Goal: Information Seeking & Learning: Learn about a topic

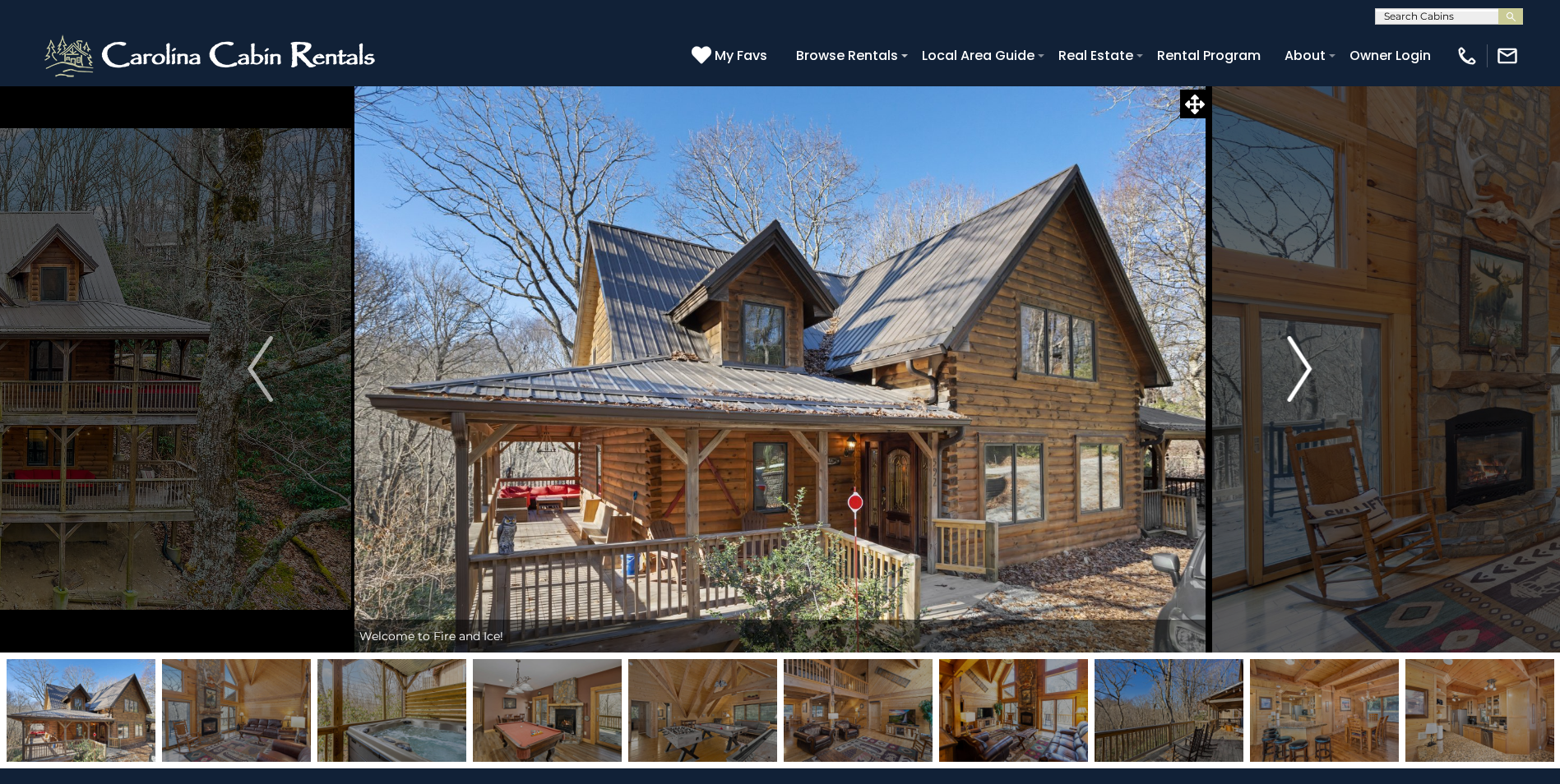
click at [1296, 349] on img "Next" at bounding box center [1299, 369] width 25 height 66
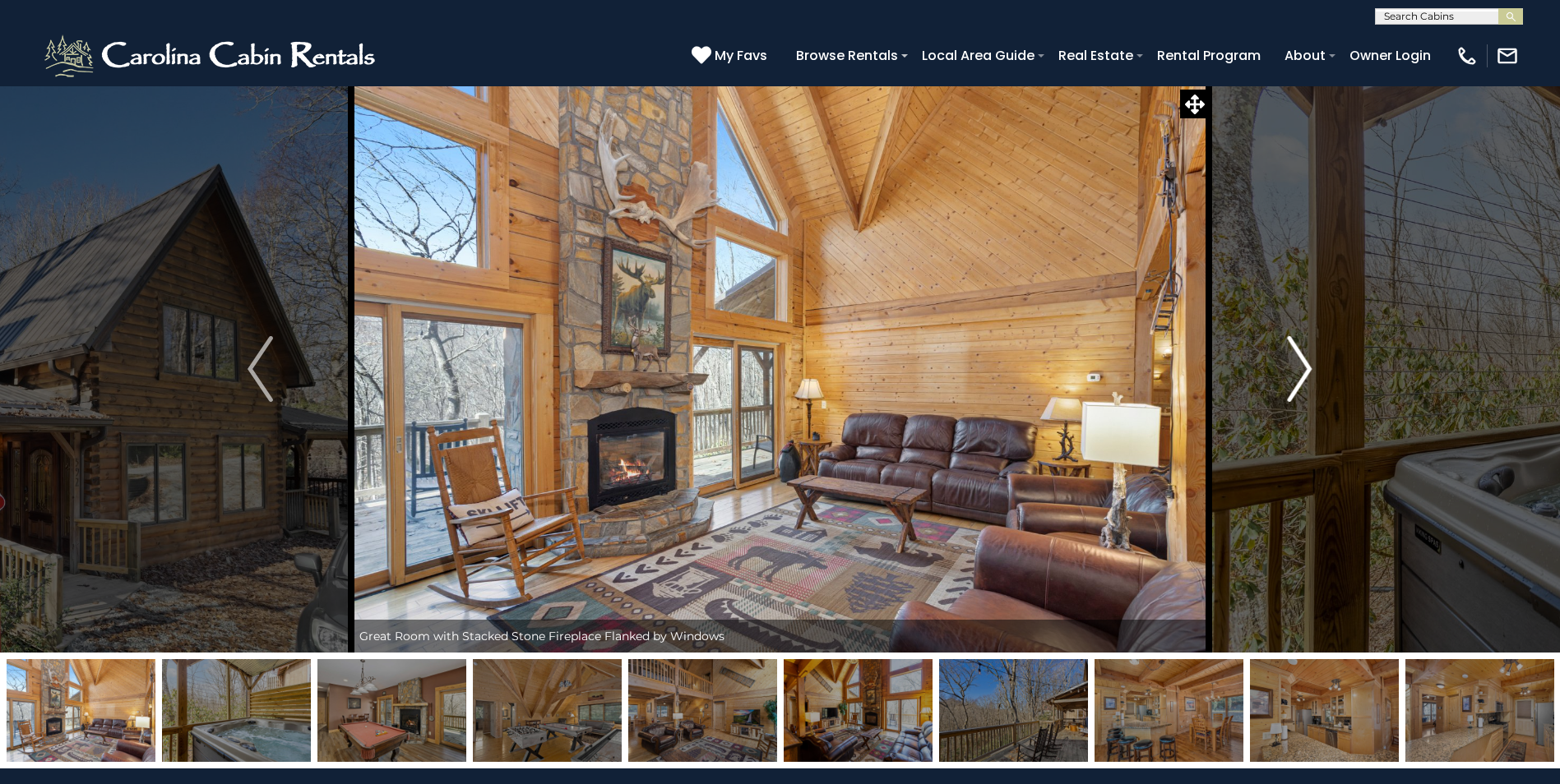
click at [1296, 349] on img "Next" at bounding box center [1299, 369] width 25 height 66
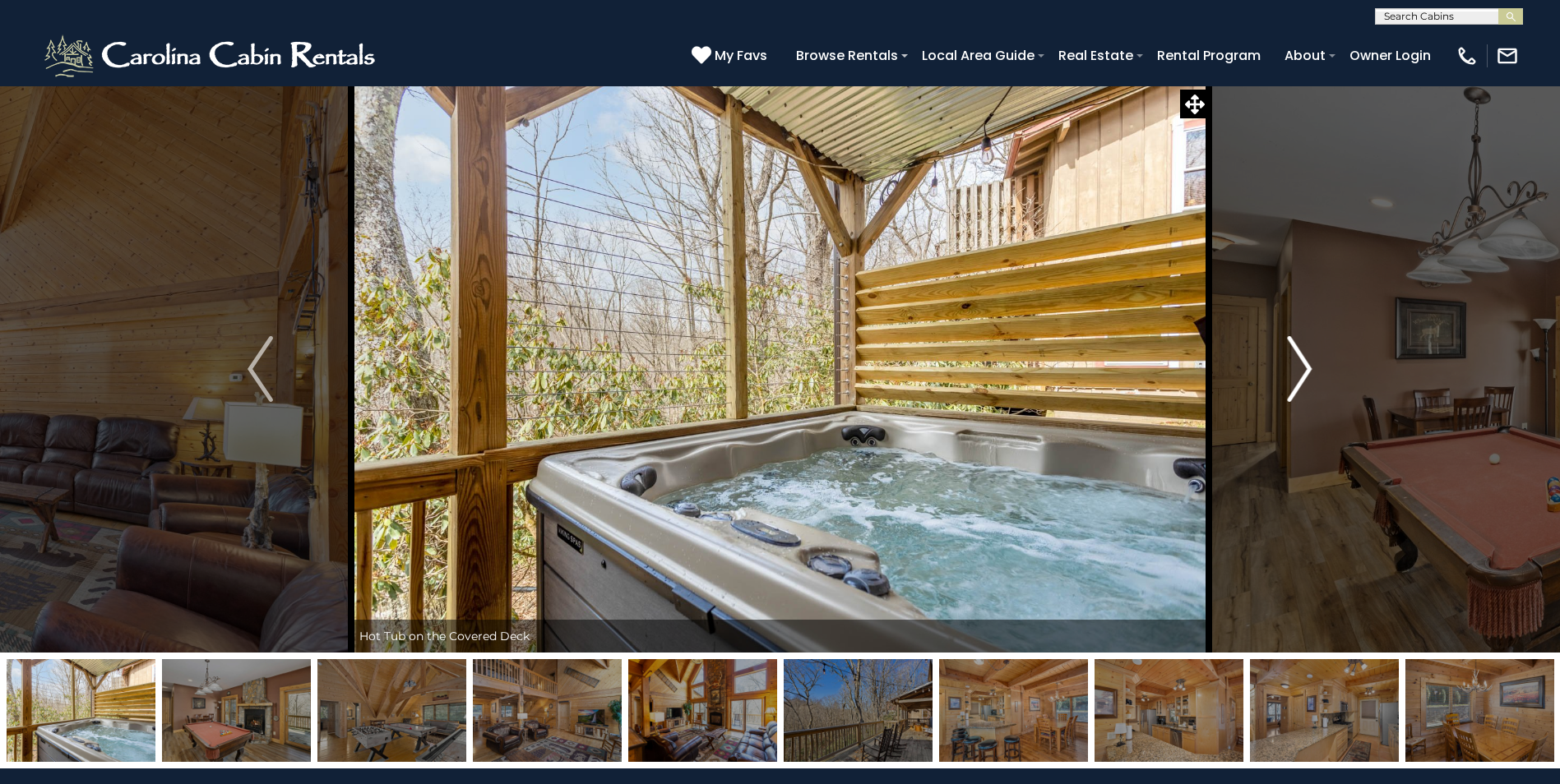
click at [1296, 349] on img "Next" at bounding box center [1299, 369] width 25 height 66
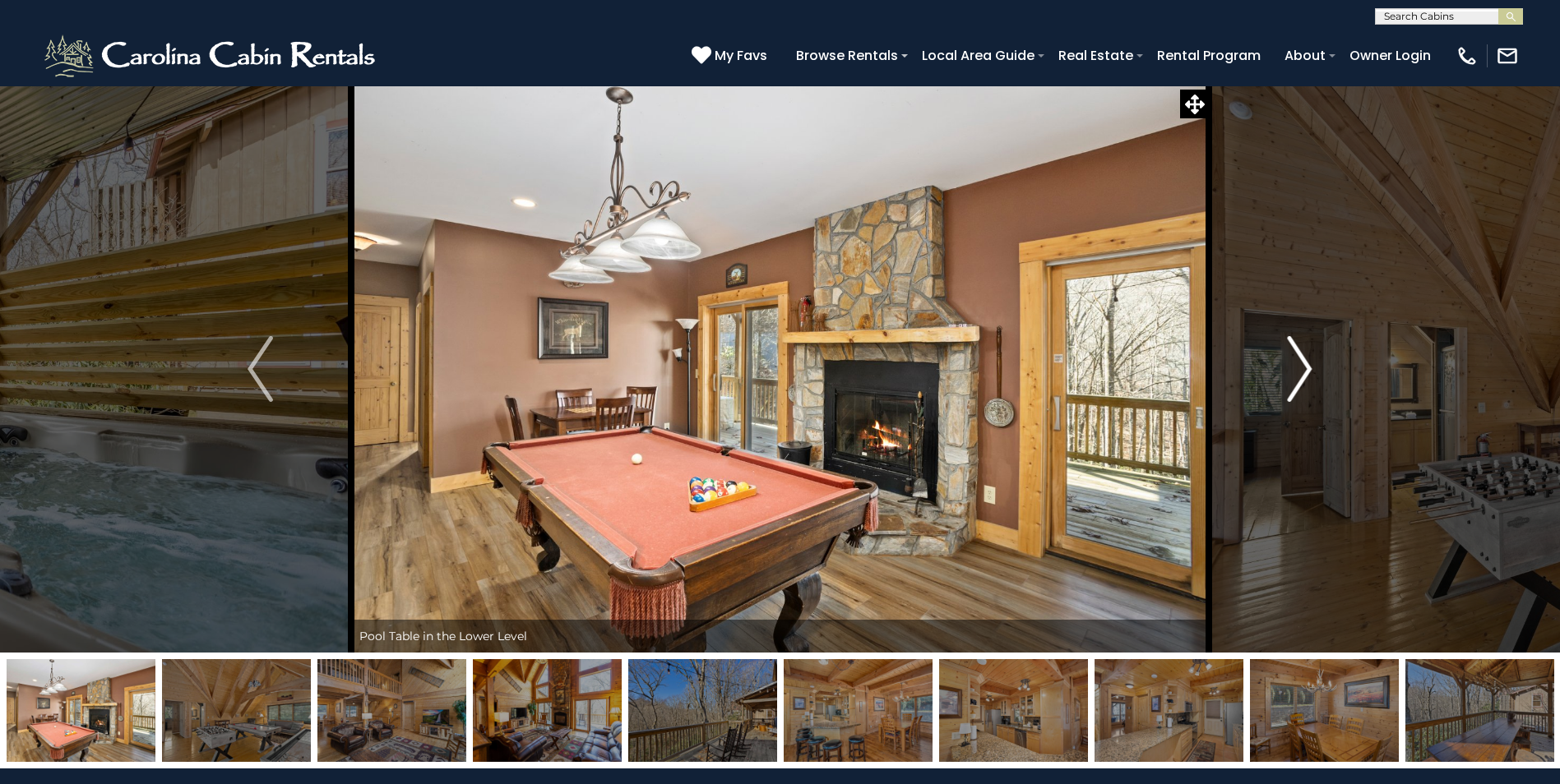
click at [1296, 349] on img "Next" at bounding box center [1299, 369] width 25 height 66
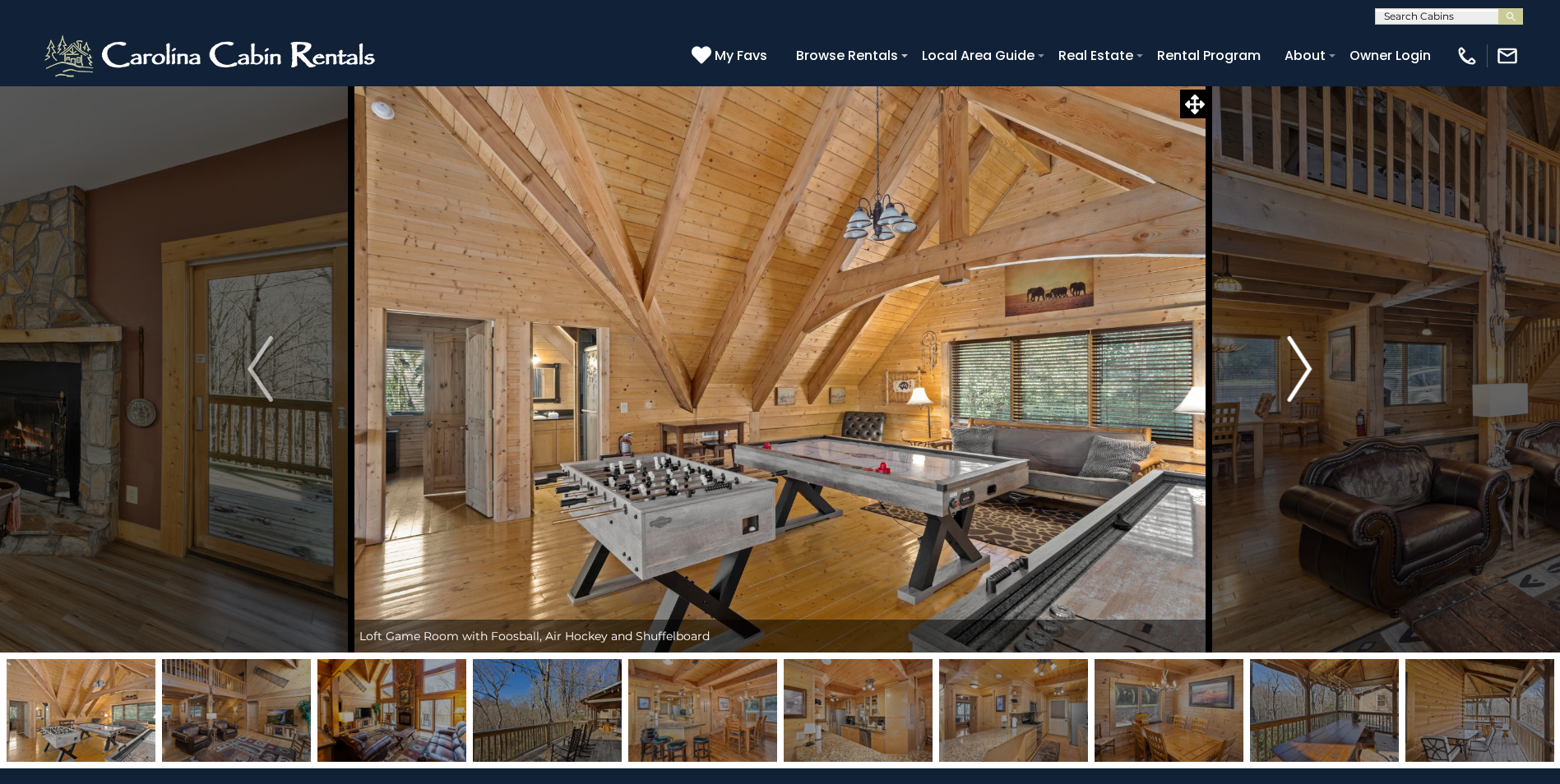
click at [1296, 349] on img "Next" at bounding box center [1299, 369] width 25 height 66
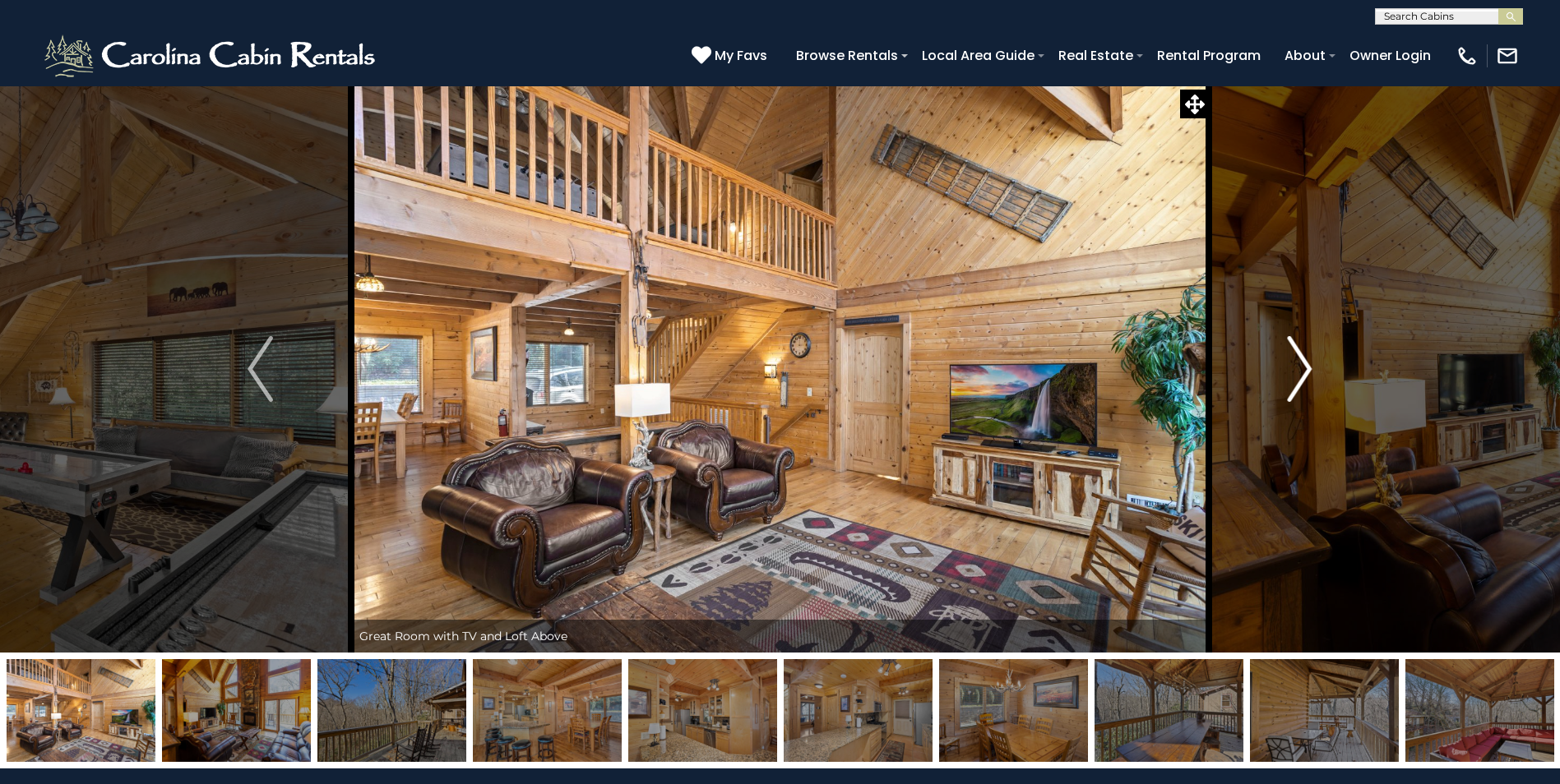
click at [1296, 349] on img "Next" at bounding box center [1299, 369] width 25 height 66
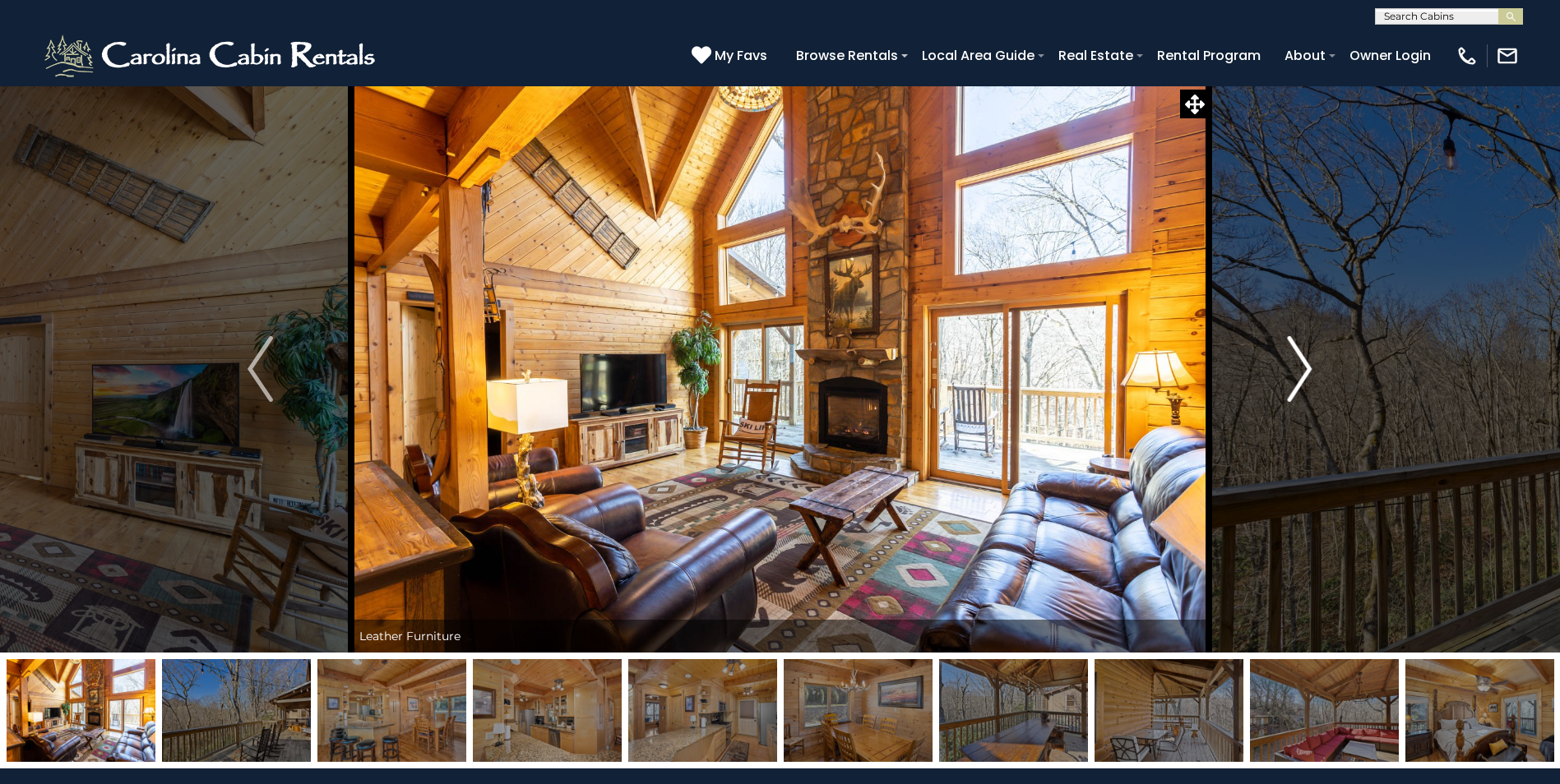
click at [1296, 349] on img "Next" at bounding box center [1299, 369] width 25 height 66
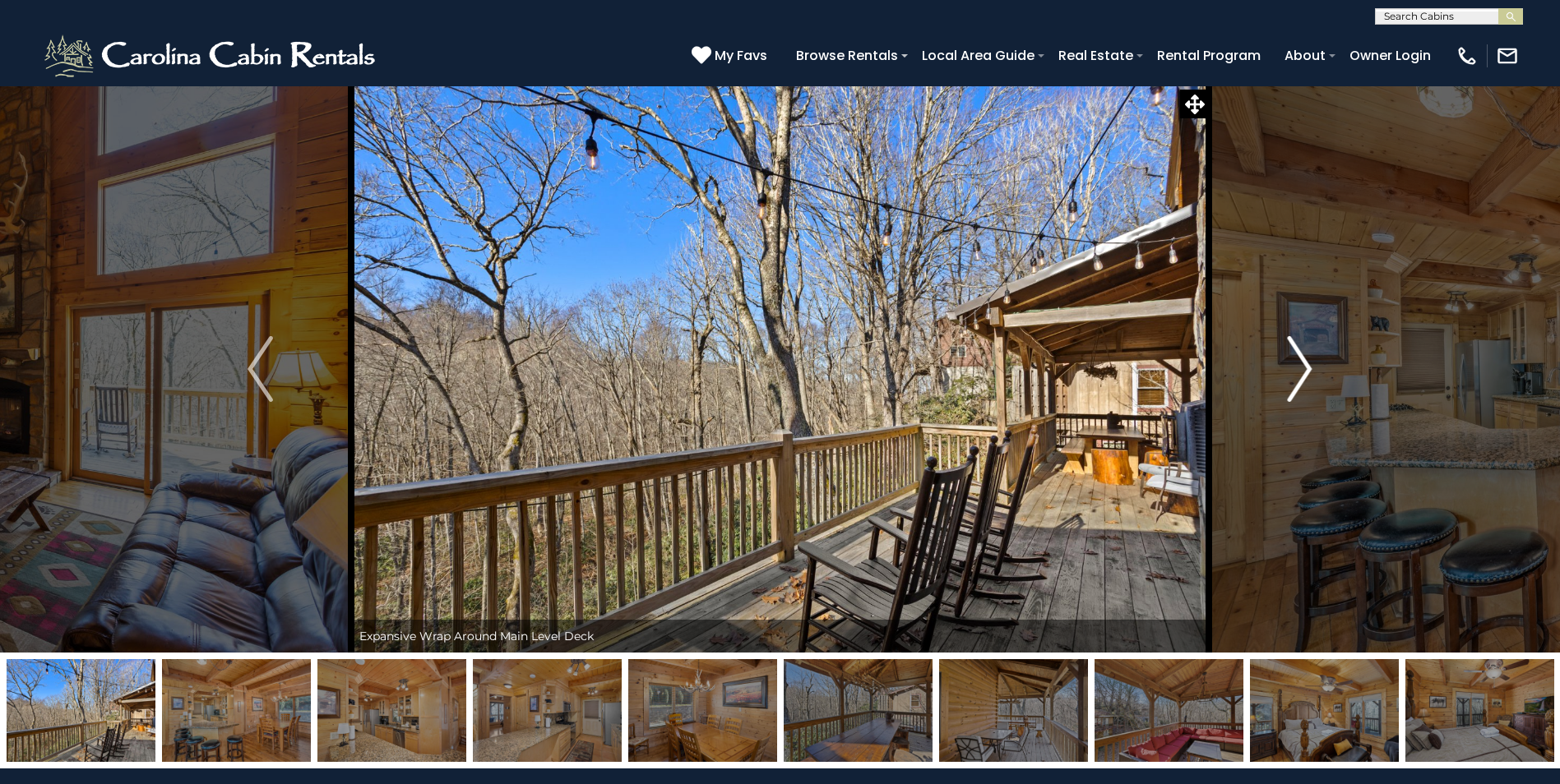
click at [1309, 364] on img "Next" at bounding box center [1299, 369] width 25 height 66
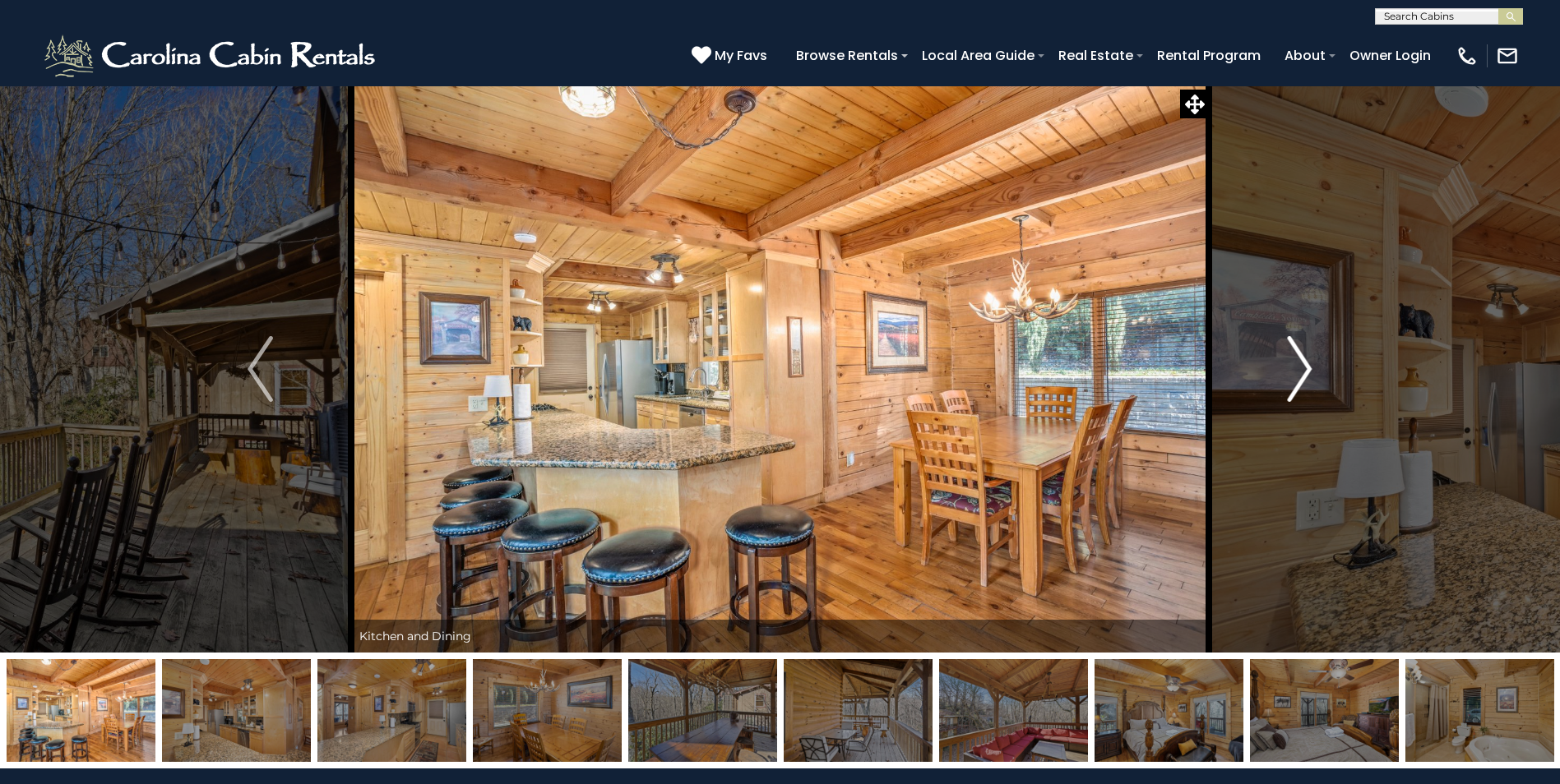
click at [1309, 364] on img "Next" at bounding box center [1299, 369] width 25 height 66
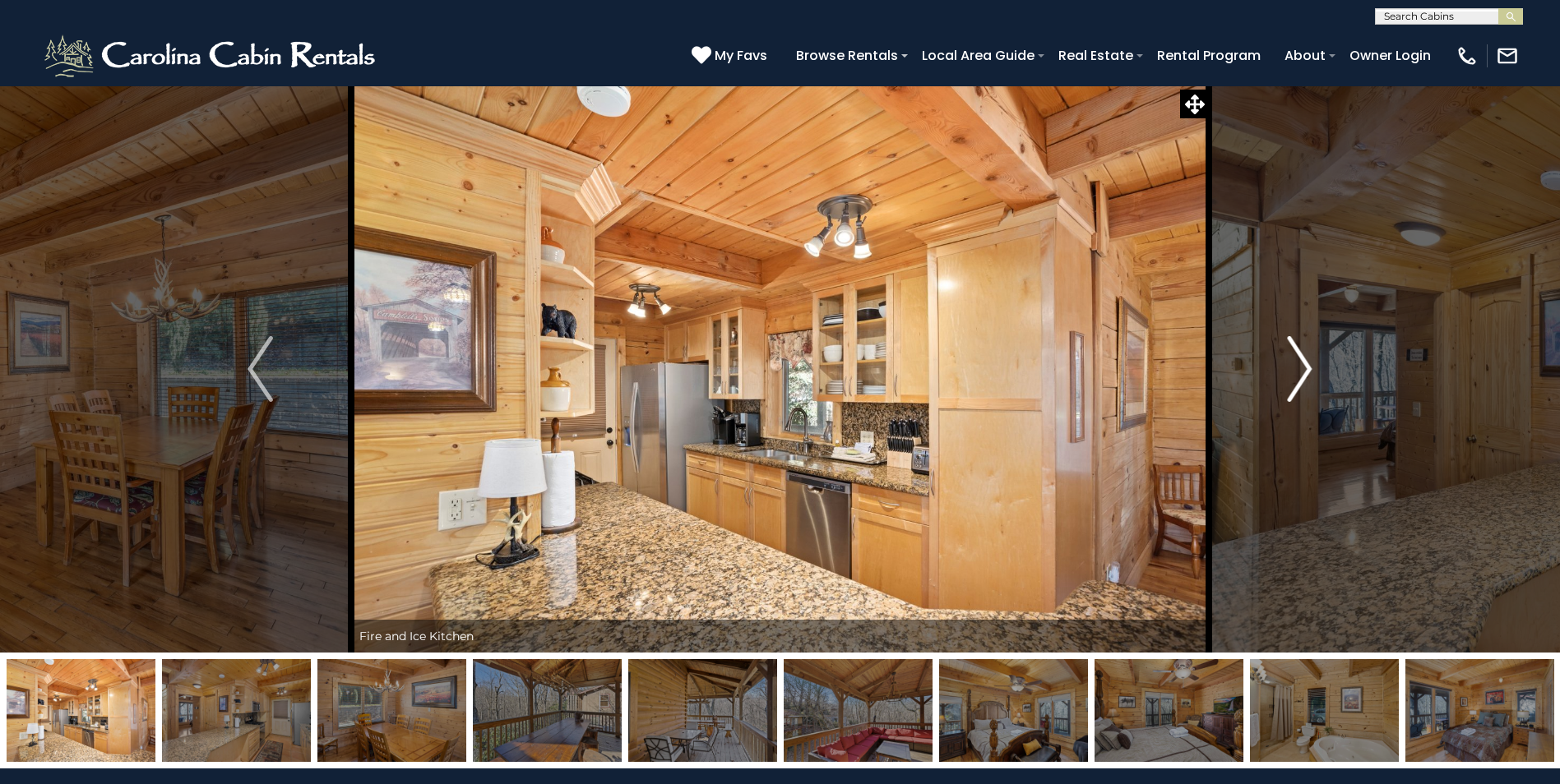
click at [1309, 364] on img "Next" at bounding box center [1299, 369] width 25 height 66
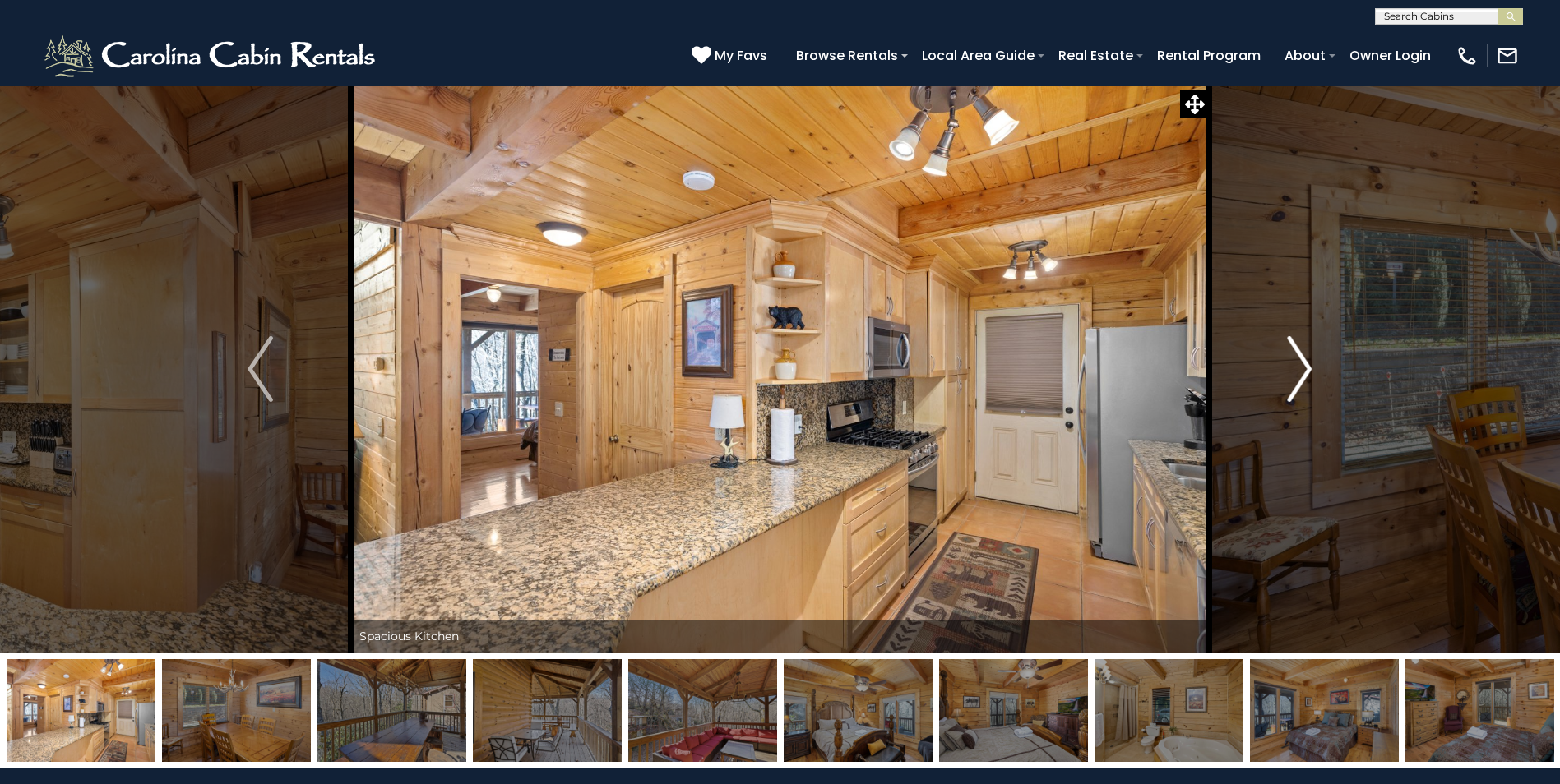
click at [1309, 364] on img "Next" at bounding box center [1299, 369] width 25 height 66
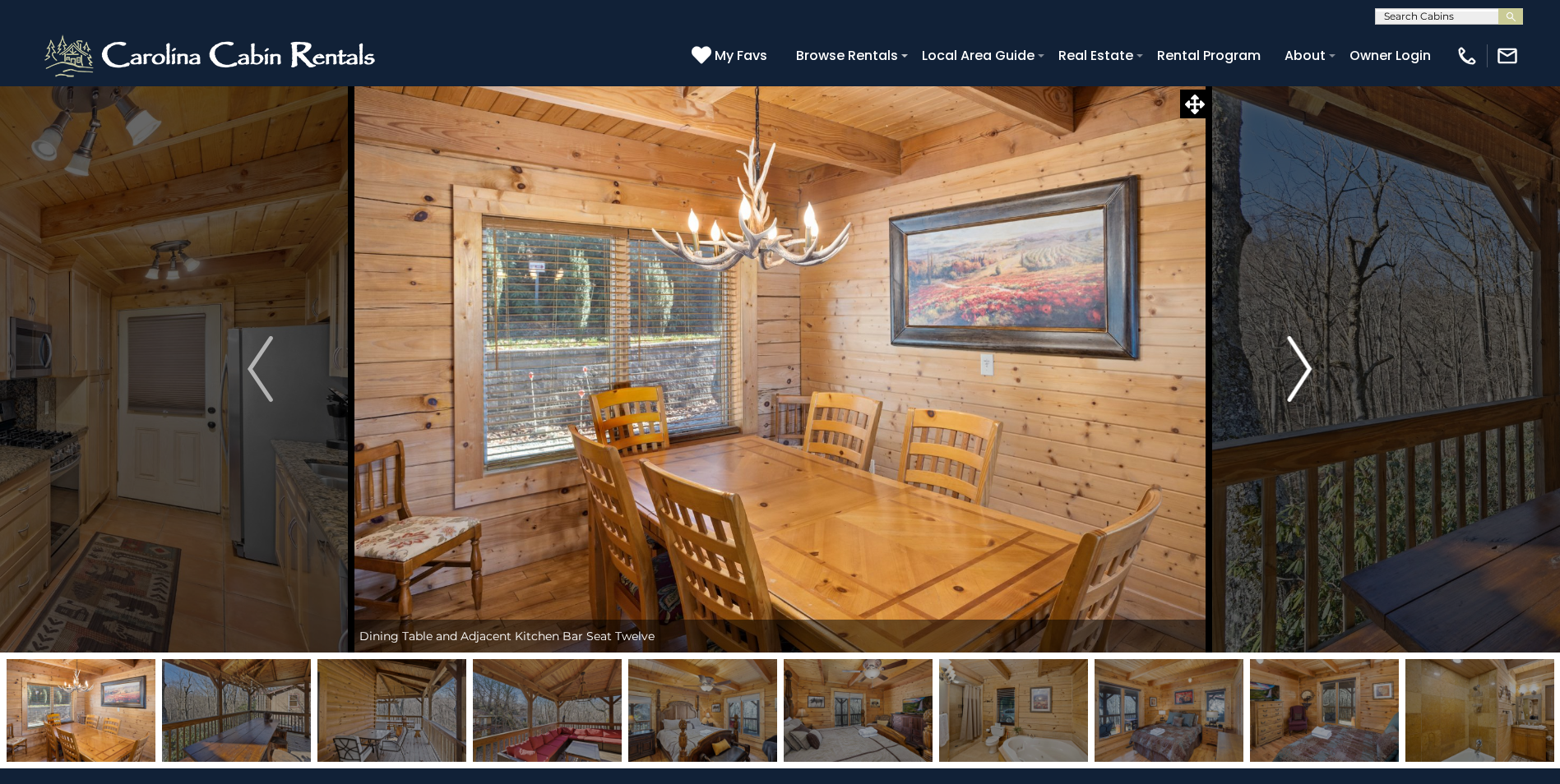
click at [1309, 364] on img "Next" at bounding box center [1299, 369] width 25 height 66
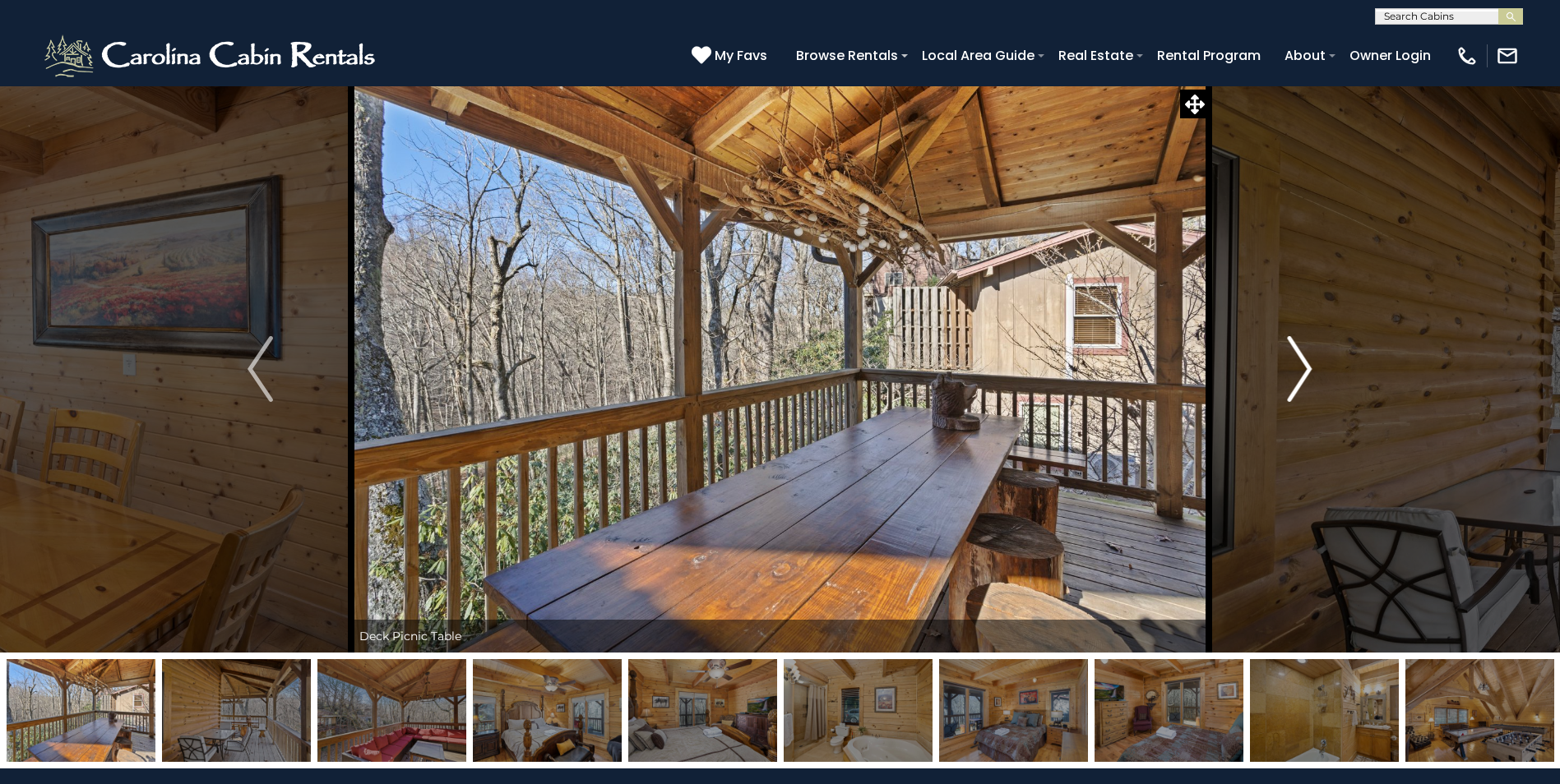
click at [1309, 364] on img "Next" at bounding box center [1299, 369] width 25 height 66
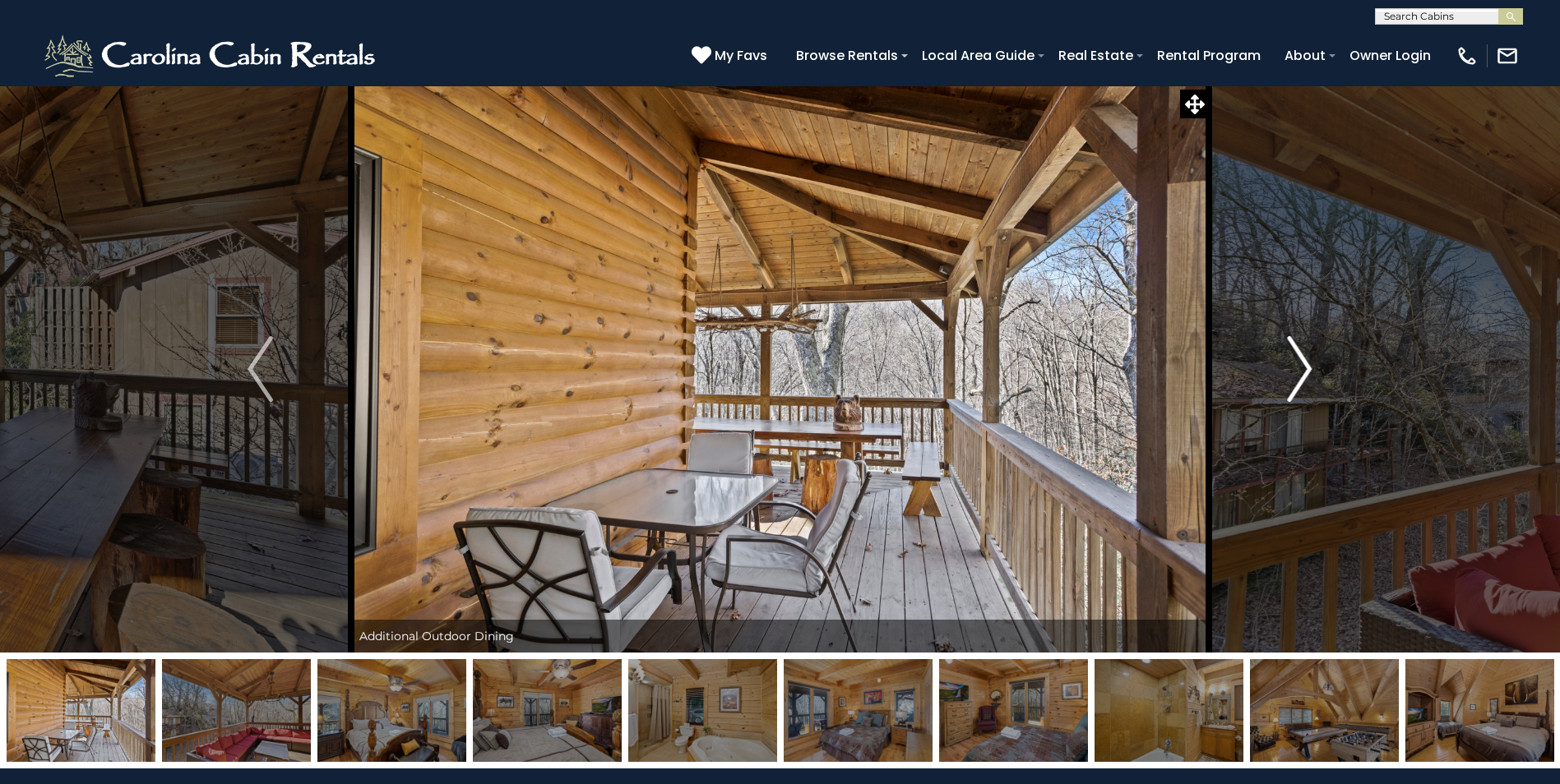
click at [1309, 364] on img "Next" at bounding box center [1299, 369] width 25 height 66
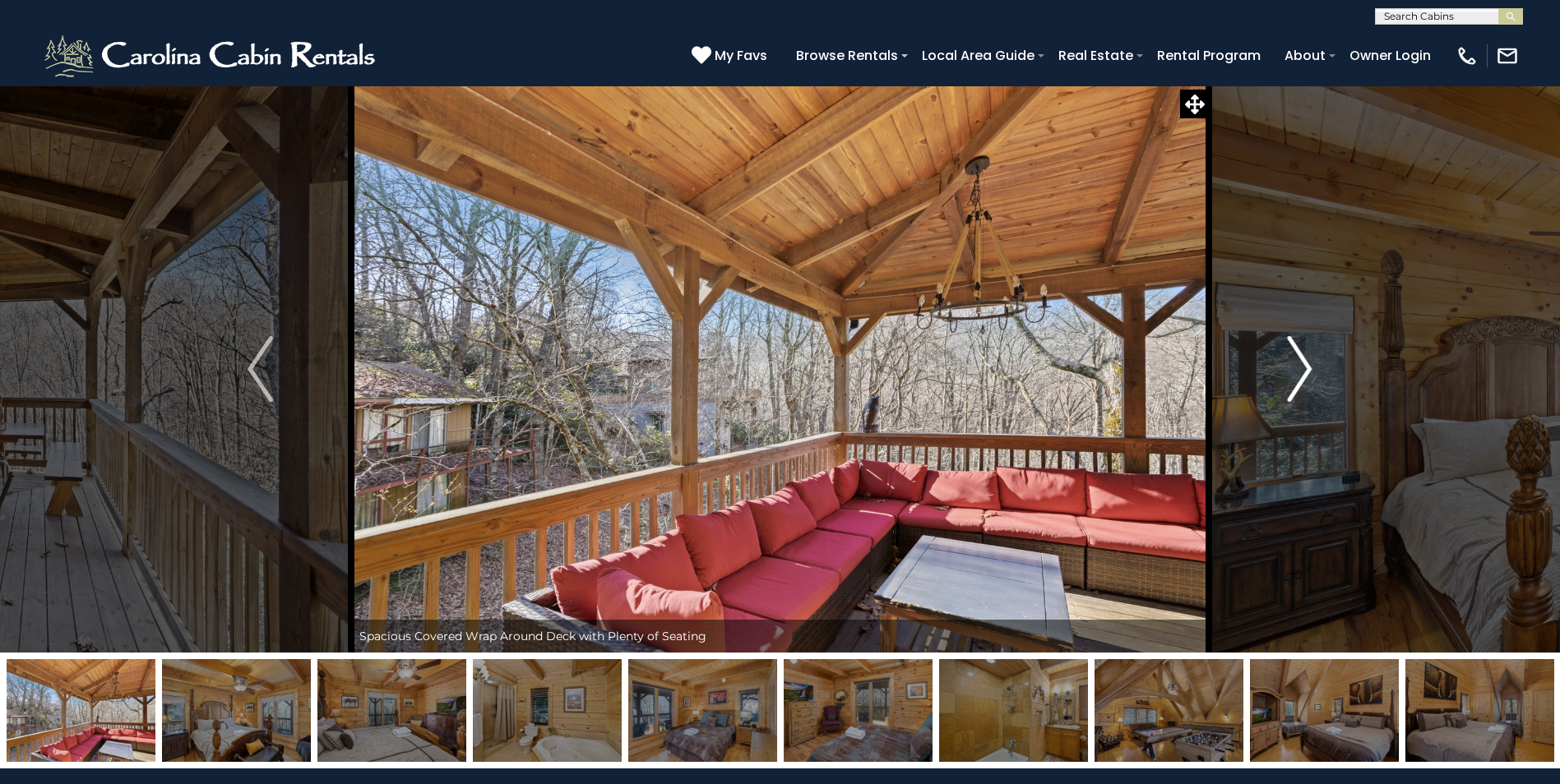
click at [1309, 364] on img "Next" at bounding box center [1299, 369] width 25 height 66
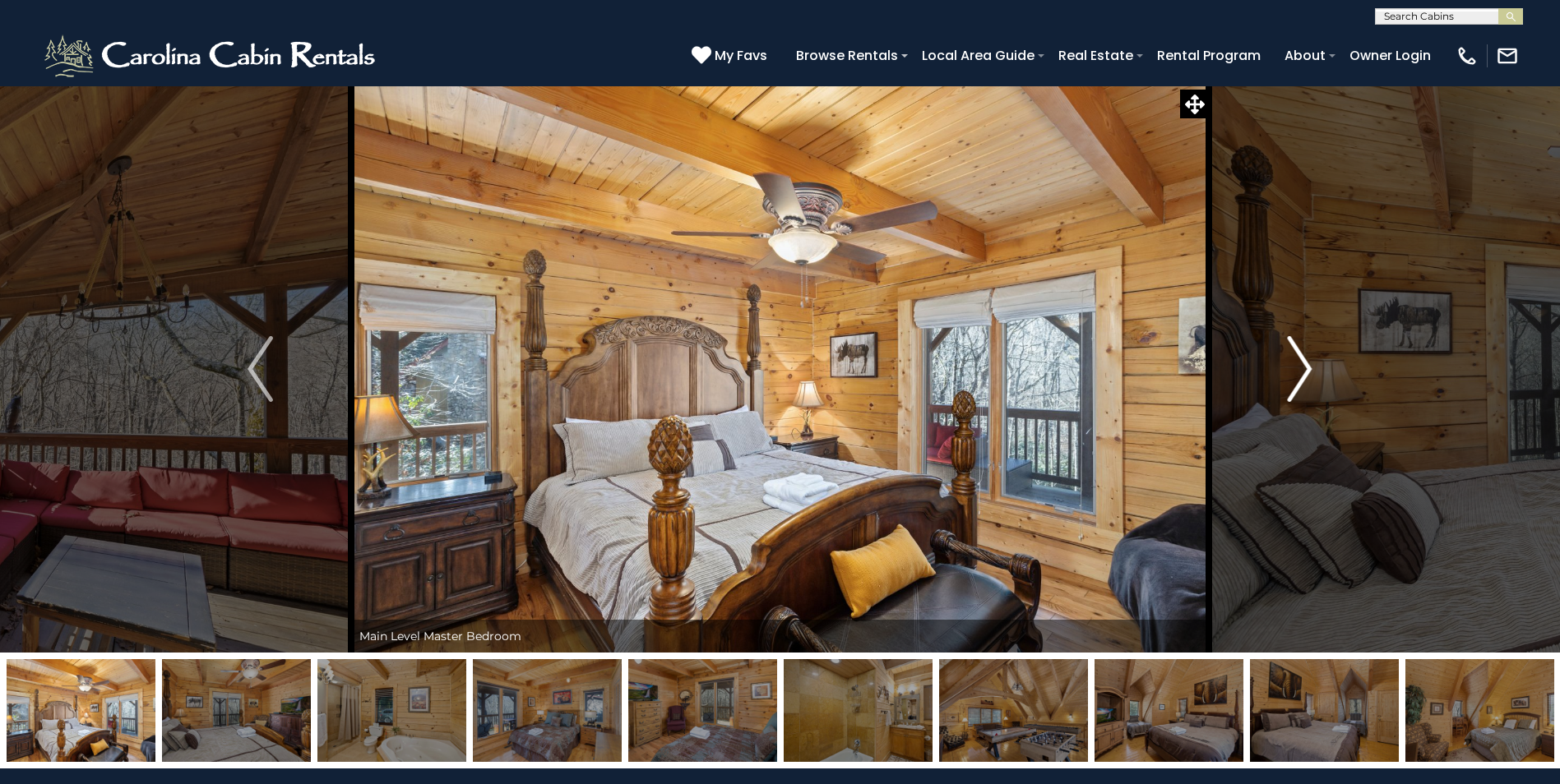
click at [1309, 364] on img "Next" at bounding box center [1299, 369] width 25 height 66
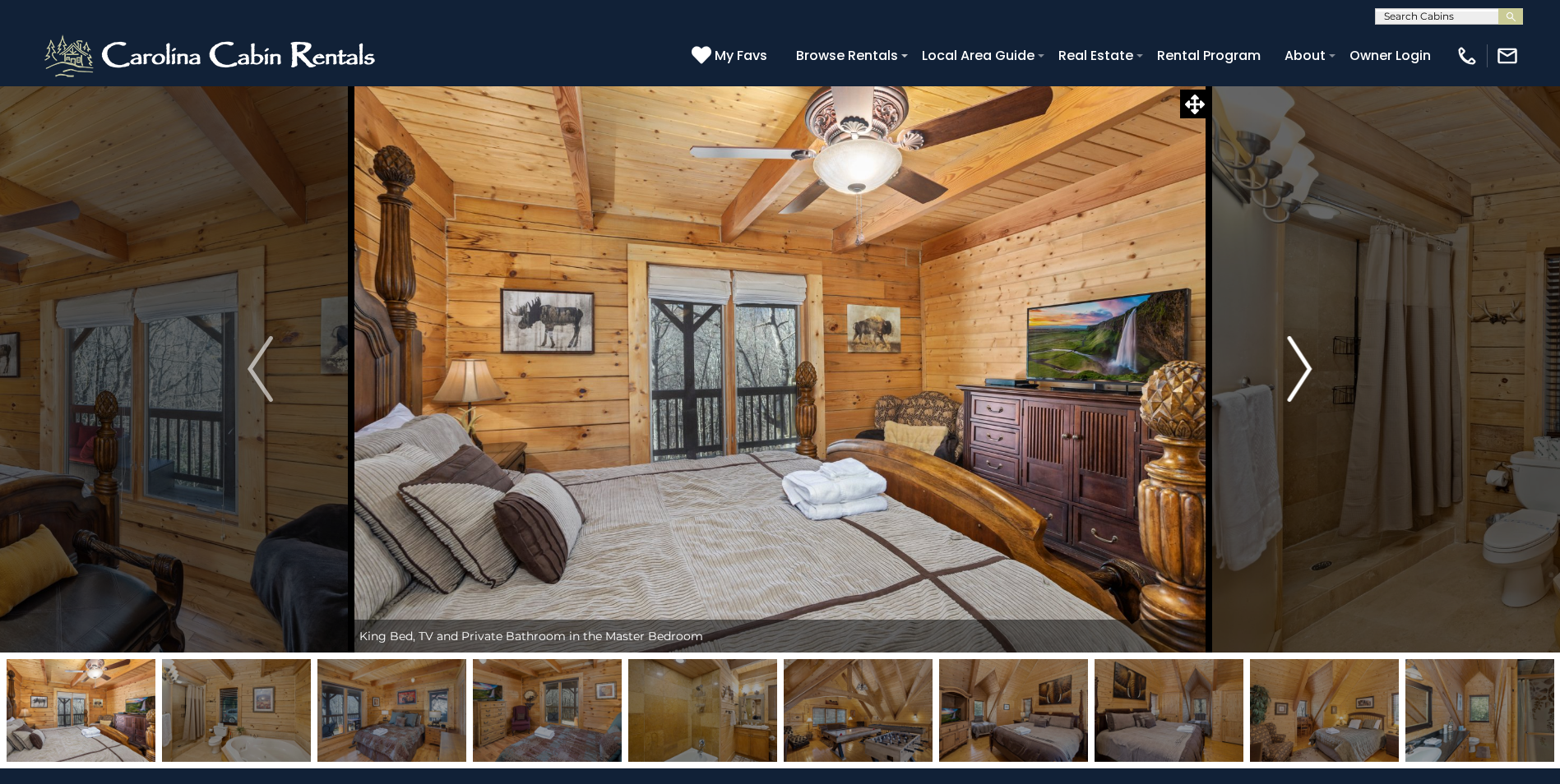
click at [1309, 364] on img "Next" at bounding box center [1299, 369] width 25 height 66
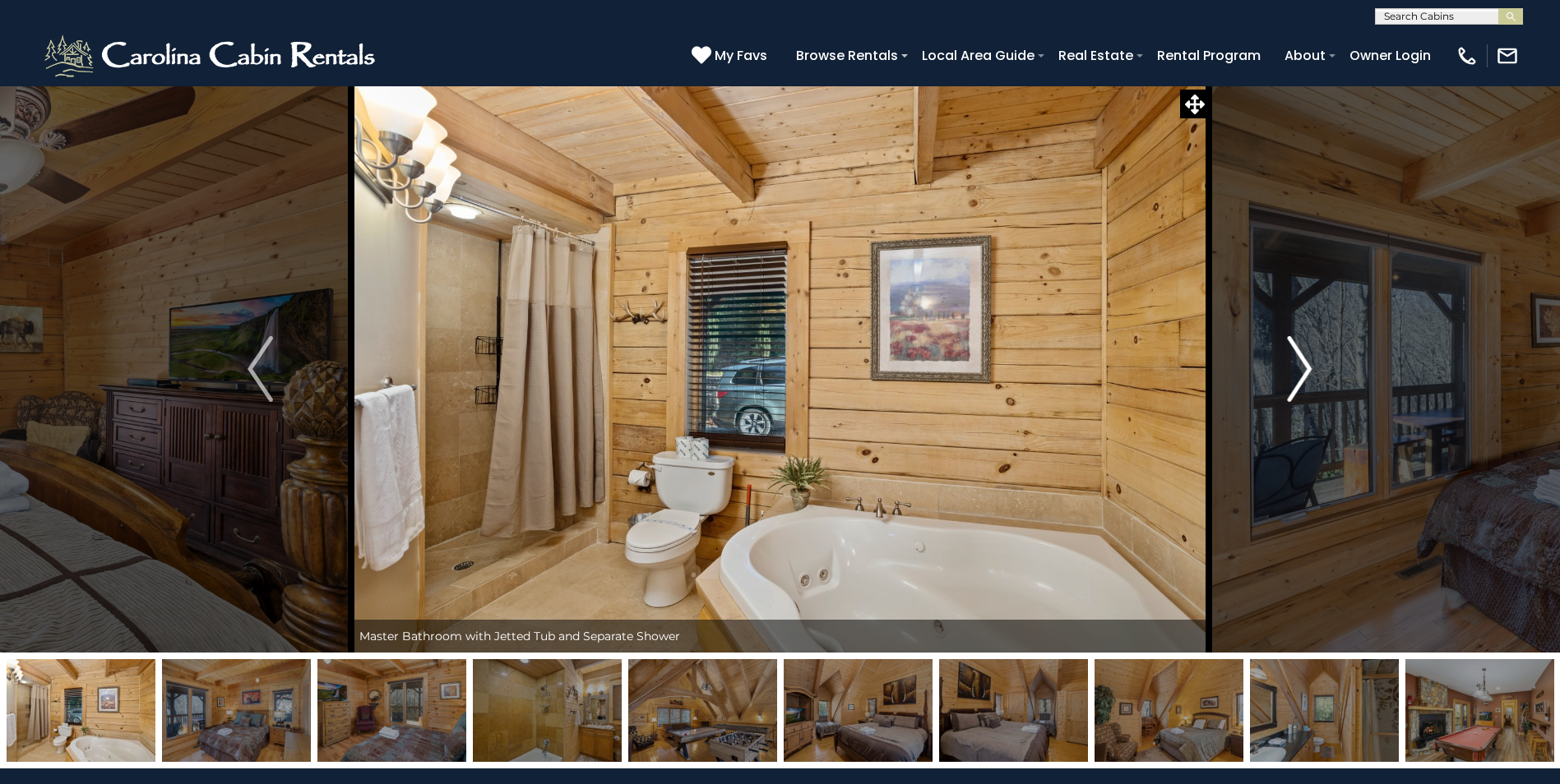
click at [1309, 364] on img "Next" at bounding box center [1299, 369] width 25 height 66
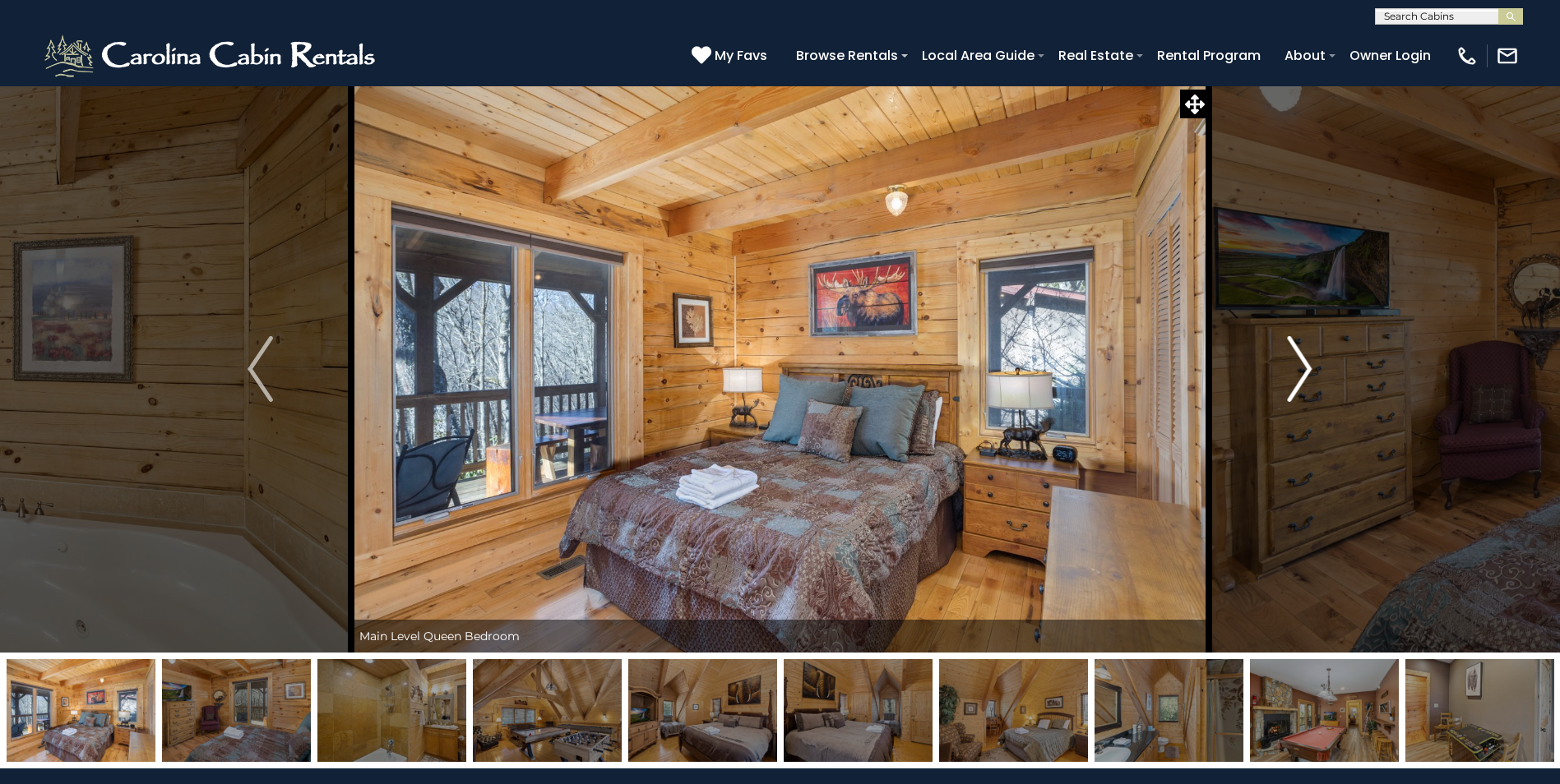
click at [1309, 364] on img "Next" at bounding box center [1299, 369] width 25 height 66
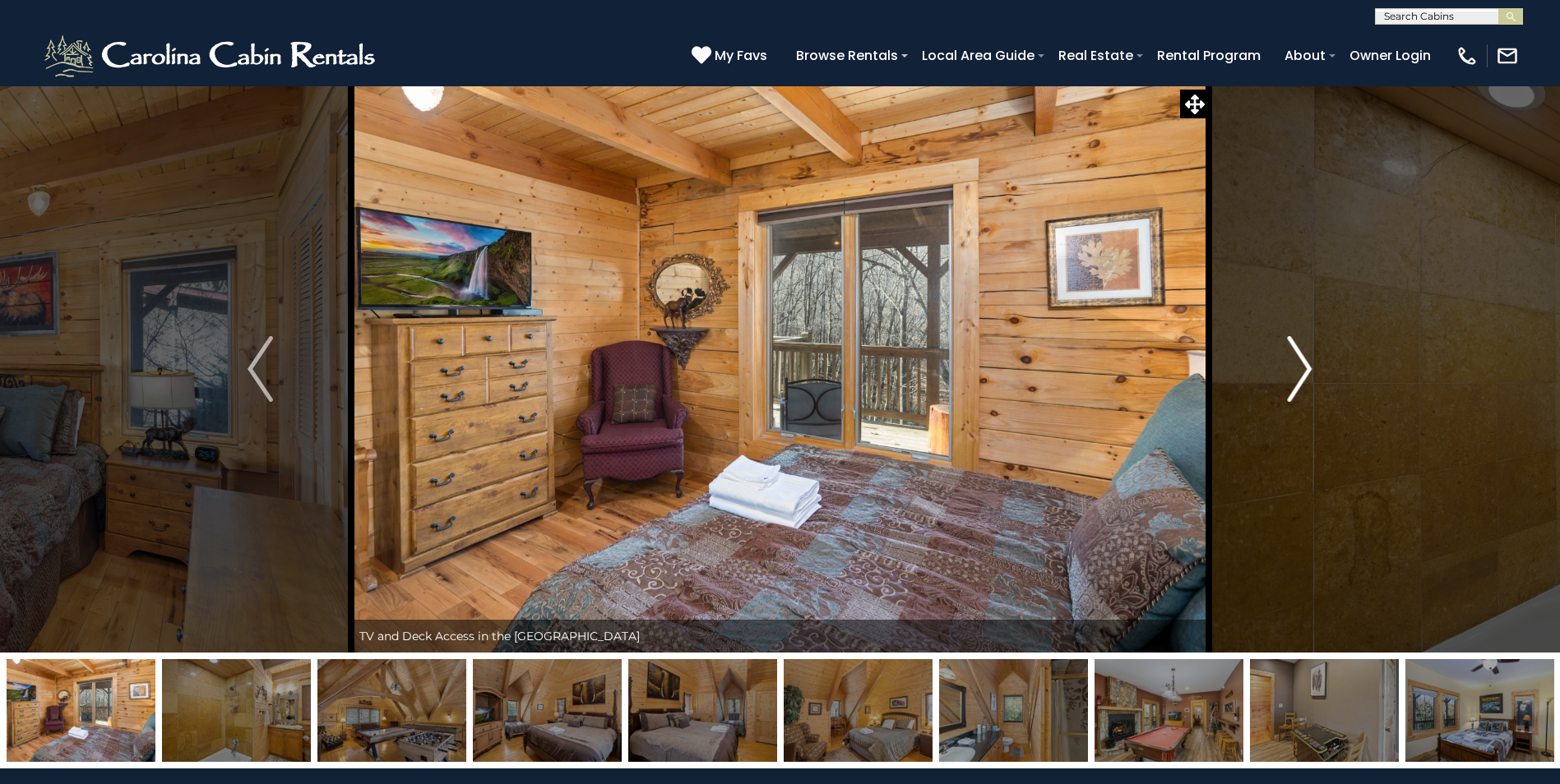
click at [1309, 364] on img "Next" at bounding box center [1299, 369] width 25 height 66
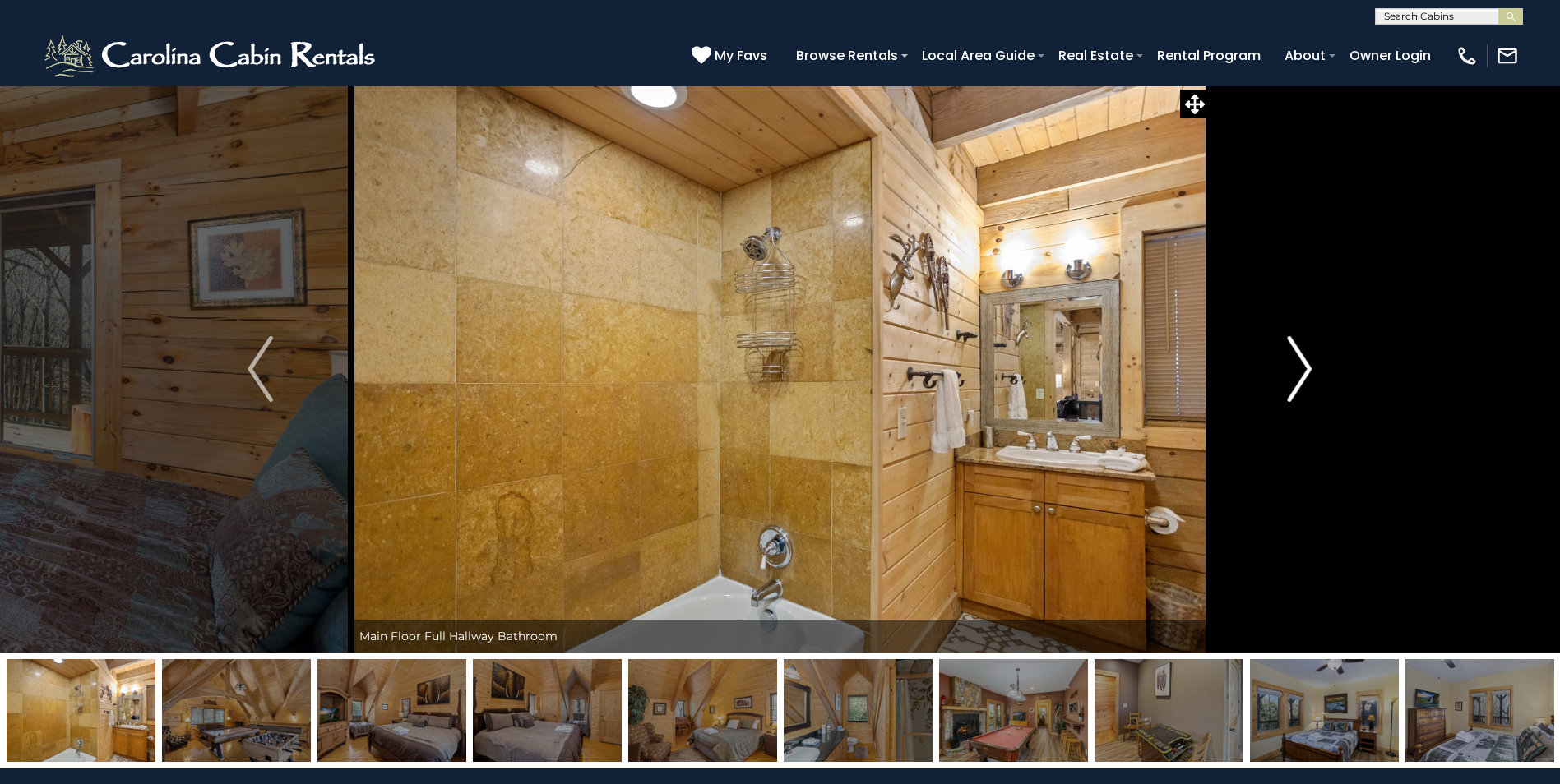
click at [1309, 364] on img "Next" at bounding box center [1299, 369] width 25 height 66
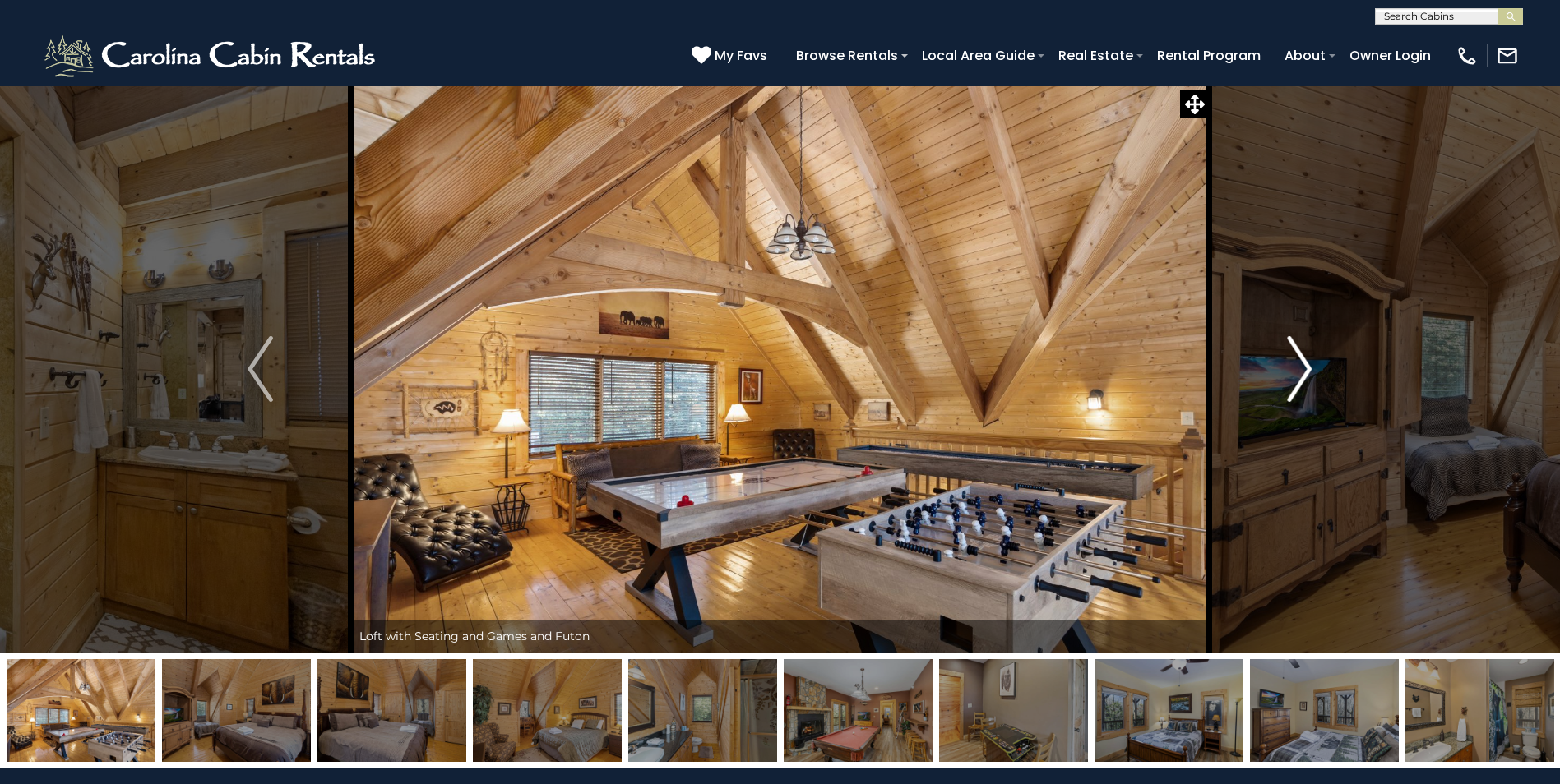
click at [1309, 364] on img "Next" at bounding box center [1299, 369] width 25 height 66
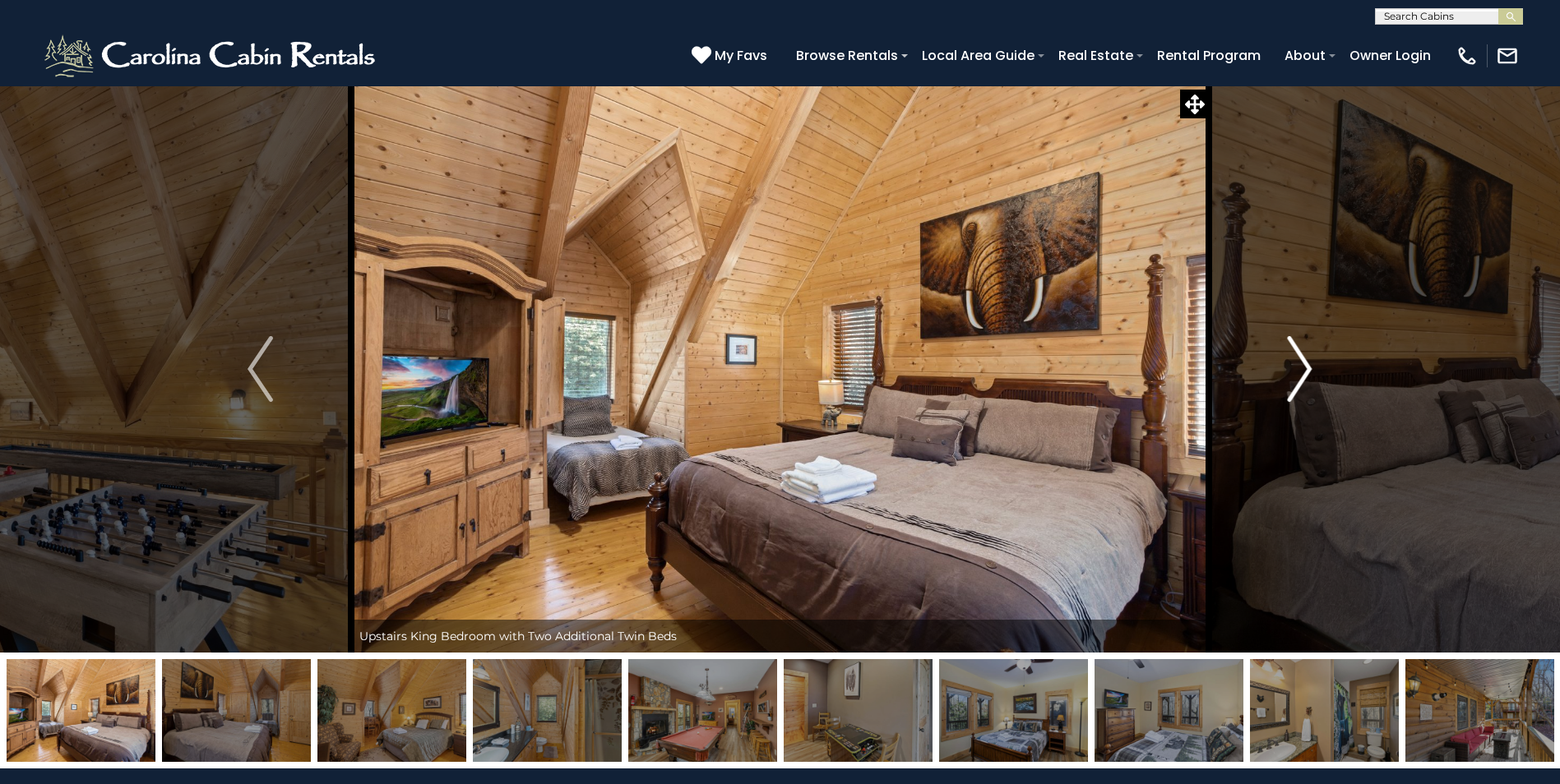
click at [1309, 364] on img "Next" at bounding box center [1299, 369] width 25 height 66
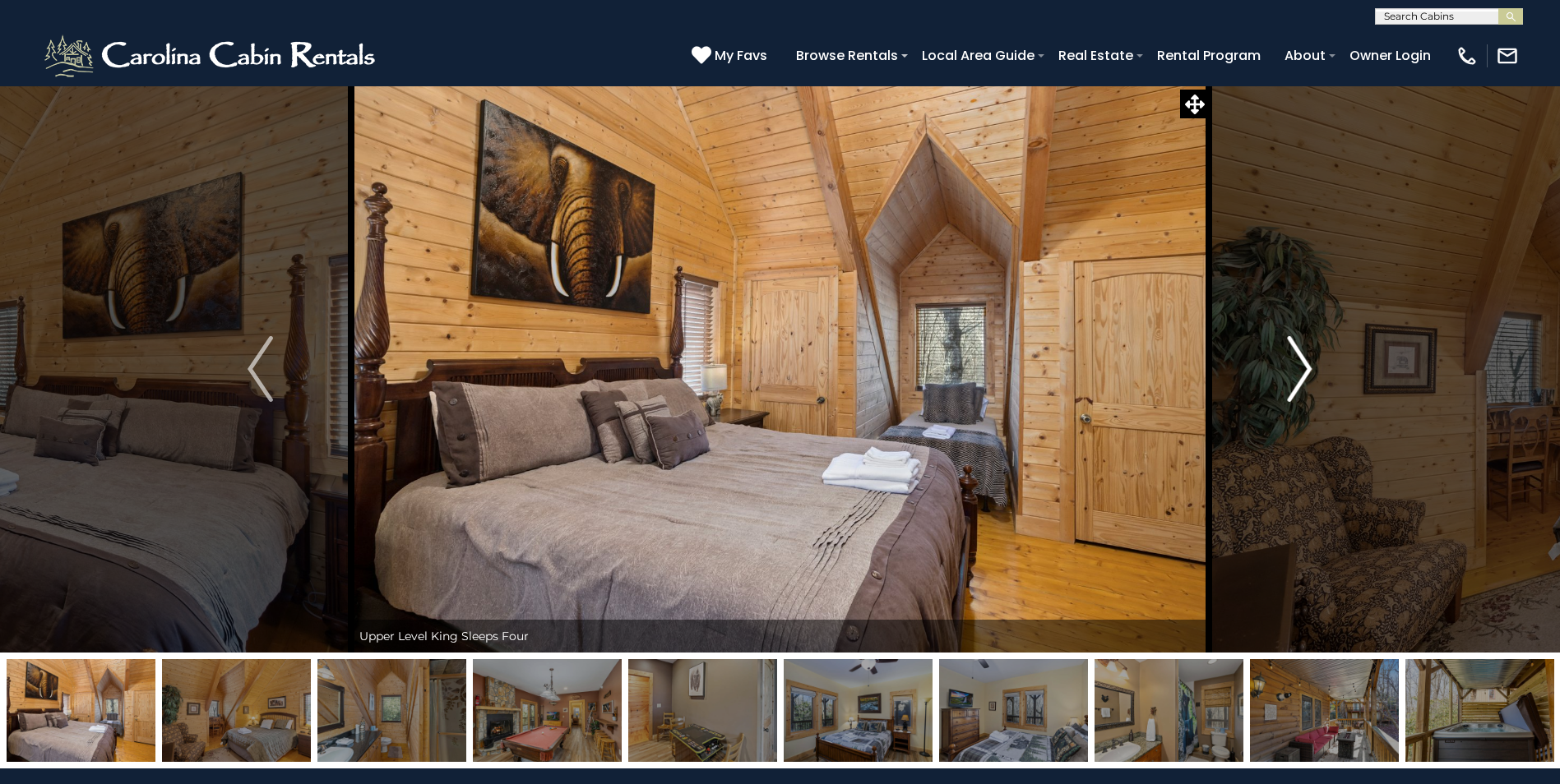
click at [1309, 364] on img "Next" at bounding box center [1299, 369] width 25 height 66
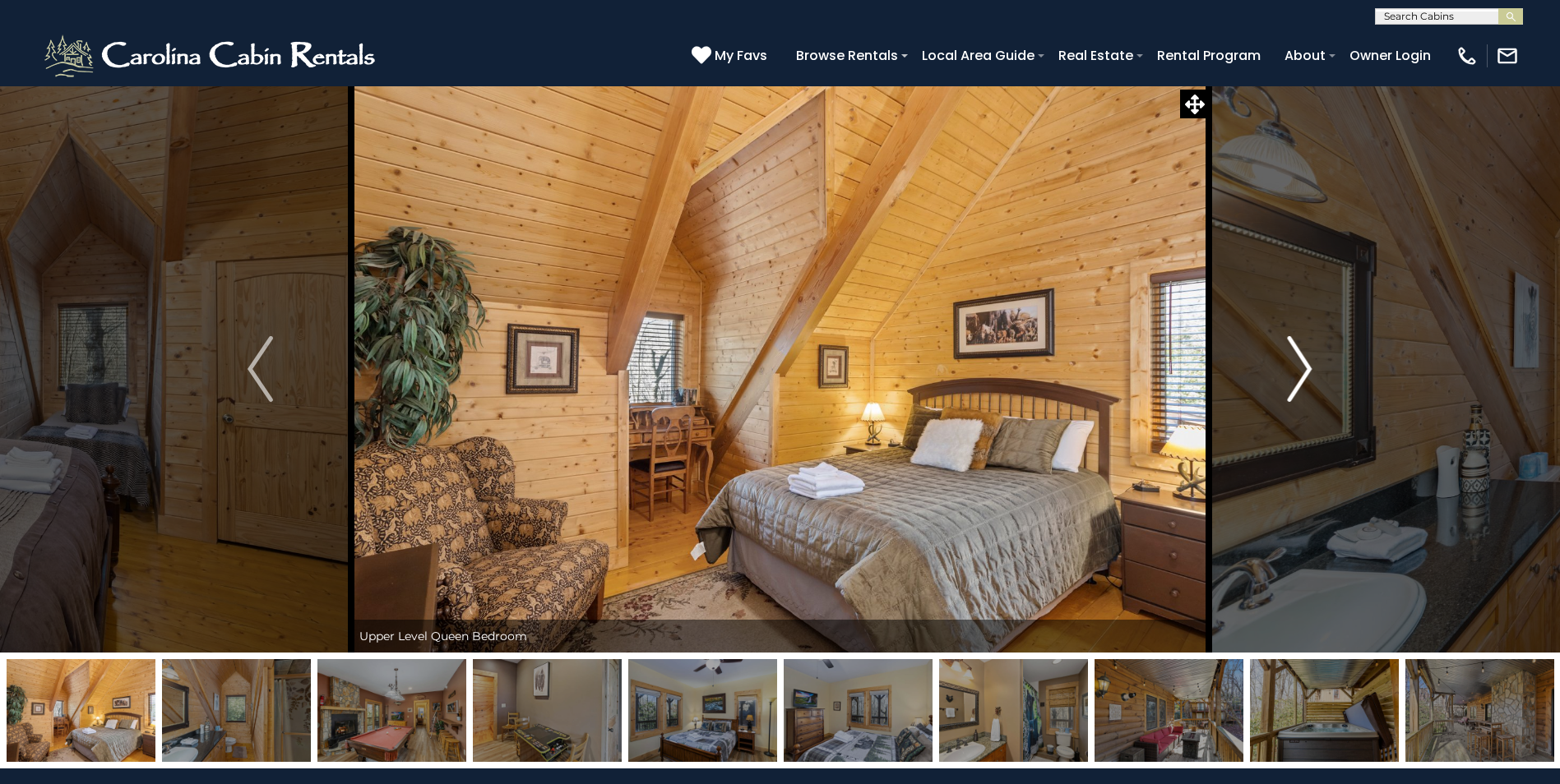
click at [1309, 364] on img "Next" at bounding box center [1299, 369] width 25 height 66
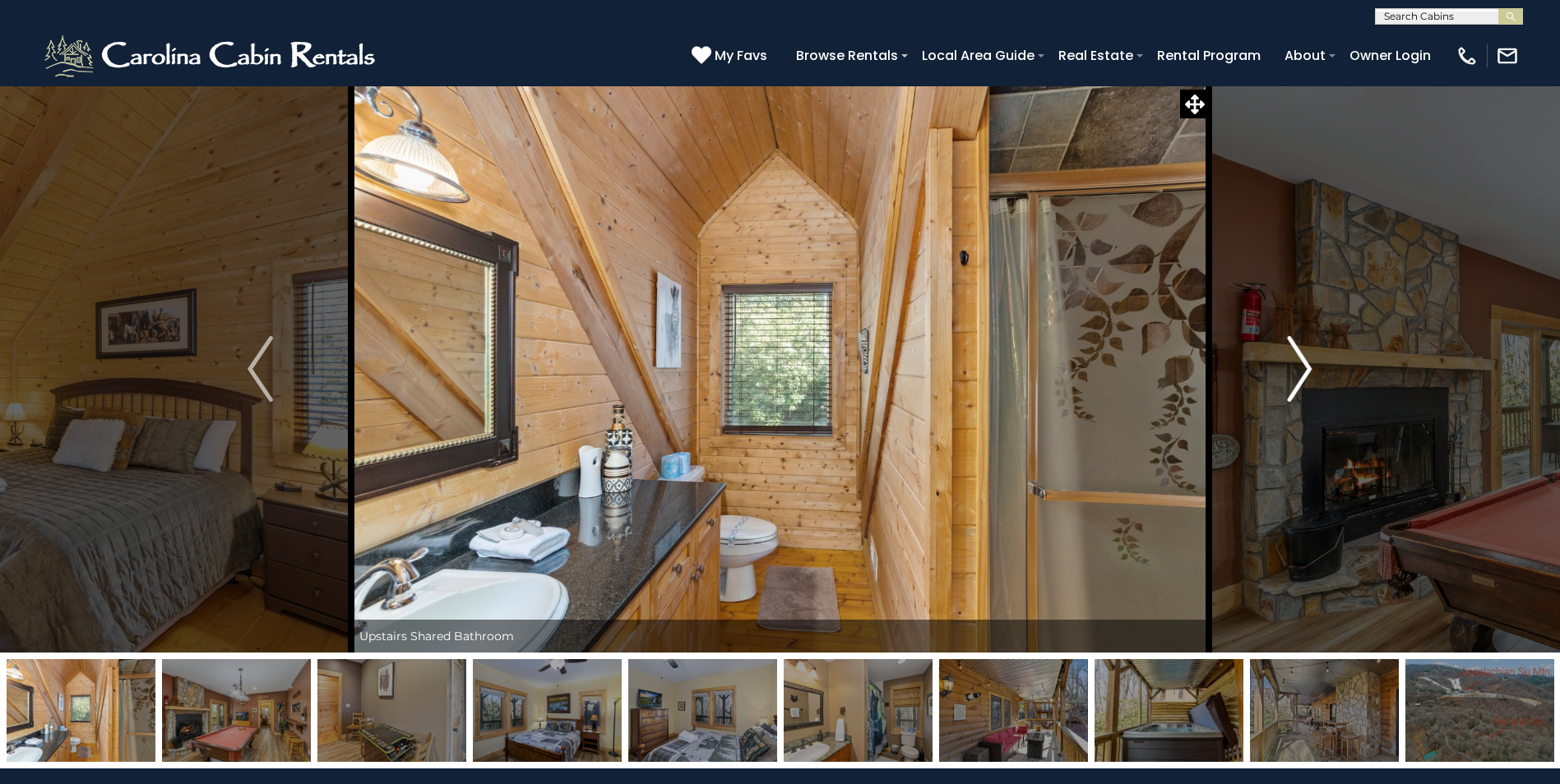
click at [1309, 364] on img "Next" at bounding box center [1299, 369] width 25 height 66
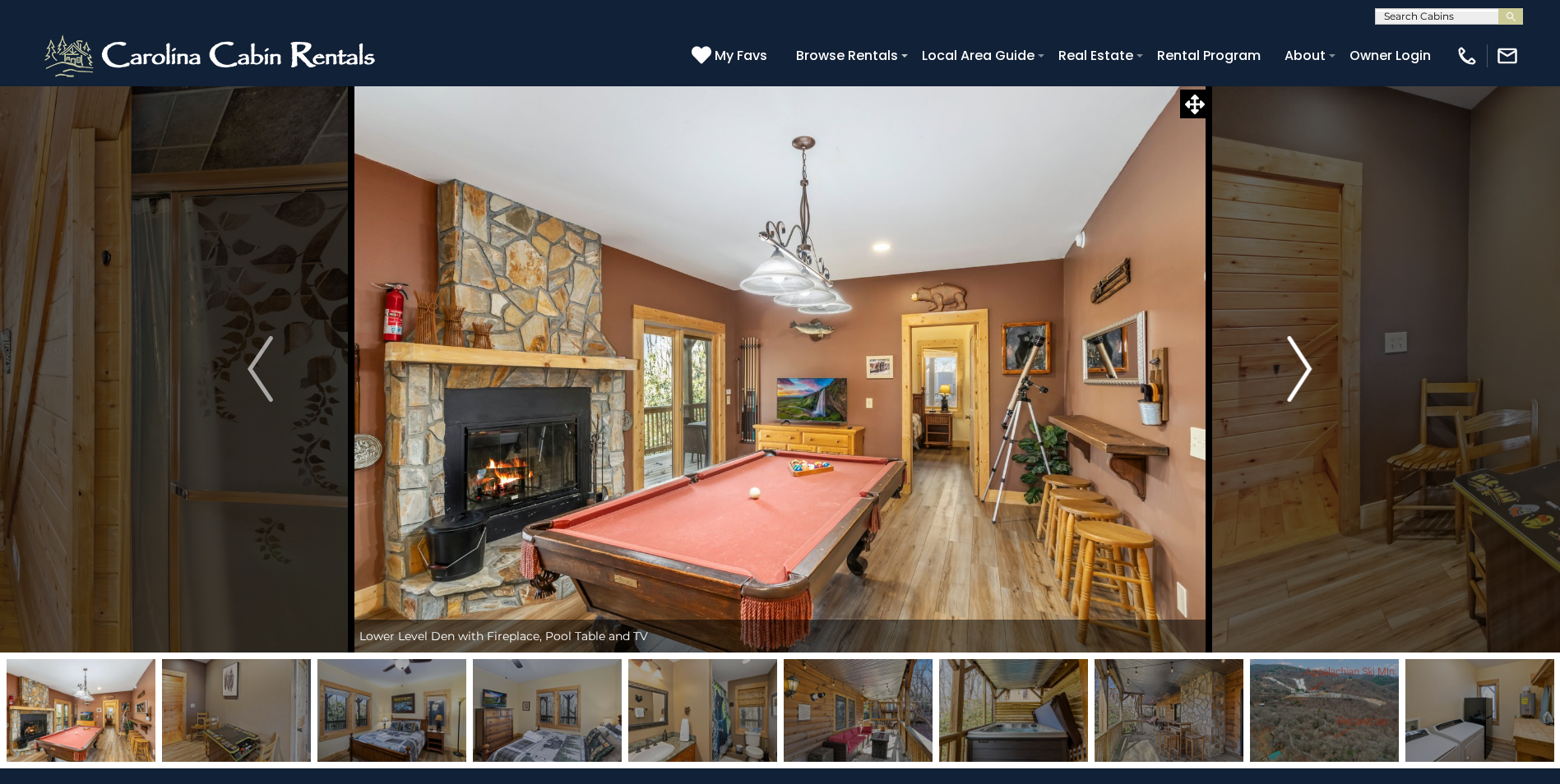
click at [1309, 364] on img "Next" at bounding box center [1299, 369] width 25 height 66
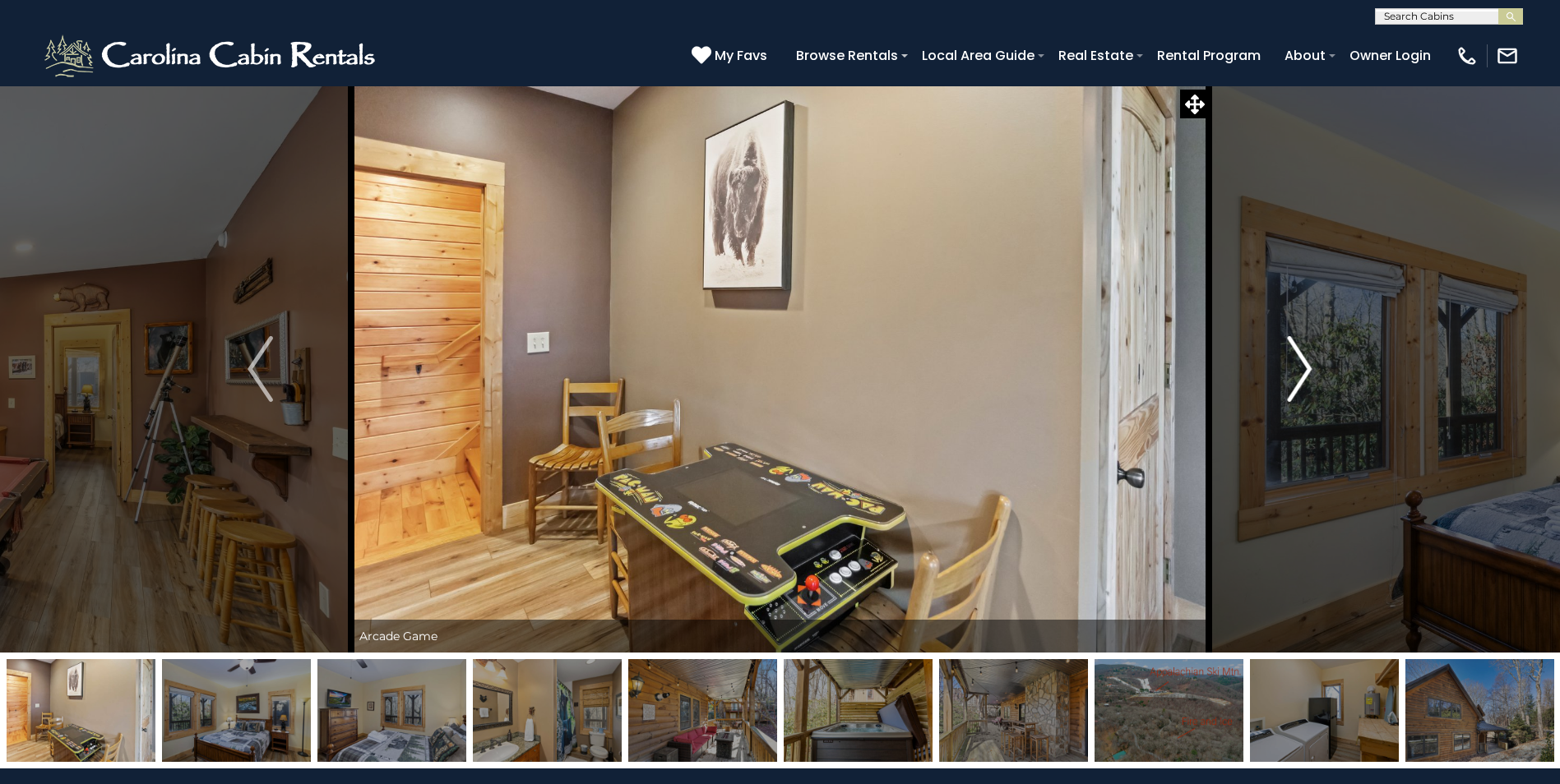
click at [1309, 364] on img "Next" at bounding box center [1299, 369] width 25 height 66
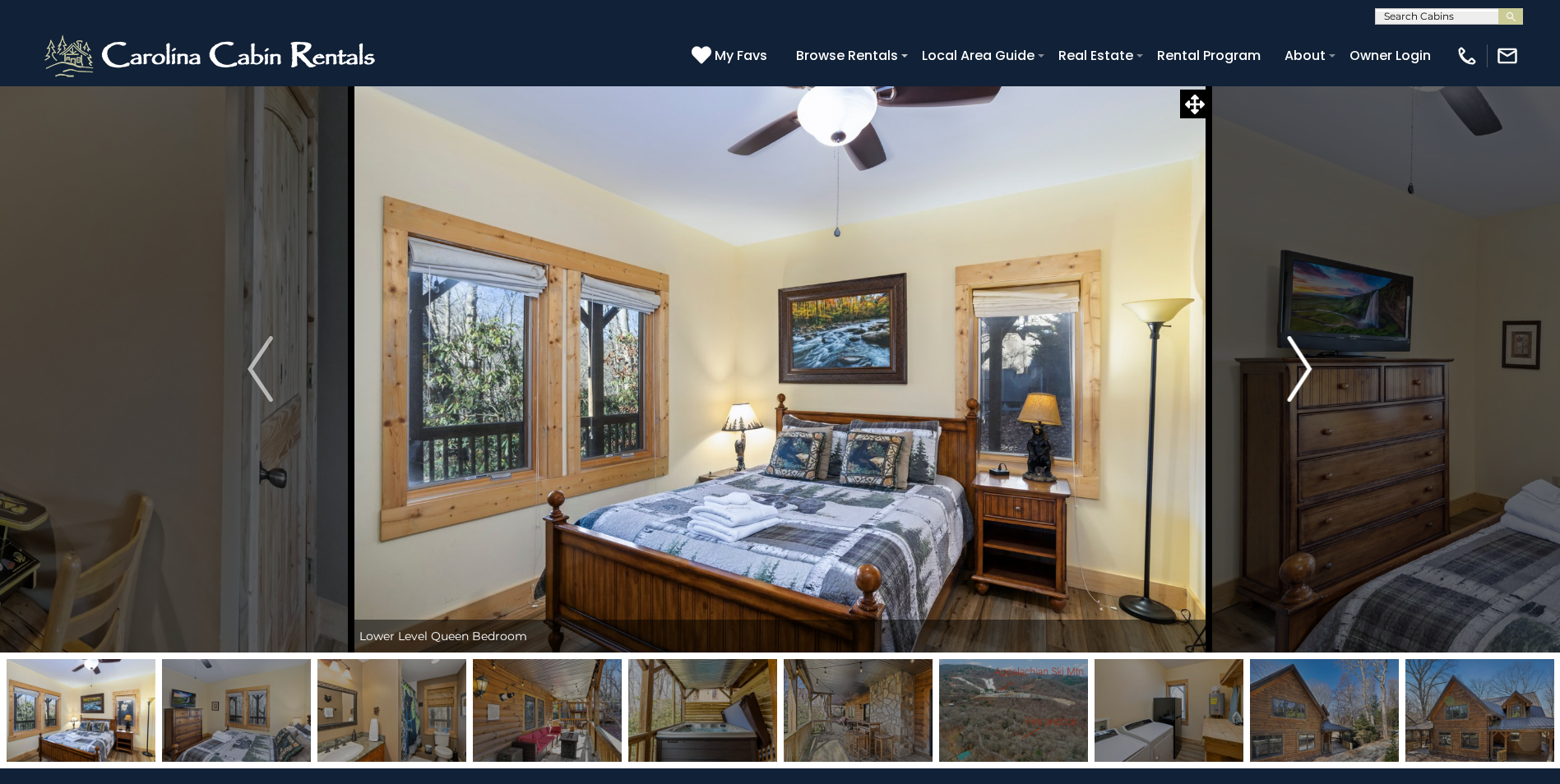
click at [1309, 364] on img "Next" at bounding box center [1299, 369] width 25 height 66
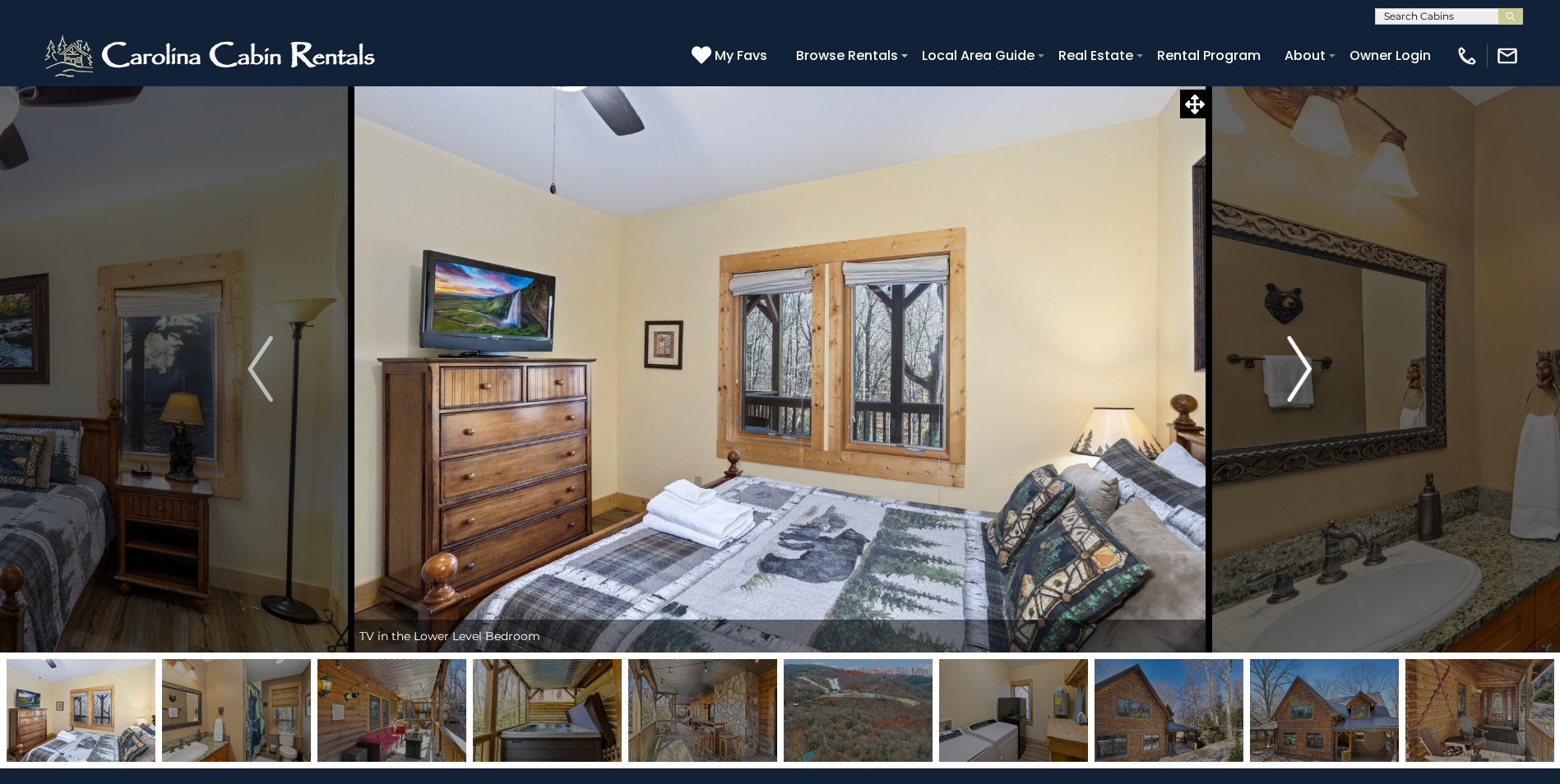
click at [1309, 364] on img "Next" at bounding box center [1299, 369] width 25 height 66
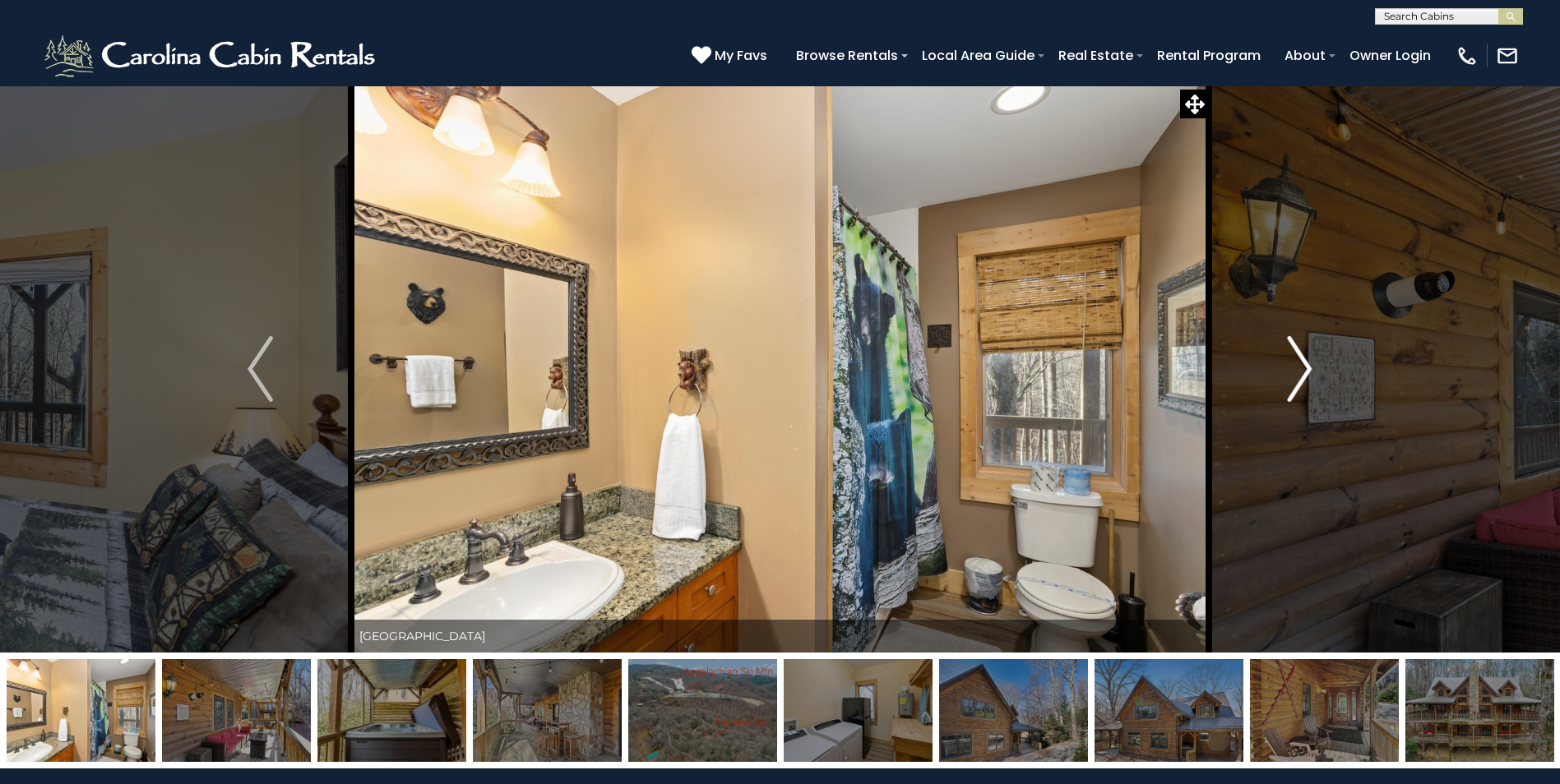
click at [1309, 364] on img "Next" at bounding box center [1299, 369] width 25 height 66
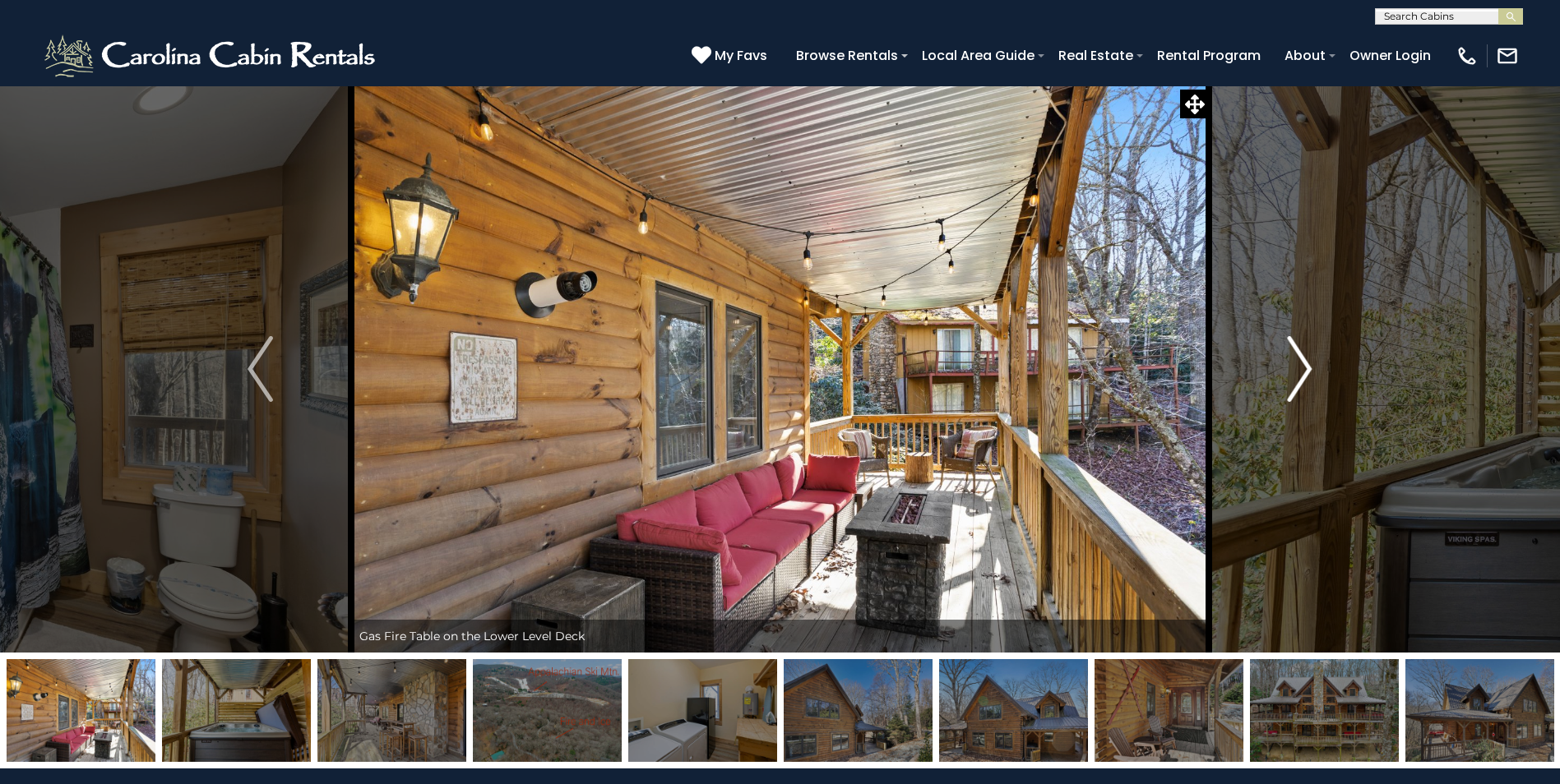
click at [1309, 364] on img "Next" at bounding box center [1299, 369] width 25 height 66
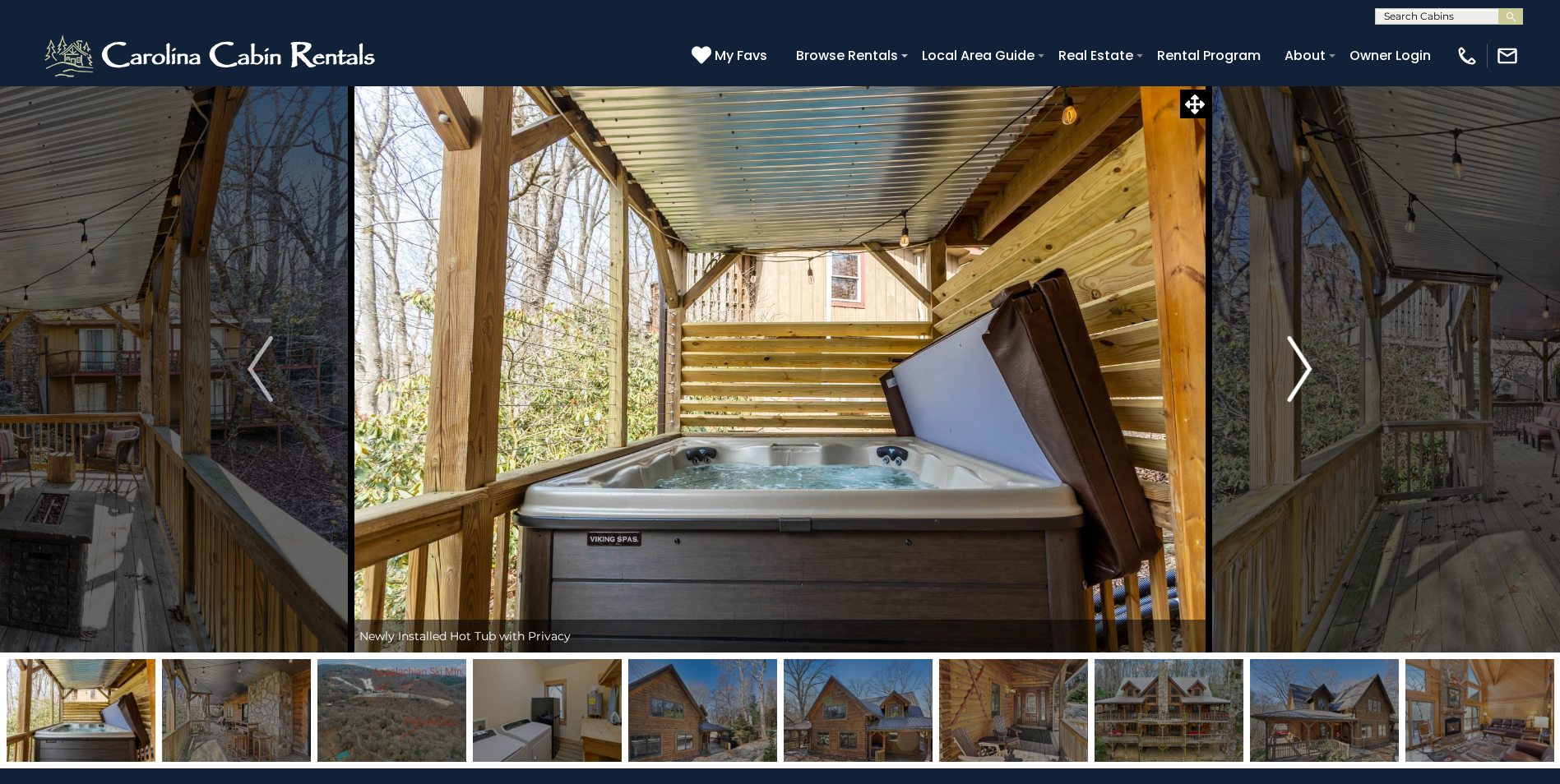
click at [1309, 364] on img "Next" at bounding box center [1299, 369] width 25 height 66
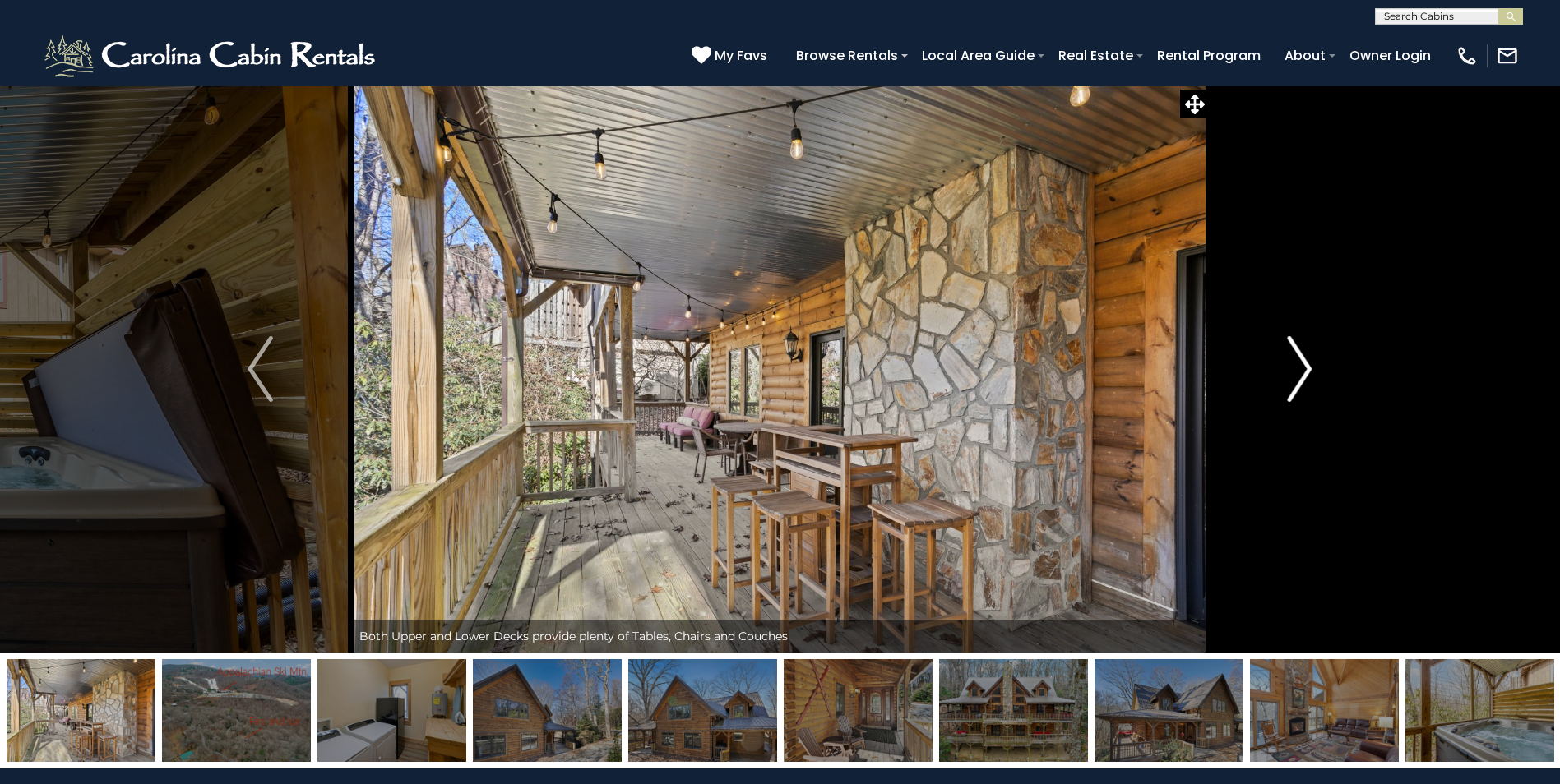
click at [1309, 364] on img "Next" at bounding box center [1299, 369] width 25 height 66
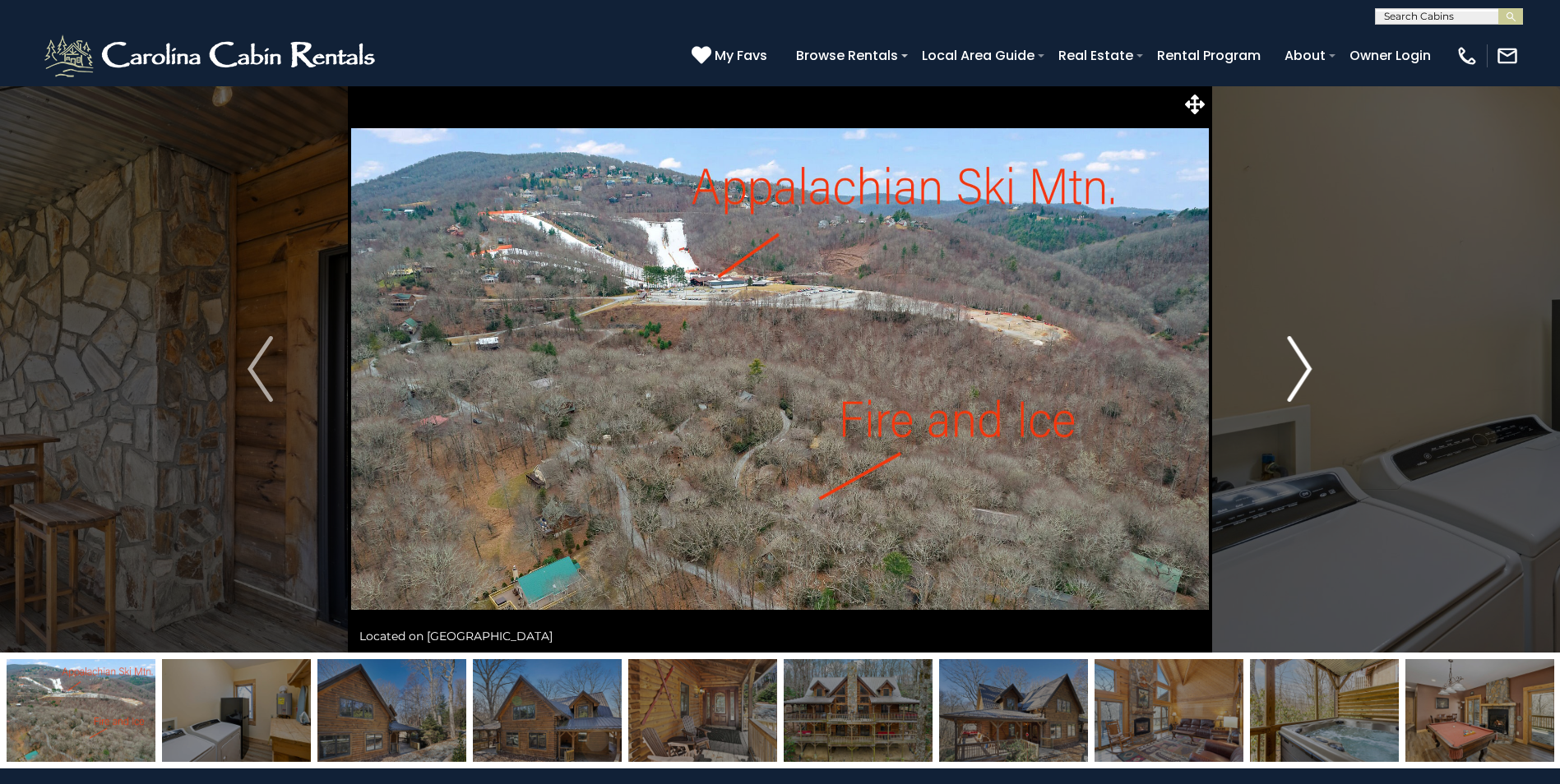
click at [1309, 364] on img "Next" at bounding box center [1299, 369] width 25 height 66
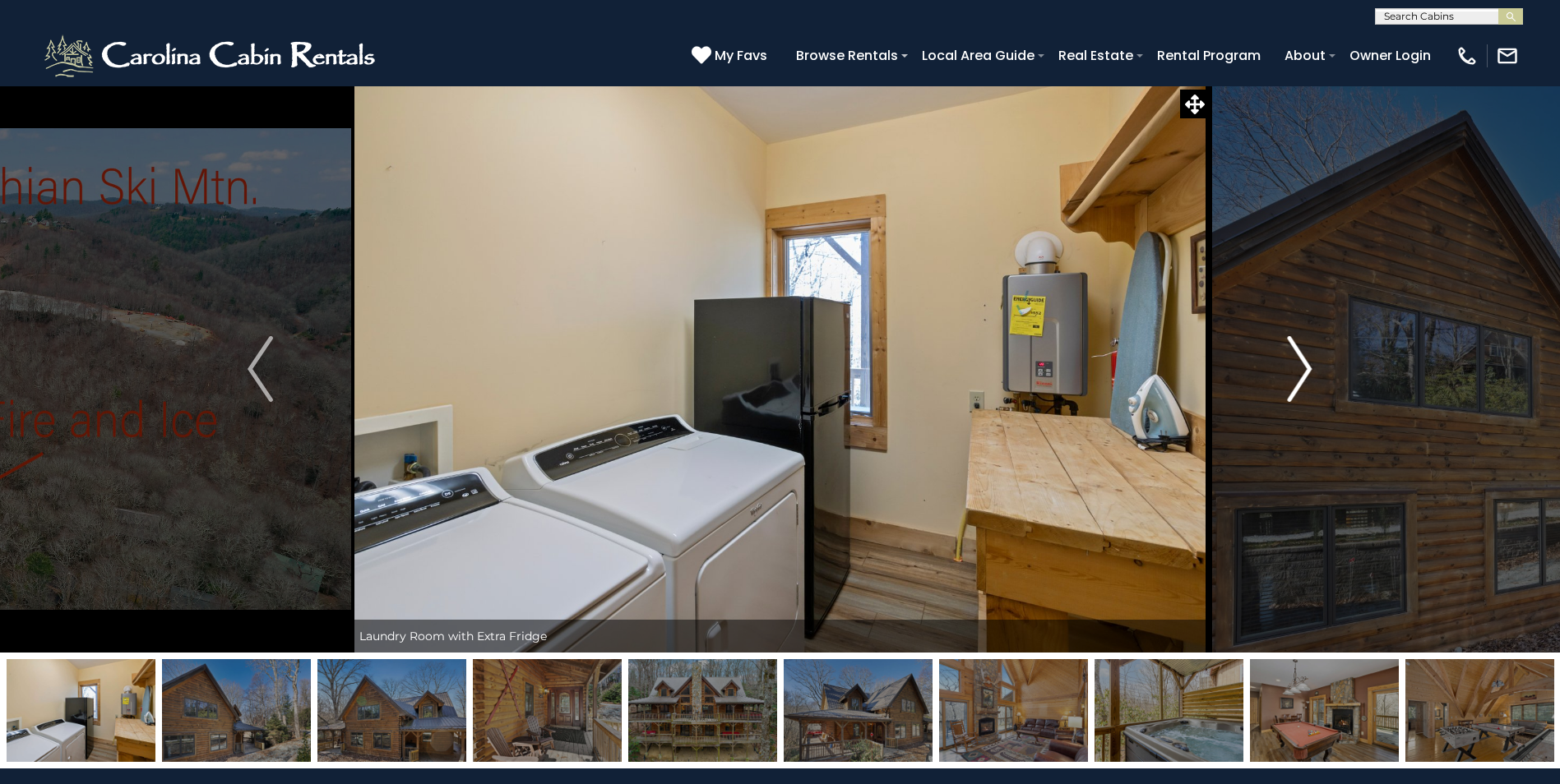
click at [1309, 364] on img "Next" at bounding box center [1299, 369] width 25 height 66
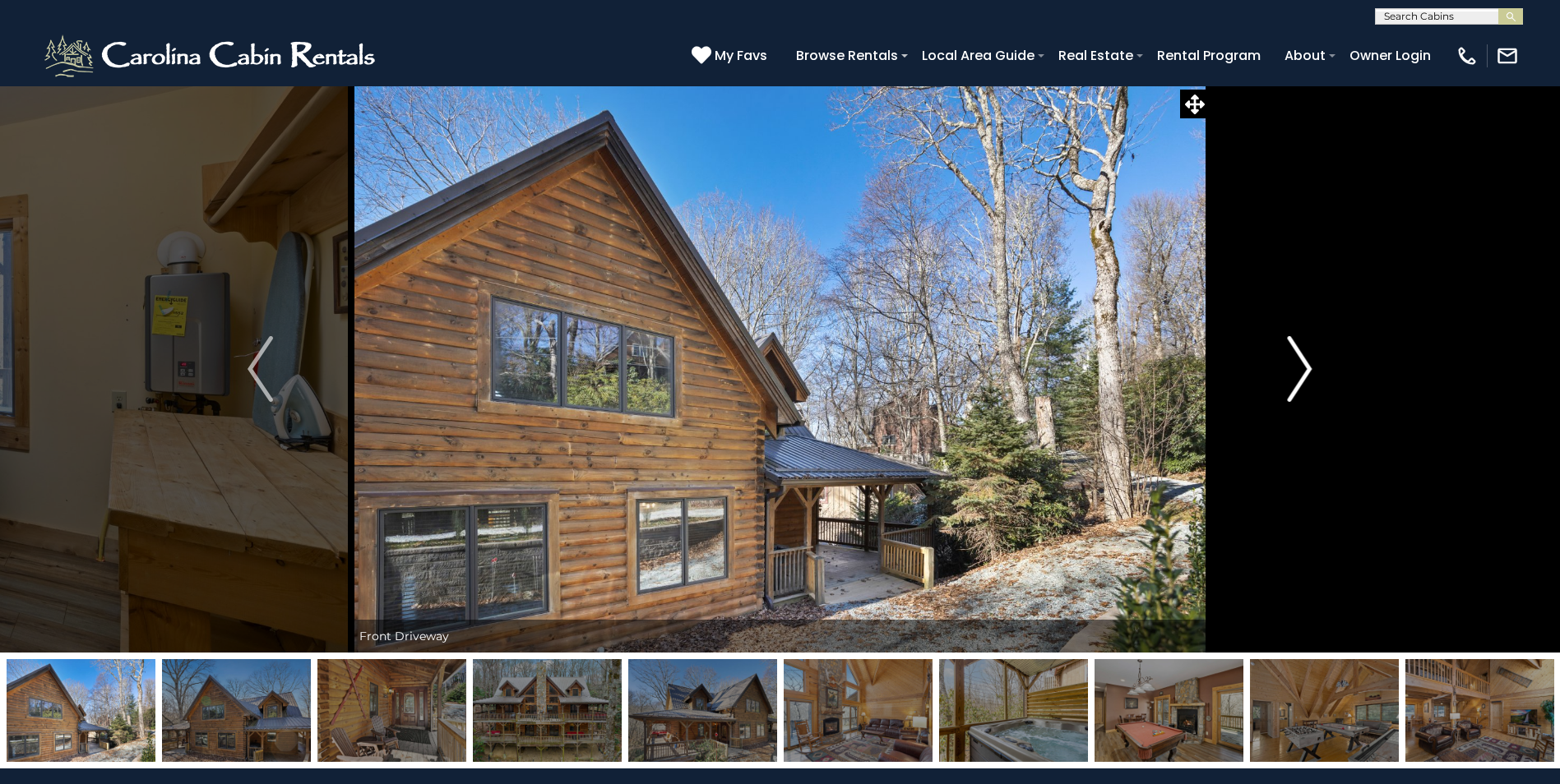
click at [1309, 364] on img "Next" at bounding box center [1299, 369] width 25 height 66
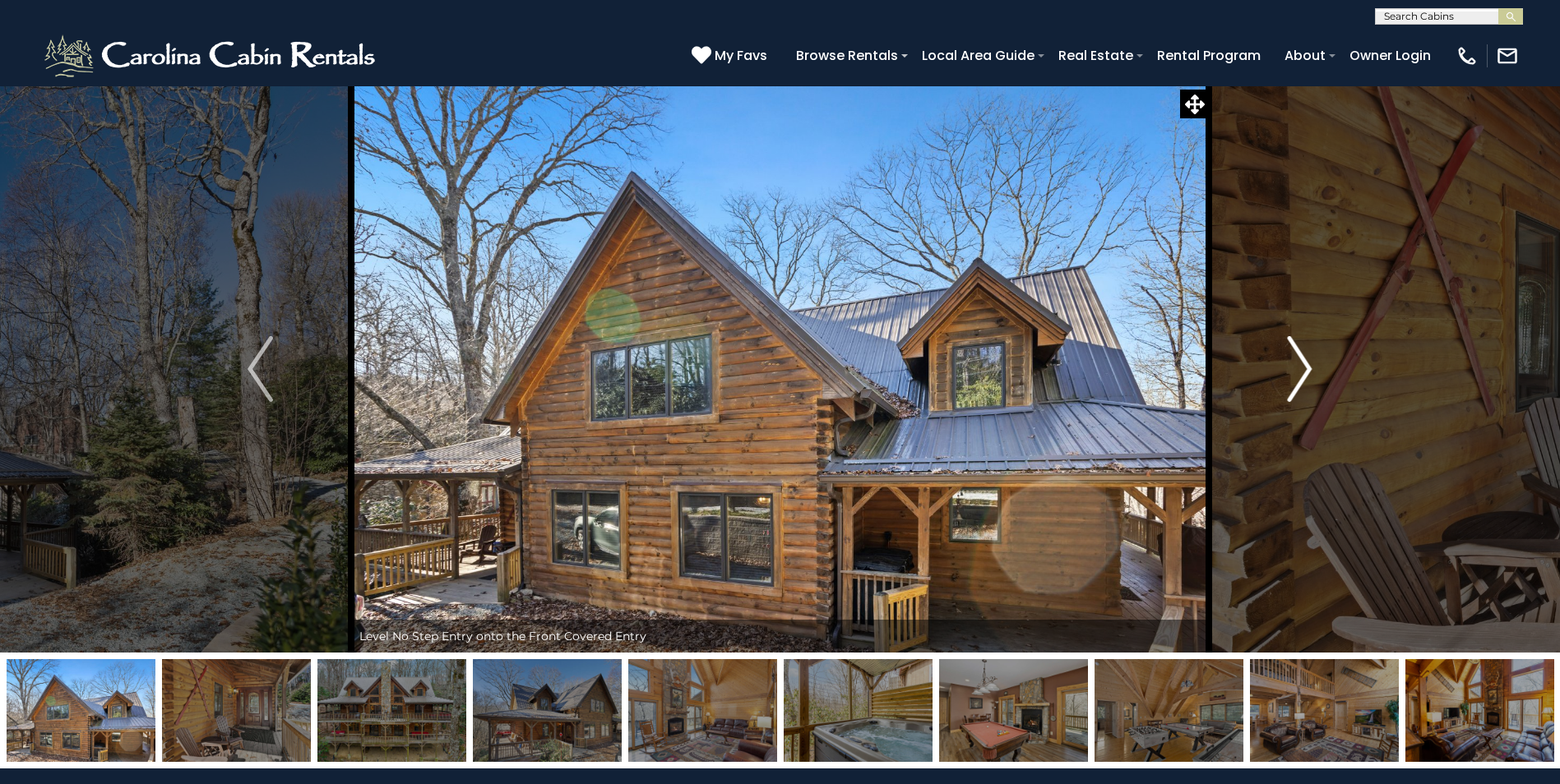
click at [1309, 364] on img "Next" at bounding box center [1299, 369] width 25 height 66
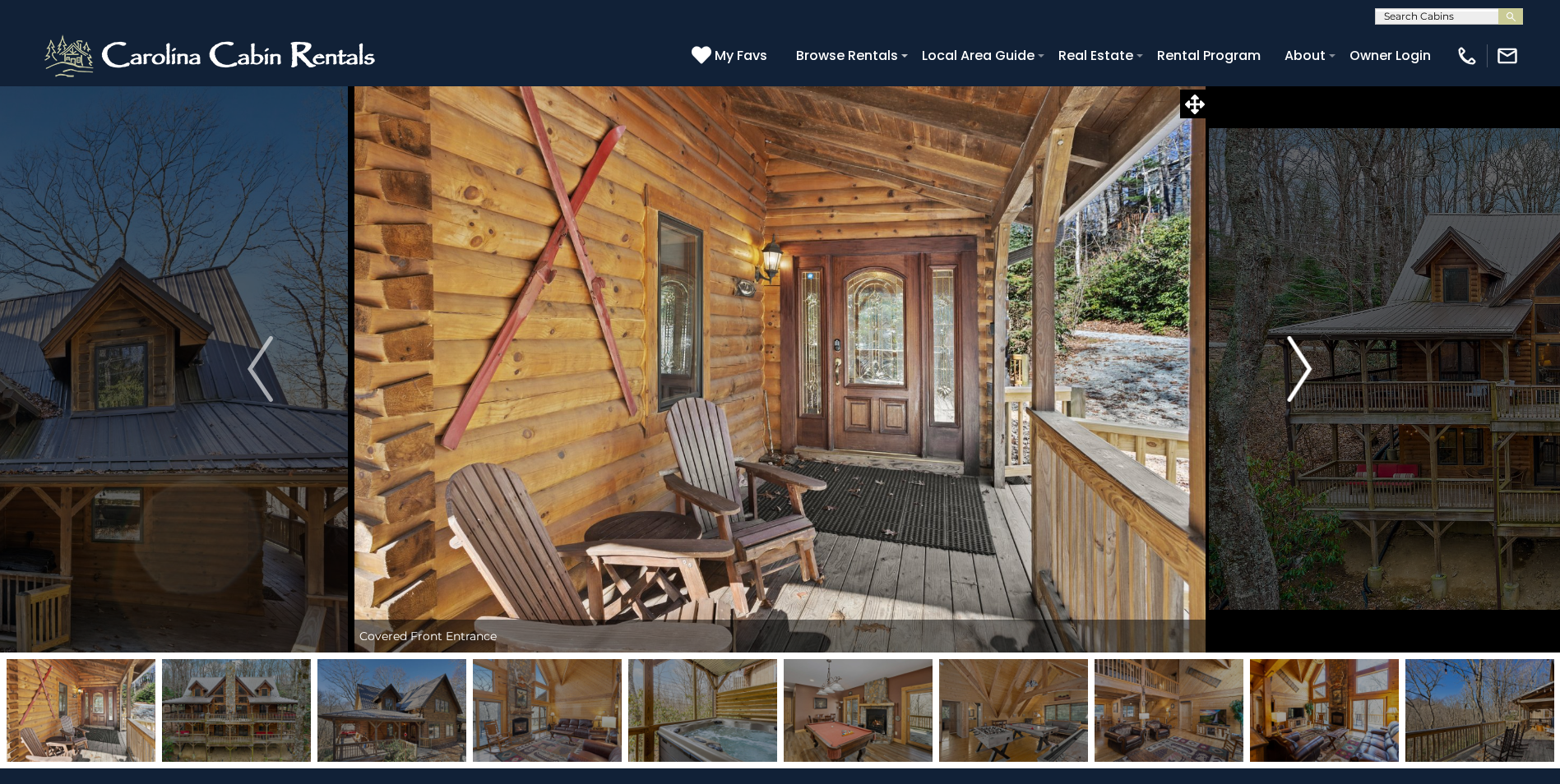
click at [1309, 364] on img "Next" at bounding box center [1299, 369] width 25 height 66
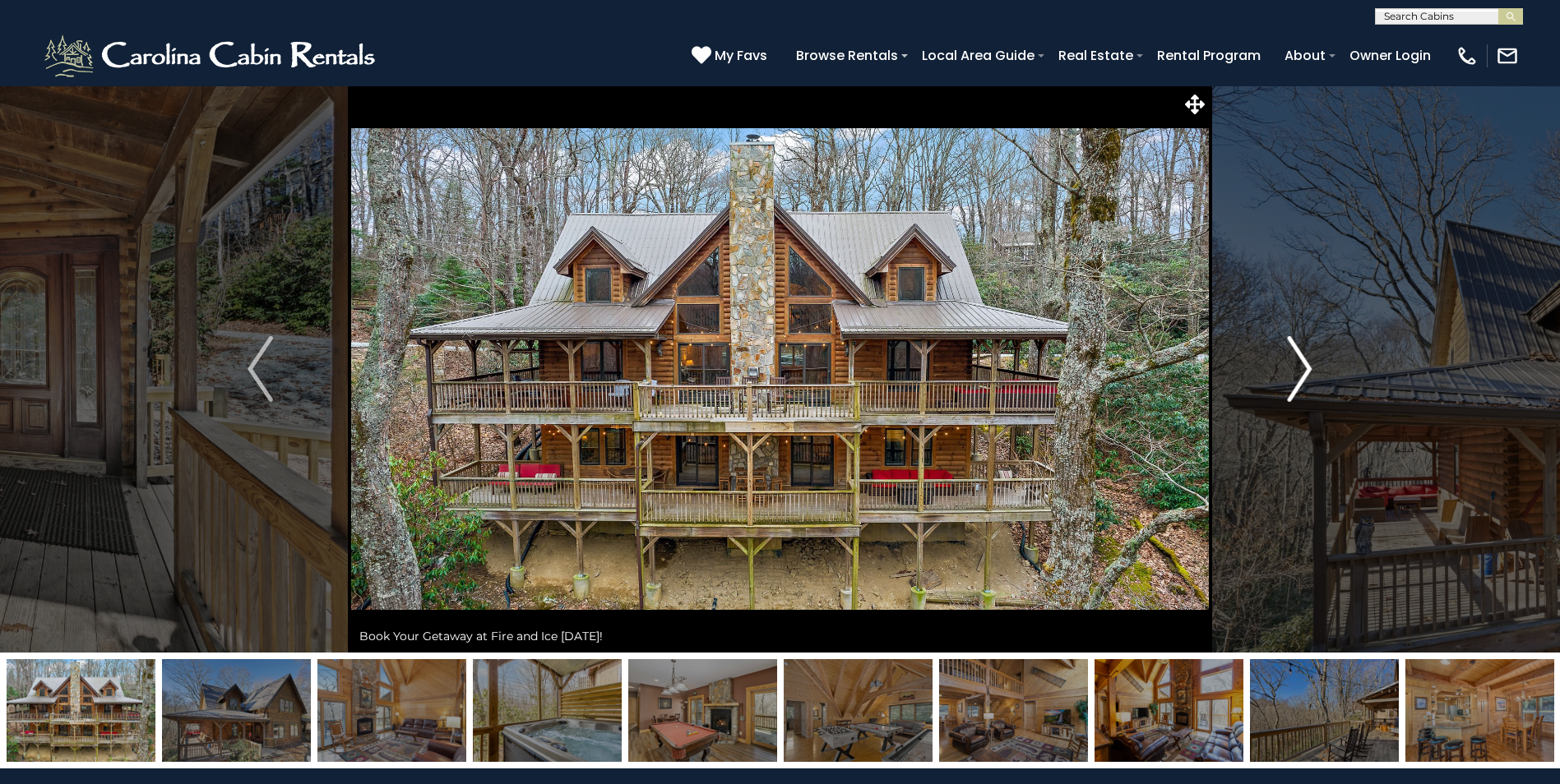
click at [1309, 364] on img "Next" at bounding box center [1299, 369] width 25 height 66
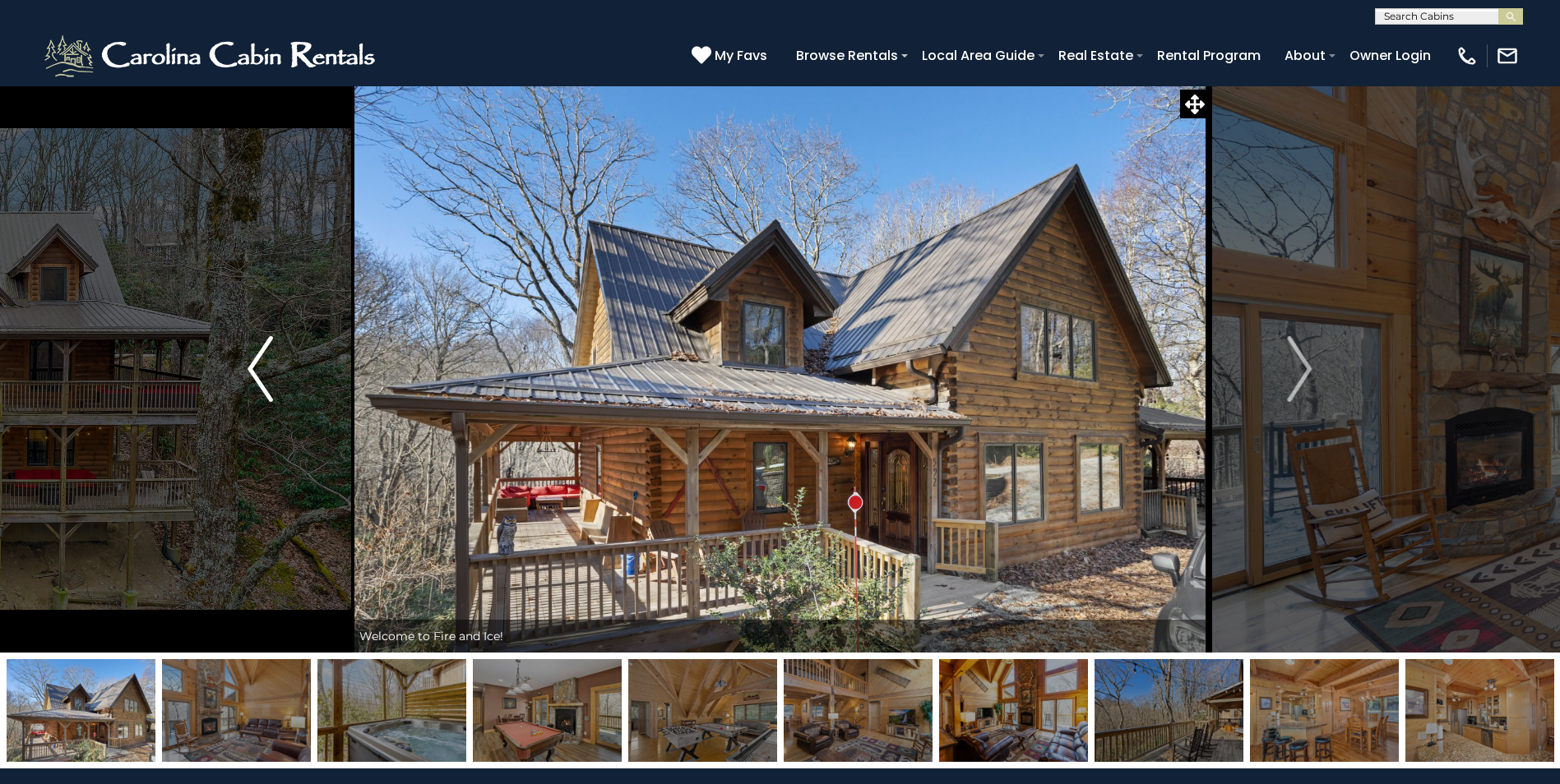
click at [254, 362] on img "Previous" at bounding box center [260, 369] width 25 height 66
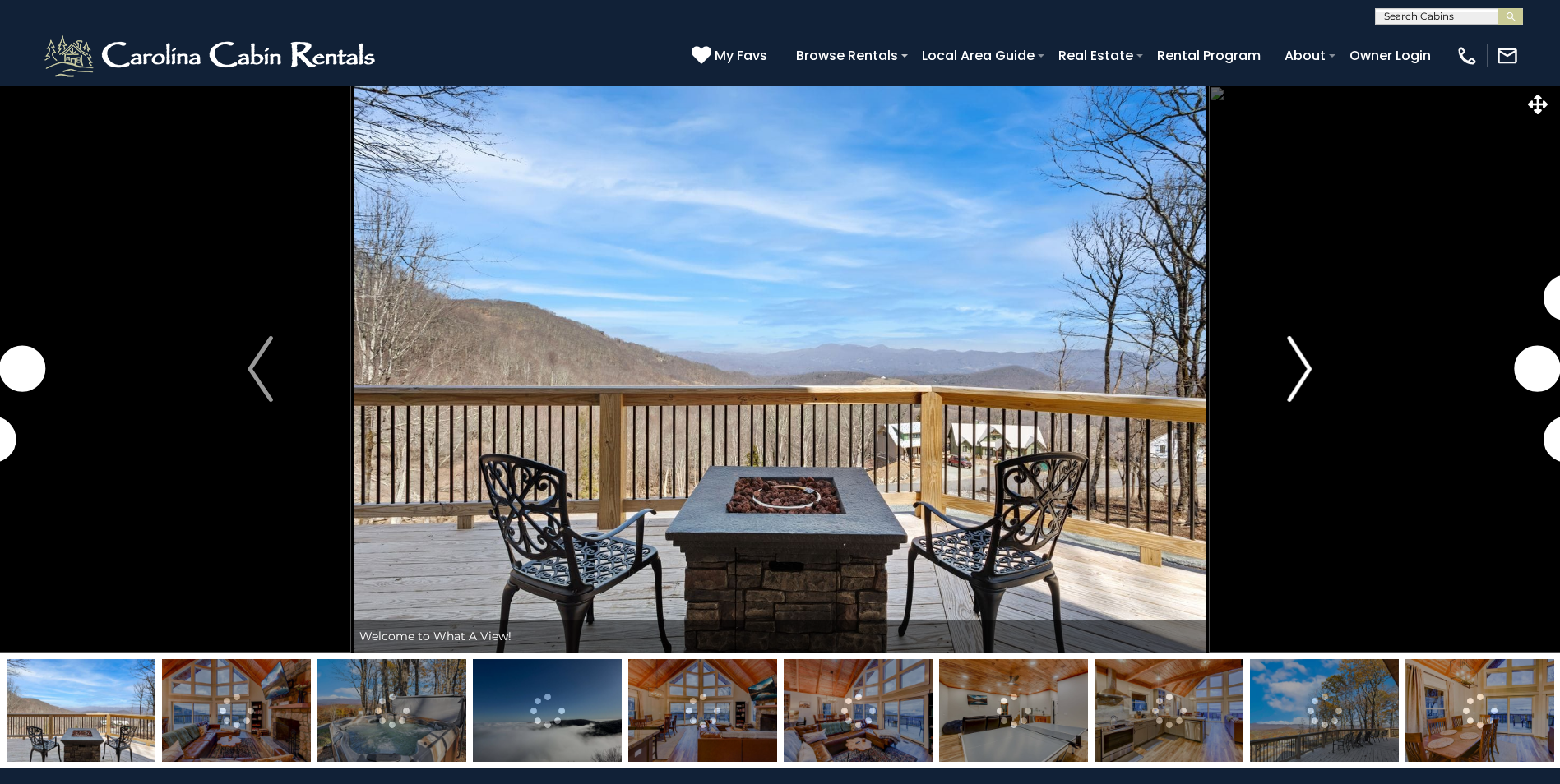
click at [1299, 377] on img "Next" at bounding box center [1299, 369] width 25 height 66
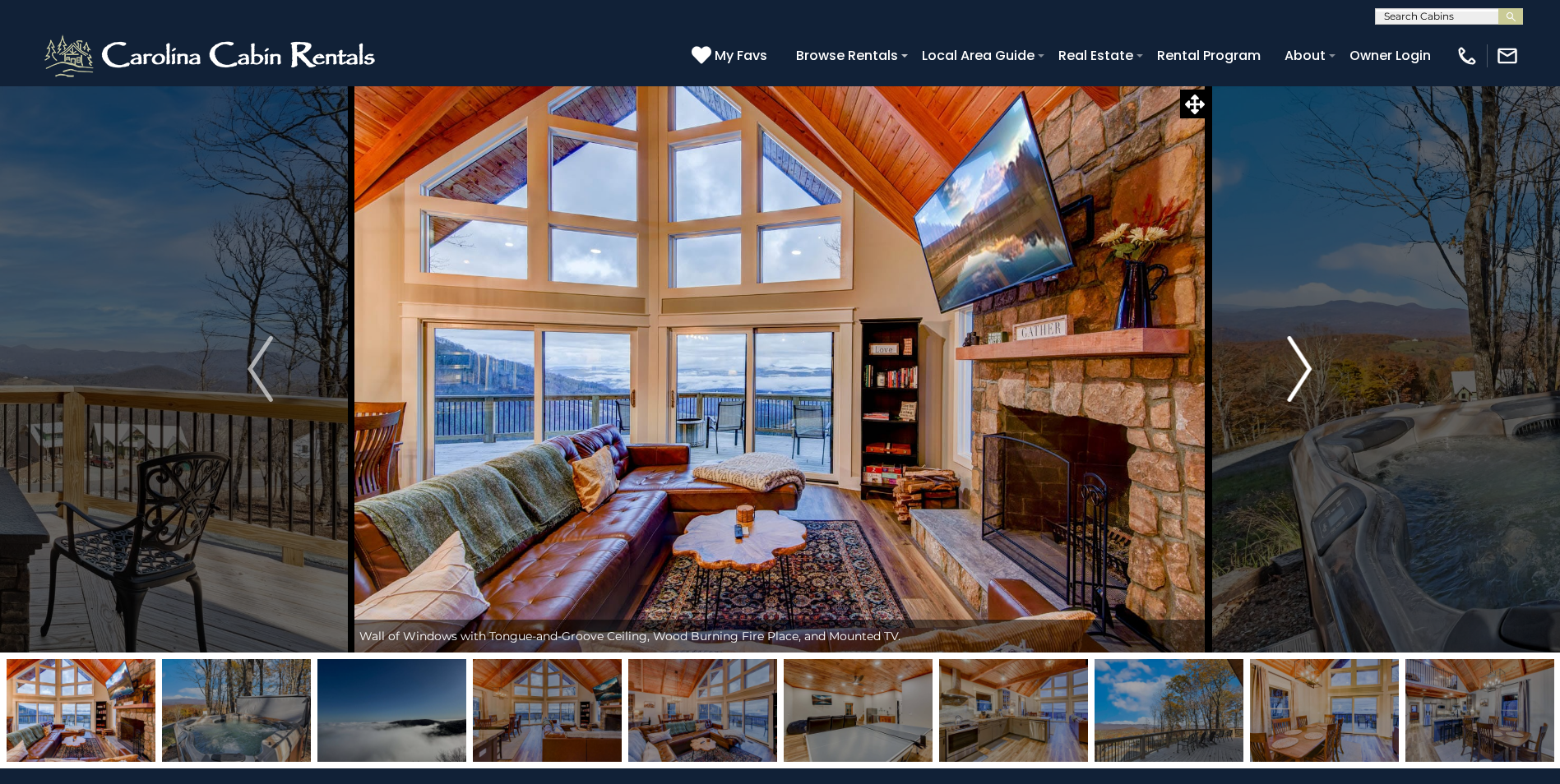
click at [1299, 377] on img "Next" at bounding box center [1299, 369] width 25 height 66
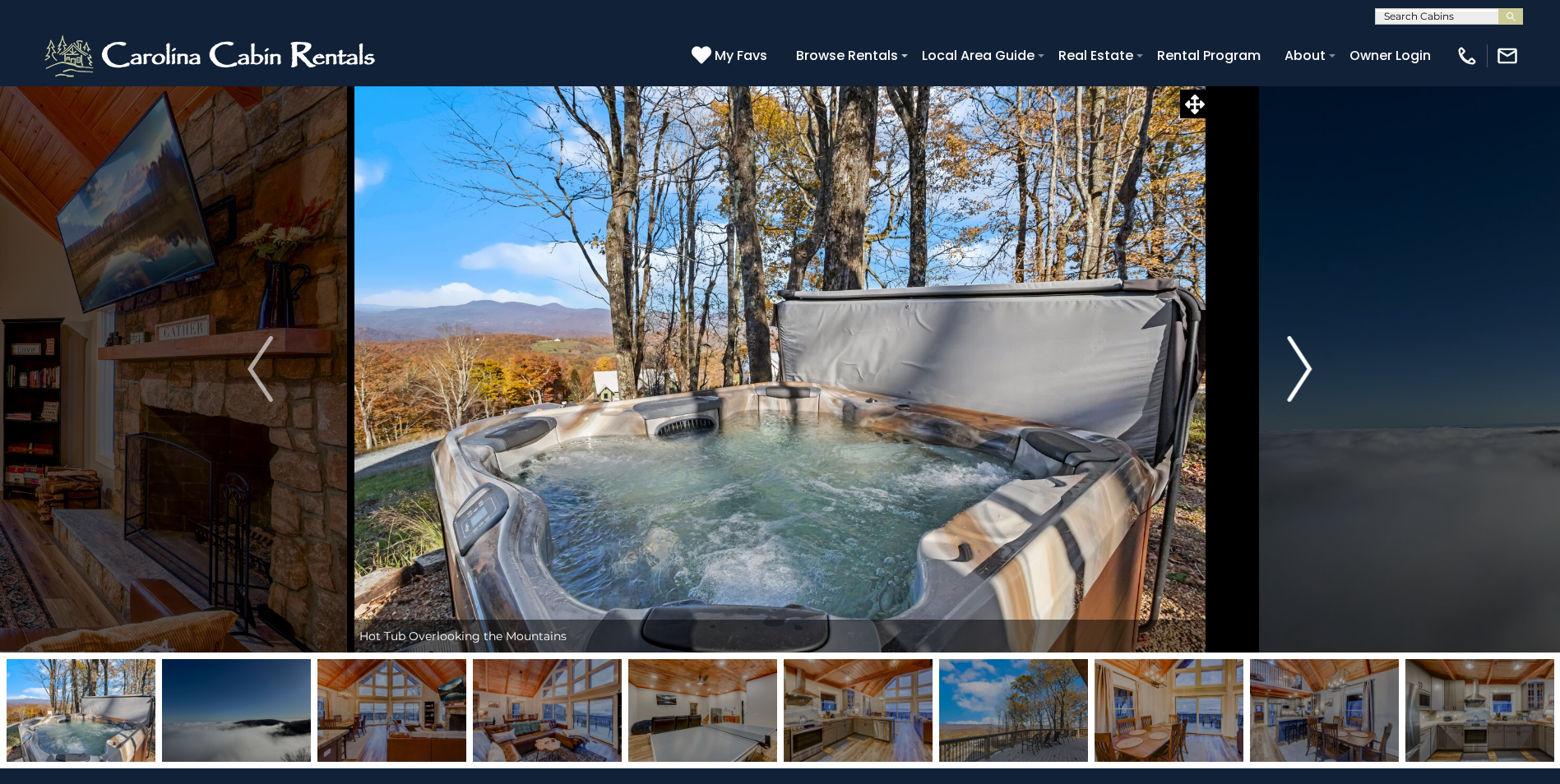
click at [1299, 377] on img "Next" at bounding box center [1299, 369] width 25 height 66
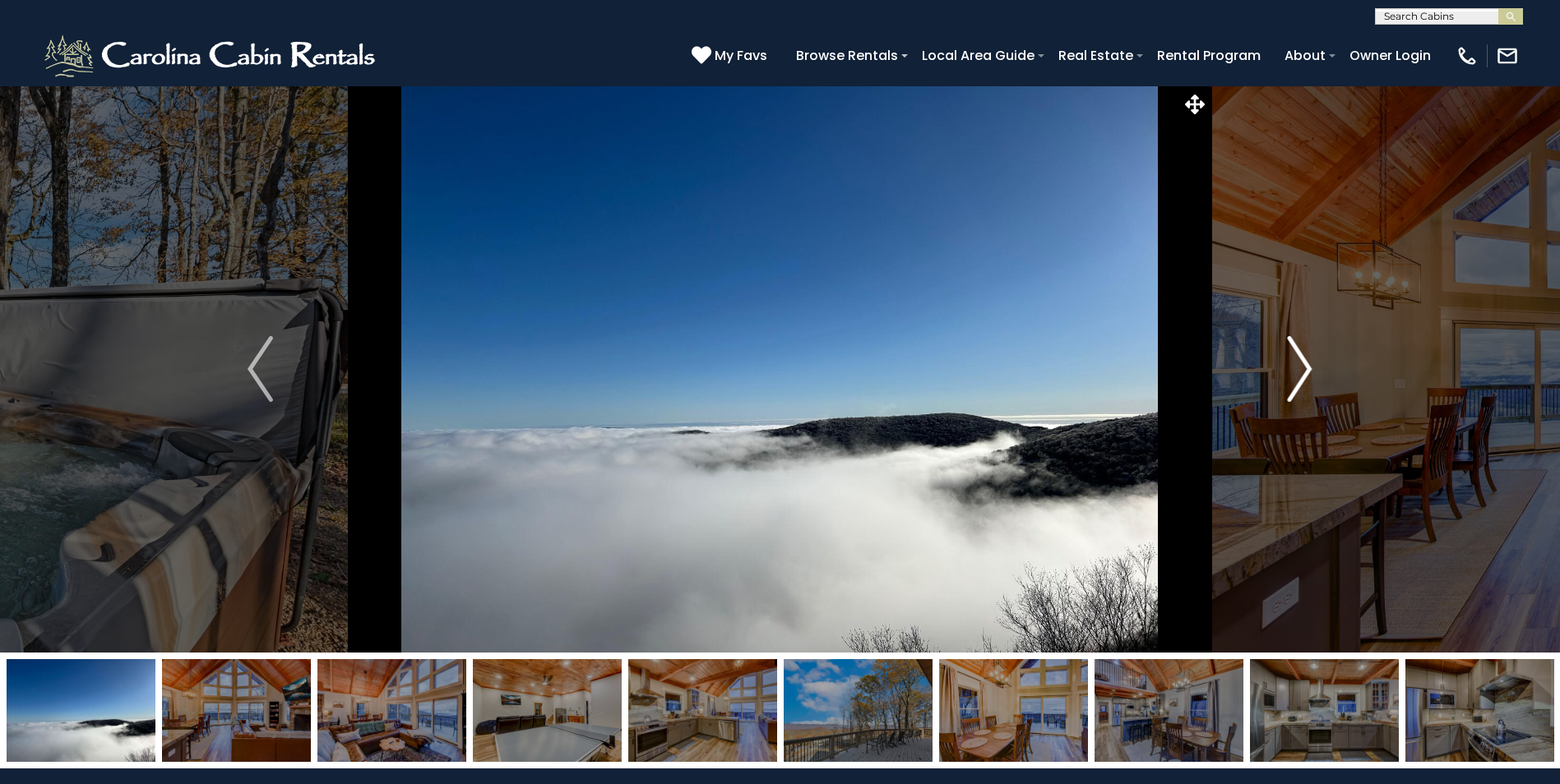
click at [1299, 377] on img "Next" at bounding box center [1299, 369] width 25 height 66
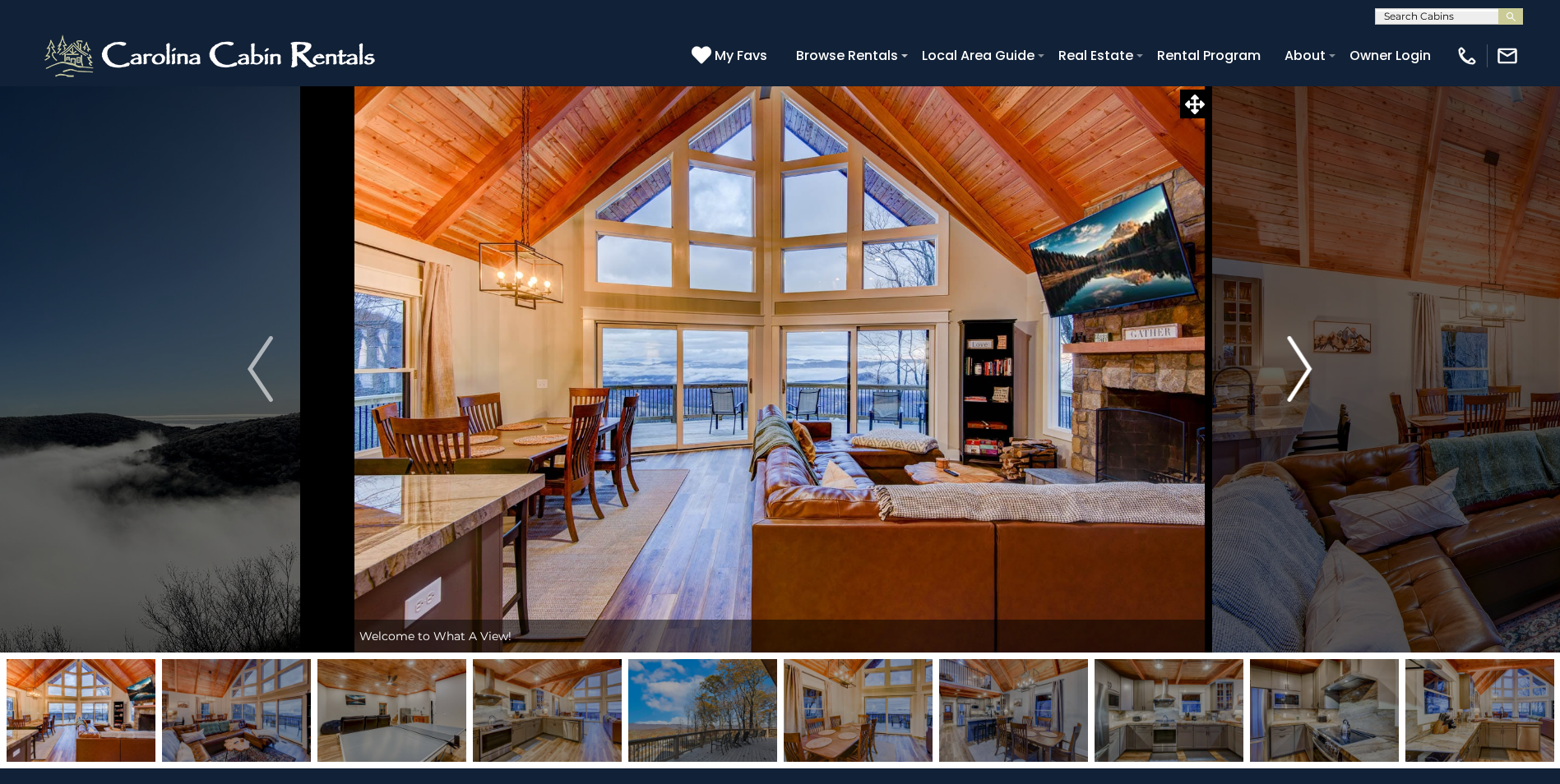
click at [1299, 377] on img "Next" at bounding box center [1299, 369] width 25 height 66
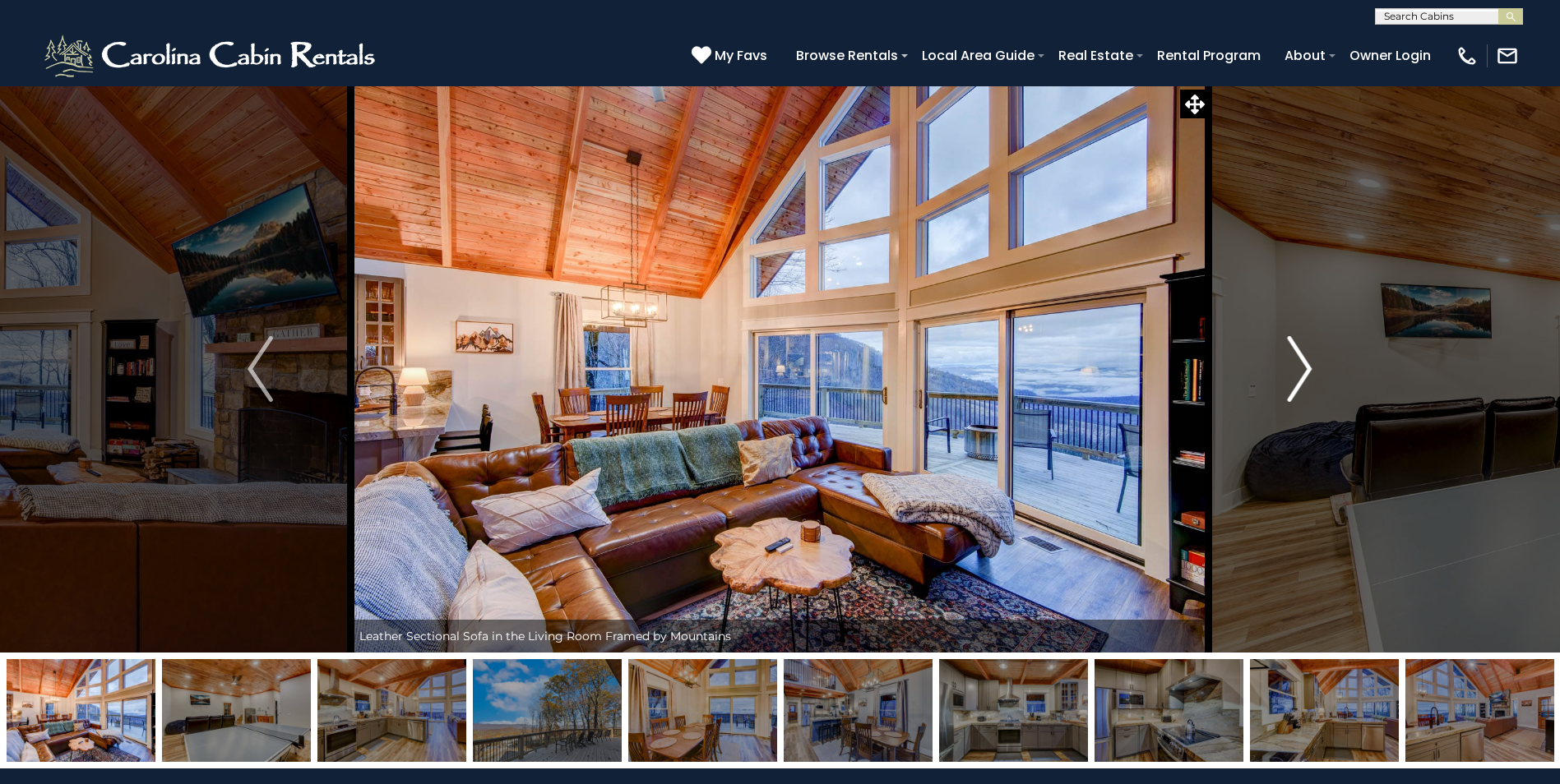
click at [1299, 377] on img "Next" at bounding box center [1299, 369] width 25 height 66
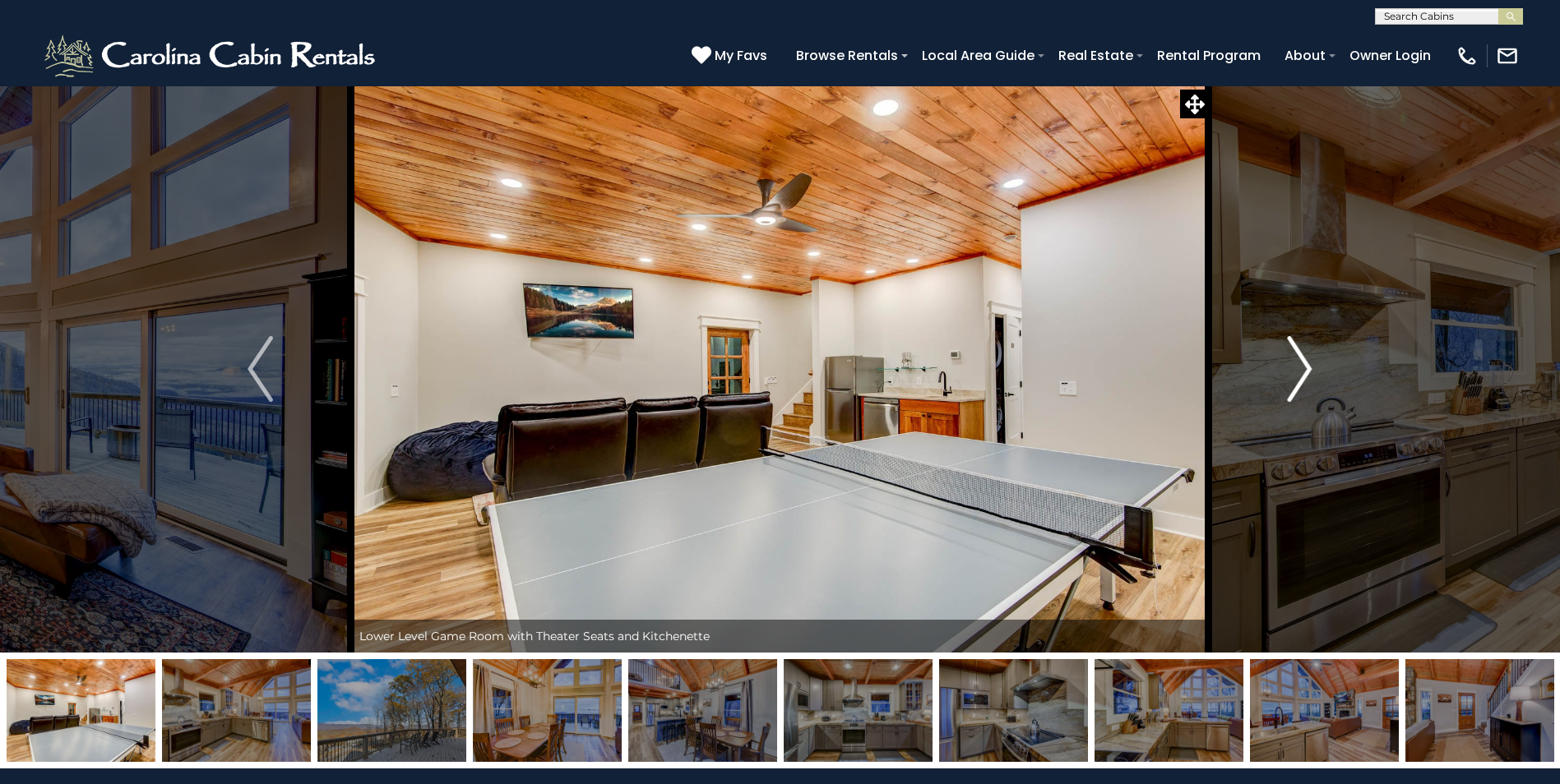
click at [1299, 377] on img "Next" at bounding box center [1299, 369] width 25 height 66
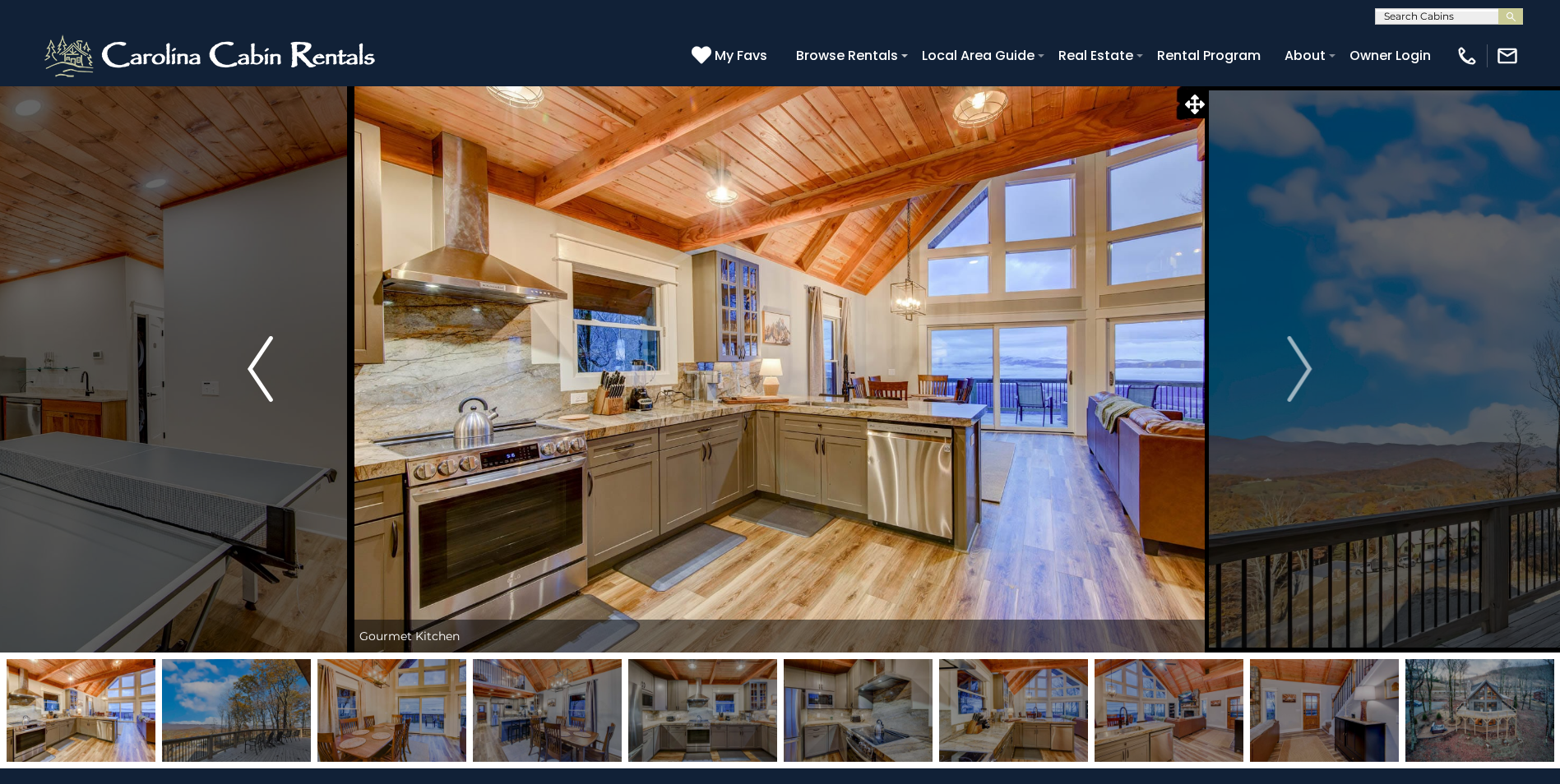
click at [251, 368] on img "Previous" at bounding box center [260, 369] width 25 height 66
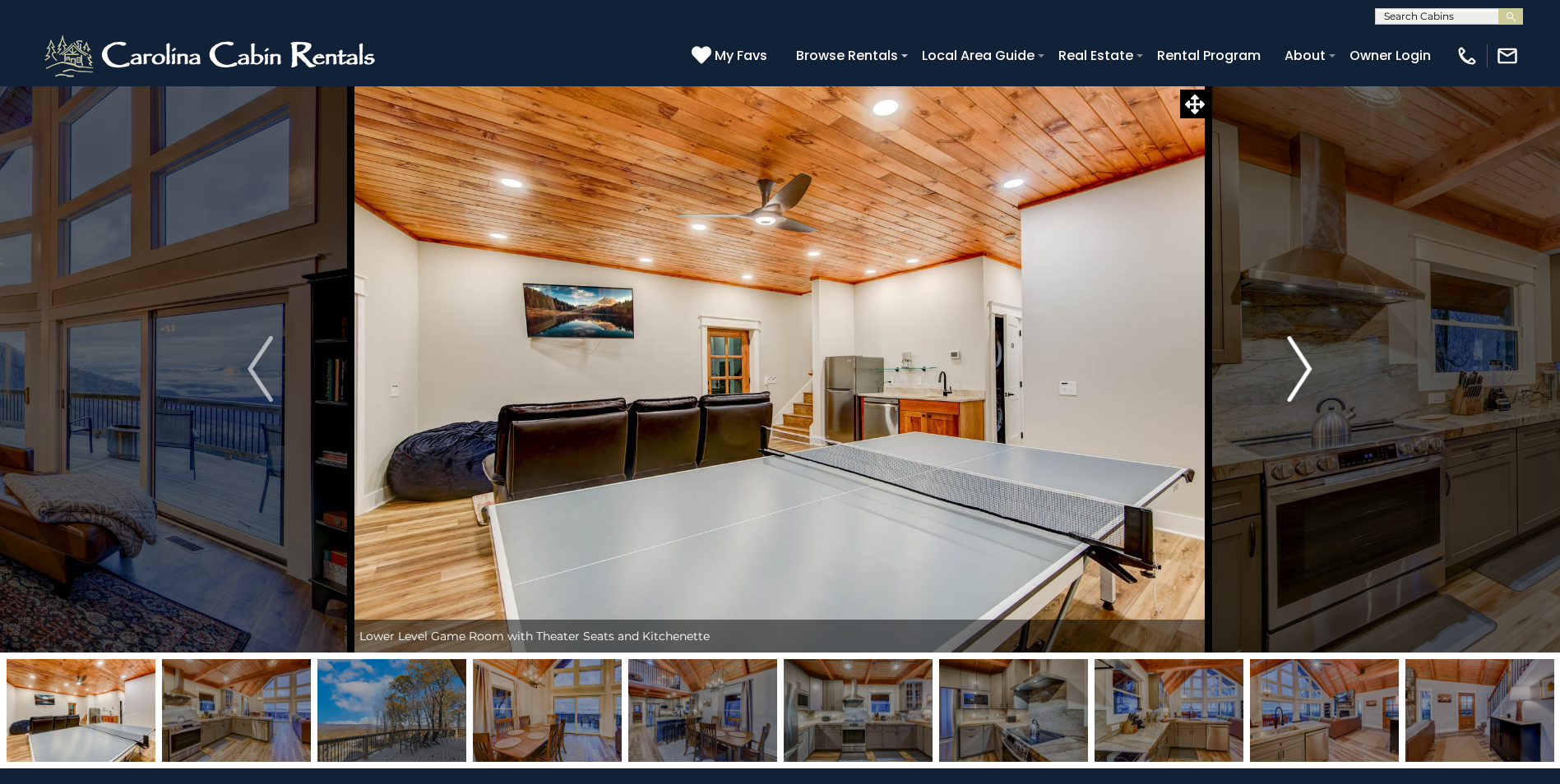
click at [1319, 367] on button "Next" at bounding box center [1298, 369] width 181 height 567
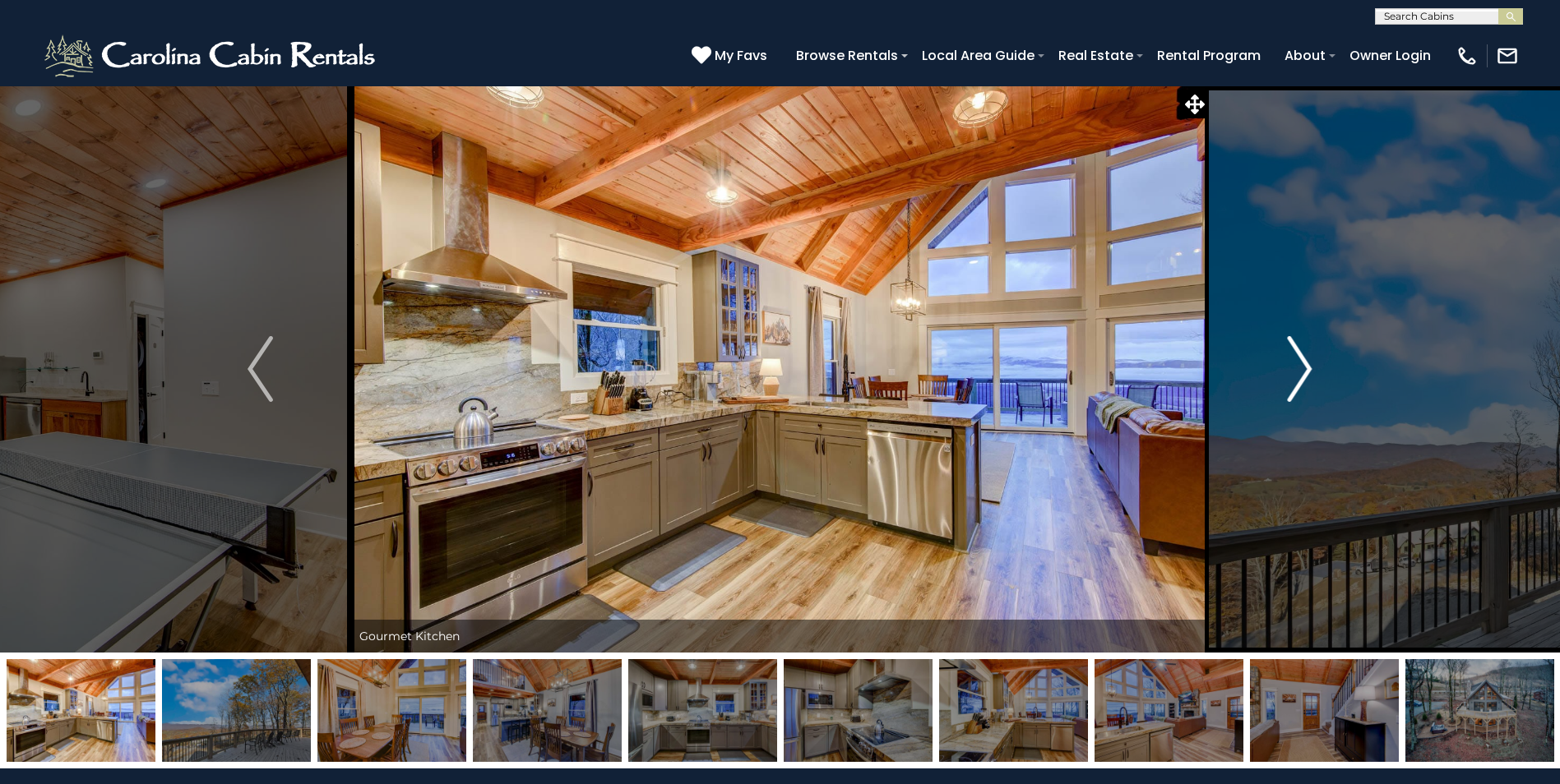
click at [1319, 367] on button "Next" at bounding box center [1298, 369] width 181 height 567
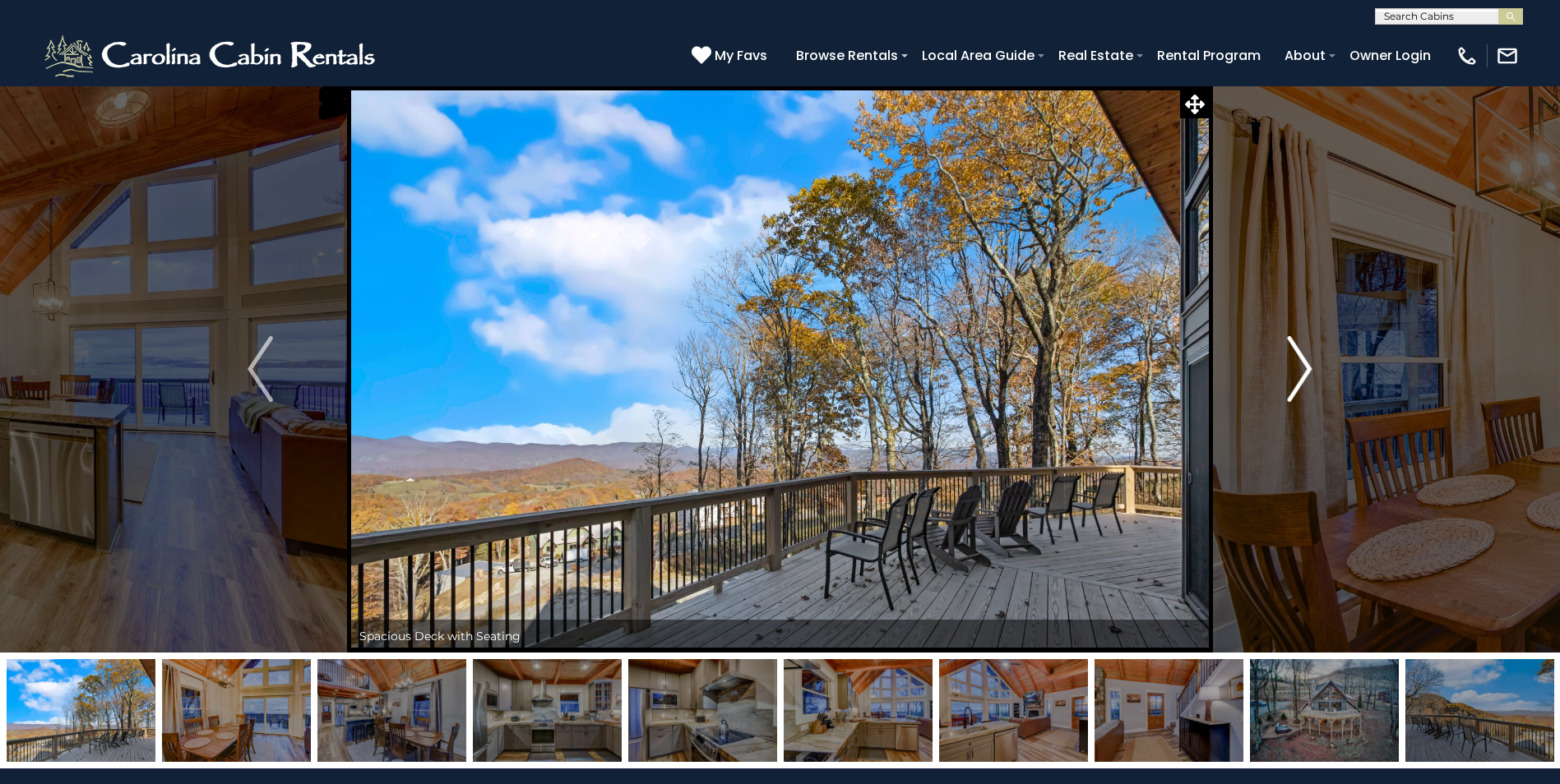
click at [1319, 367] on button "Next" at bounding box center [1298, 369] width 181 height 567
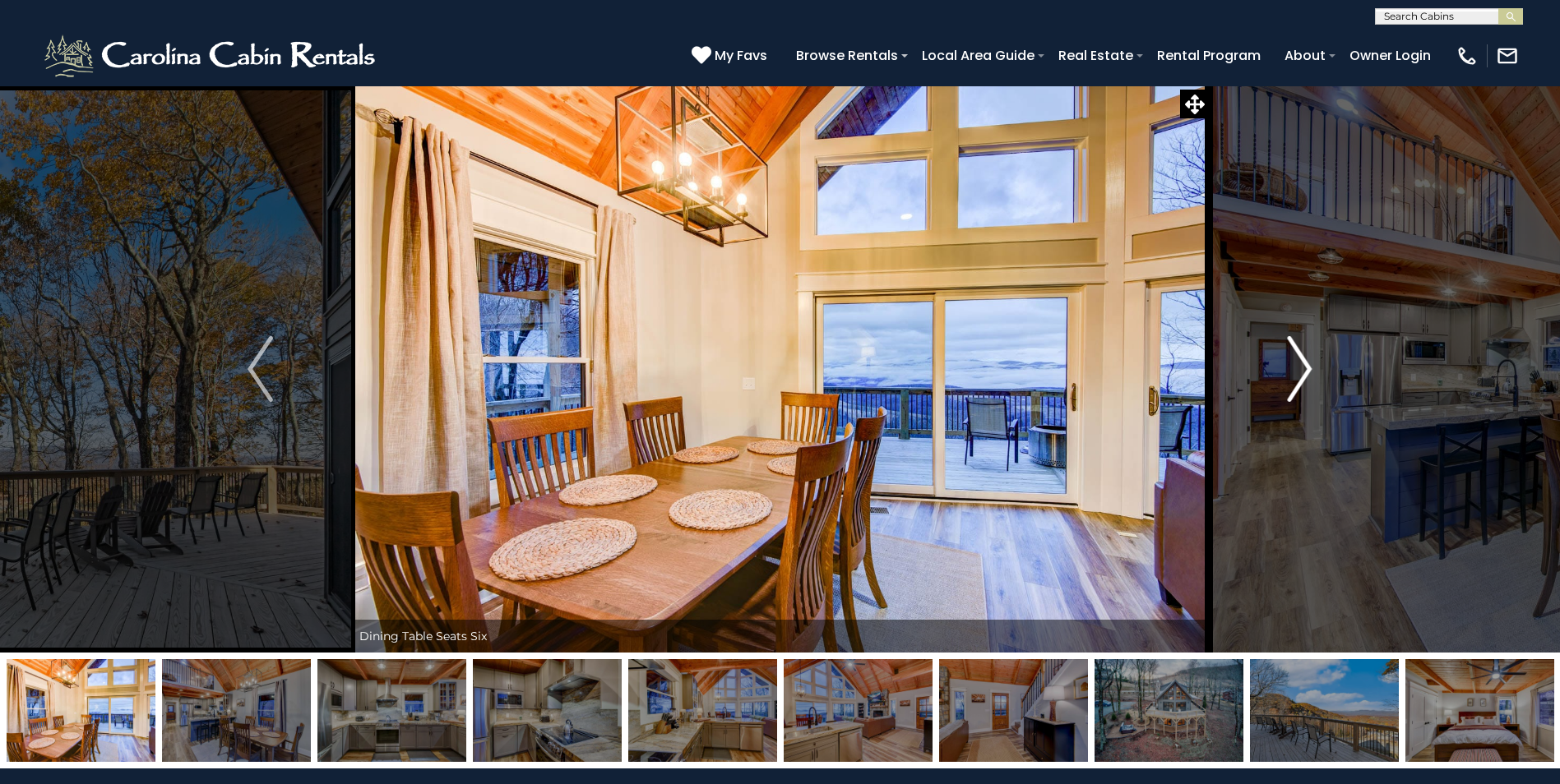
click at [1319, 367] on button "Next" at bounding box center [1298, 369] width 181 height 567
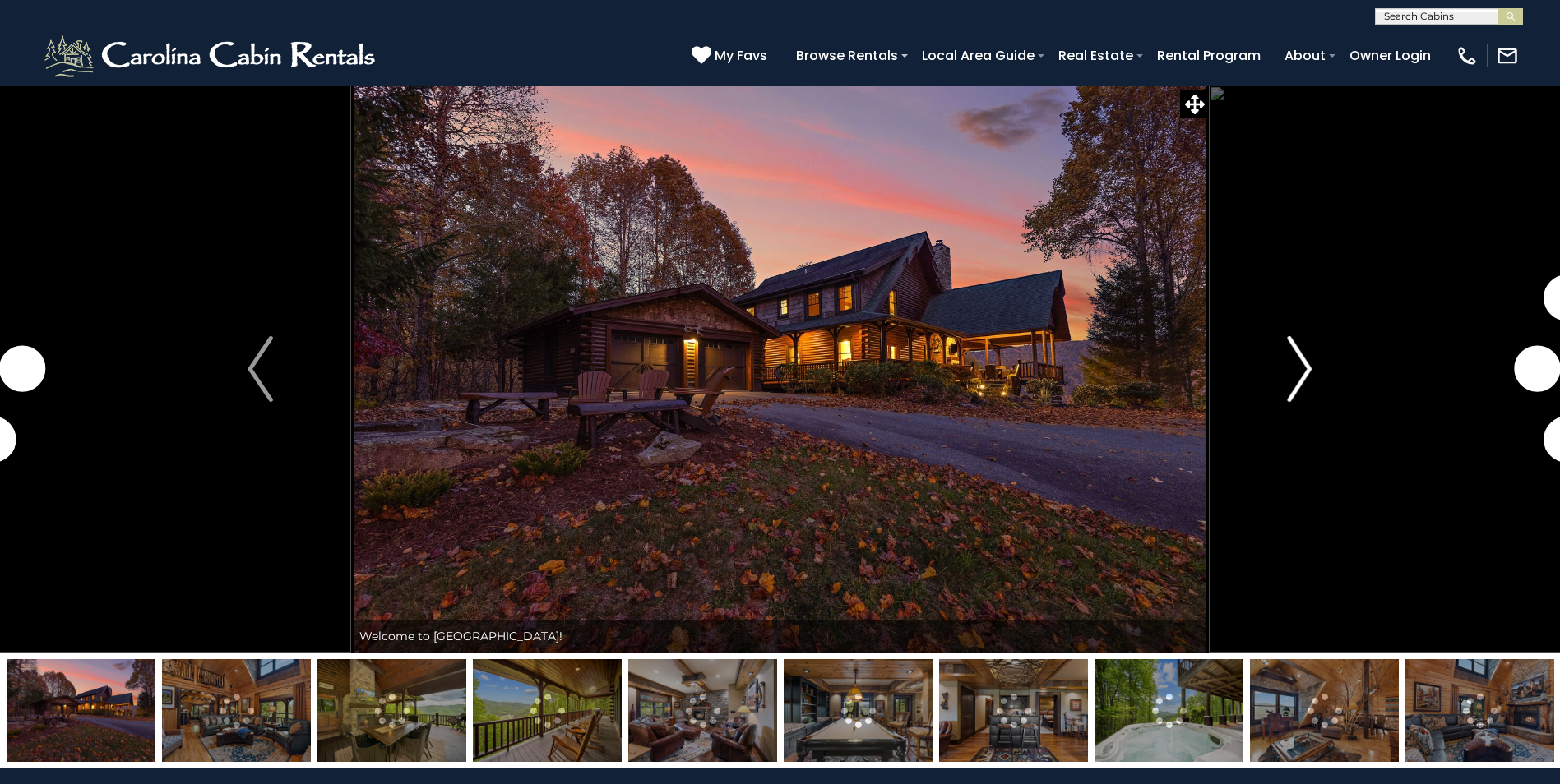
click at [1311, 368] on img "Next" at bounding box center [1299, 369] width 25 height 66
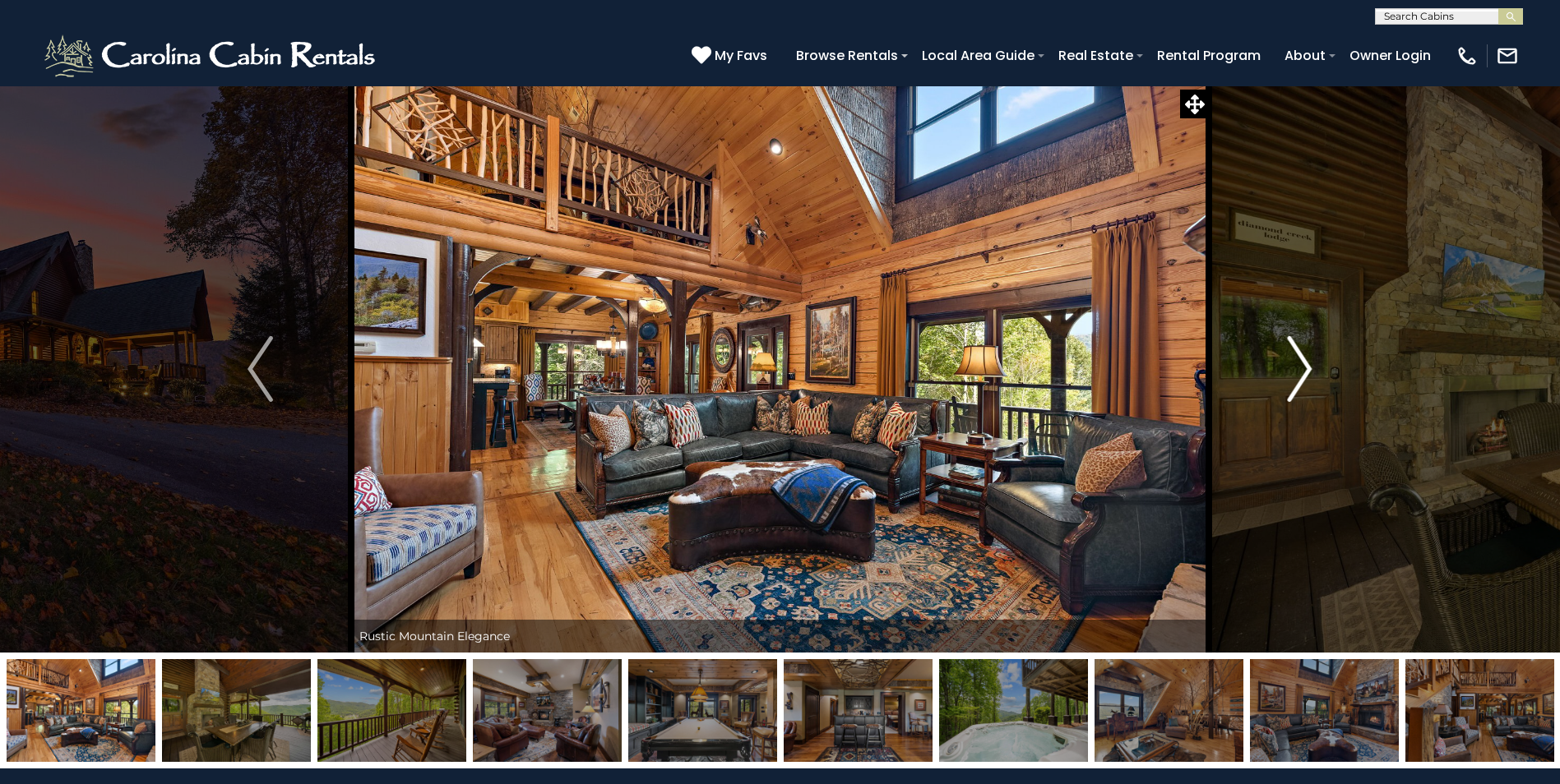
click at [1311, 368] on img "Next" at bounding box center [1299, 369] width 25 height 66
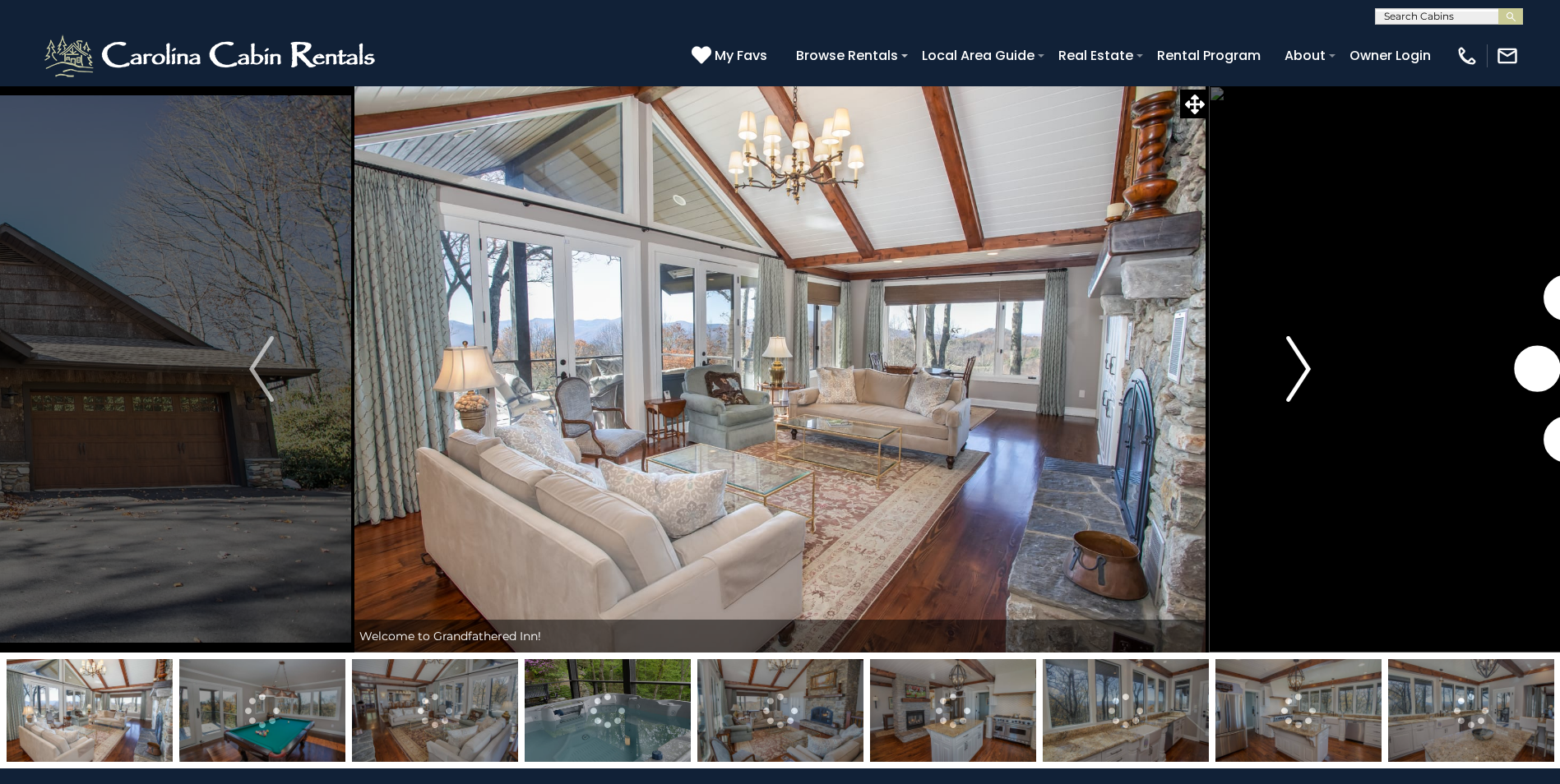
click at [1296, 364] on img "Next" at bounding box center [1298, 369] width 25 height 66
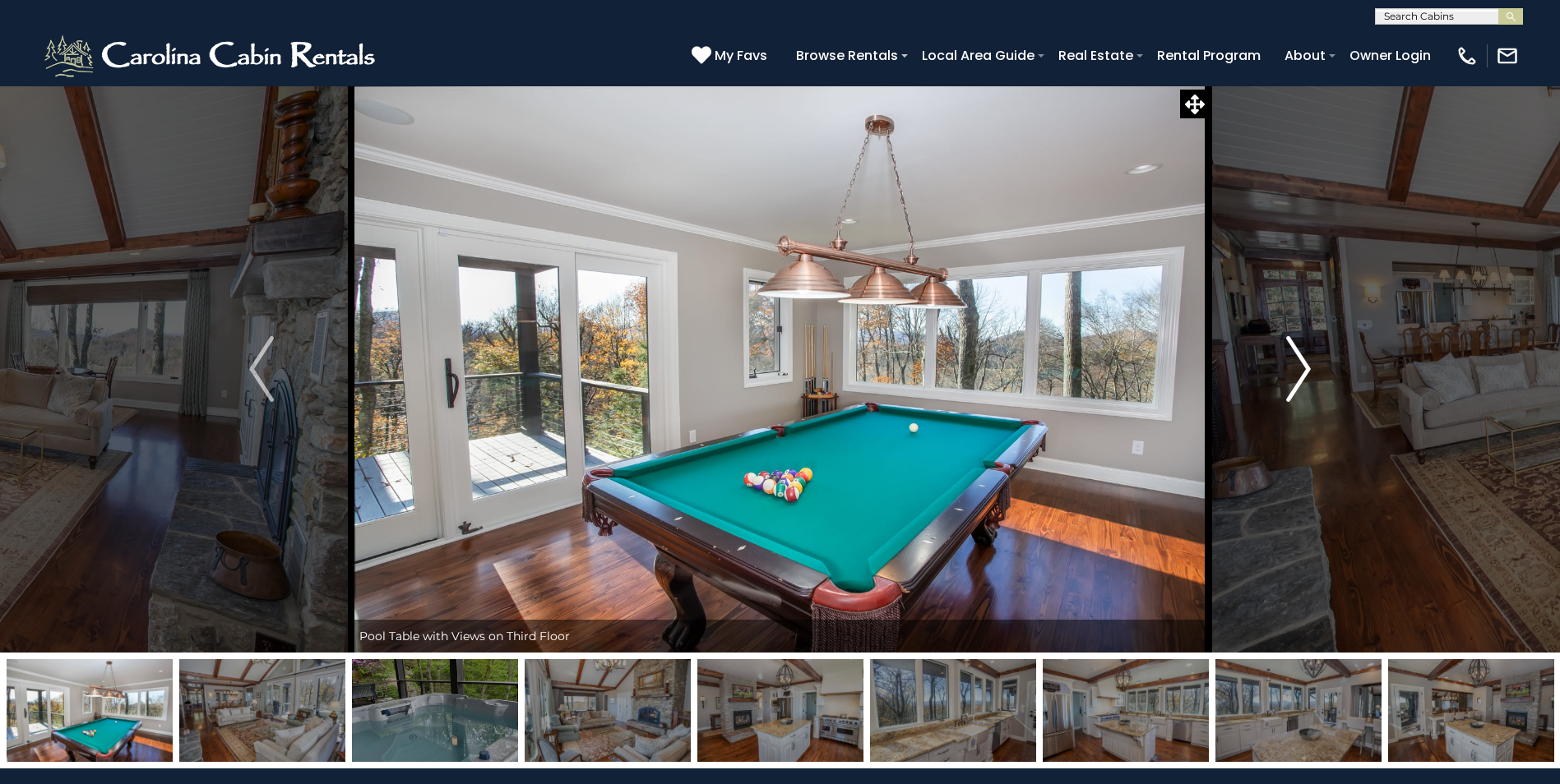
click at [1296, 364] on img "Next" at bounding box center [1298, 369] width 25 height 66
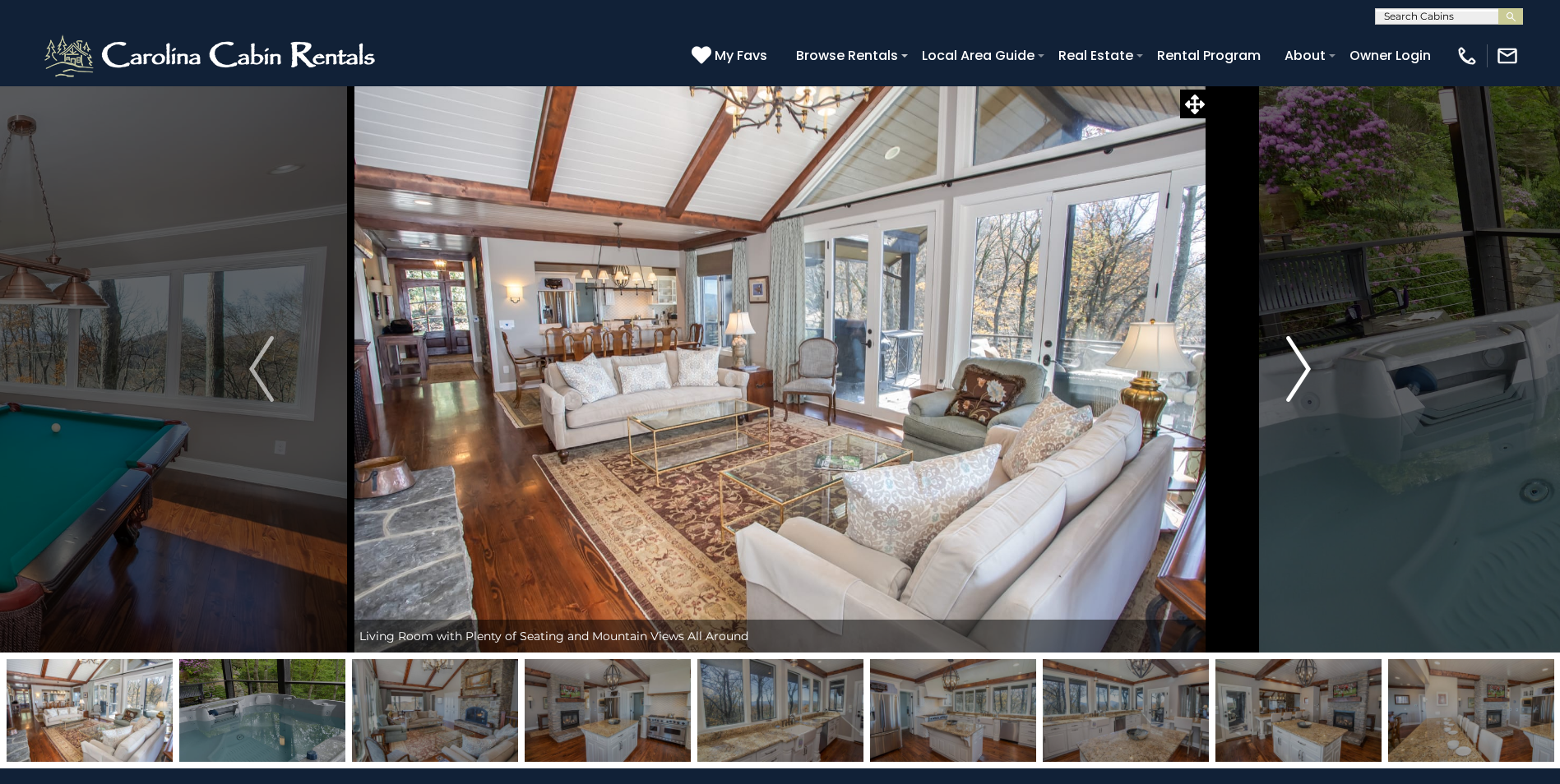
click at [1296, 364] on img "Next" at bounding box center [1298, 369] width 25 height 66
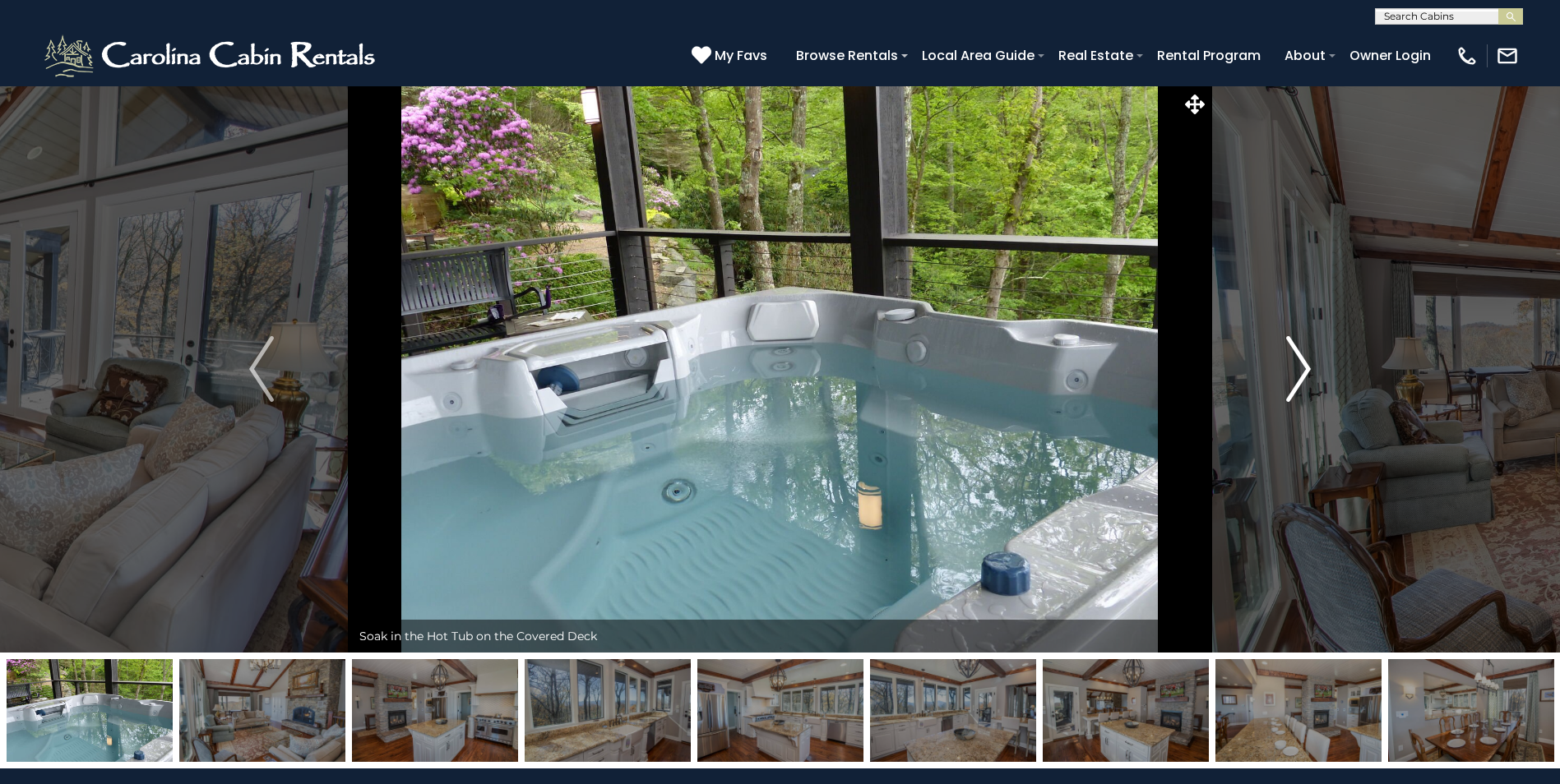
click at [1296, 364] on img "Next" at bounding box center [1298, 369] width 25 height 66
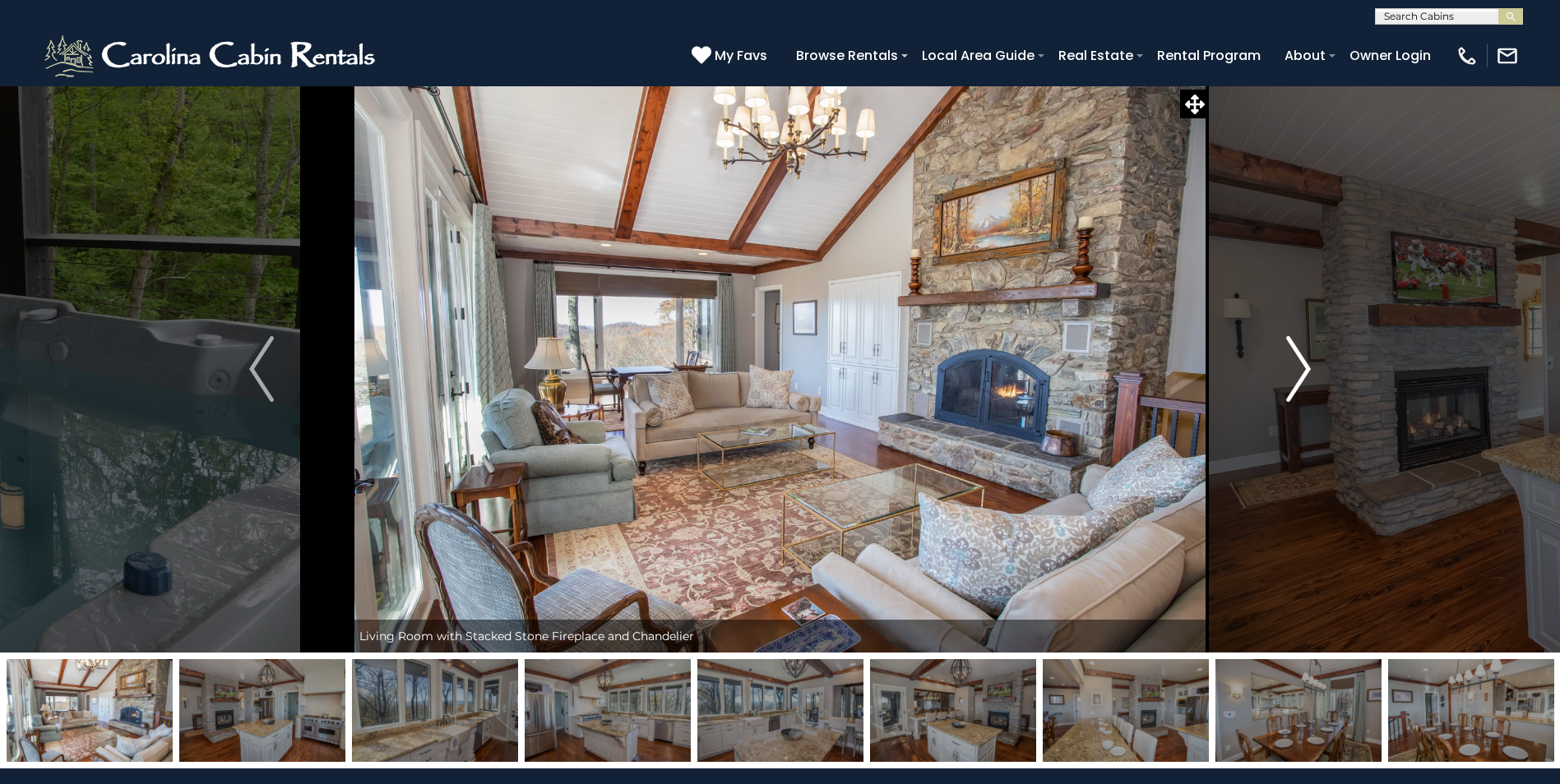
click at [1296, 364] on img "Next" at bounding box center [1298, 369] width 25 height 66
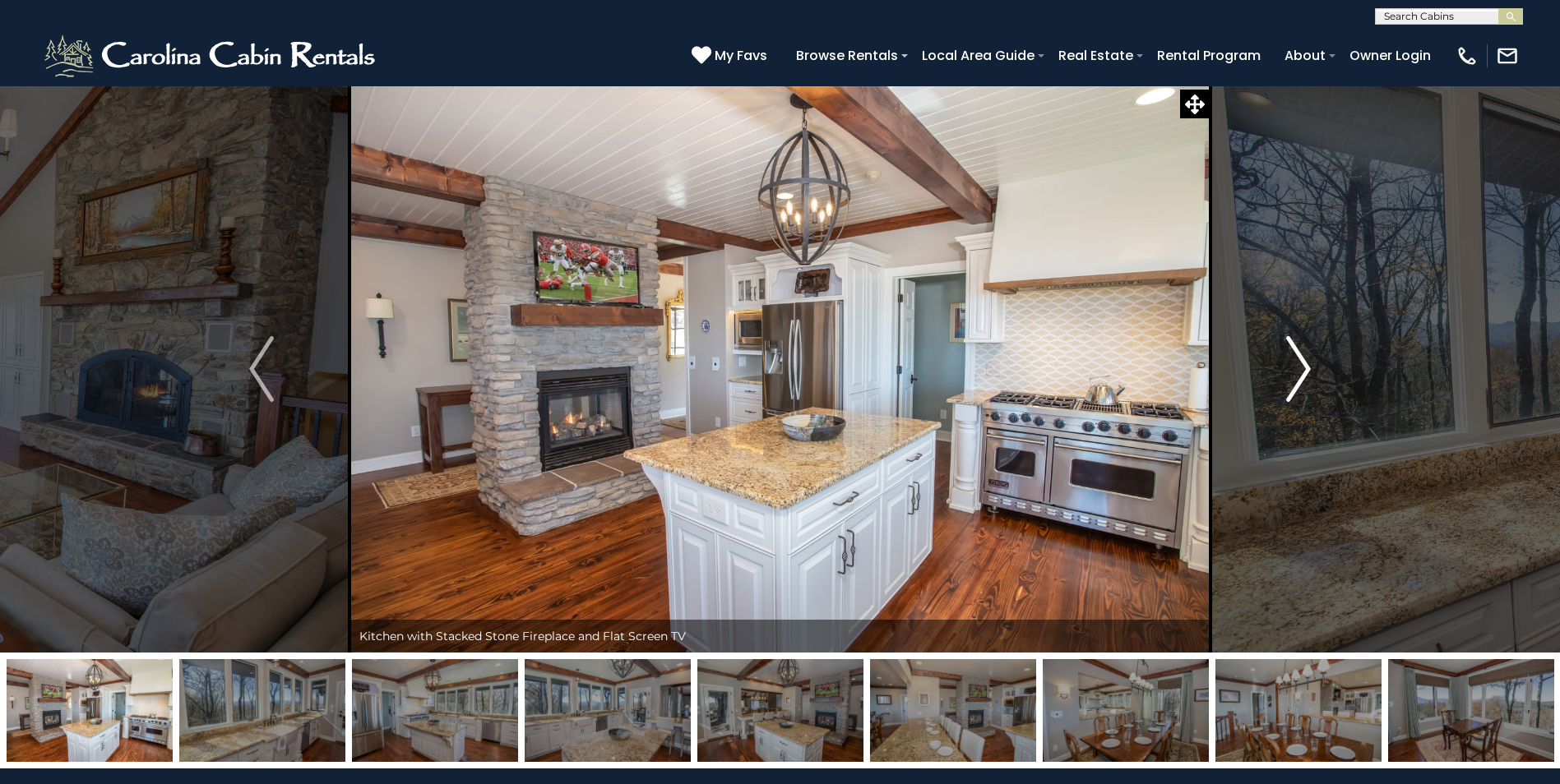
click at [1296, 364] on img "Next" at bounding box center [1298, 369] width 25 height 66
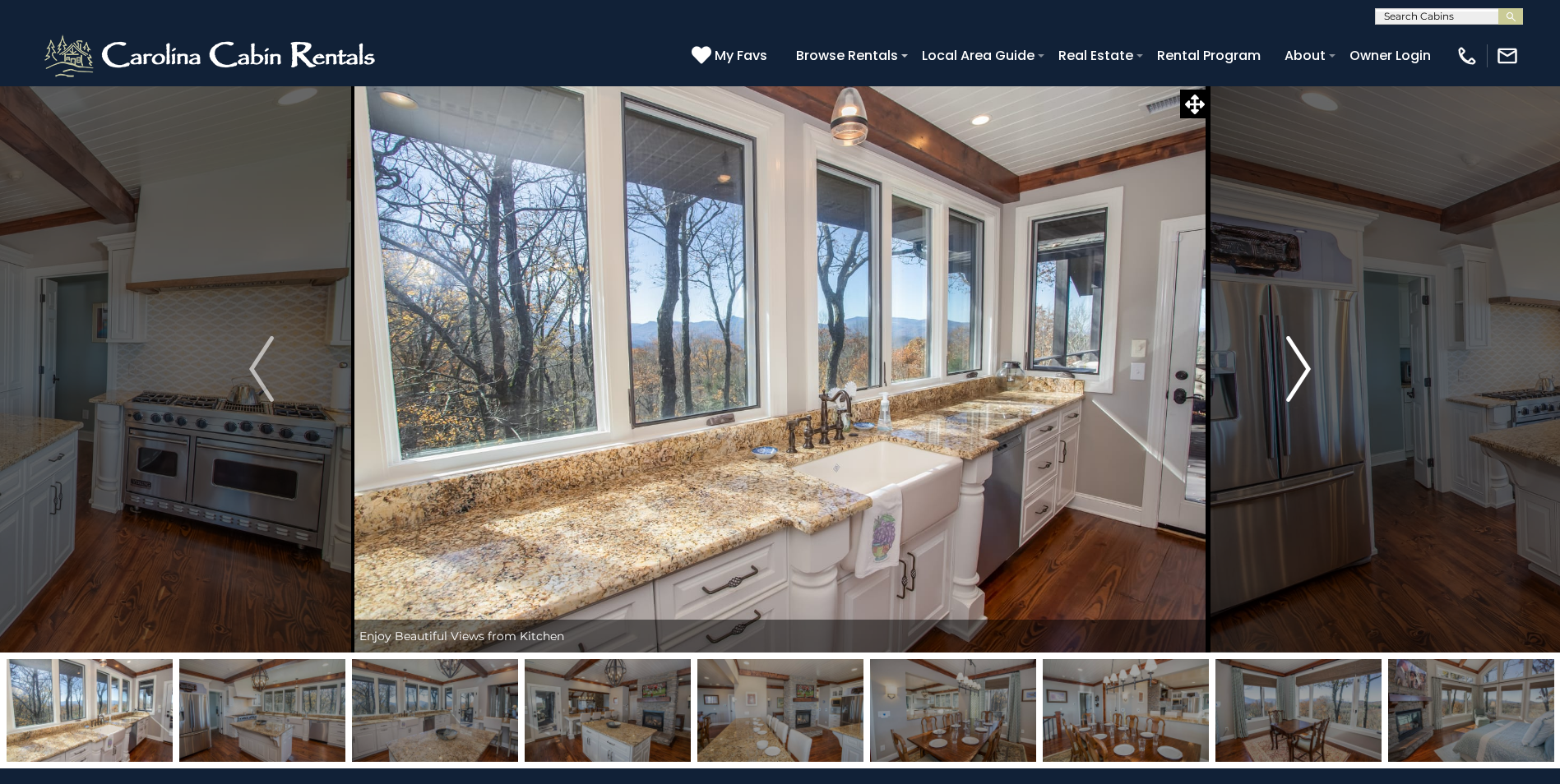
click at [1296, 364] on img "Next" at bounding box center [1298, 369] width 25 height 66
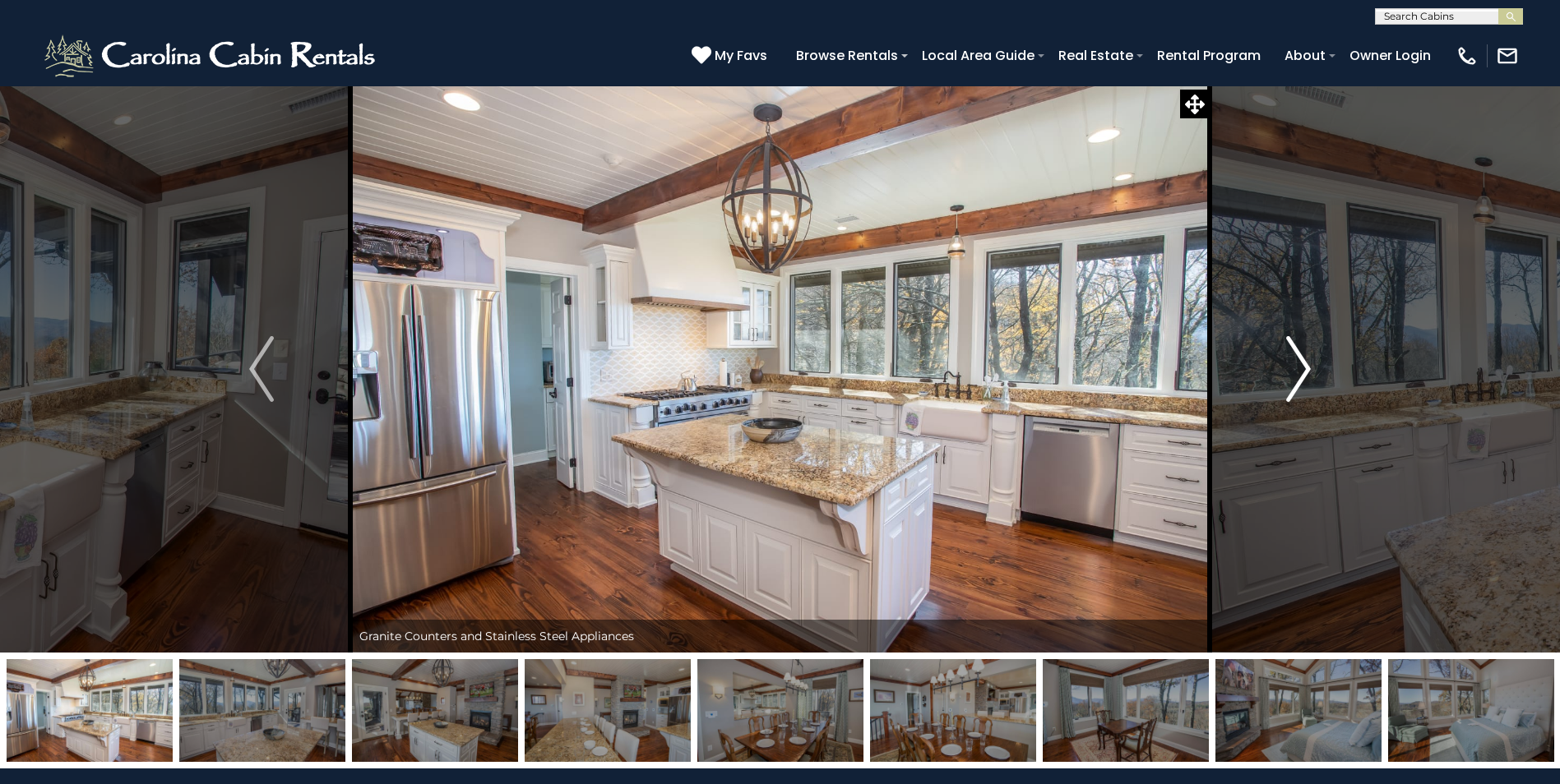
click at [1296, 364] on img "Next" at bounding box center [1298, 369] width 25 height 66
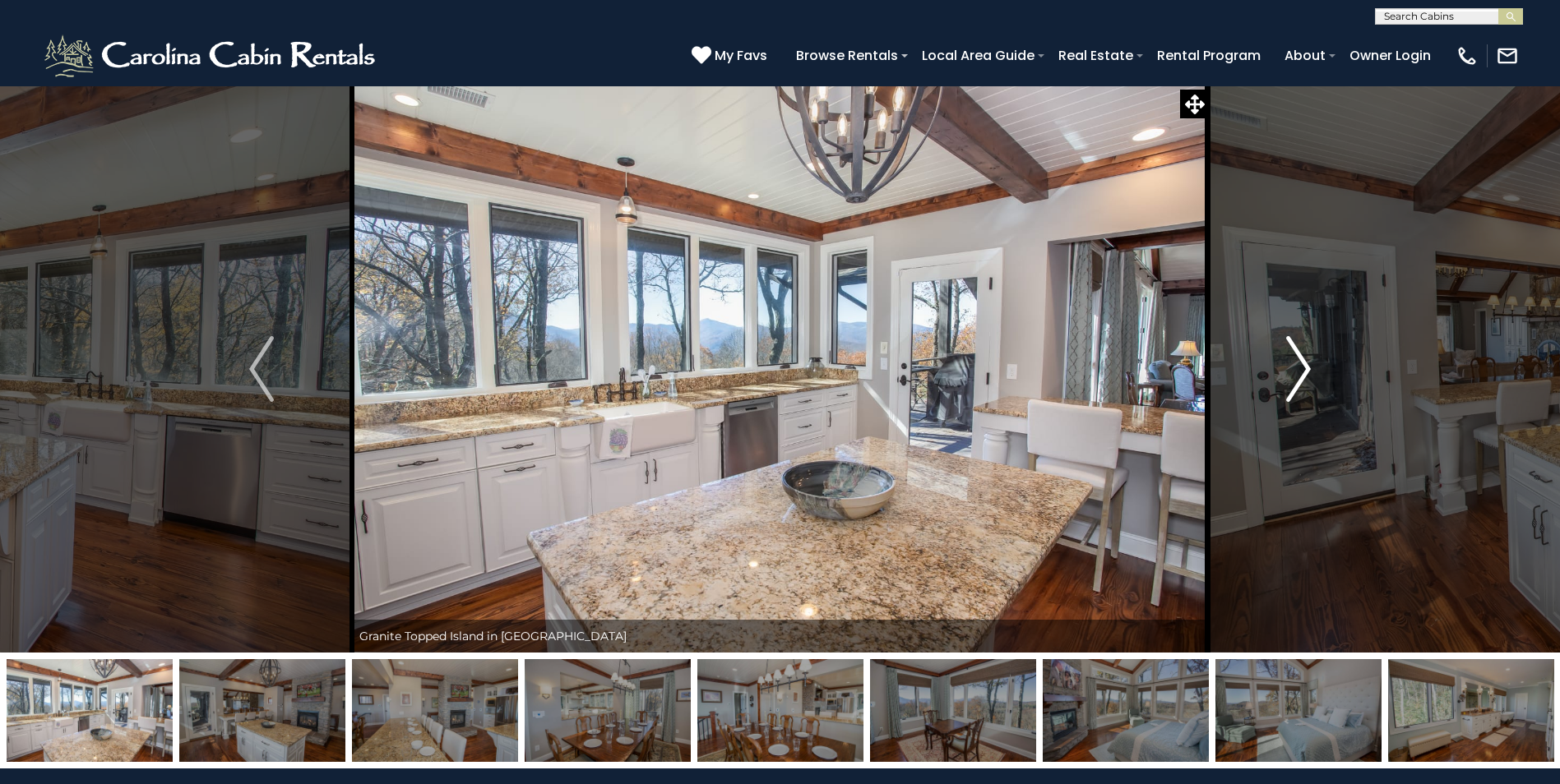
click at [1296, 364] on img "Next" at bounding box center [1298, 369] width 25 height 66
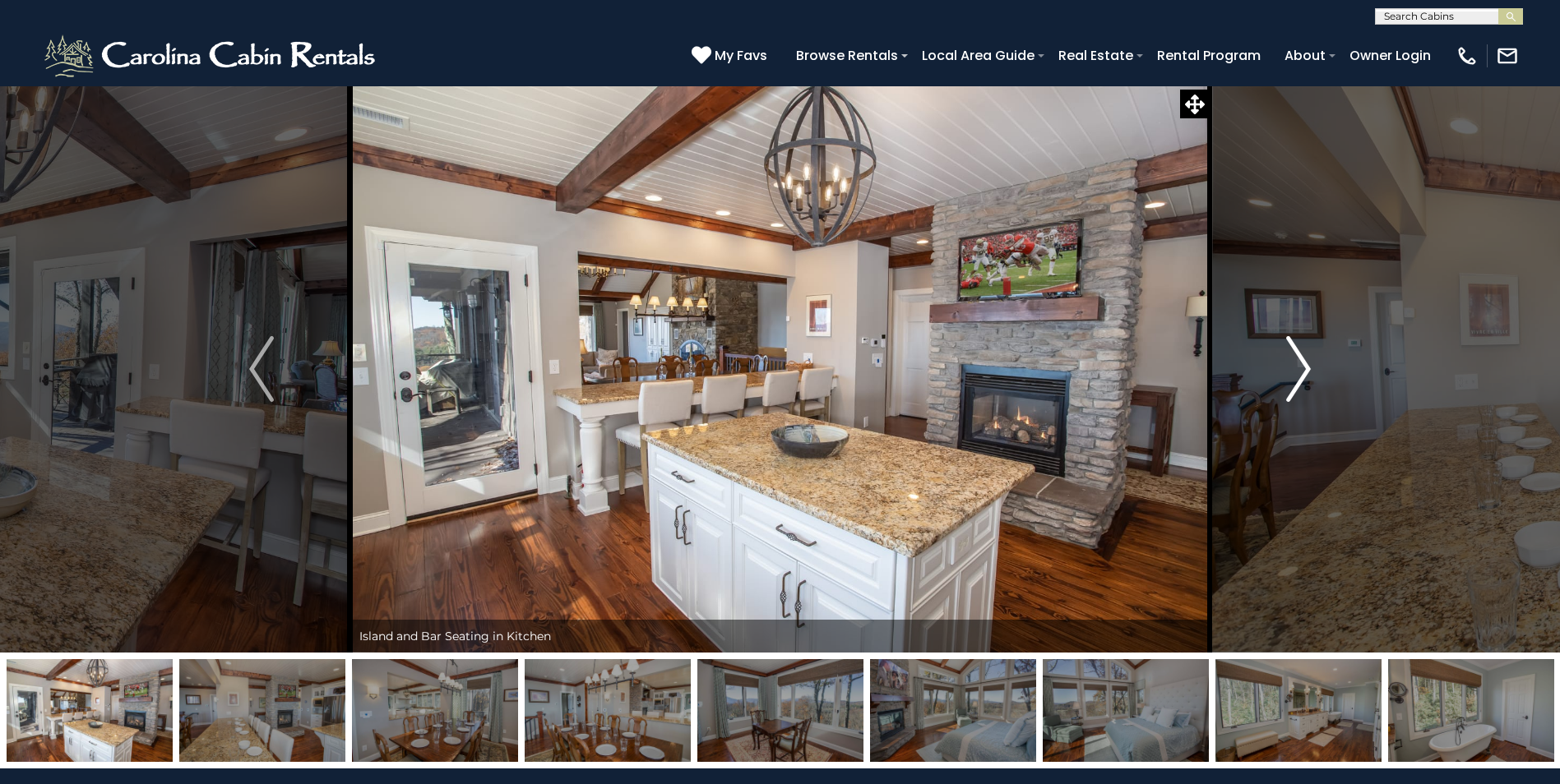
click at [1296, 364] on img "Next" at bounding box center [1298, 369] width 25 height 66
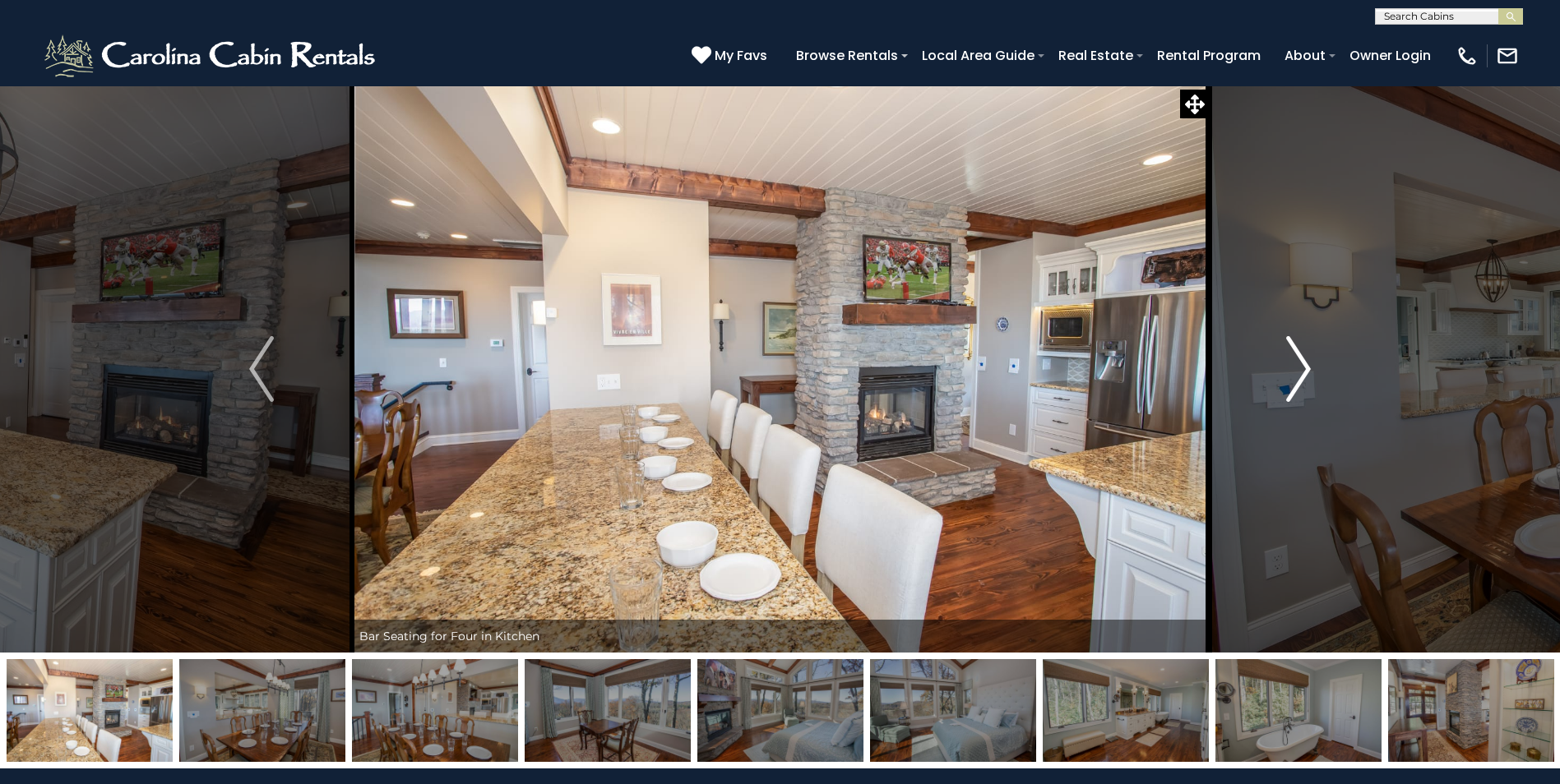
click at [1296, 364] on img "Next" at bounding box center [1298, 369] width 25 height 66
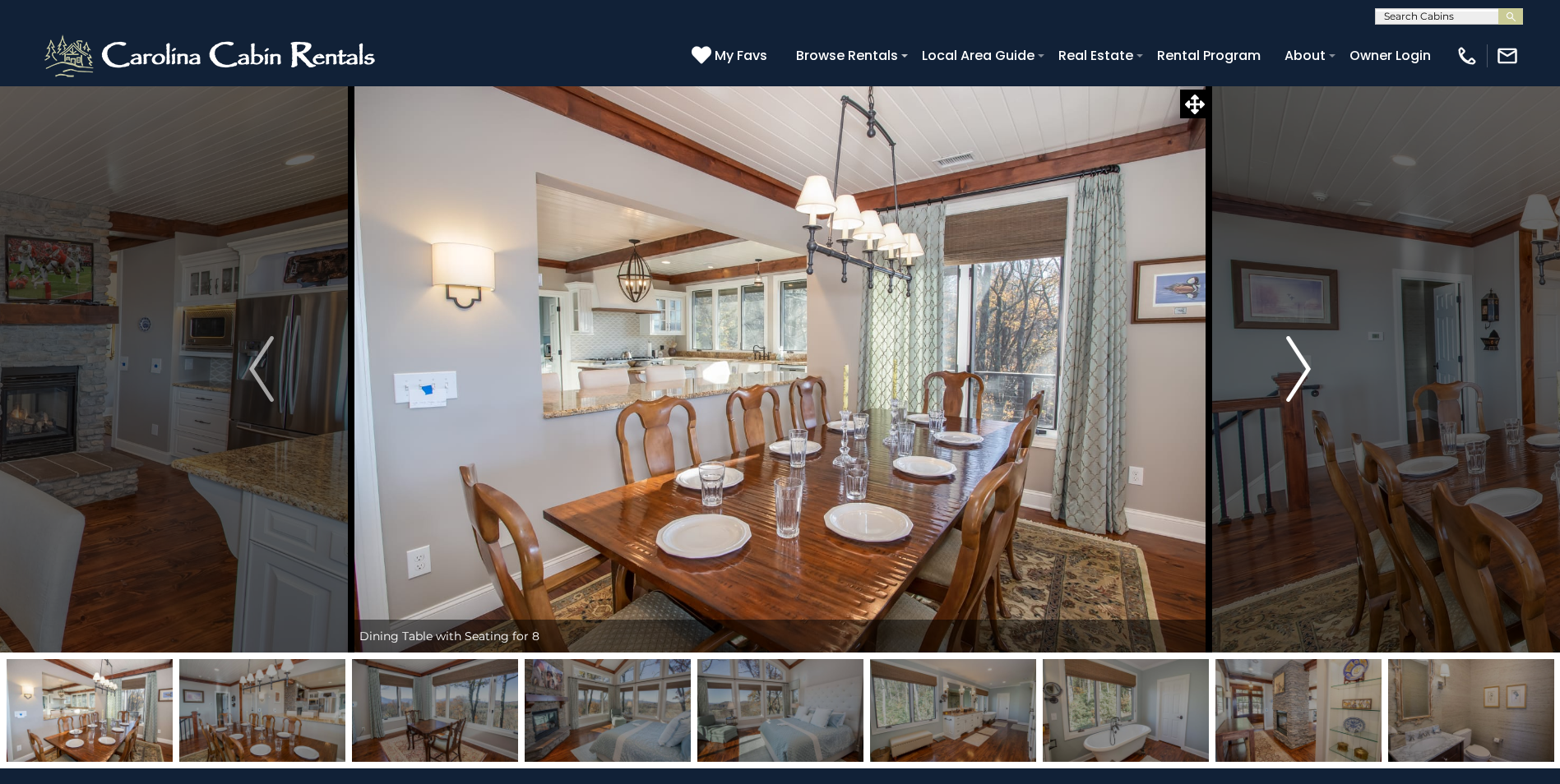
click at [1296, 364] on img "Next" at bounding box center [1298, 369] width 25 height 66
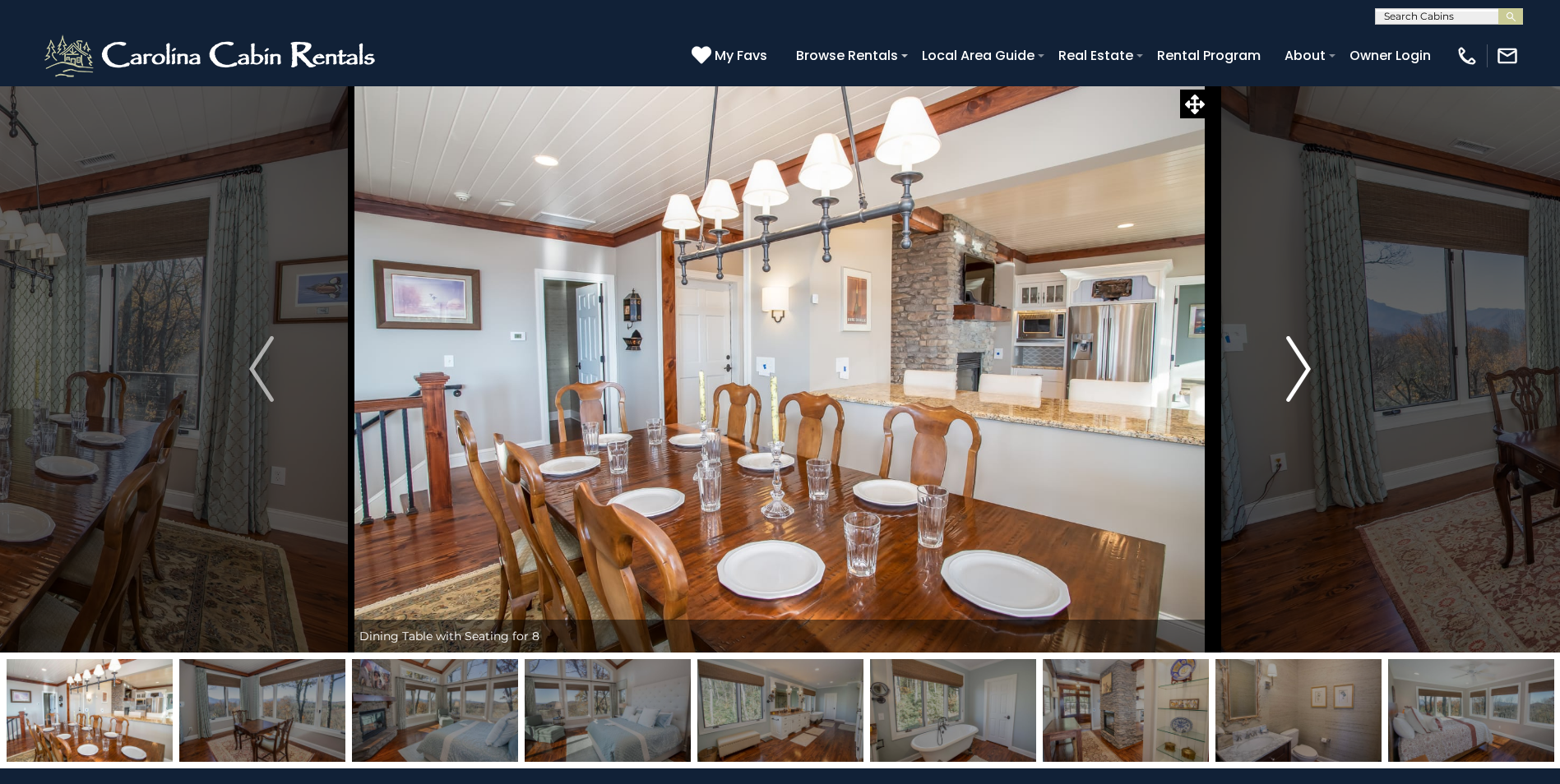
click at [1296, 364] on img "Next" at bounding box center [1298, 369] width 25 height 66
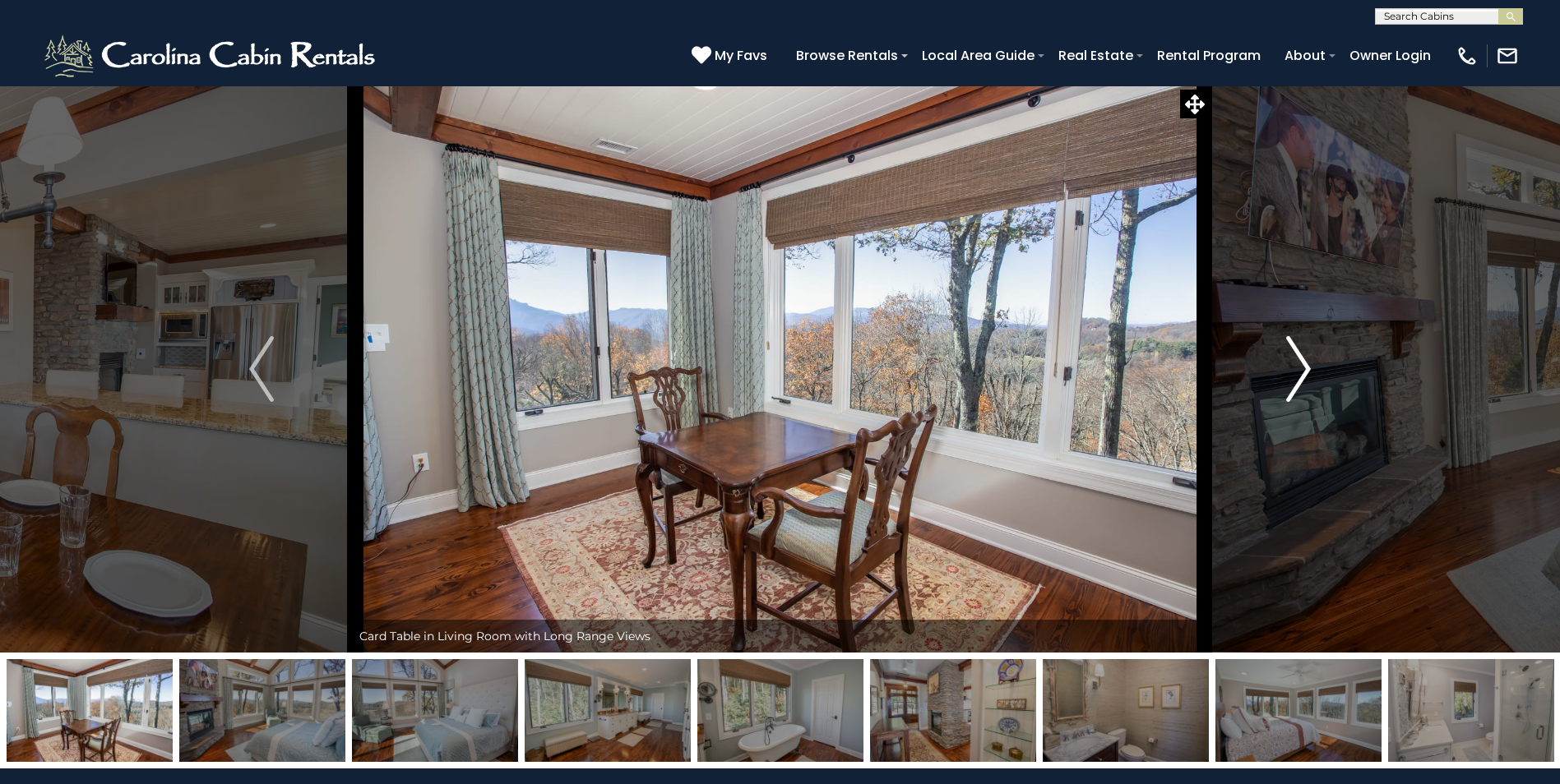
click at [1296, 364] on img "Next" at bounding box center [1298, 369] width 25 height 66
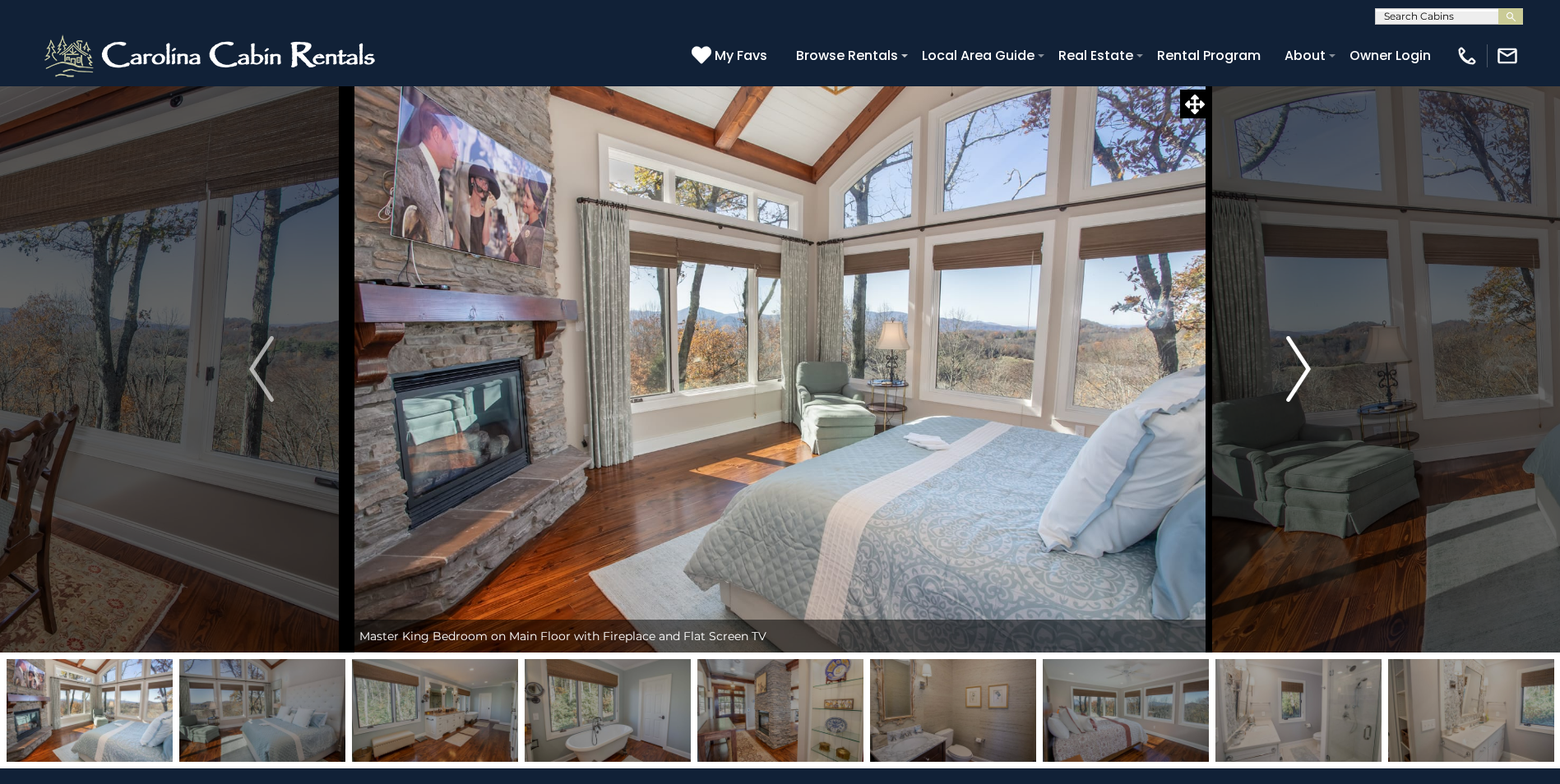
click at [1296, 364] on img "Next" at bounding box center [1298, 369] width 25 height 66
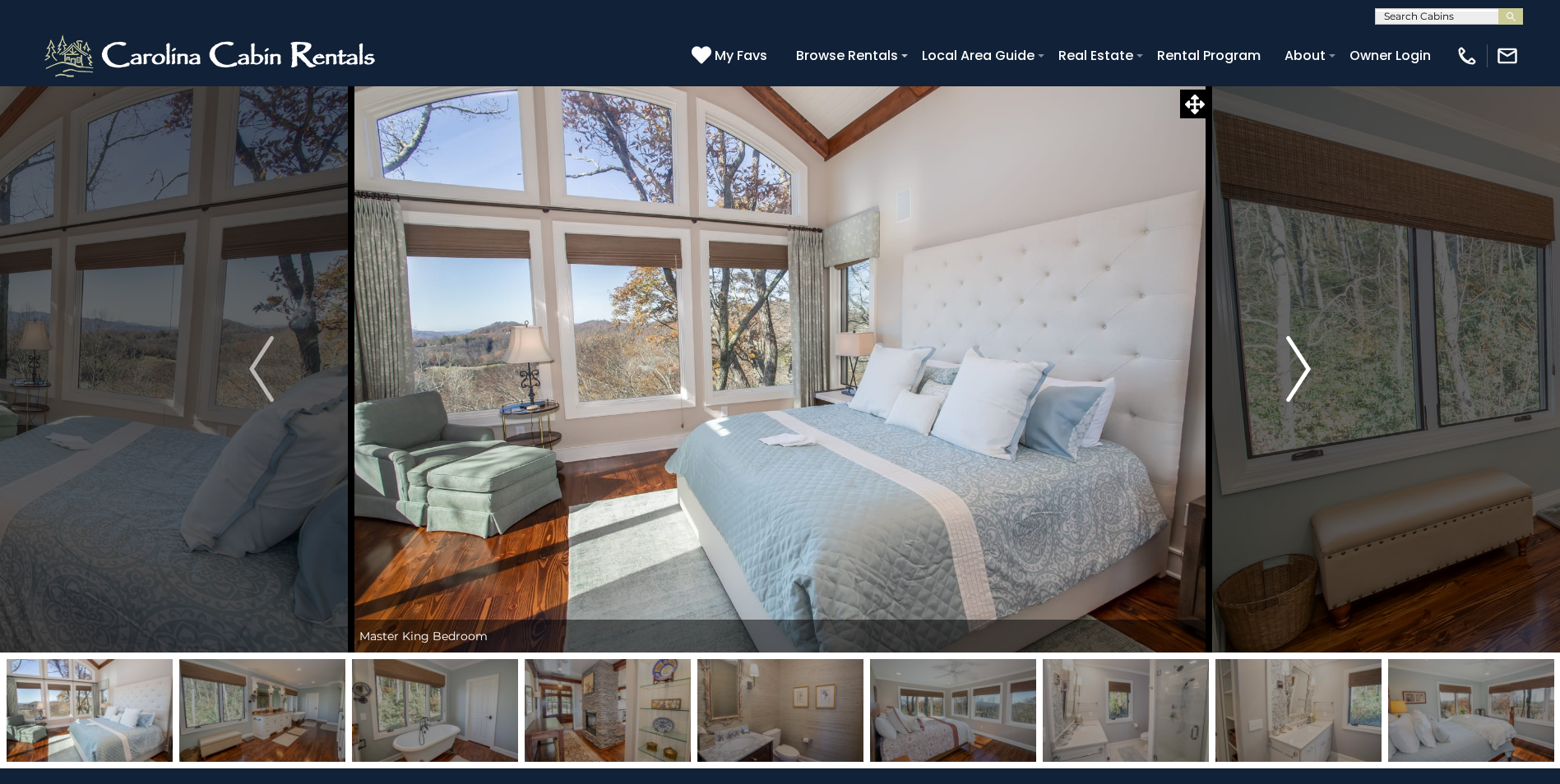
click at [1296, 364] on img "Next" at bounding box center [1298, 369] width 25 height 66
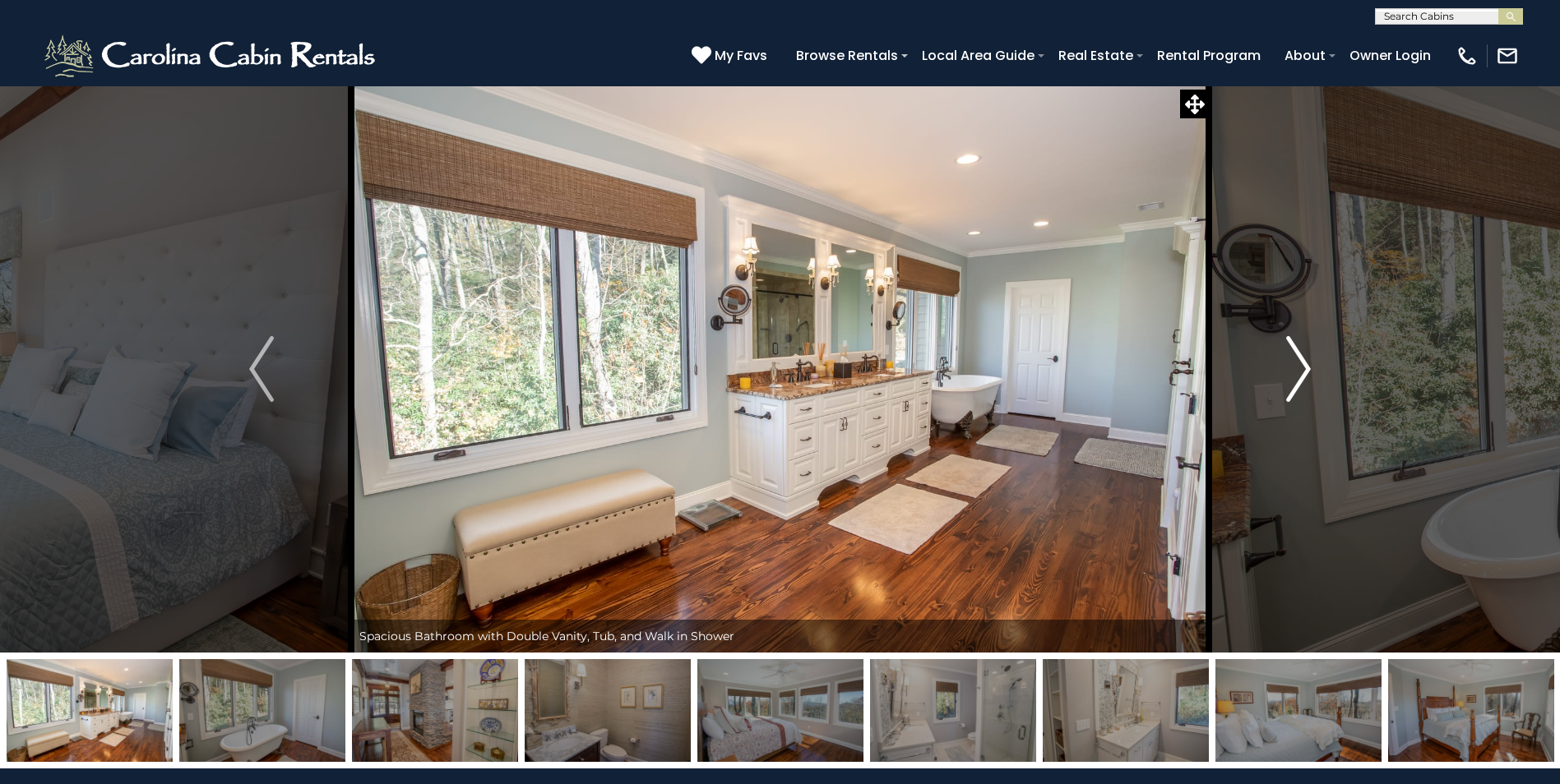
click at [1296, 364] on img "Next" at bounding box center [1298, 369] width 25 height 66
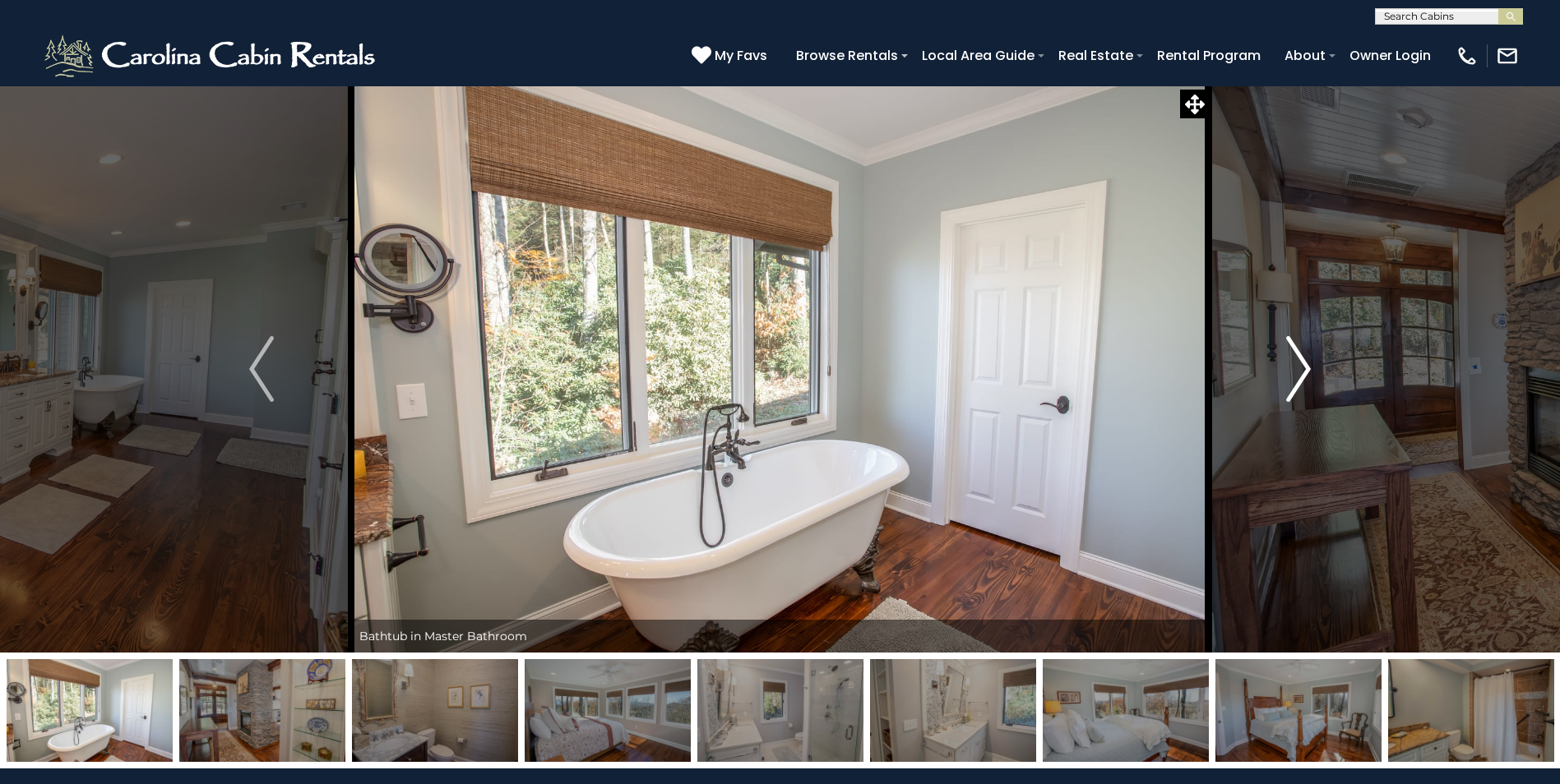
click at [1296, 364] on img "Next" at bounding box center [1298, 369] width 25 height 66
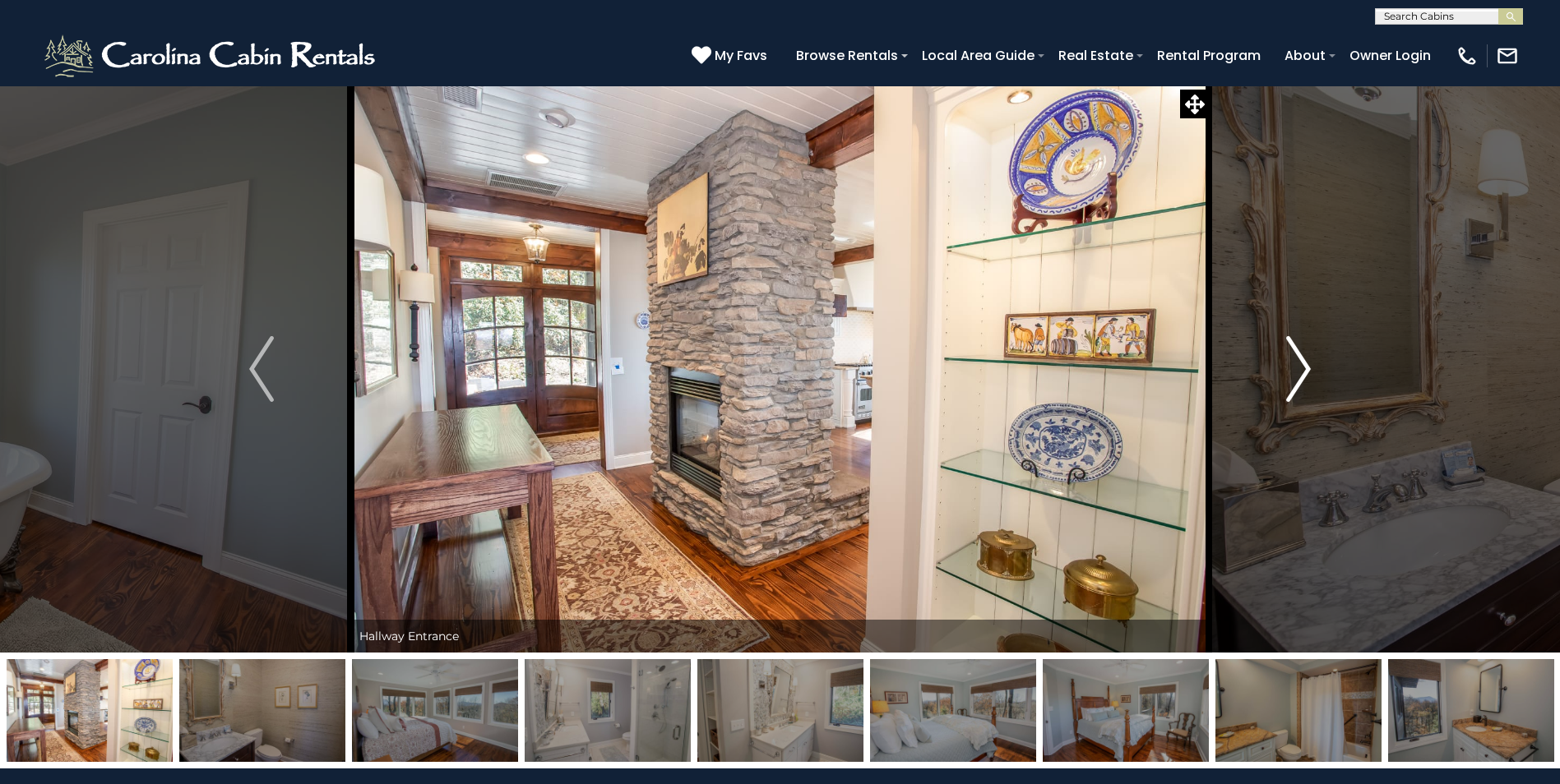
click at [1296, 364] on img "Next" at bounding box center [1298, 369] width 25 height 66
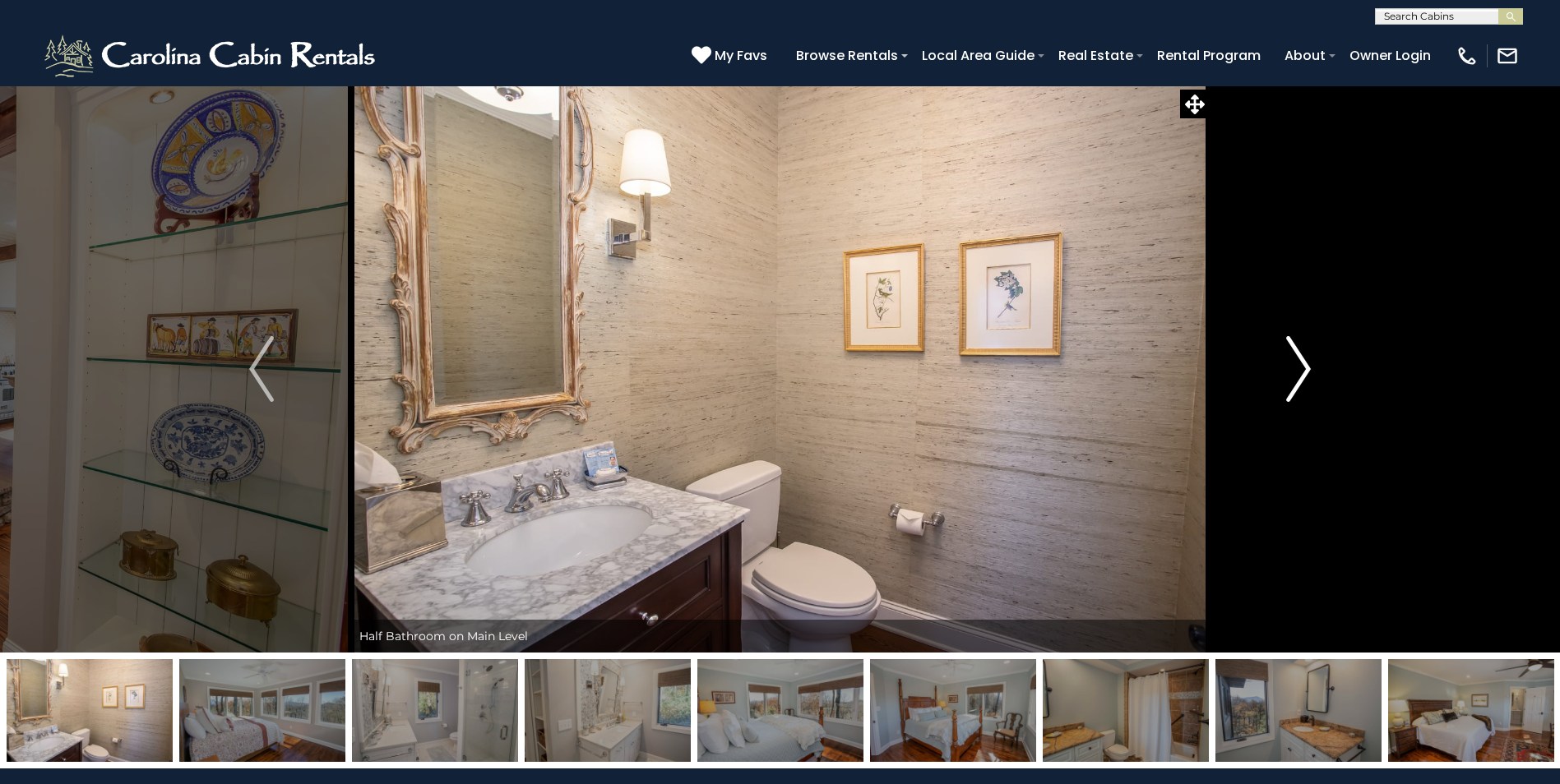
click at [1296, 364] on img "Next" at bounding box center [1298, 369] width 25 height 66
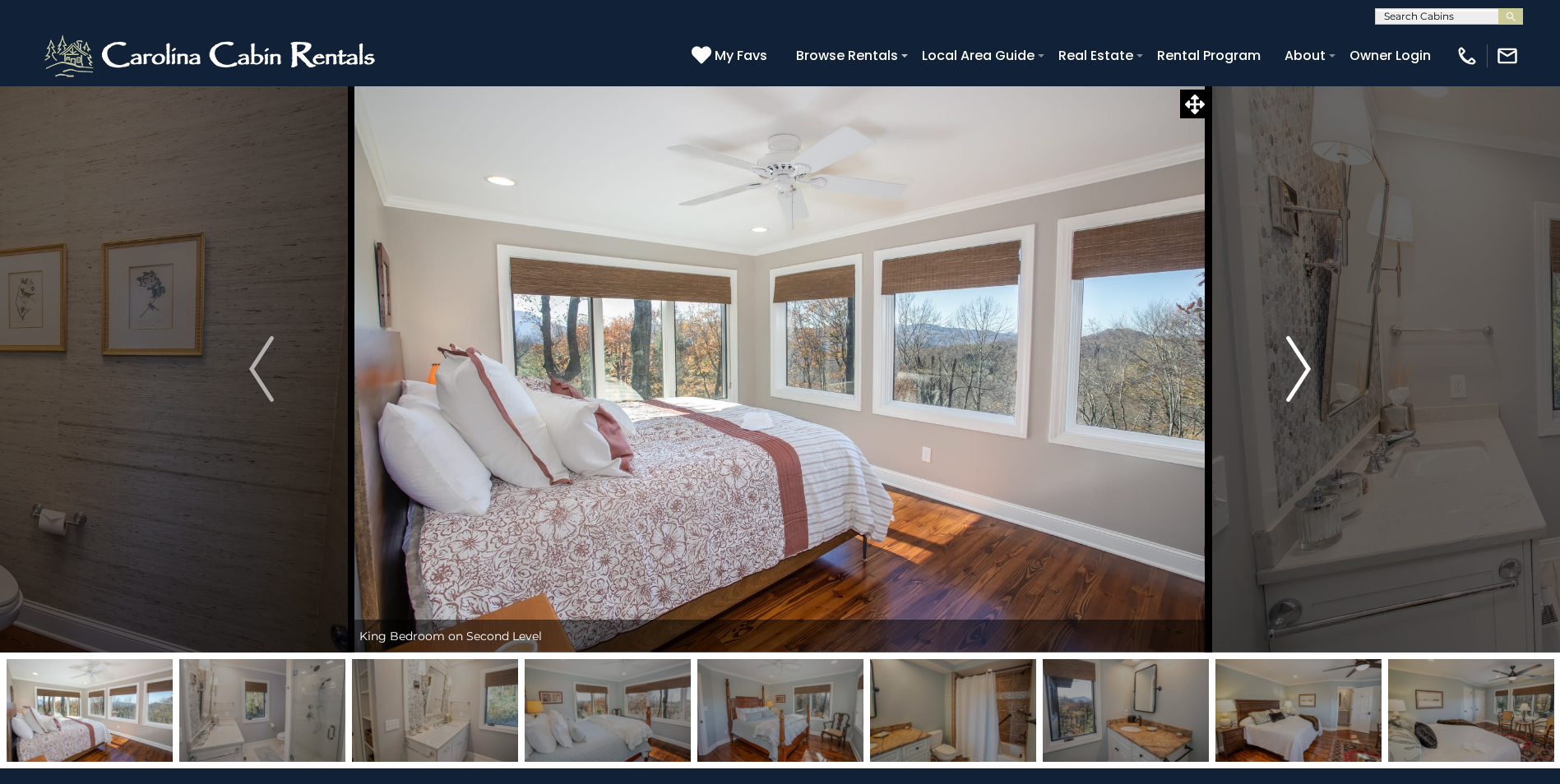
click at [1296, 364] on img "Next" at bounding box center [1298, 369] width 25 height 66
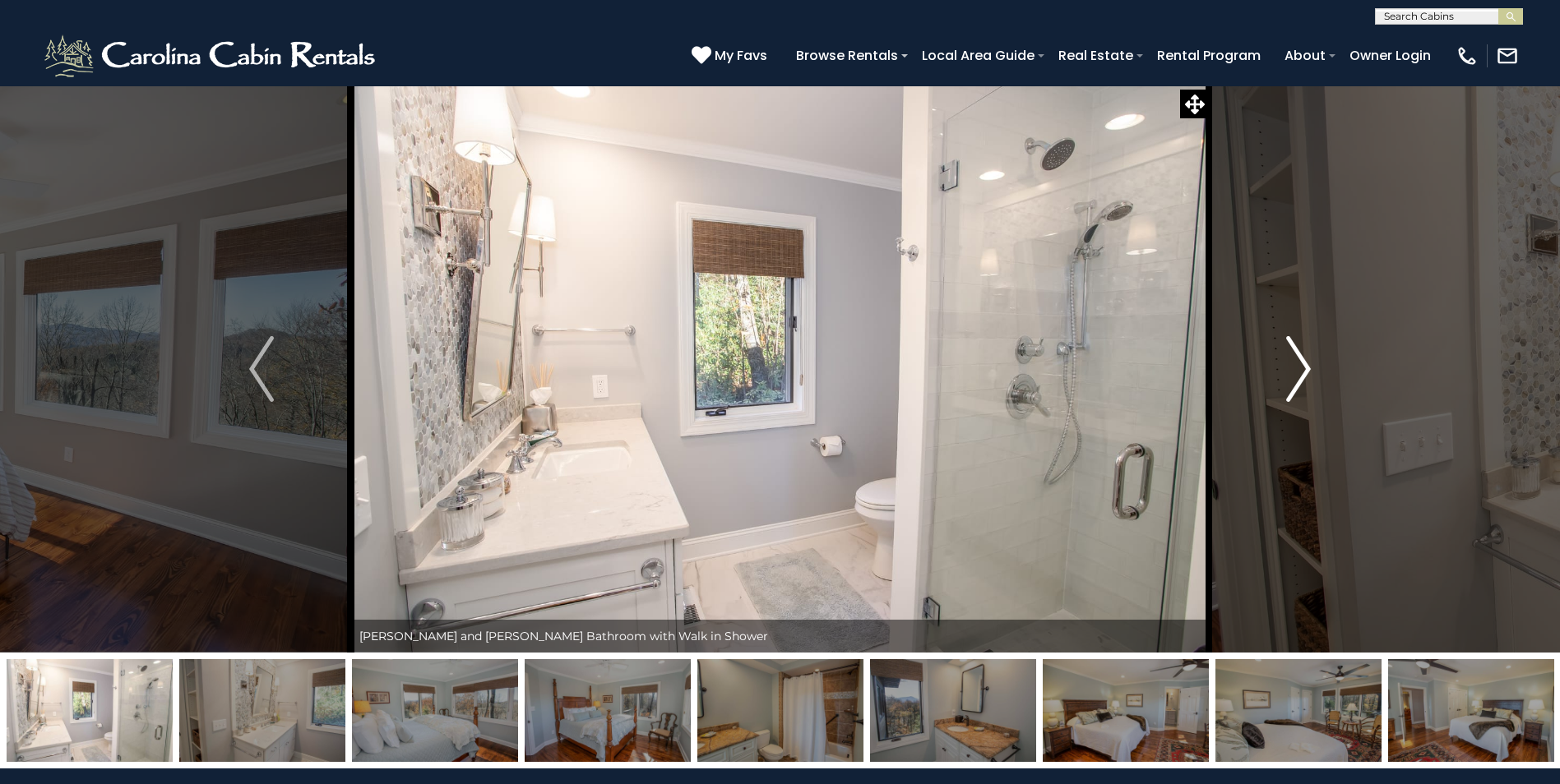
click at [1296, 364] on img "Next" at bounding box center [1298, 369] width 25 height 66
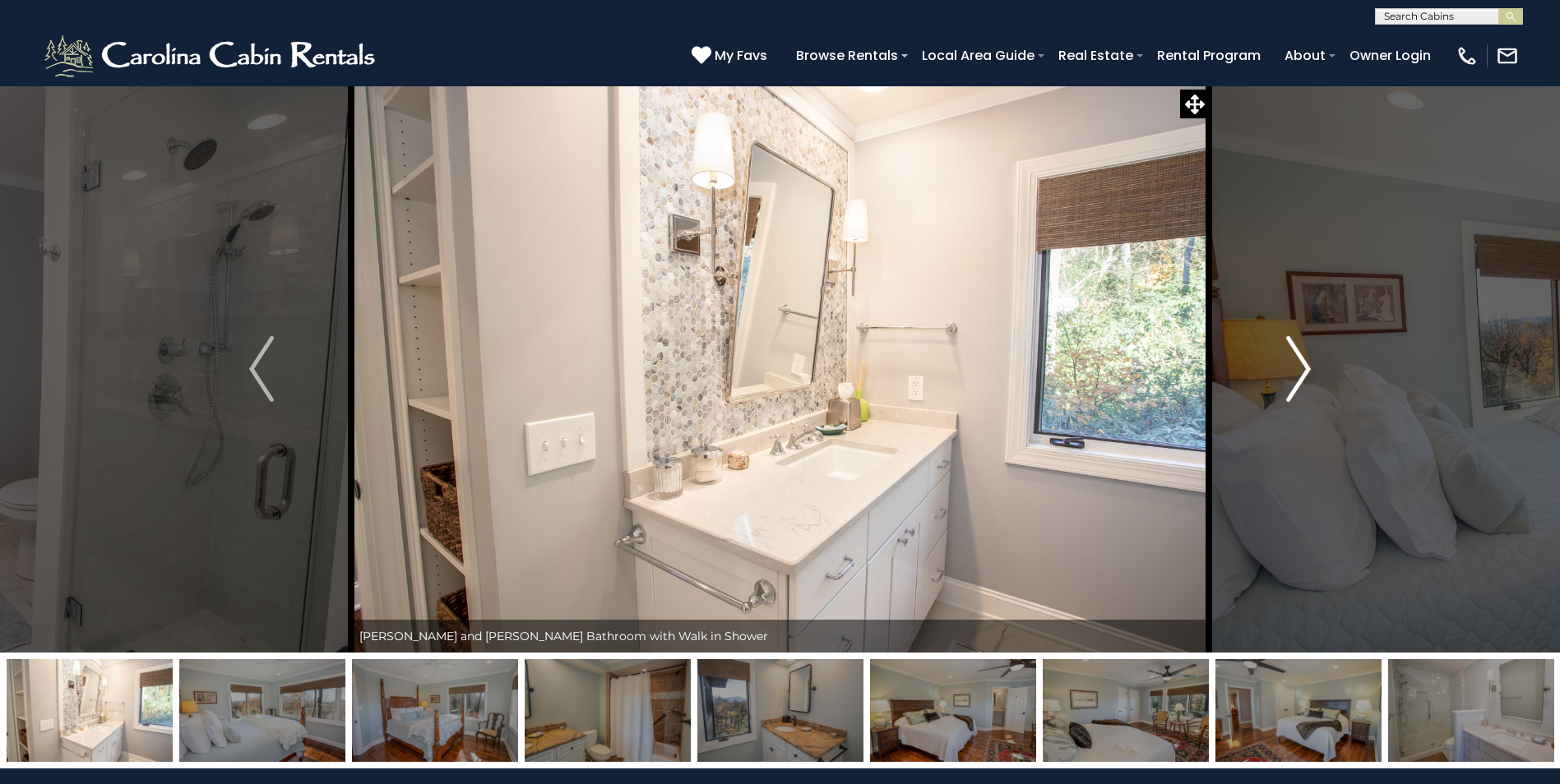
click at [1296, 364] on img "Next" at bounding box center [1298, 369] width 25 height 66
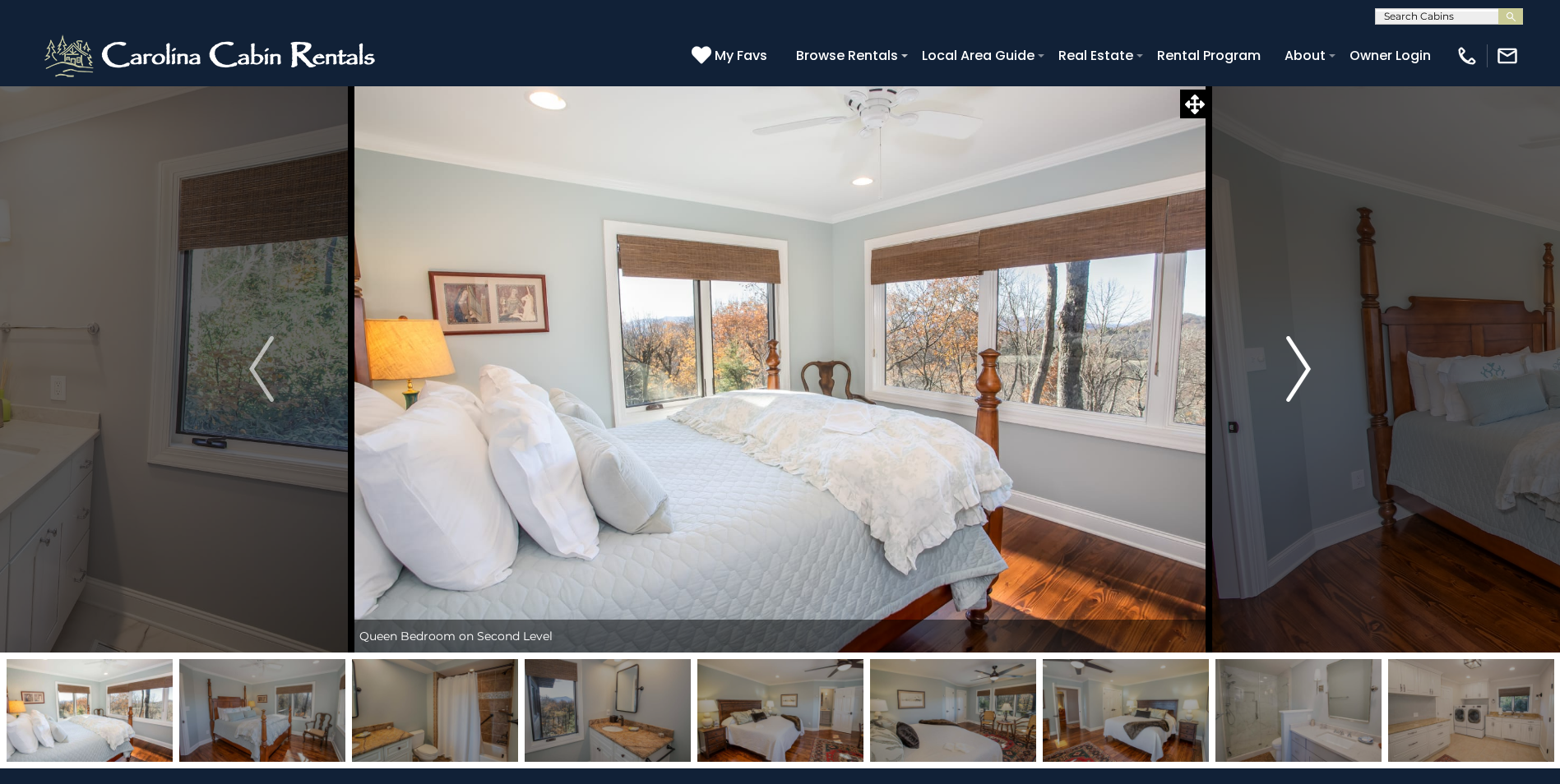
click at [1296, 364] on img "Next" at bounding box center [1298, 369] width 25 height 66
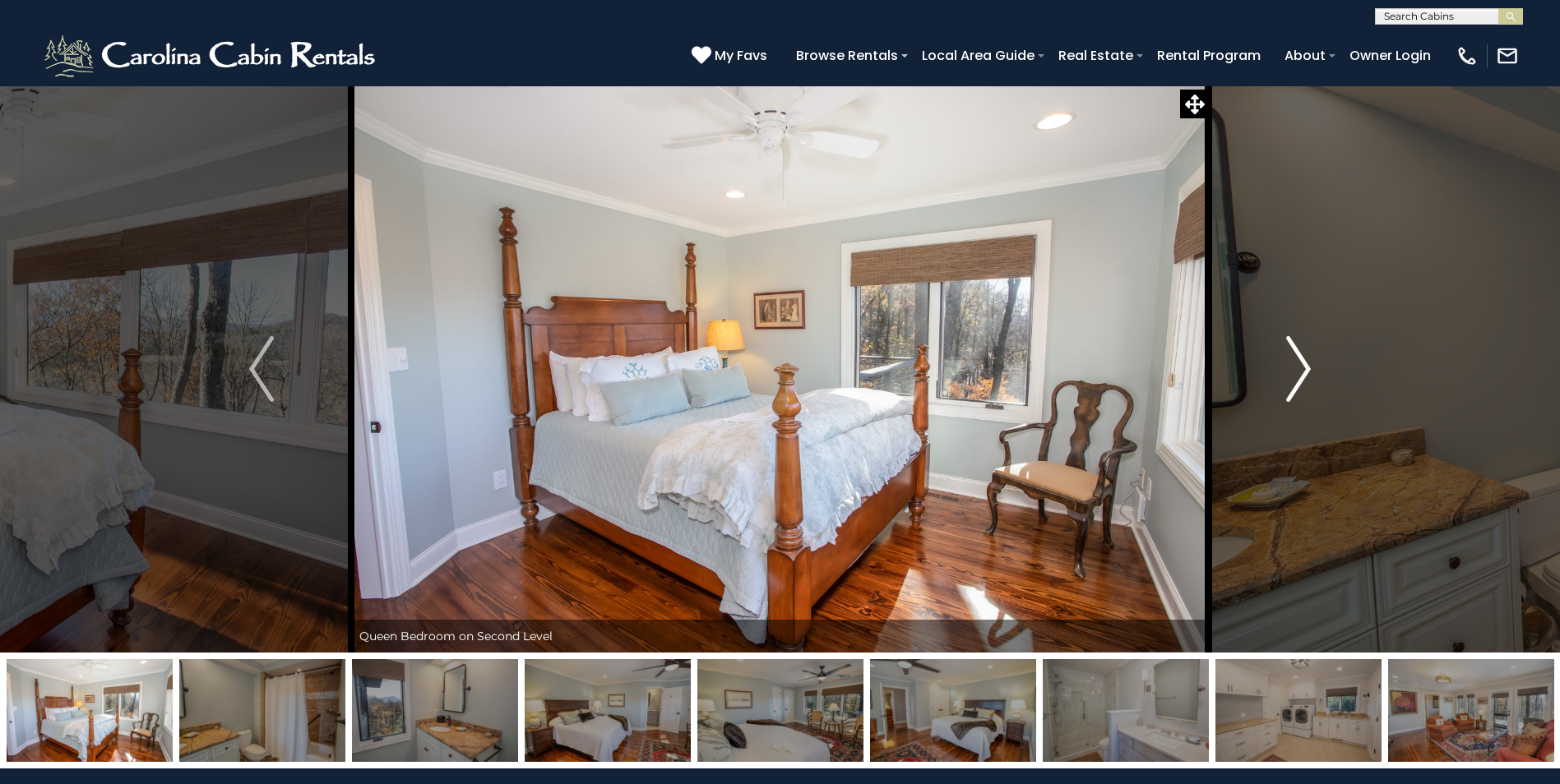
click at [1296, 364] on img "Next" at bounding box center [1298, 369] width 25 height 66
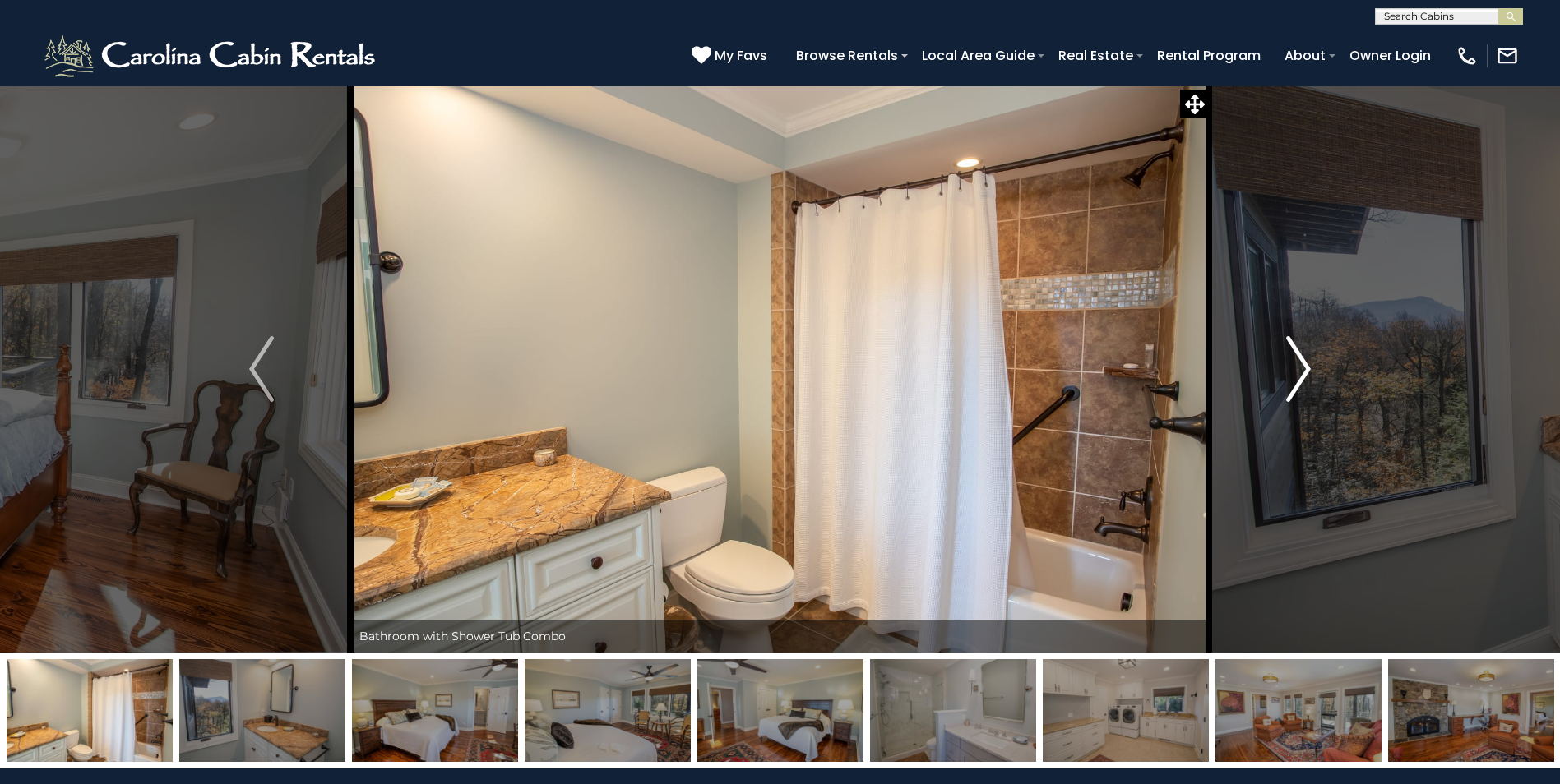
click at [1296, 364] on img "Next" at bounding box center [1298, 369] width 25 height 66
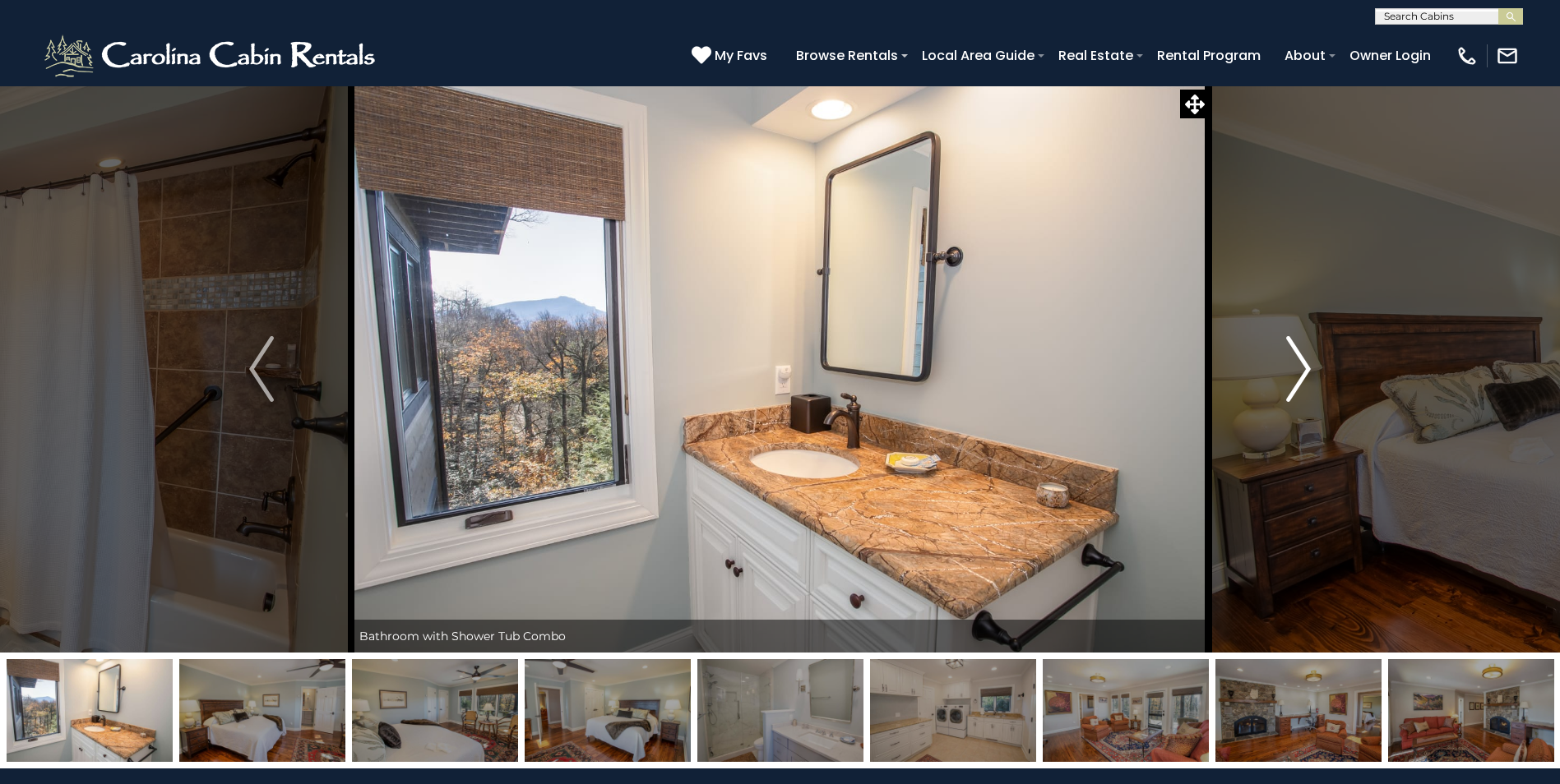
click at [1296, 364] on img "Next" at bounding box center [1298, 369] width 25 height 66
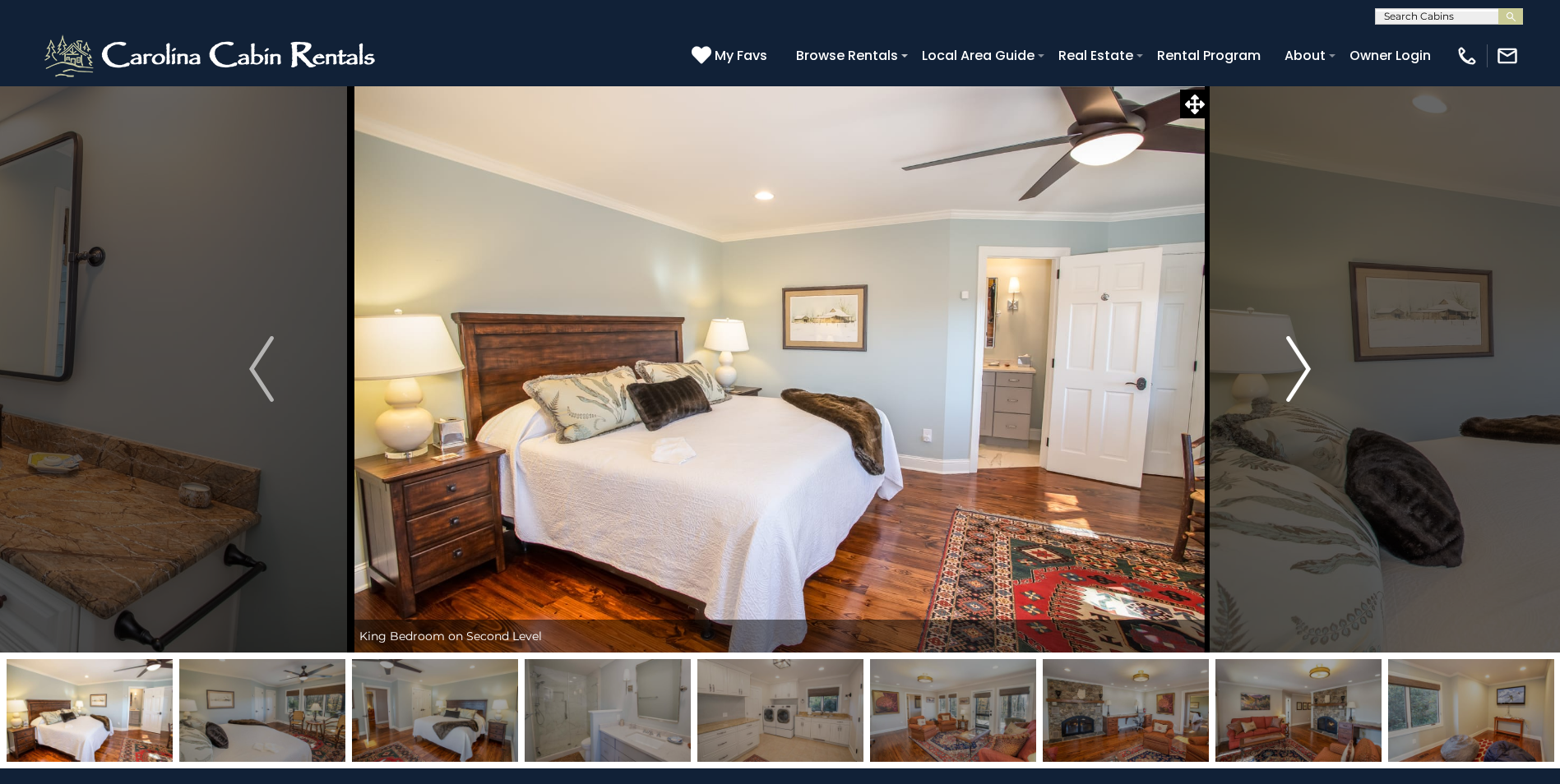
click at [1296, 364] on img "Next" at bounding box center [1298, 369] width 25 height 66
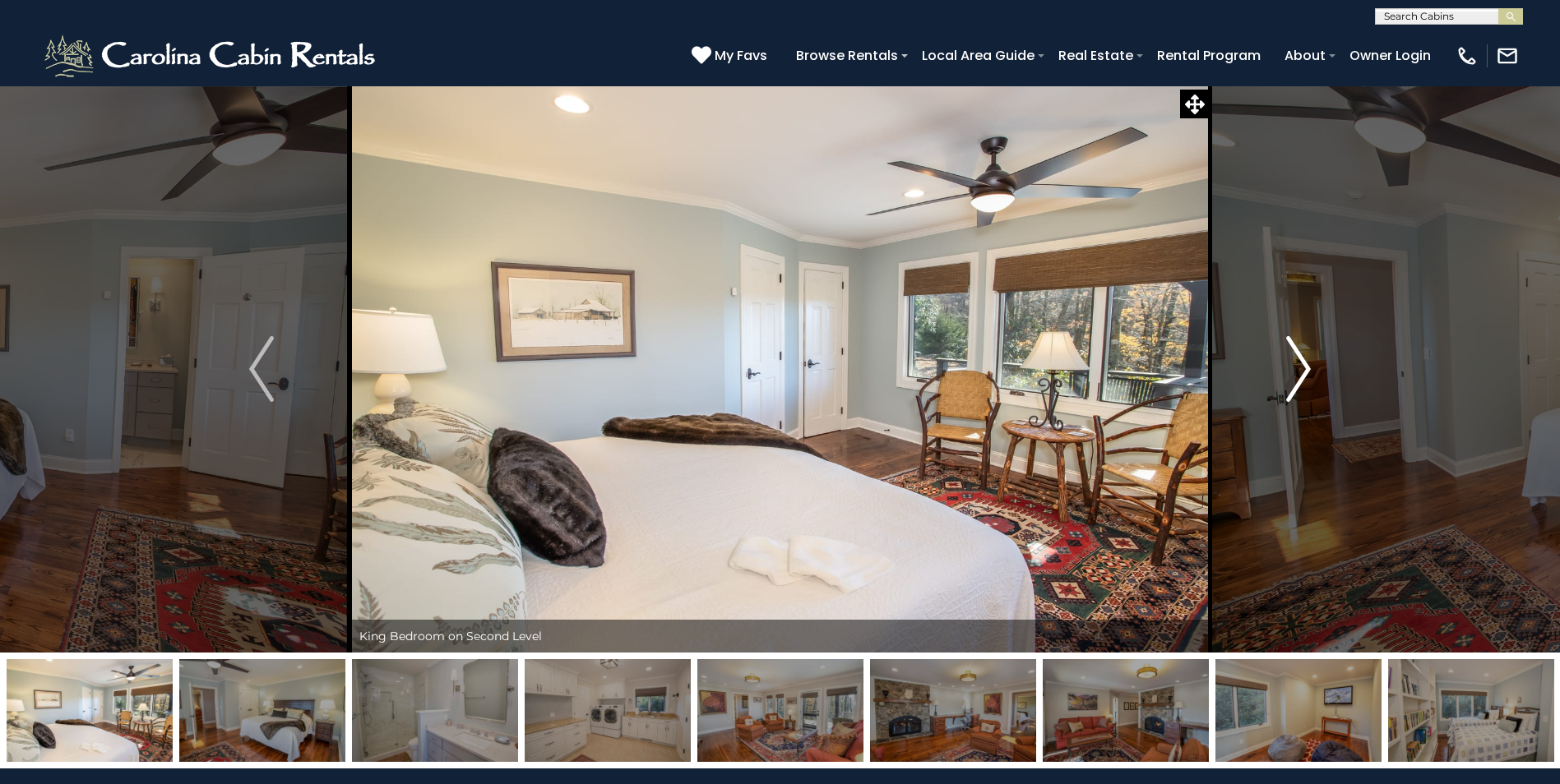
click at [1296, 364] on img "Next" at bounding box center [1298, 369] width 25 height 66
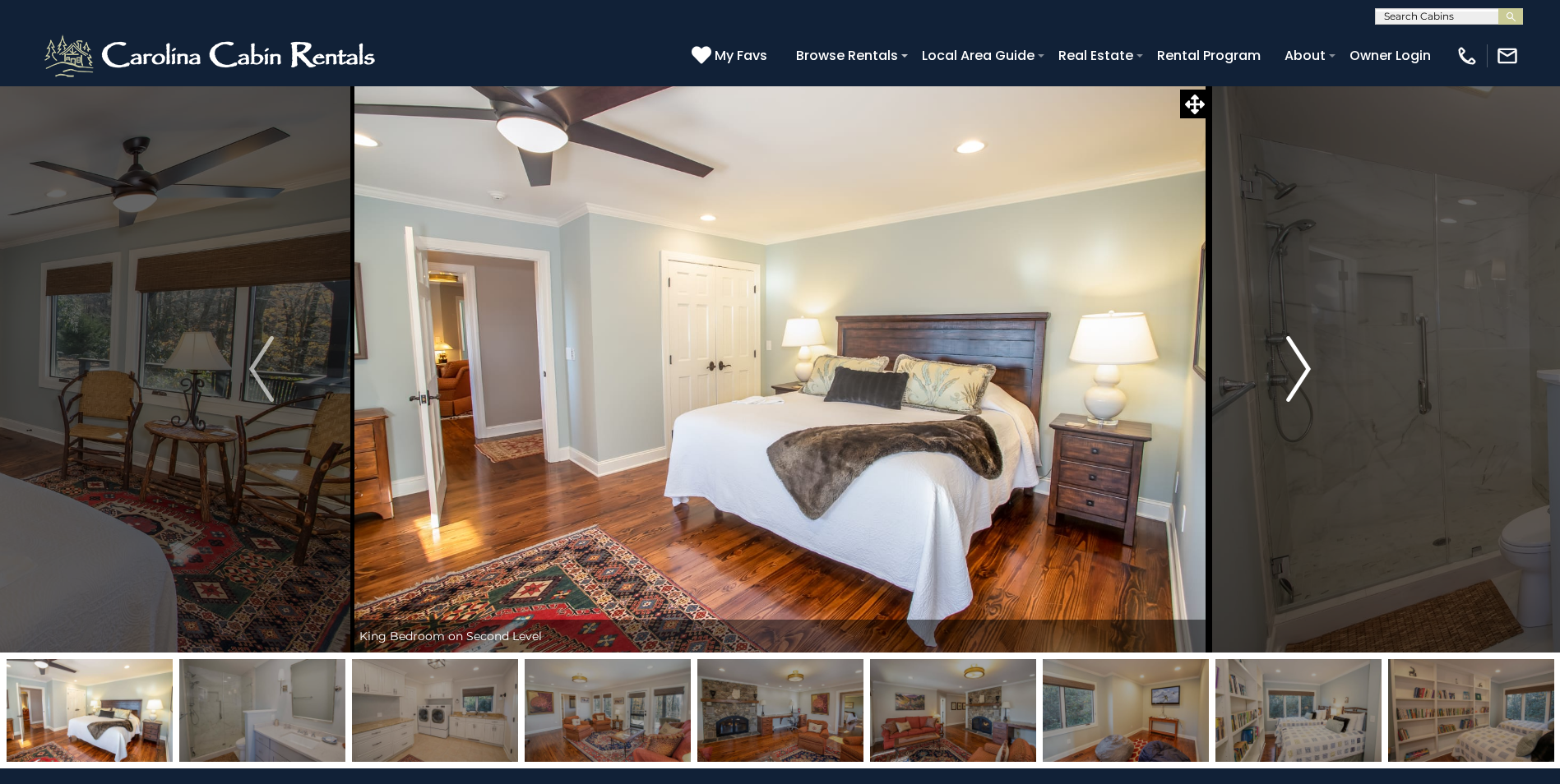
click at [1296, 364] on img "Next" at bounding box center [1298, 369] width 25 height 66
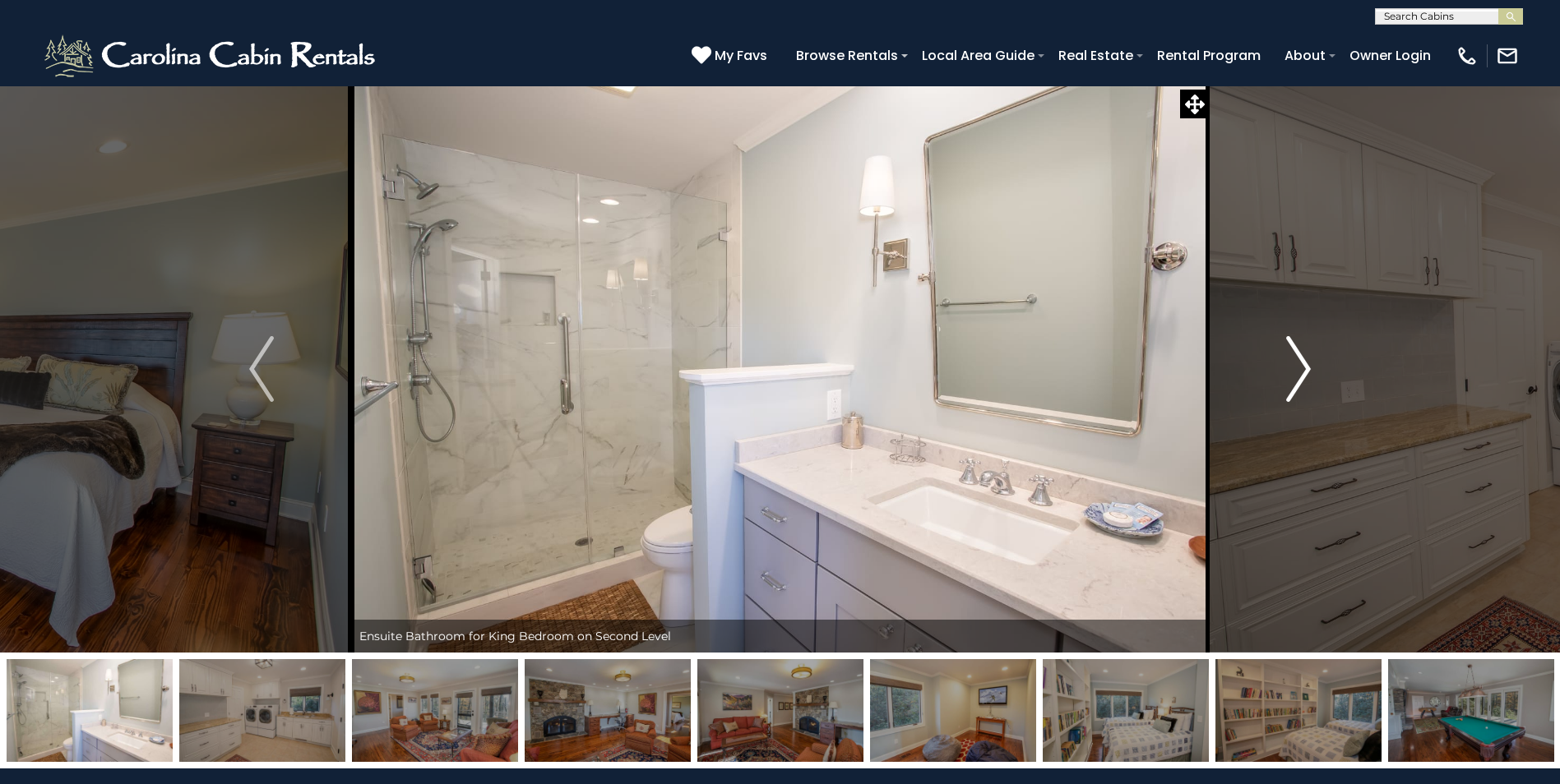
click at [1296, 364] on img "Next" at bounding box center [1298, 369] width 25 height 66
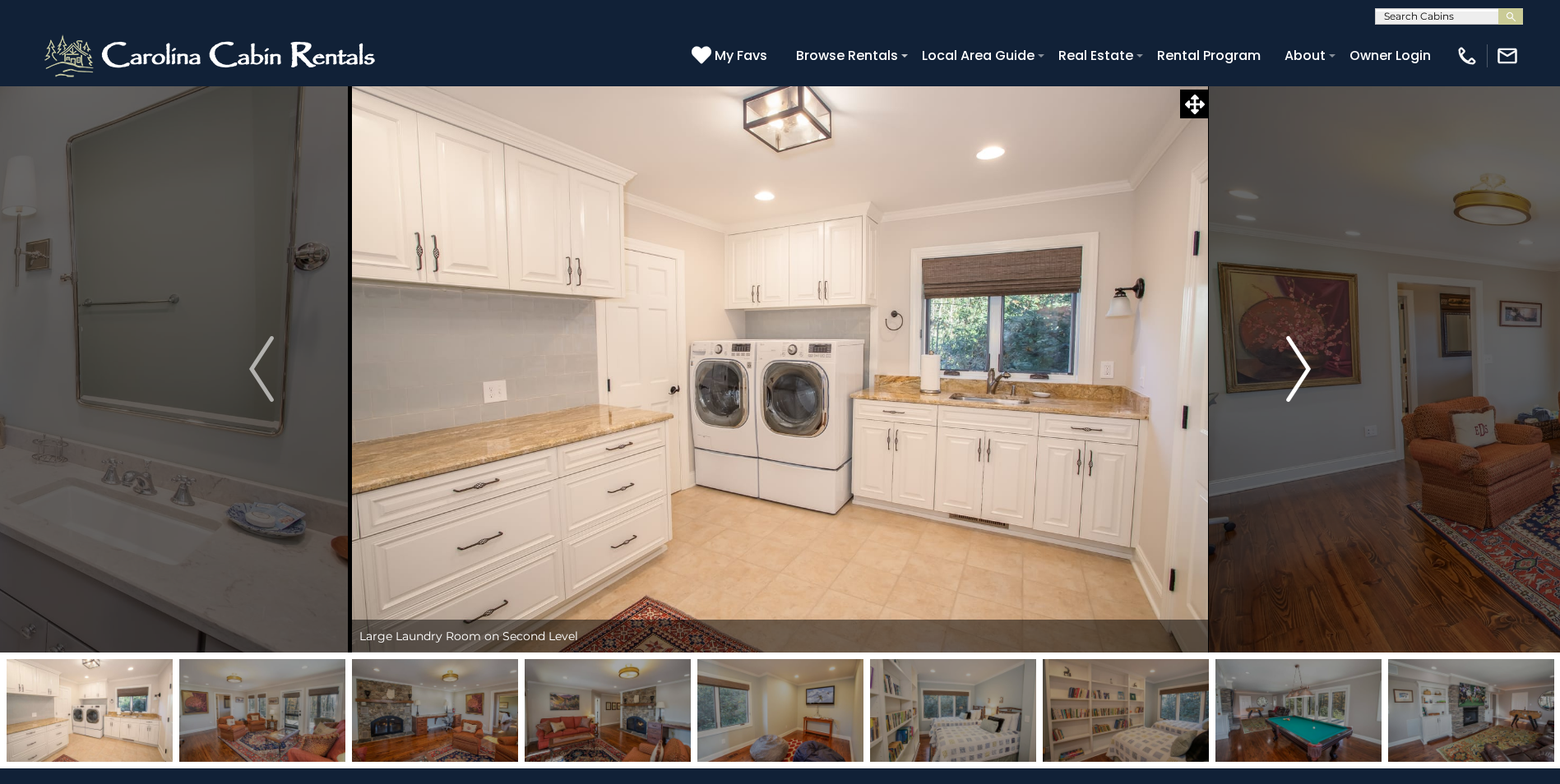
click at [1296, 364] on img "Next" at bounding box center [1298, 369] width 25 height 66
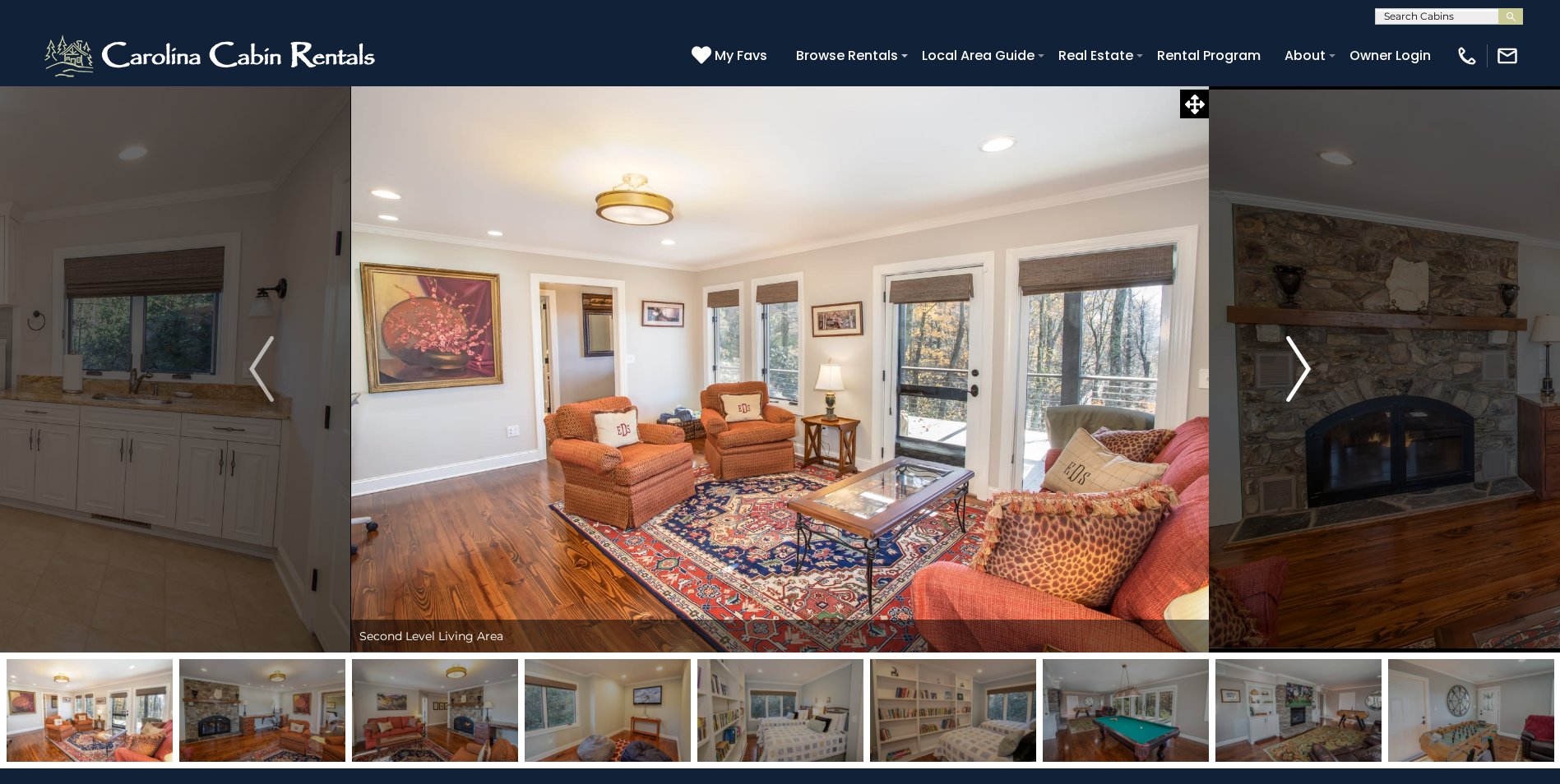
click at [1296, 364] on img "Next" at bounding box center [1298, 369] width 25 height 66
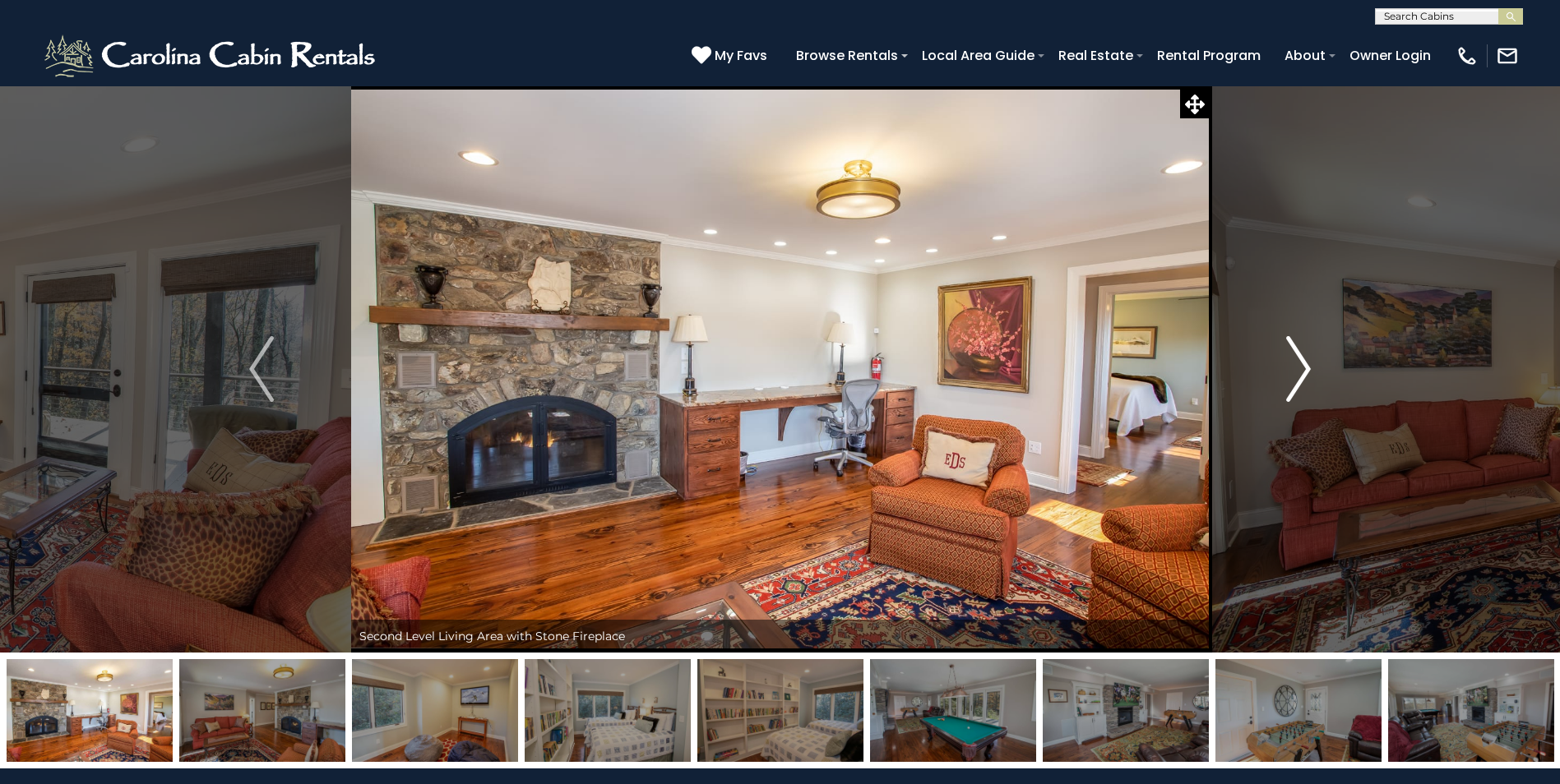
click at [1296, 364] on img "Next" at bounding box center [1298, 369] width 25 height 66
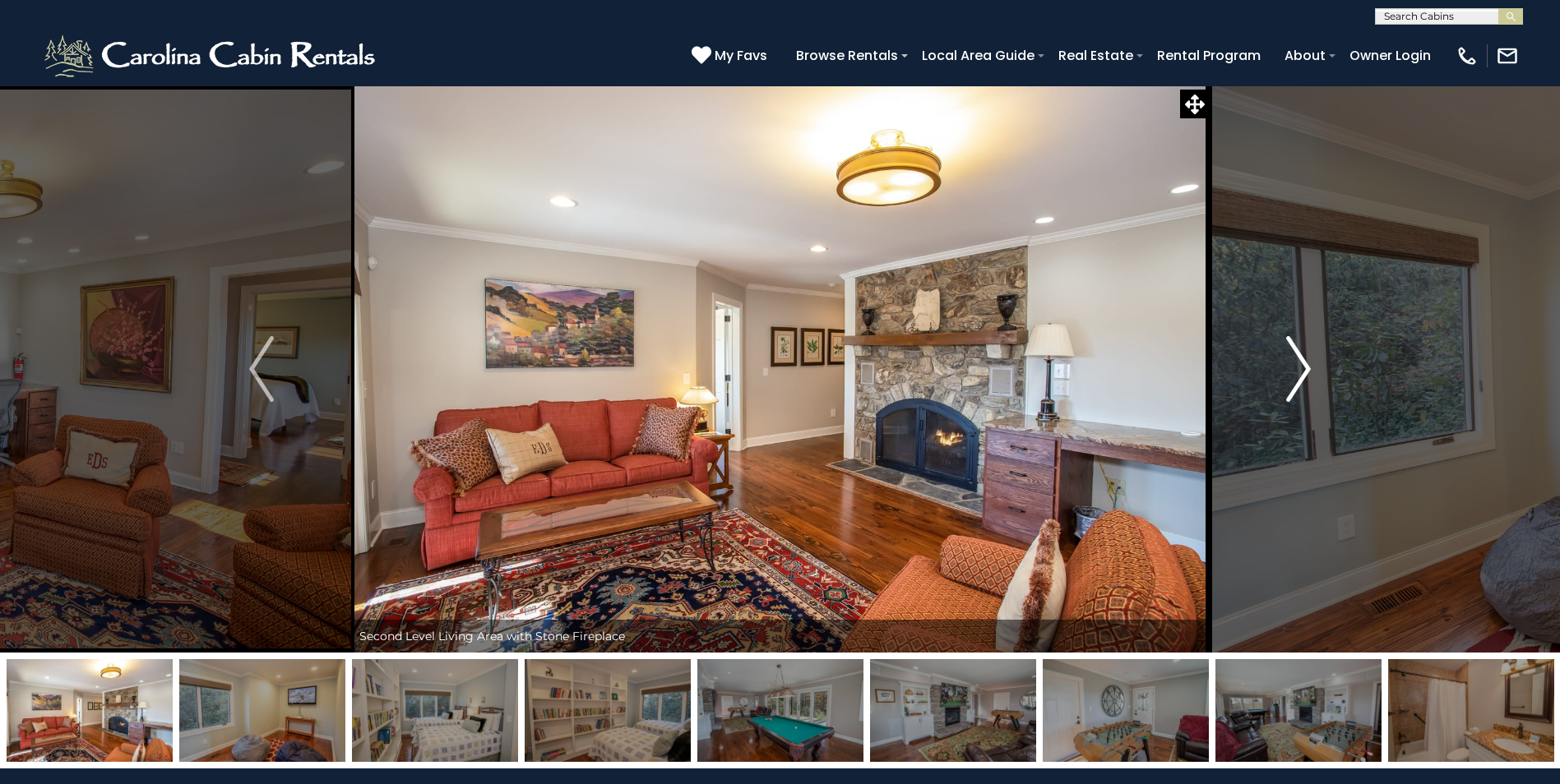
click at [1296, 364] on img "Next" at bounding box center [1298, 369] width 25 height 66
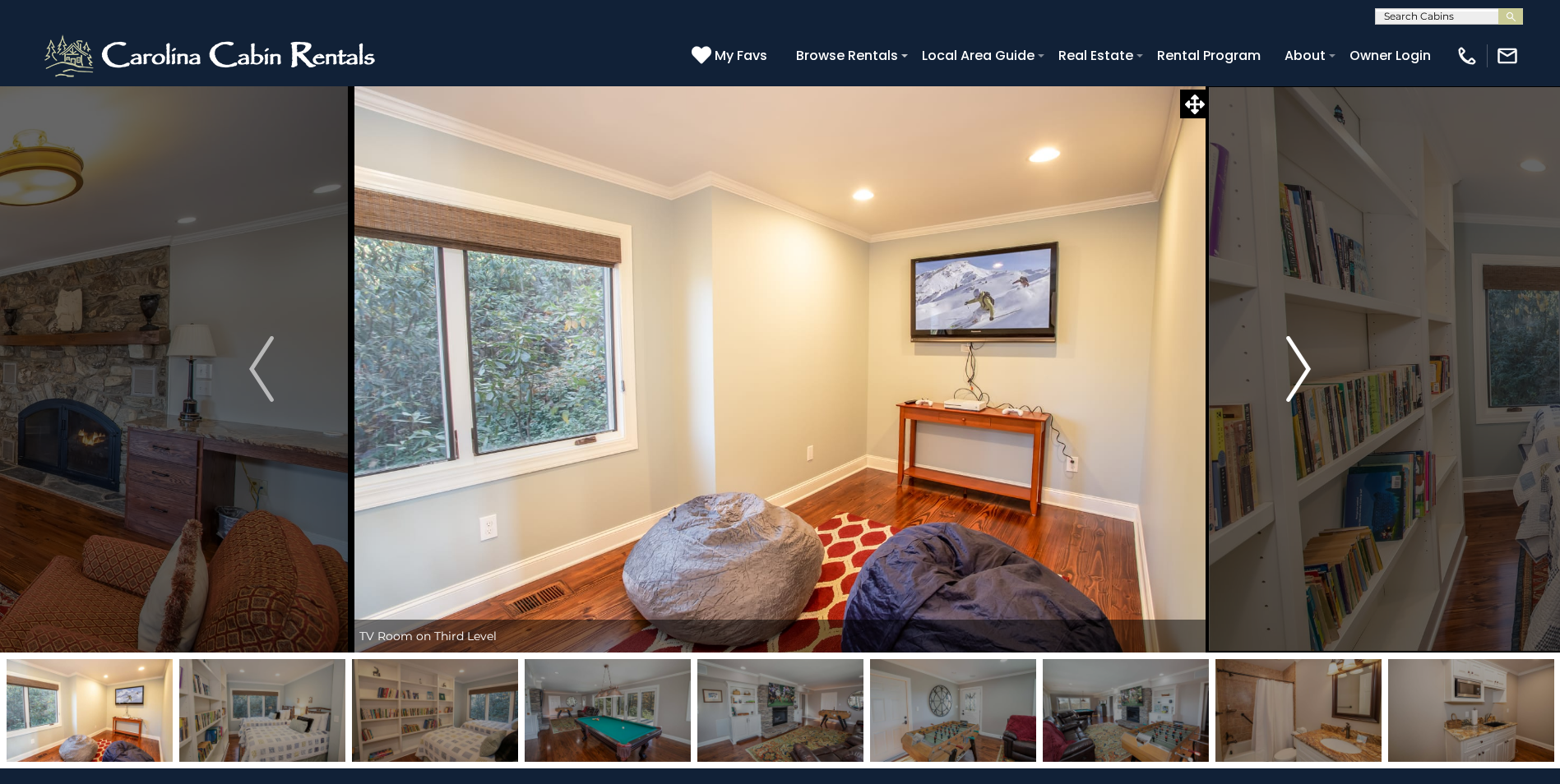
click at [1296, 364] on img "Next" at bounding box center [1298, 369] width 25 height 66
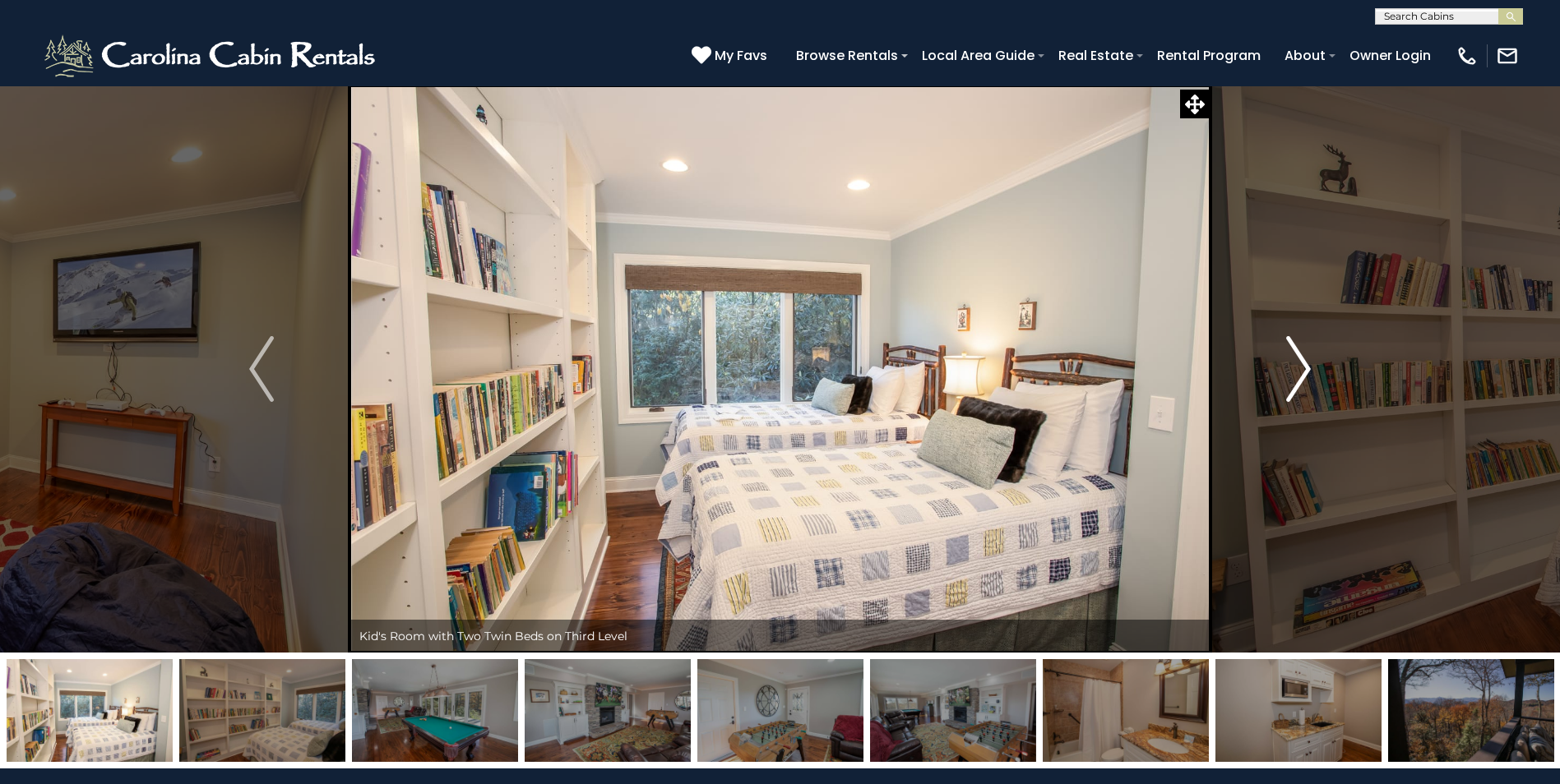
click at [1296, 364] on img "Next" at bounding box center [1298, 369] width 25 height 66
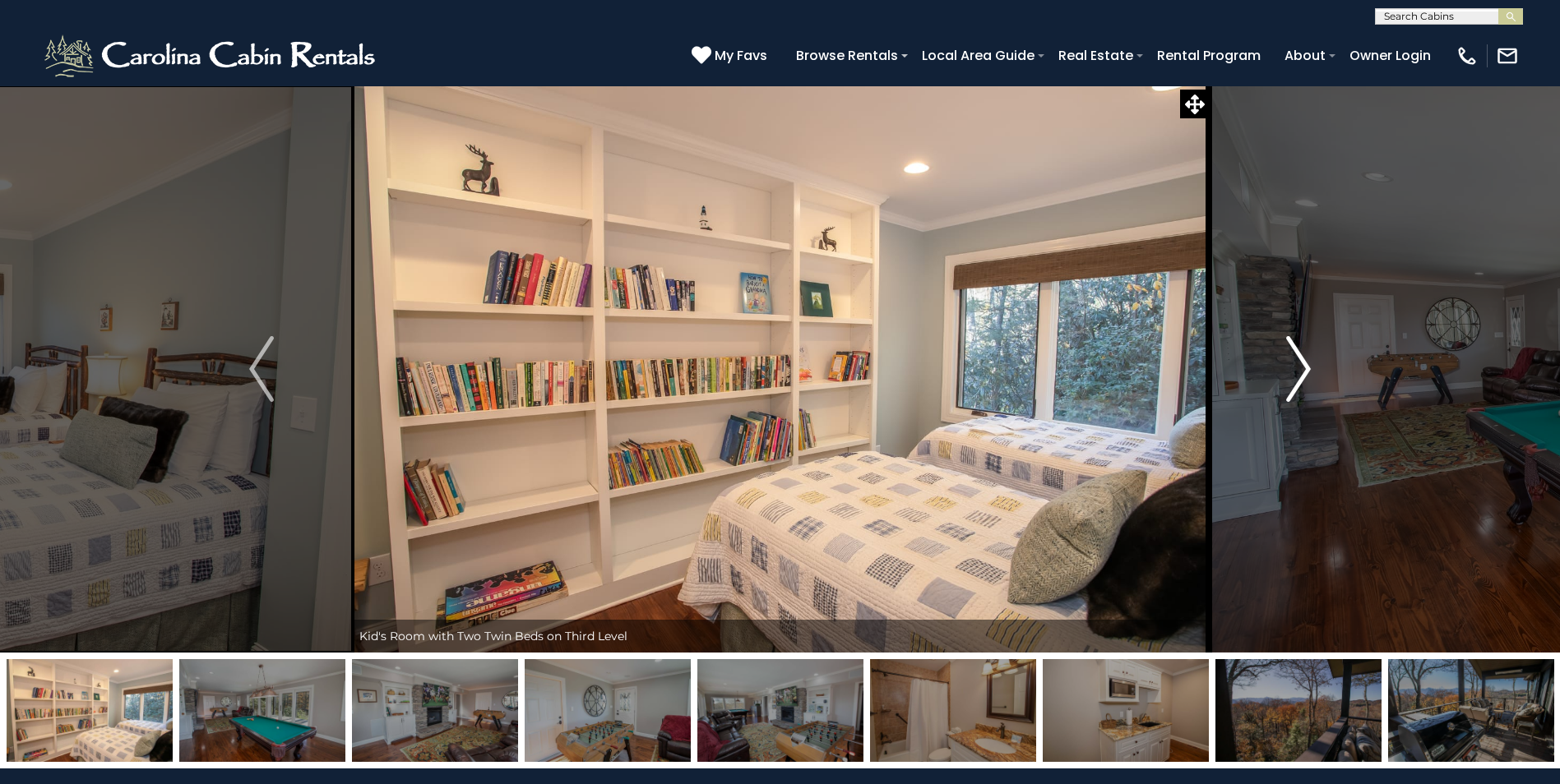
click at [1296, 364] on img "Next" at bounding box center [1298, 369] width 25 height 66
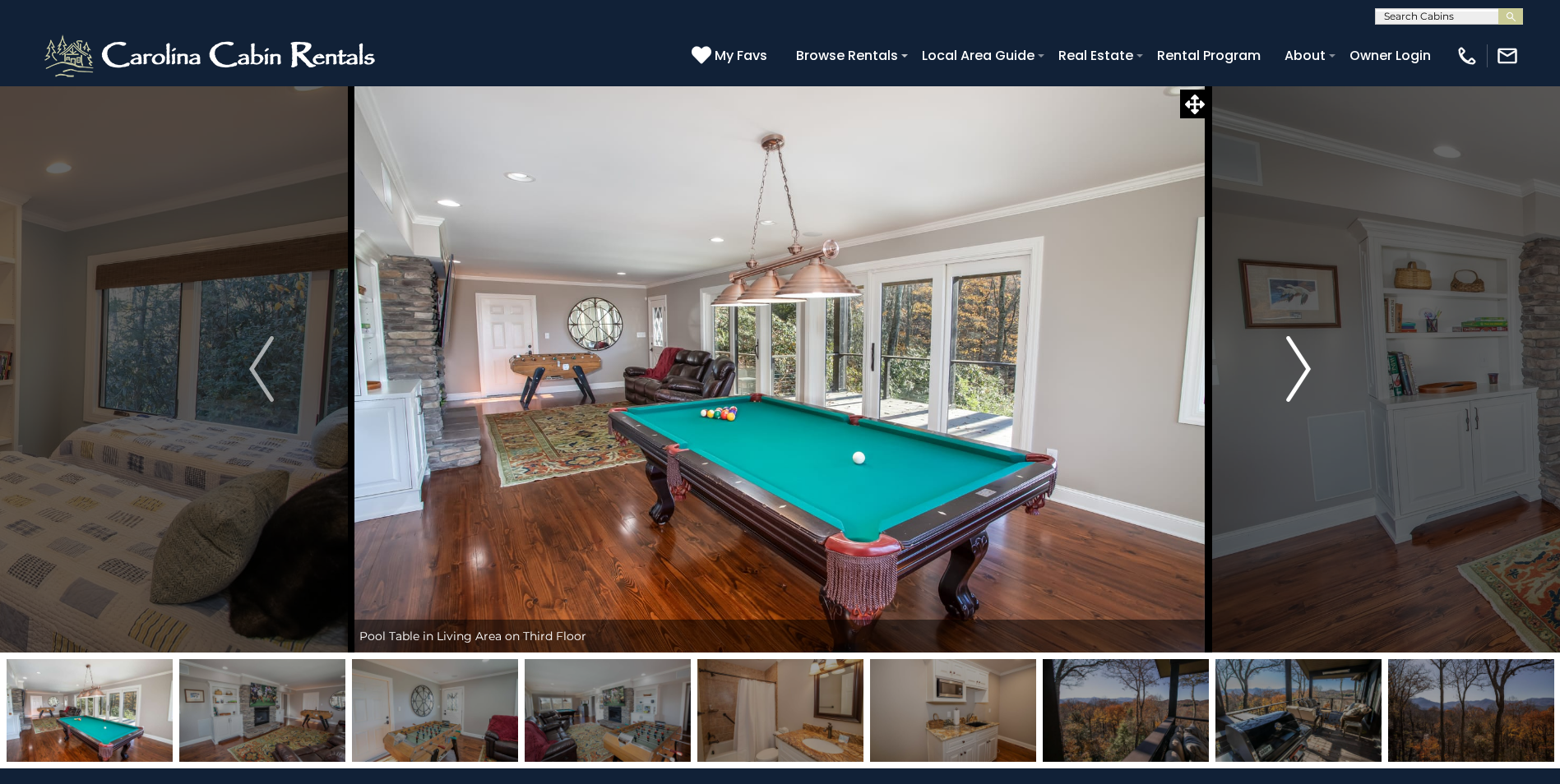
click at [1296, 364] on img "Next" at bounding box center [1298, 369] width 25 height 66
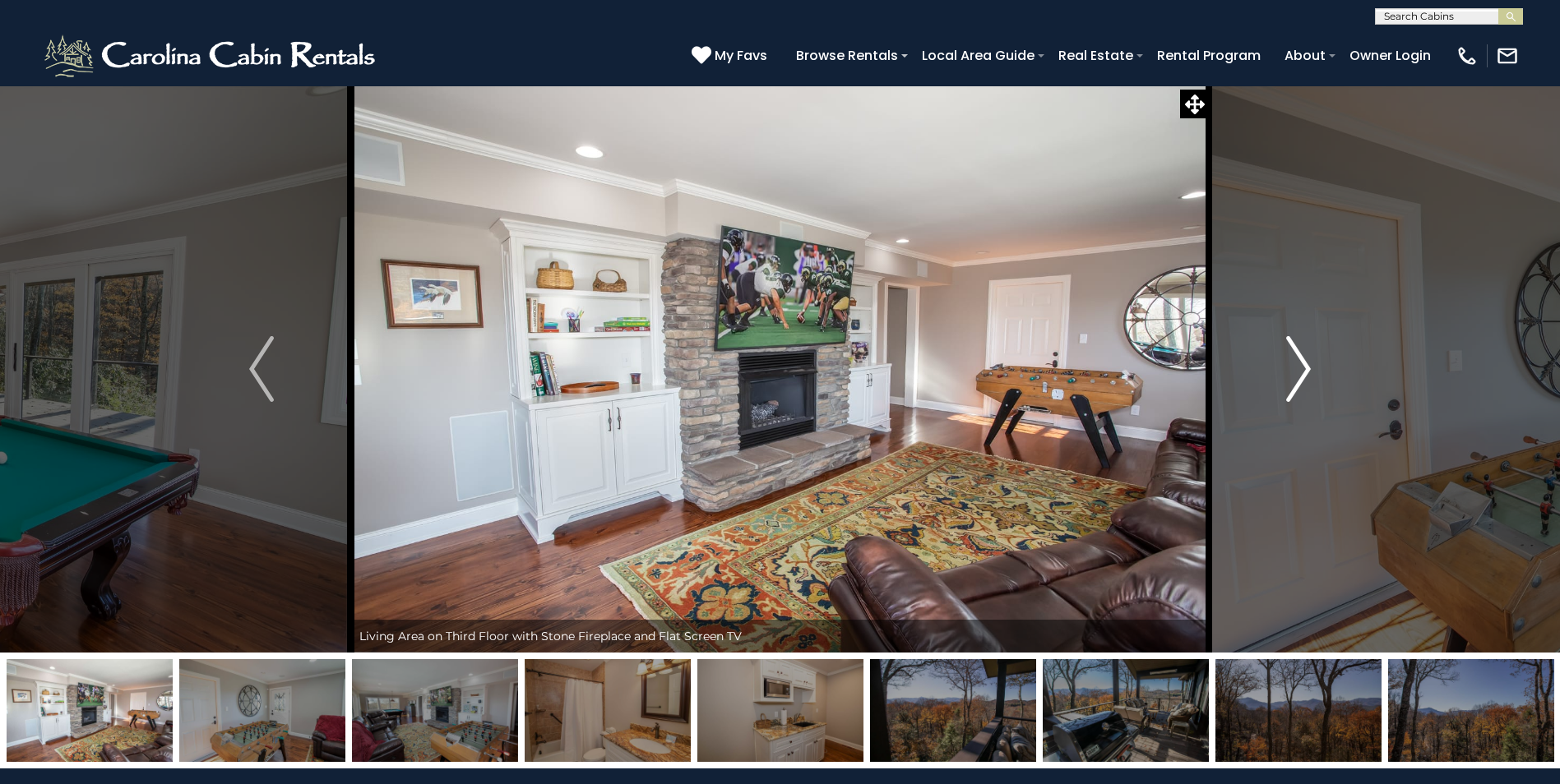
click at [1296, 364] on img "Next" at bounding box center [1298, 369] width 25 height 66
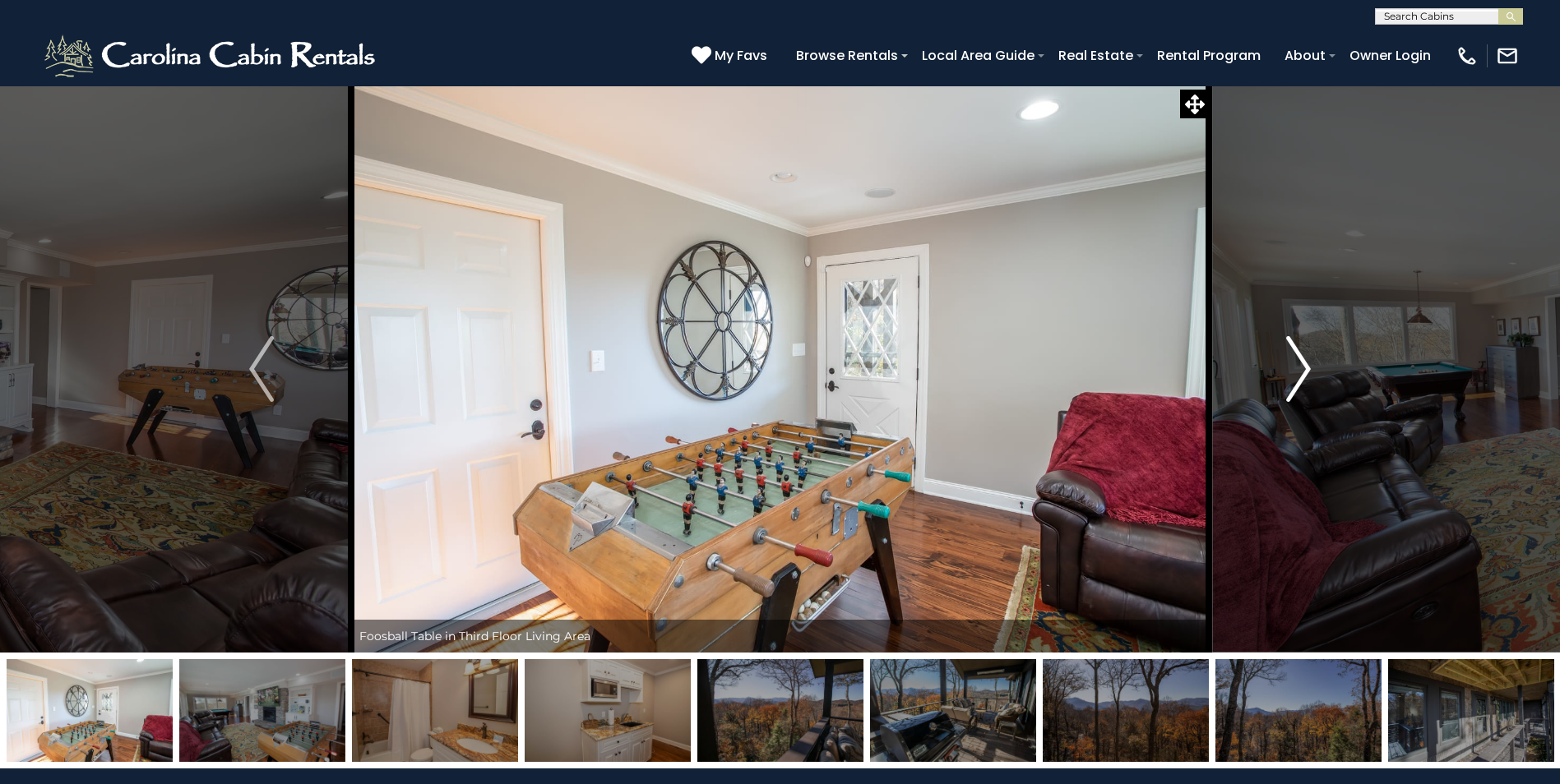
click at [1296, 364] on img "Next" at bounding box center [1298, 369] width 25 height 66
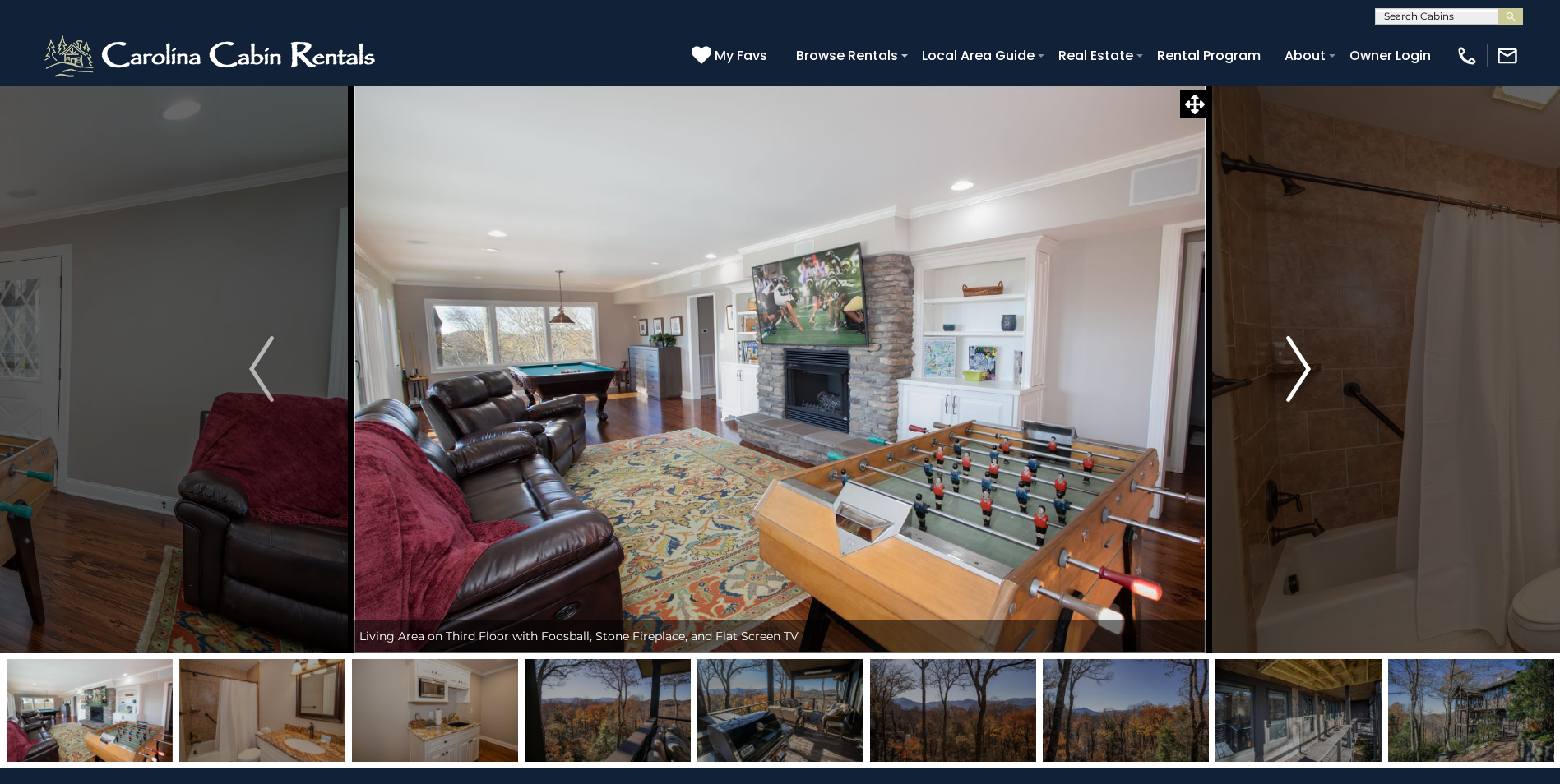
click at [1296, 364] on img "Next" at bounding box center [1298, 369] width 25 height 66
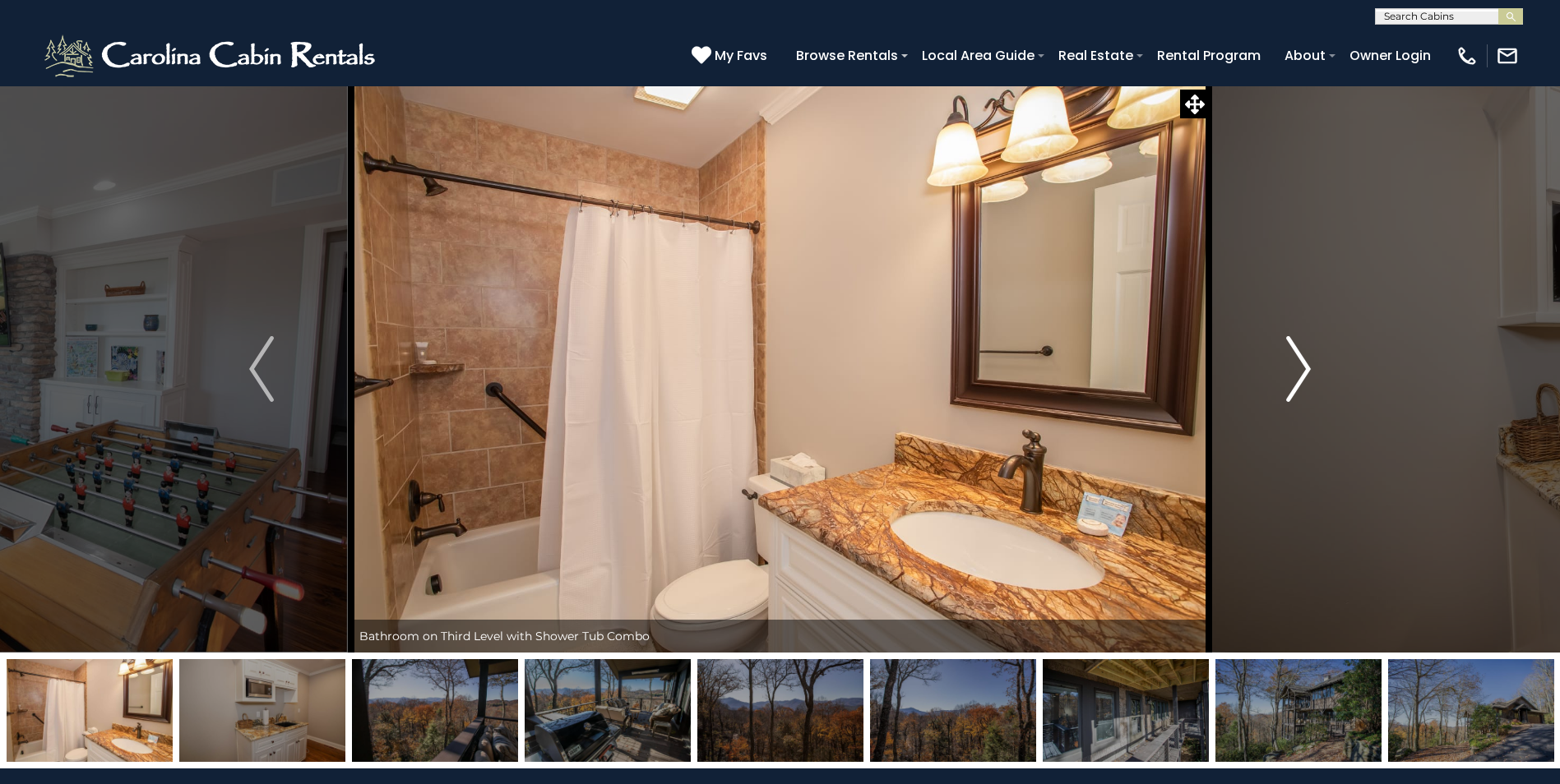
click at [1296, 364] on img "Next" at bounding box center [1298, 369] width 25 height 66
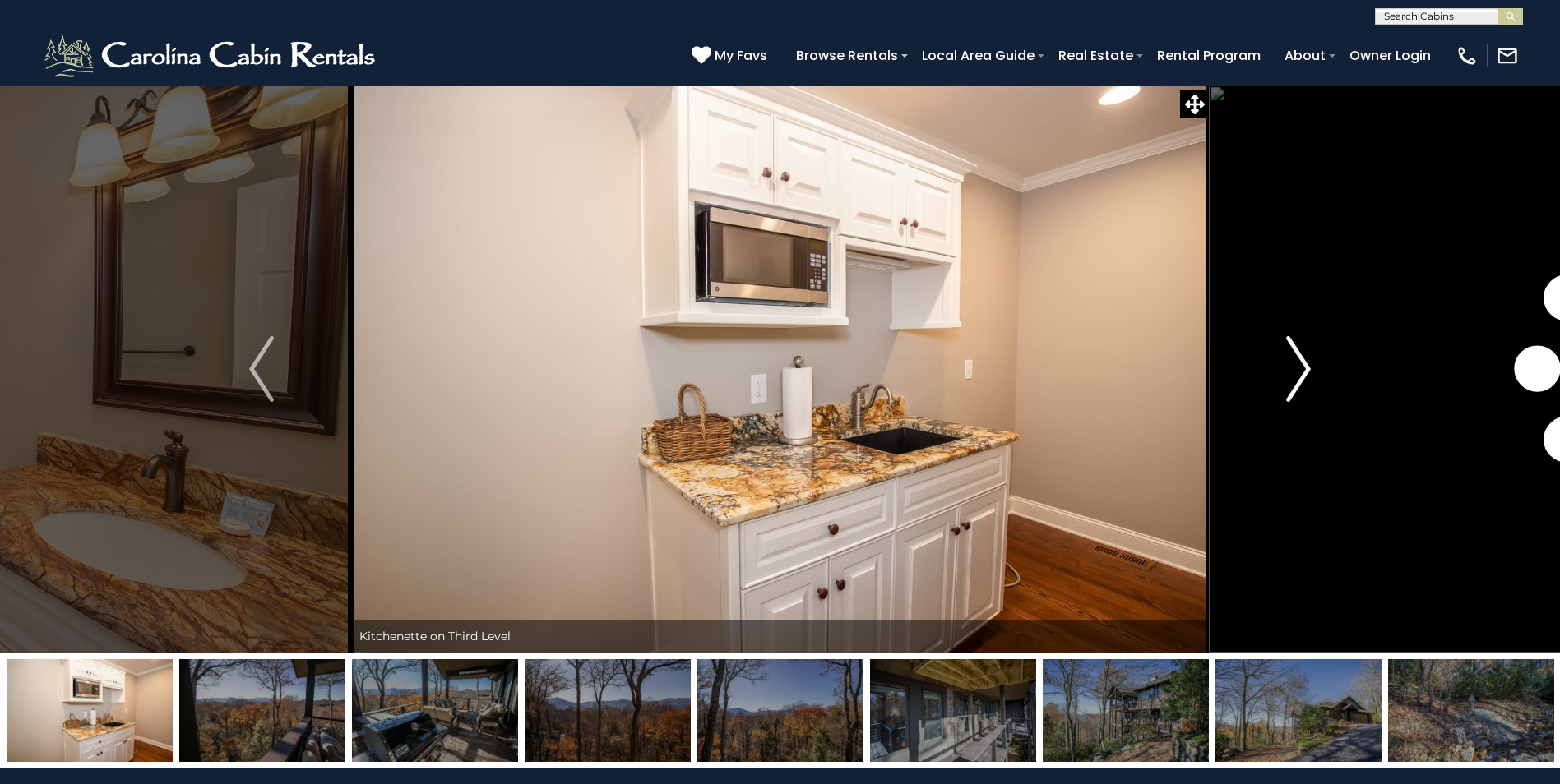
click at [1296, 364] on img "Next" at bounding box center [1298, 369] width 25 height 66
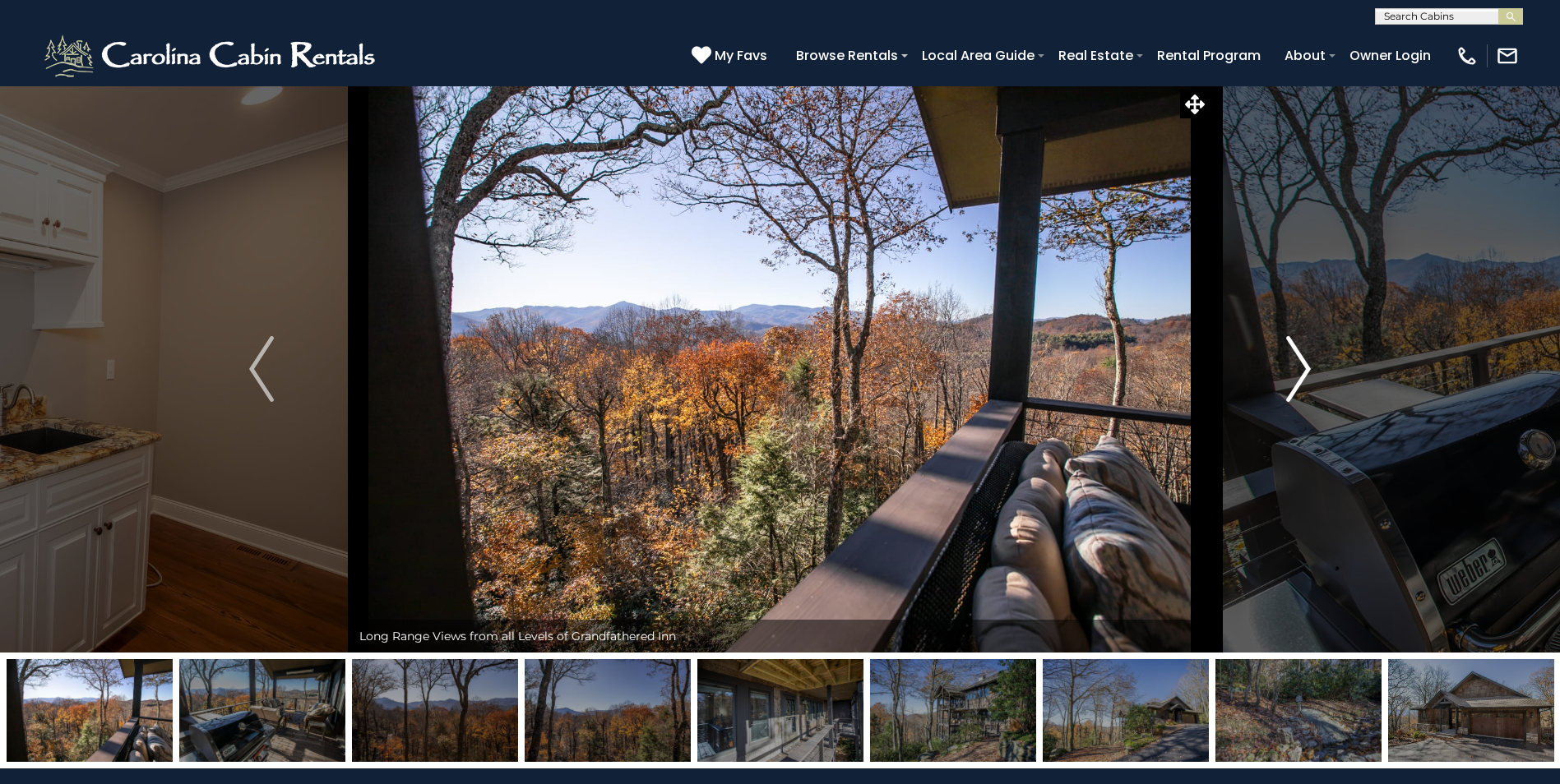
click at [1296, 364] on img "Next" at bounding box center [1298, 369] width 25 height 66
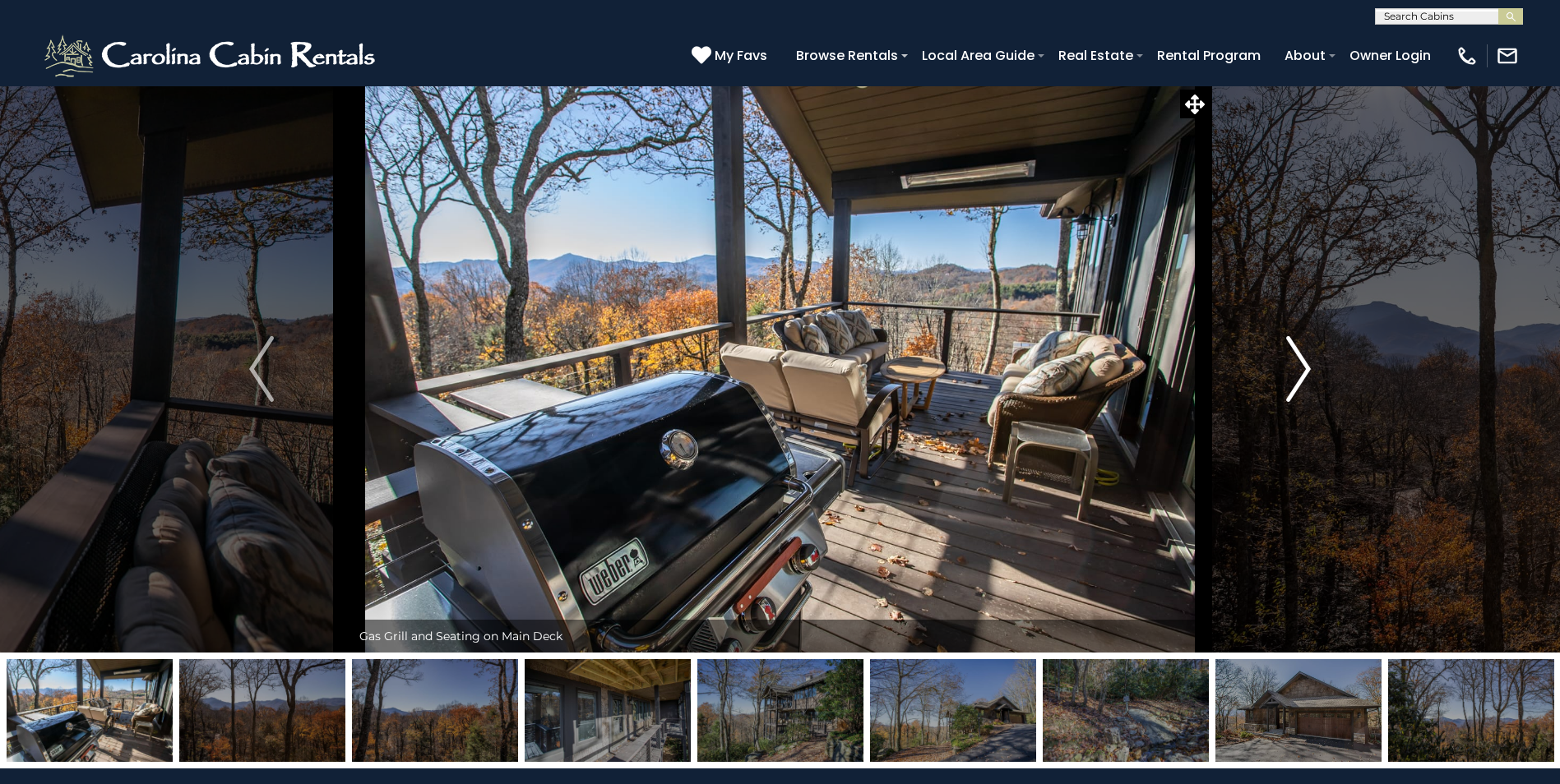
click at [1296, 364] on img "Next" at bounding box center [1298, 369] width 25 height 66
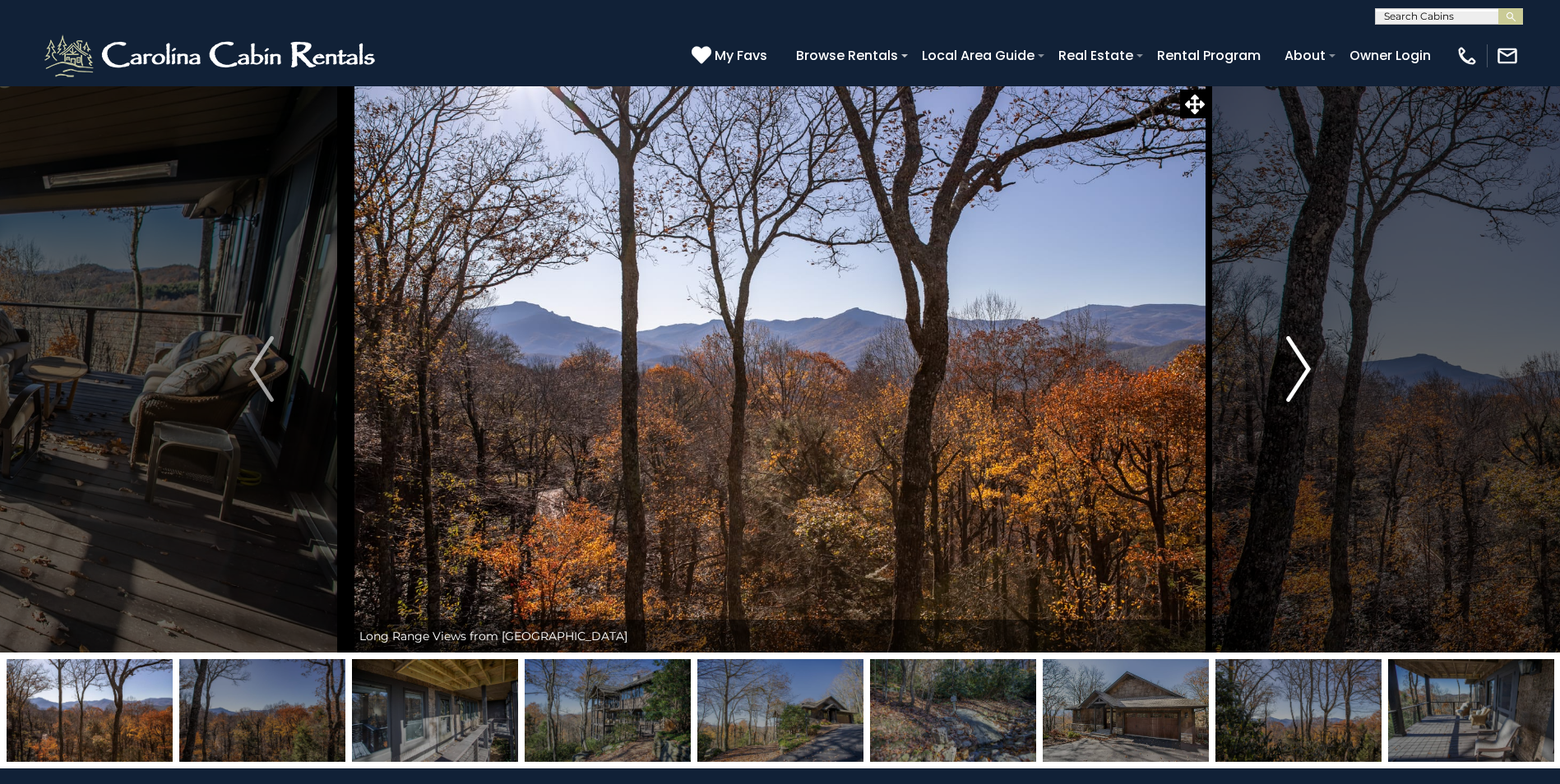
click at [1296, 364] on img "Next" at bounding box center [1298, 369] width 25 height 66
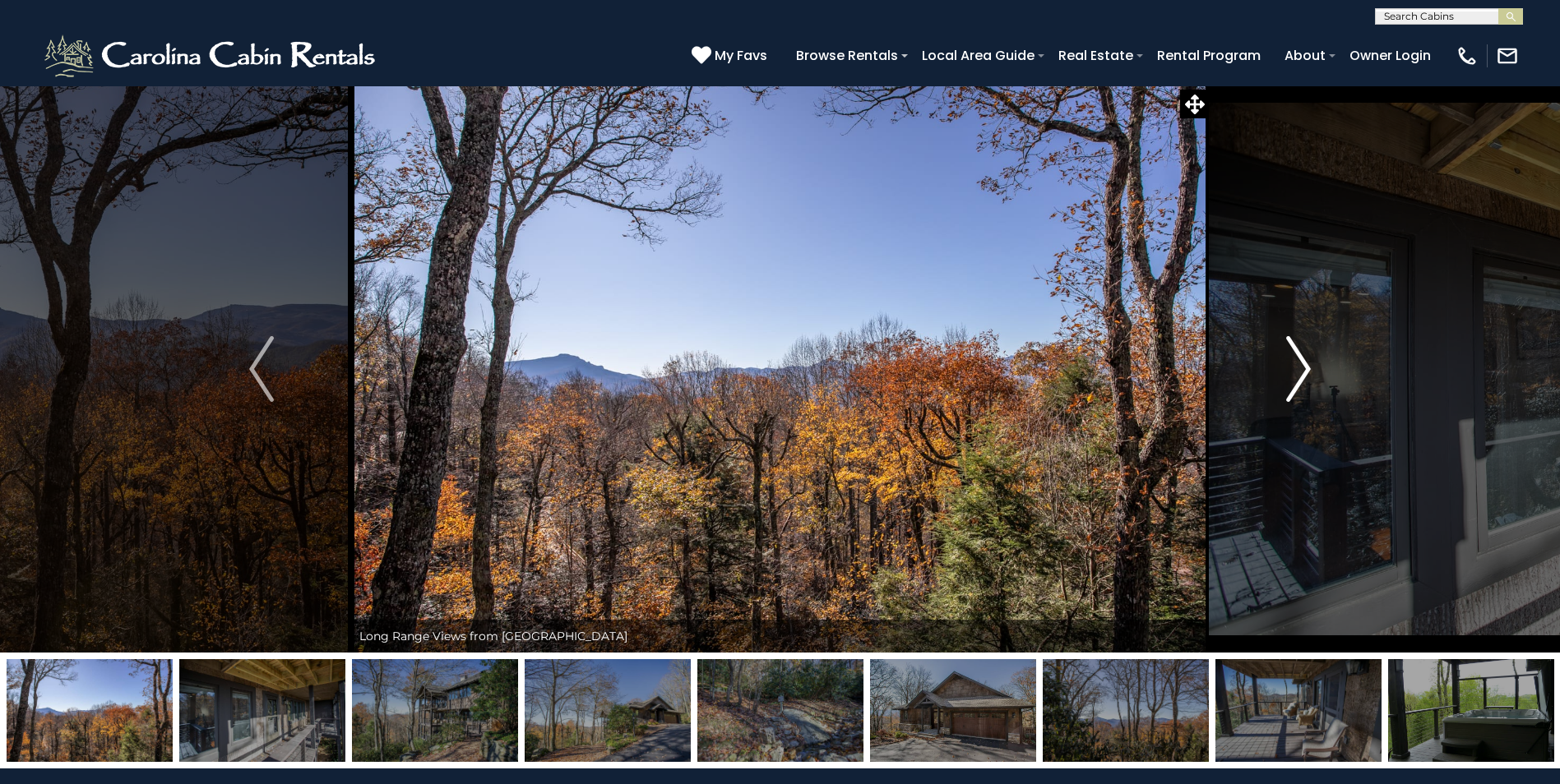
click at [1296, 364] on img "Next" at bounding box center [1298, 369] width 25 height 66
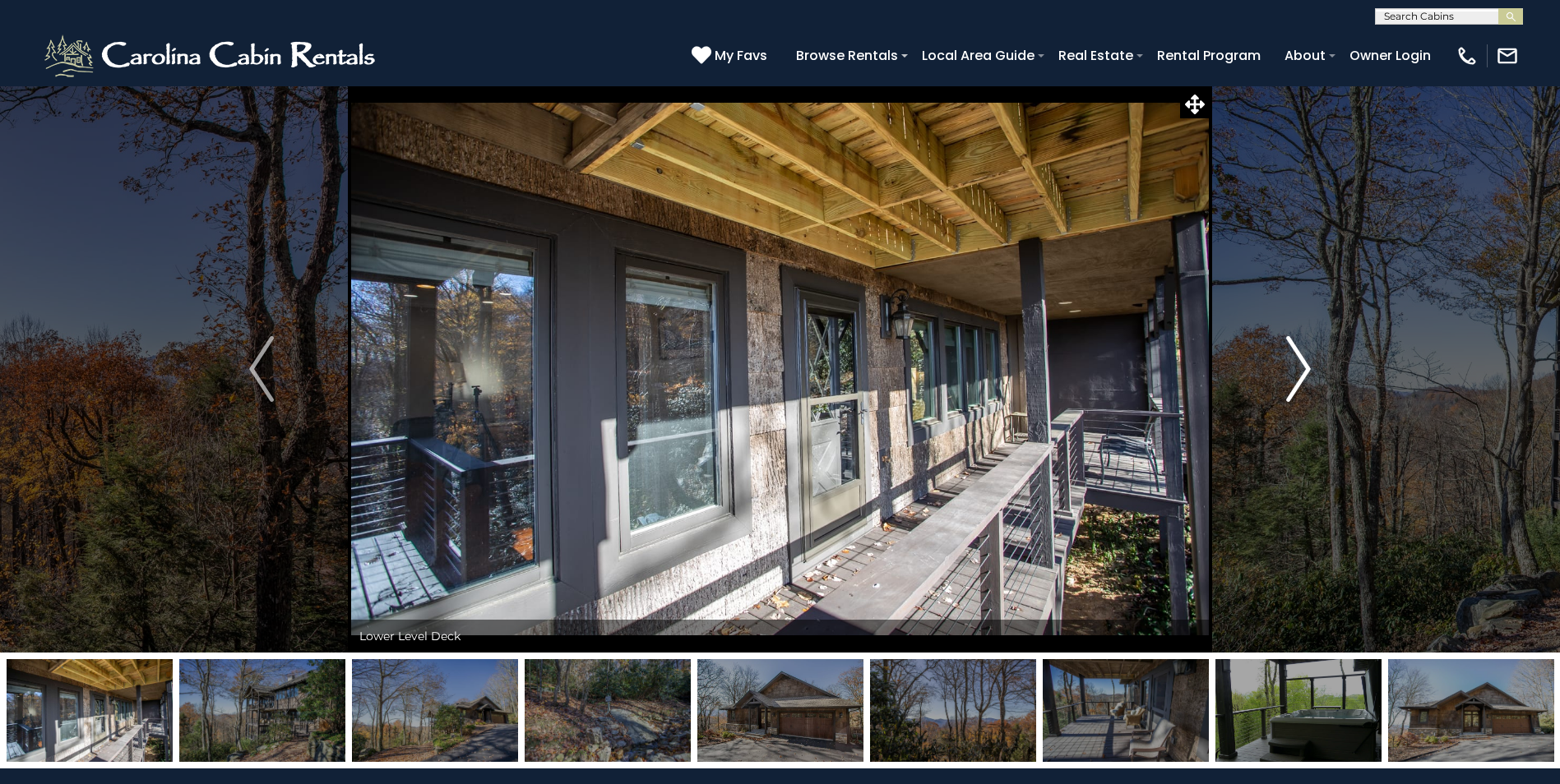
click at [1296, 364] on img "Next" at bounding box center [1298, 369] width 25 height 66
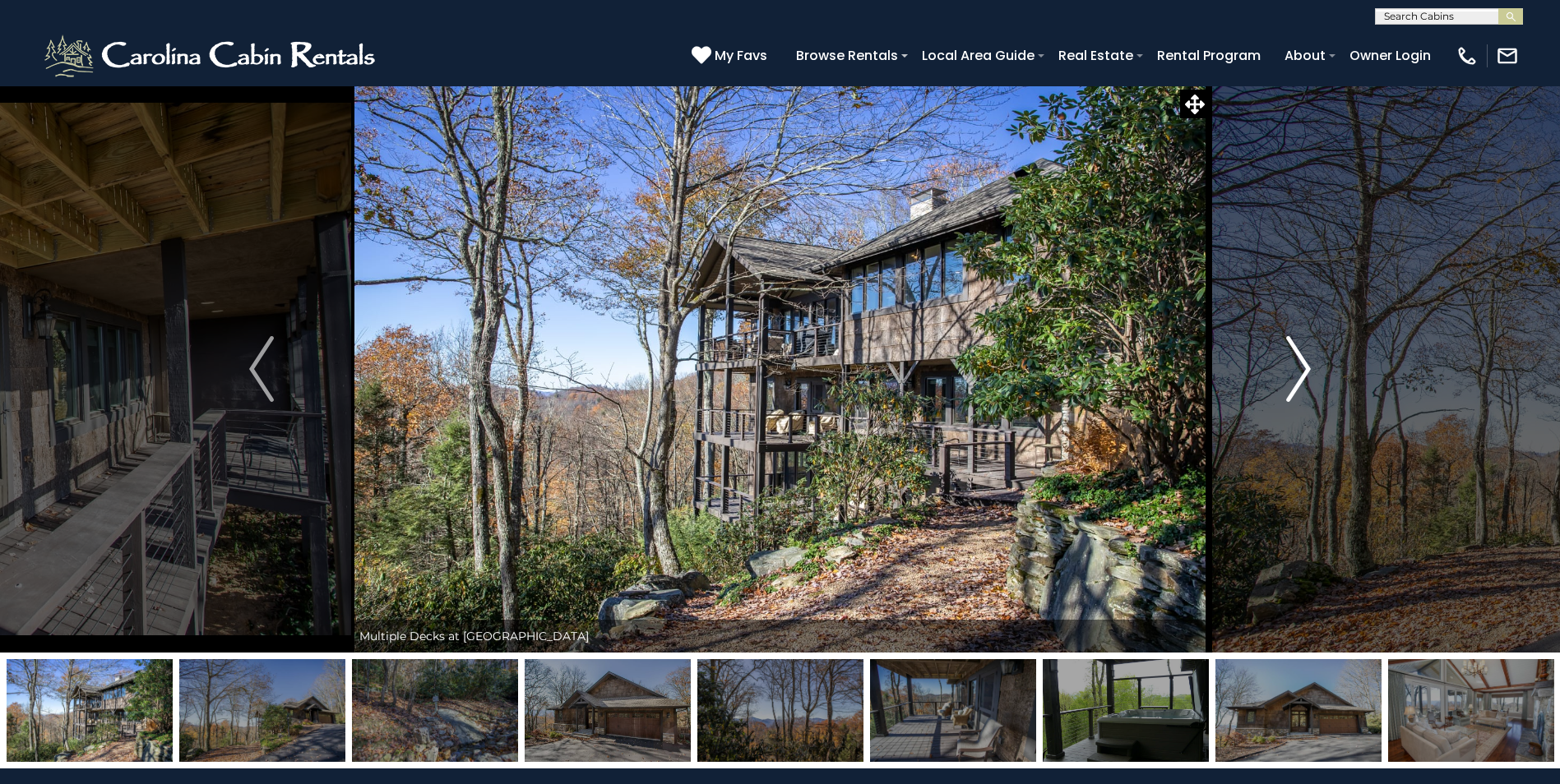
click at [1296, 364] on img "Next" at bounding box center [1298, 369] width 25 height 66
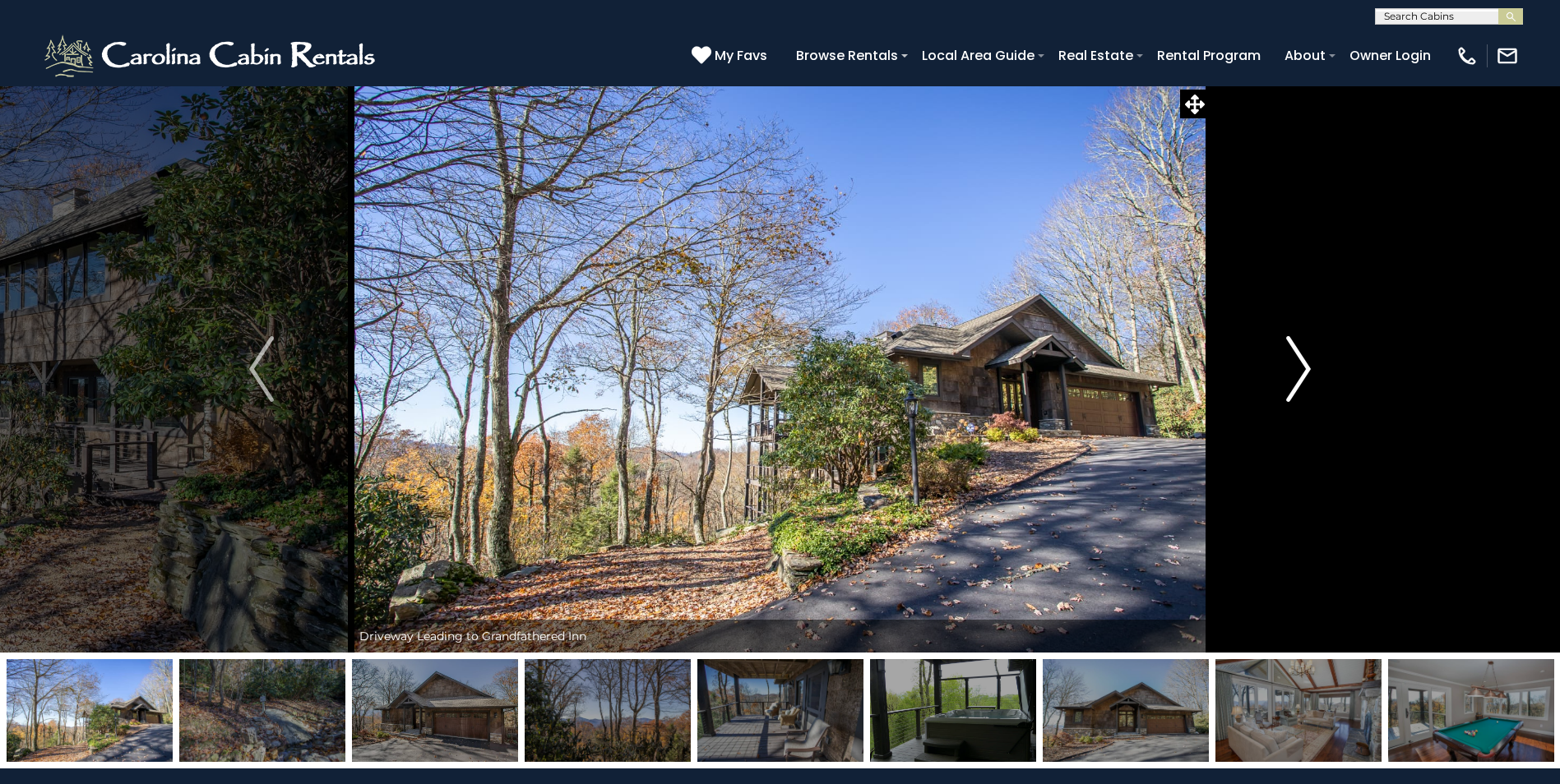
click at [1296, 364] on img "Next" at bounding box center [1298, 369] width 25 height 66
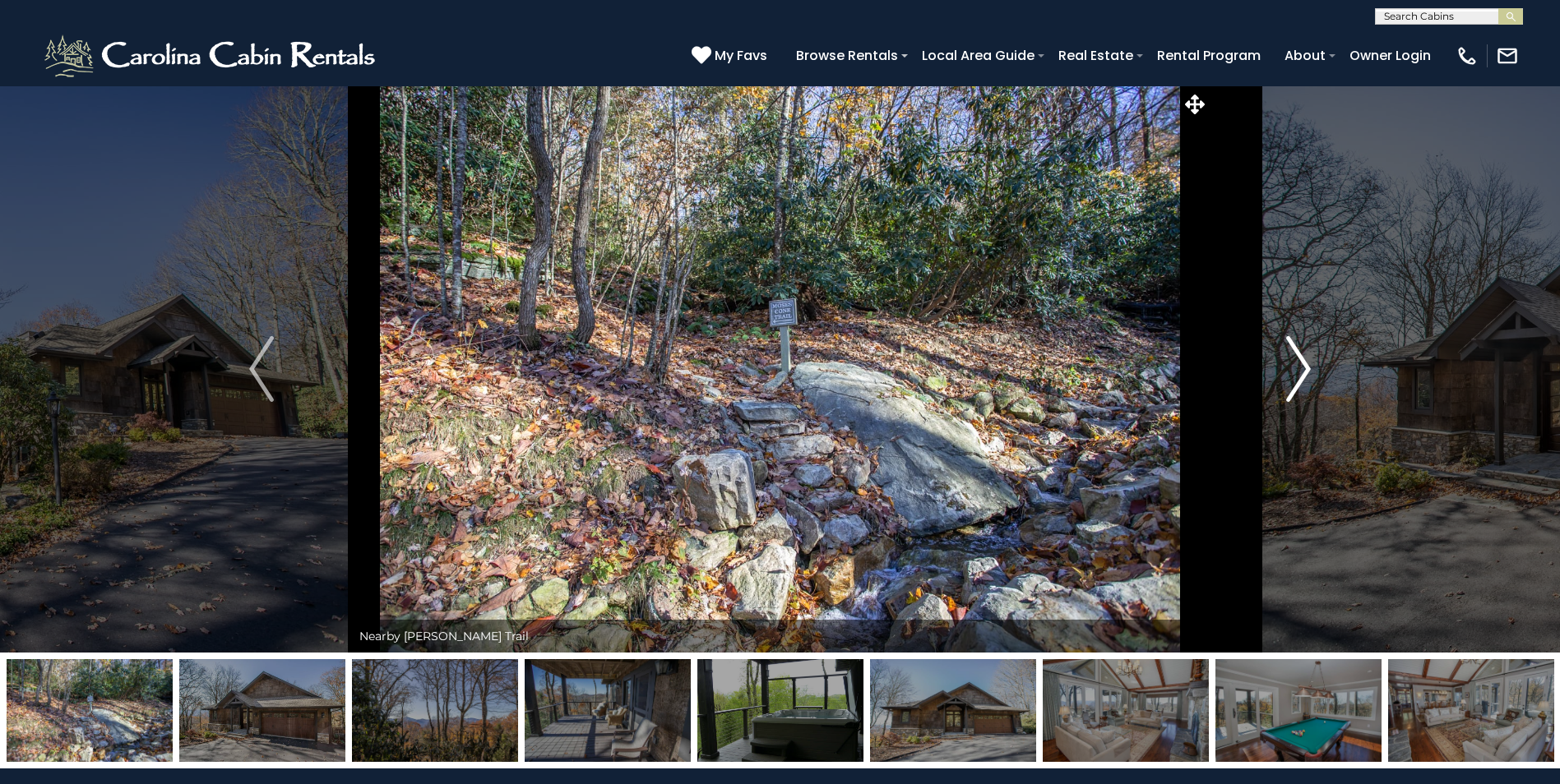
click at [1296, 364] on img "Next" at bounding box center [1298, 369] width 25 height 66
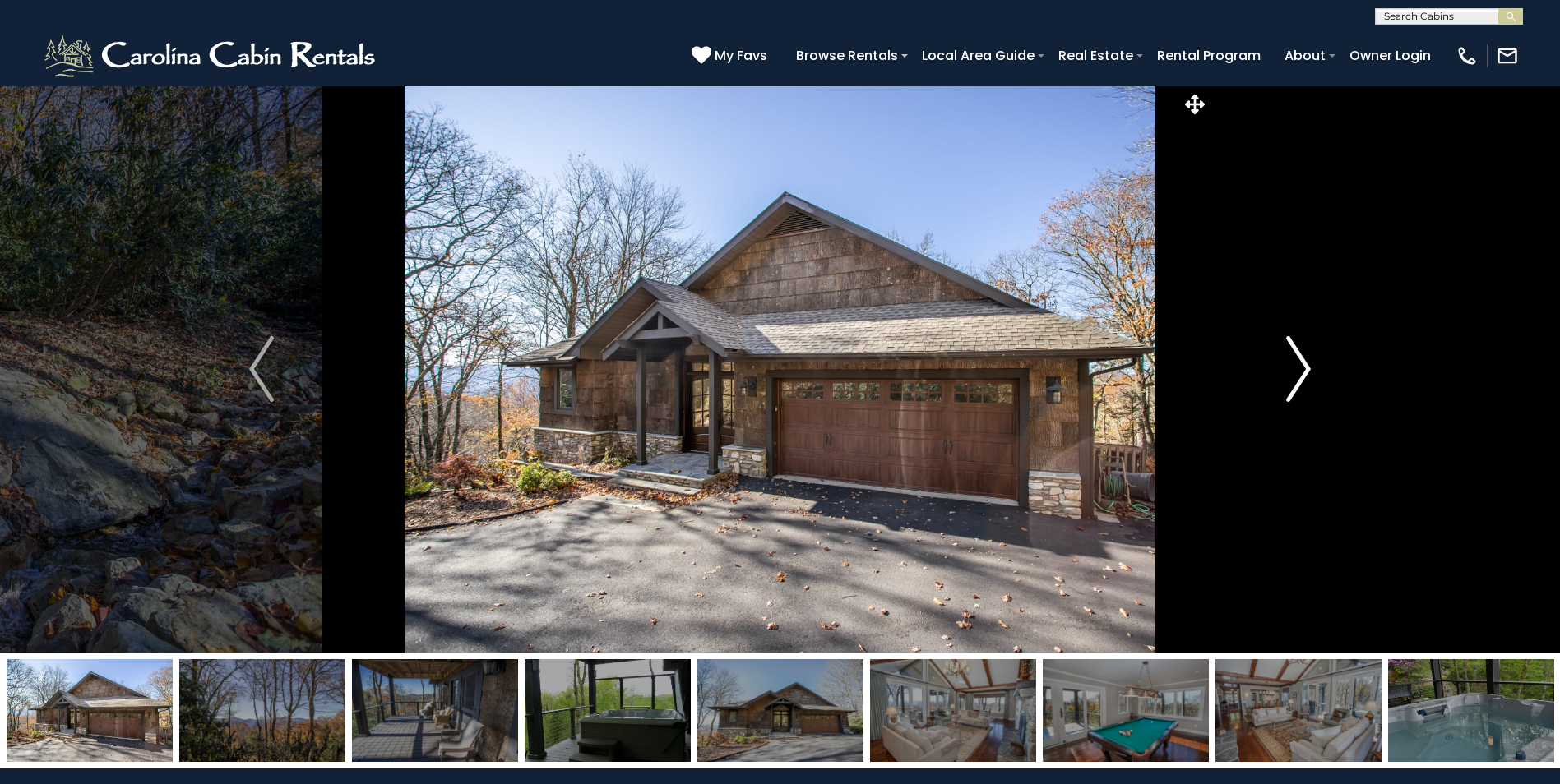
click at [1296, 364] on img "Next" at bounding box center [1298, 369] width 25 height 66
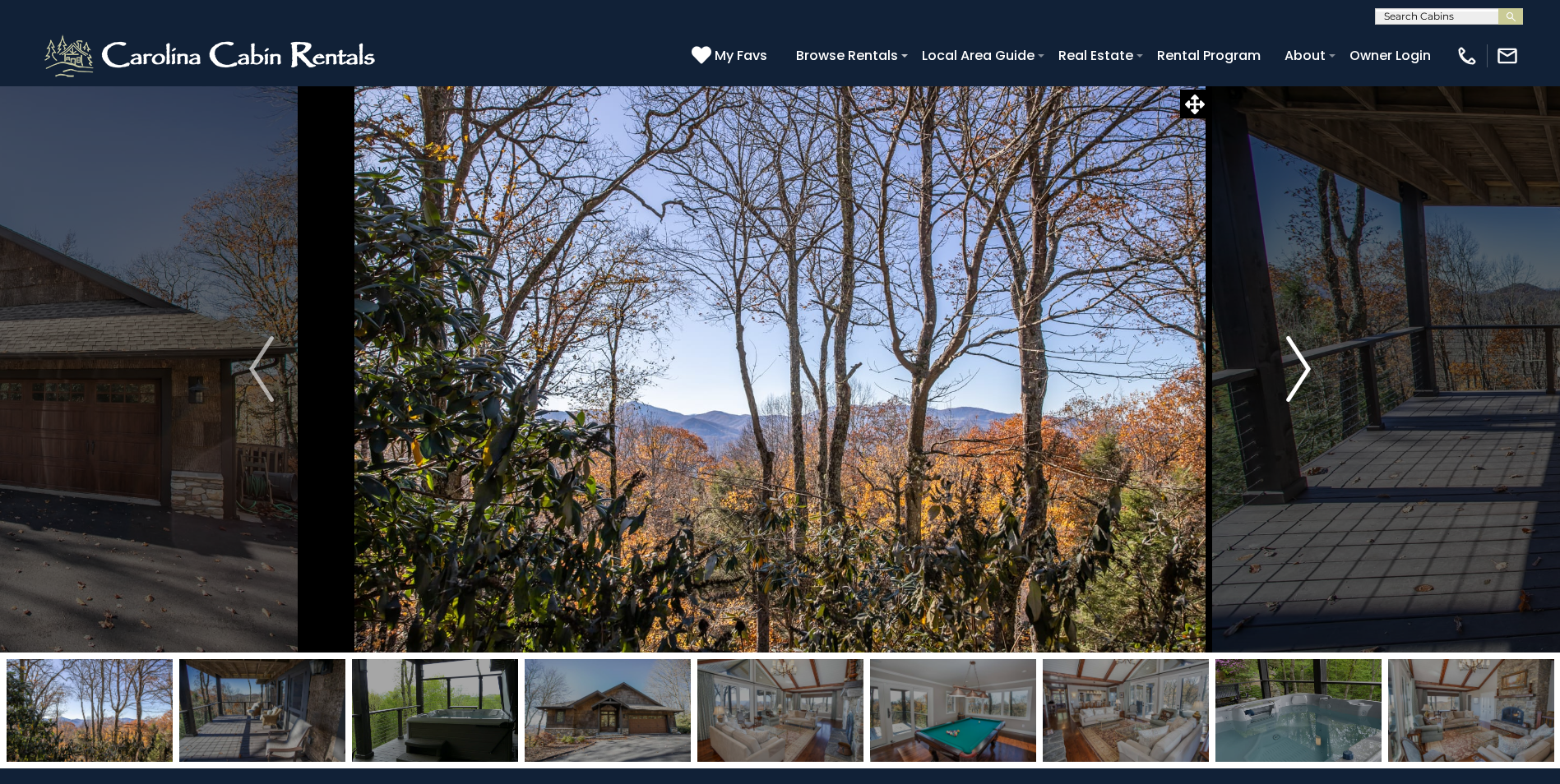
click at [1296, 364] on img "Next" at bounding box center [1298, 369] width 25 height 66
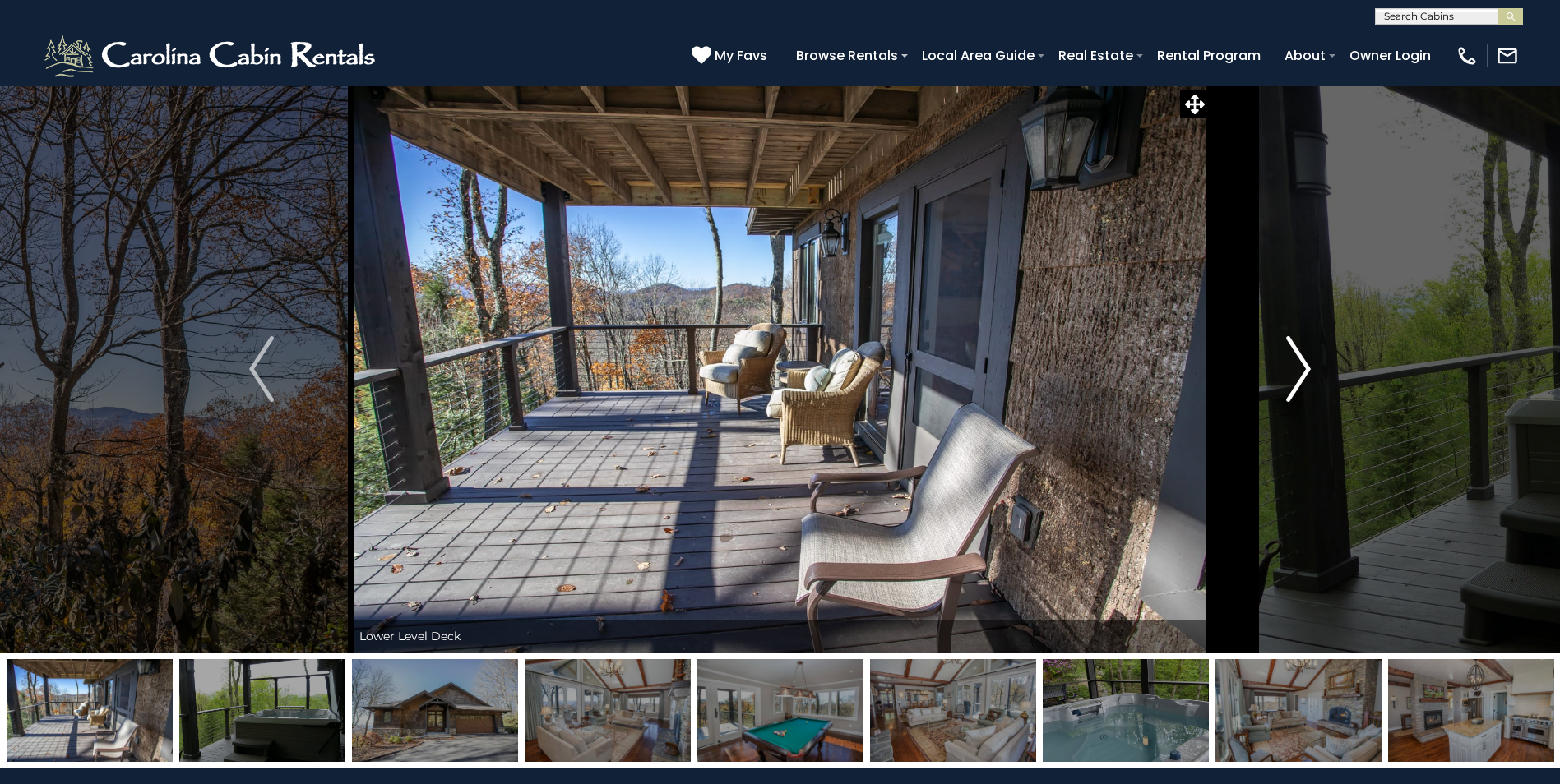
click at [1296, 364] on img "Next" at bounding box center [1298, 369] width 25 height 66
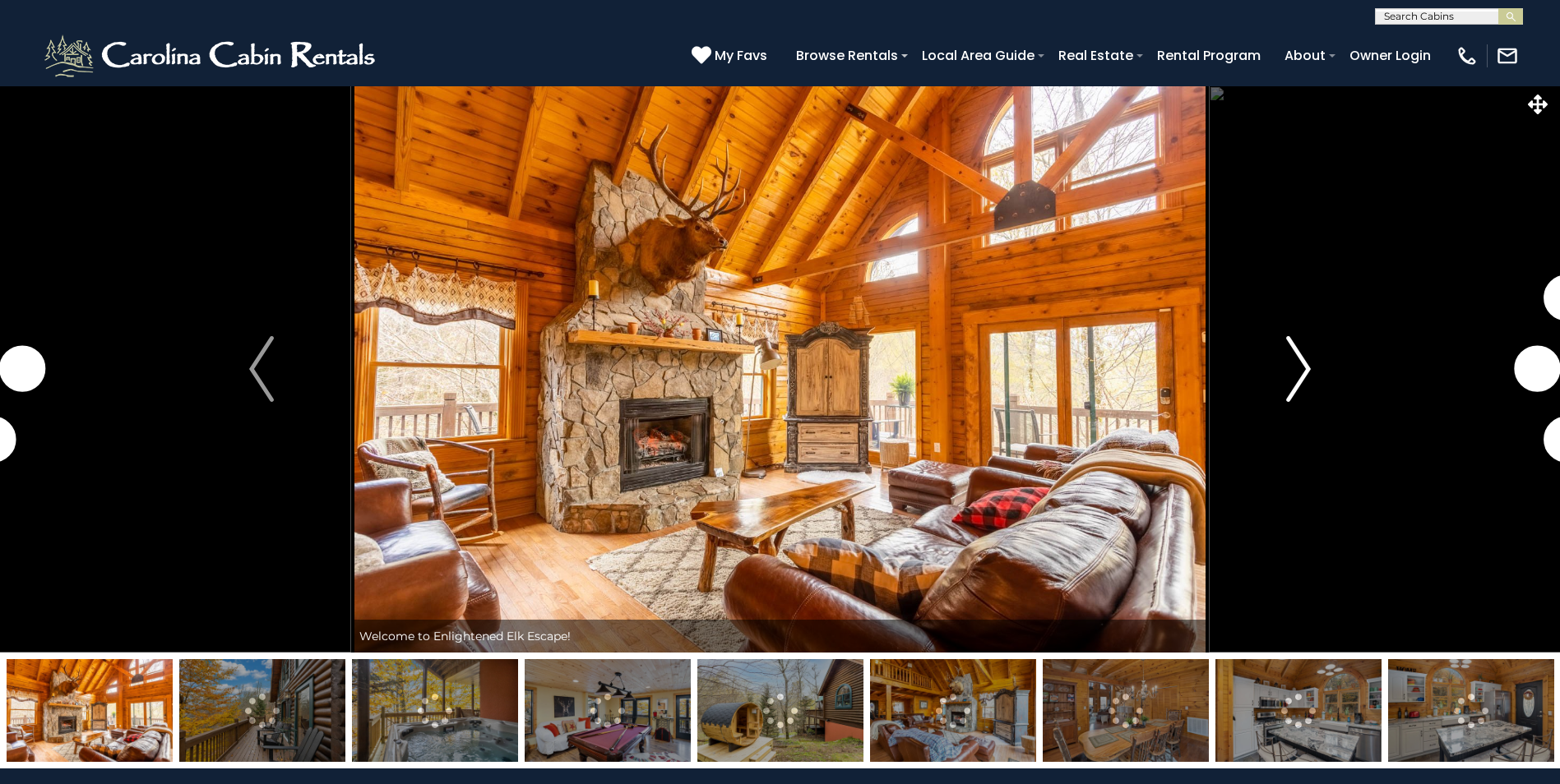
click at [1299, 359] on img "Next" at bounding box center [1298, 369] width 25 height 66
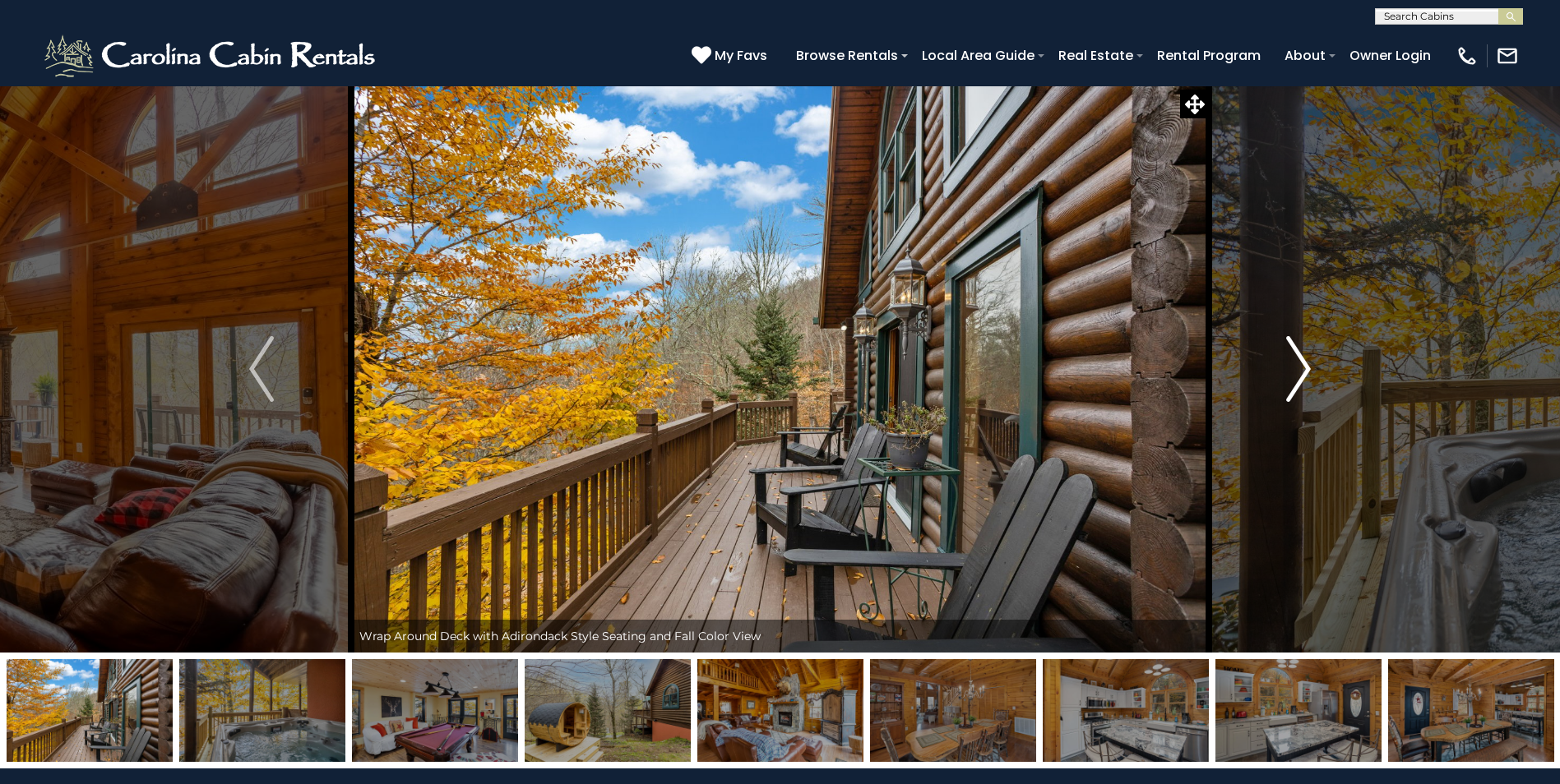
click at [1308, 365] on img "Next" at bounding box center [1298, 369] width 25 height 66
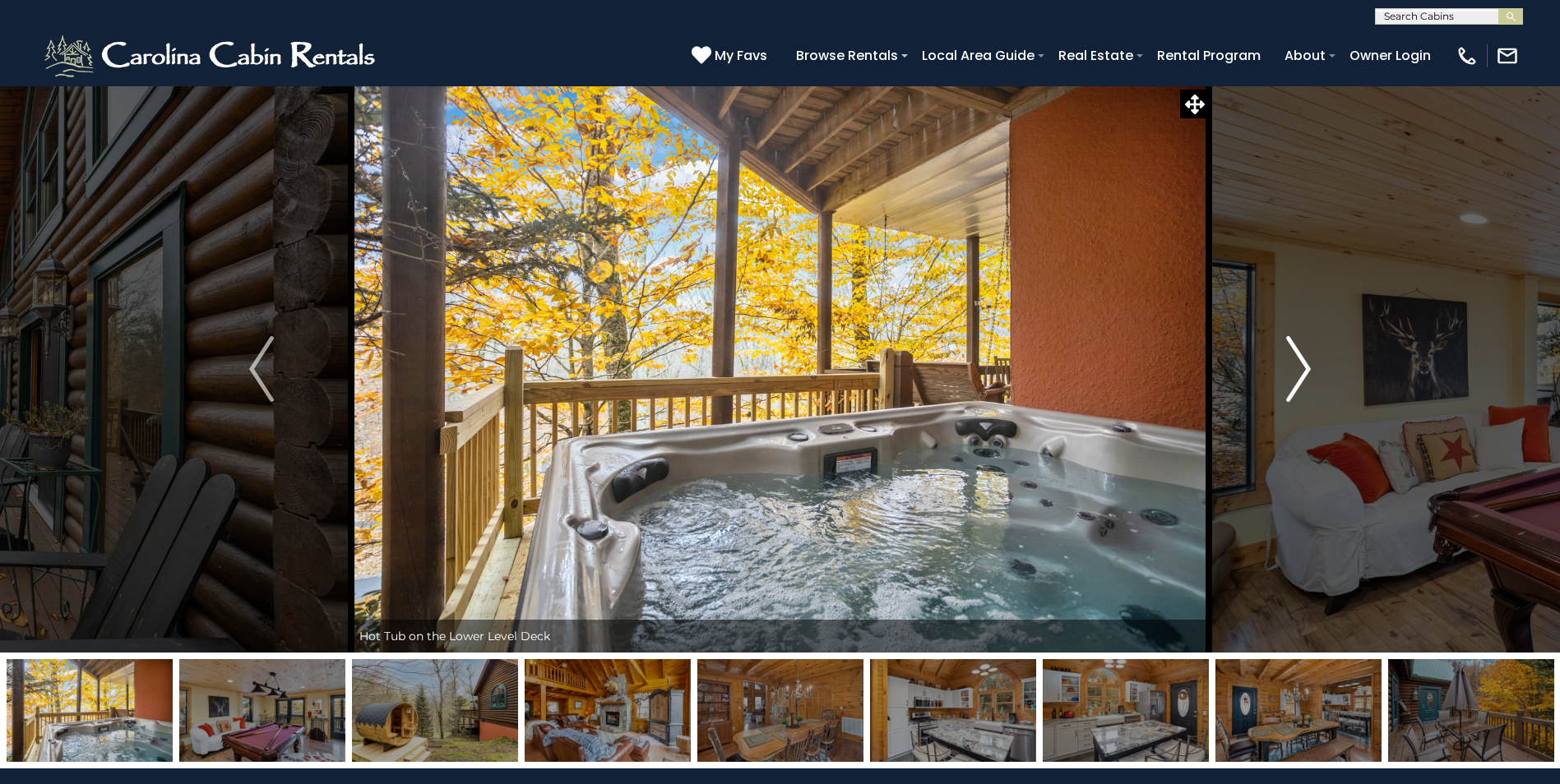
click at [1308, 365] on img "Next" at bounding box center [1298, 369] width 25 height 66
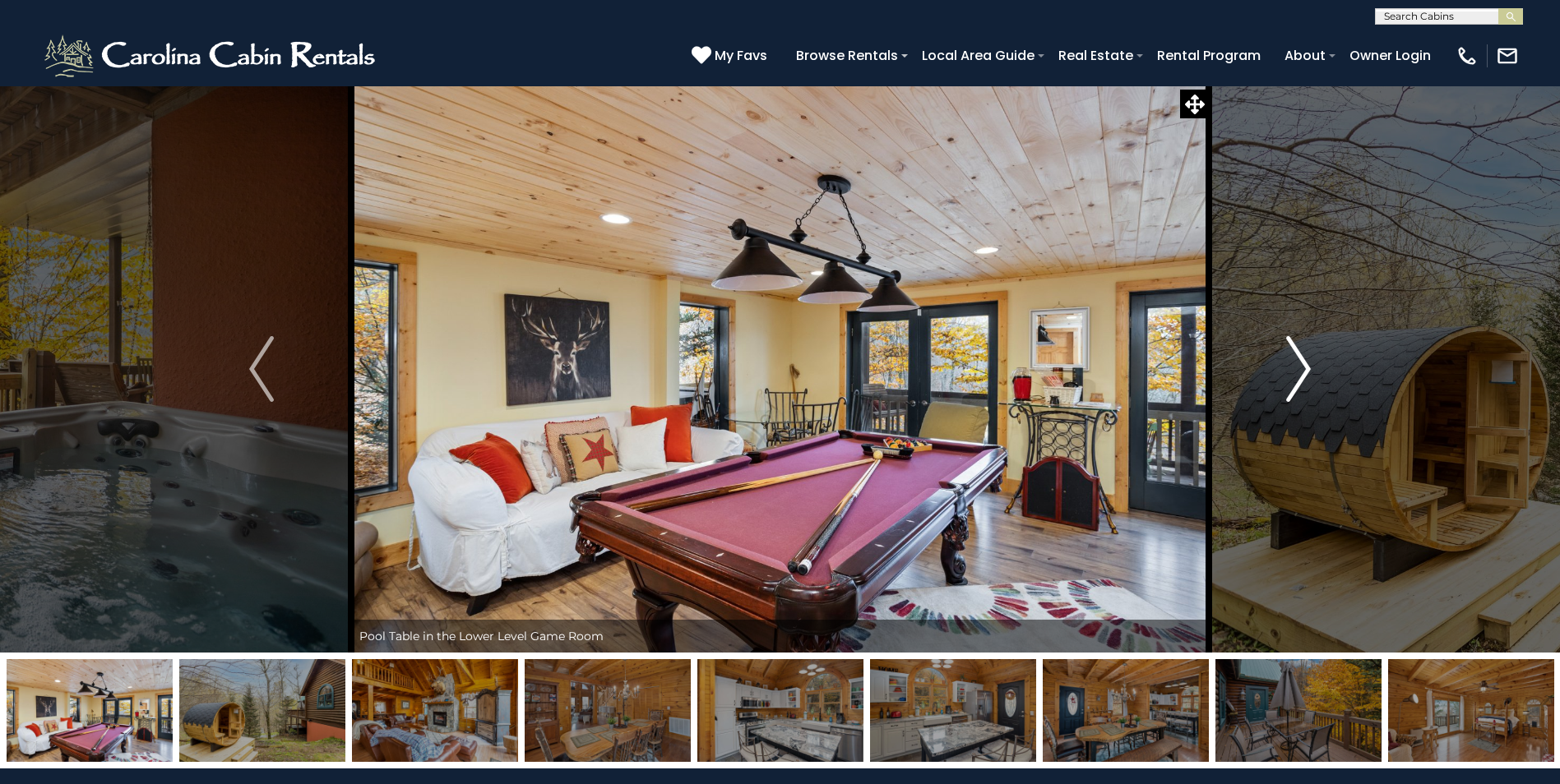
click at [1308, 365] on img "Next" at bounding box center [1298, 369] width 25 height 66
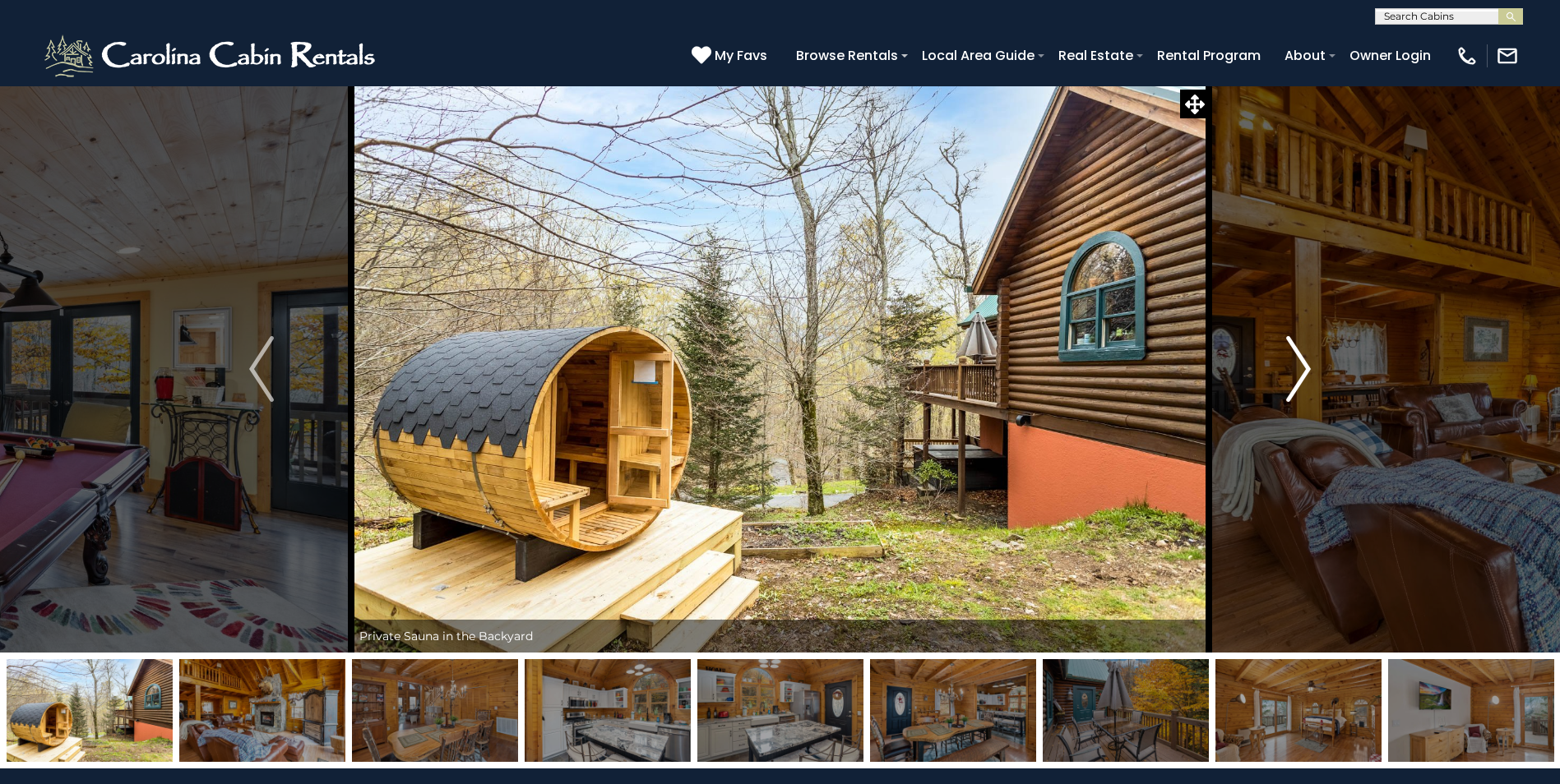
click at [1308, 365] on img "Next" at bounding box center [1298, 369] width 25 height 66
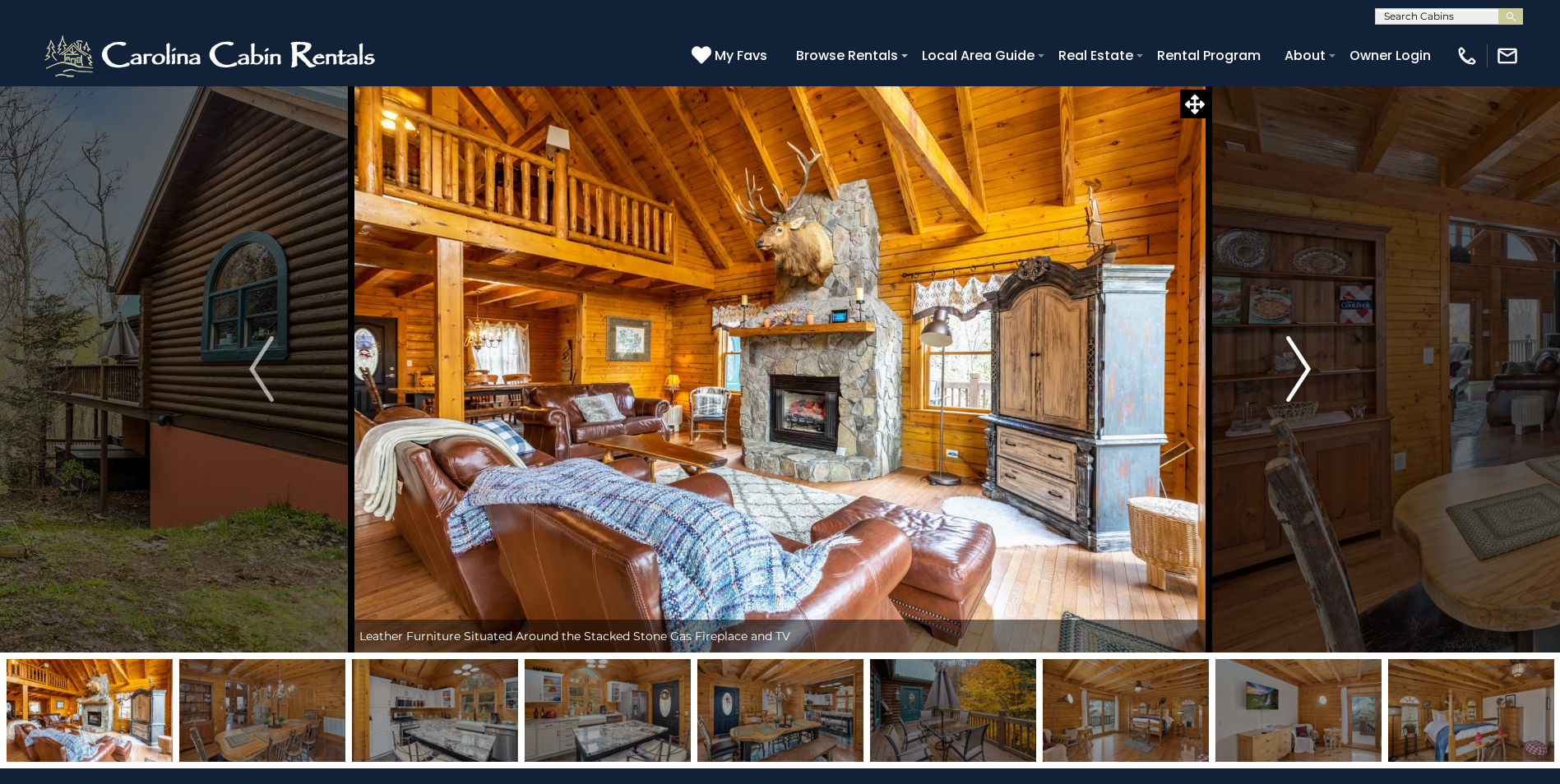
click at [1308, 365] on img "Next" at bounding box center [1298, 369] width 25 height 66
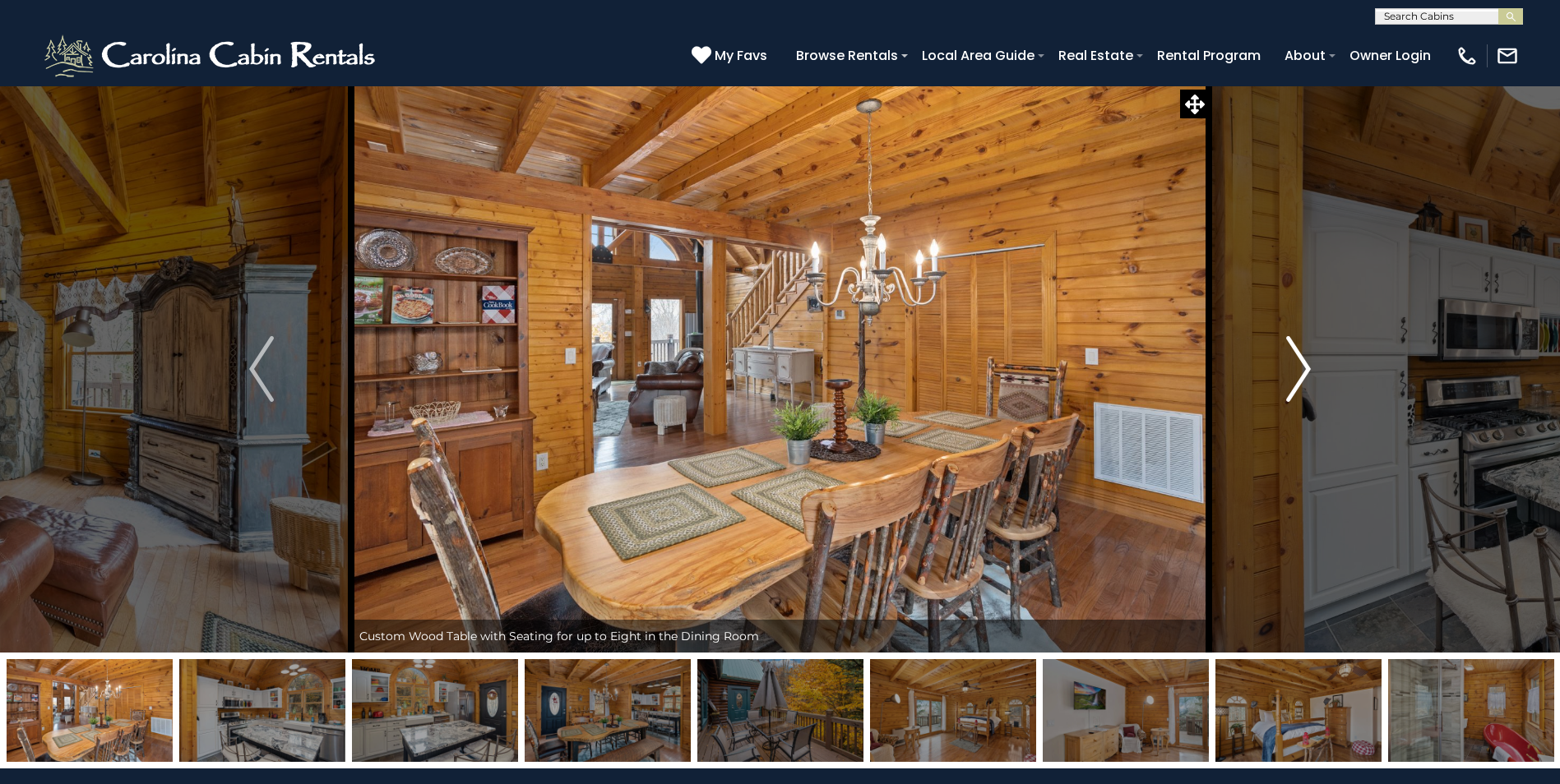
click at [1295, 355] on img "Next" at bounding box center [1298, 369] width 25 height 66
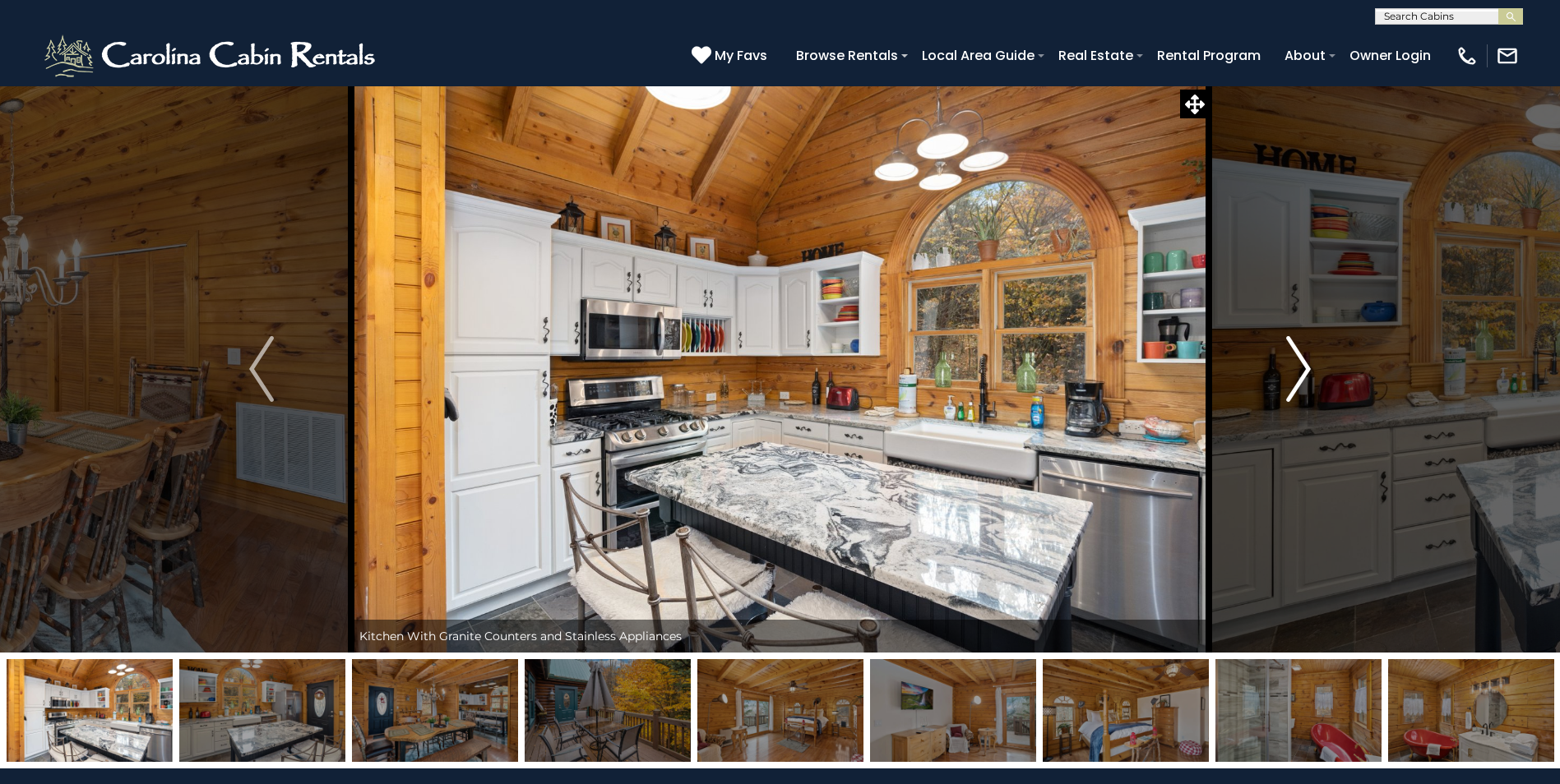
click at [1295, 355] on img "Next" at bounding box center [1298, 369] width 25 height 66
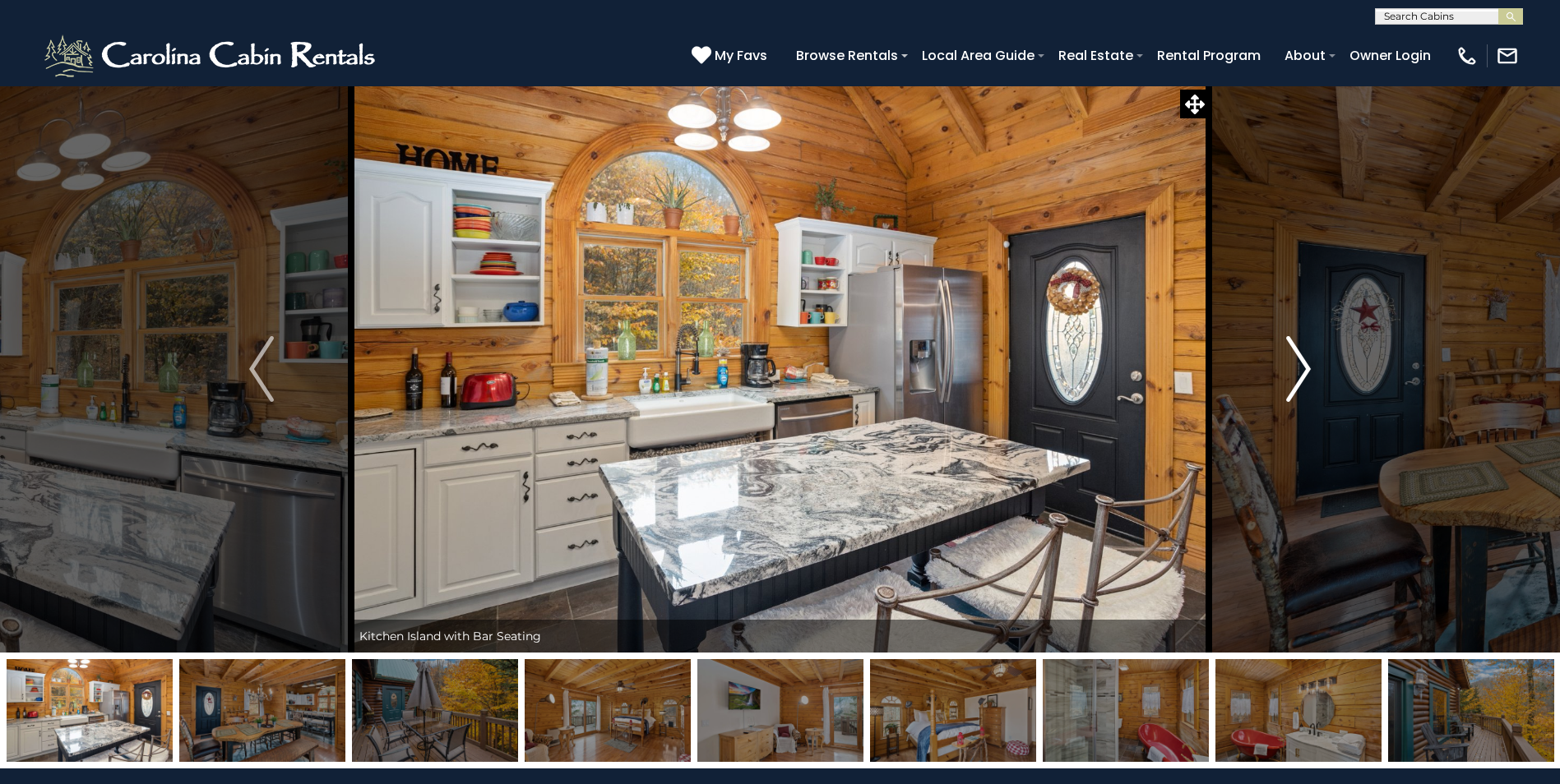
click at [1295, 355] on img "Next" at bounding box center [1298, 369] width 25 height 66
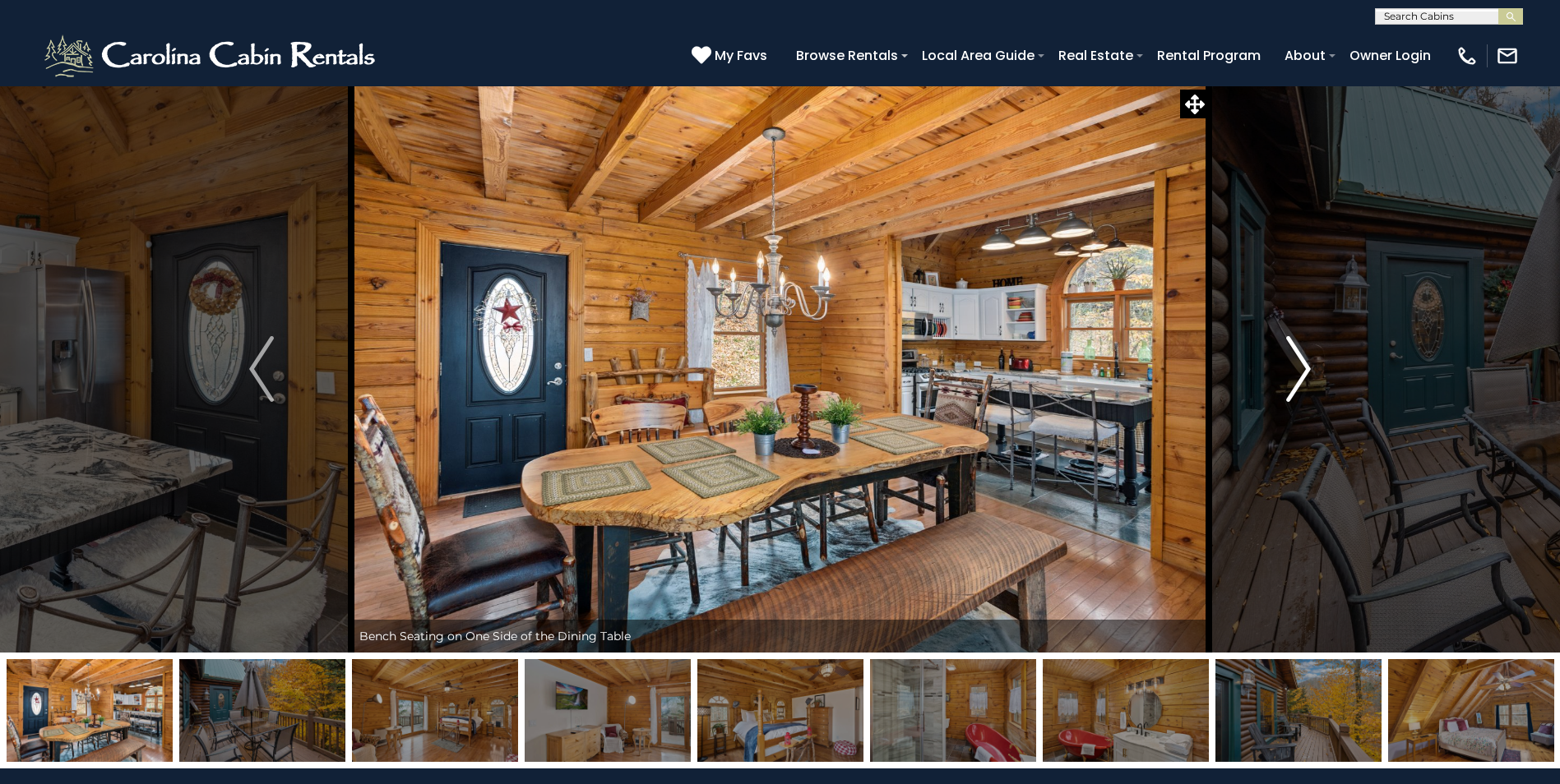
click at [1295, 355] on img "Next" at bounding box center [1298, 369] width 25 height 66
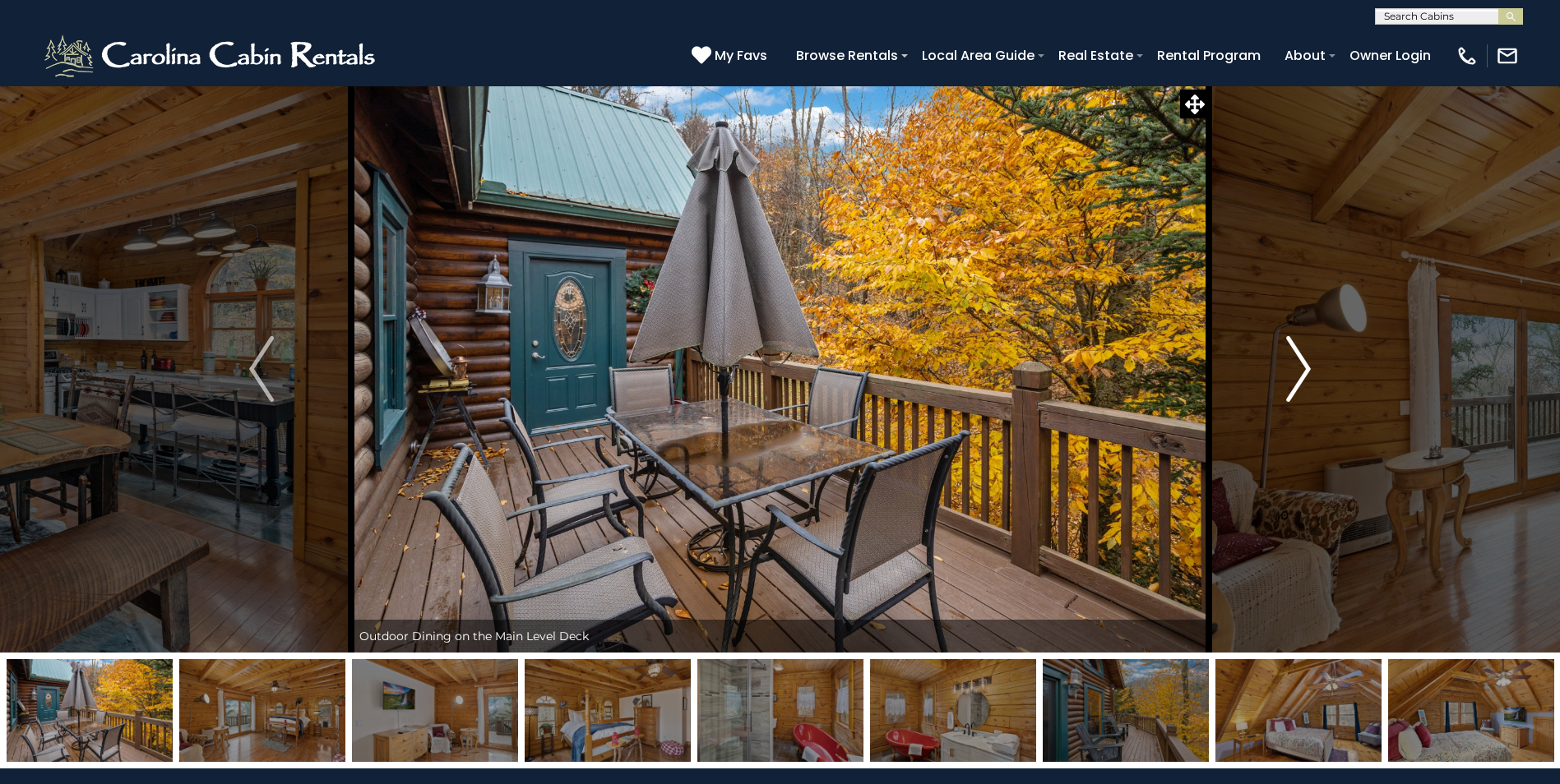
click at [1295, 355] on img "Next" at bounding box center [1298, 369] width 25 height 66
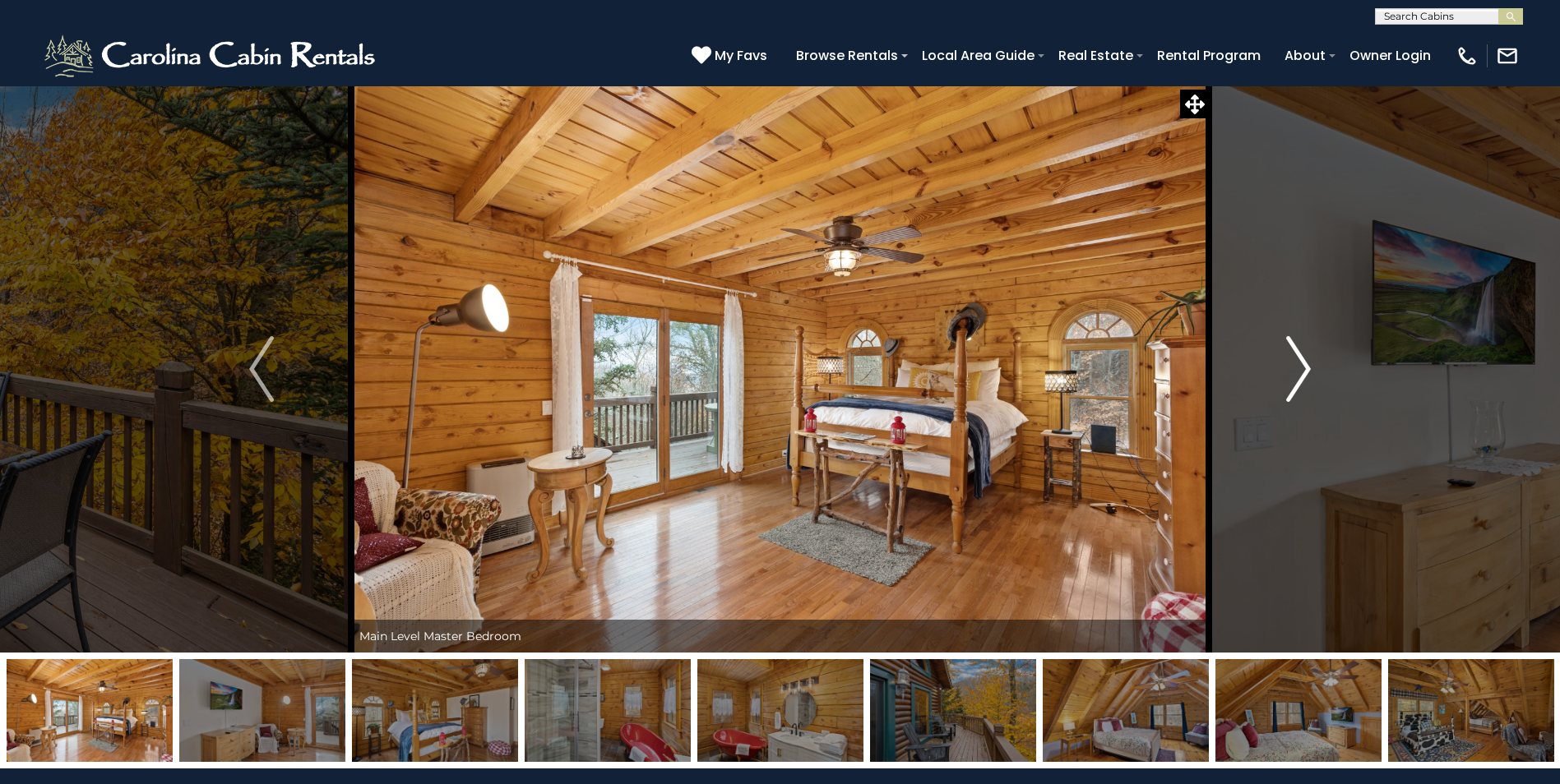
click at [1295, 355] on img "Next" at bounding box center [1298, 369] width 25 height 66
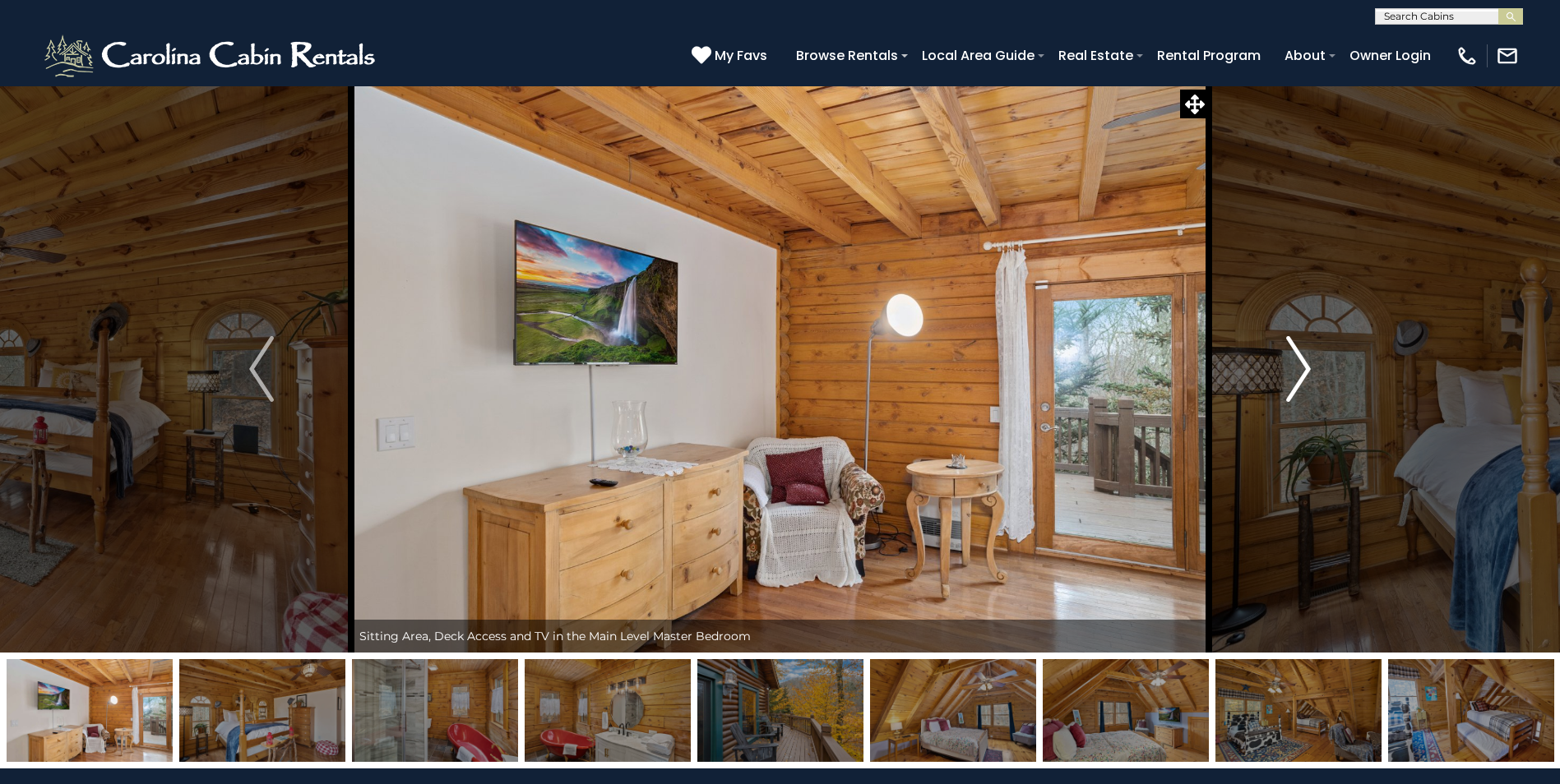
click at [1295, 355] on img "Next" at bounding box center [1298, 369] width 25 height 66
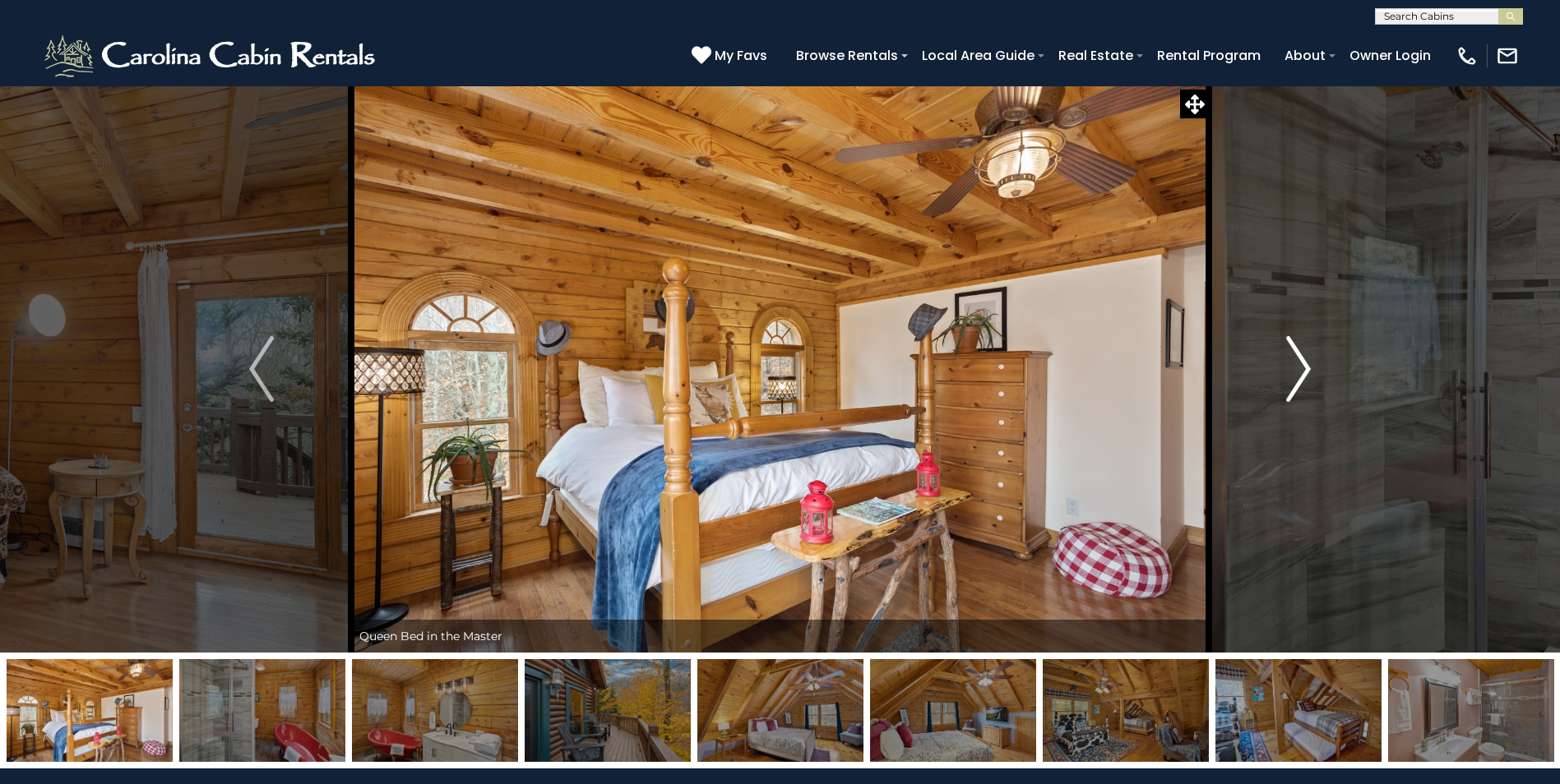
click at [1295, 355] on img "Next" at bounding box center [1298, 369] width 25 height 66
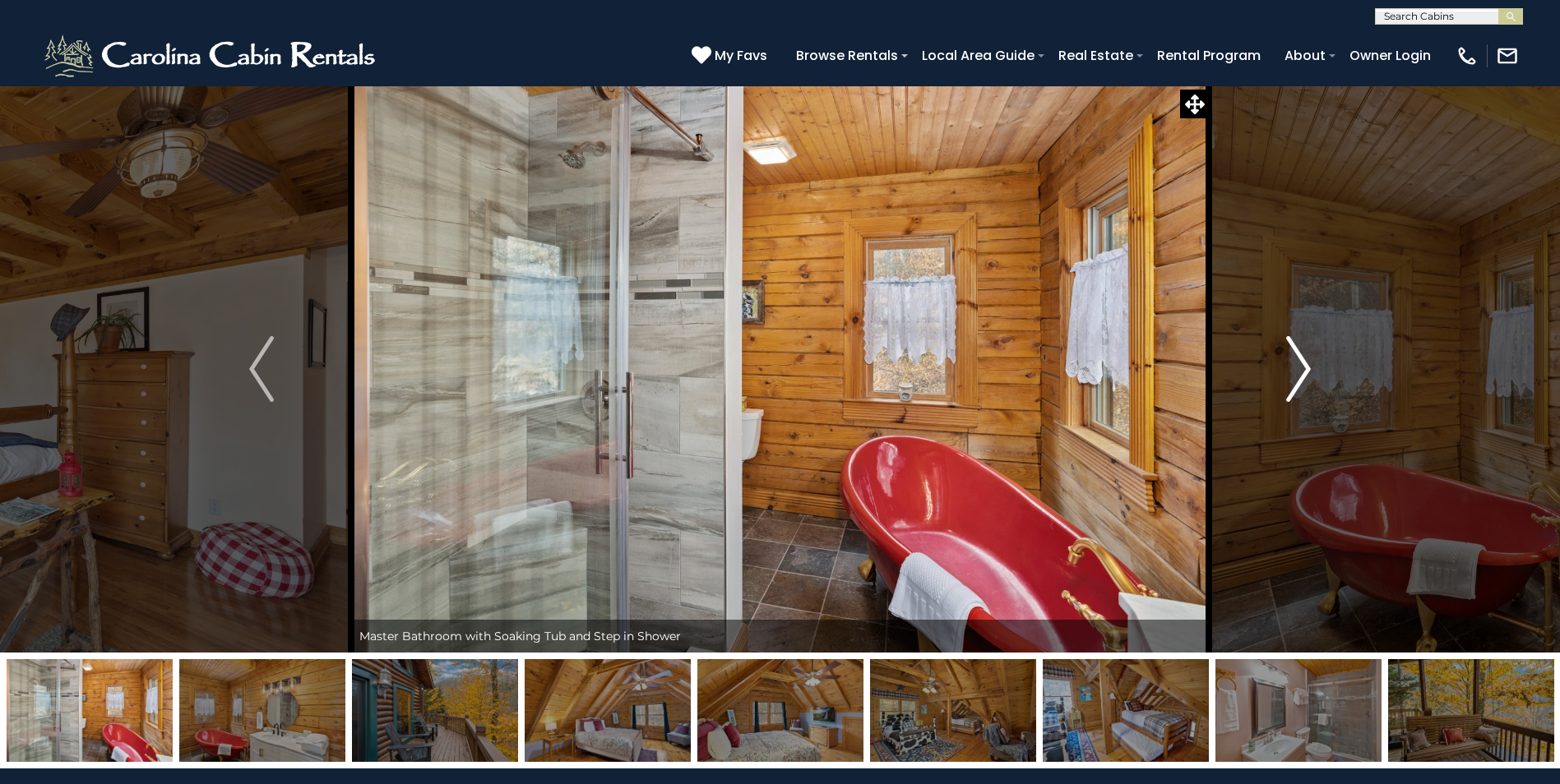
click at [1295, 355] on img "Next" at bounding box center [1298, 369] width 25 height 66
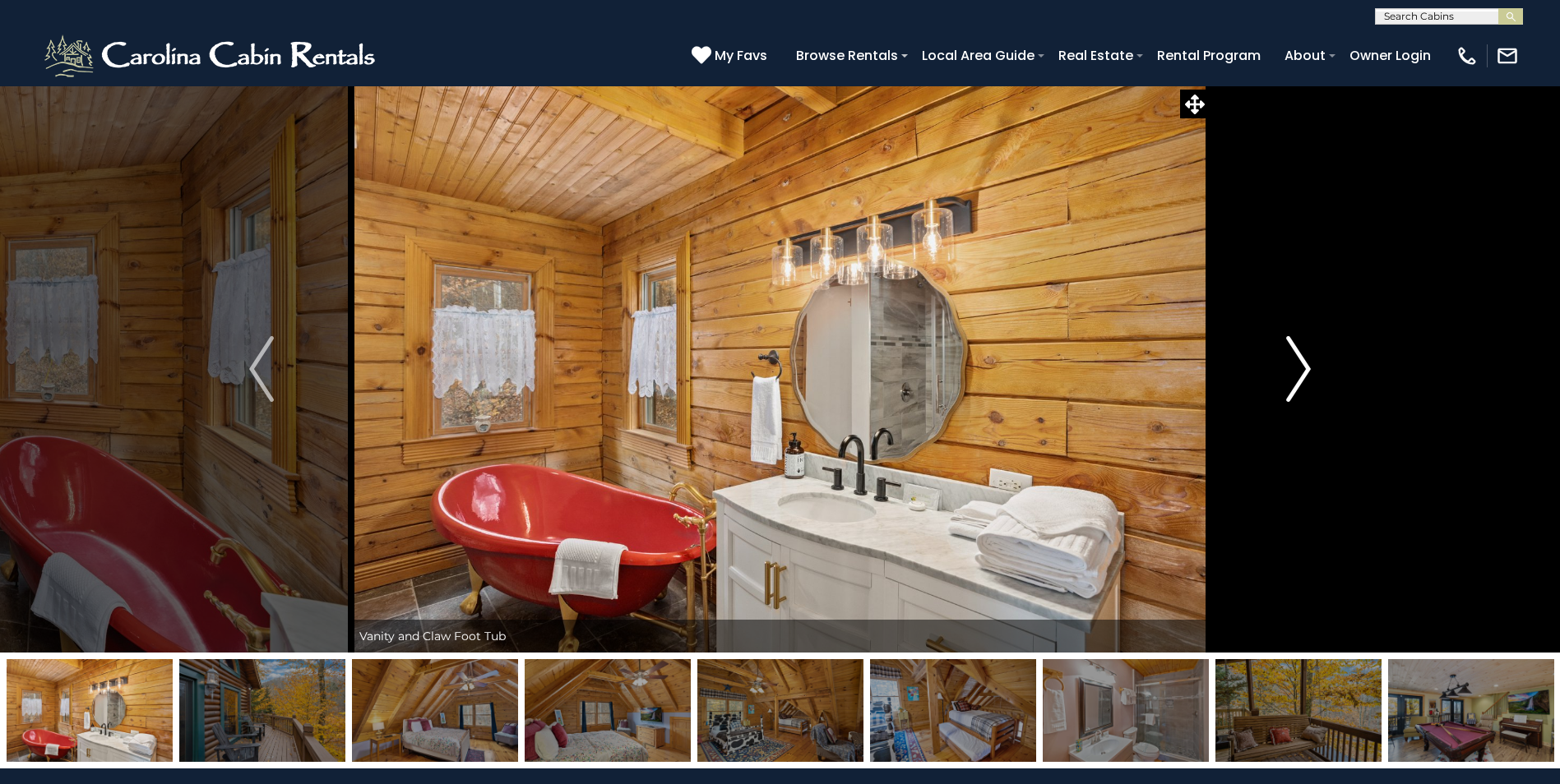
click at [1295, 355] on img "Next" at bounding box center [1298, 369] width 25 height 66
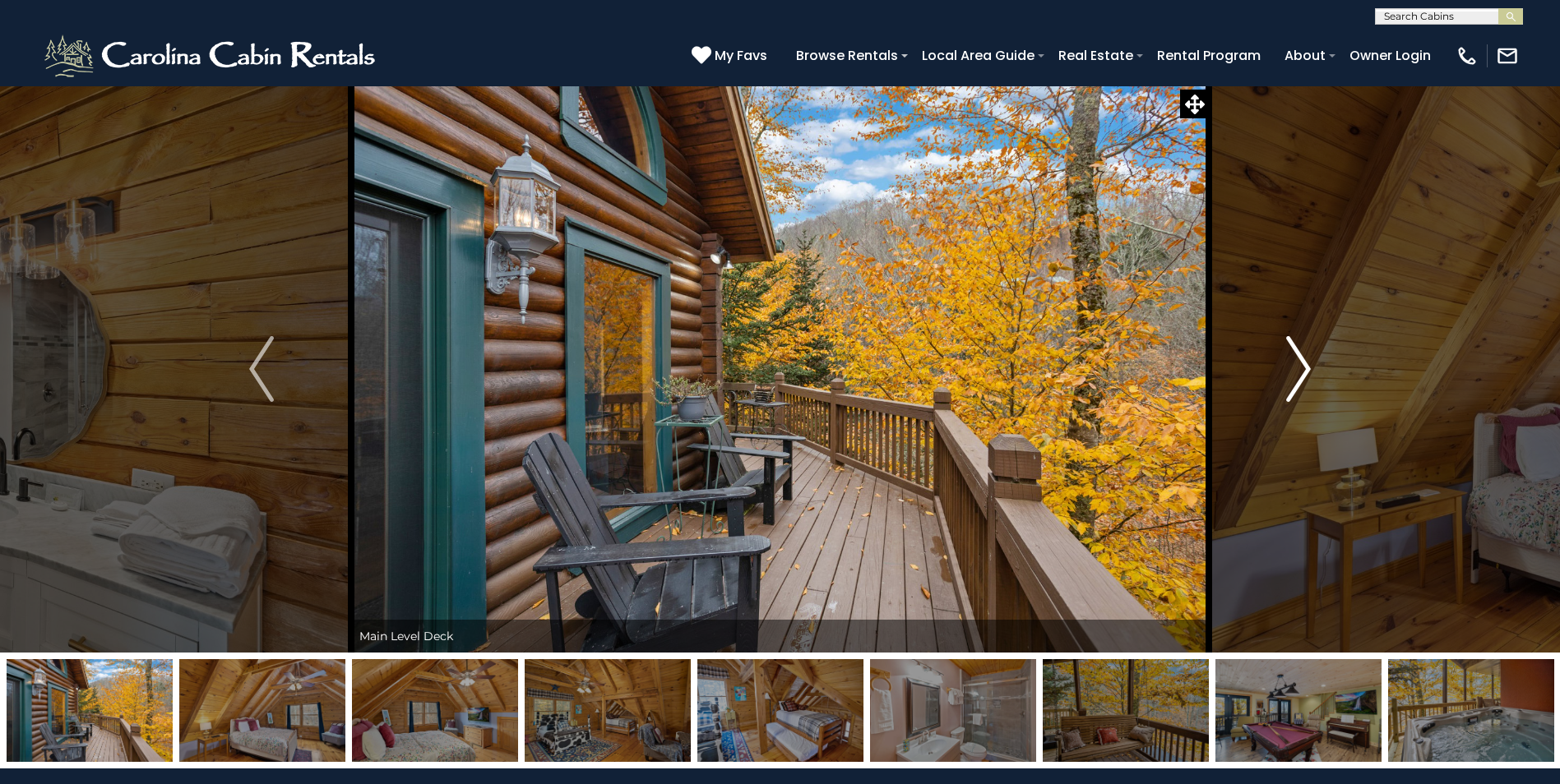
click at [1295, 355] on img "Next" at bounding box center [1298, 369] width 25 height 66
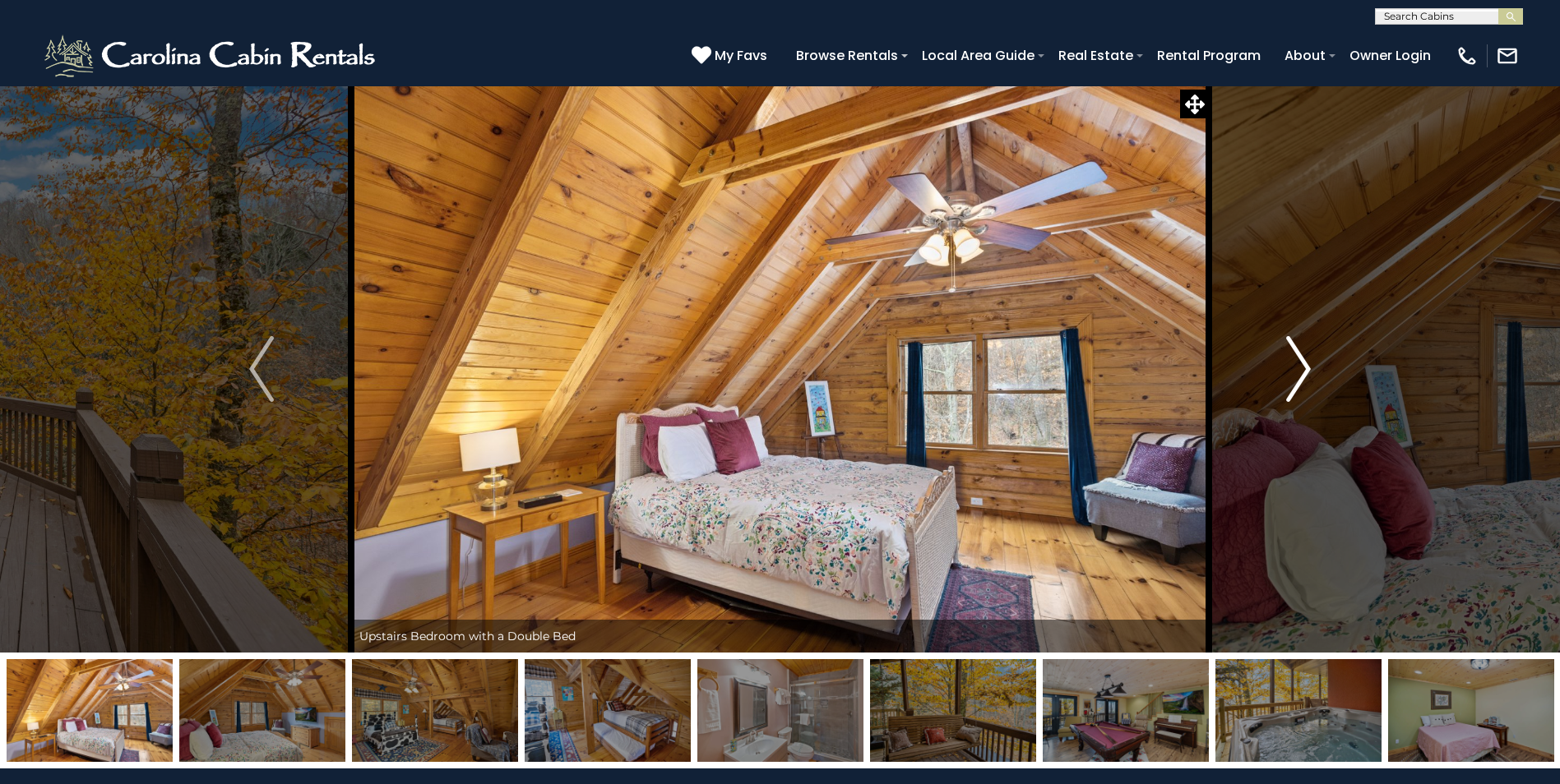
click at [1295, 355] on img "Next" at bounding box center [1298, 369] width 25 height 66
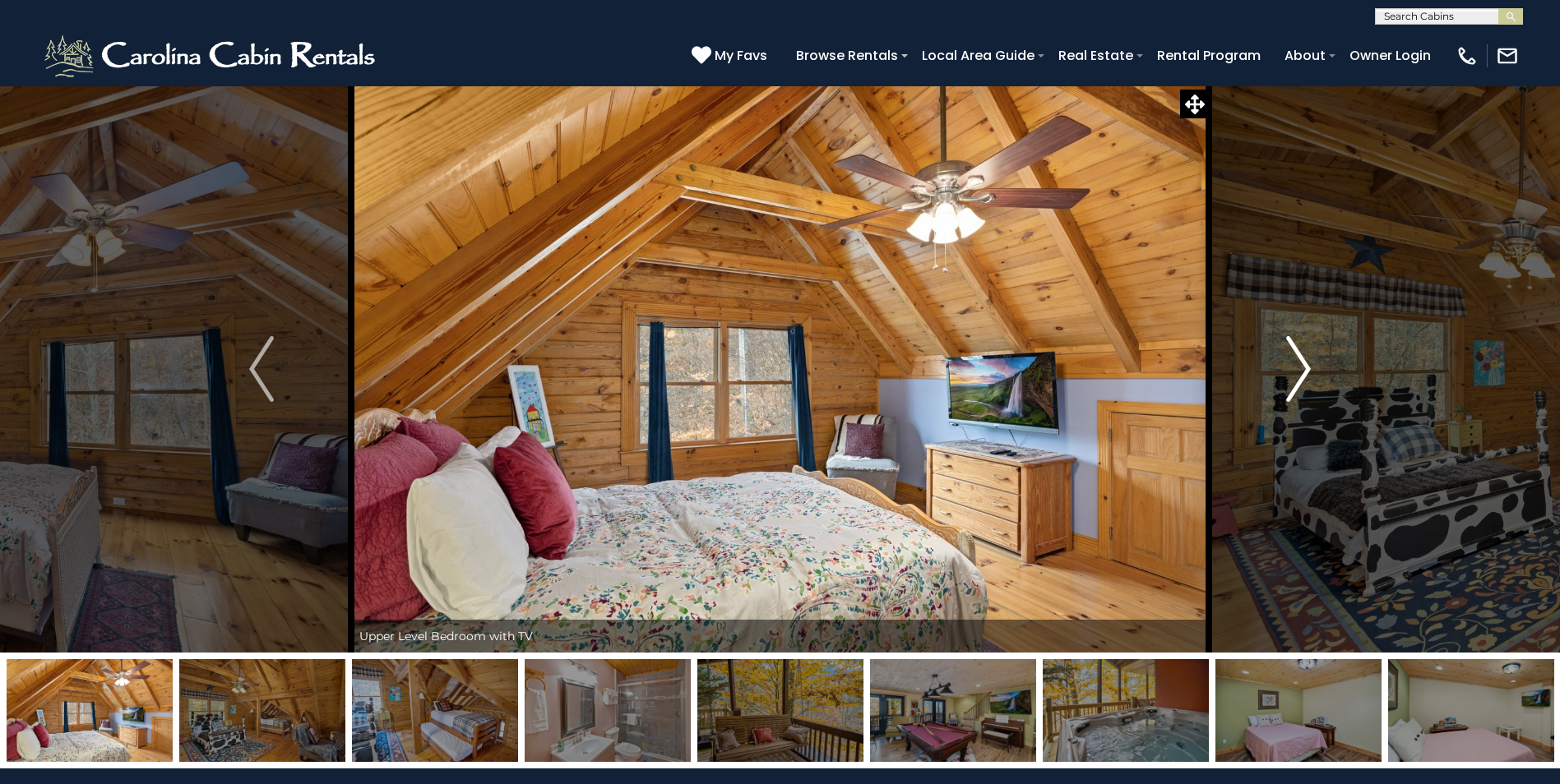
click at [1295, 355] on img "Next" at bounding box center [1298, 369] width 25 height 66
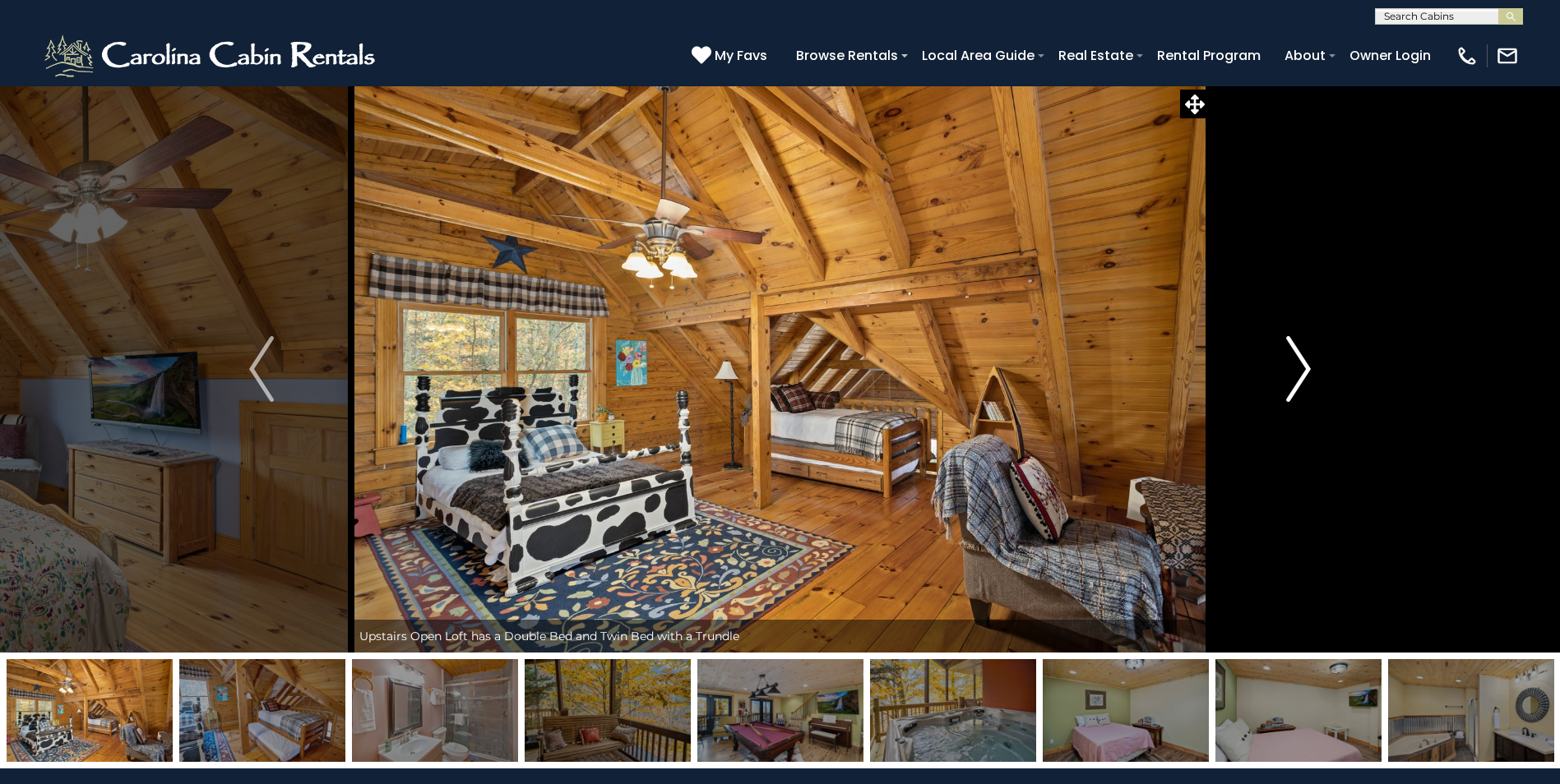
click at [1295, 355] on img "Next" at bounding box center [1298, 369] width 25 height 66
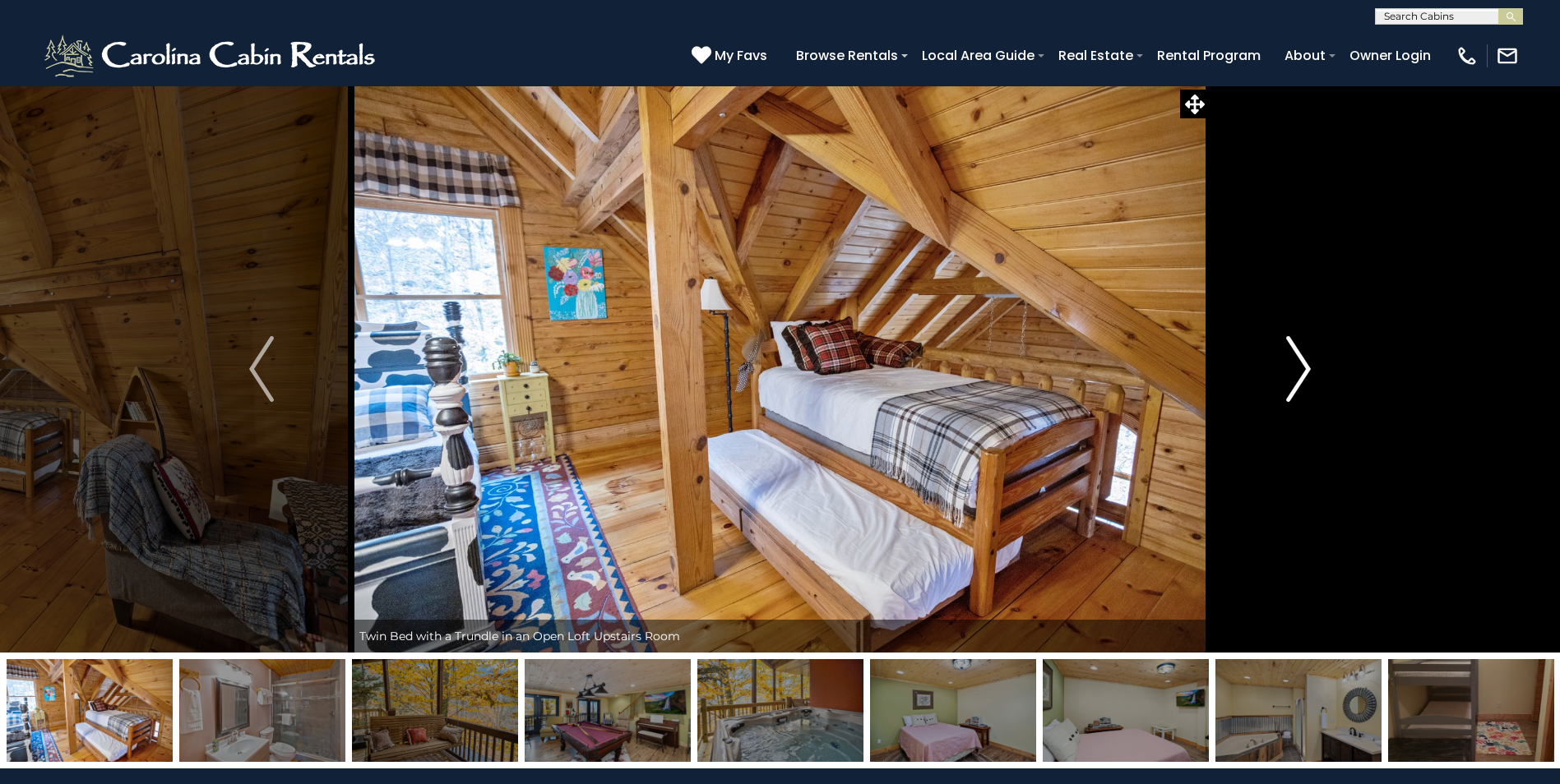
click at [1295, 355] on img "Next" at bounding box center [1298, 369] width 25 height 66
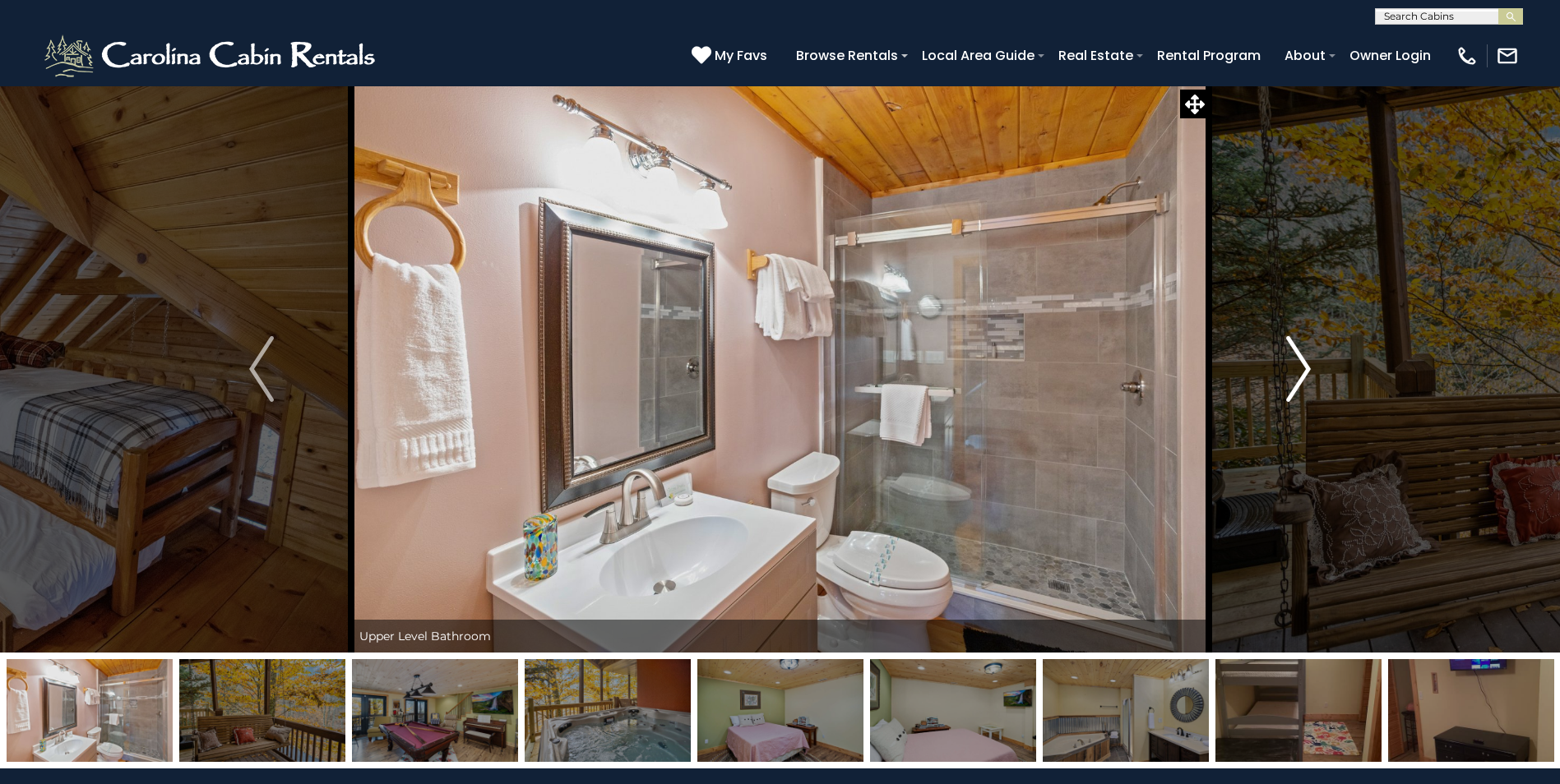
click at [1295, 355] on img "Next" at bounding box center [1298, 369] width 25 height 66
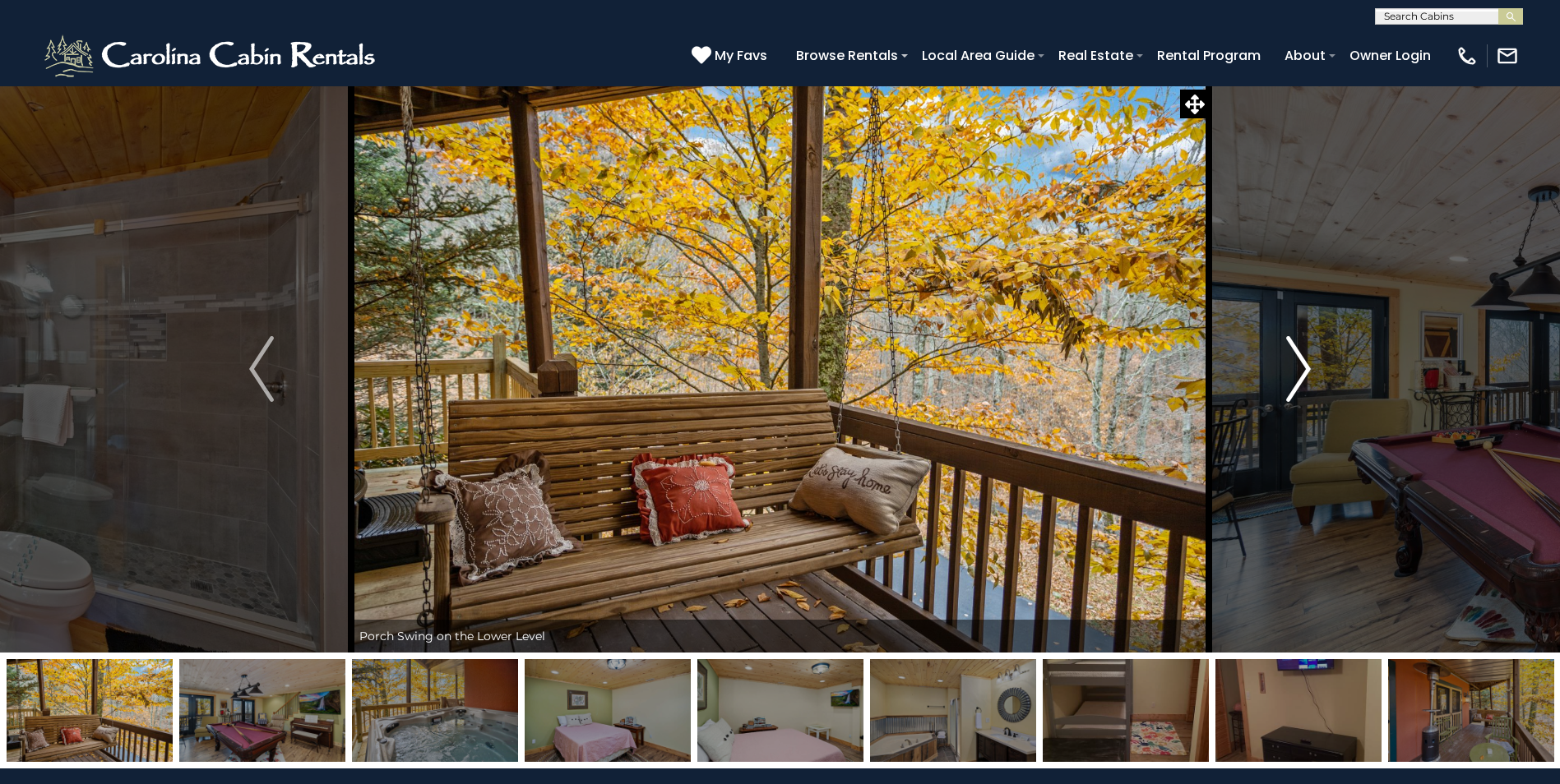
click at [1295, 355] on img "Next" at bounding box center [1298, 369] width 25 height 66
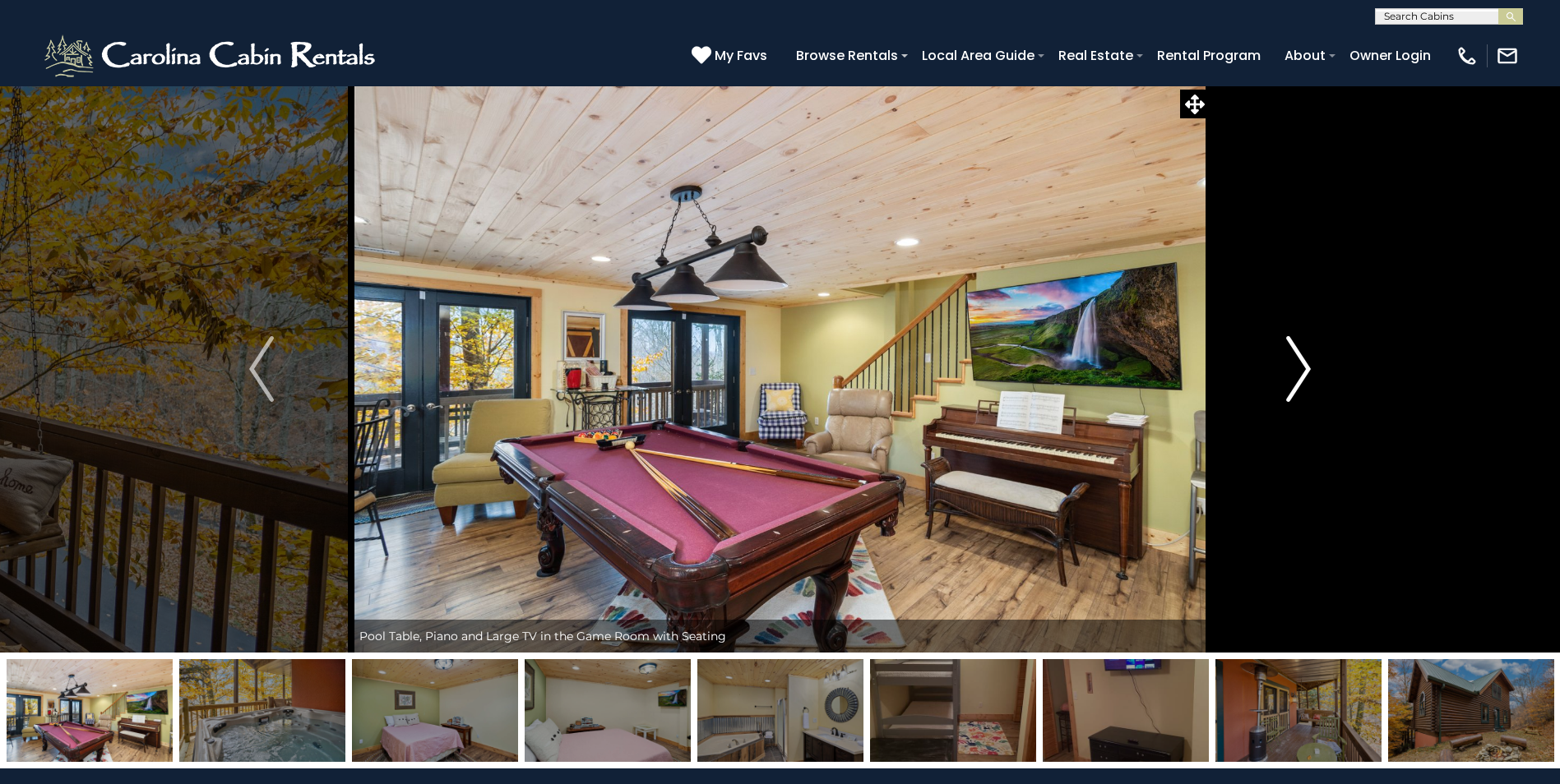
click at [1295, 355] on img "Next" at bounding box center [1298, 369] width 25 height 66
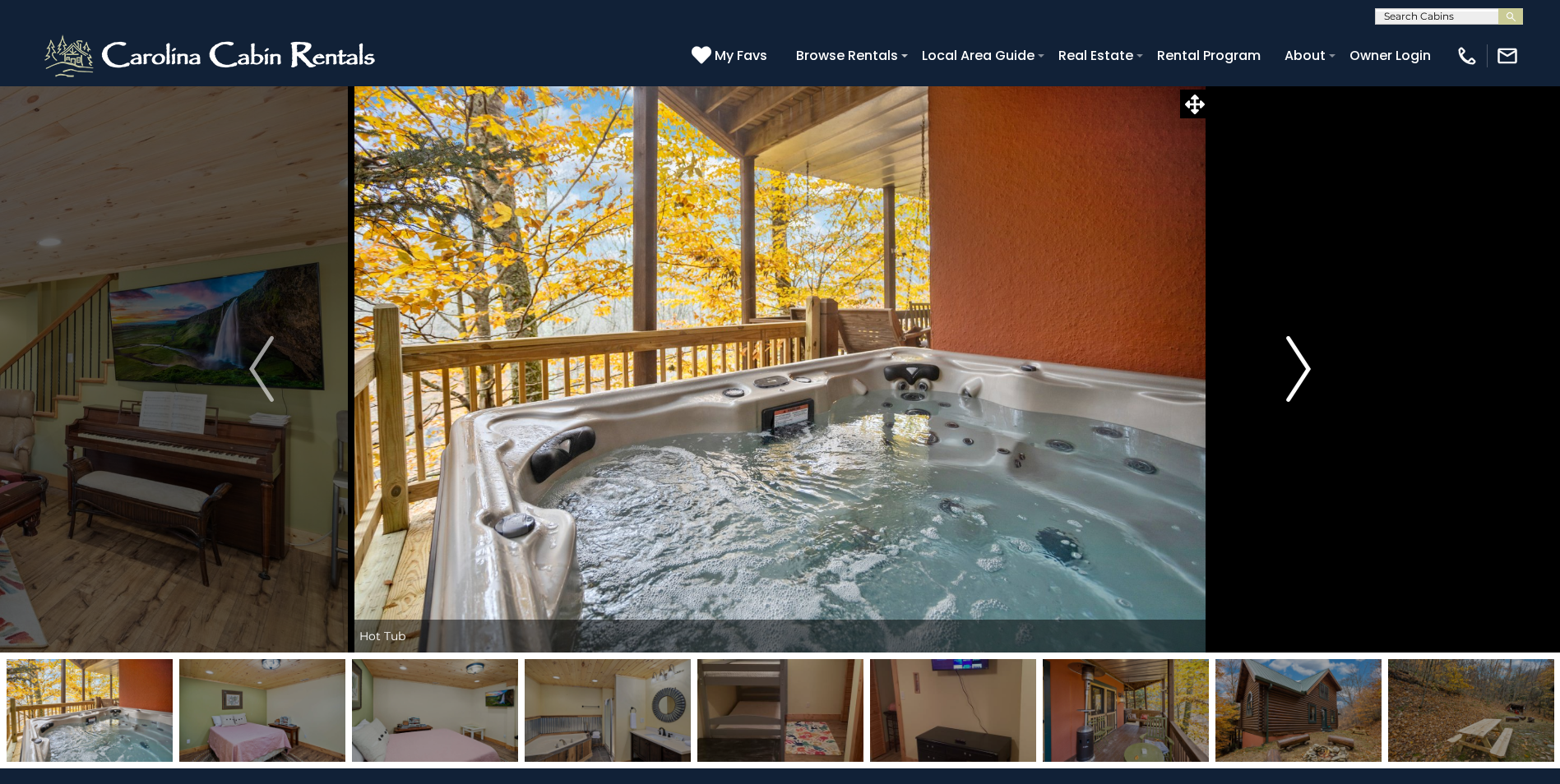
click at [1295, 355] on img "Next" at bounding box center [1298, 369] width 25 height 66
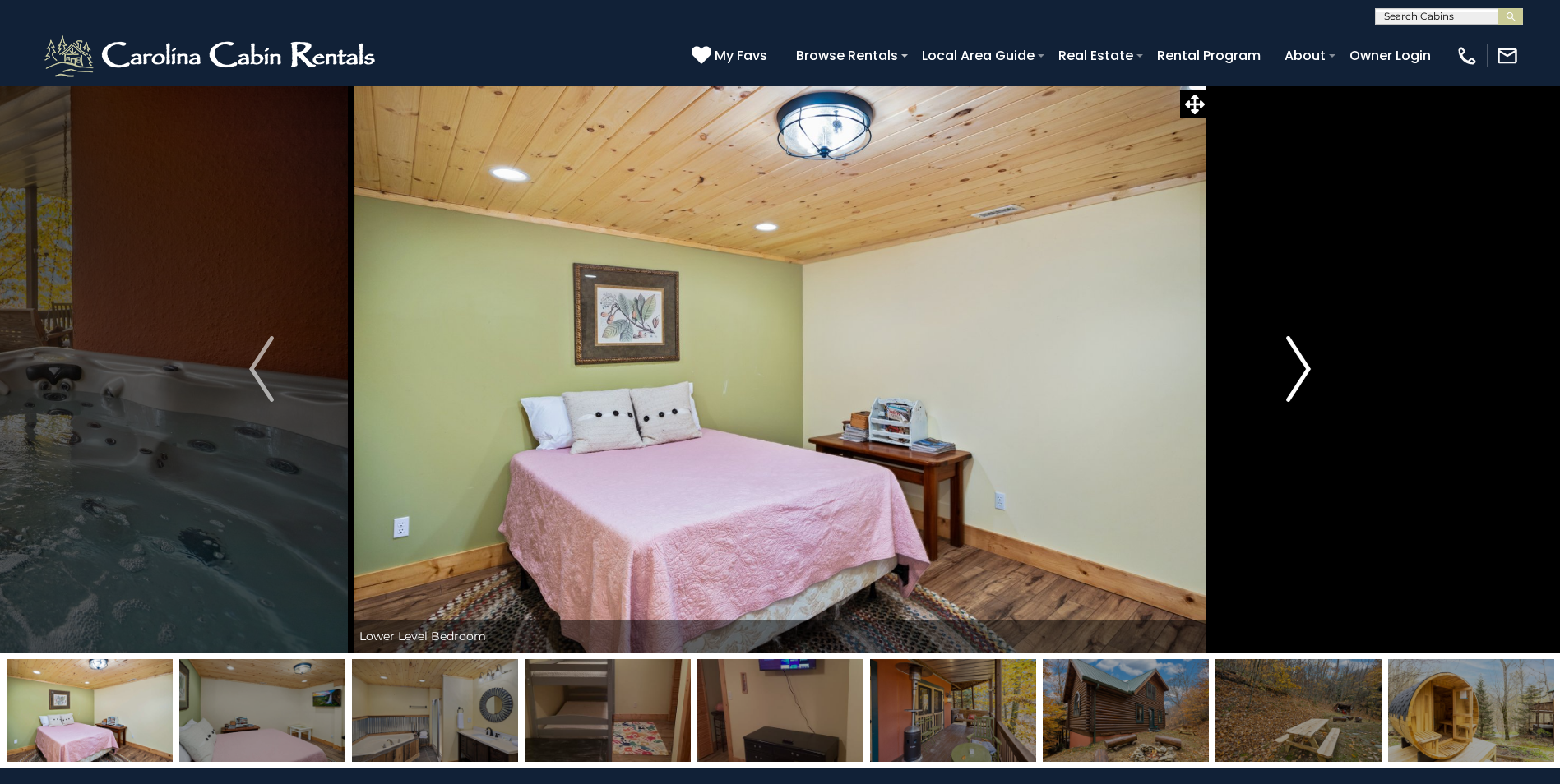
click at [1295, 355] on img "Next" at bounding box center [1298, 369] width 25 height 66
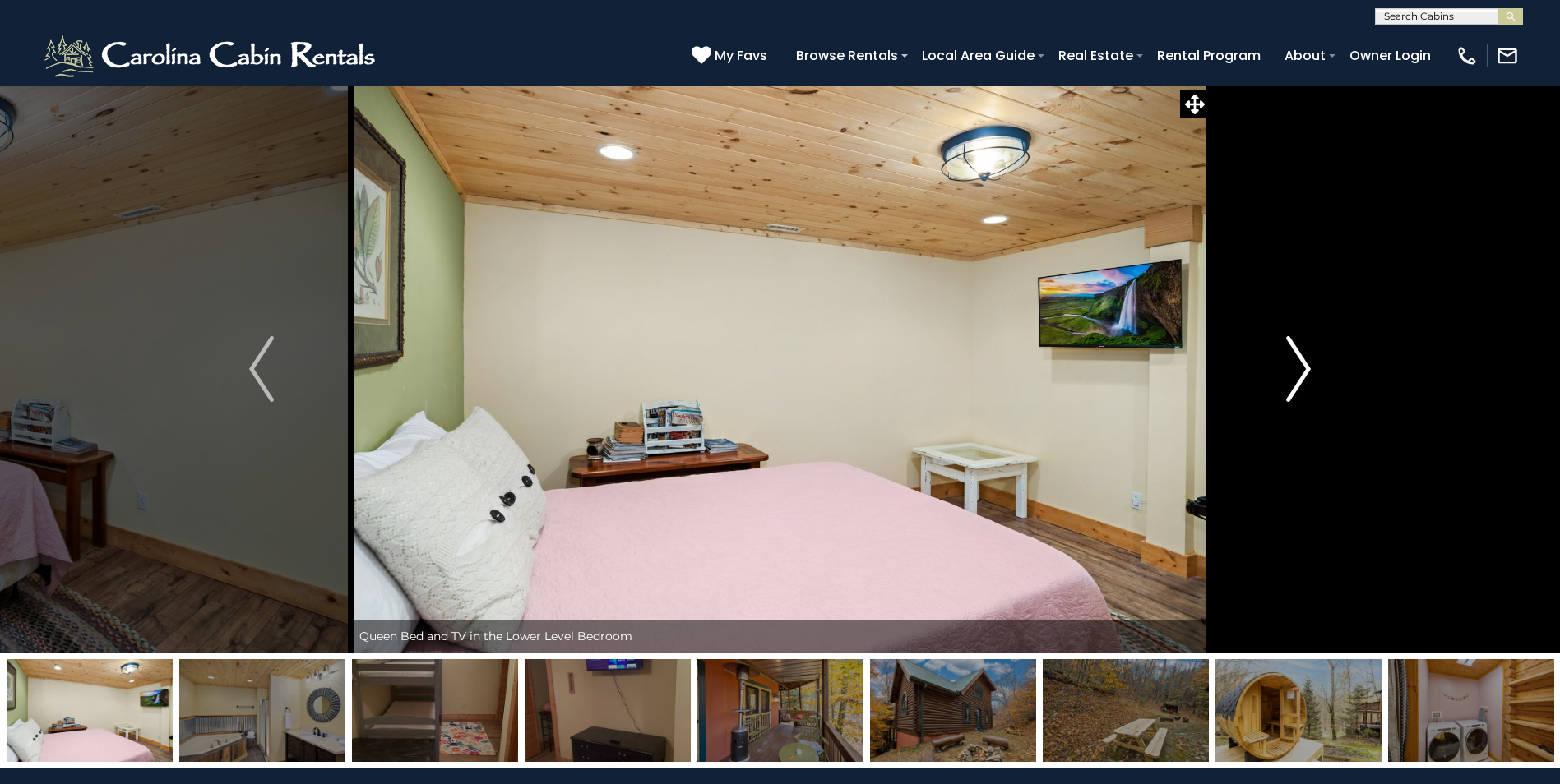
click at [1295, 355] on img "Next" at bounding box center [1298, 369] width 25 height 66
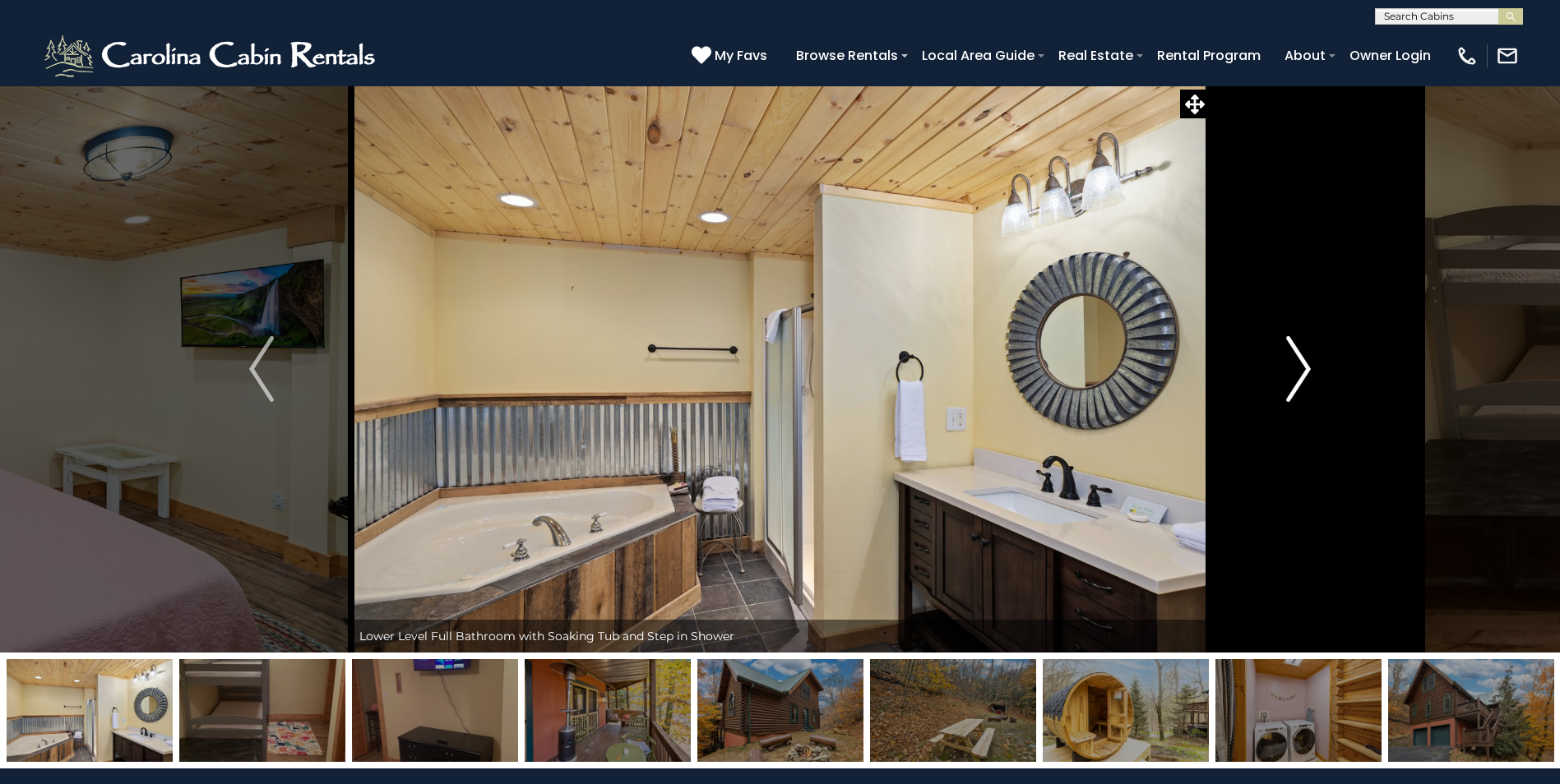
click at [1295, 355] on img "Next" at bounding box center [1298, 369] width 25 height 66
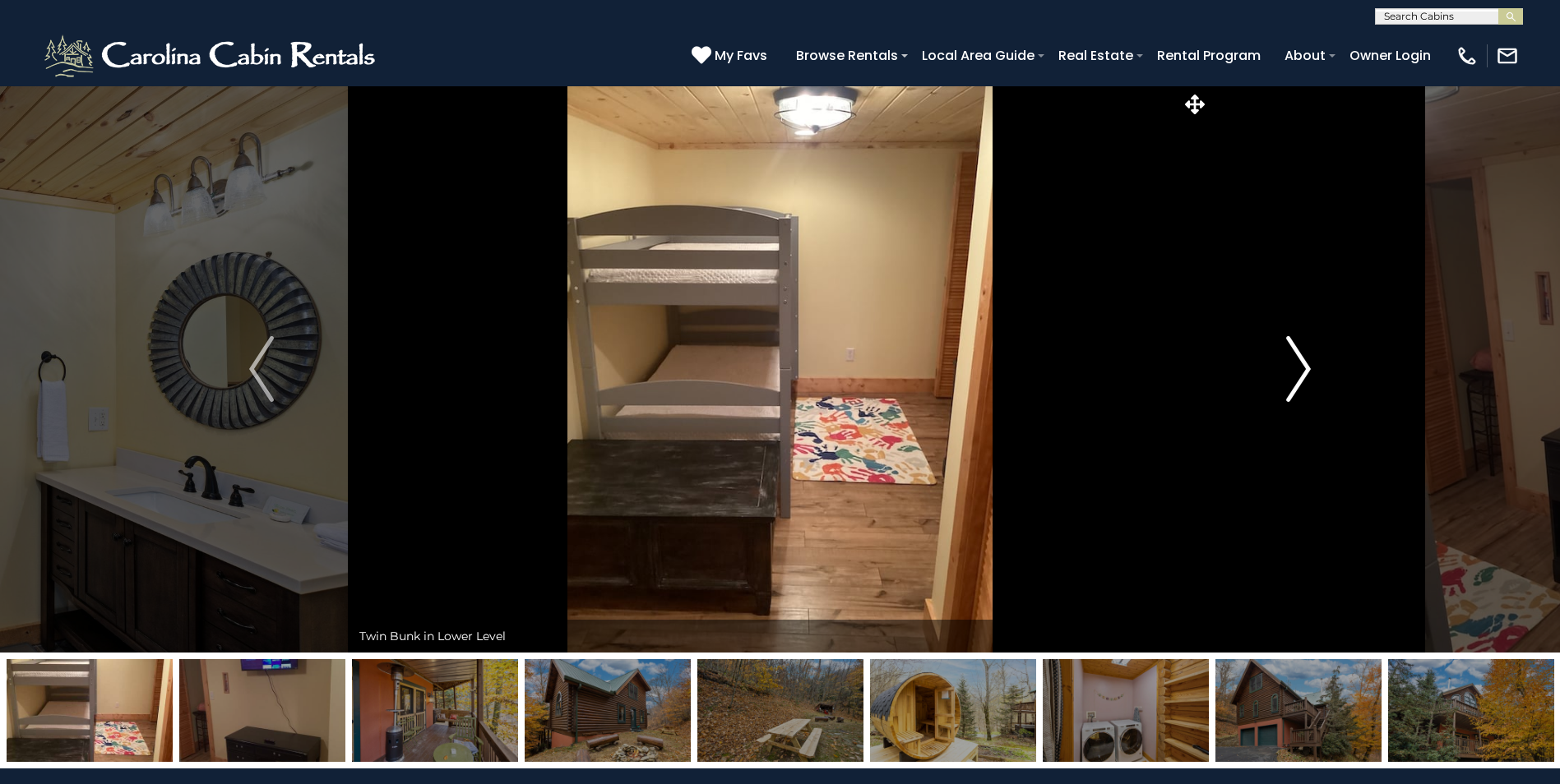
click at [1295, 355] on img "Next" at bounding box center [1298, 369] width 25 height 66
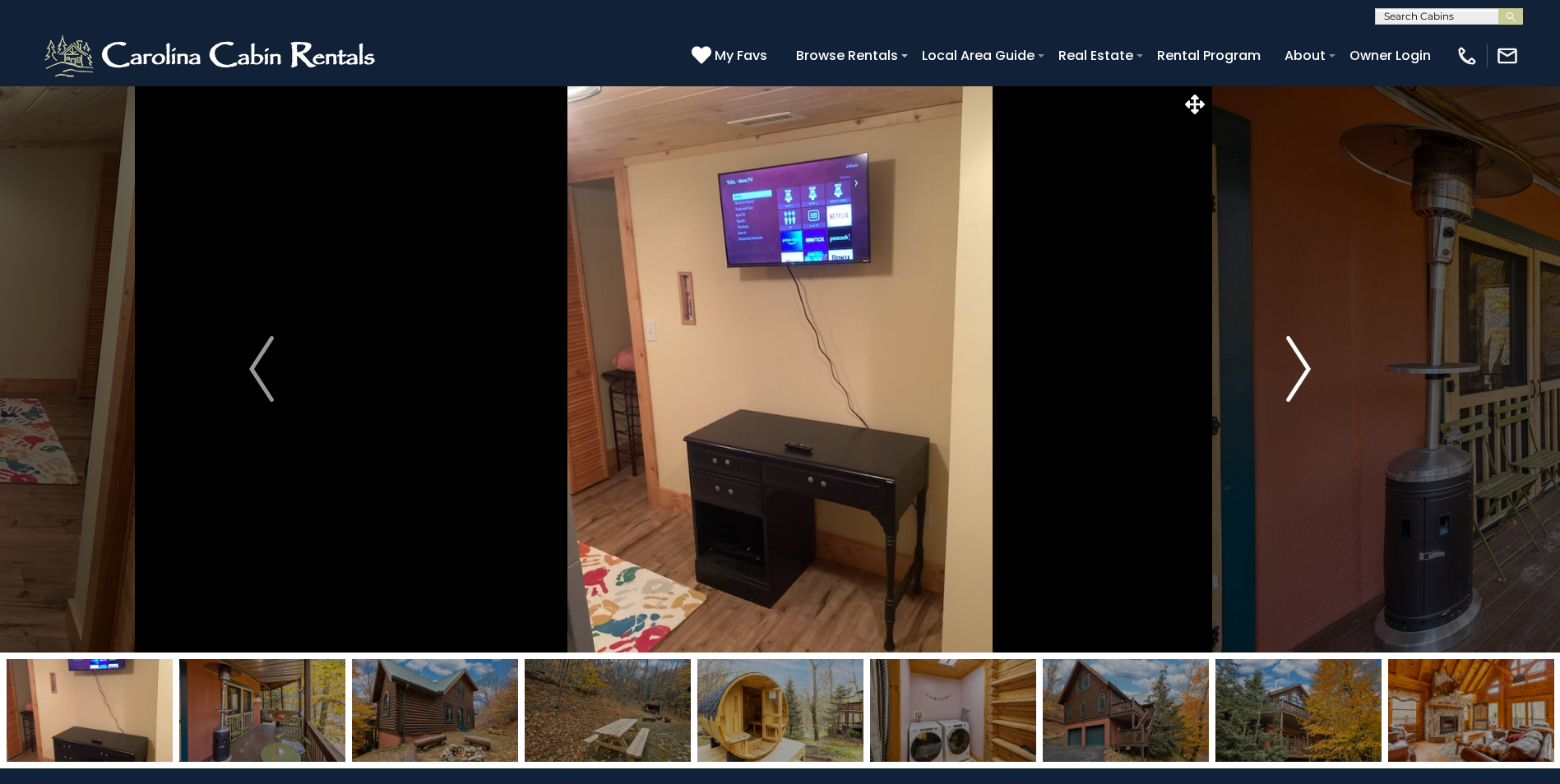
click at [1295, 355] on img "Next" at bounding box center [1298, 369] width 25 height 66
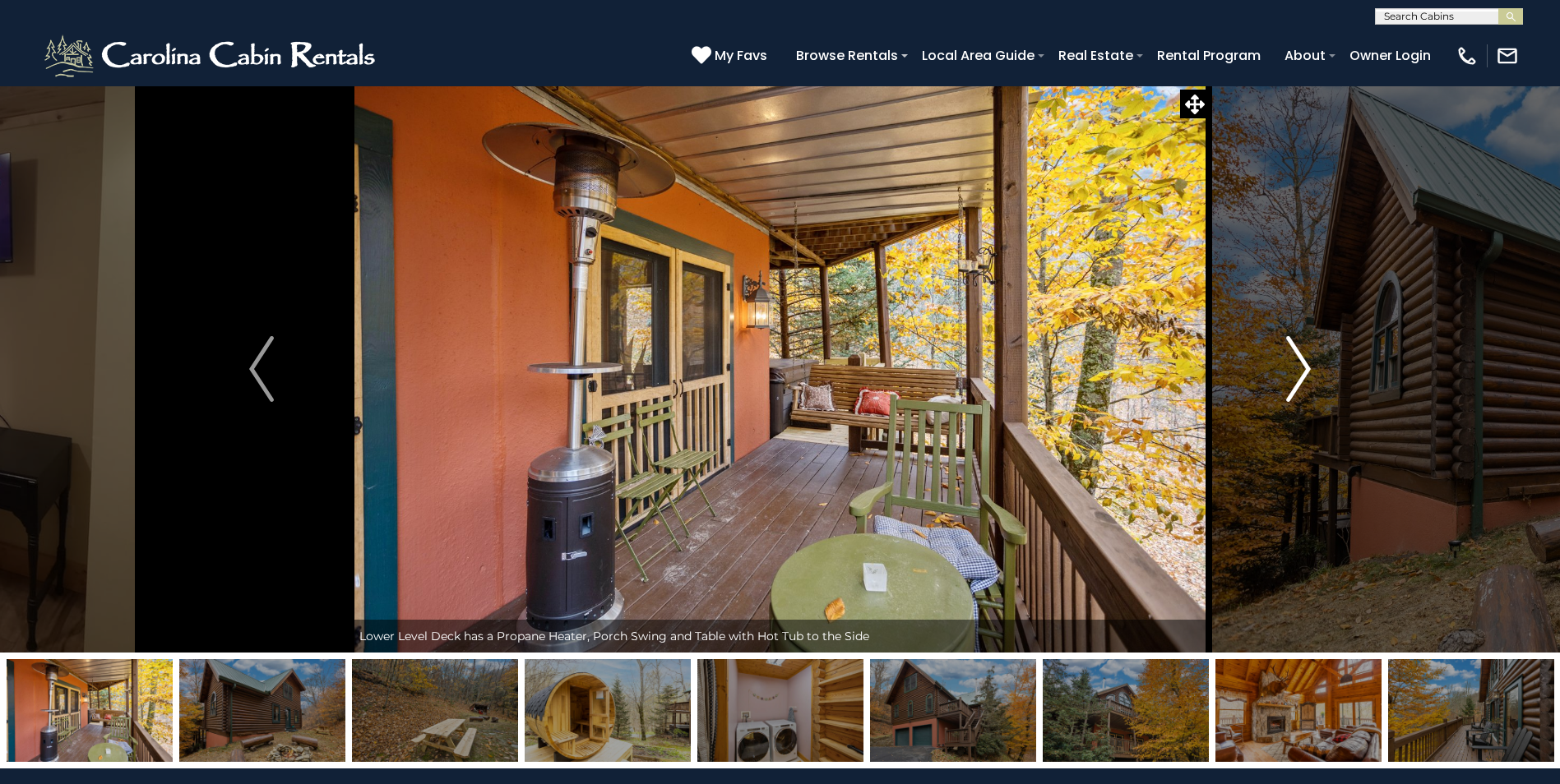
click at [1295, 355] on img "Next" at bounding box center [1298, 369] width 25 height 66
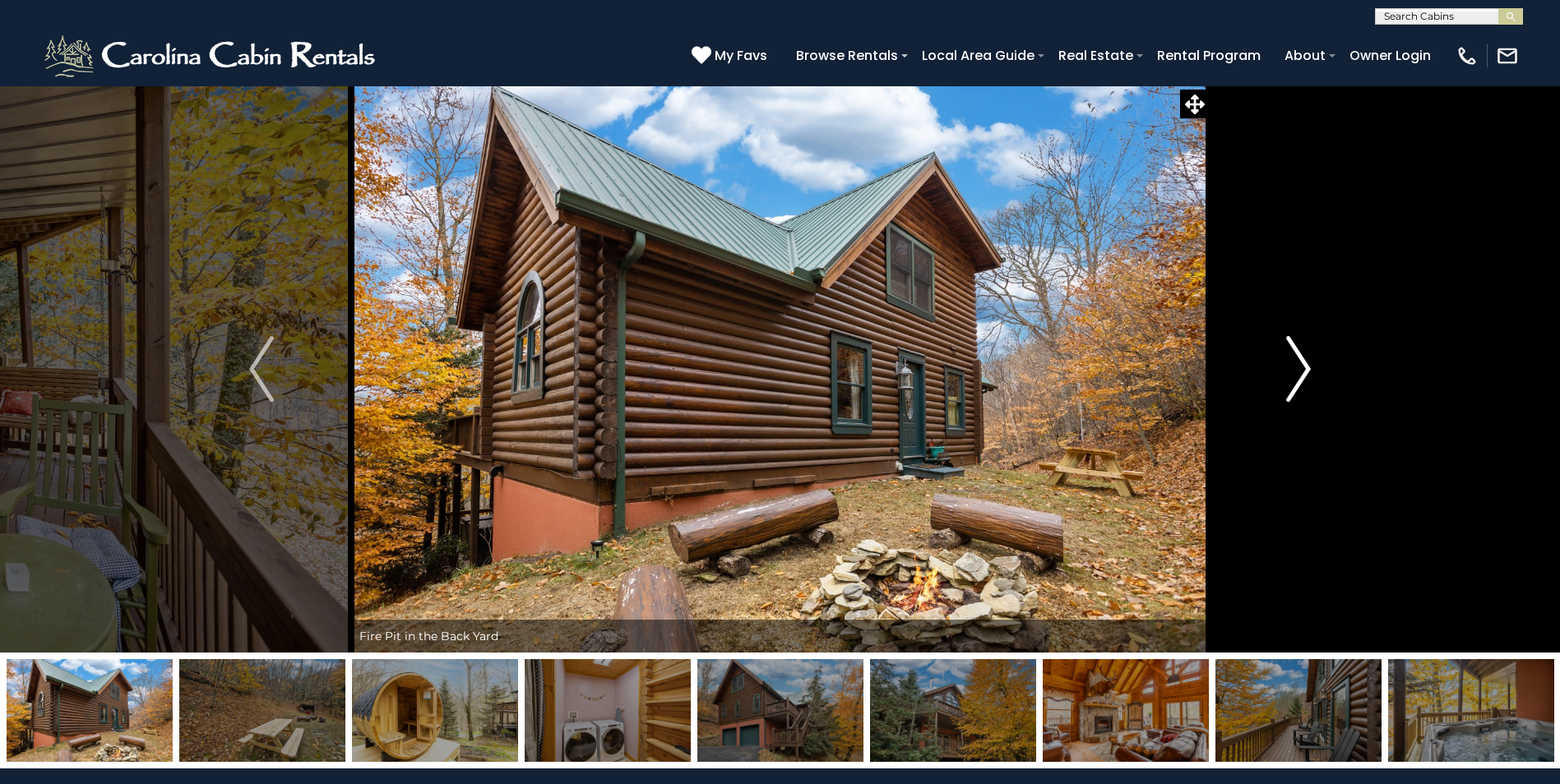
click at [1295, 355] on img "Next" at bounding box center [1298, 369] width 25 height 66
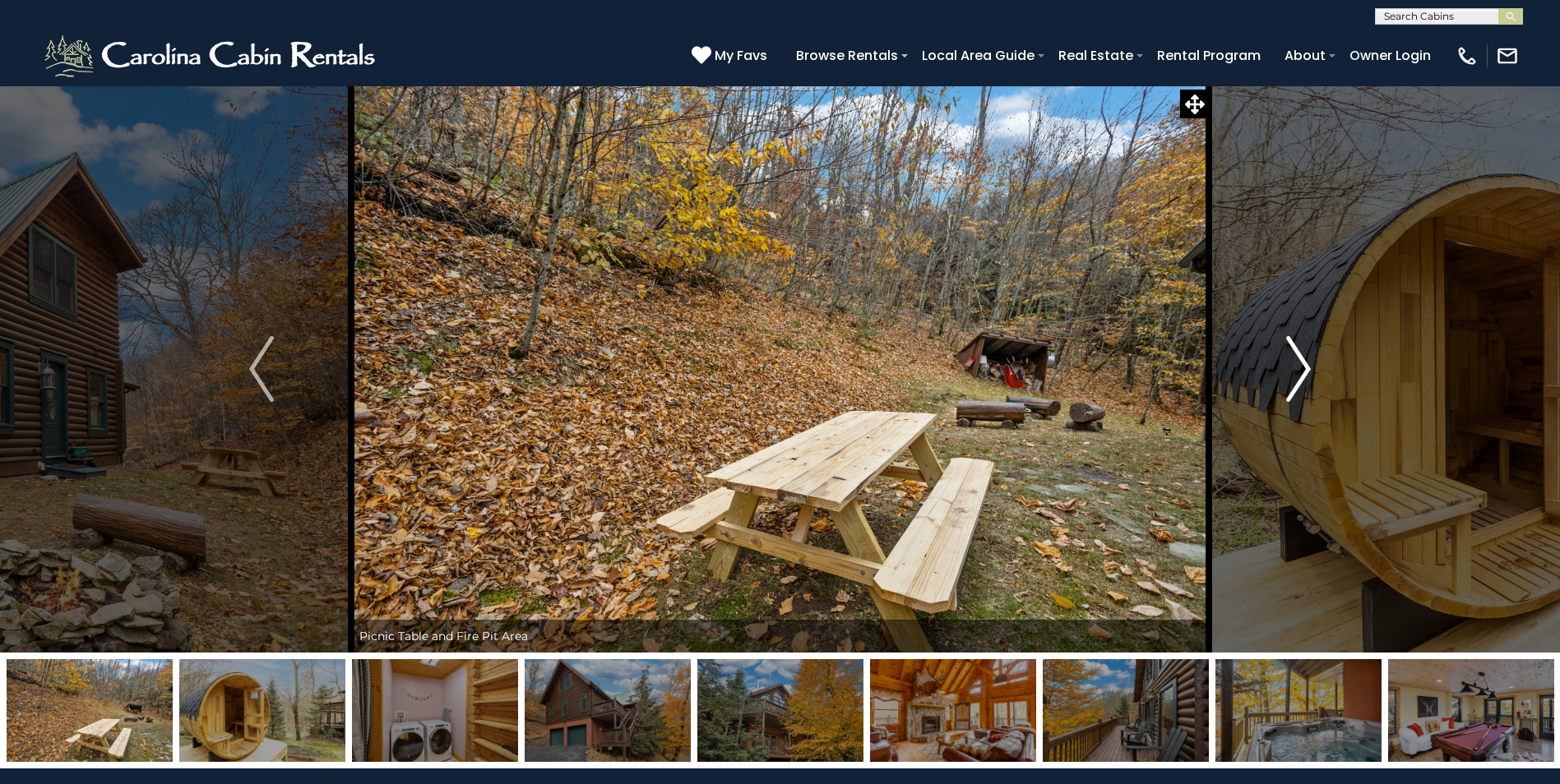
click at [1295, 355] on img "Next" at bounding box center [1298, 369] width 25 height 66
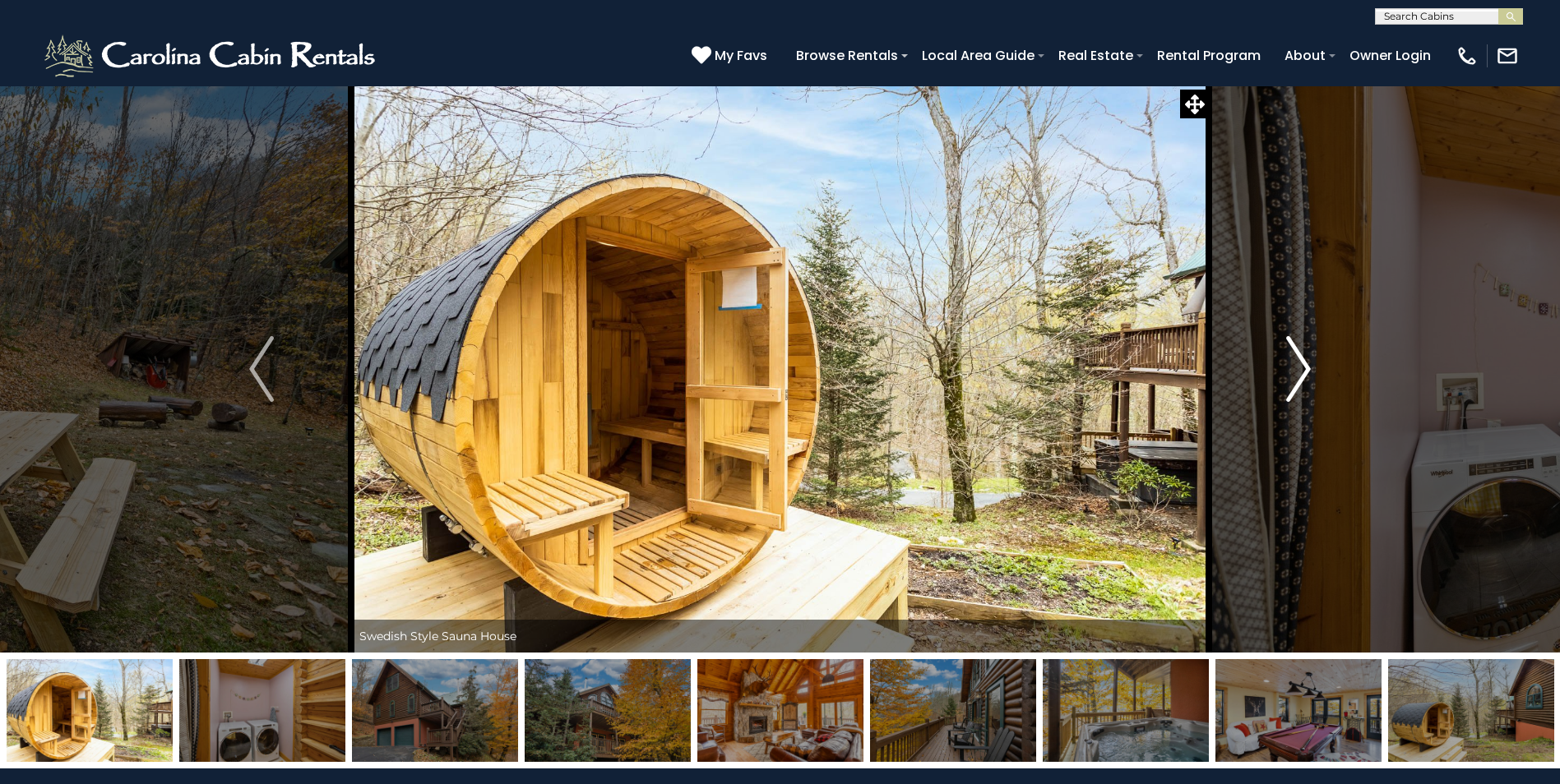
click at [1295, 355] on img "Next" at bounding box center [1298, 369] width 25 height 66
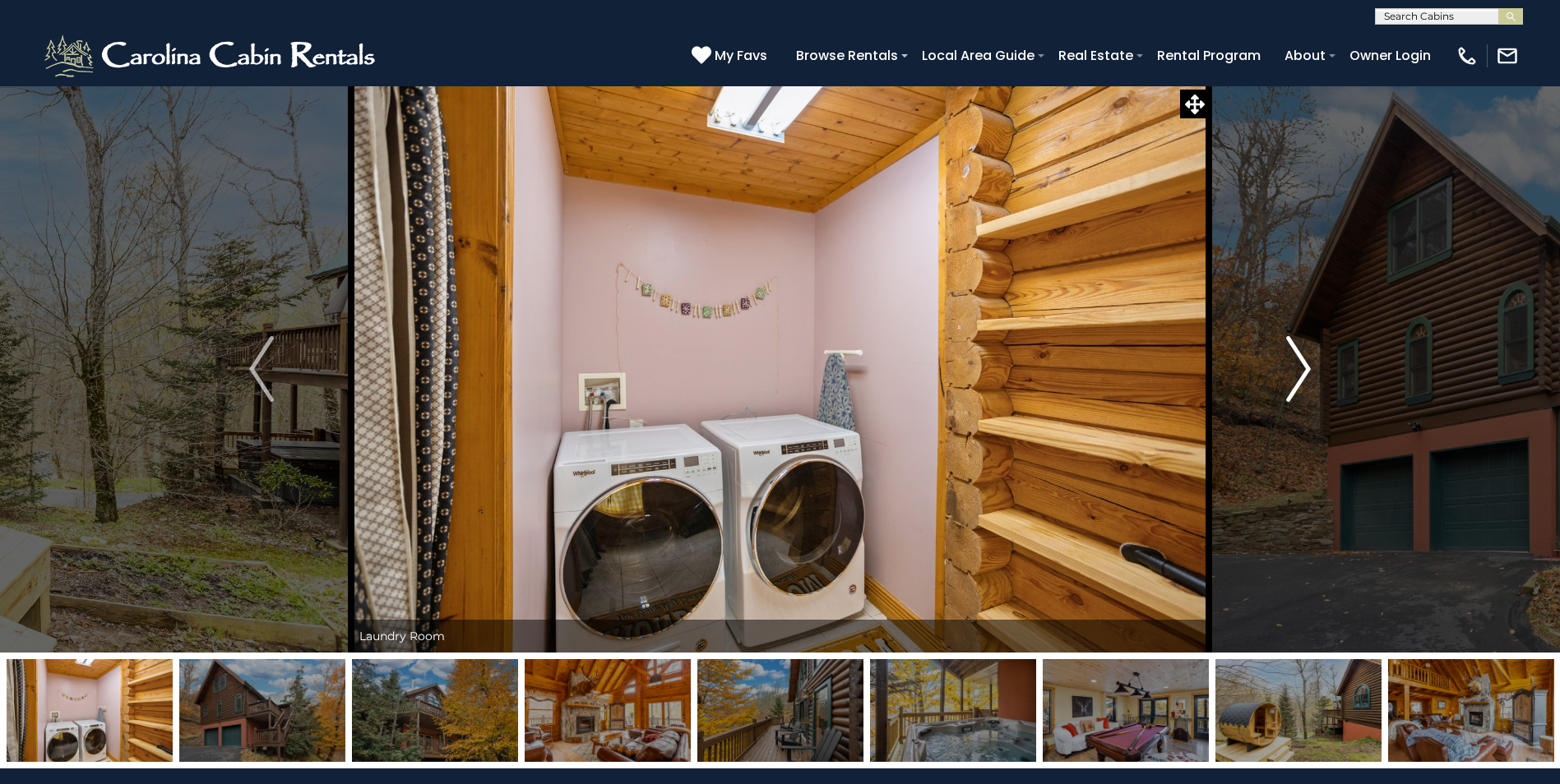
click at [1295, 355] on img "Next" at bounding box center [1298, 369] width 25 height 66
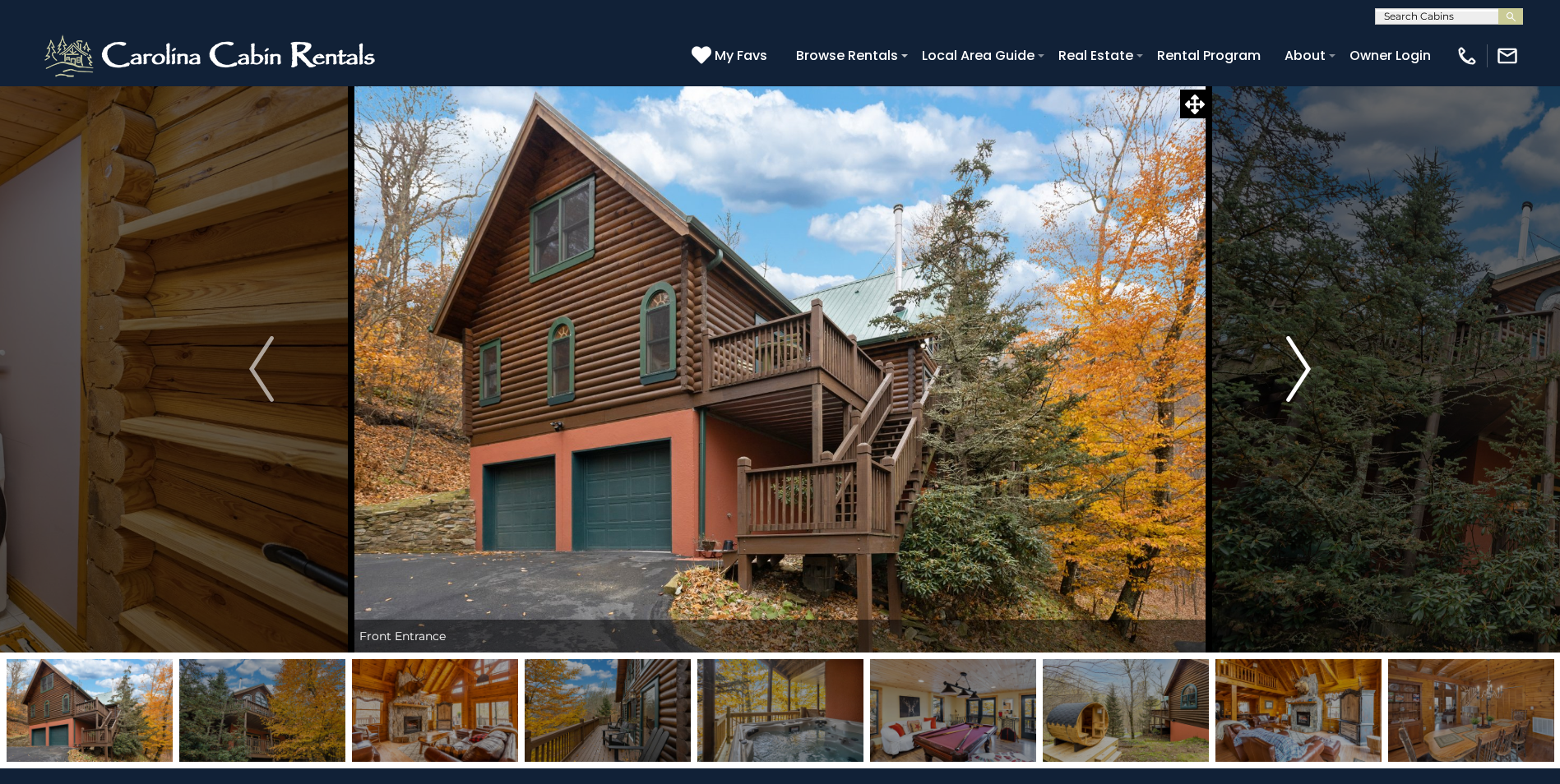
click at [1295, 355] on img "Next" at bounding box center [1298, 369] width 25 height 66
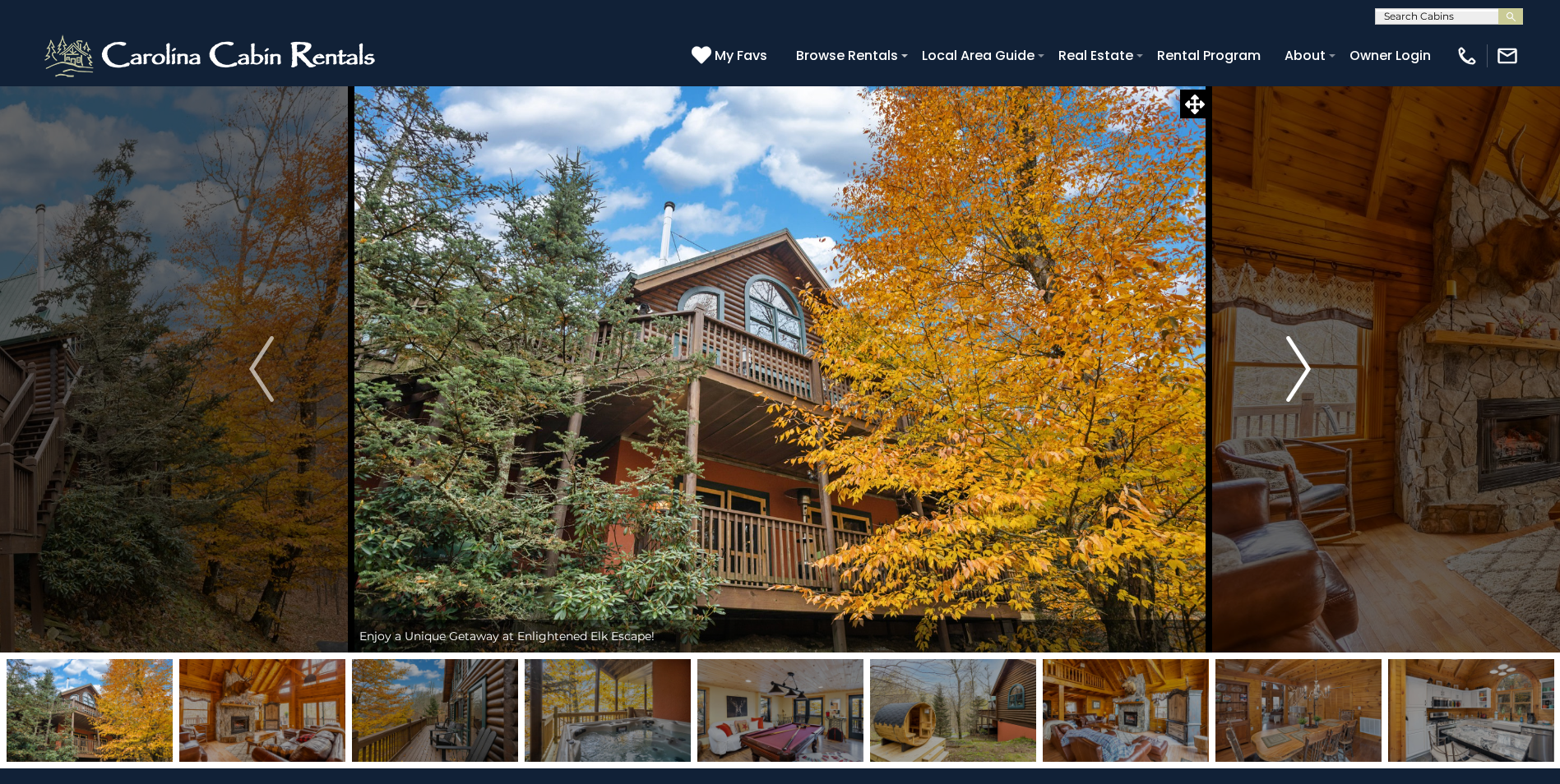
click at [1295, 355] on img "Next" at bounding box center [1298, 369] width 25 height 66
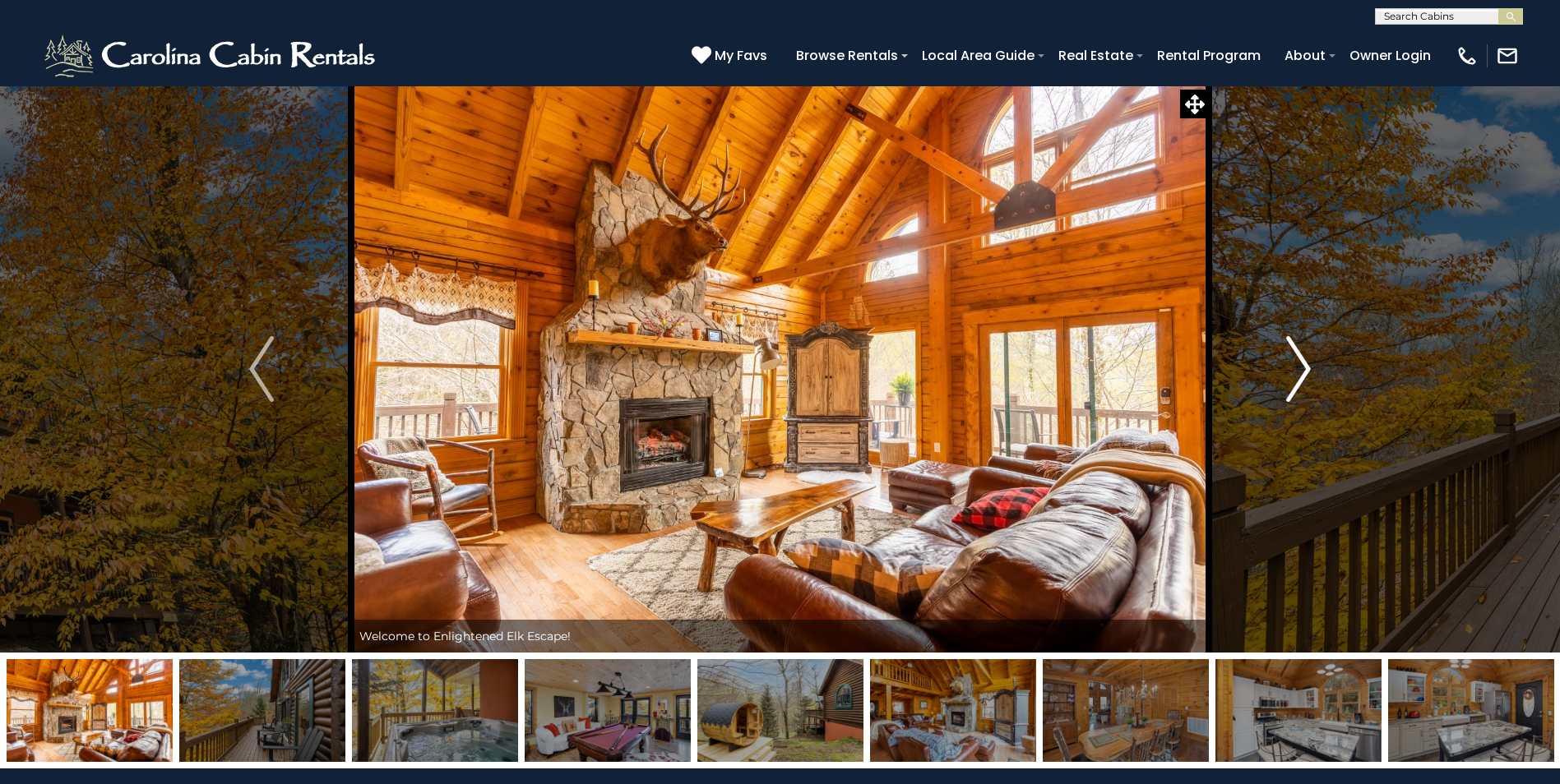
click at [1295, 355] on img "Next" at bounding box center [1298, 369] width 25 height 66
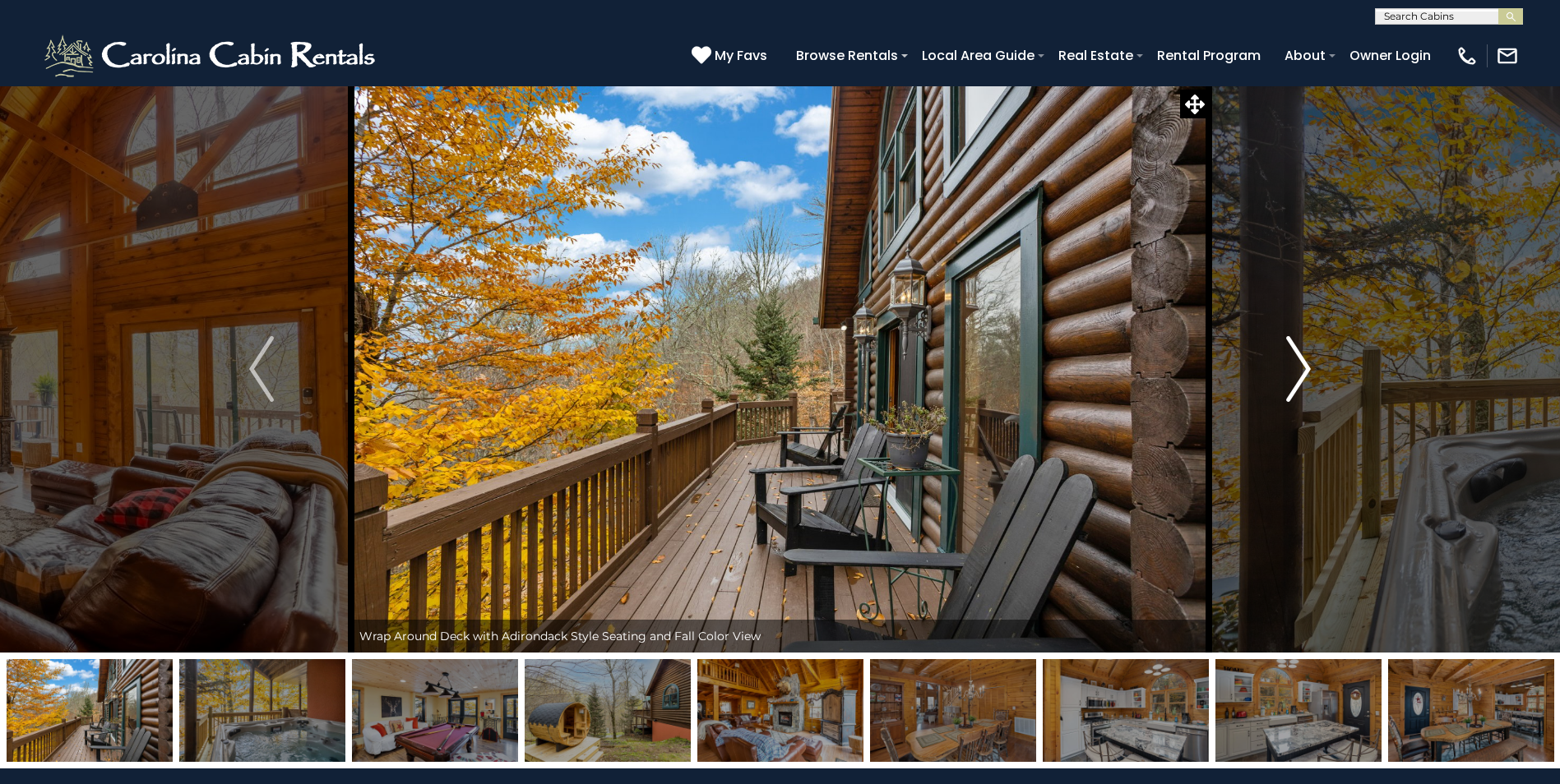
click at [1295, 355] on img "Next" at bounding box center [1298, 369] width 25 height 66
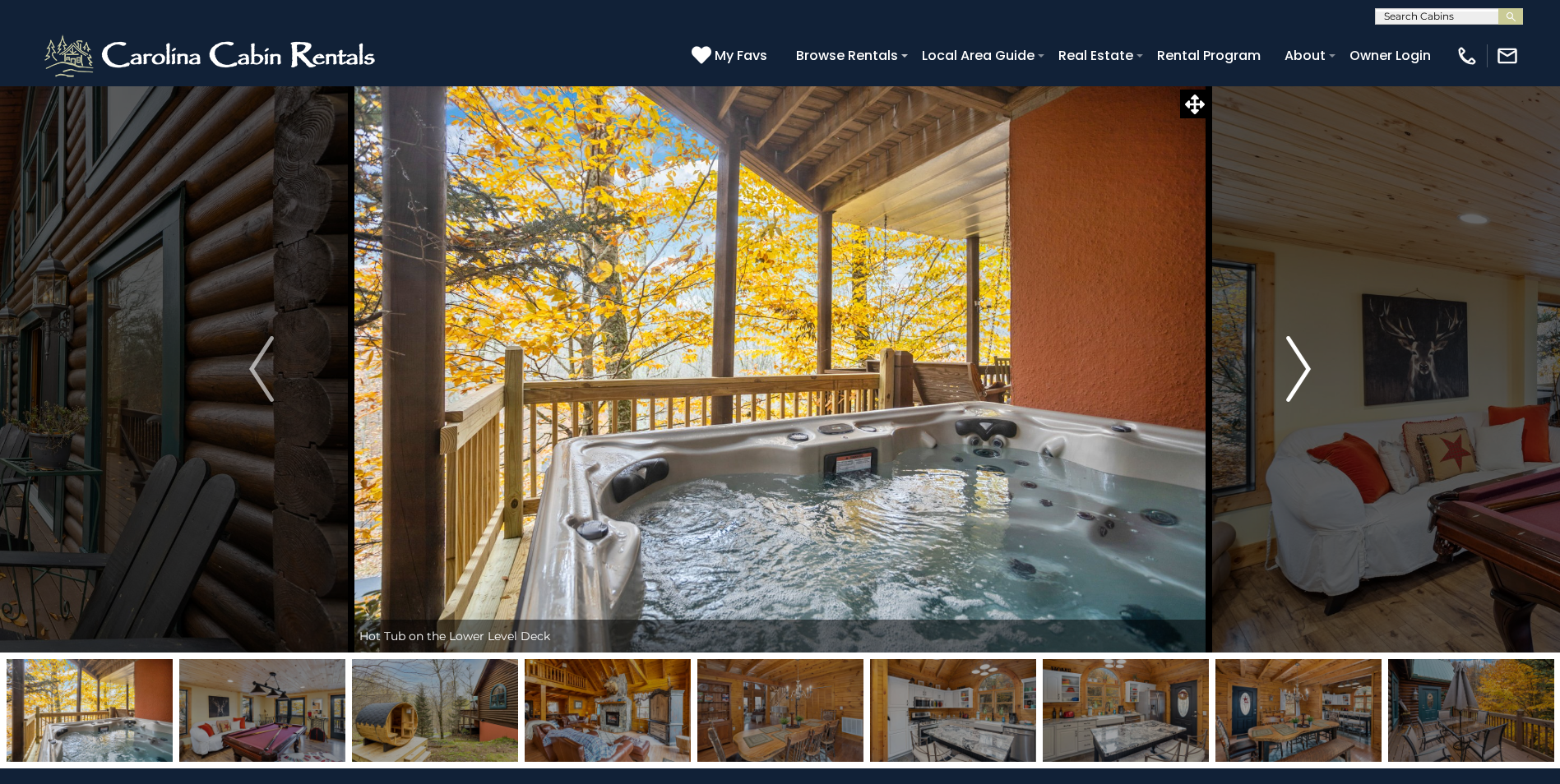
click at [1295, 355] on img "Next" at bounding box center [1298, 369] width 25 height 66
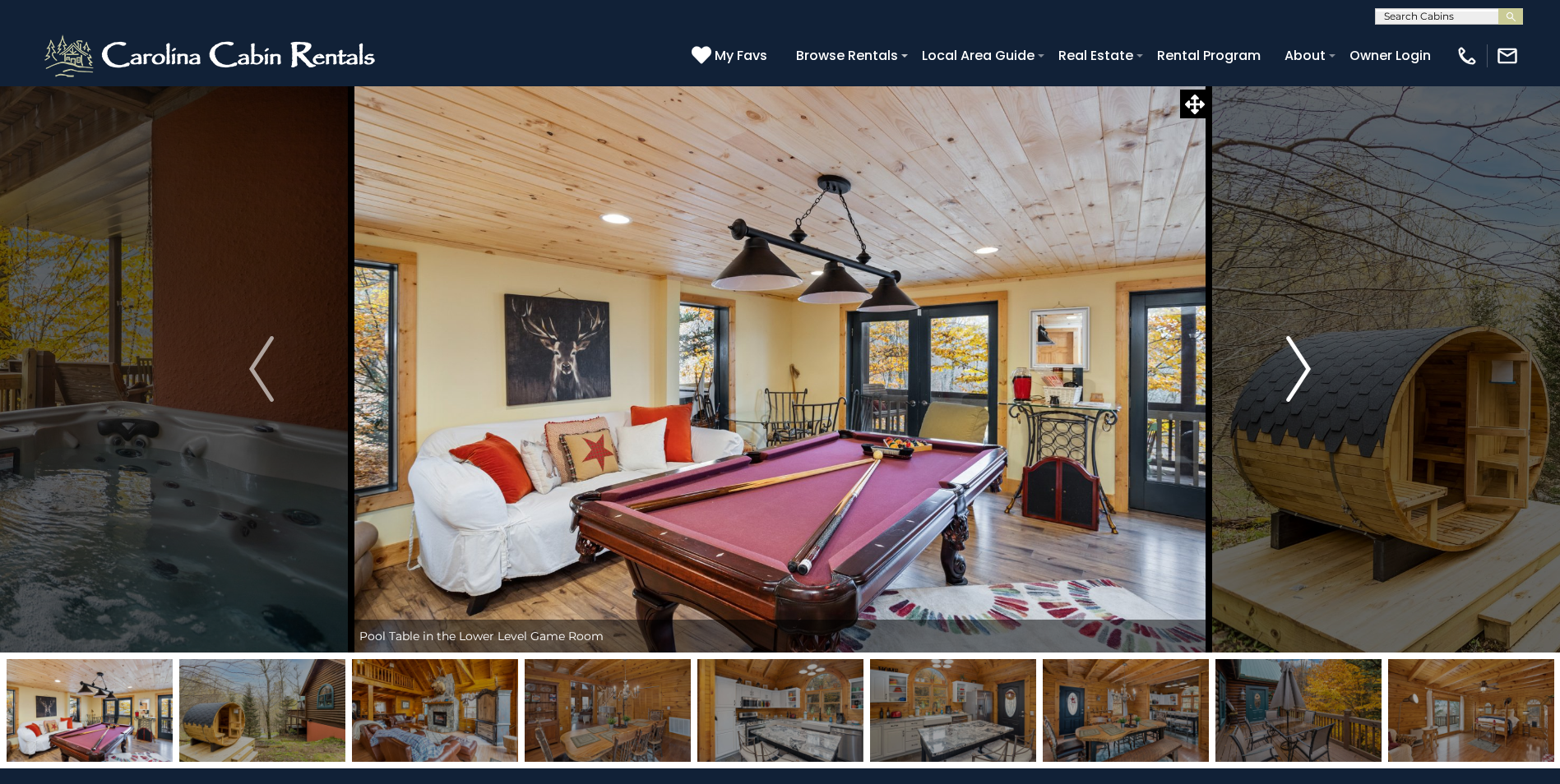
click at [1295, 355] on img "Next" at bounding box center [1298, 369] width 25 height 66
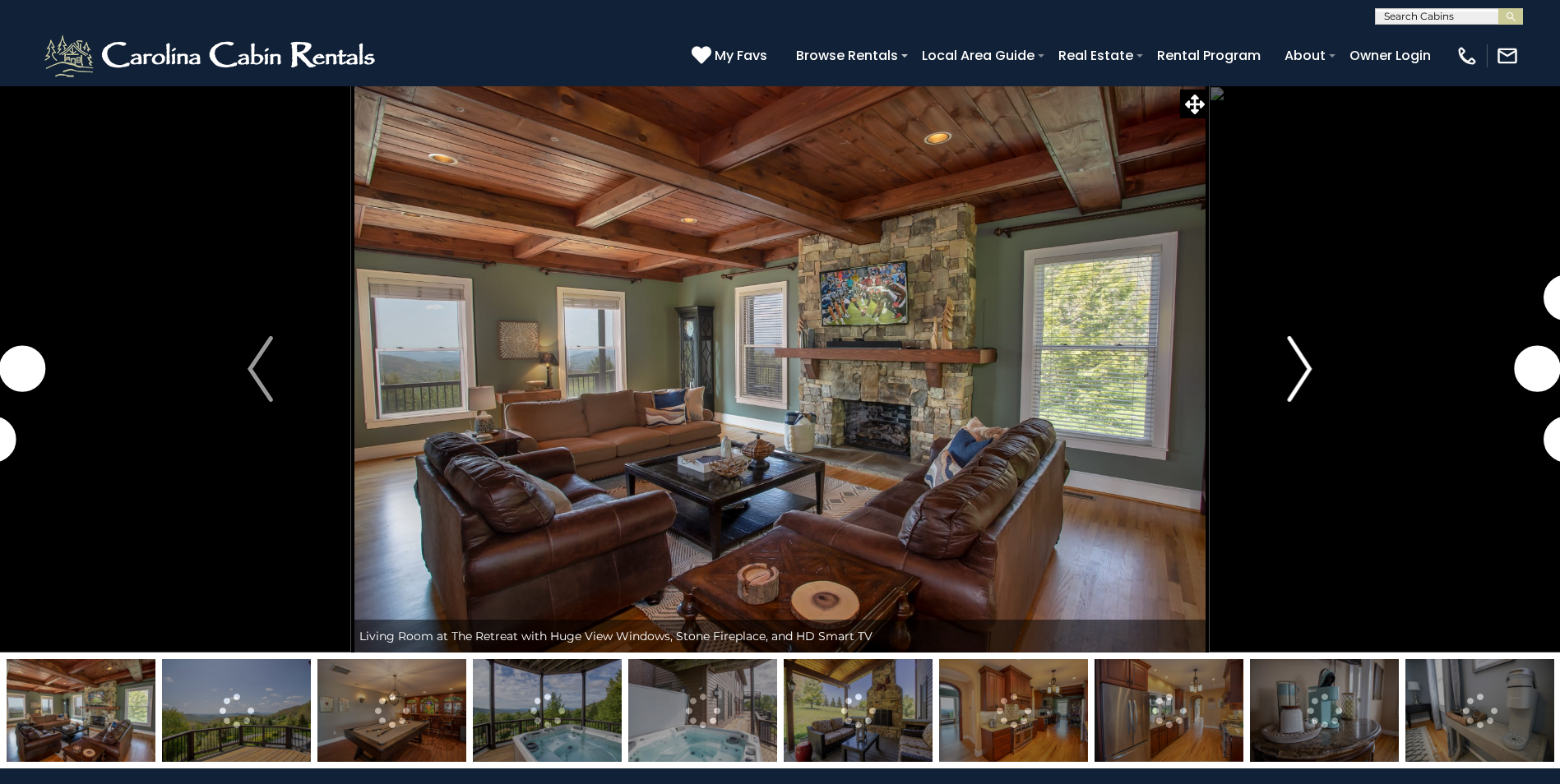
click at [1299, 351] on img "Next" at bounding box center [1299, 369] width 25 height 66
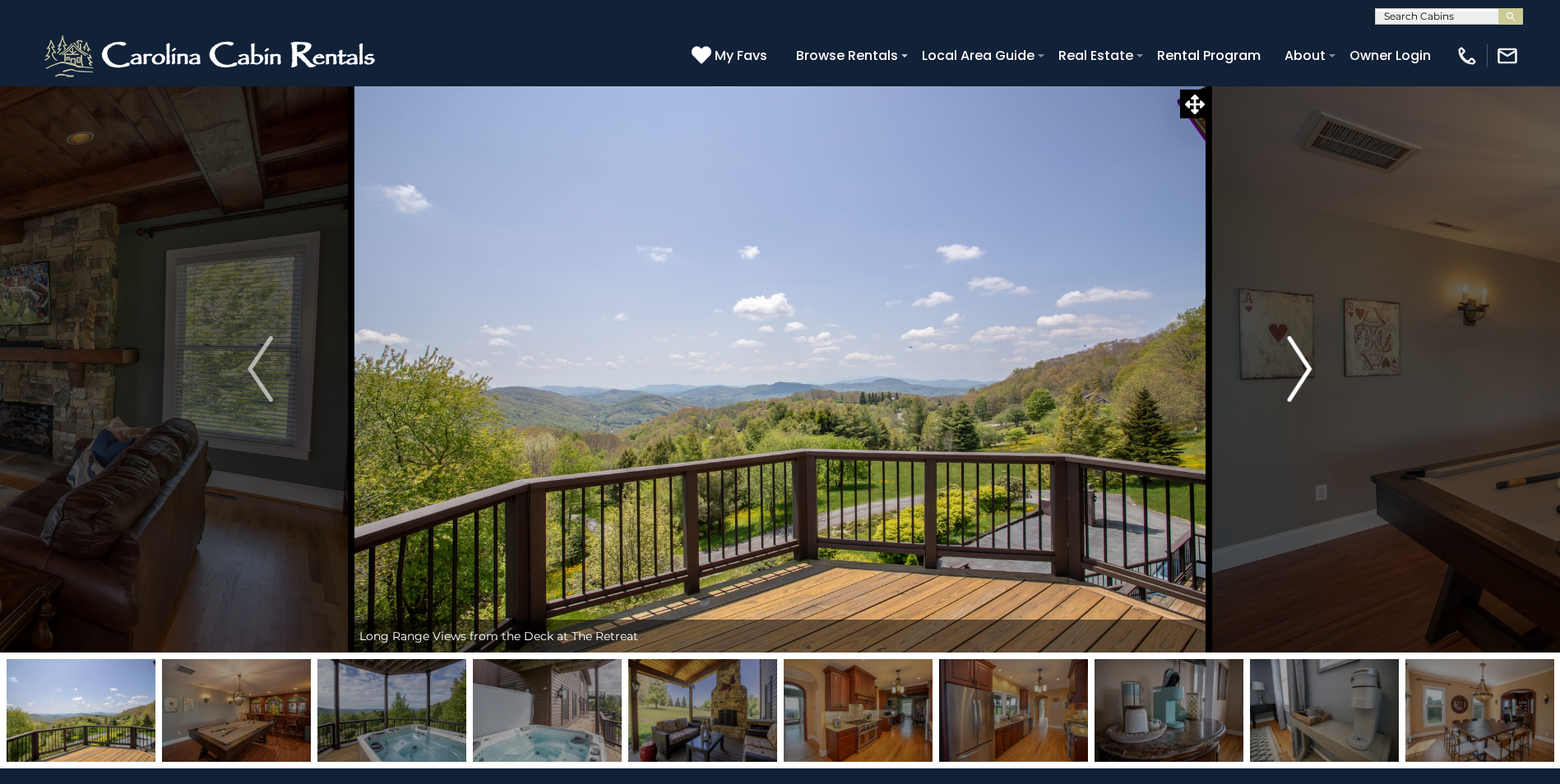
click at [1299, 351] on img "Next" at bounding box center [1299, 369] width 25 height 66
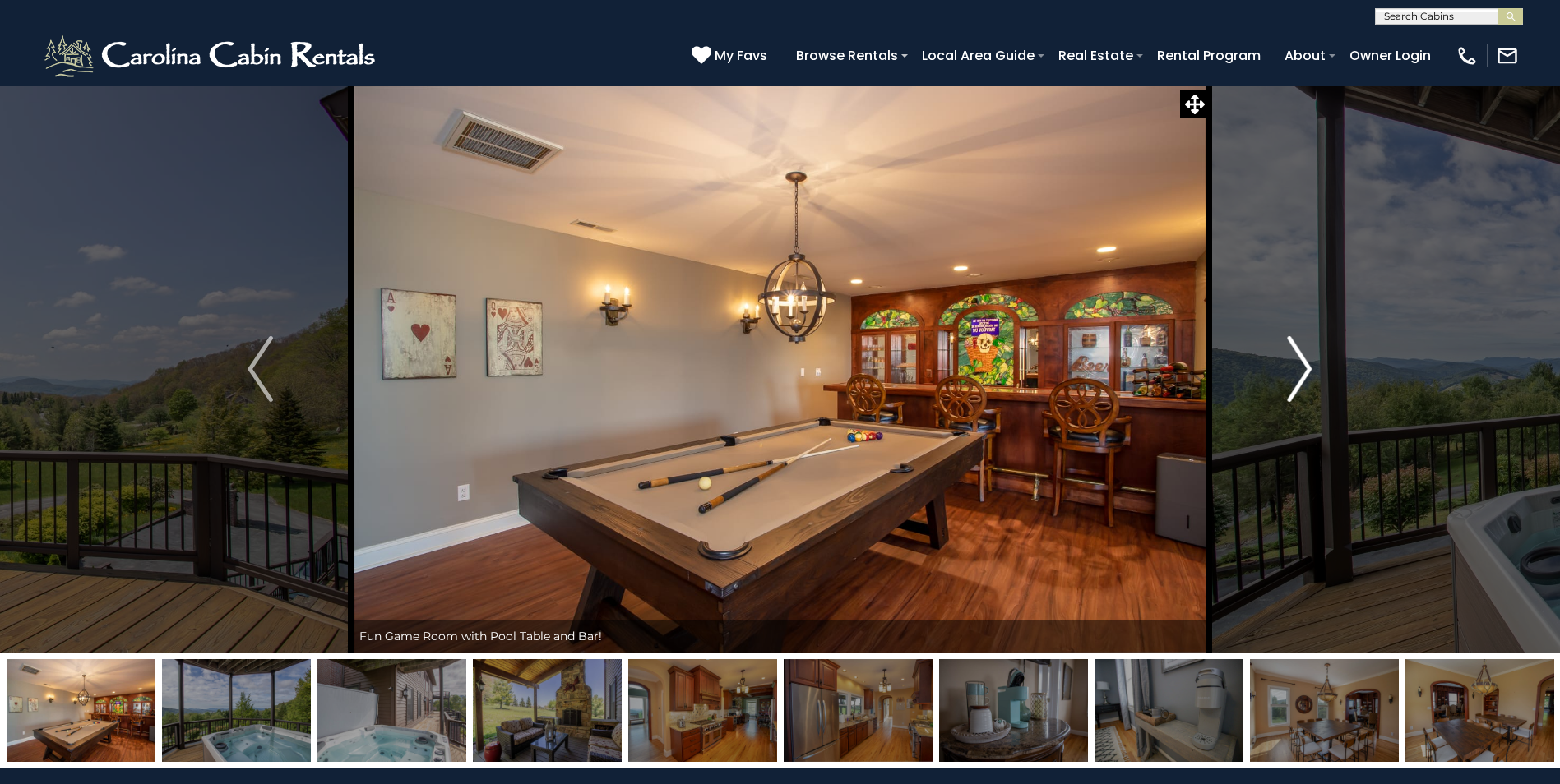
click at [1299, 351] on img "Next" at bounding box center [1299, 369] width 25 height 66
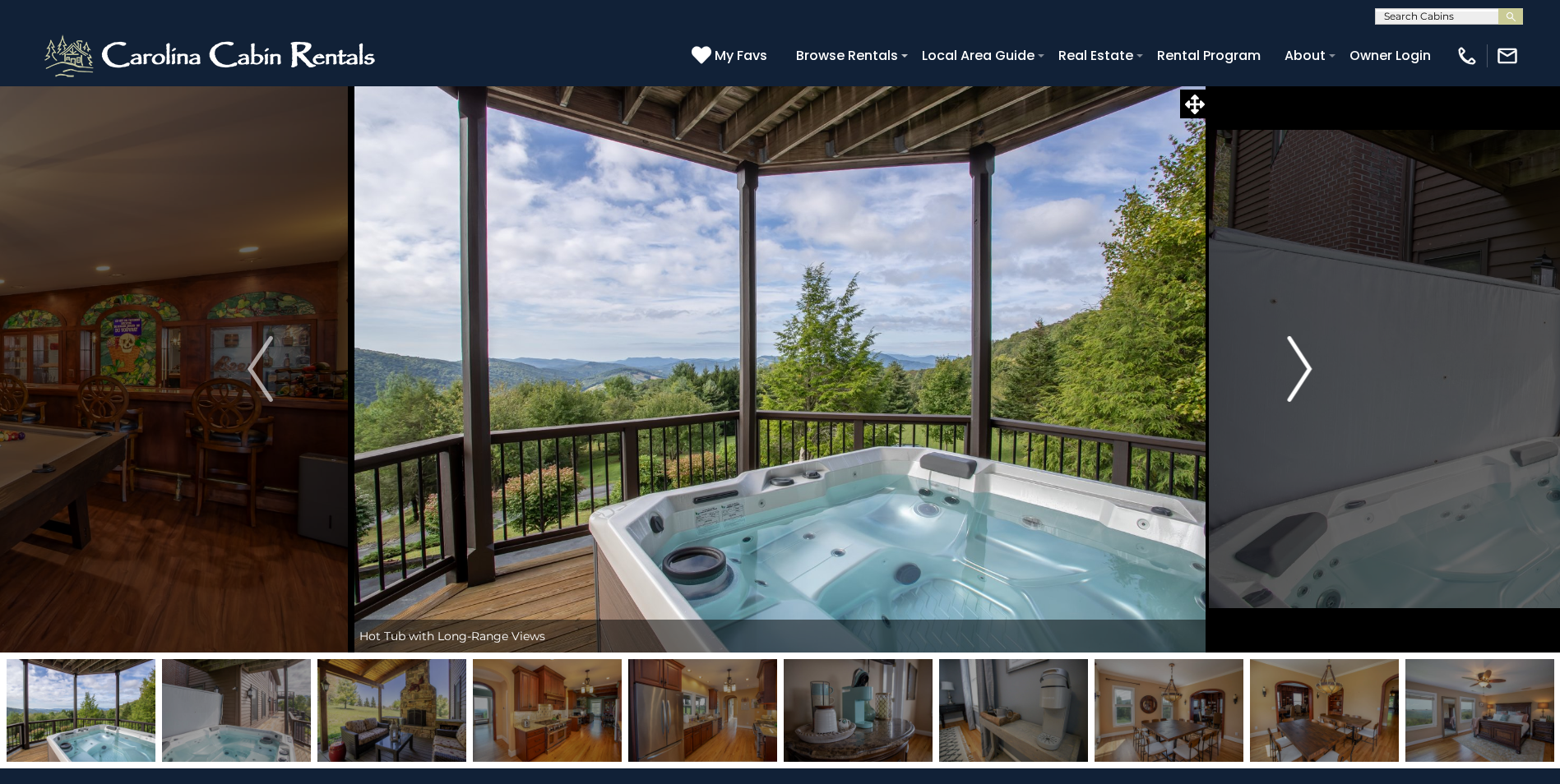
click at [1299, 351] on img "Next" at bounding box center [1299, 369] width 25 height 66
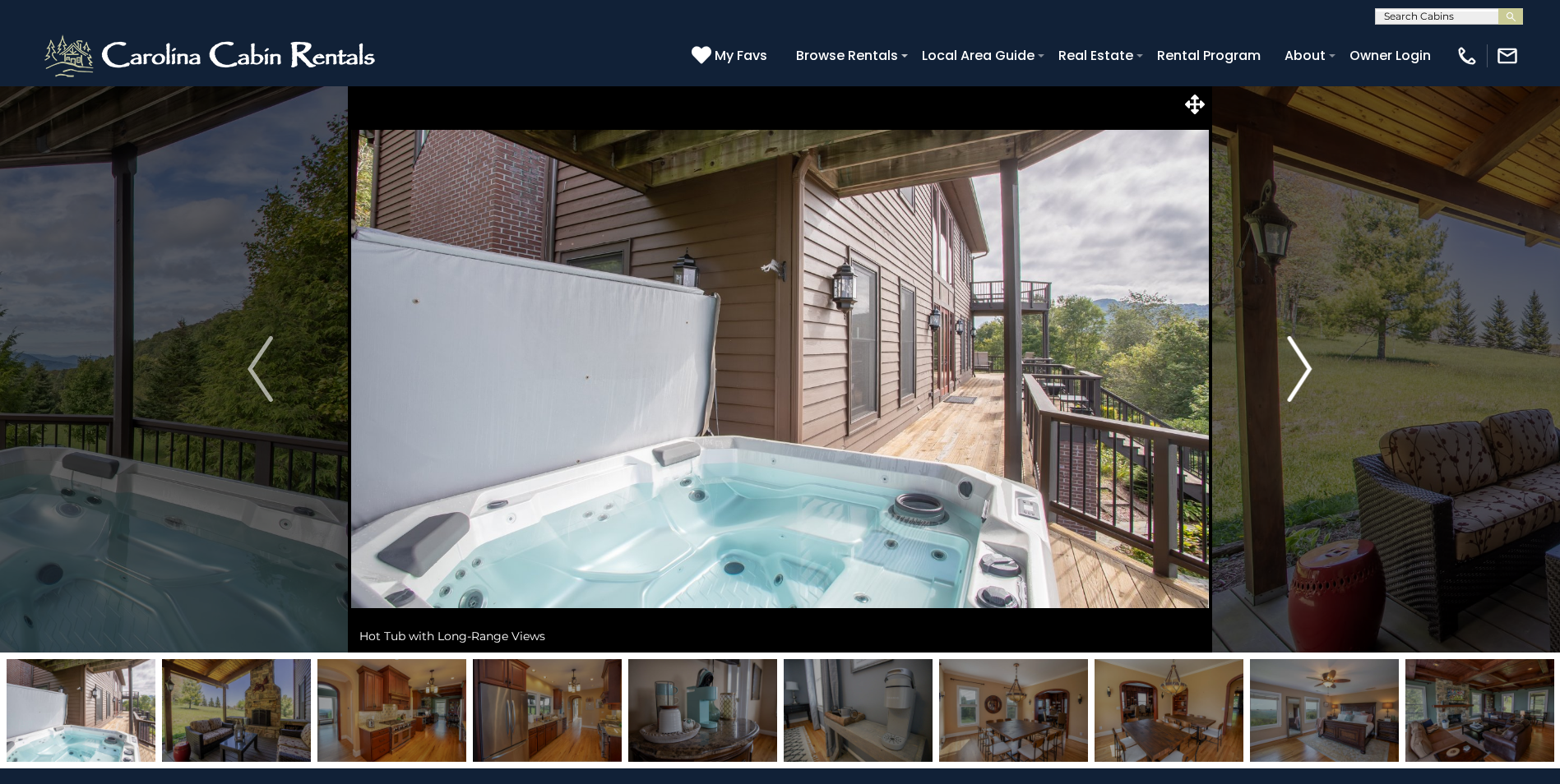
click at [1299, 351] on img "Next" at bounding box center [1299, 369] width 25 height 66
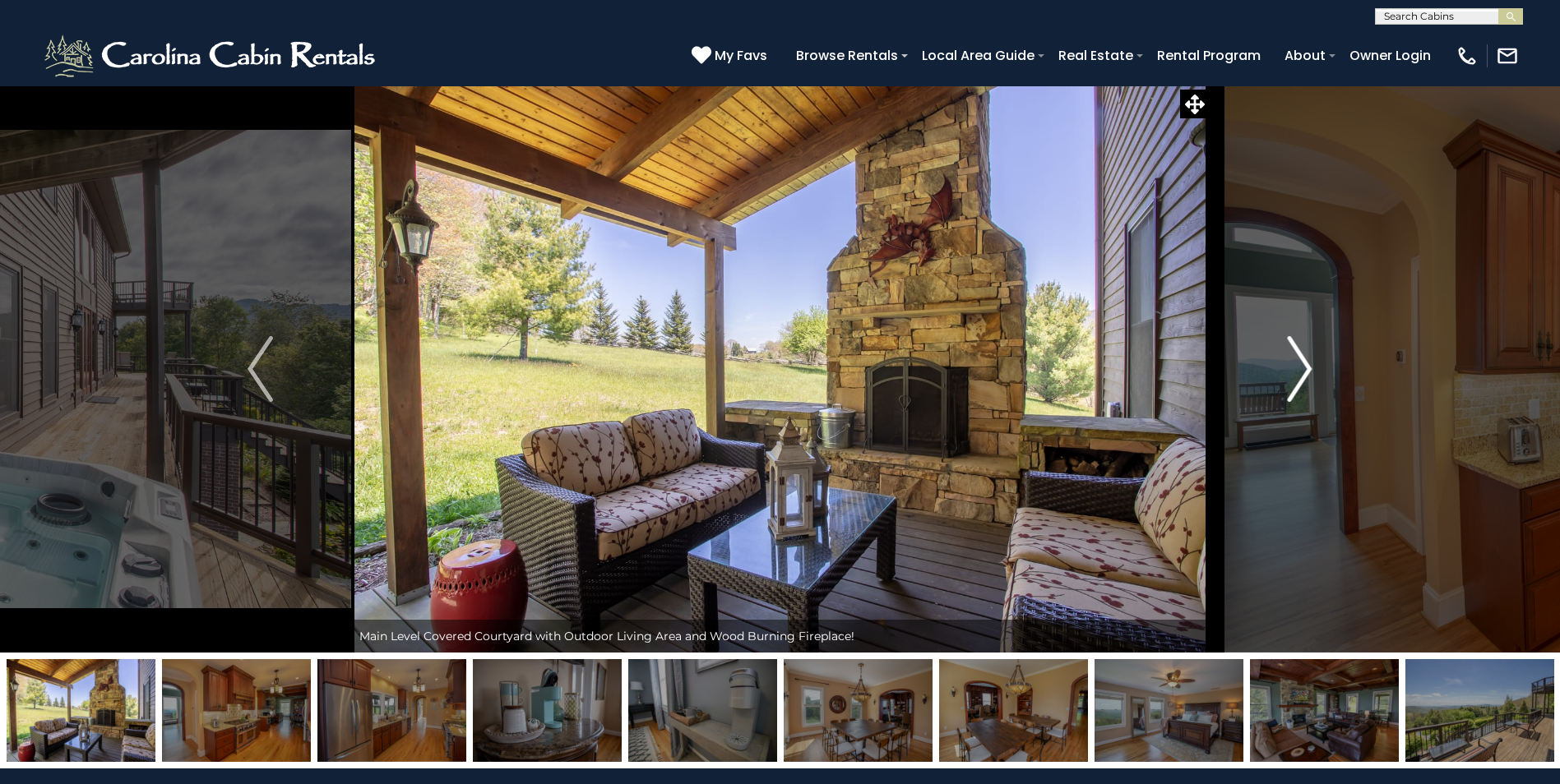
click at [1299, 351] on img "Next" at bounding box center [1299, 369] width 25 height 66
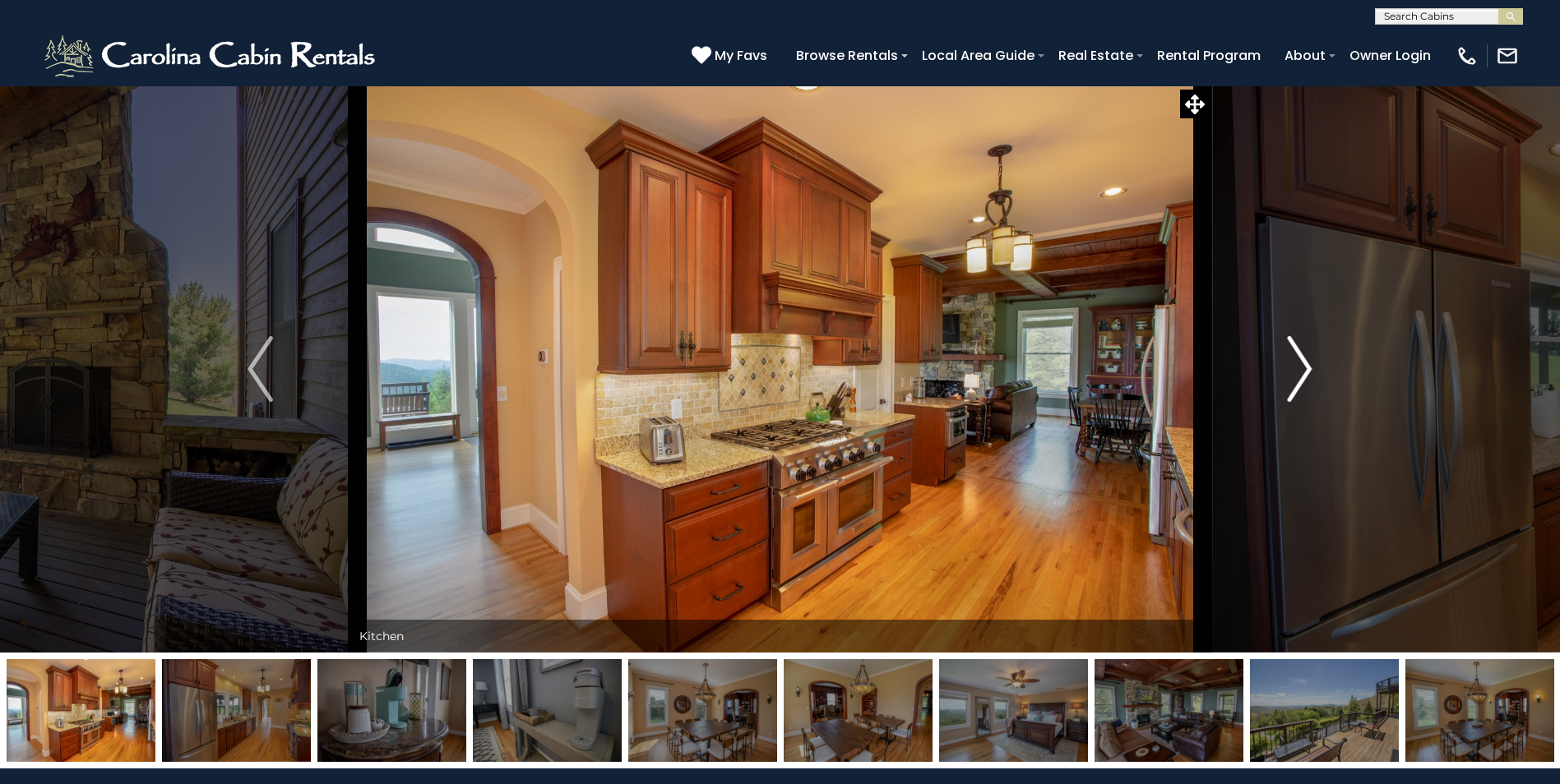
click at [1299, 351] on img "Next" at bounding box center [1299, 369] width 25 height 66
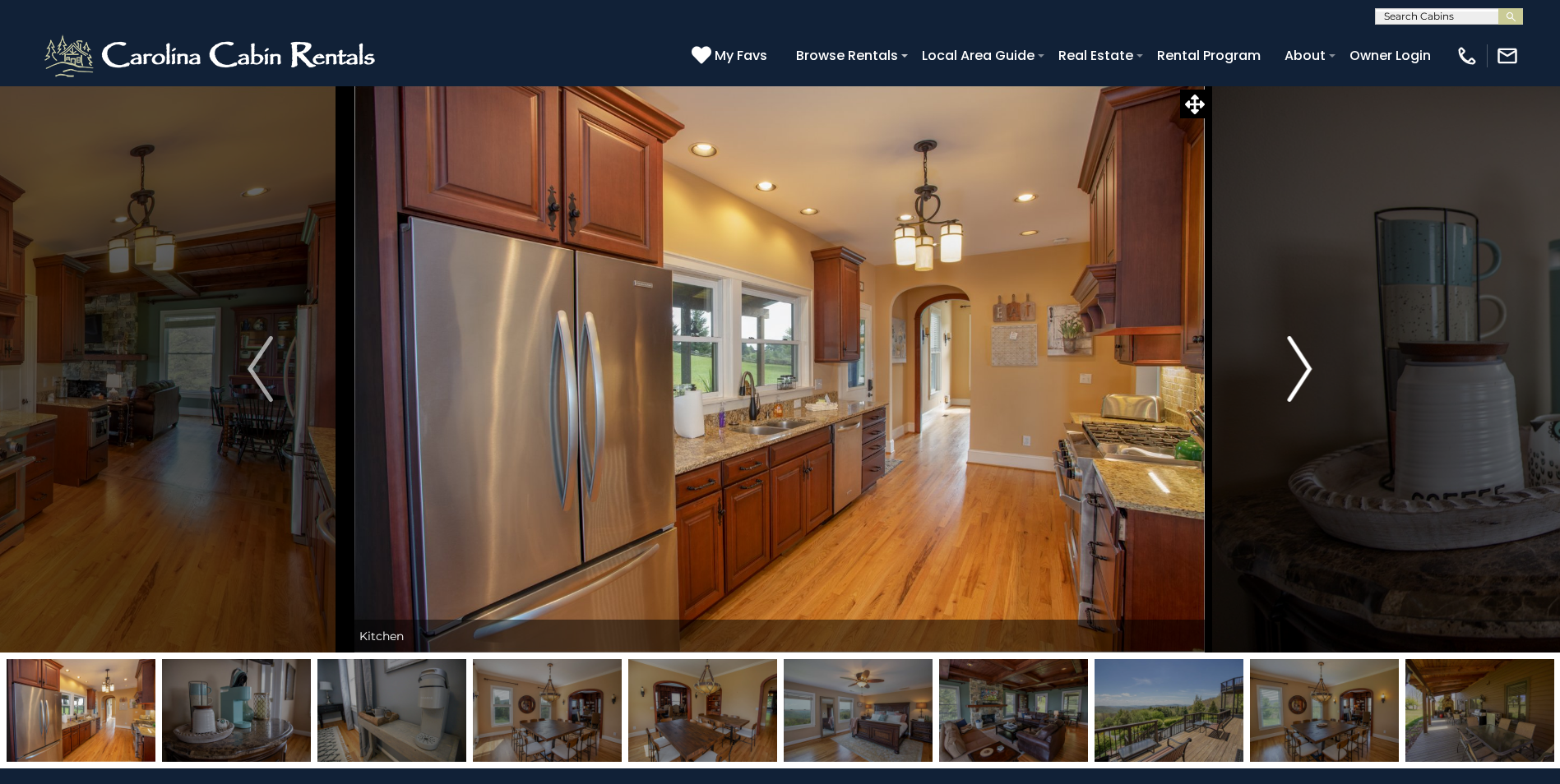
click at [1299, 351] on img "Next" at bounding box center [1299, 369] width 25 height 66
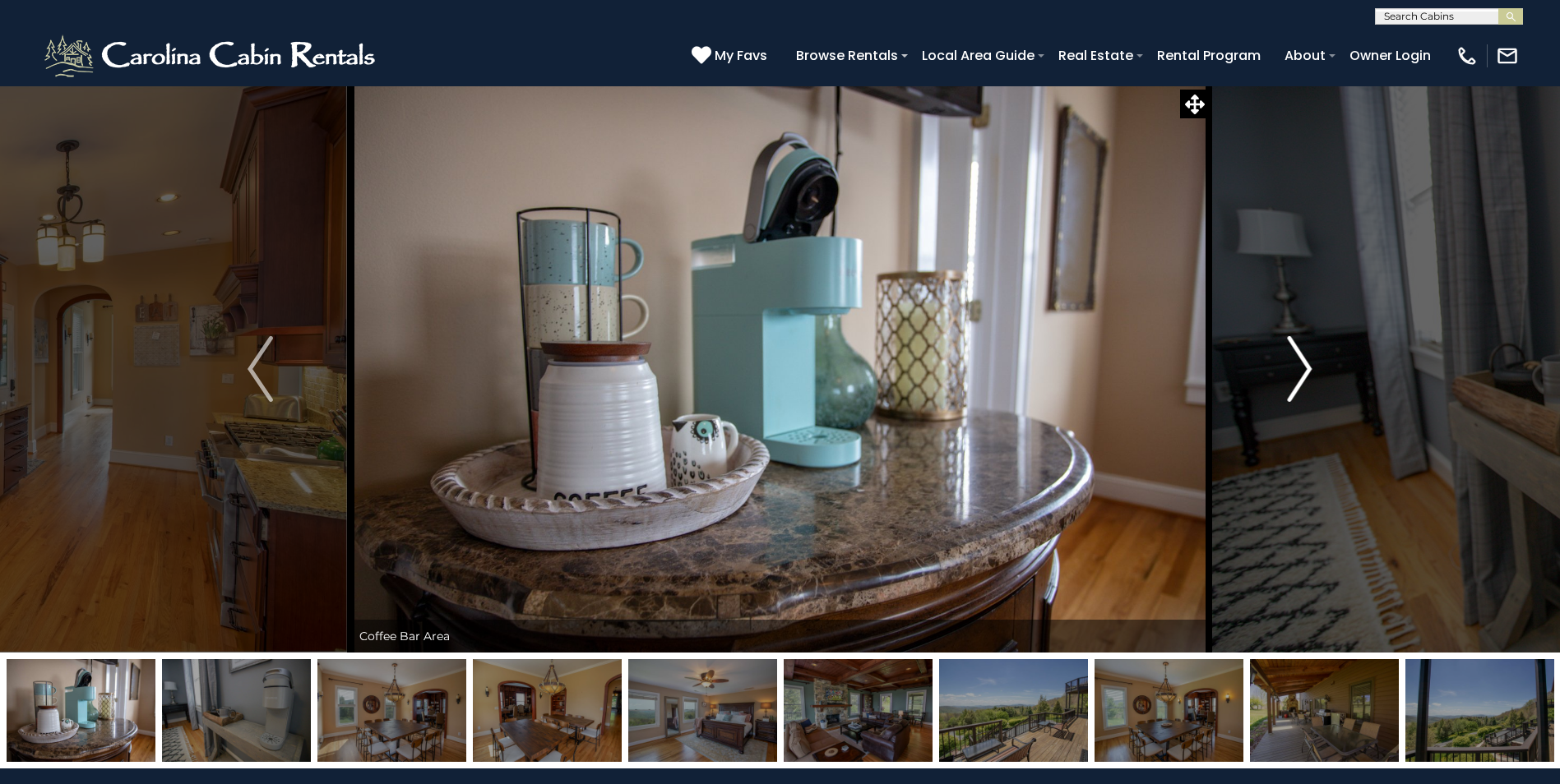
click at [1299, 351] on img "Next" at bounding box center [1299, 369] width 25 height 66
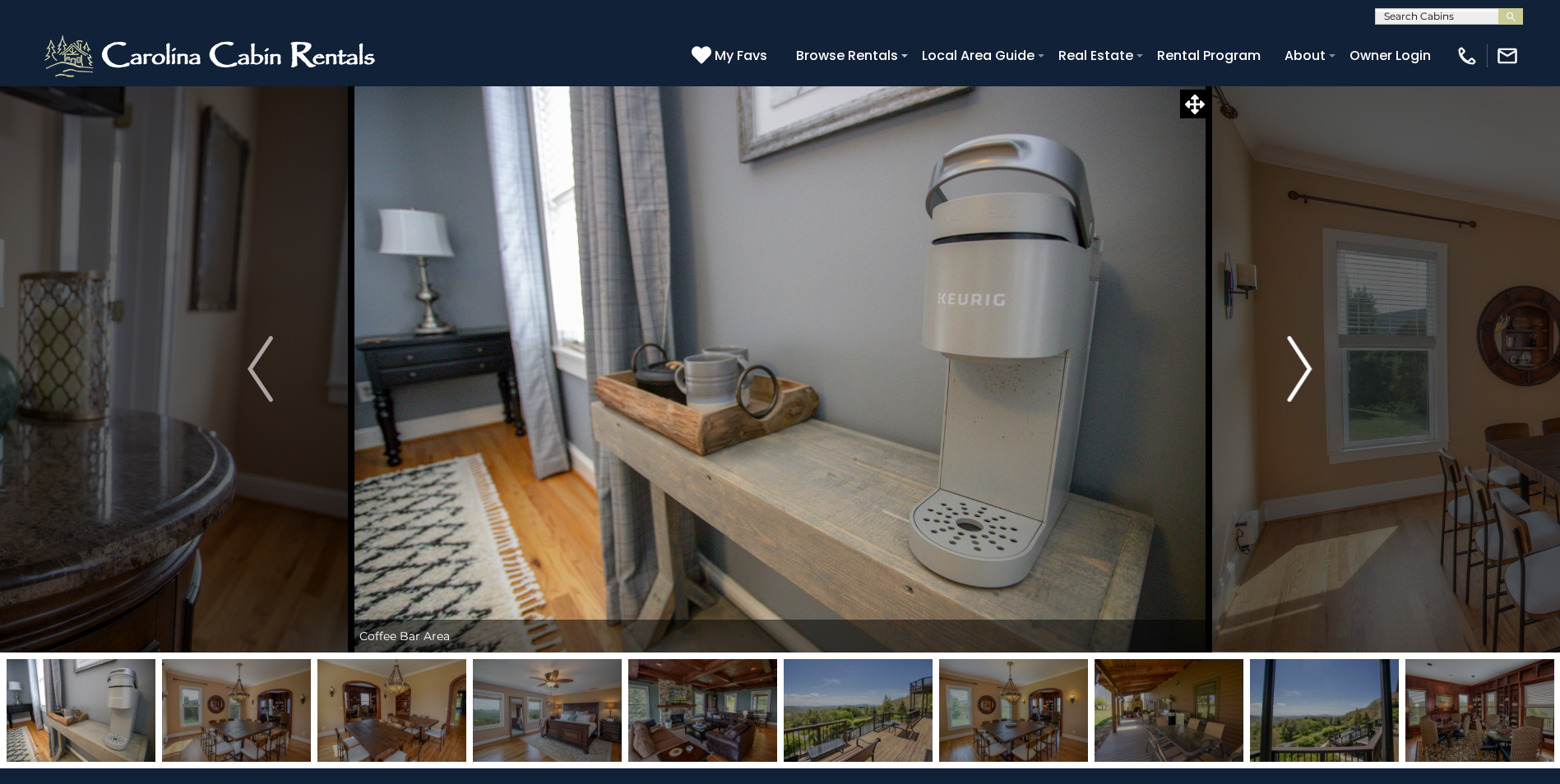
click at [1299, 351] on img "Next" at bounding box center [1299, 369] width 25 height 66
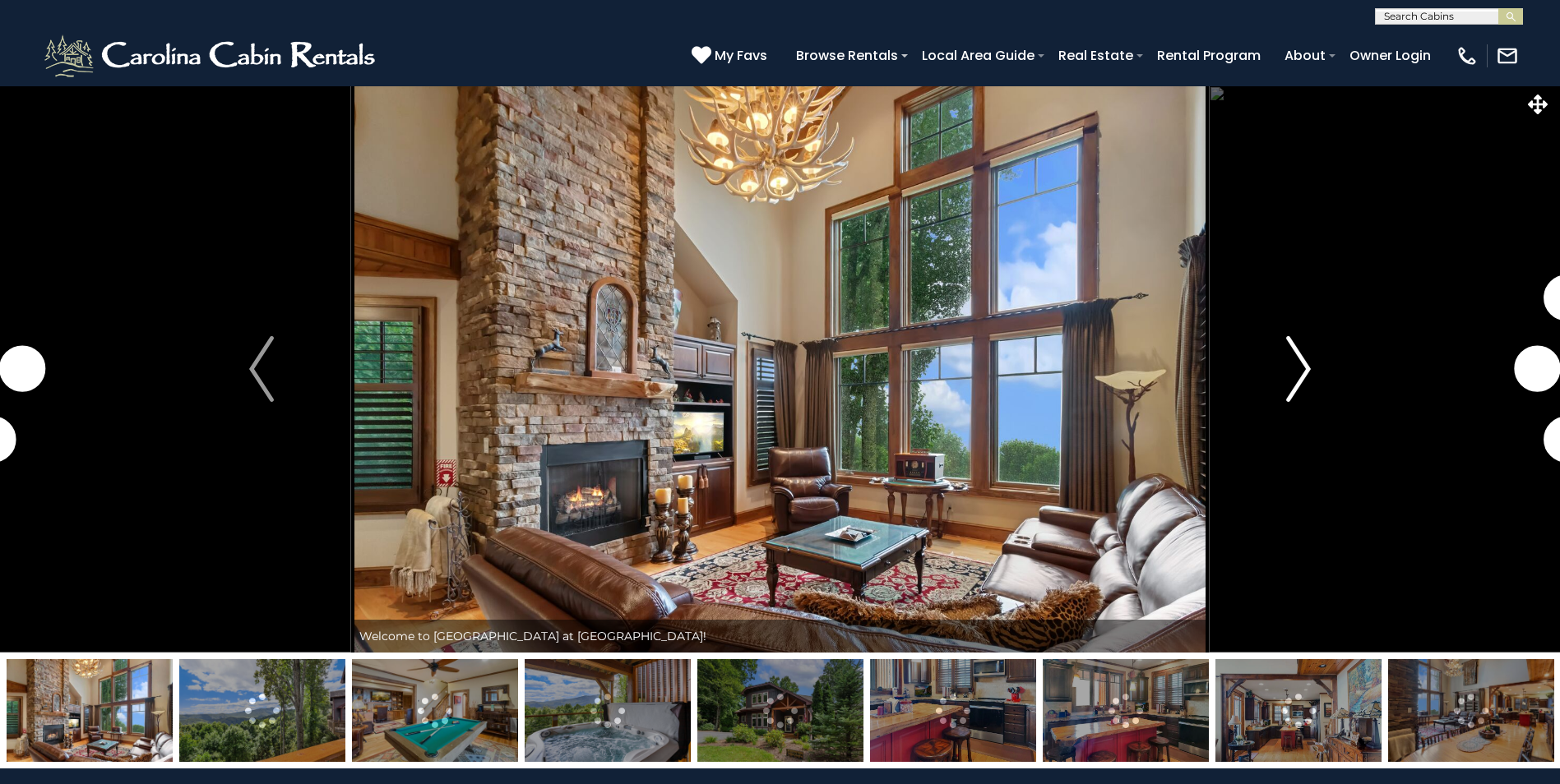
click at [1309, 362] on img "Next" at bounding box center [1298, 369] width 25 height 66
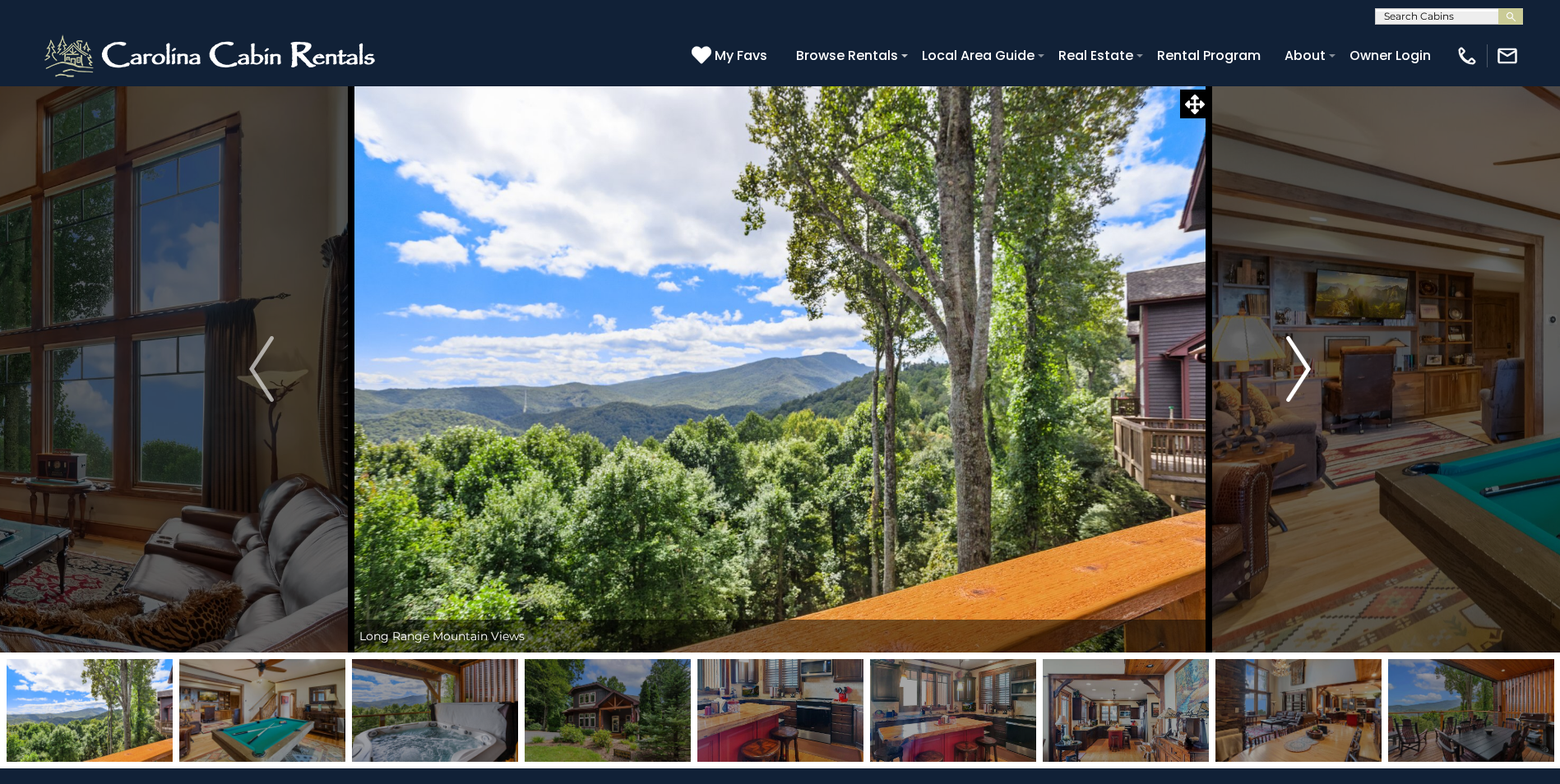
click at [1309, 362] on img "Next" at bounding box center [1298, 369] width 25 height 66
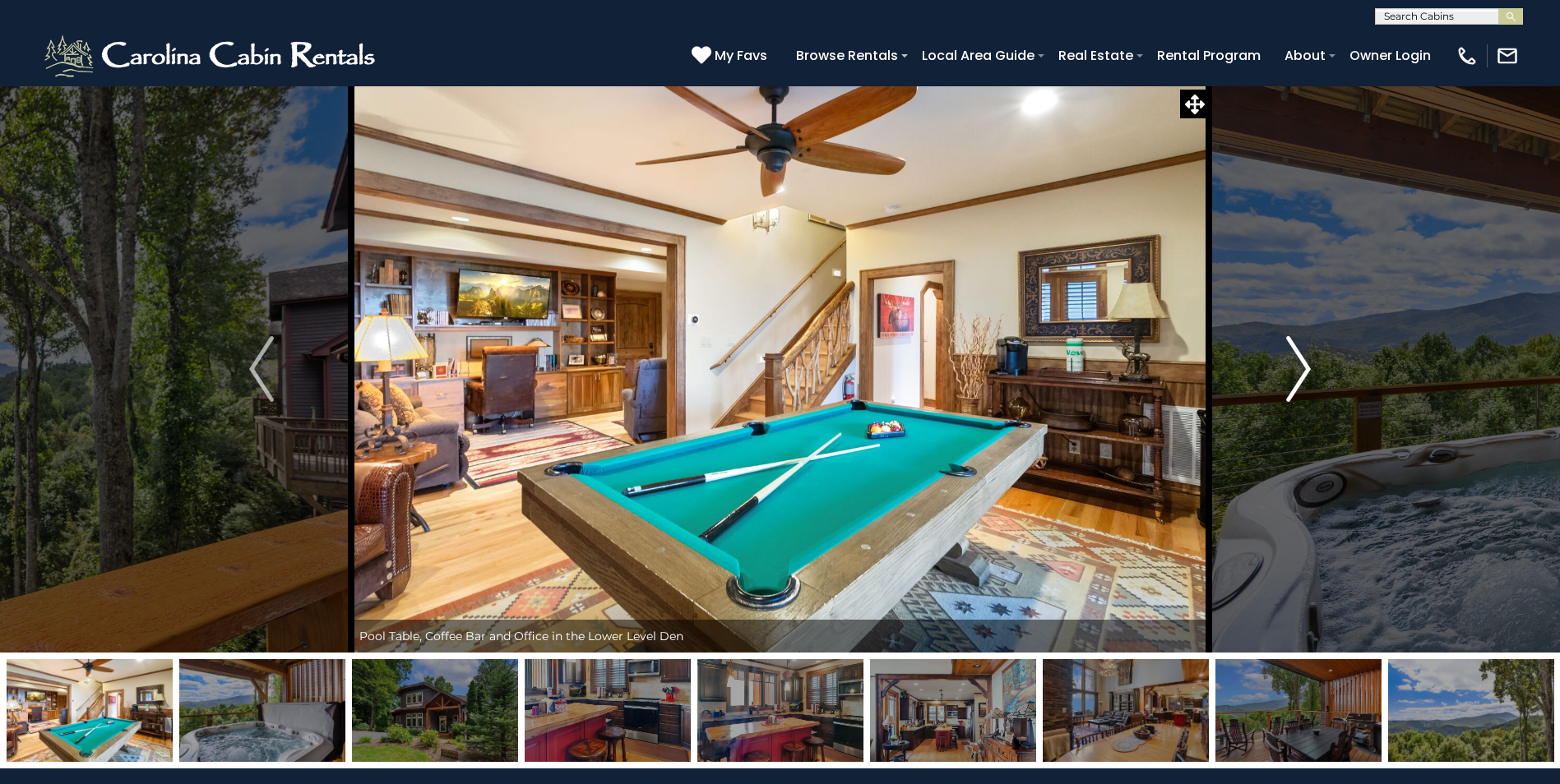
click at [1309, 362] on img "Next" at bounding box center [1298, 369] width 25 height 66
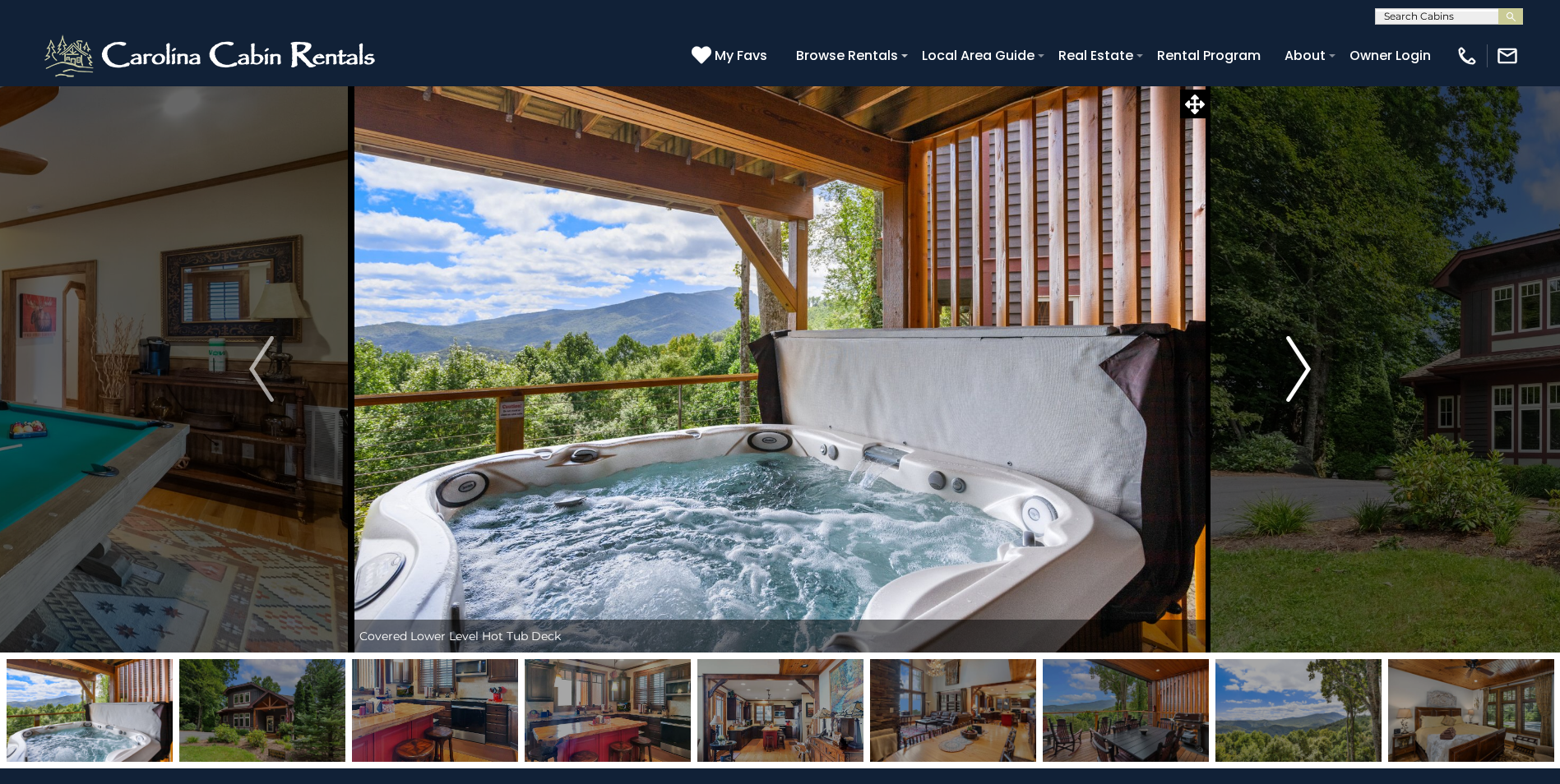
click at [1309, 362] on img "Next" at bounding box center [1298, 369] width 25 height 66
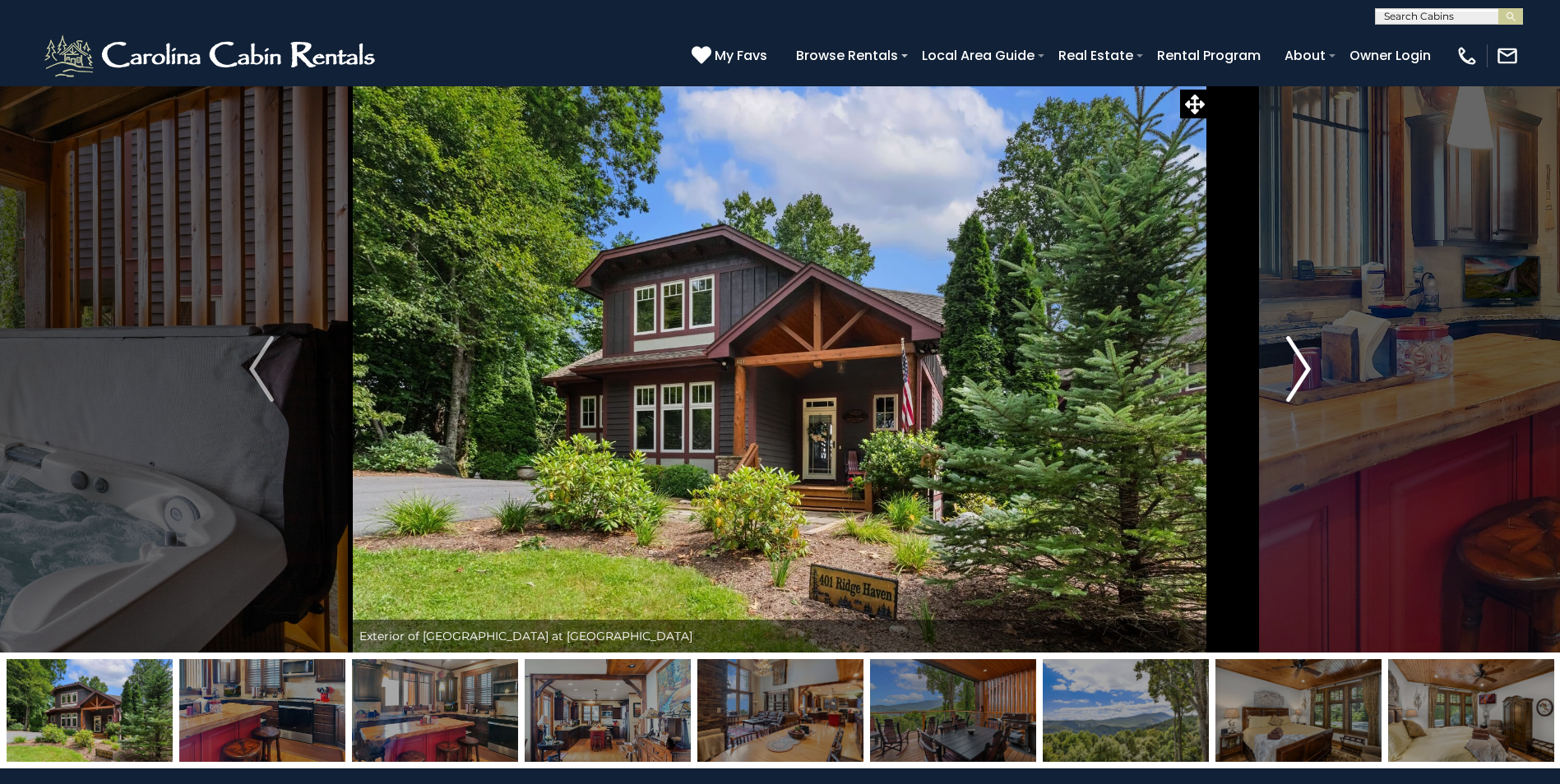
click at [1309, 362] on img "Next" at bounding box center [1298, 369] width 25 height 66
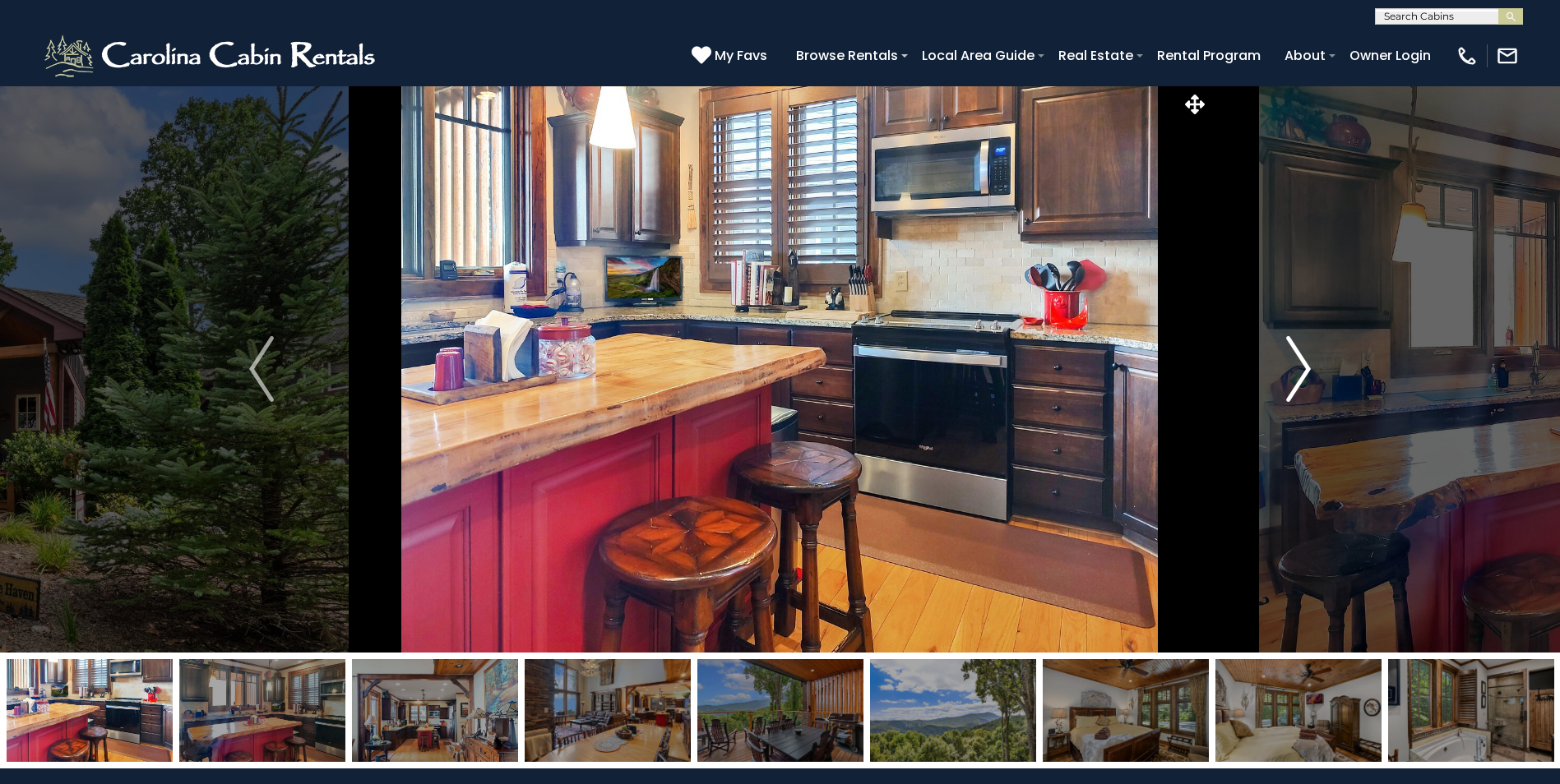
click at [1309, 362] on img "Next" at bounding box center [1298, 369] width 25 height 66
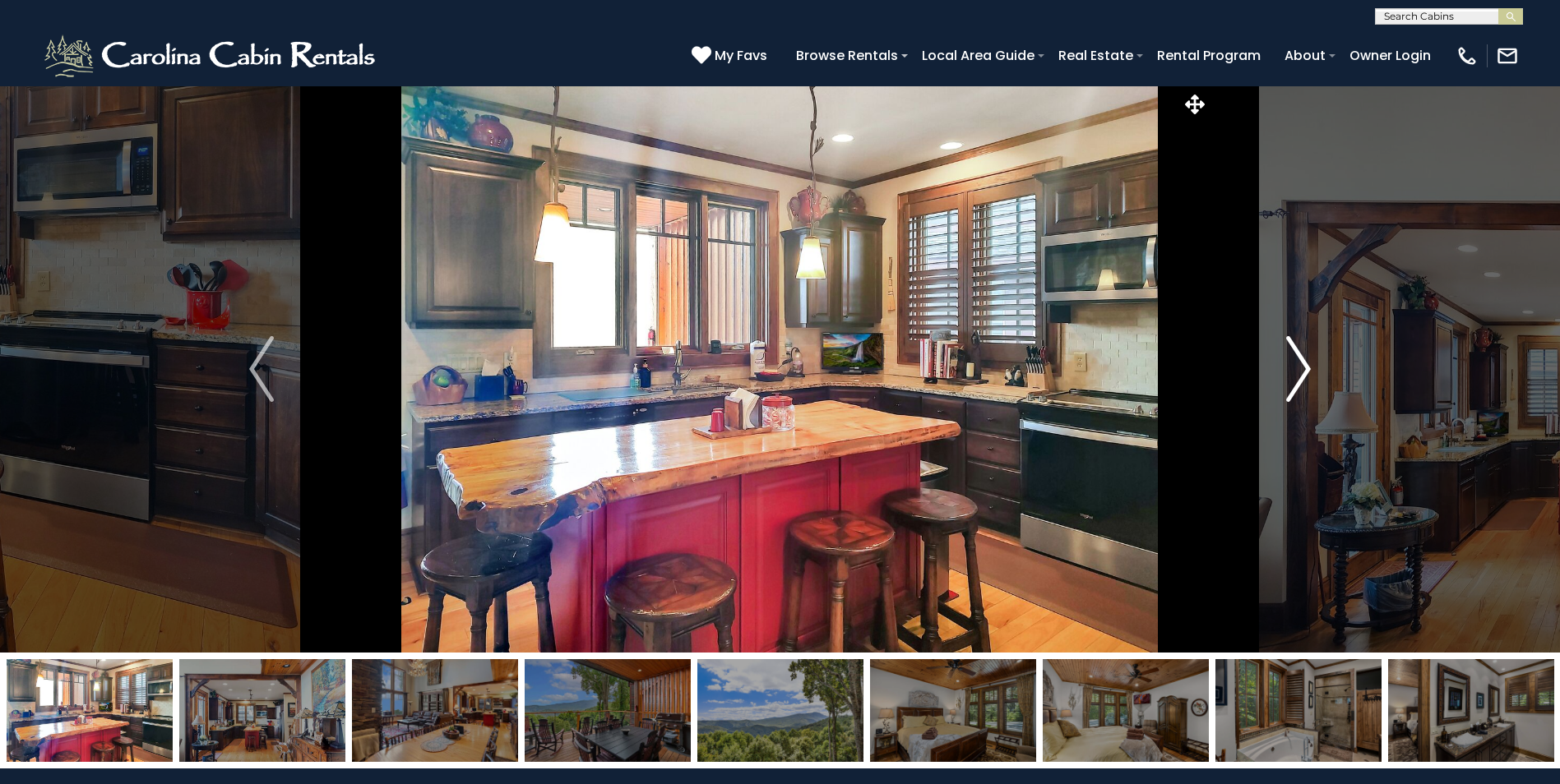
click at [1309, 362] on img "Next" at bounding box center [1298, 369] width 25 height 66
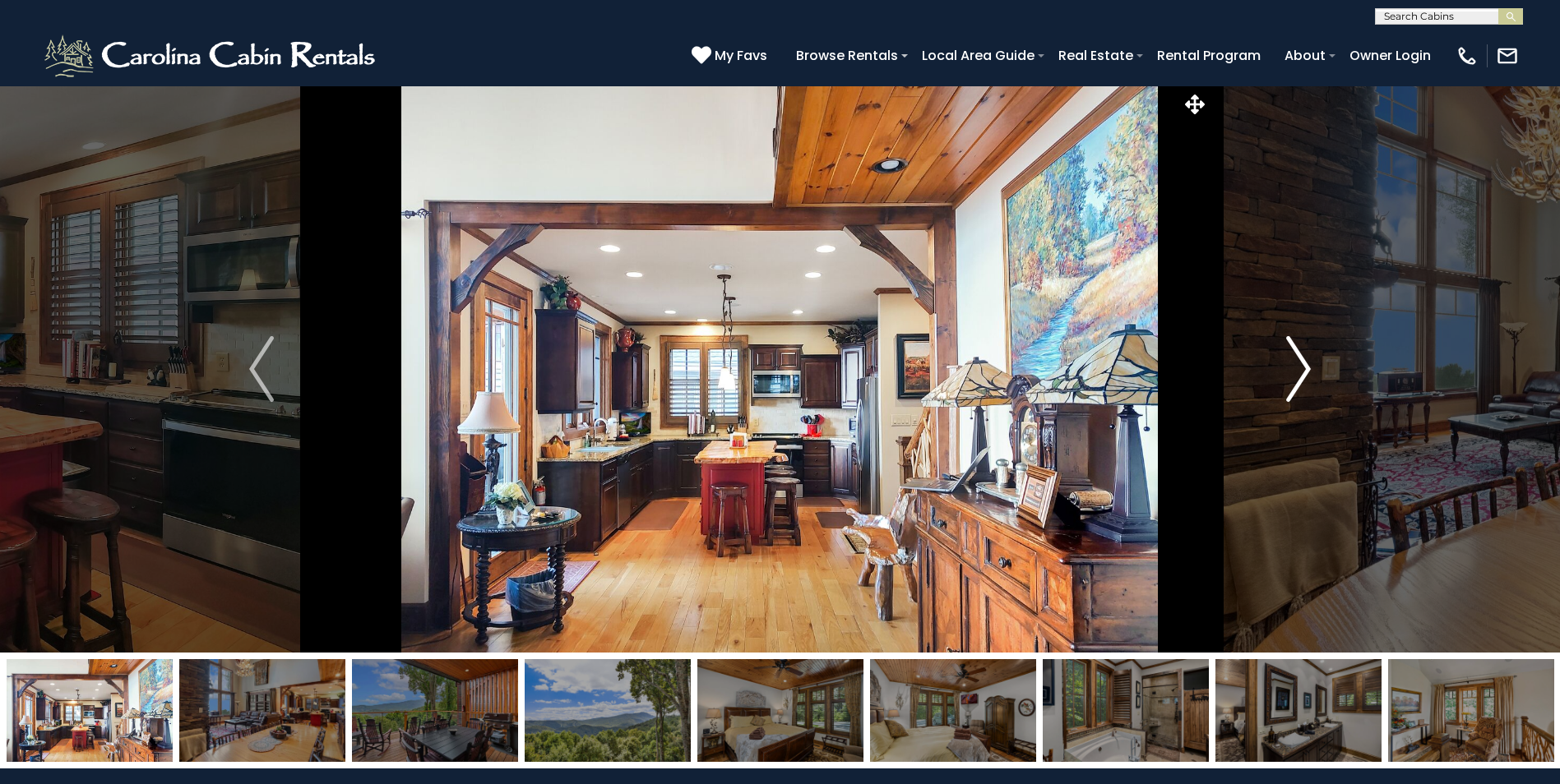
click at [1309, 362] on img "Next" at bounding box center [1298, 369] width 25 height 66
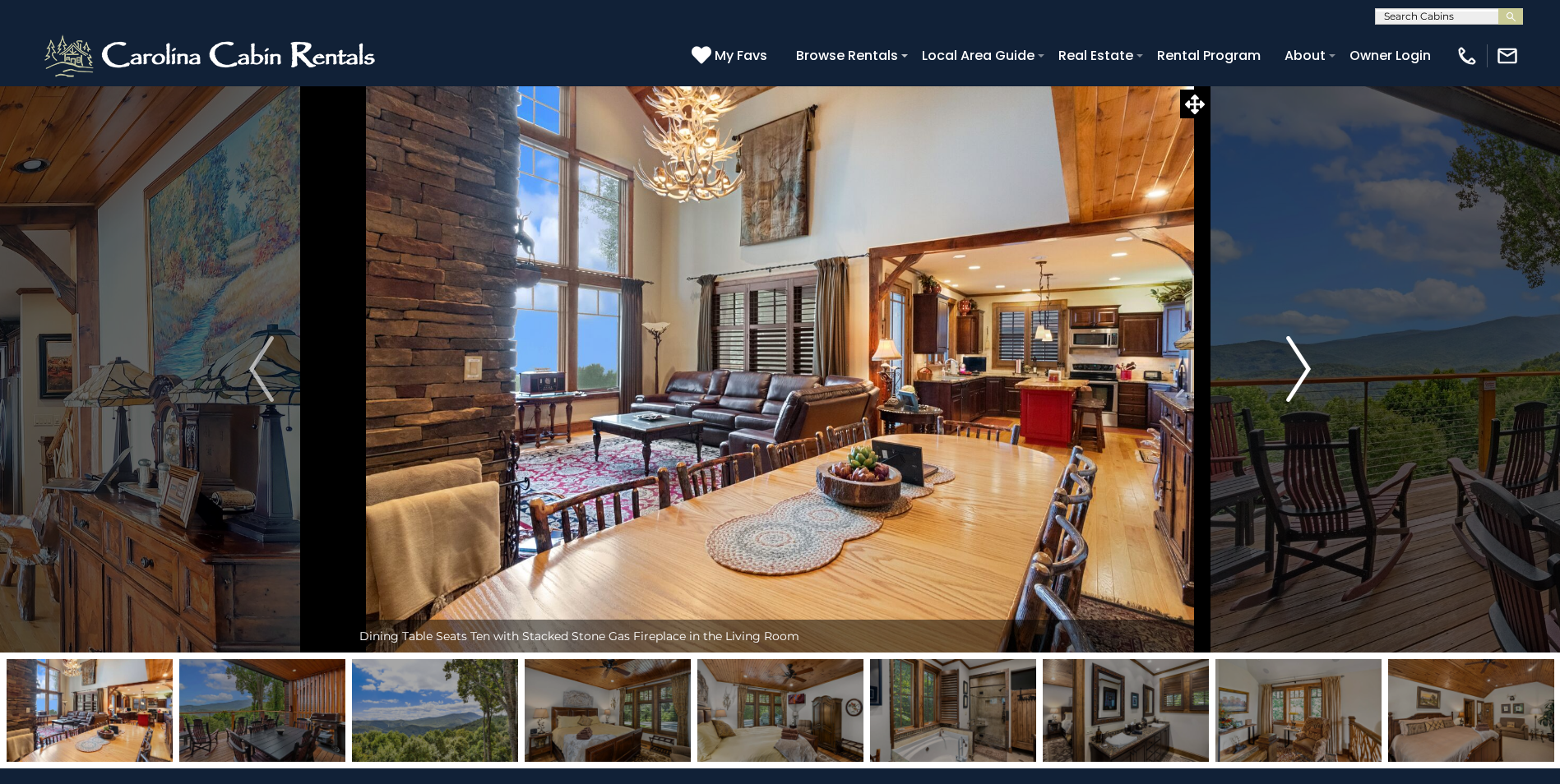
click at [1309, 362] on img "Next" at bounding box center [1298, 369] width 25 height 66
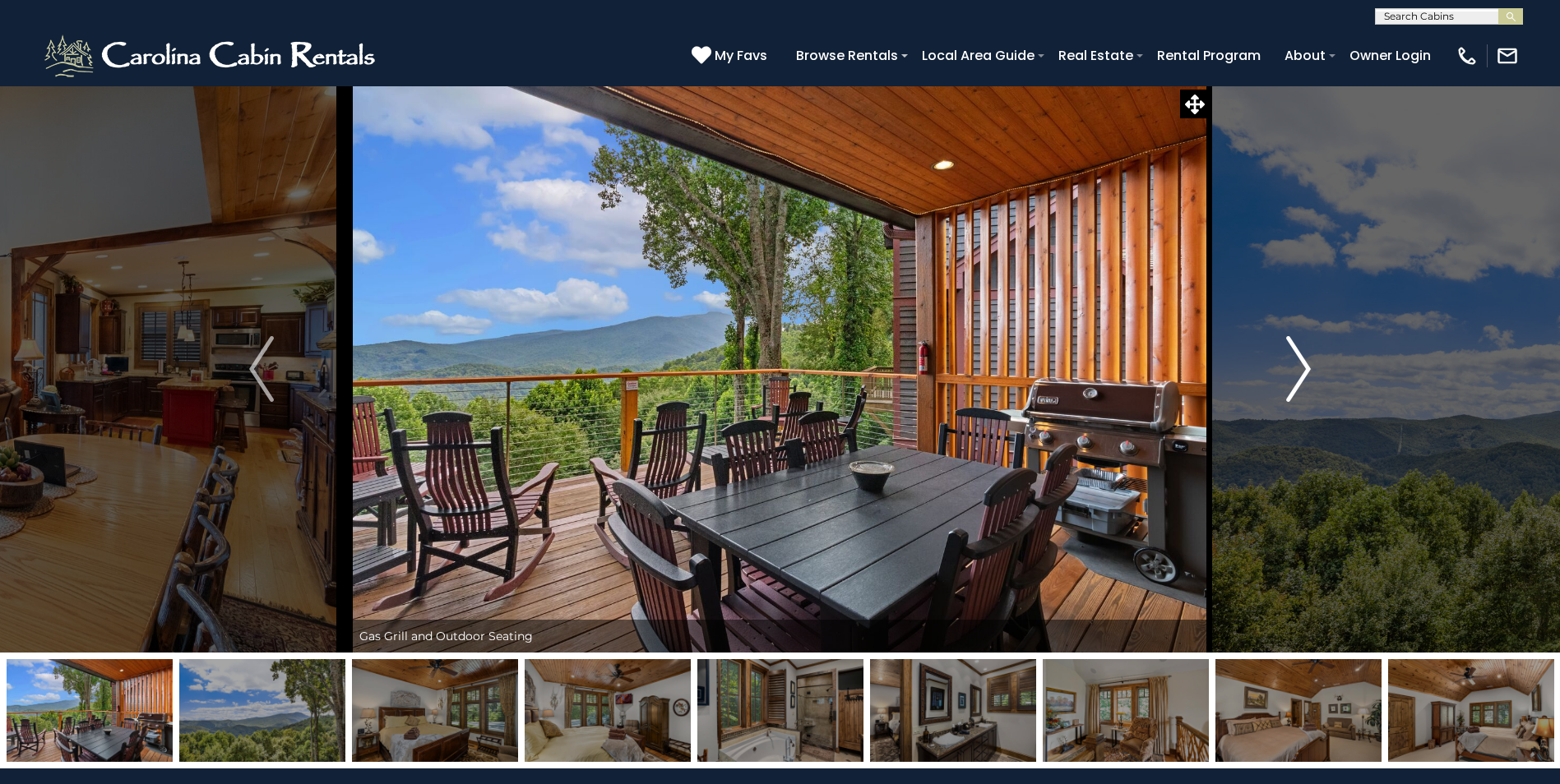
click at [1309, 362] on img "Next" at bounding box center [1298, 369] width 25 height 66
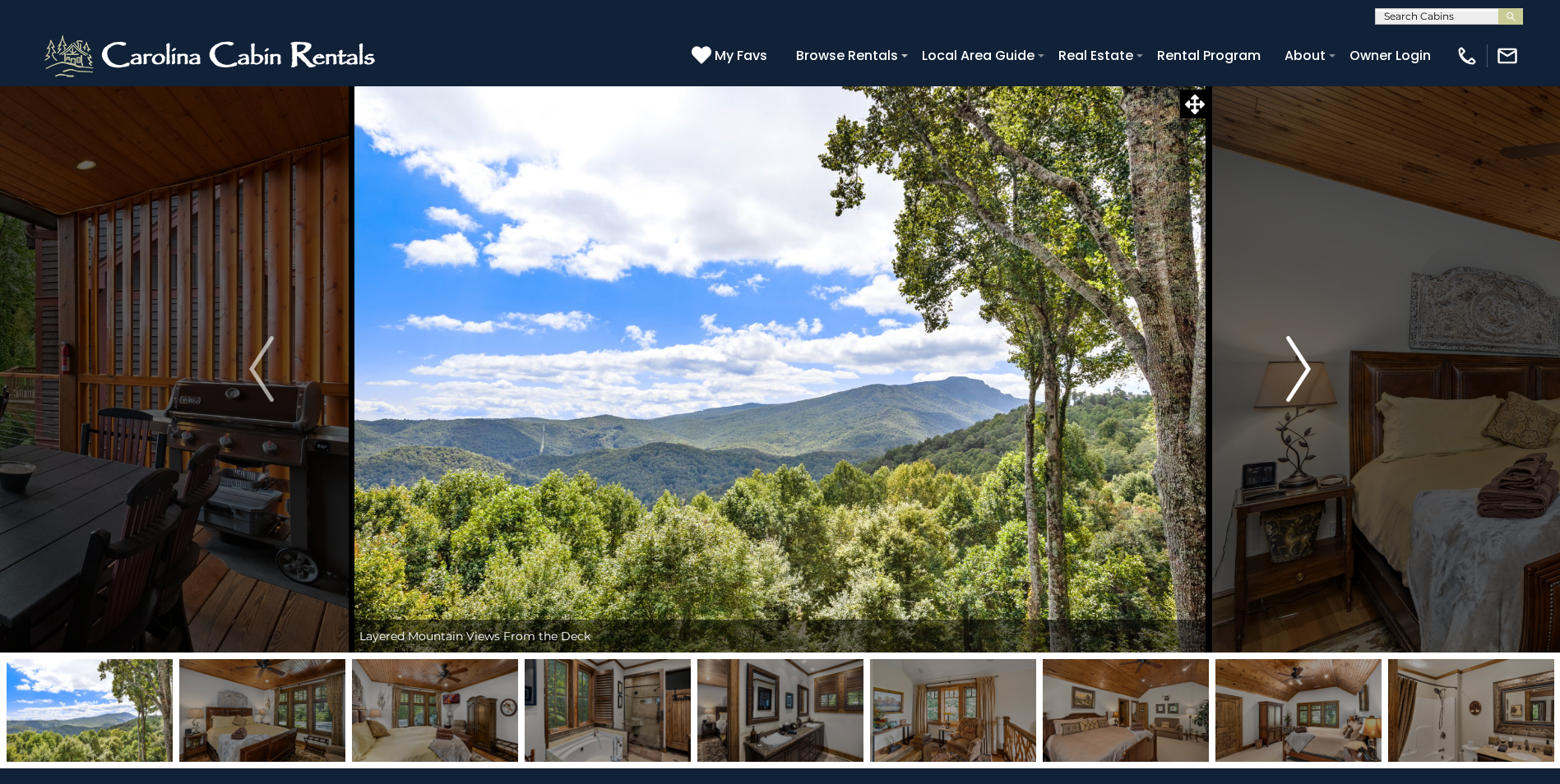
click at [1309, 362] on img "Next" at bounding box center [1298, 369] width 25 height 66
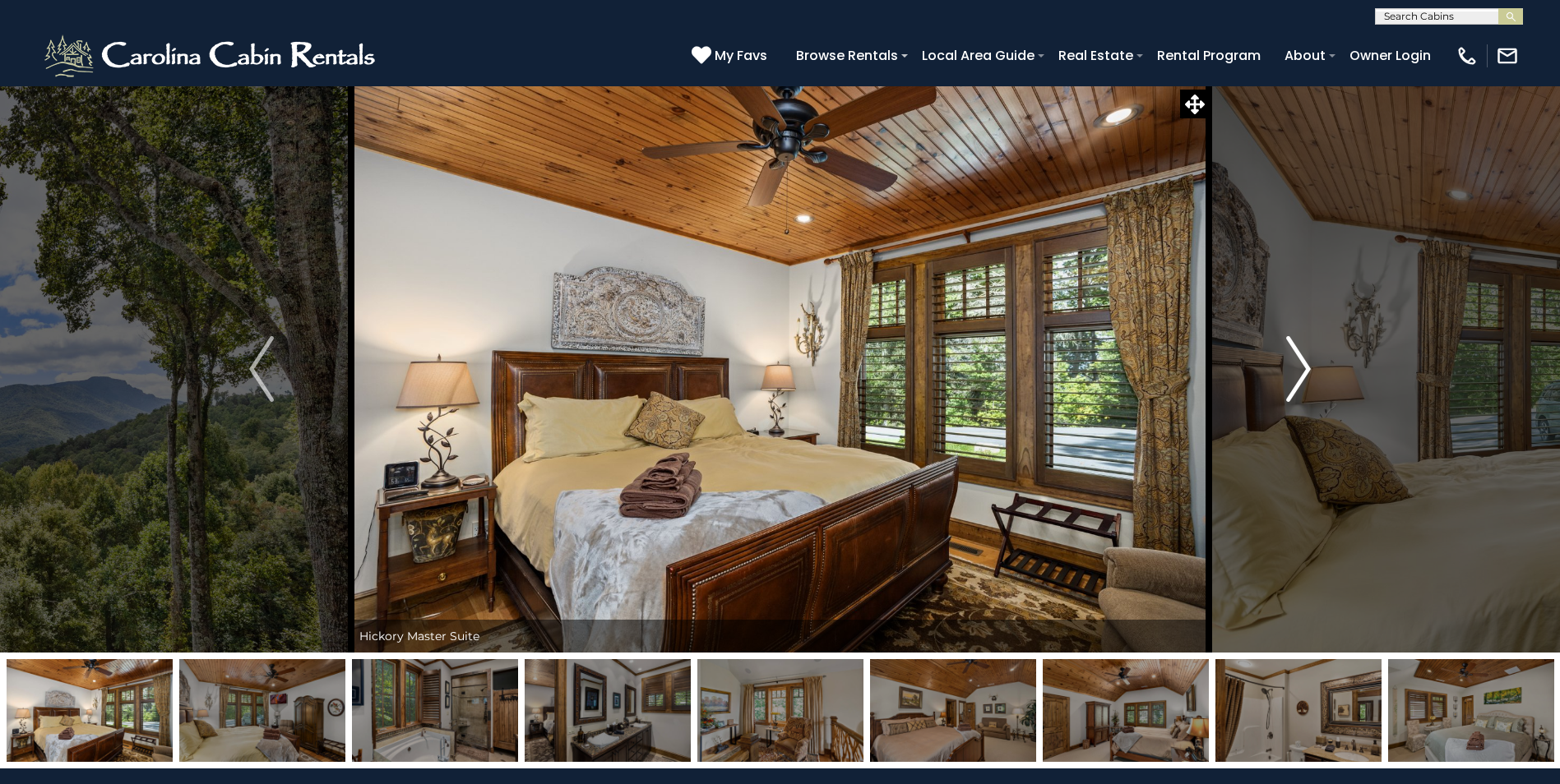
click at [1309, 362] on img "Next" at bounding box center [1298, 369] width 25 height 66
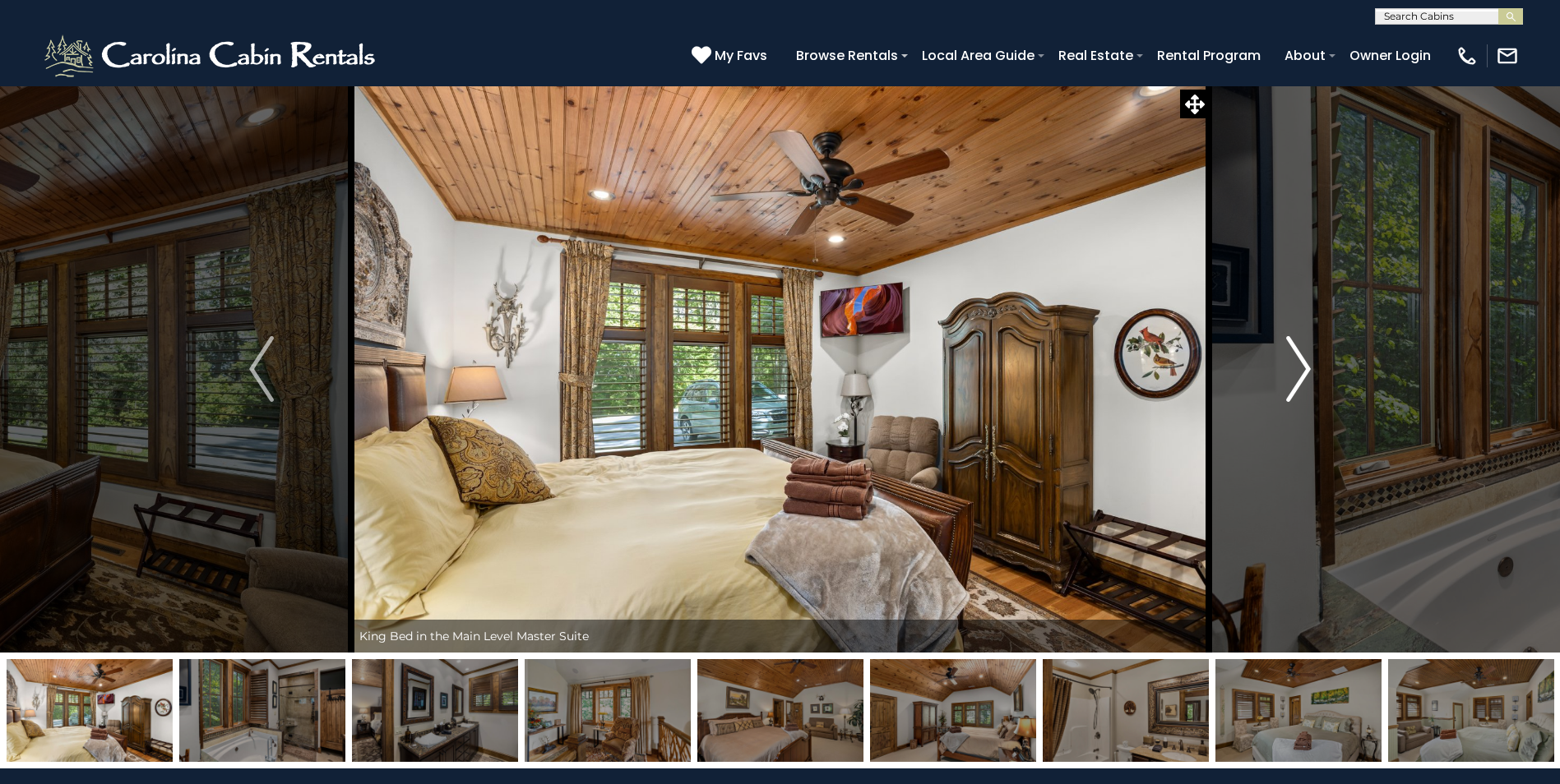
click at [1309, 362] on img "Next" at bounding box center [1298, 369] width 25 height 66
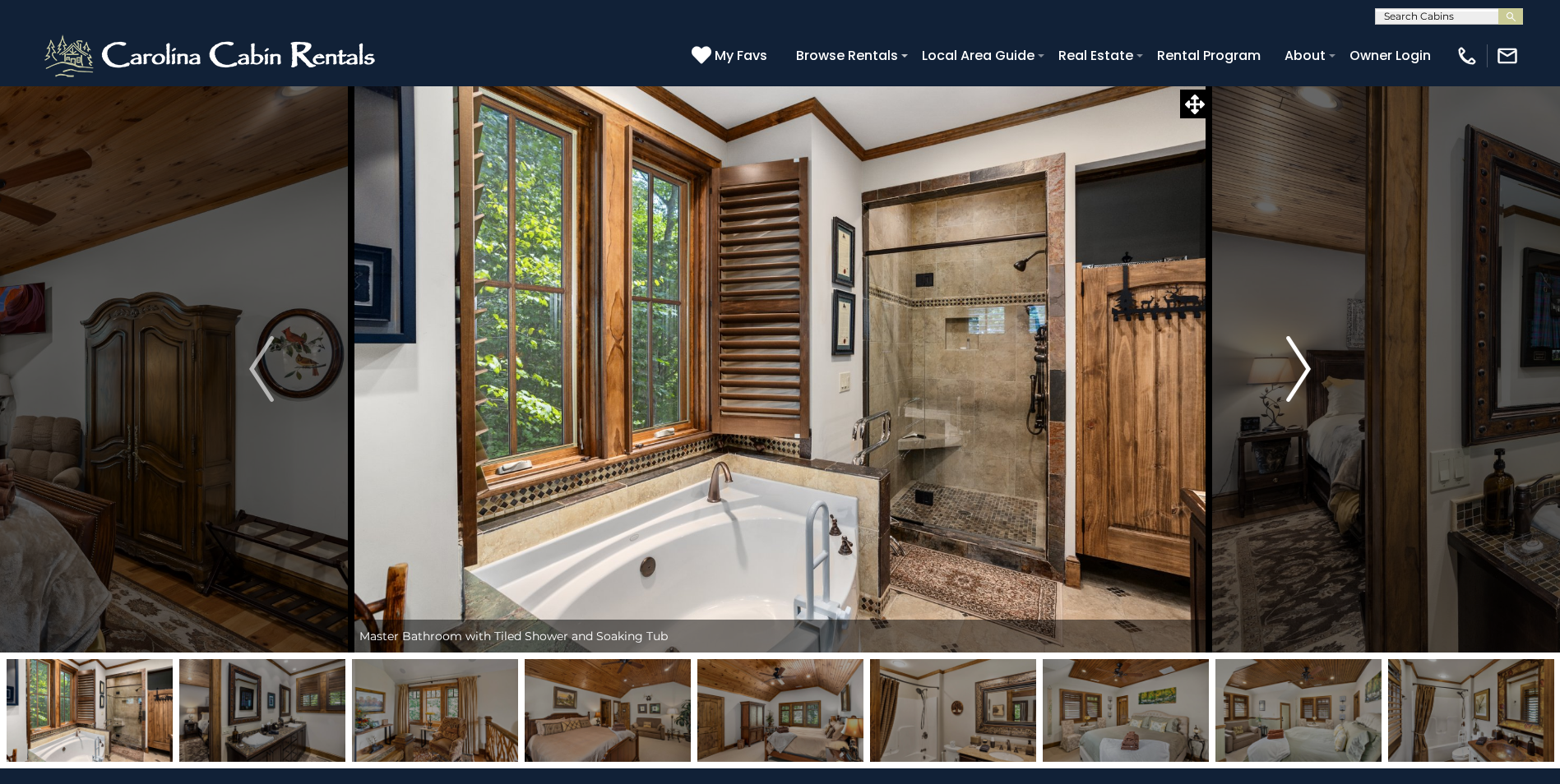
click at [1309, 362] on img "Next" at bounding box center [1298, 369] width 25 height 66
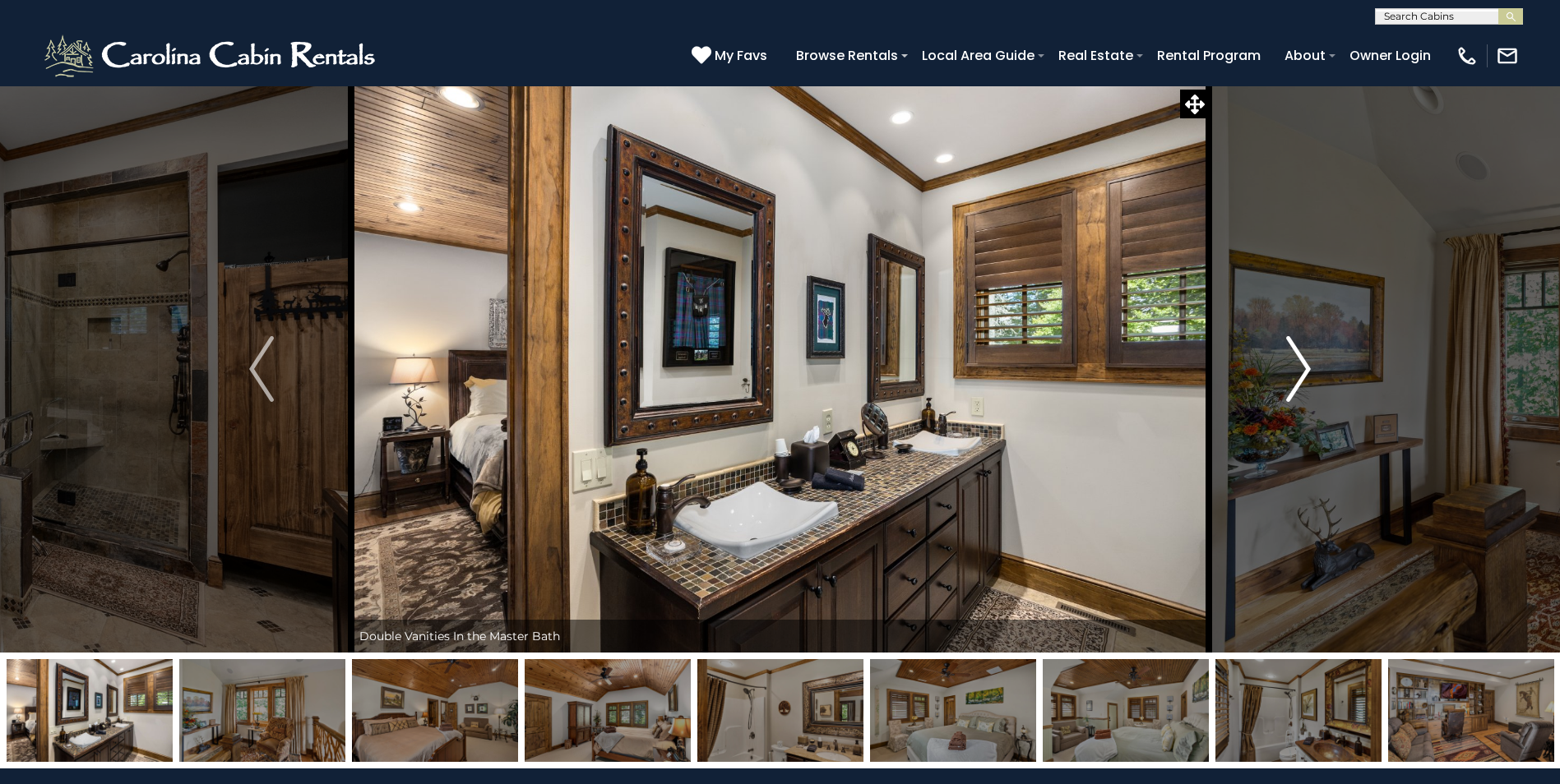
click at [1309, 362] on img "Next" at bounding box center [1298, 369] width 25 height 66
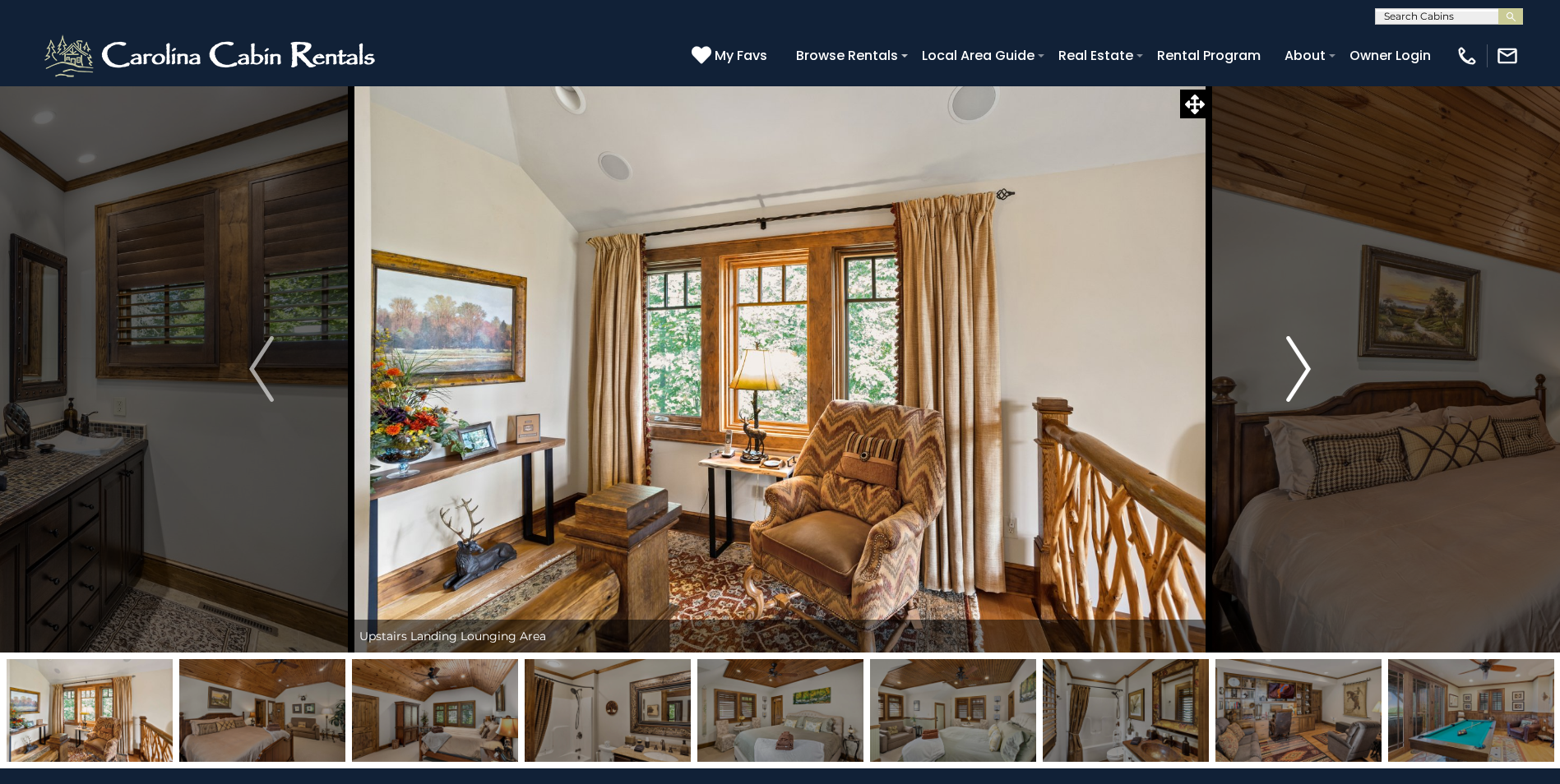
click at [1309, 362] on img "Next" at bounding box center [1298, 369] width 25 height 66
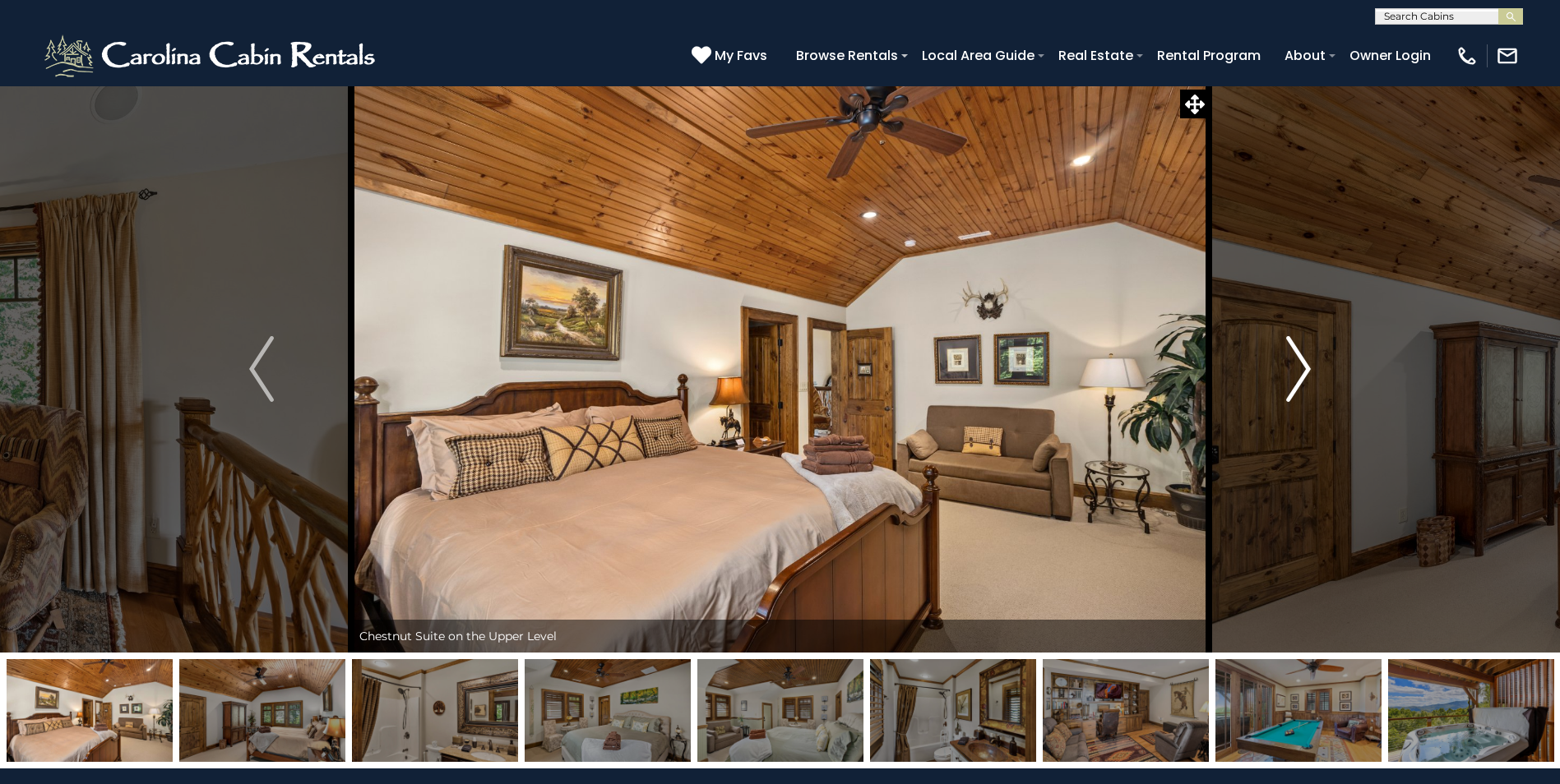
click at [1309, 362] on img "Next" at bounding box center [1298, 369] width 25 height 66
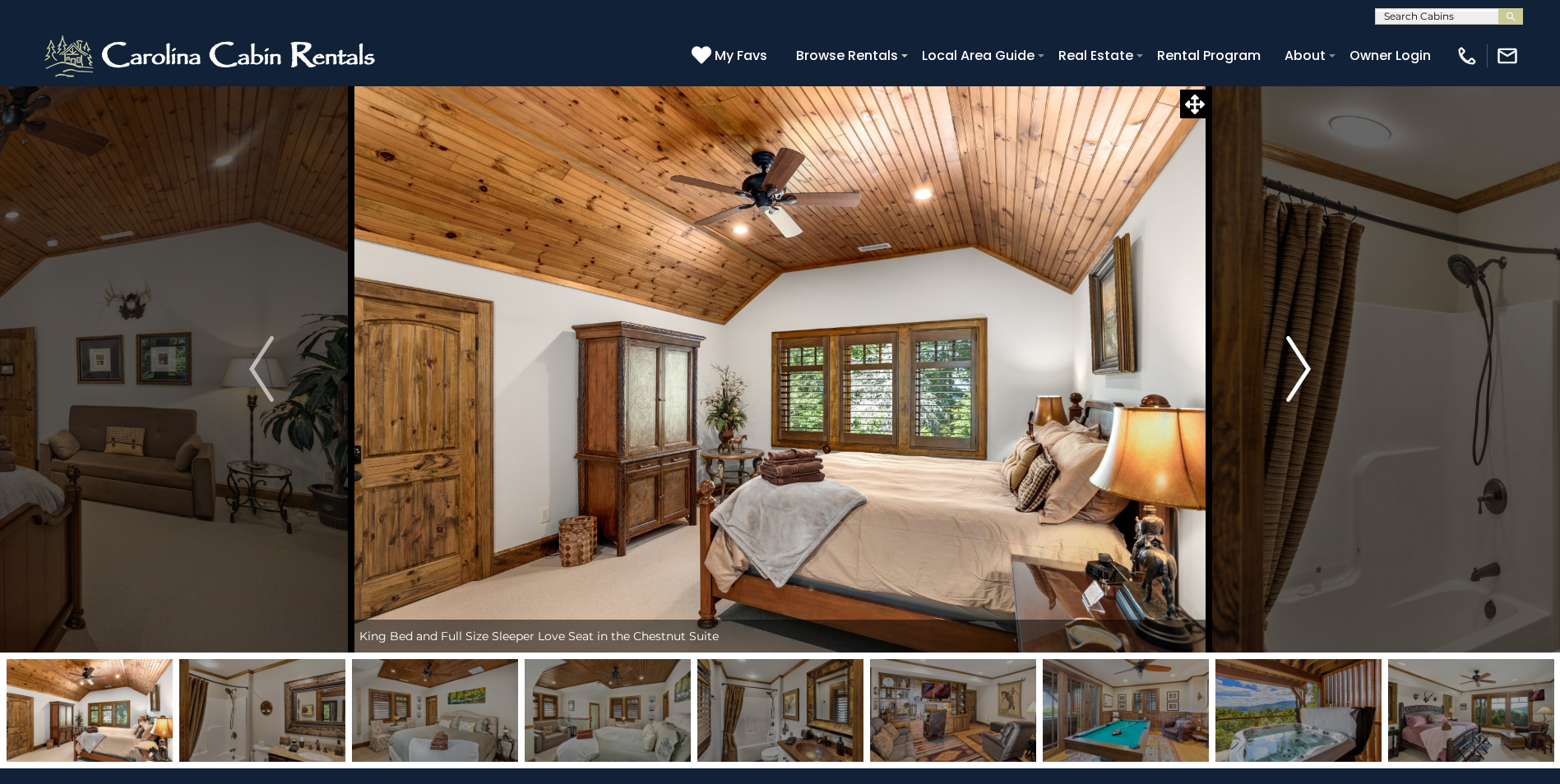
click at [1309, 362] on img "Next" at bounding box center [1298, 369] width 25 height 66
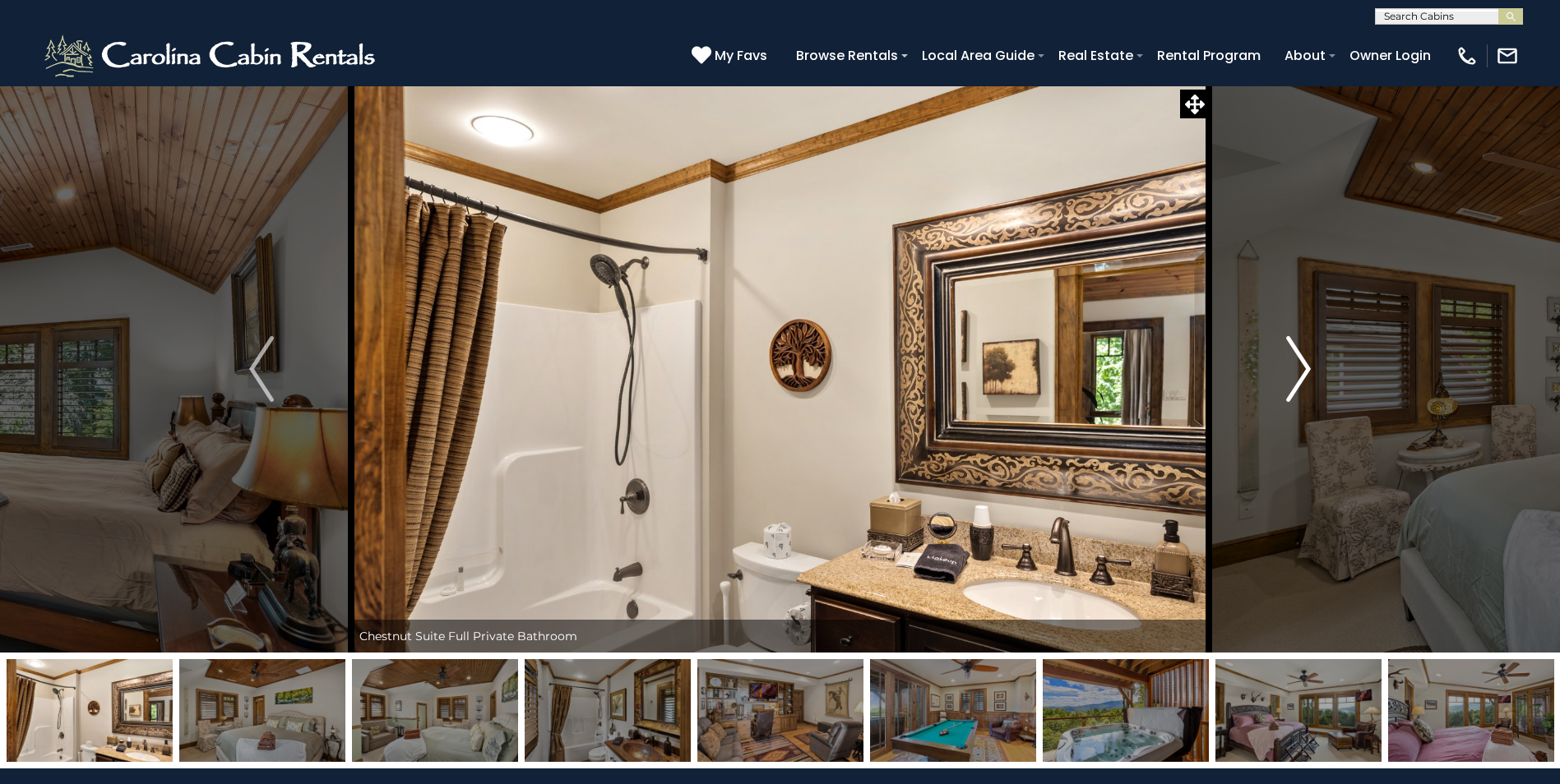
click at [1309, 362] on img "Next" at bounding box center [1298, 369] width 25 height 66
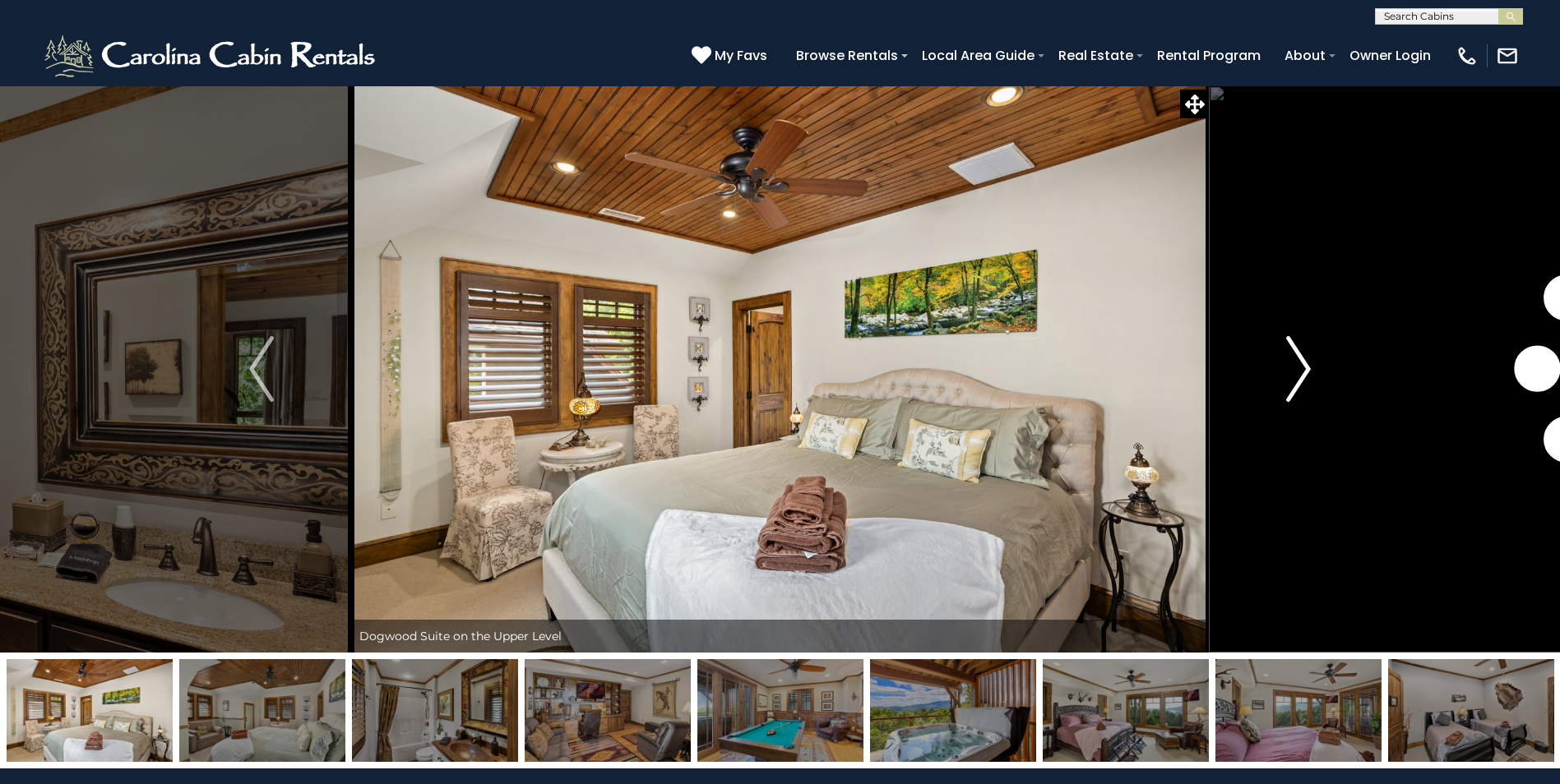
click at [1309, 362] on img "Next" at bounding box center [1298, 369] width 25 height 66
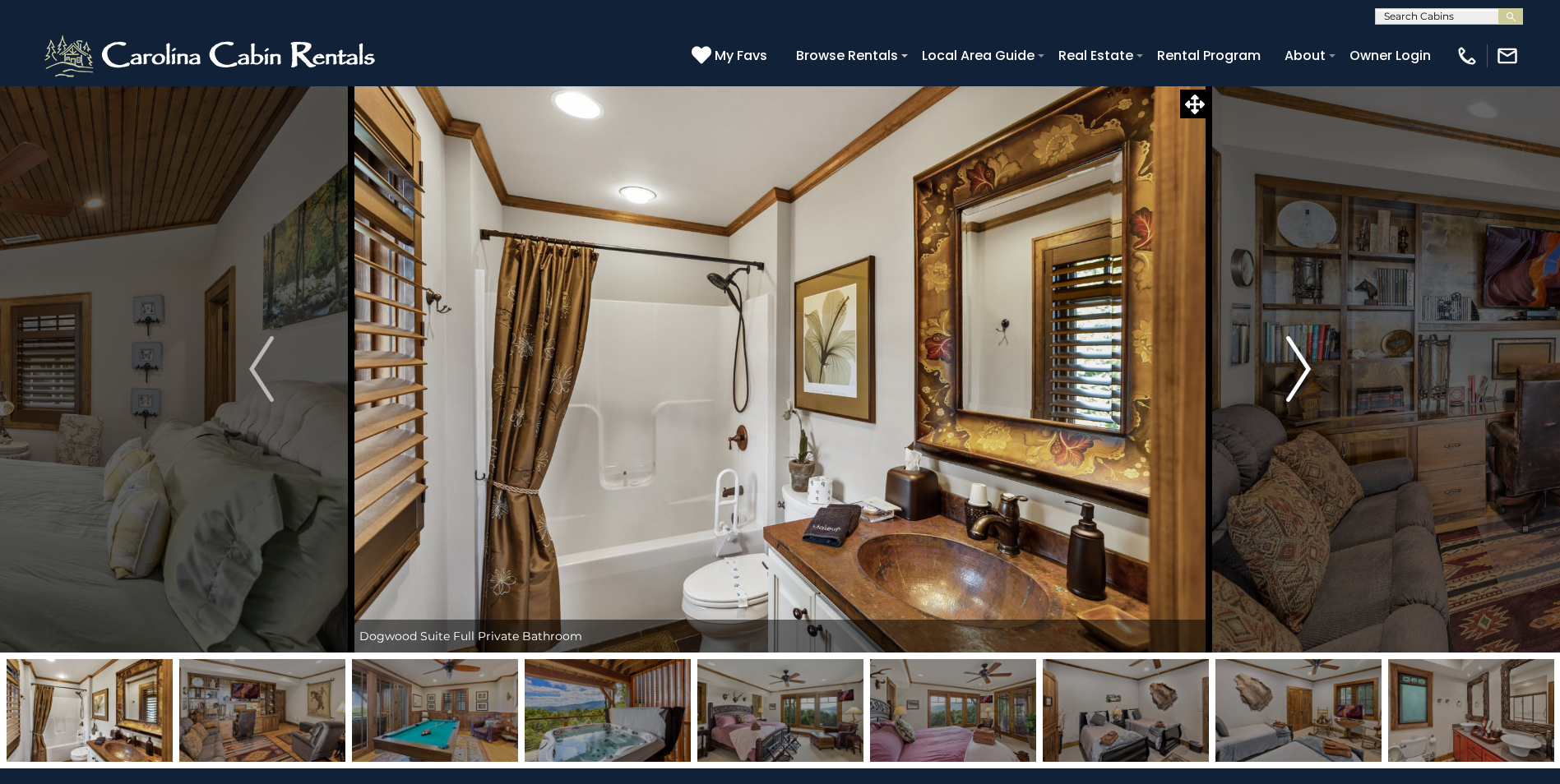
click at [1295, 360] on img "Next" at bounding box center [1298, 369] width 25 height 66
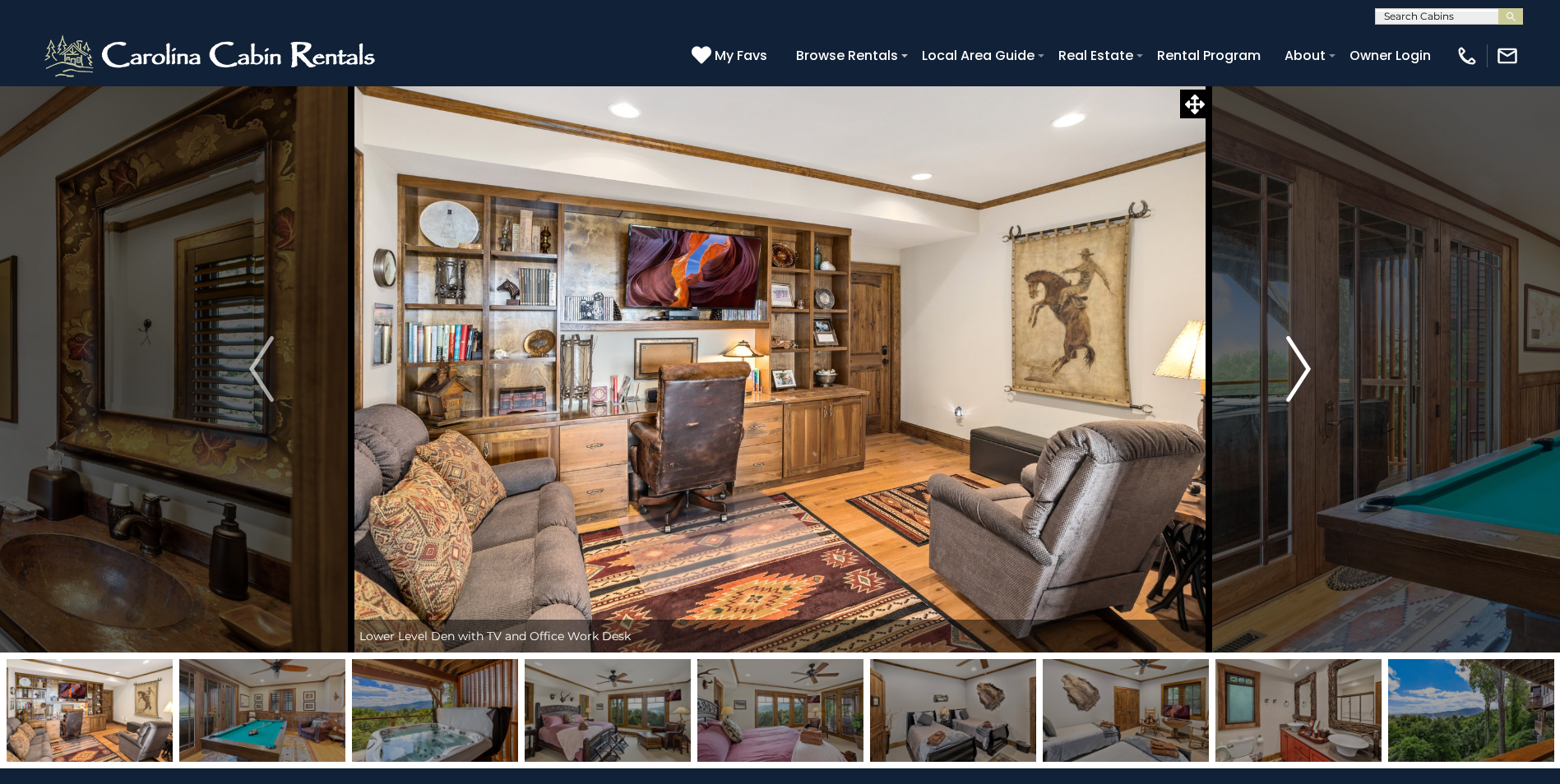
click at [1295, 360] on img "Next" at bounding box center [1298, 369] width 25 height 66
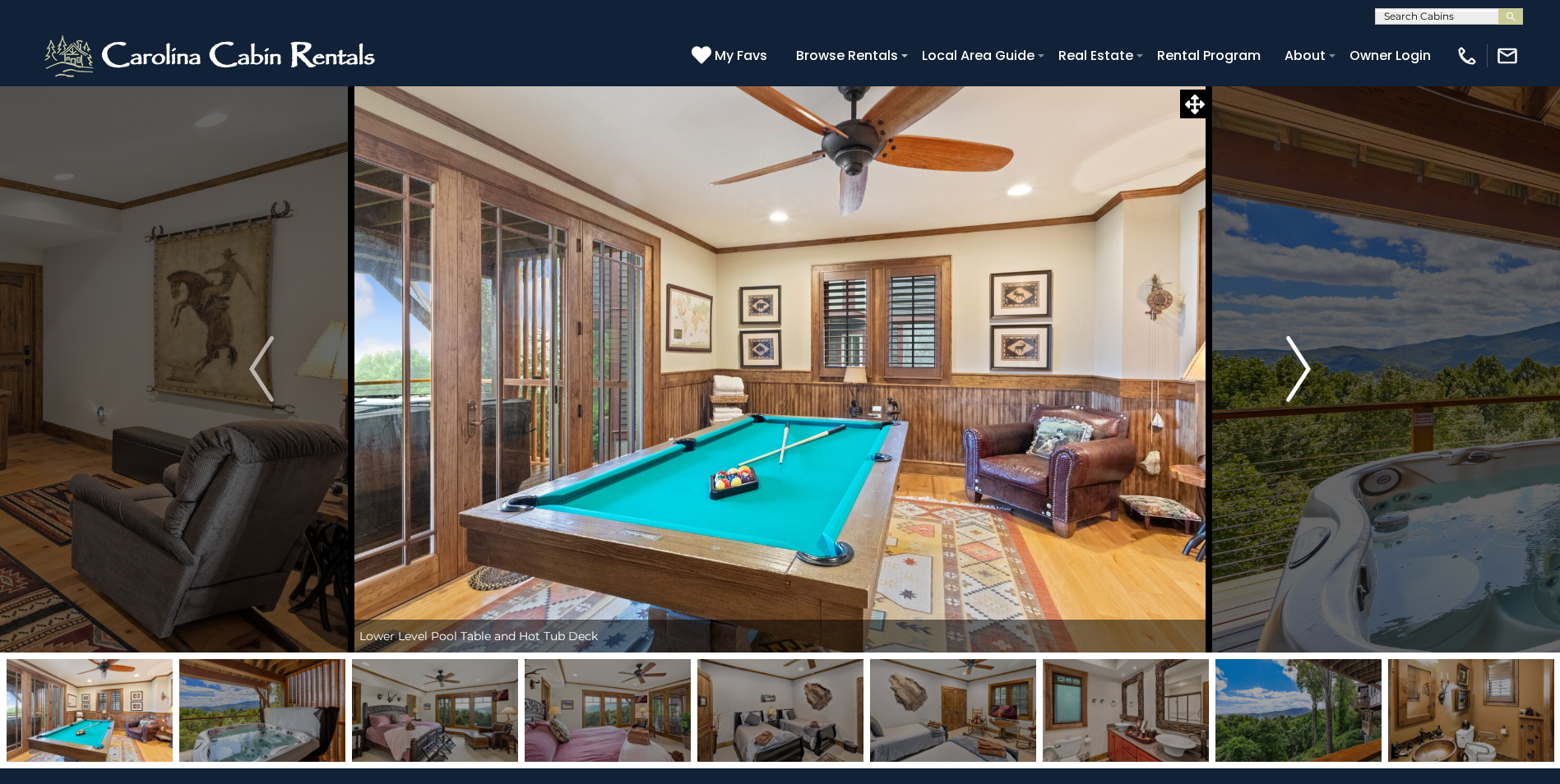
click at [1295, 360] on img "Next" at bounding box center [1298, 369] width 25 height 66
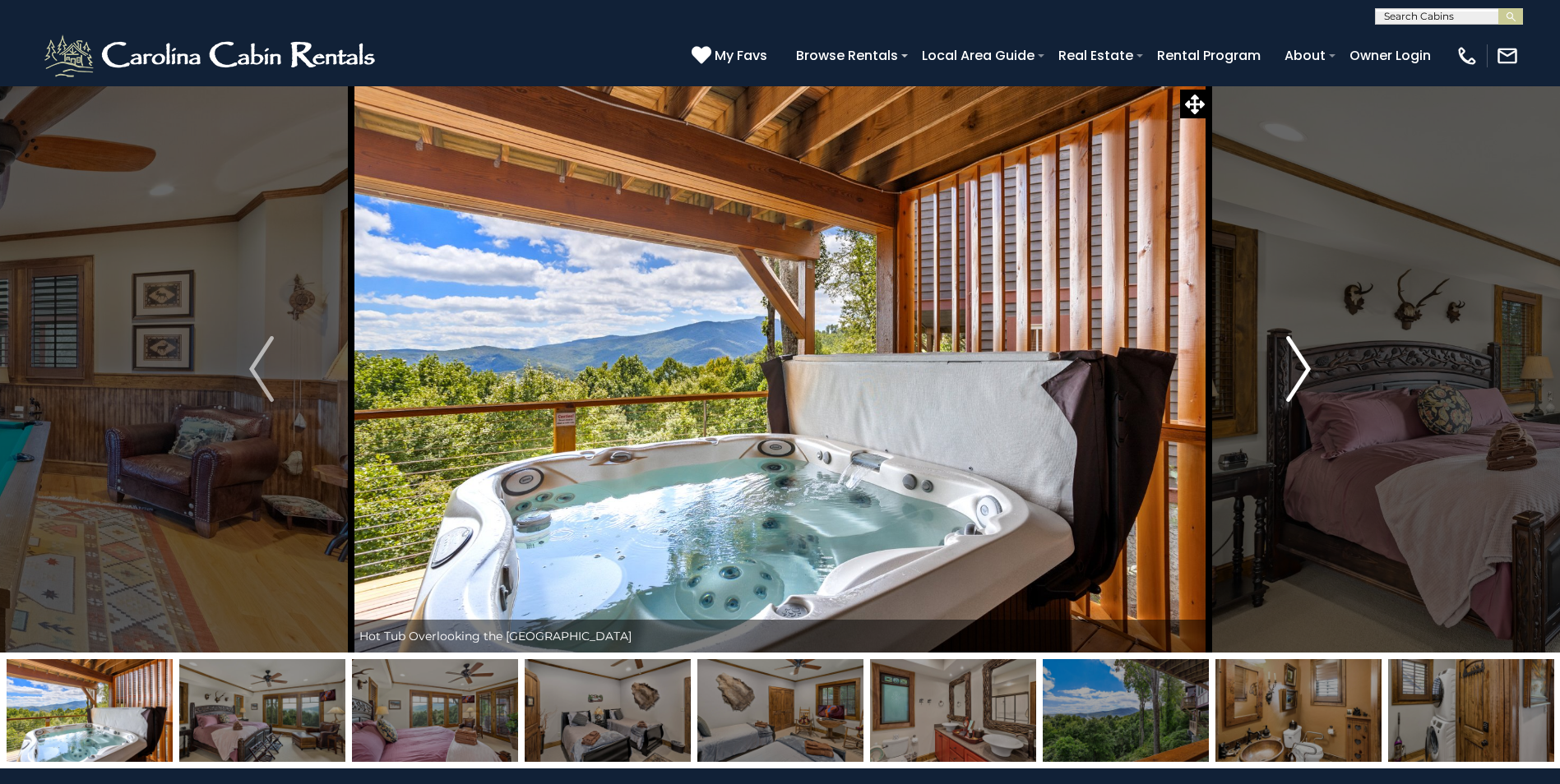
click at [1295, 360] on img "Next" at bounding box center [1298, 369] width 25 height 66
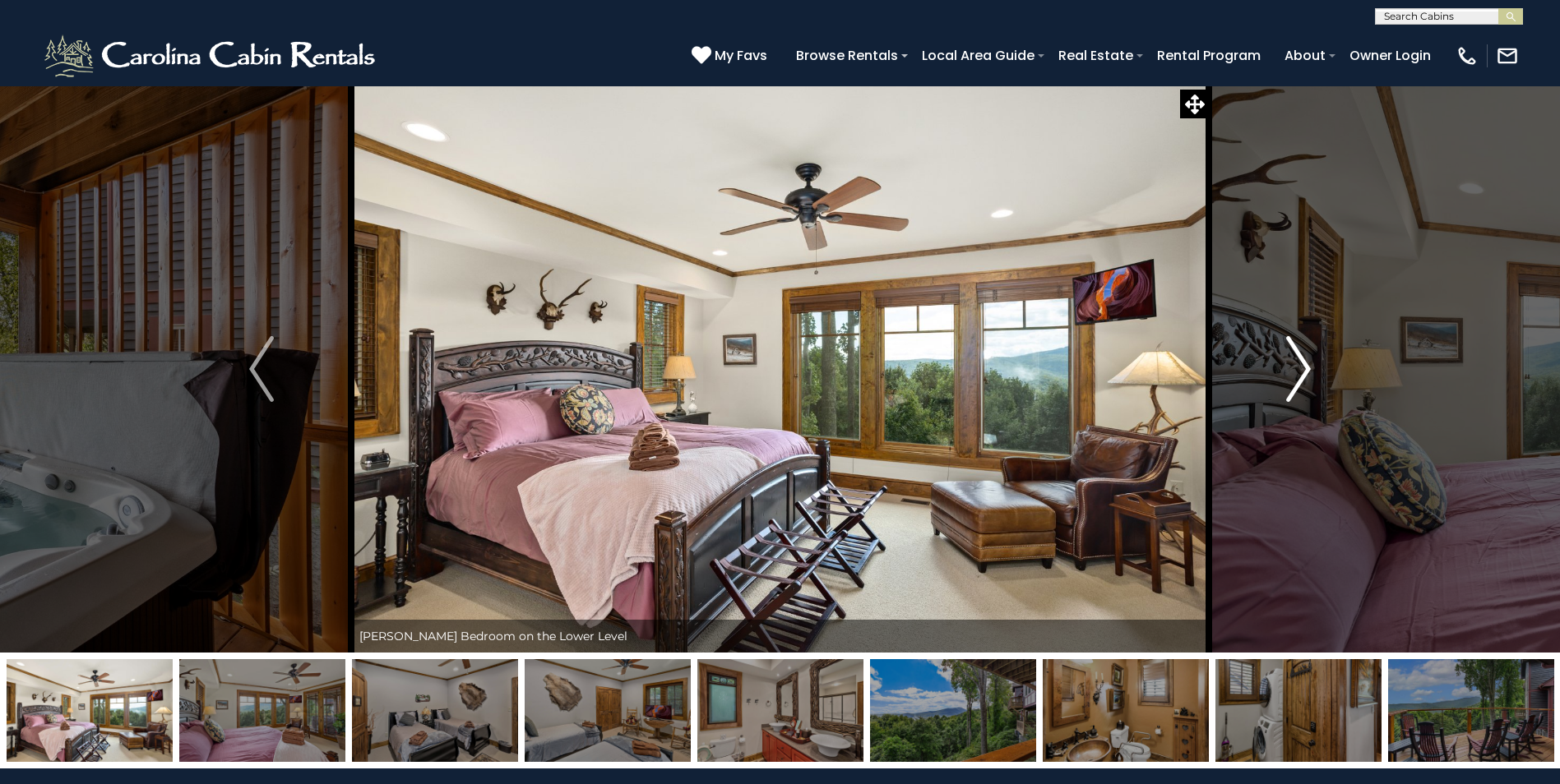
click at [1295, 360] on img "Next" at bounding box center [1298, 369] width 25 height 66
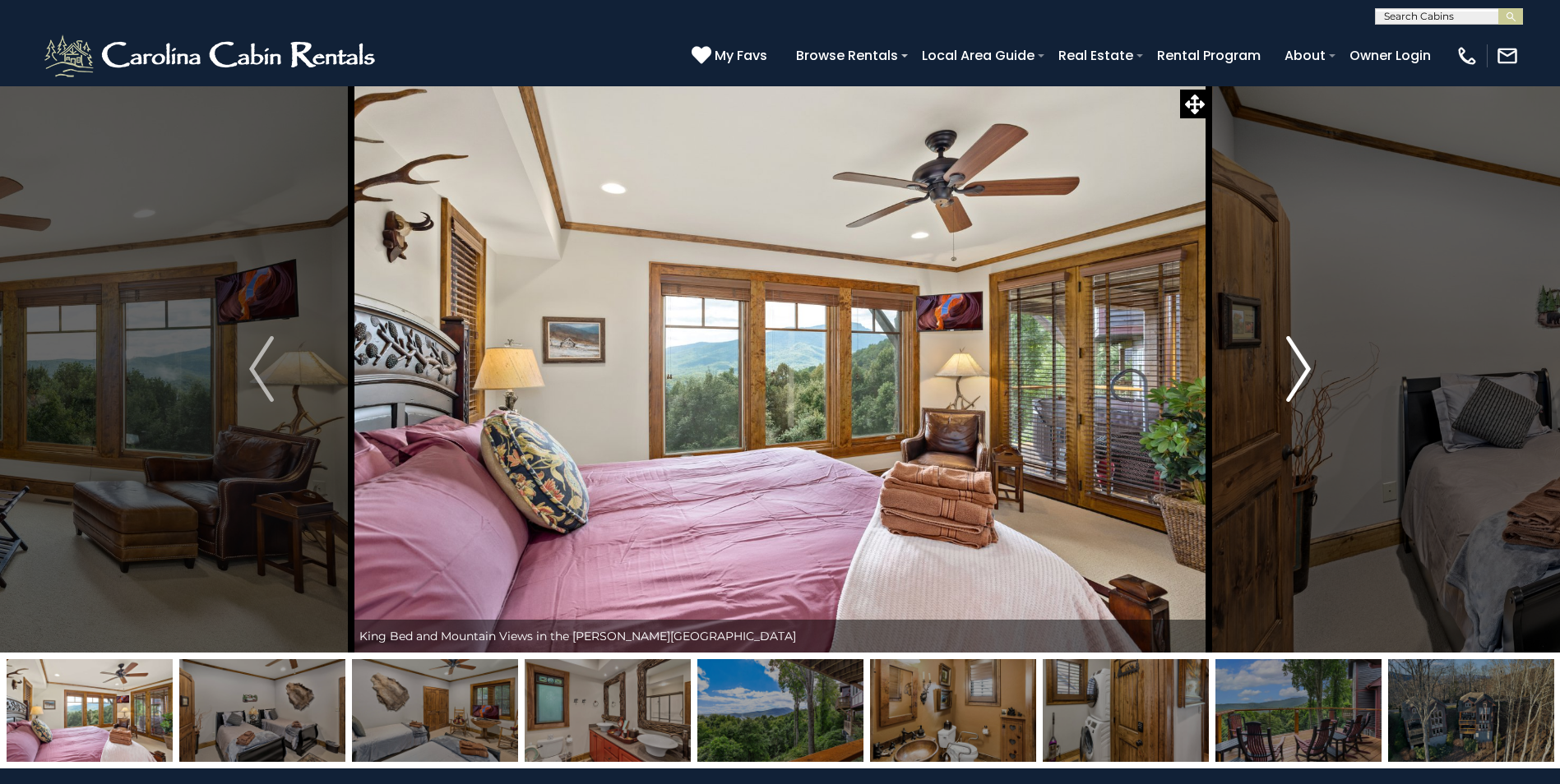
click at [1295, 360] on img "Next" at bounding box center [1298, 369] width 25 height 66
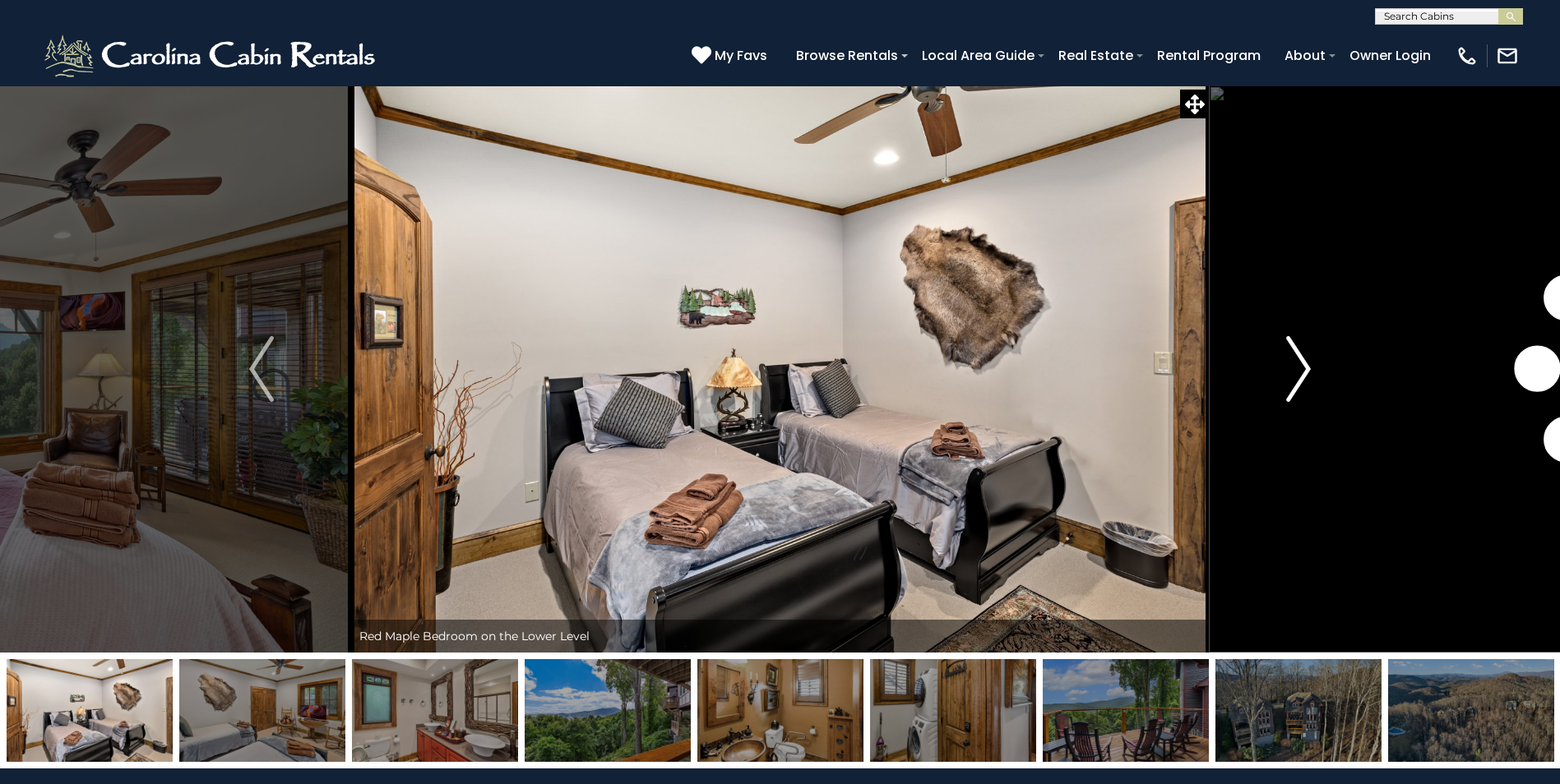
click at [1295, 360] on img "Next" at bounding box center [1298, 369] width 25 height 66
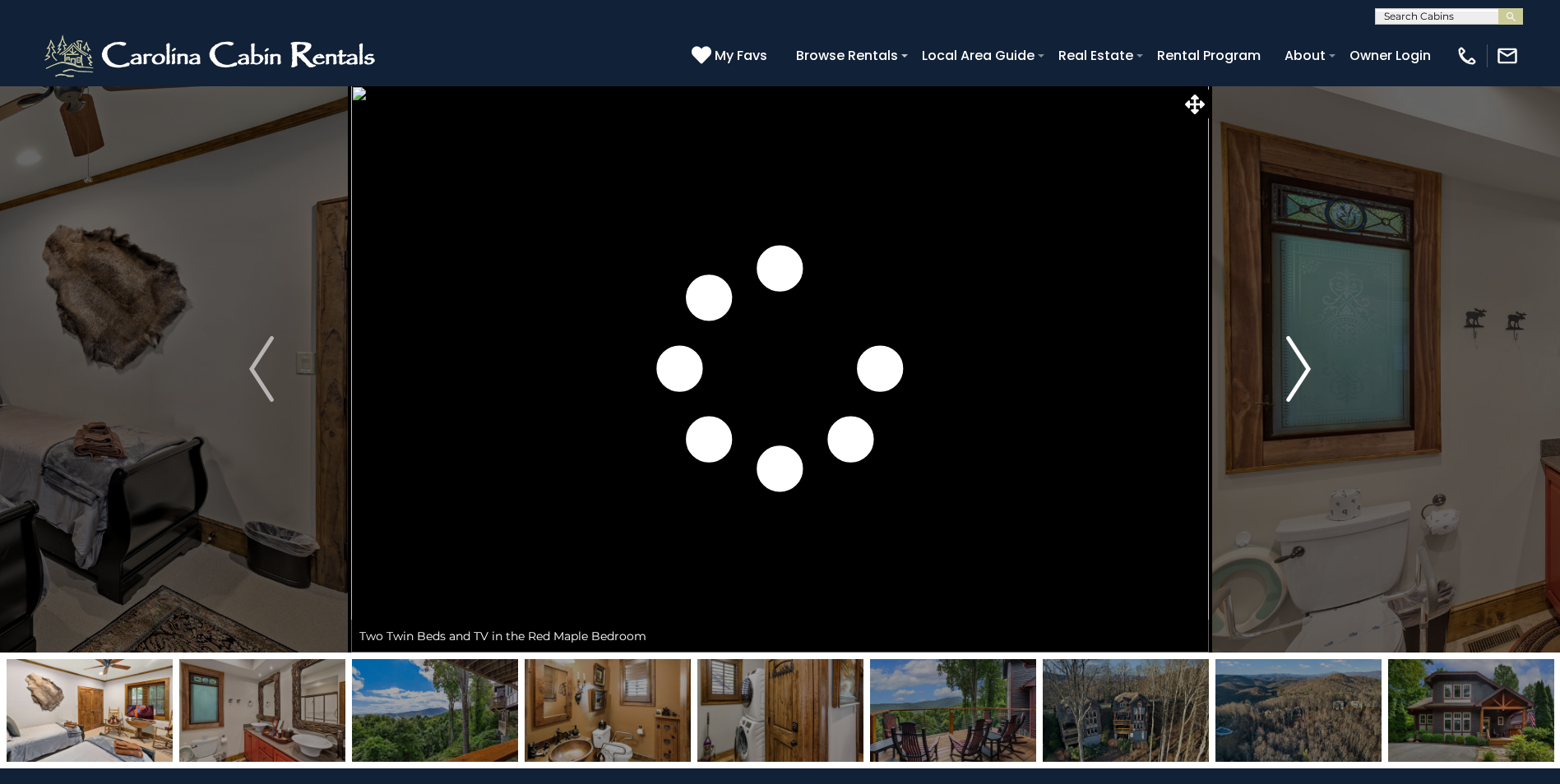
click at [1295, 360] on img "Next" at bounding box center [1298, 369] width 25 height 66
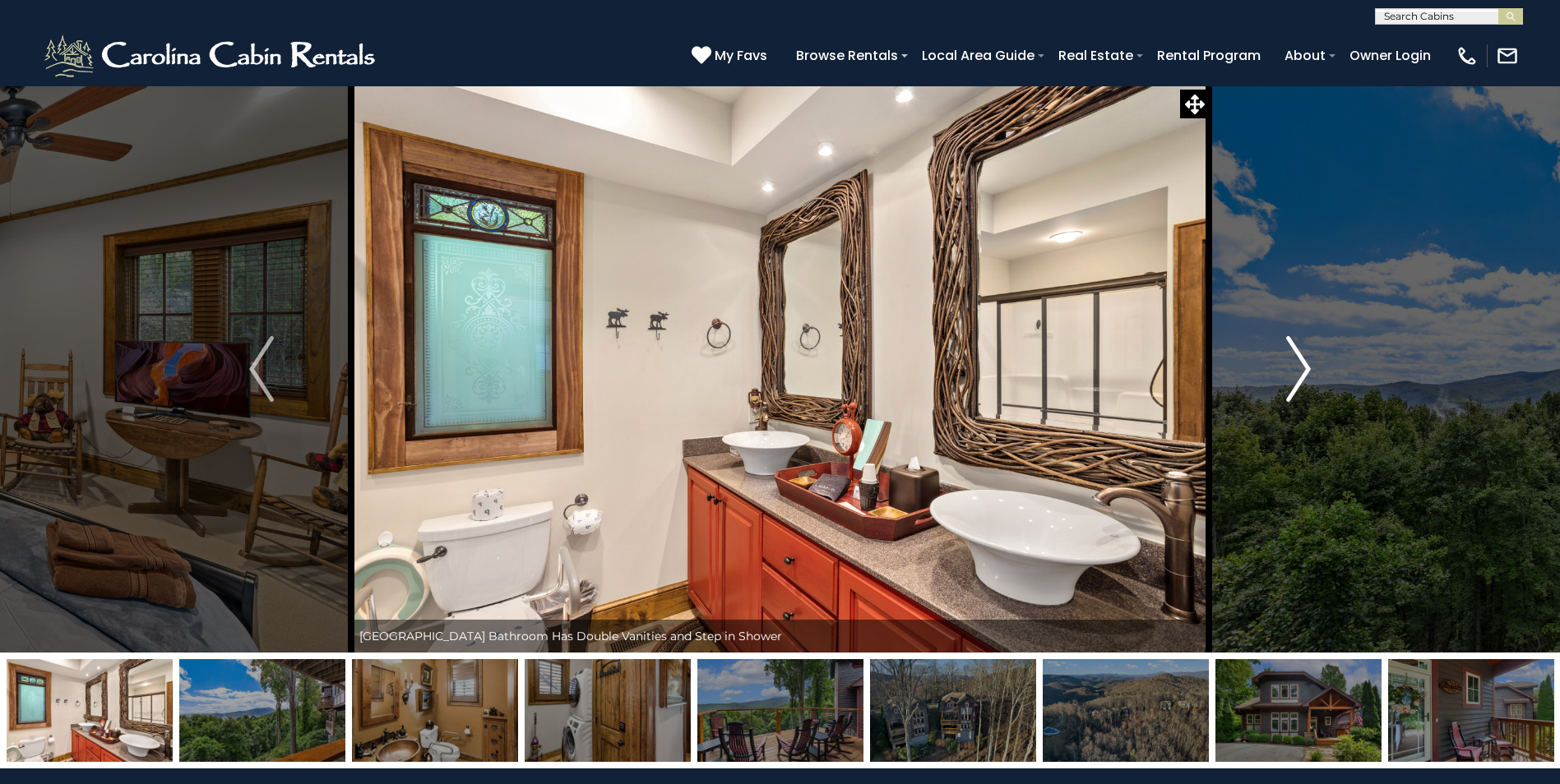
click at [1295, 360] on img "Next" at bounding box center [1298, 369] width 25 height 66
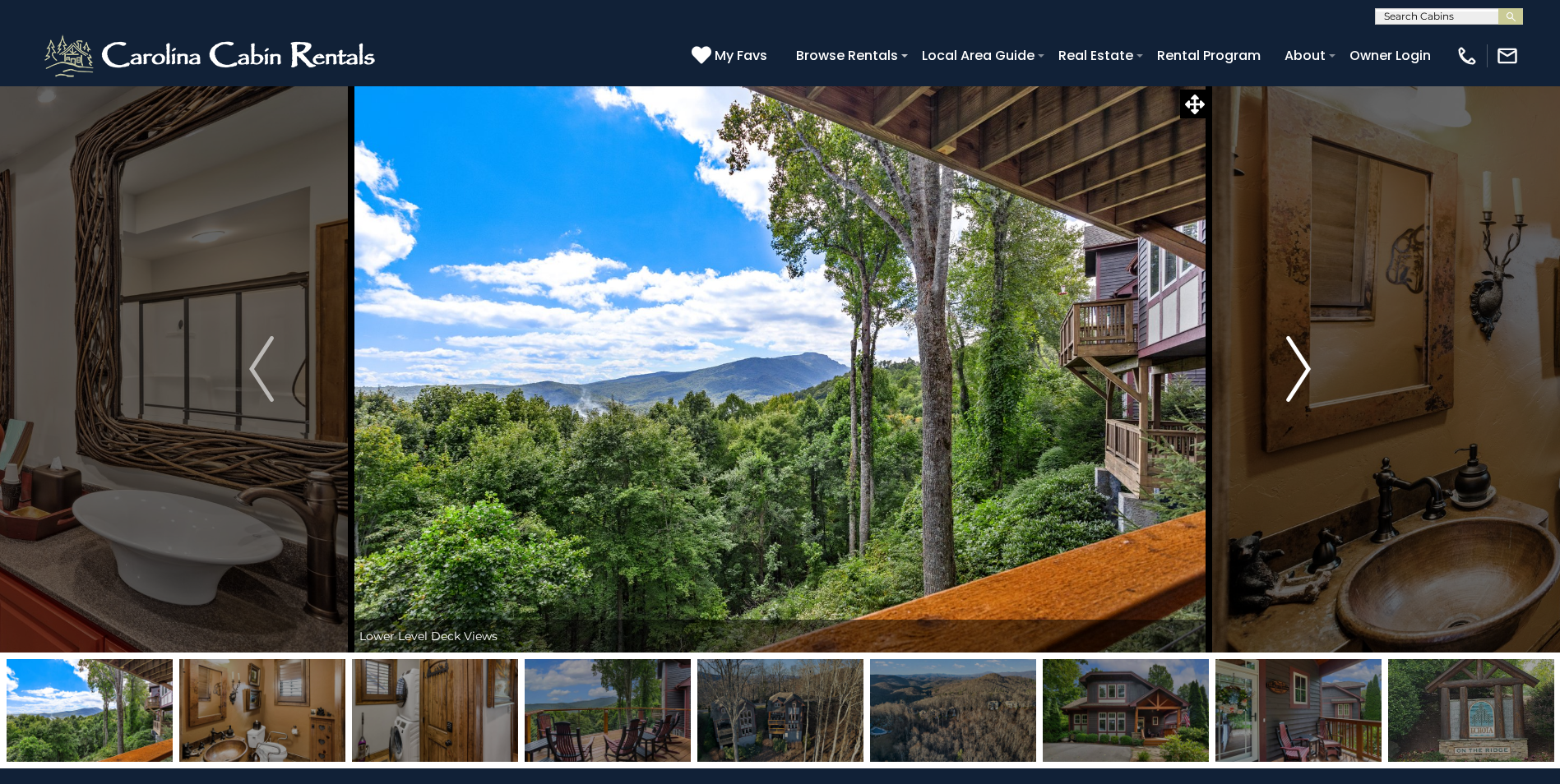
click at [1295, 360] on img "Next" at bounding box center [1298, 369] width 25 height 66
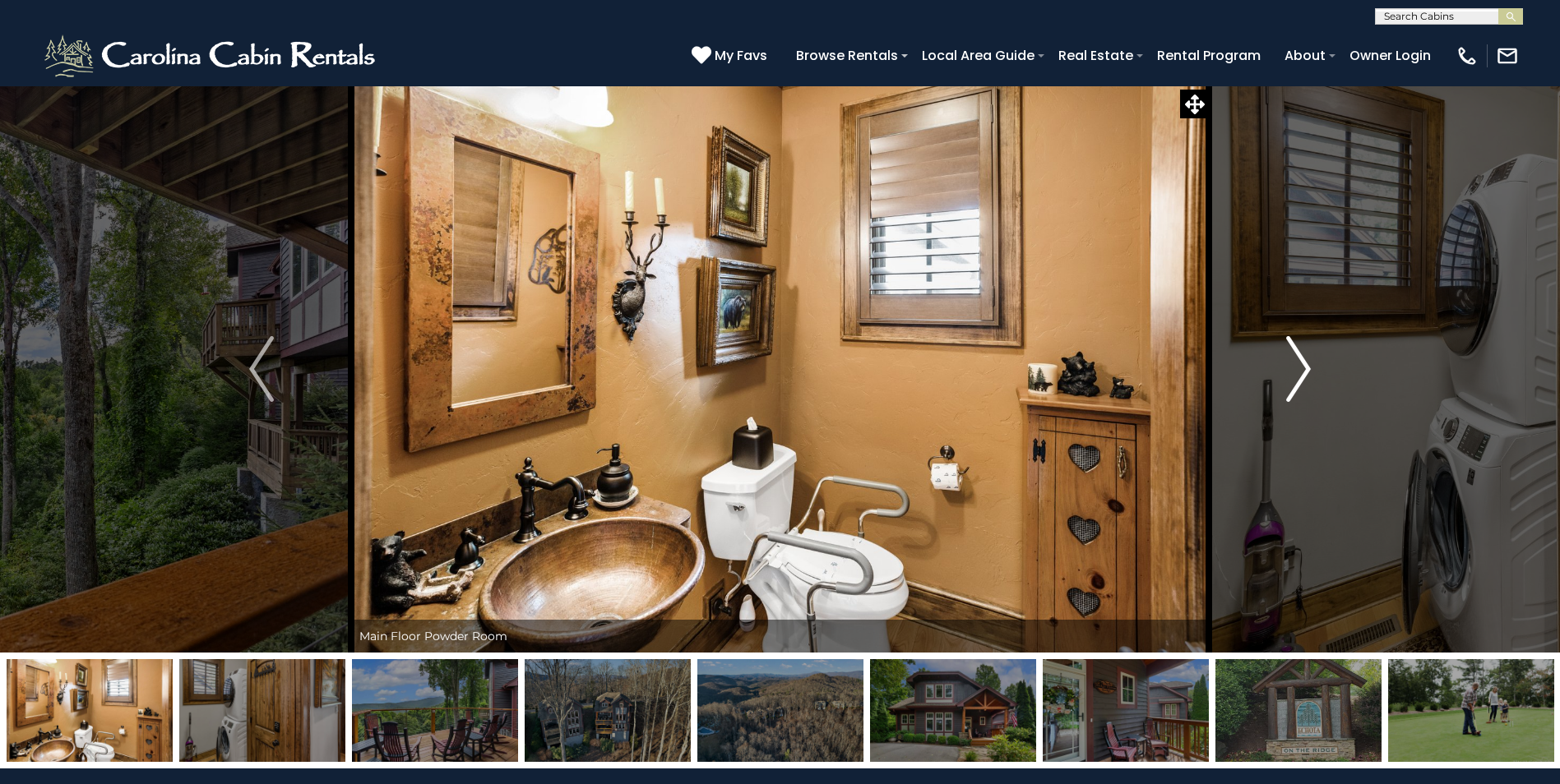
click at [1295, 360] on img "Next" at bounding box center [1298, 369] width 25 height 66
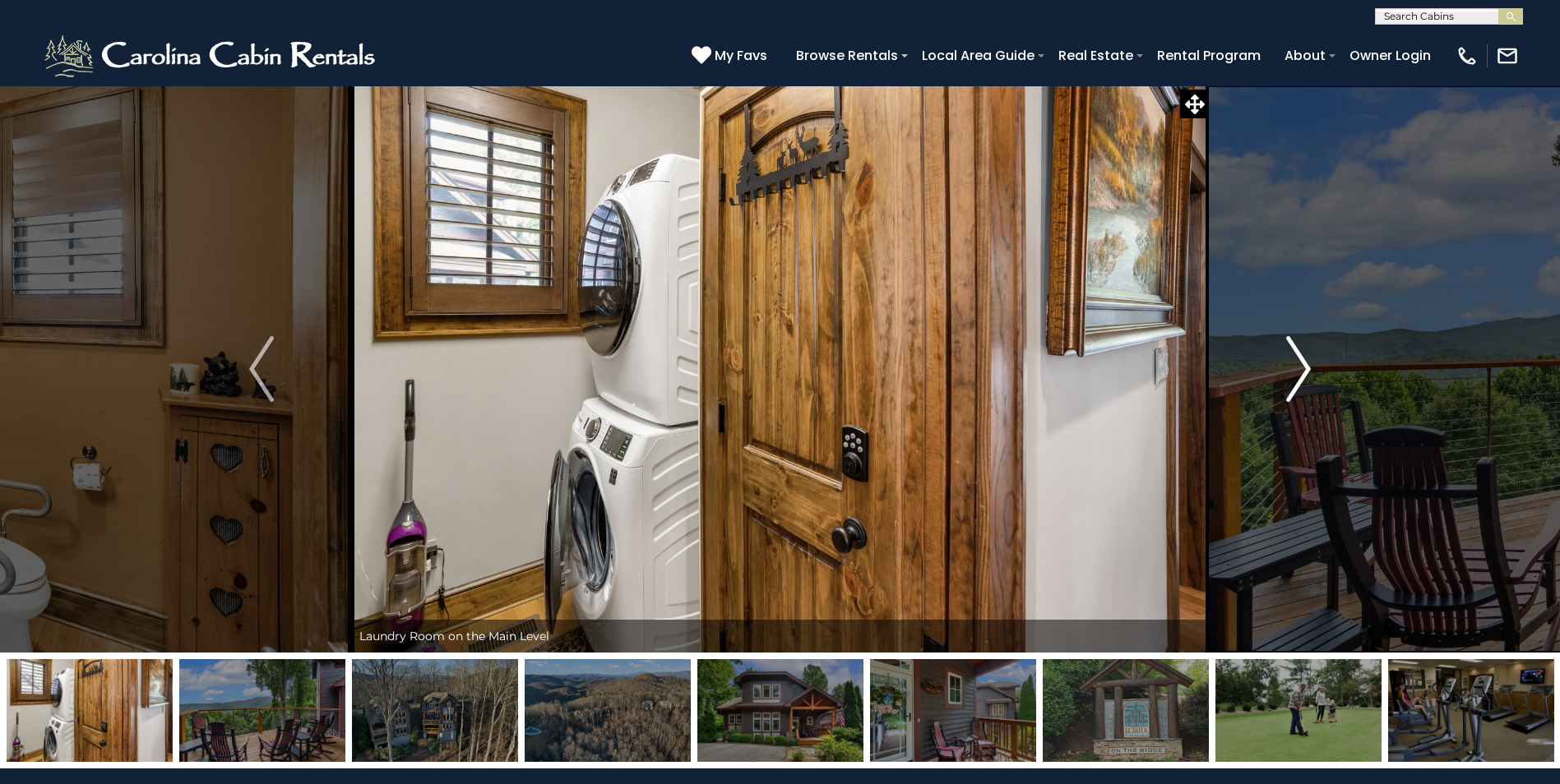
click at [1295, 360] on img "Next" at bounding box center [1298, 369] width 25 height 66
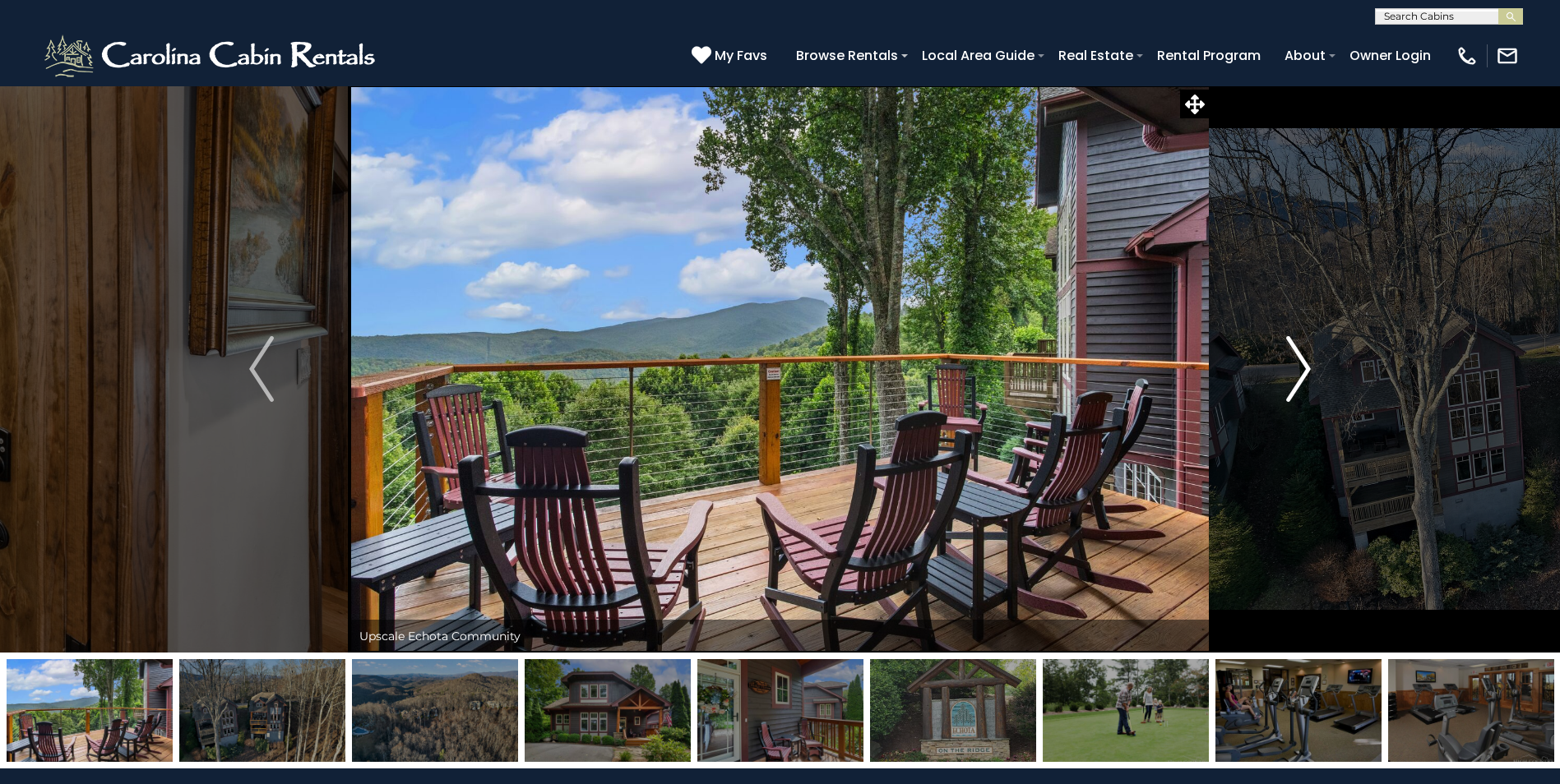
click at [1295, 360] on img "Next" at bounding box center [1298, 369] width 25 height 66
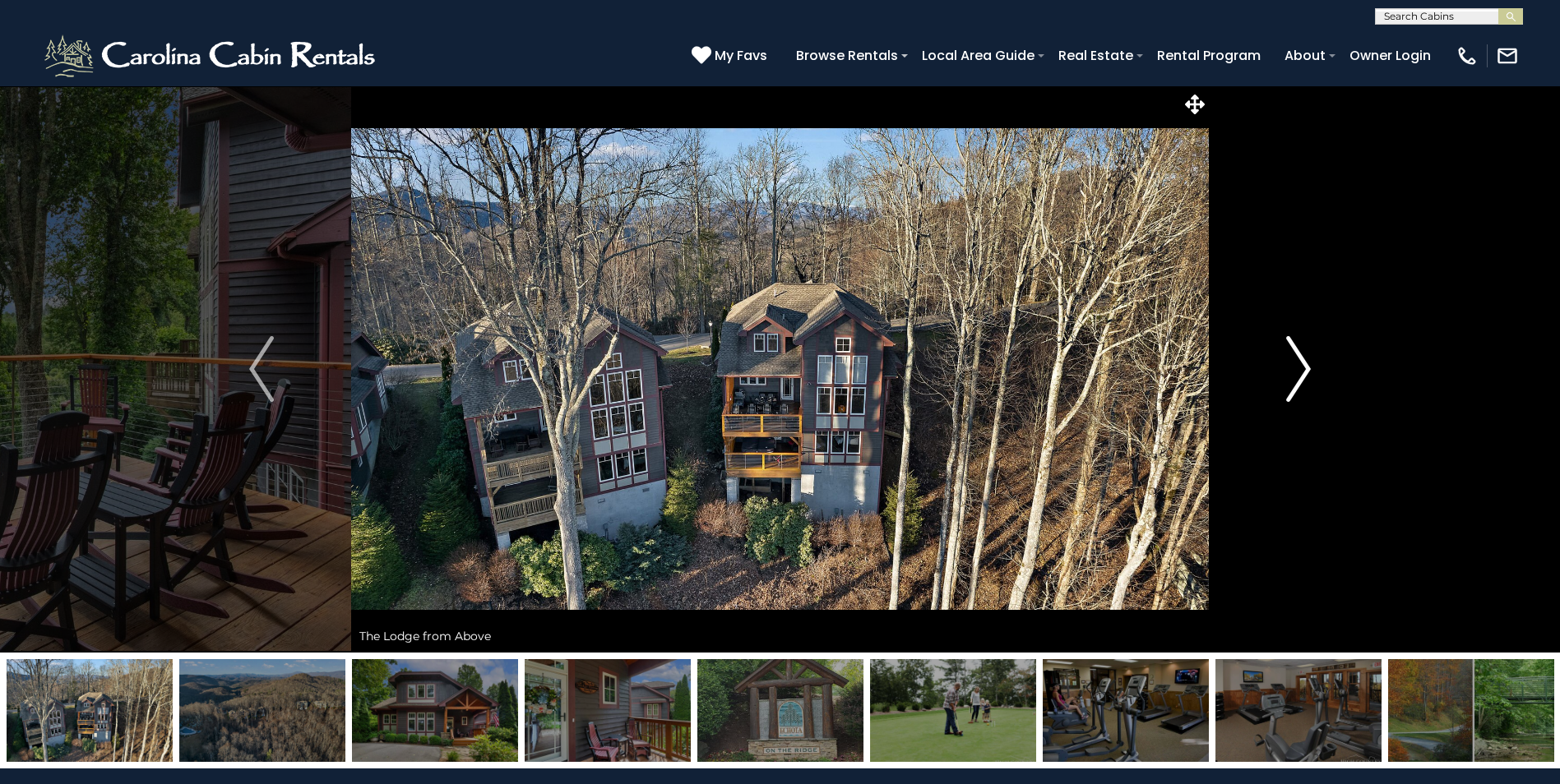
click at [1295, 360] on img "Next" at bounding box center [1298, 369] width 25 height 66
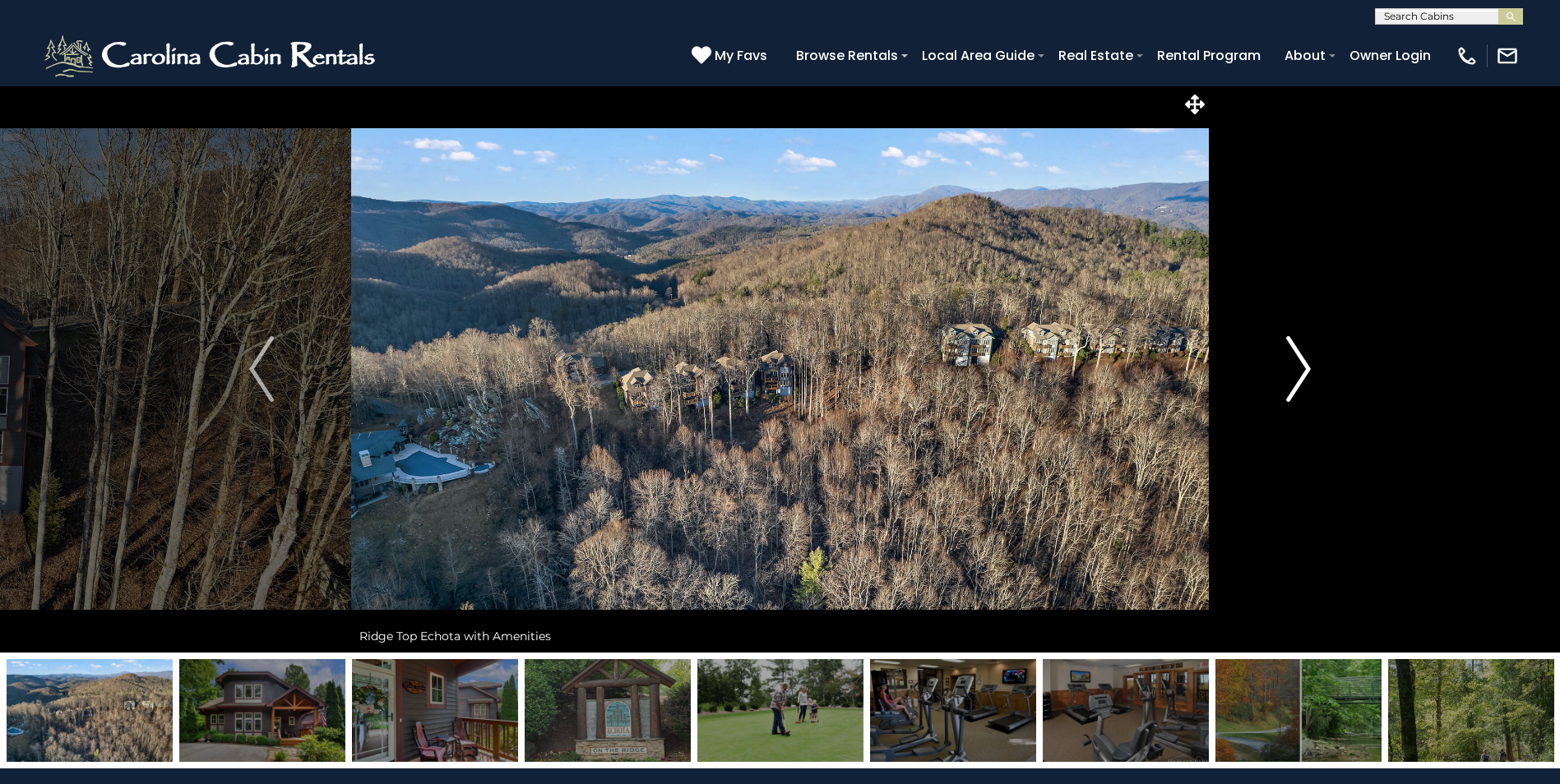
click at [1295, 360] on img "Next" at bounding box center [1298, 369] width 25 height 66
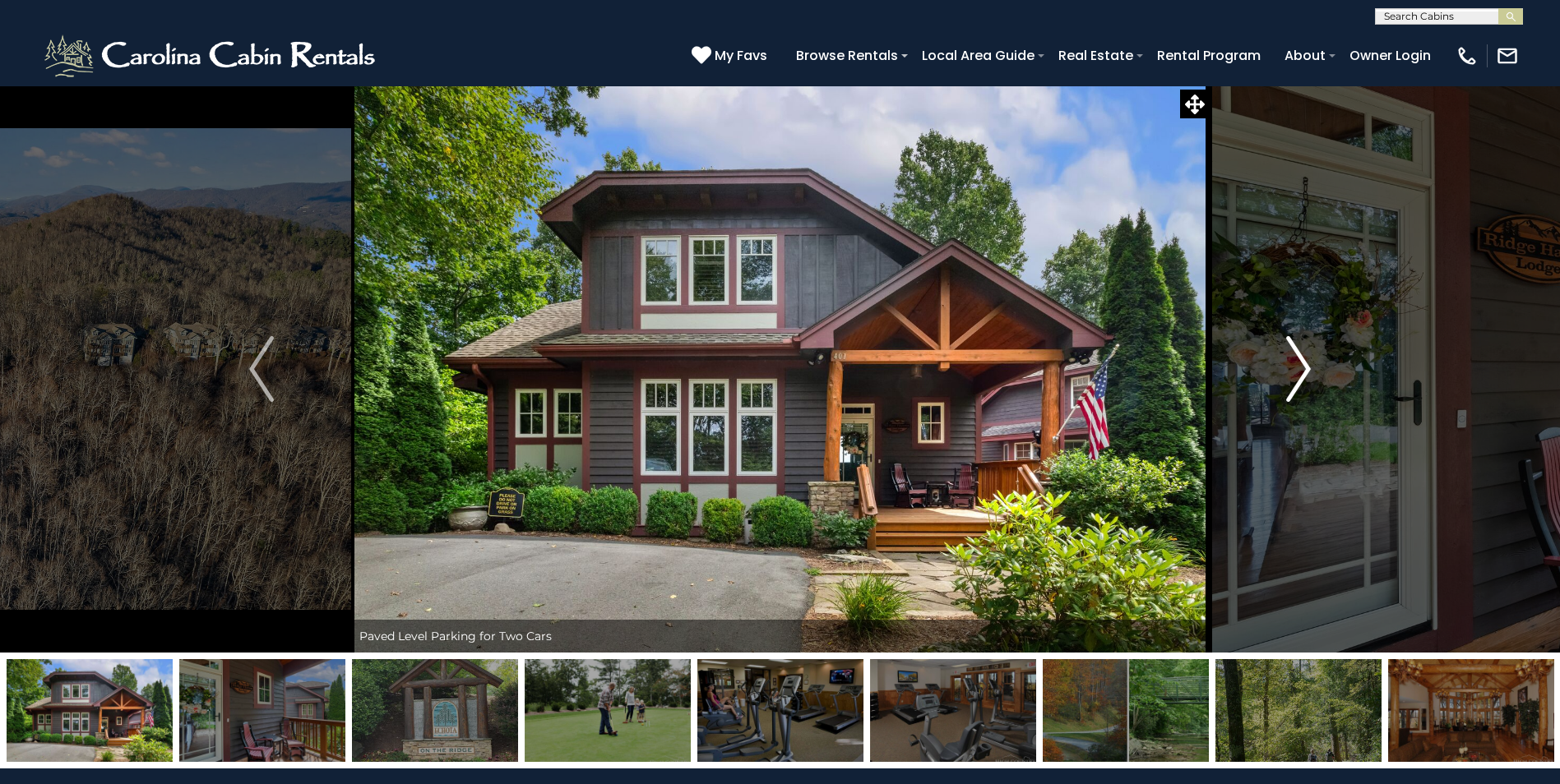
click at [1295, 360] on img "Next" at bounding box center [1298, 369] width 25 height 66
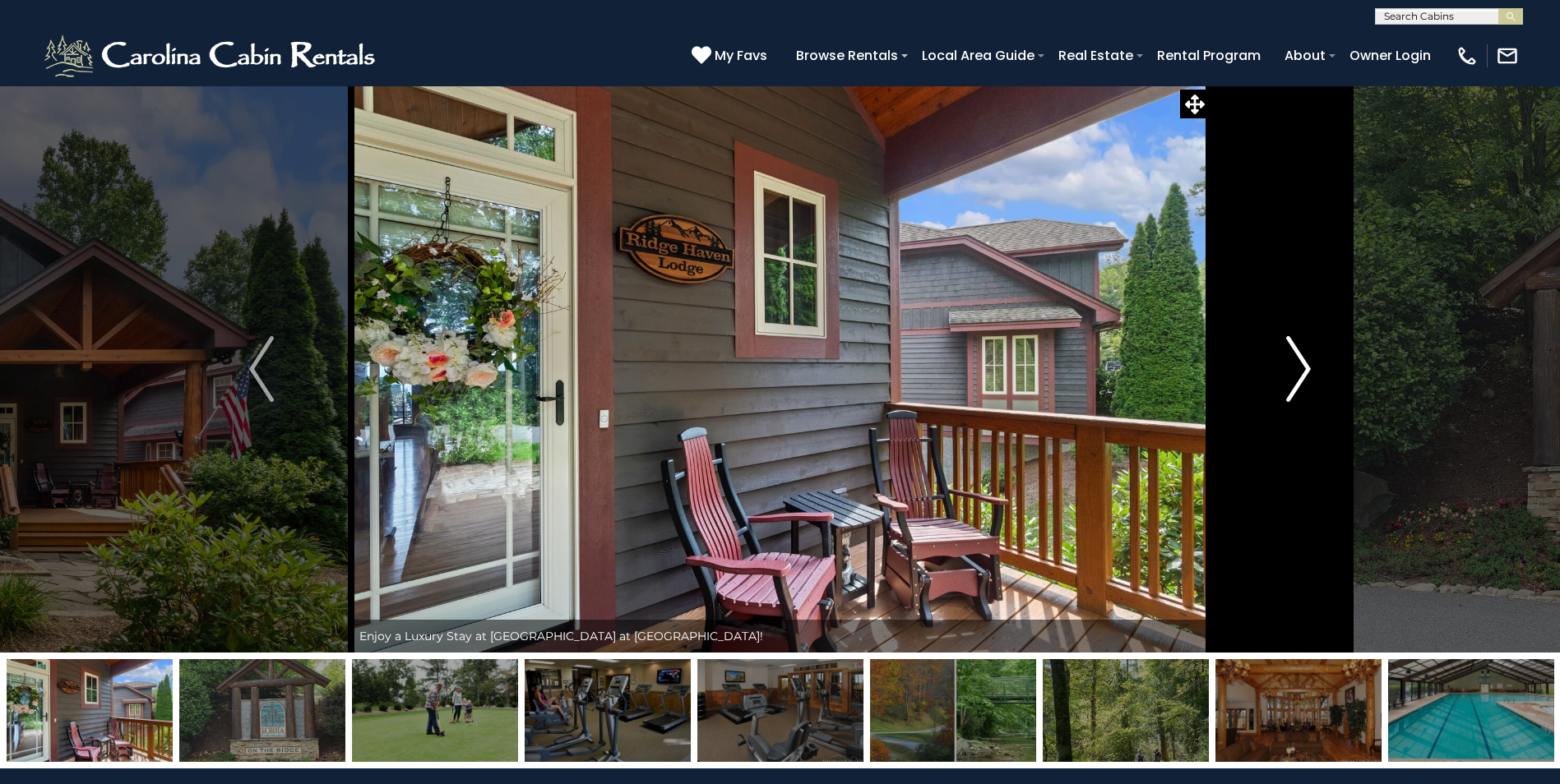
click at [1295, 360] on img "Next" at bounding box center [1298, 369] width 25 height 66
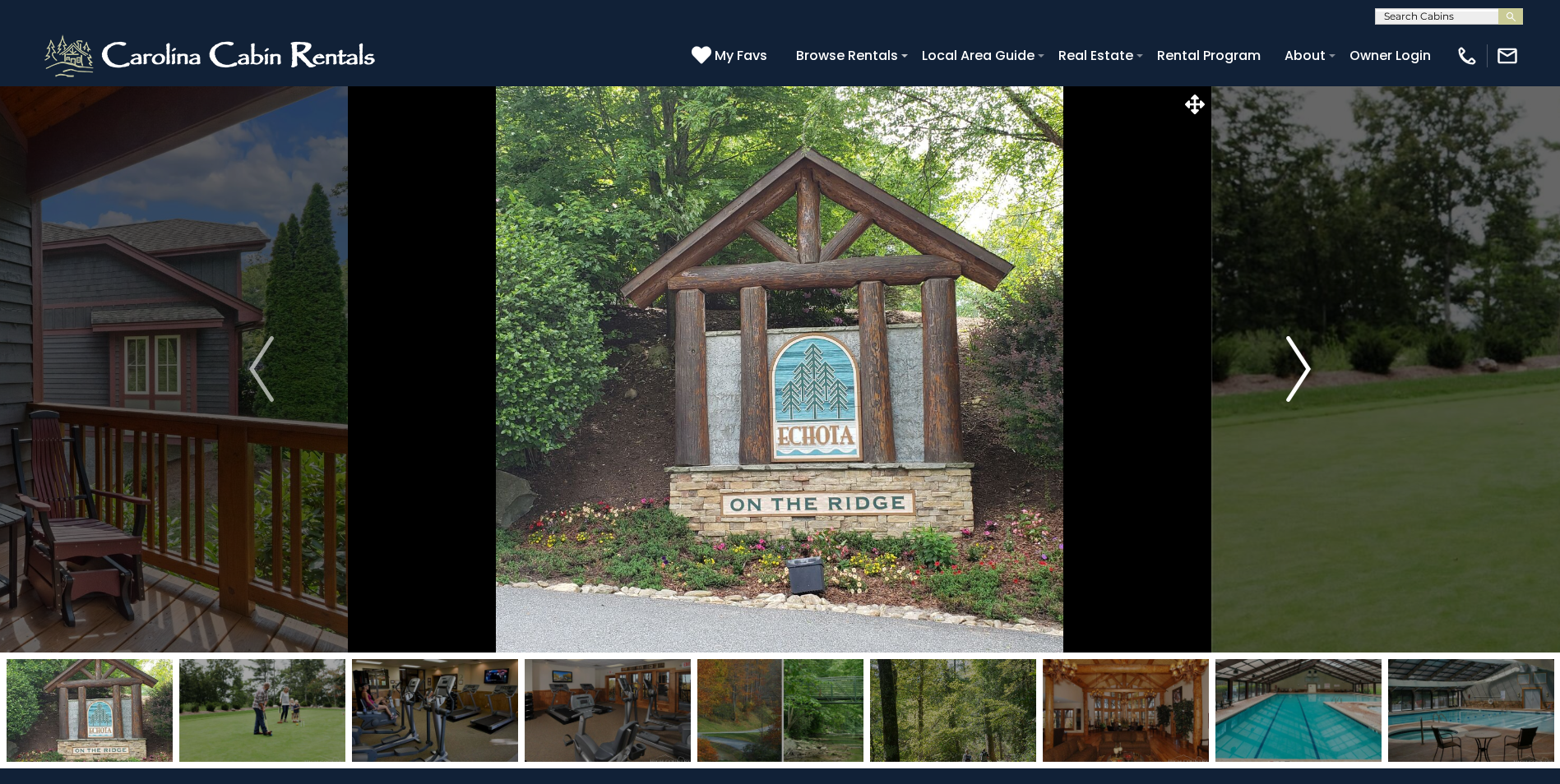
click at [1295, 360] on img "Next" at bounding box center [1298, 369] width 25 height 66
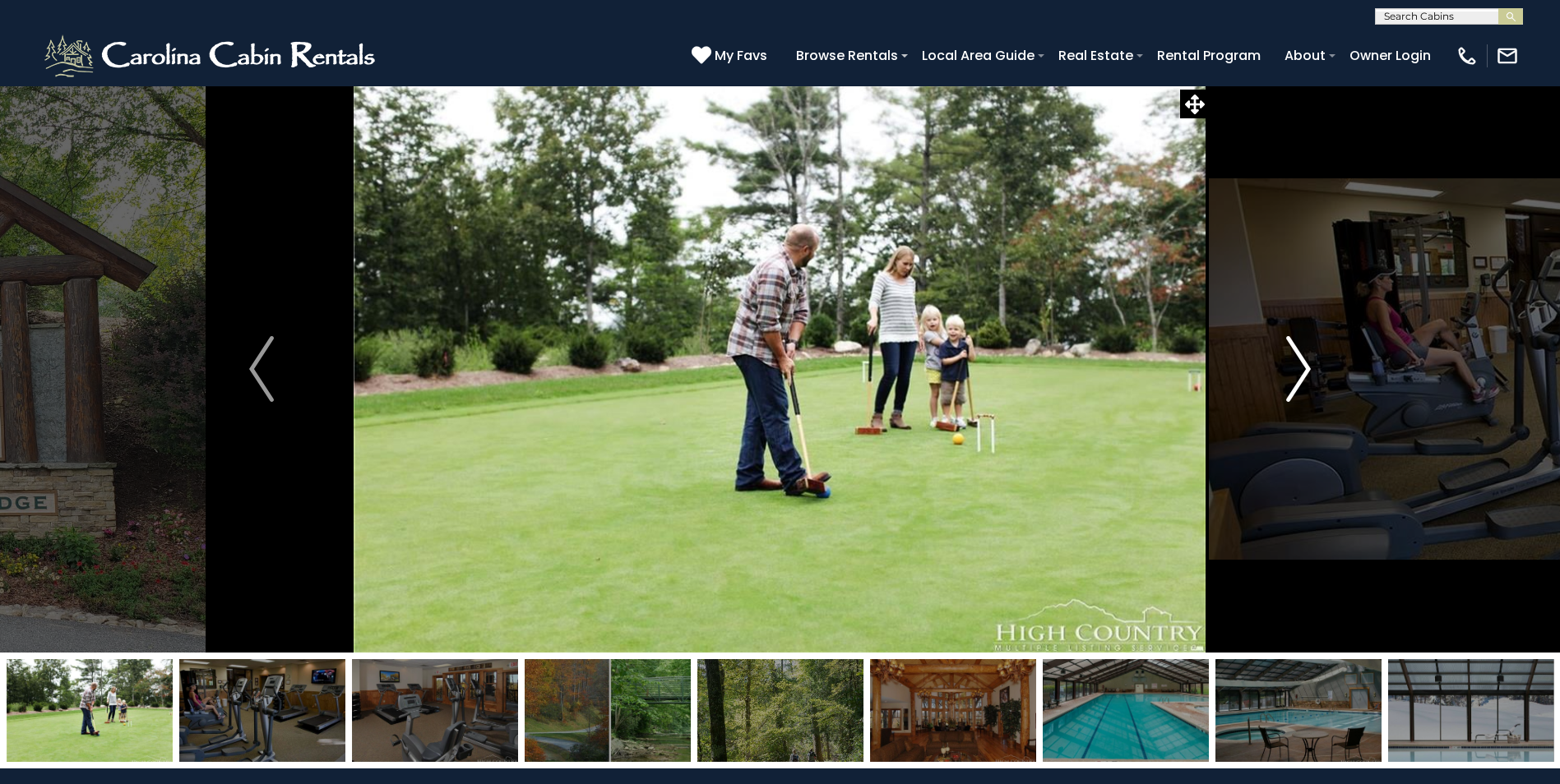
click at [1295, 360] on img "Next" at bounding box center [1298, 369] width 25 height 66
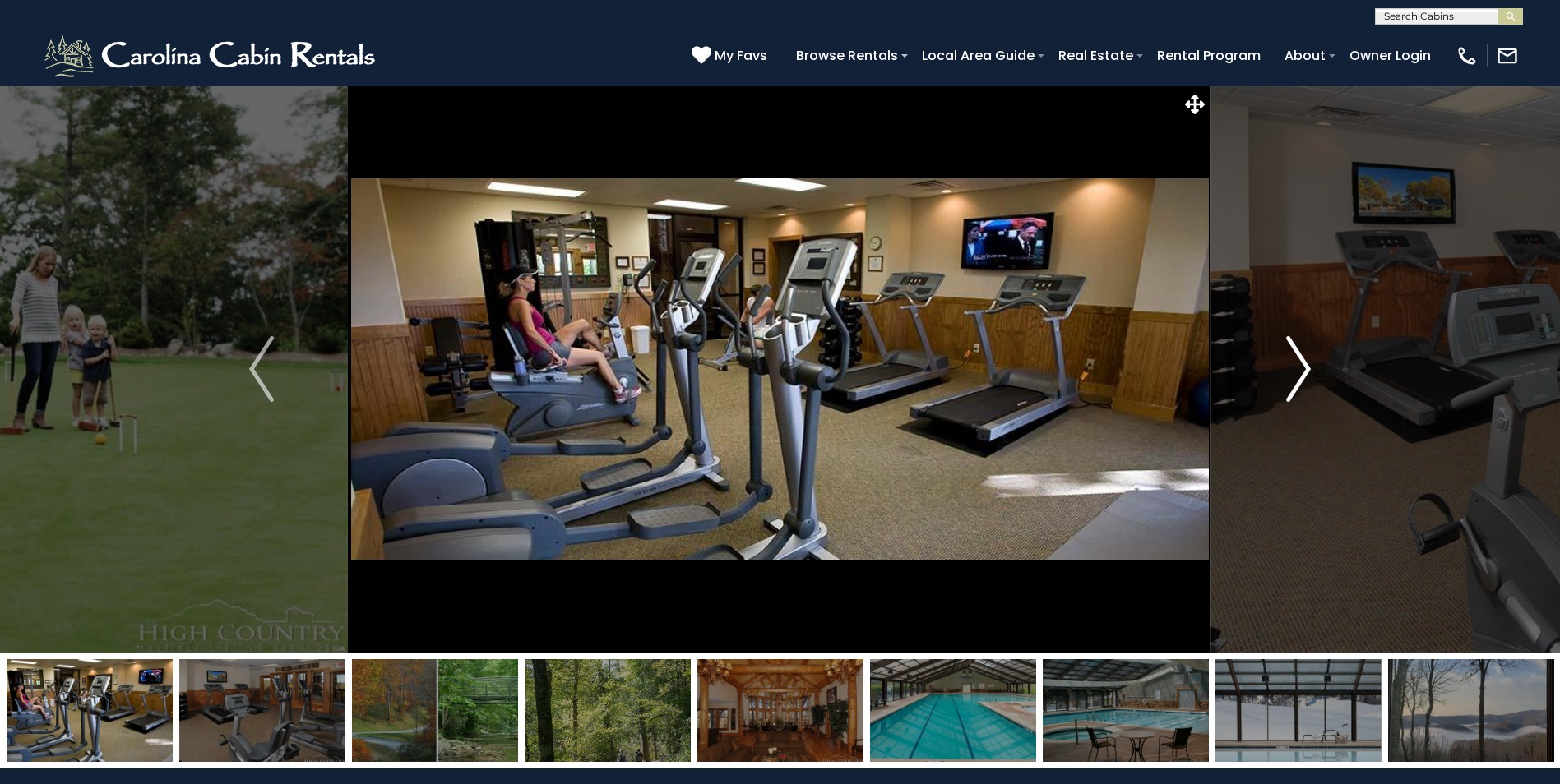
click at [1295, 360] on img "Next" at bounding box center [1298, 369] width 25 height 66
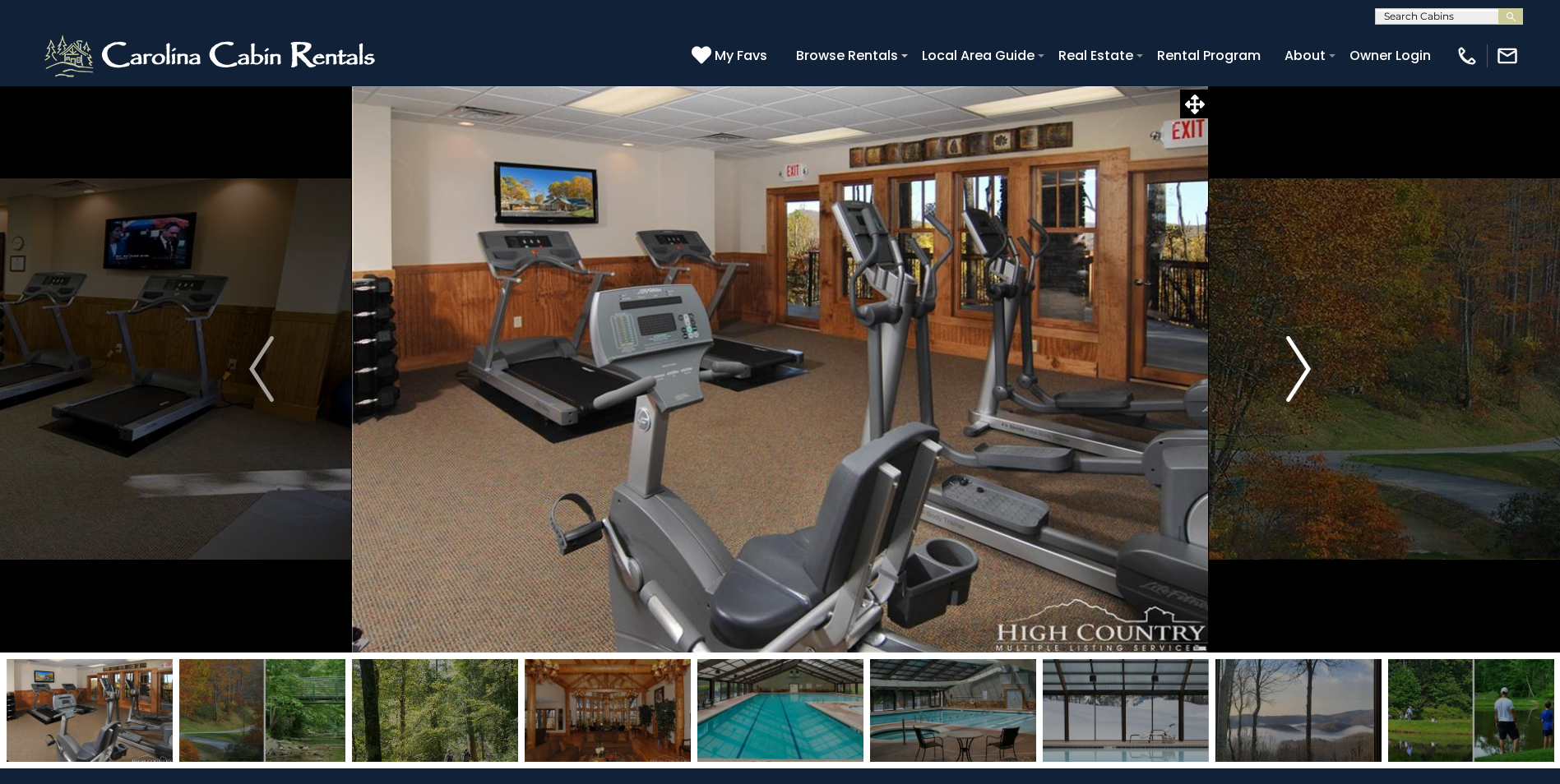
click at [1295, 360] on img "Next" at bounding box center [1298, 369] width 25 height 66
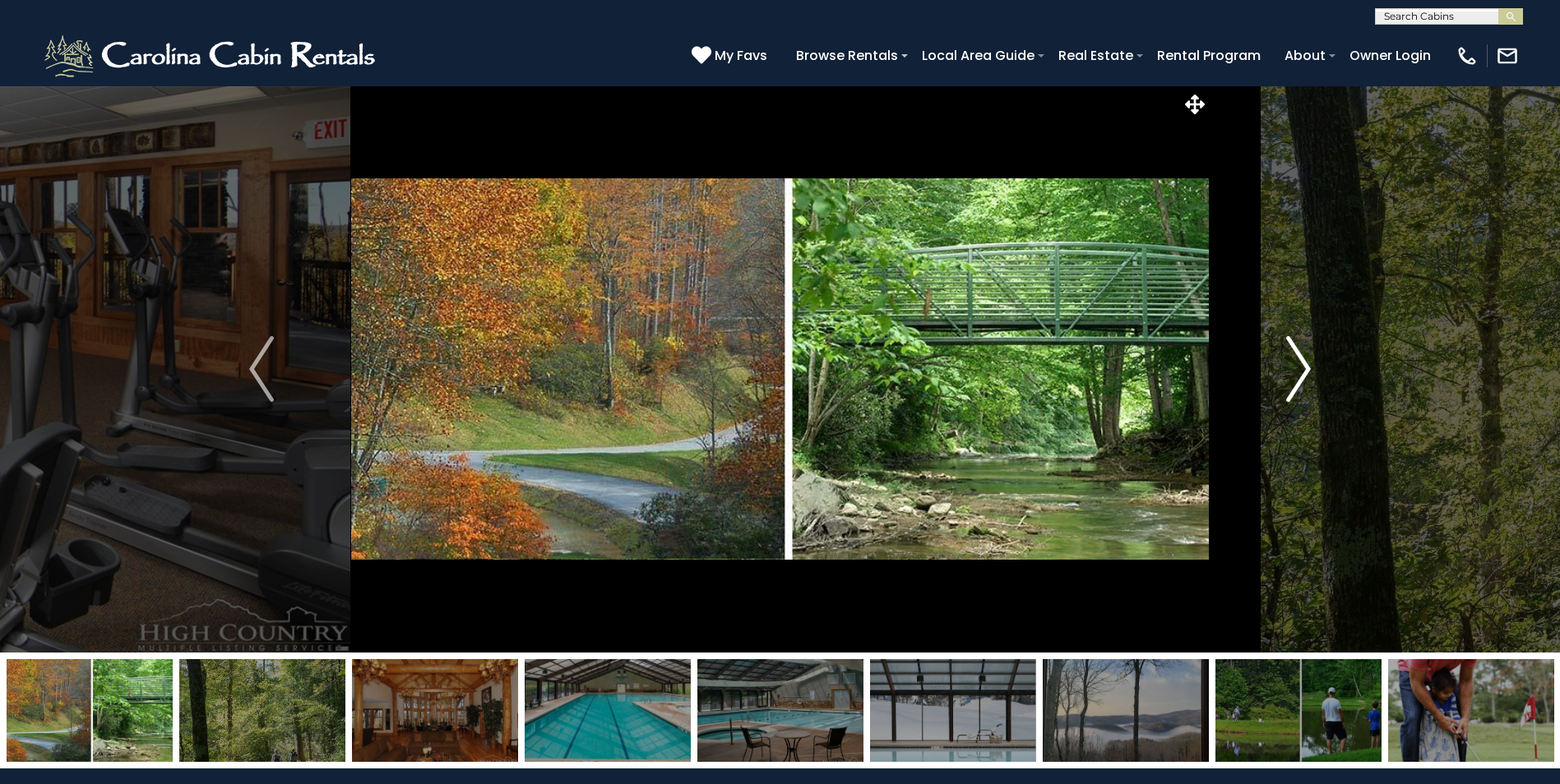
click at [1295, 360] on img "Next" at bounding box center [1298, 369] width 25 height 66
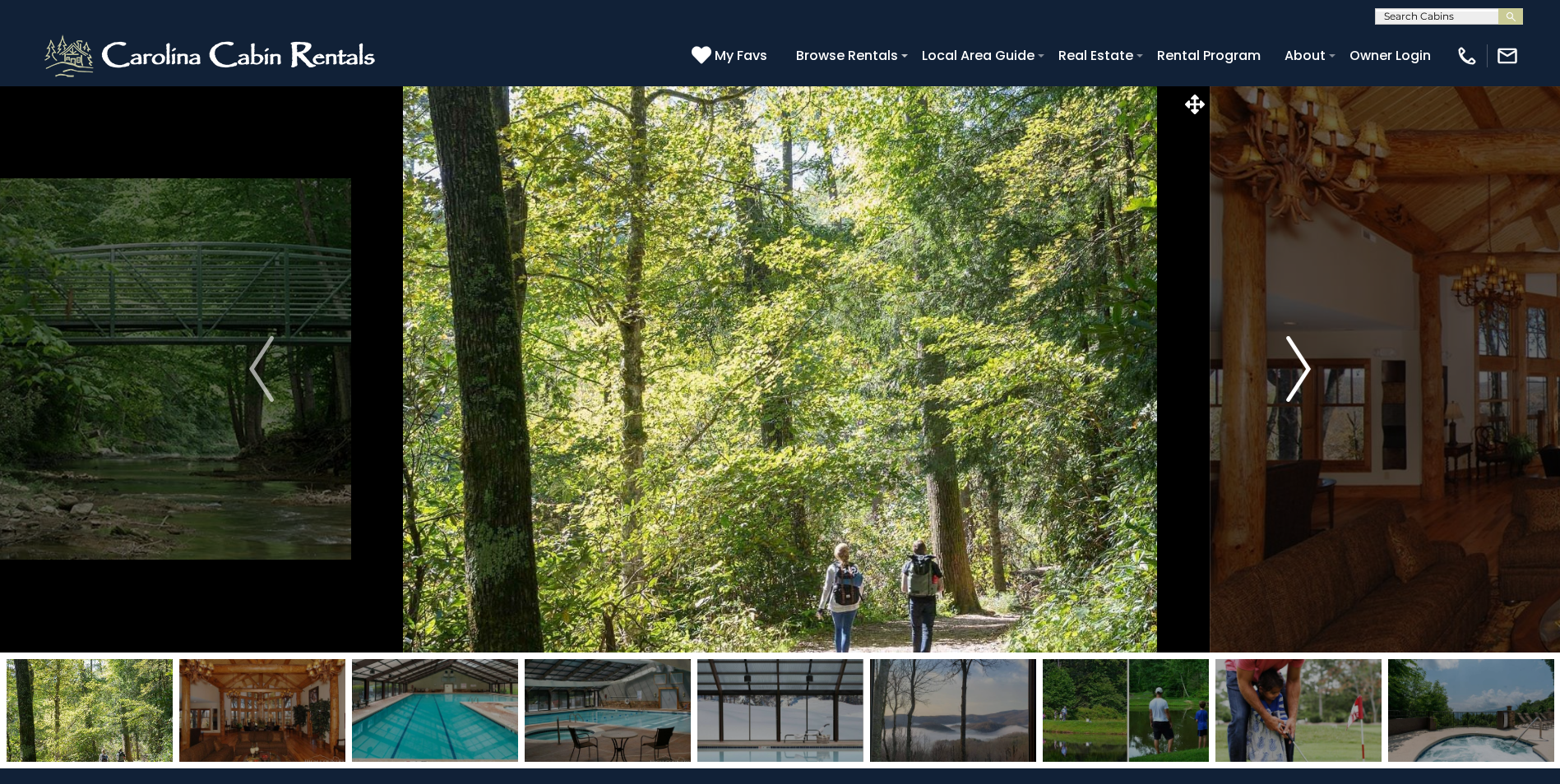
click at [1295, 360] on img "Next" at bounding box center [1298, 369] width 25 height 66
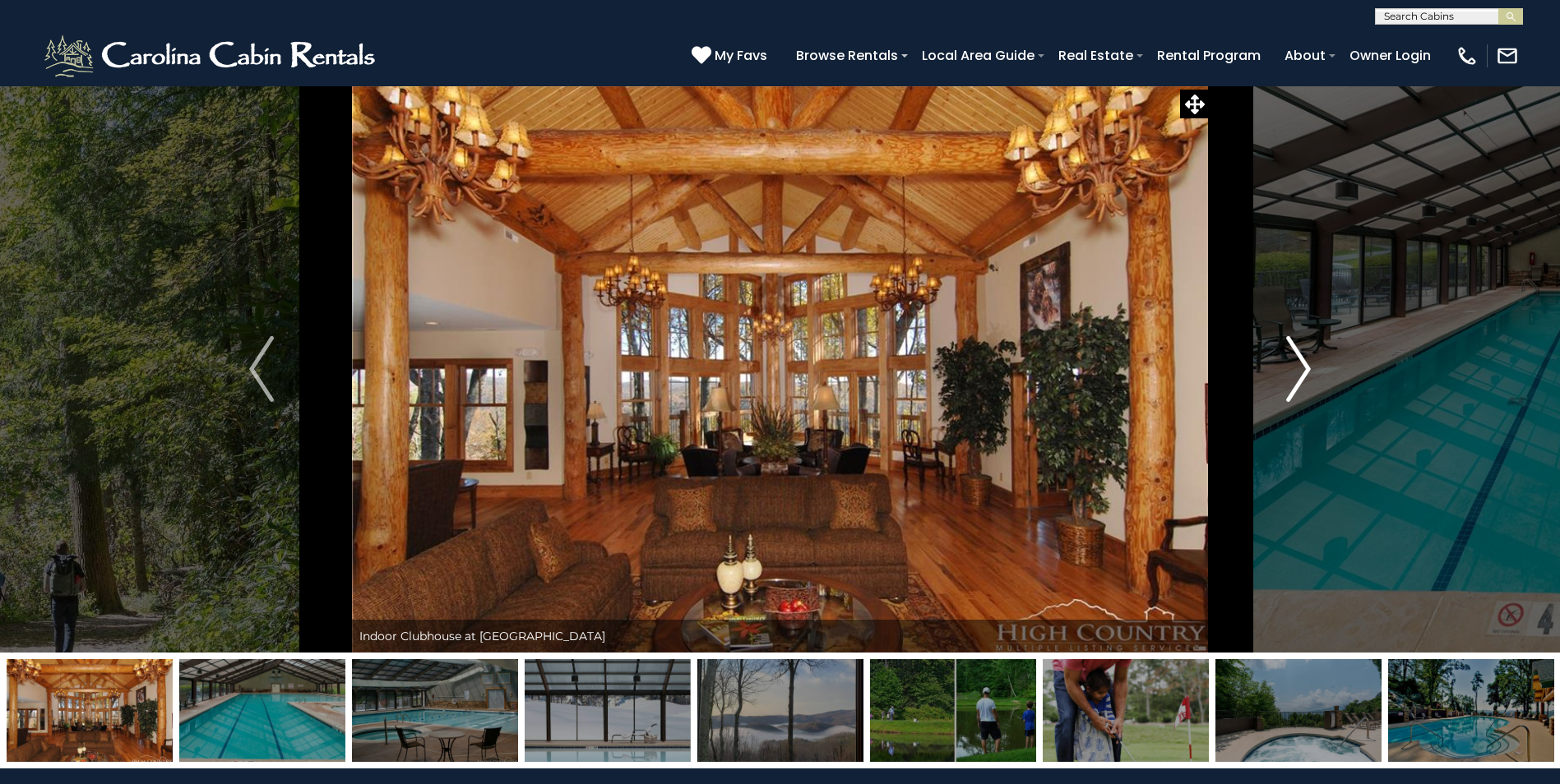
click at [1295, 360] on img "Next" at bounding box center [1298, 369] width 25 height 66
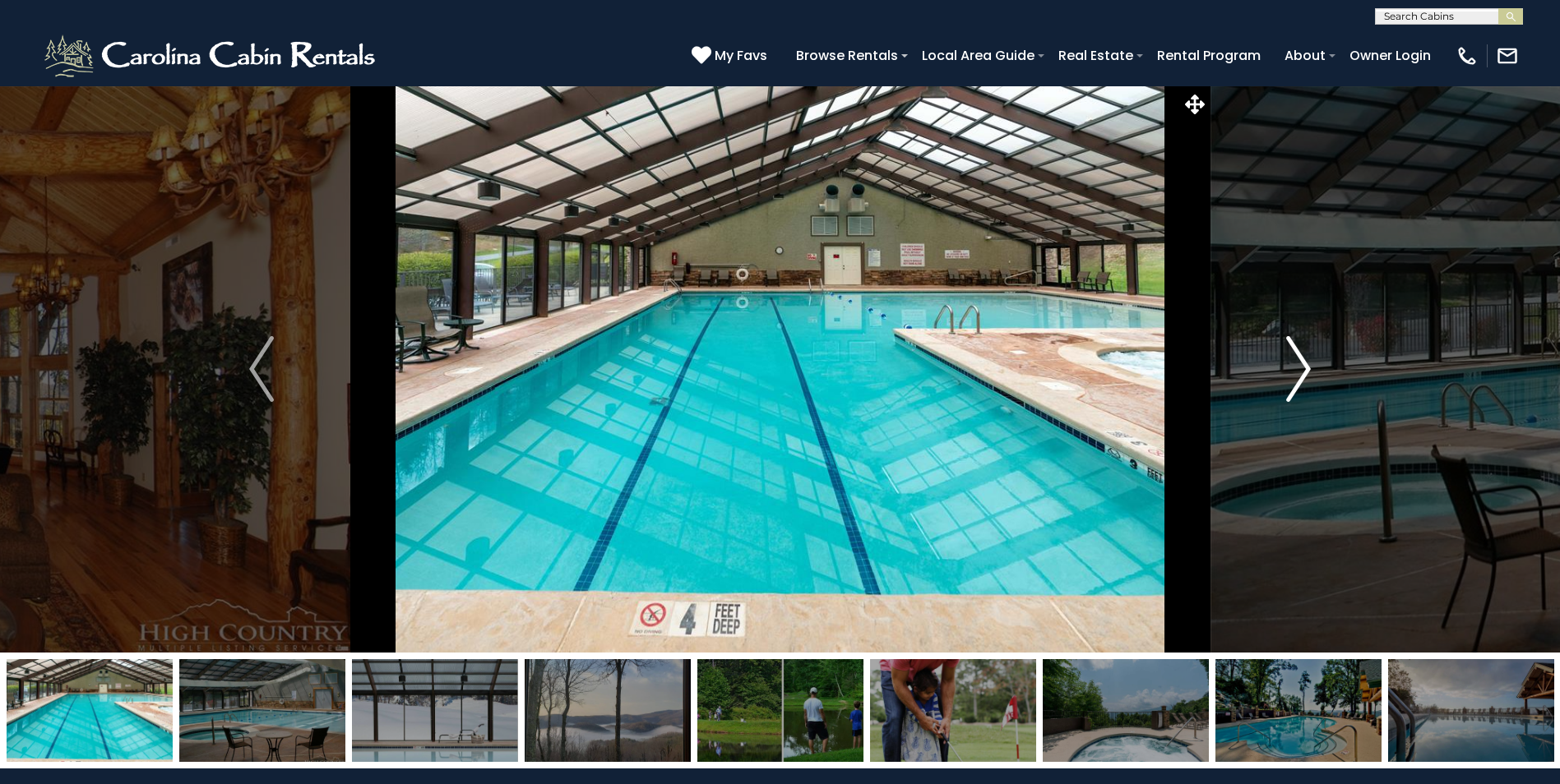
click at [1295, 360] on img "Next" at bounding box center [1298, 369] width 25 height 66
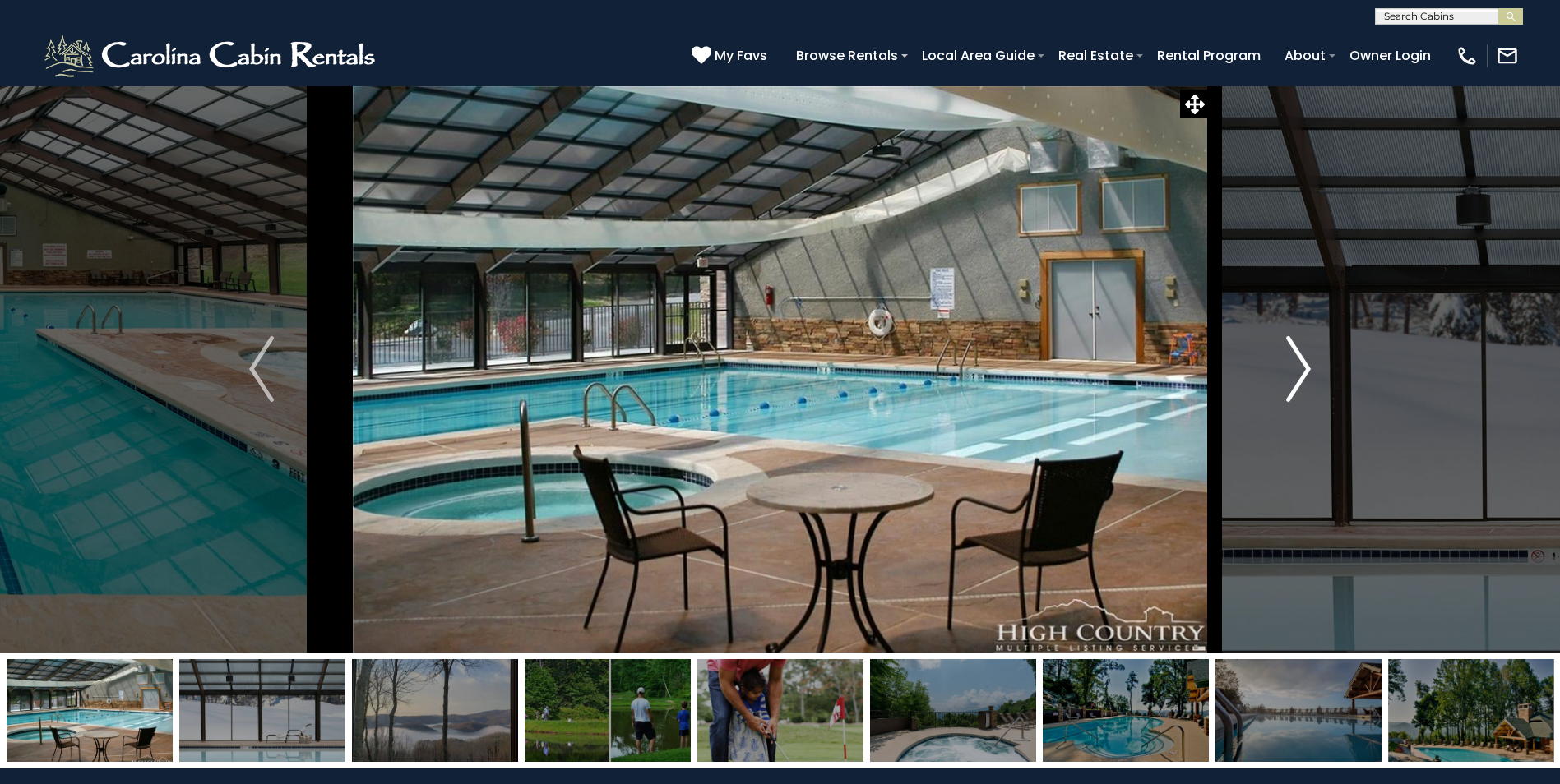
click at [1295, 360] on img "Next" at bounding box center [1298, 369] width 25 height 66
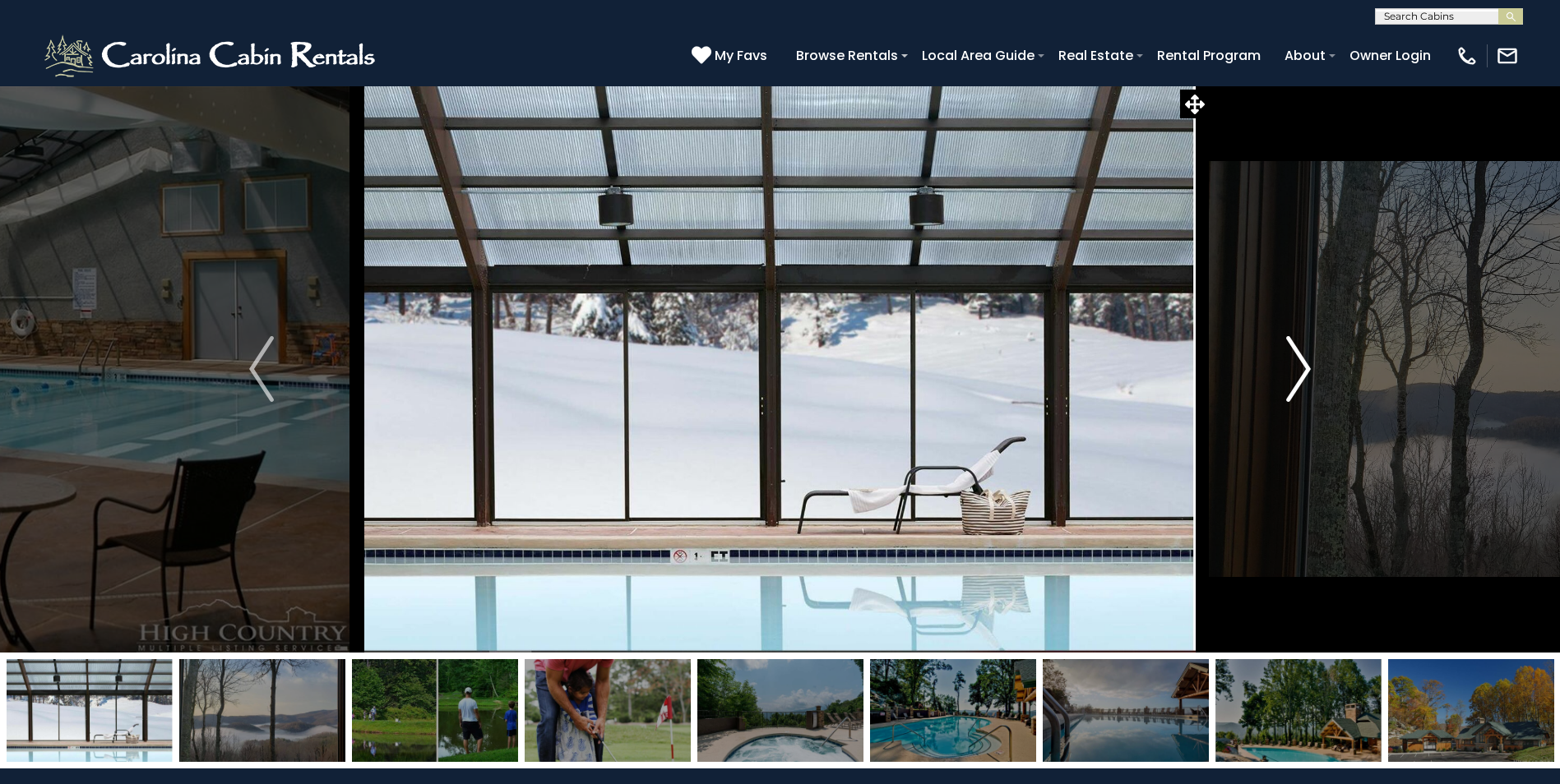
click at [1295, 360] on img "Next" at bounding box center [1298, 369] width 25 height 66
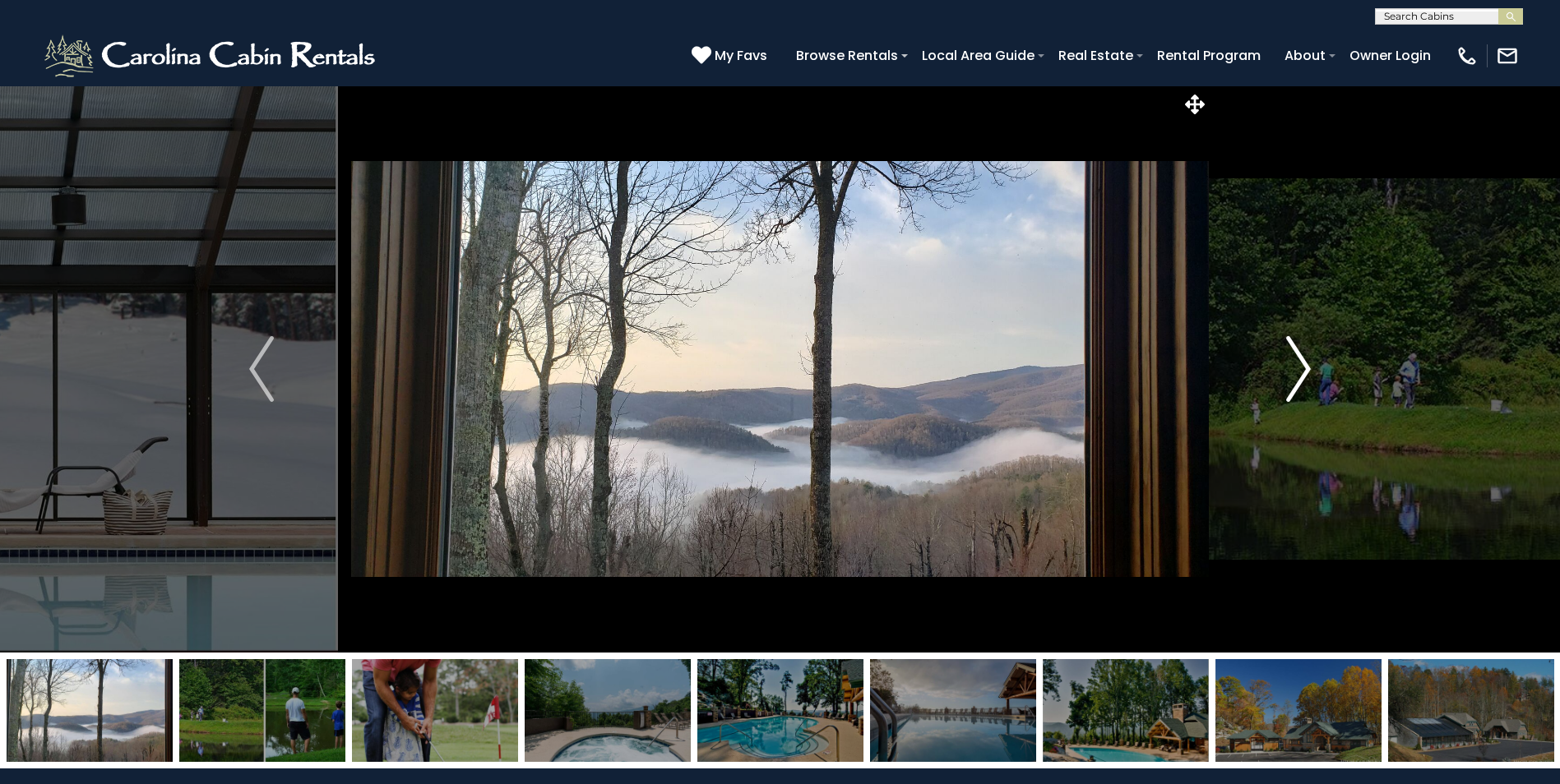
click at [1295, 360] on img "Next" at bounding box center [1298, 369] width 25 height 66
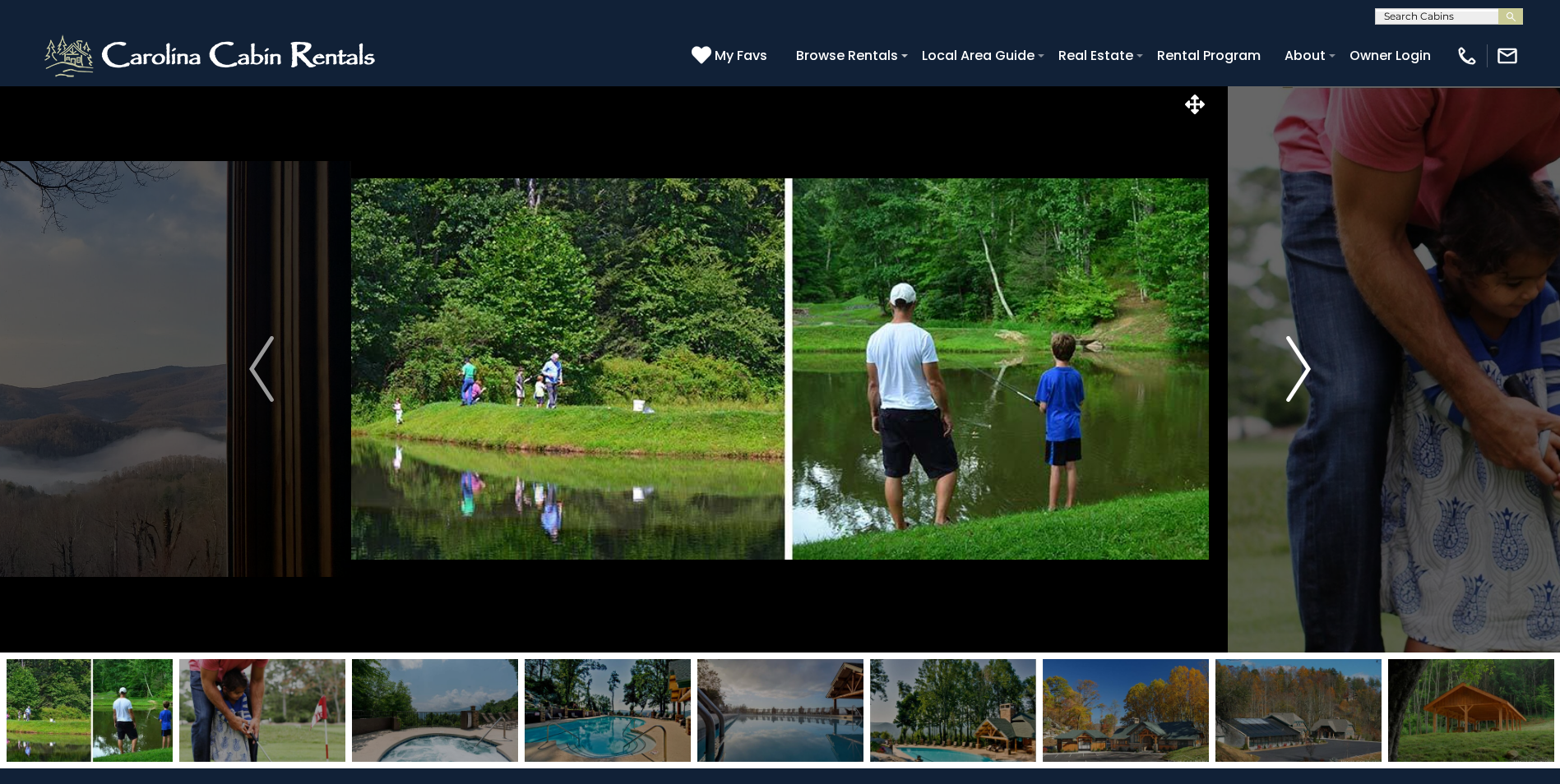
click at [1295, 360] on img "Next" at bounding box center [1298, 369] width 25 height 66
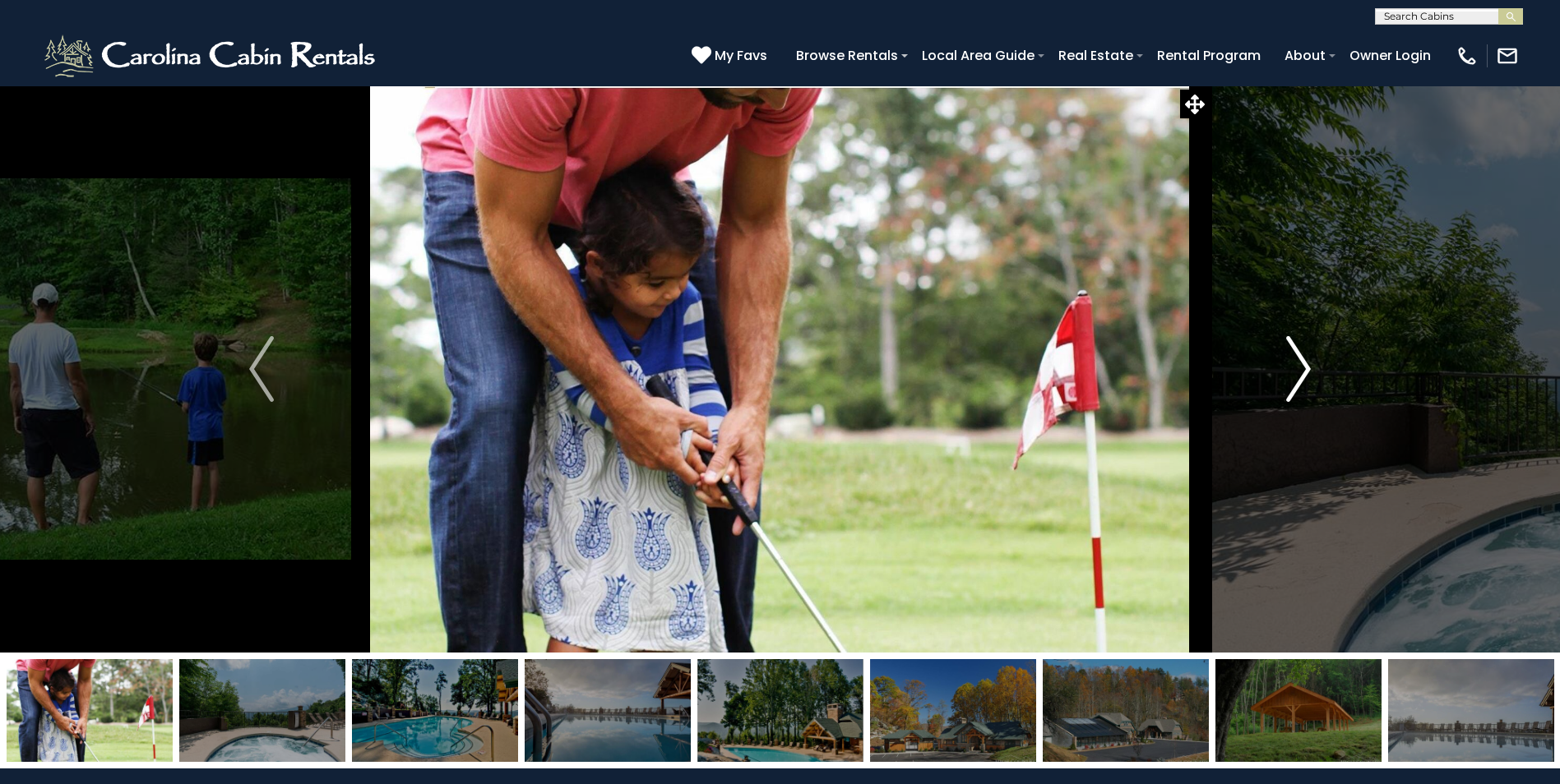
click at [1295, 360] on img "Next" at bounding box center [1298, 369] width 25 height 66
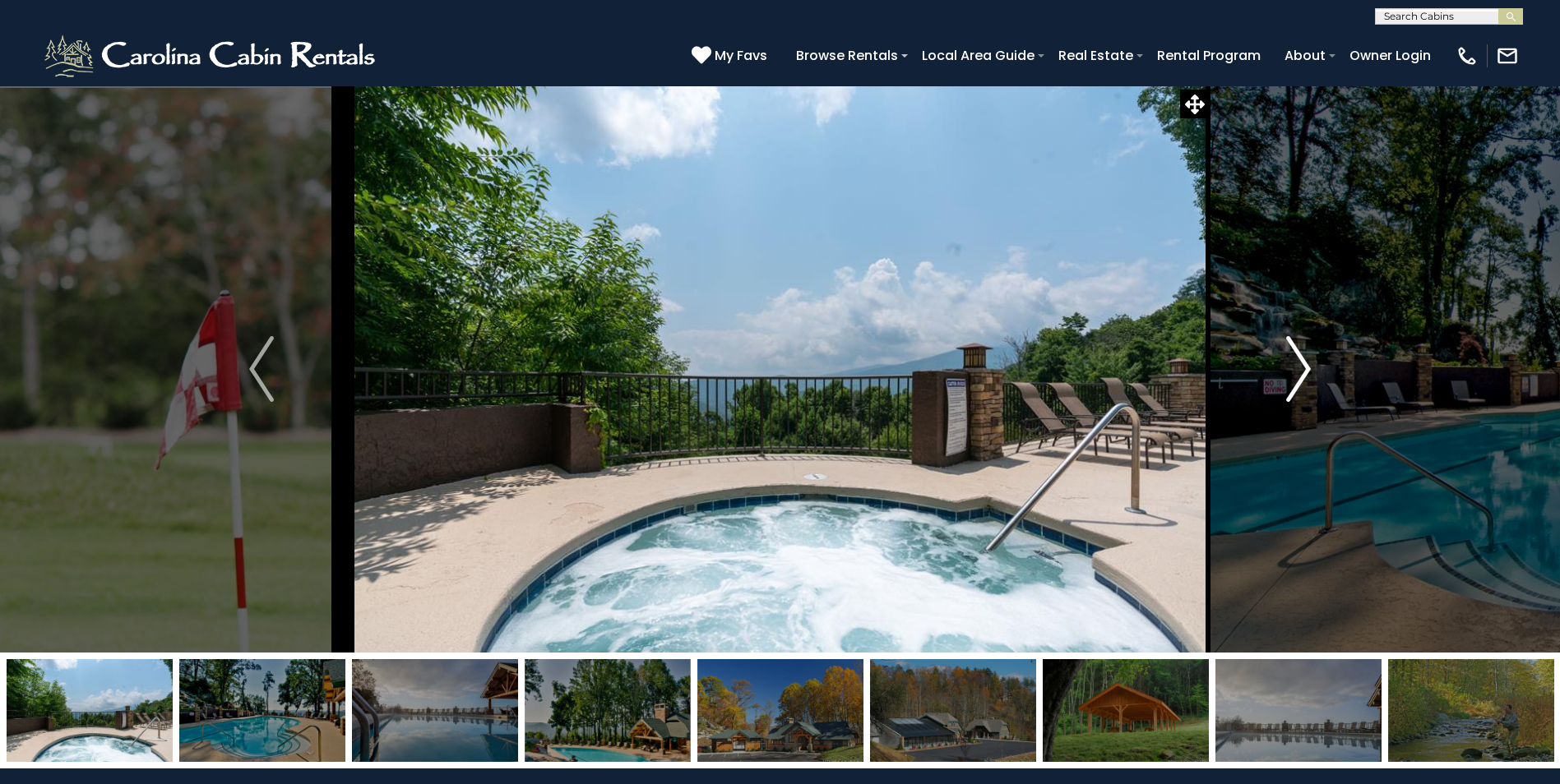
click at [1295, 360] on img "Next" at bounding box center [1298, 369] width 25 height 66
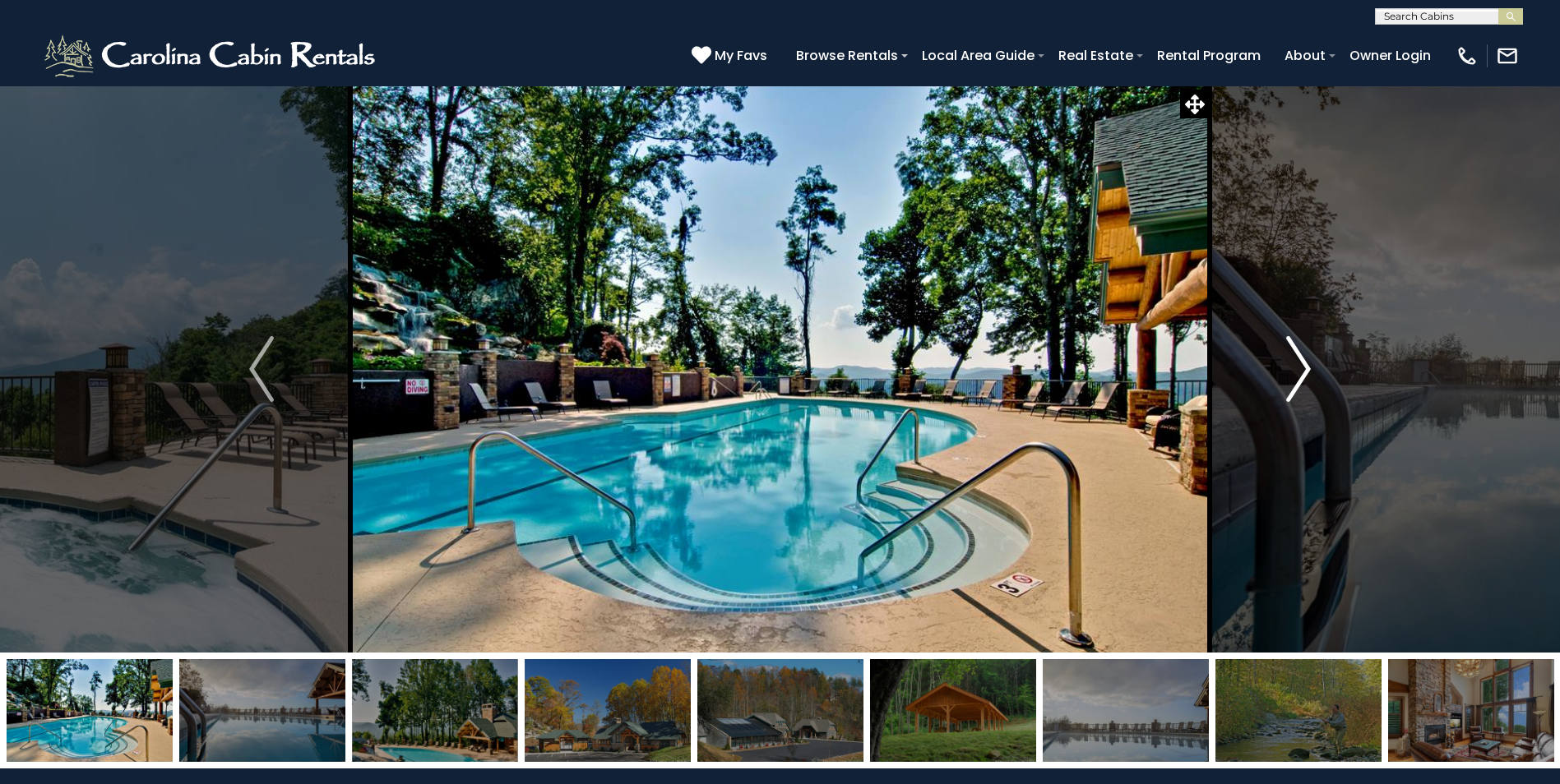
click at [1295, 360] on img "Next" at bounding box center [1298, 369] width 25 height 66
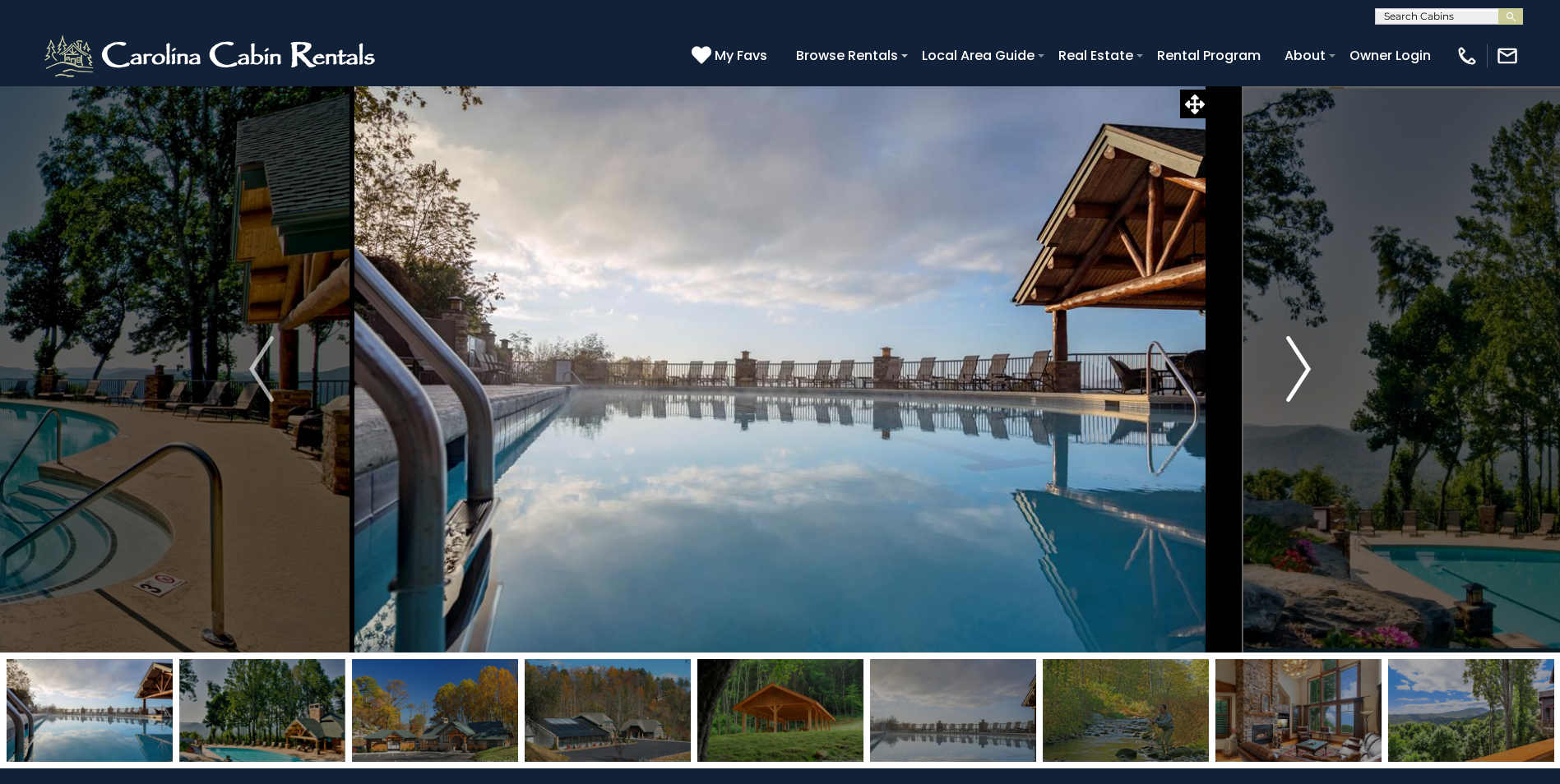
click at [1295, 360] on img "Next" at bounding box center [1298, 369] width 25 height 66
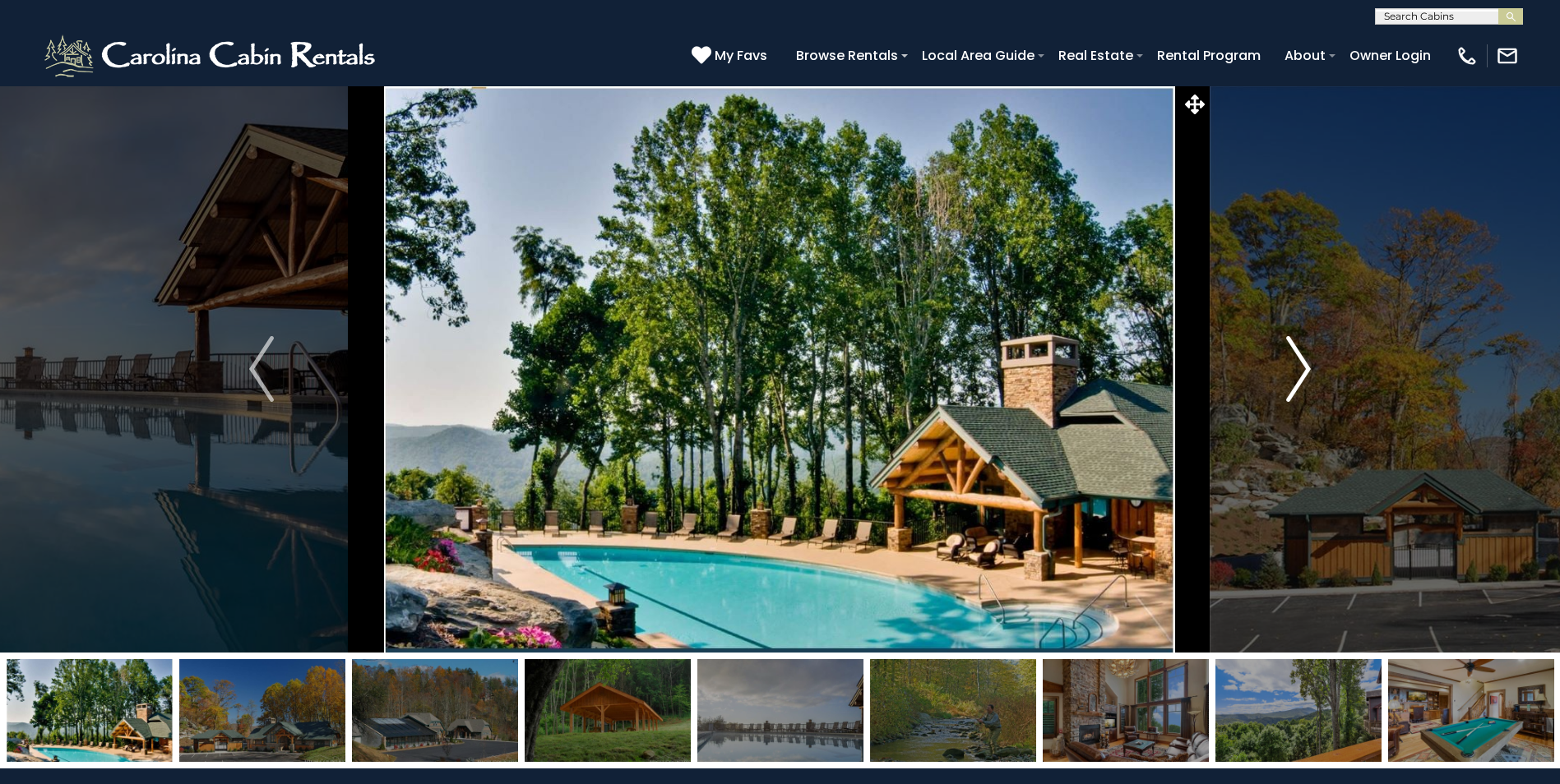
click at [1295, 360] on img "Next" at bounding box center [1298, 369] width 25 height 66
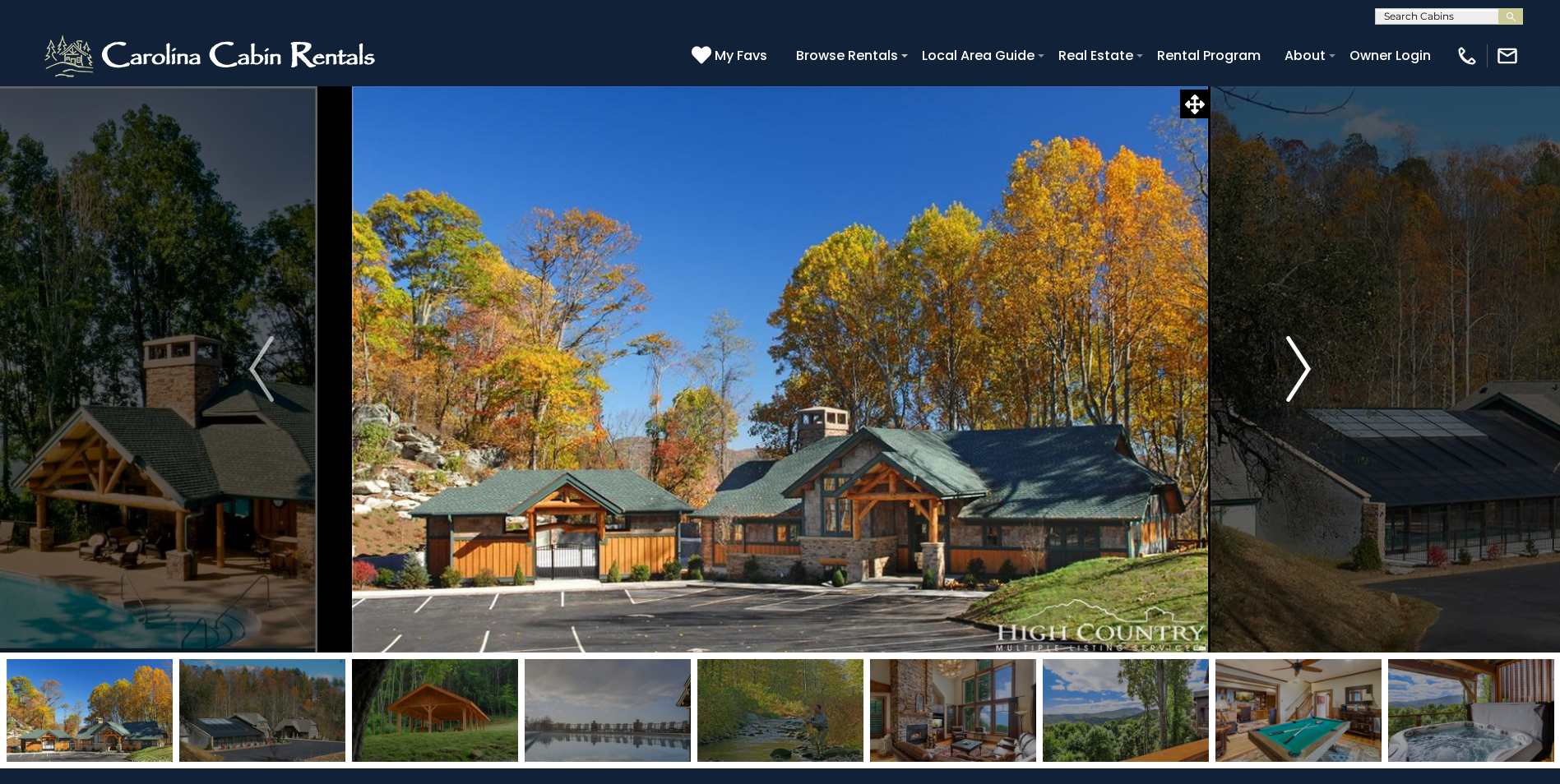
click at [1295, 360] on img "Next" at bounding box center [1298, 369] width 25 height 66
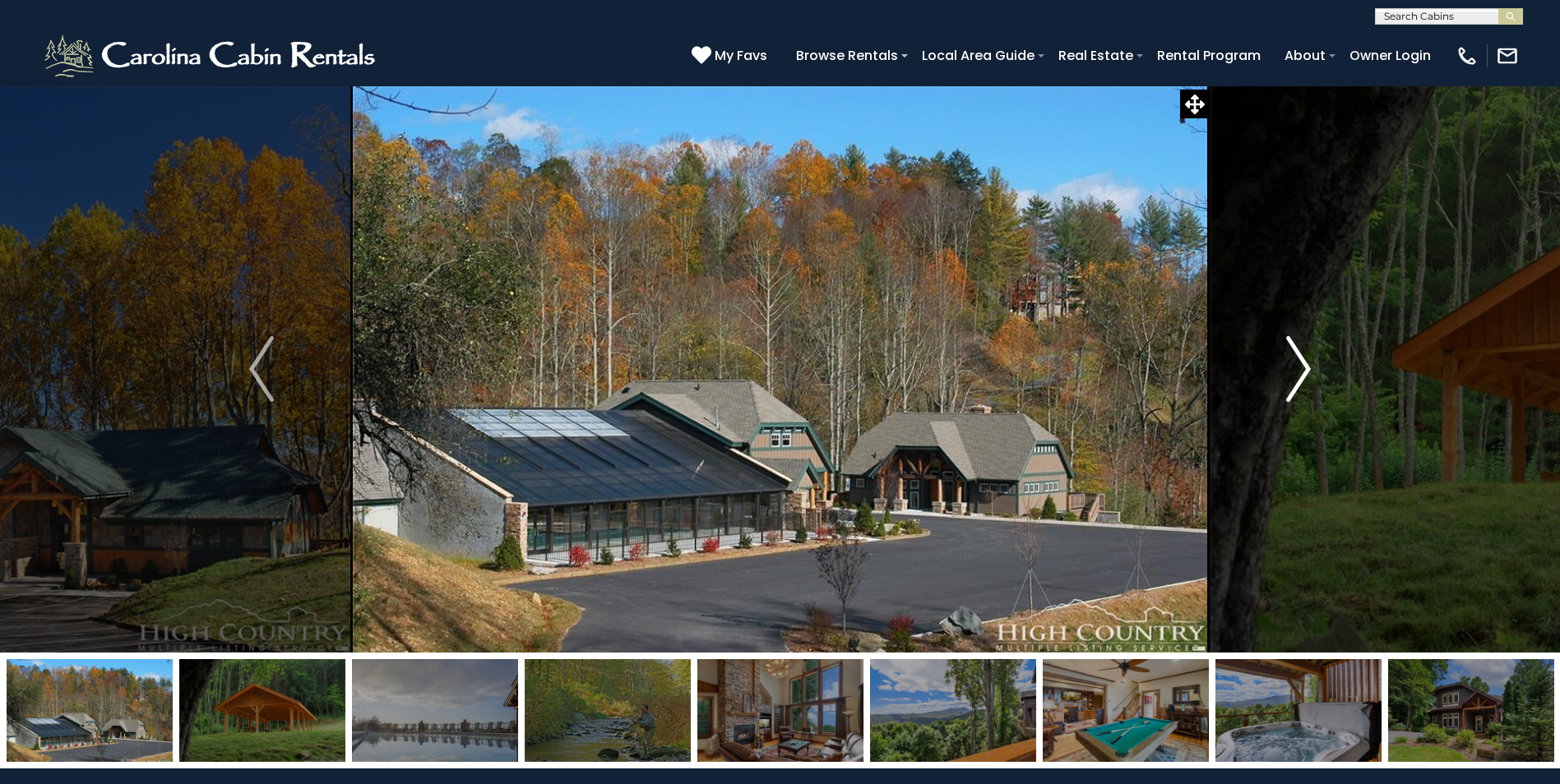
click at [1295, 360] on img "Next" at bounding box center [1298, 369] width 25 height 66
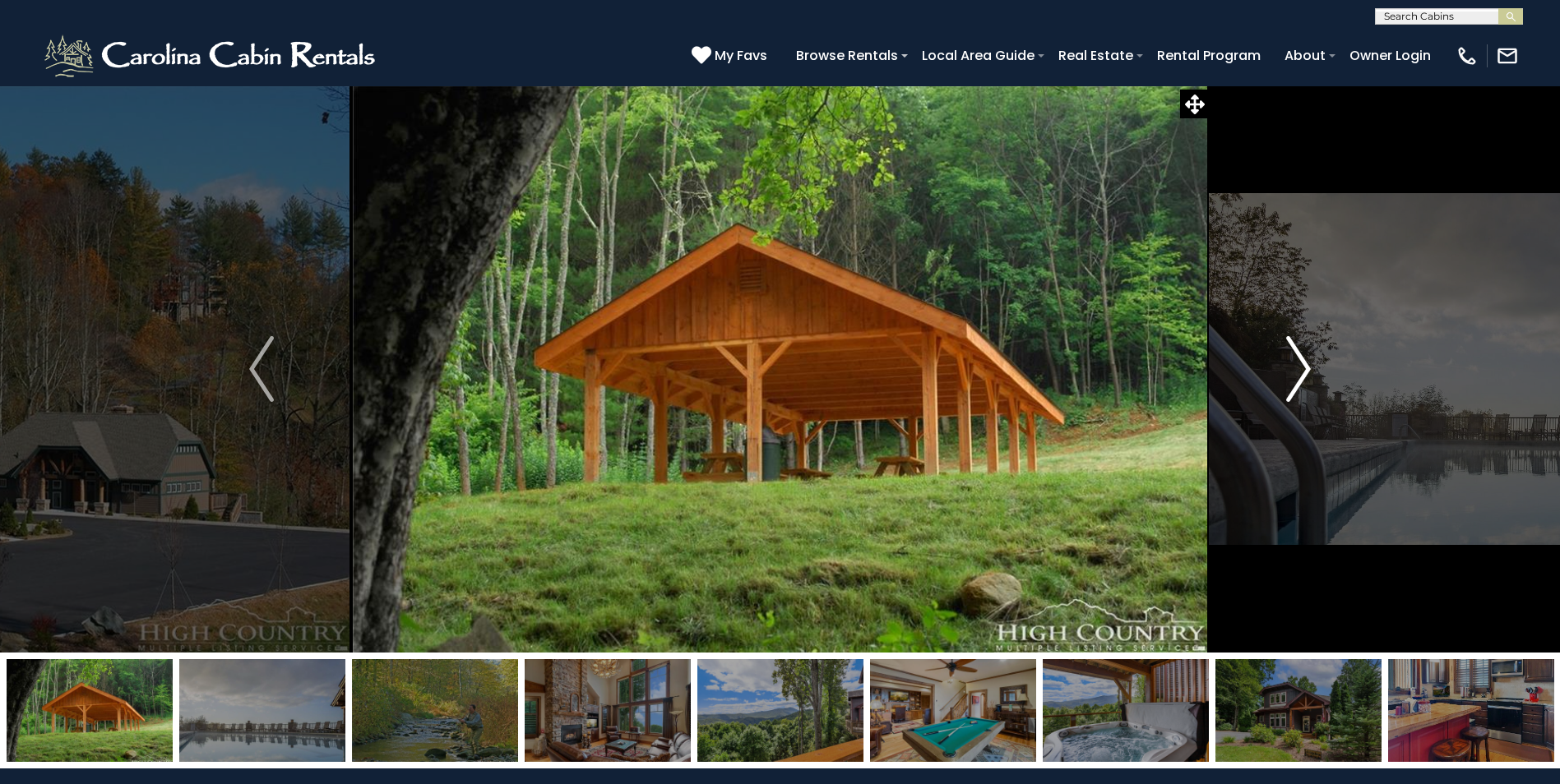
click at [1295, 360] on img "Next" at bounding box center [1298, 369] width 25 height 66
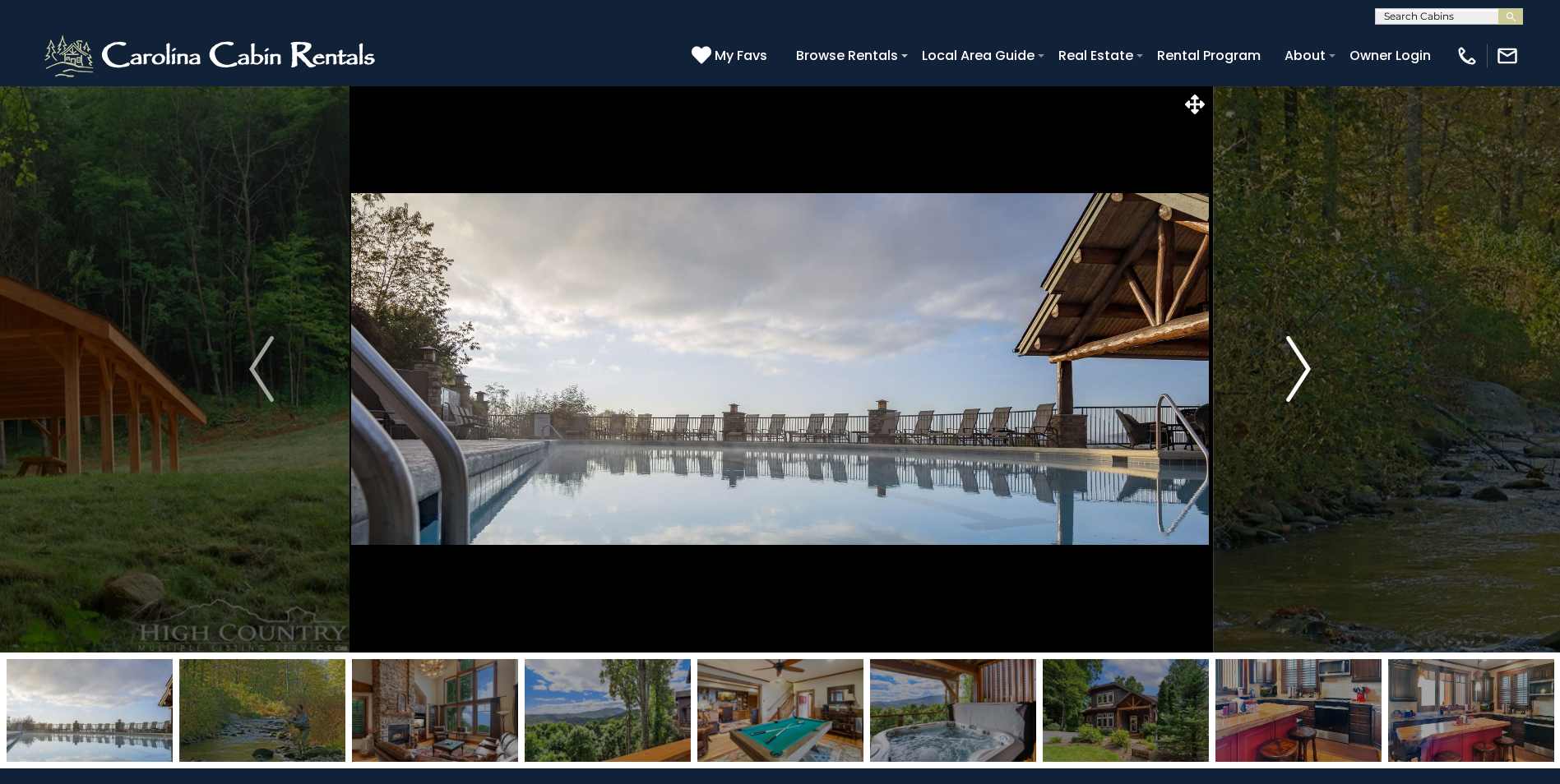
click at [1295, 360] on img "Next" at bounding box center [1298, 369] width 25 height 66
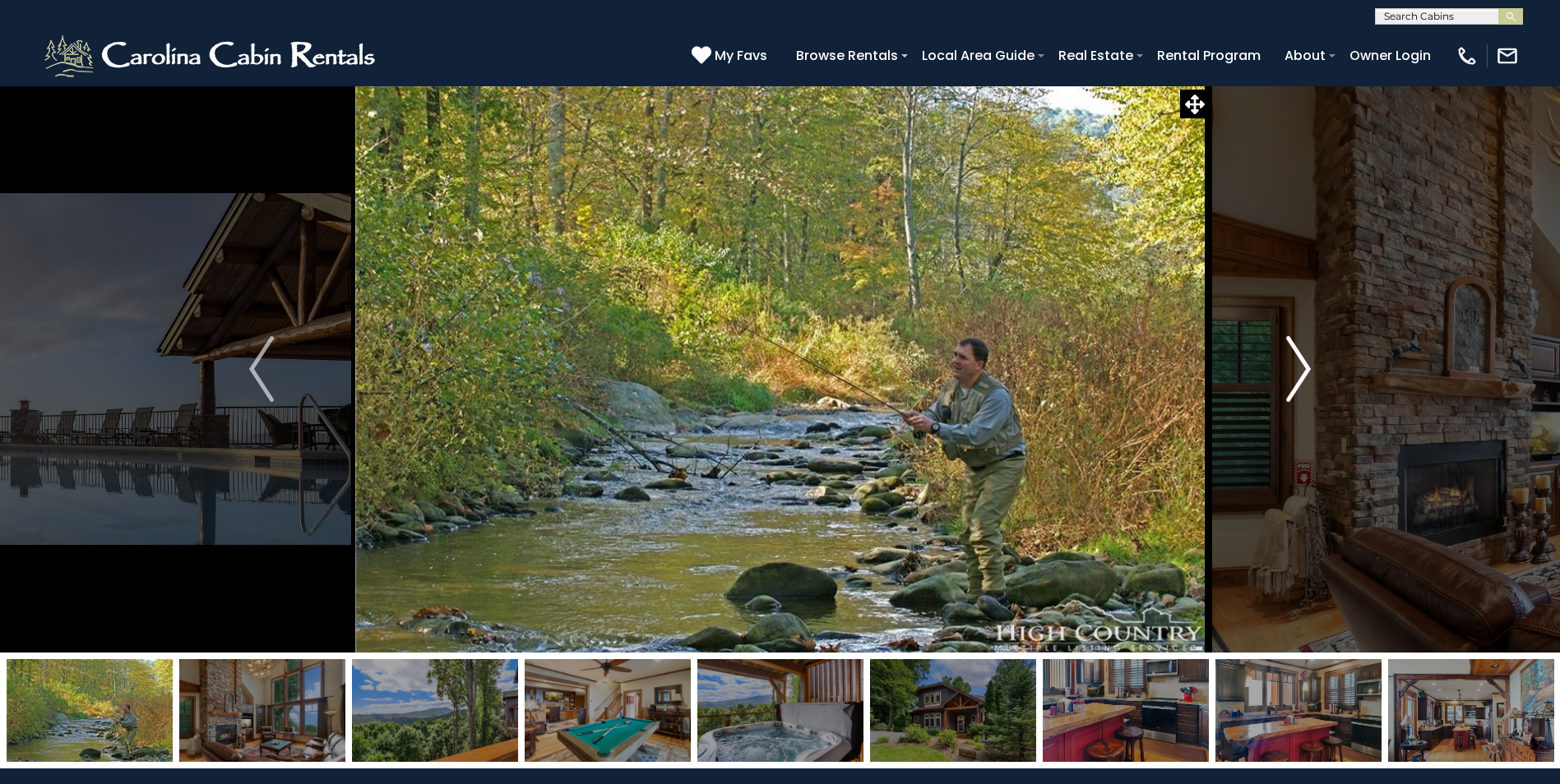
click at [1295, 360] on img "Next" at bounding box center [1298, 369] width 25 height 66
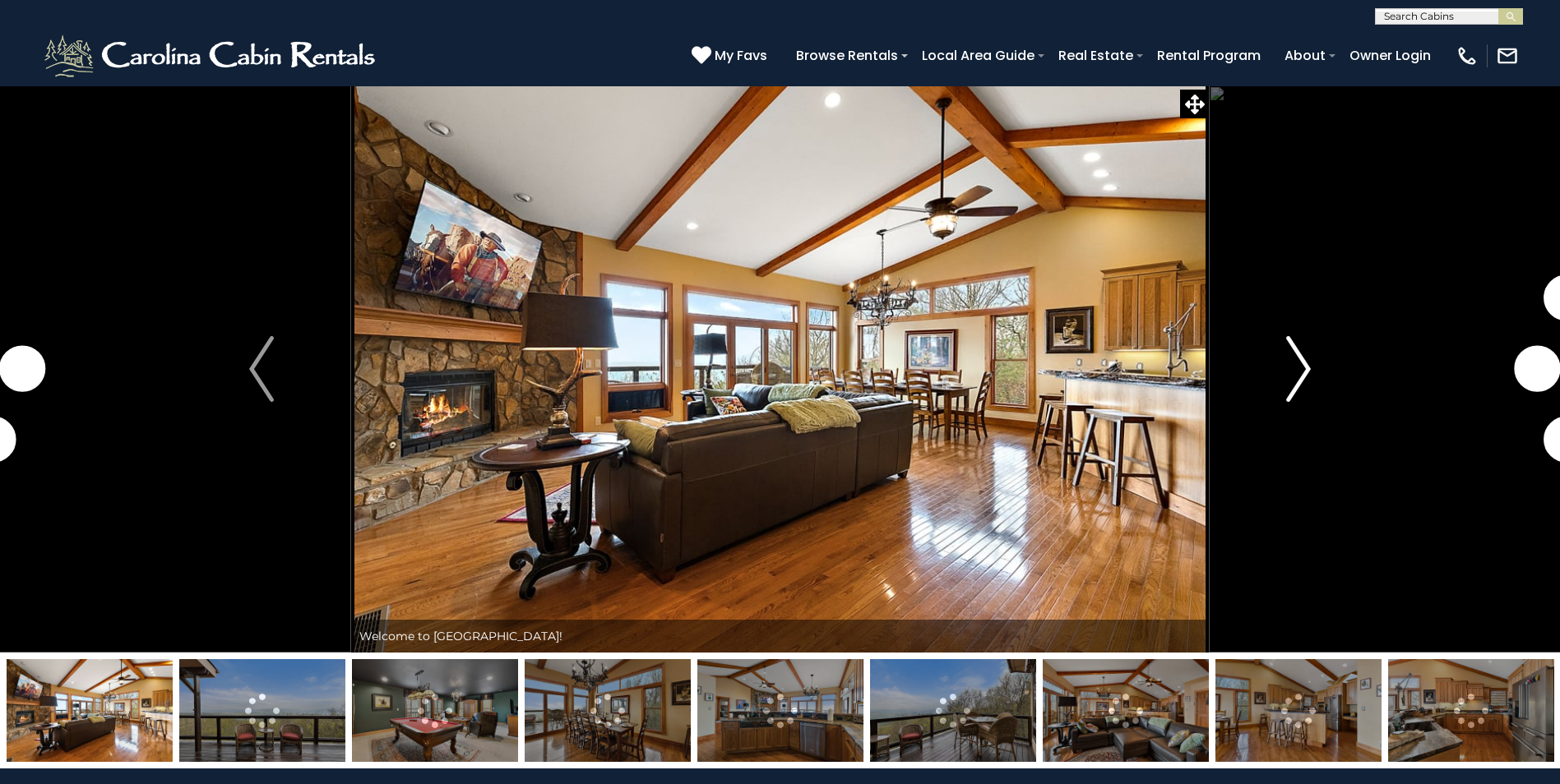
click at [1294, 367] on img "Next" at bounding box center [1298, 369] width 25 height 66
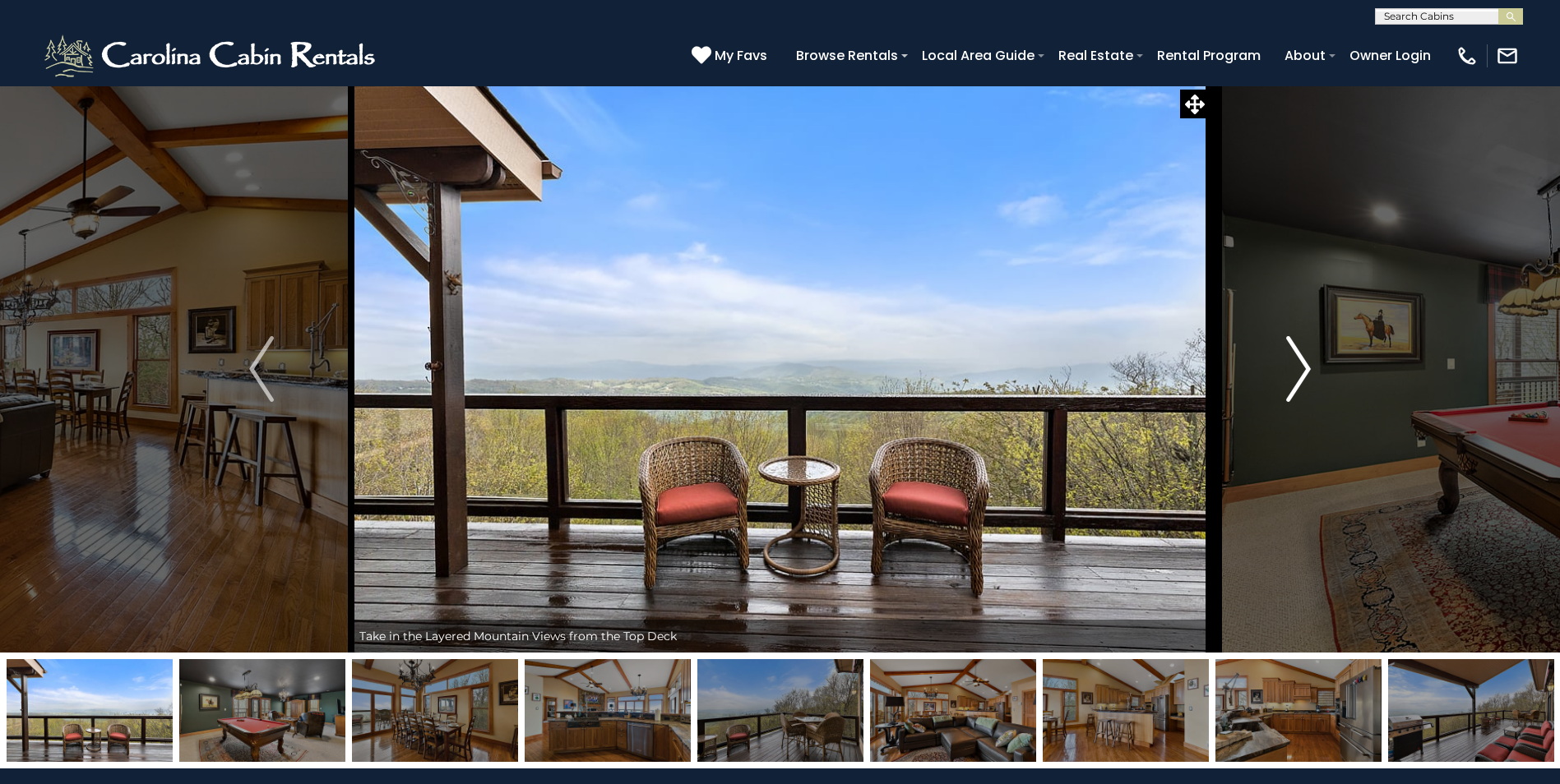
click at [1294, 367] on img "Next" at bounding box center [1298, 369] width 25 height 66
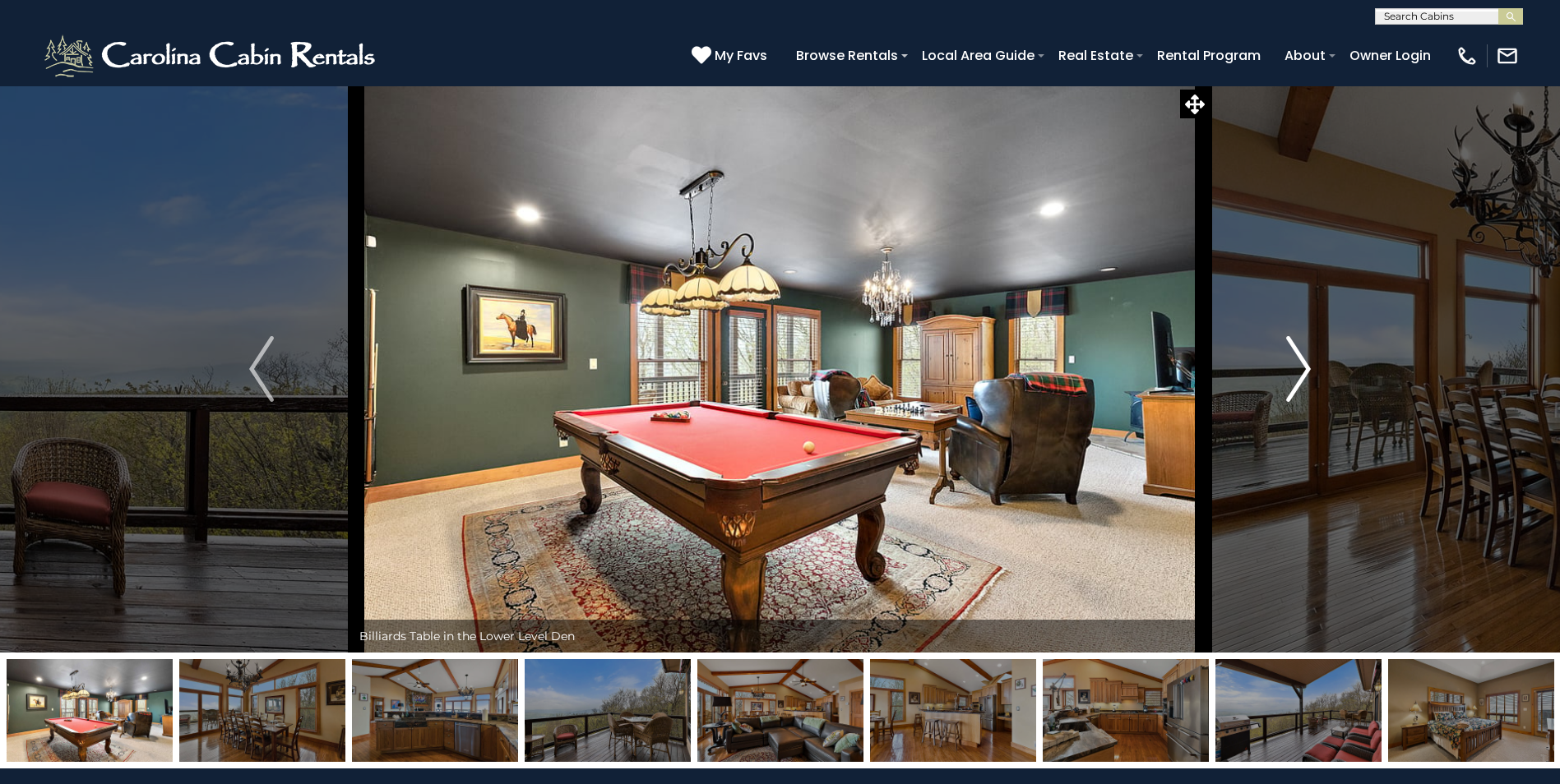
click at [1294, 367] on img "Next" at bounding box center [1298, 369] width 25 height 66
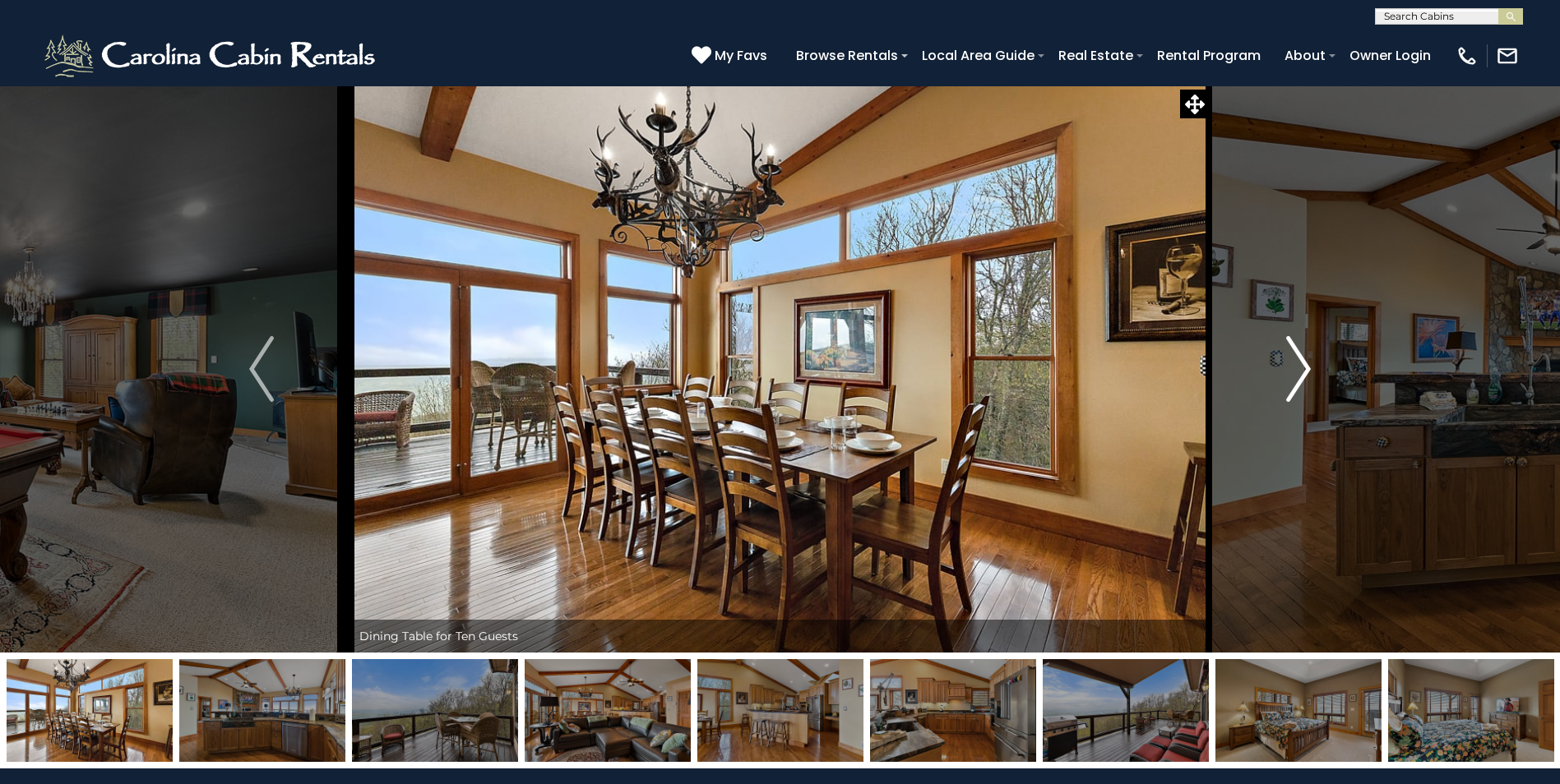
click at [1294, 367] on img "Next" at bounding box center [1298, 369] width 25 height 66
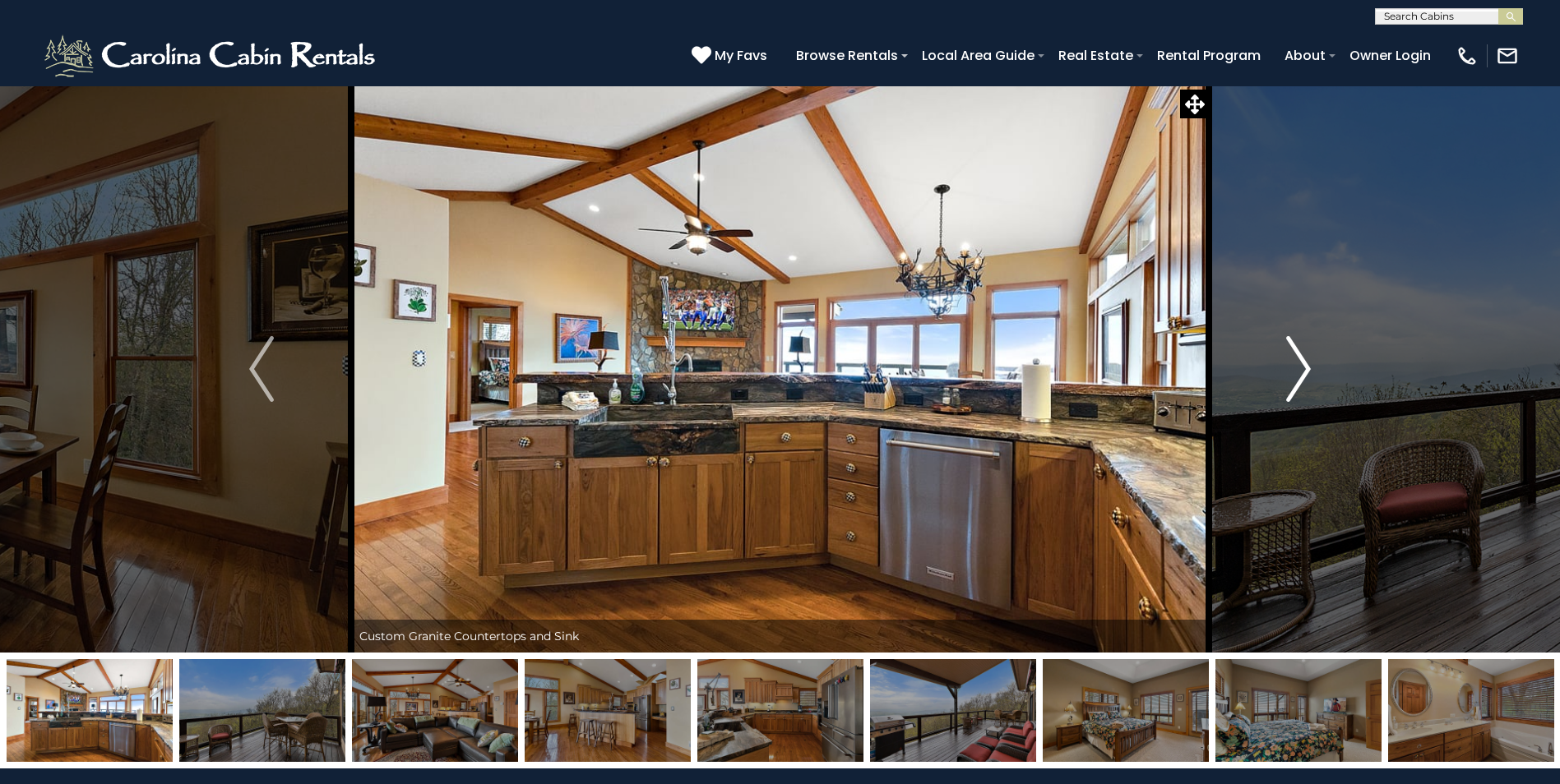
click at [1294, 367] on img "Next" at bounding box center [1298, 369] width 25 height 66
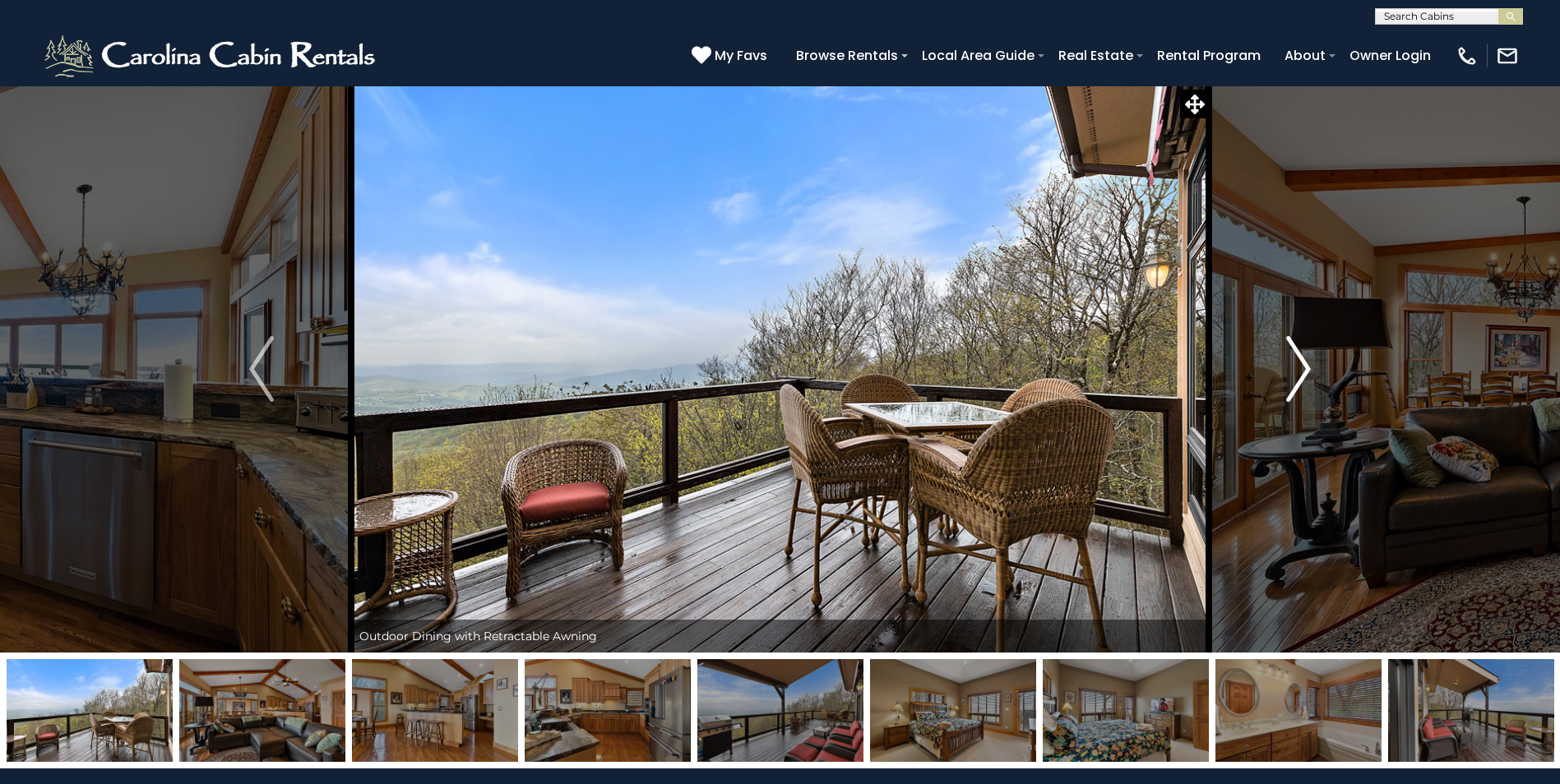
click at [1294, 367] on img "Next" at bounding box center [1298, 369] width 25 height 66
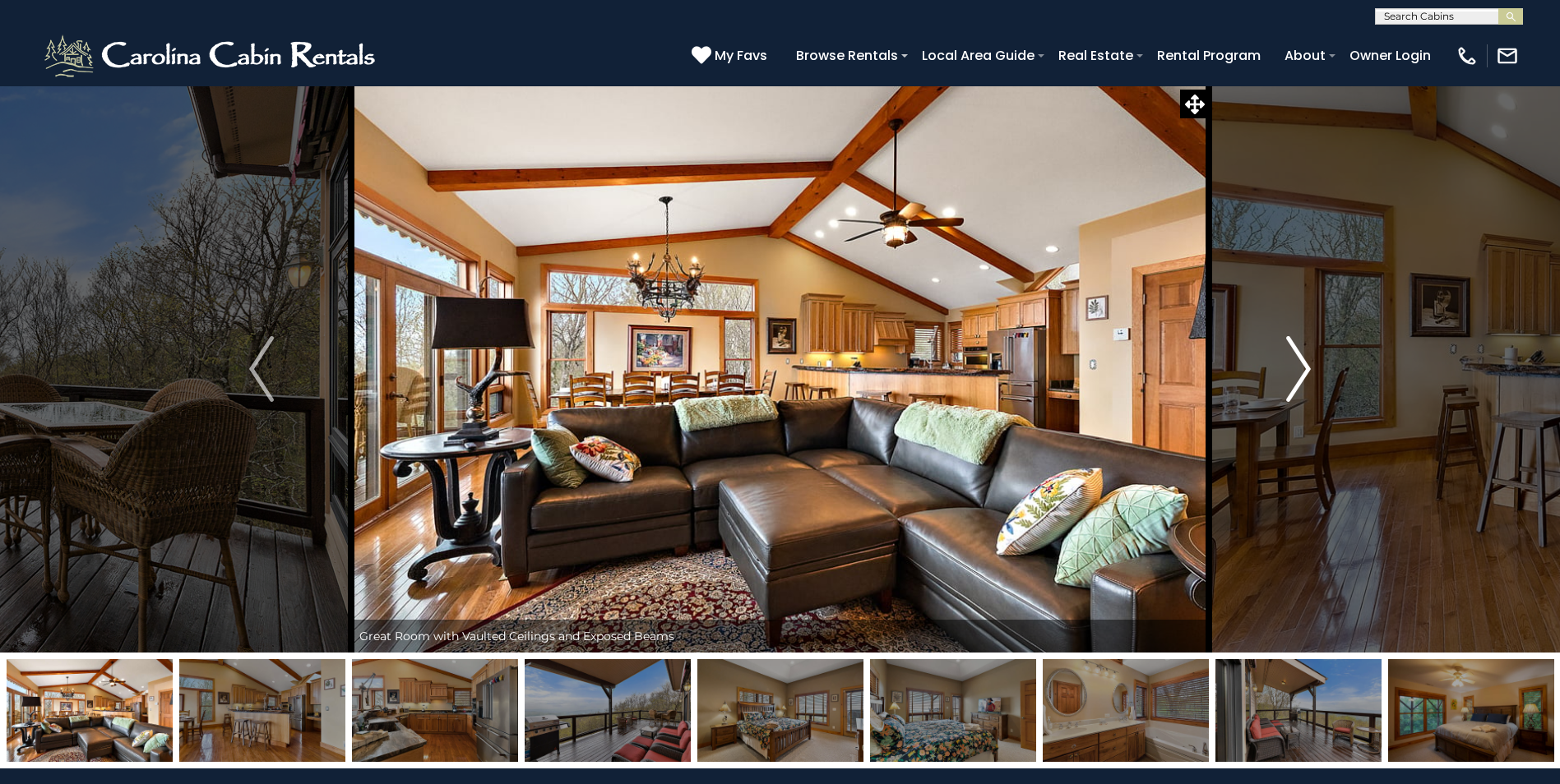
click at [1294, 367] on img "Next" at bounding box center [1298, 369] width 25 height 66
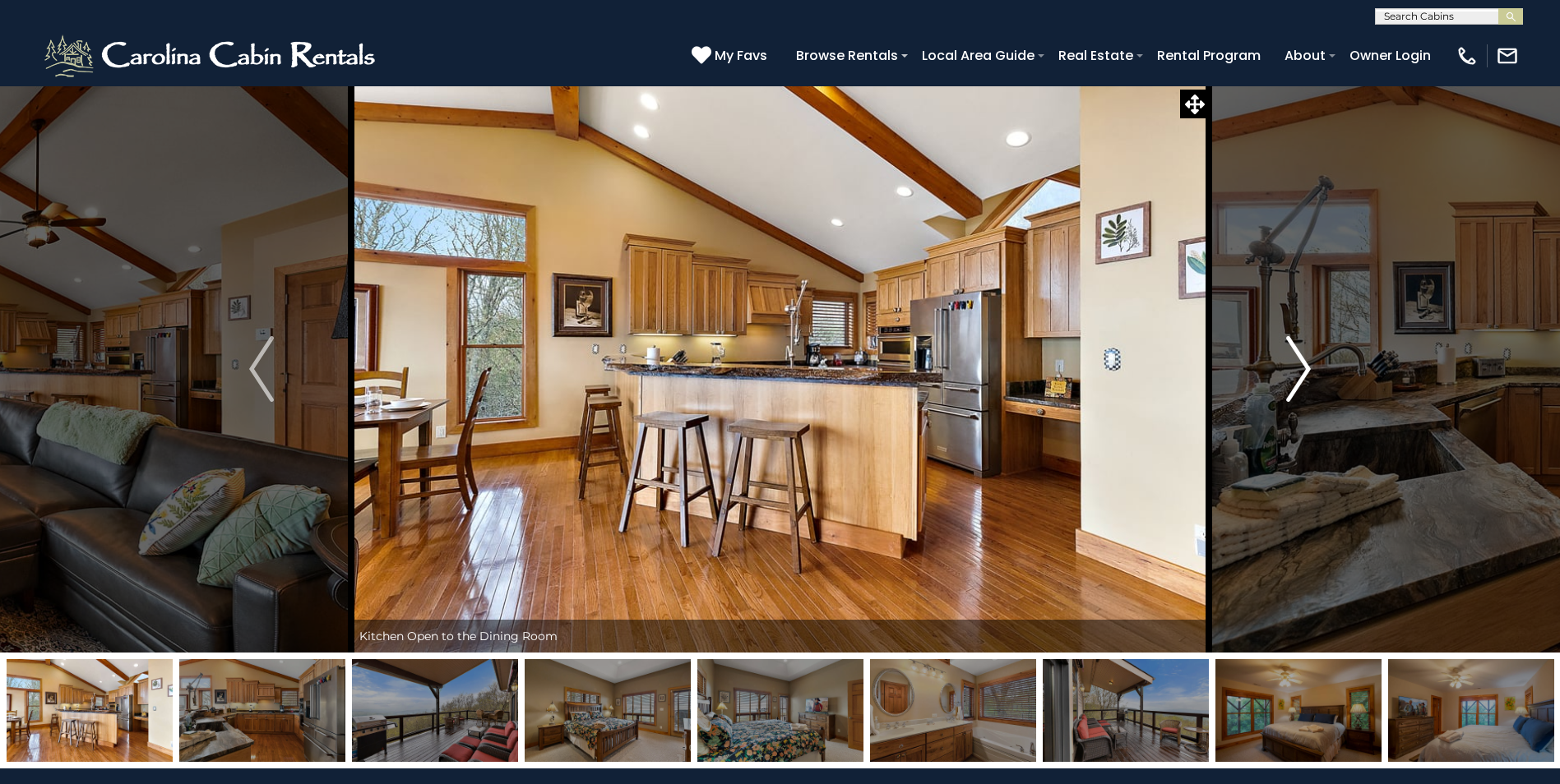
click at [1294, 367] on img "Next" at bounding box center [1298, 369] width 25 height 66
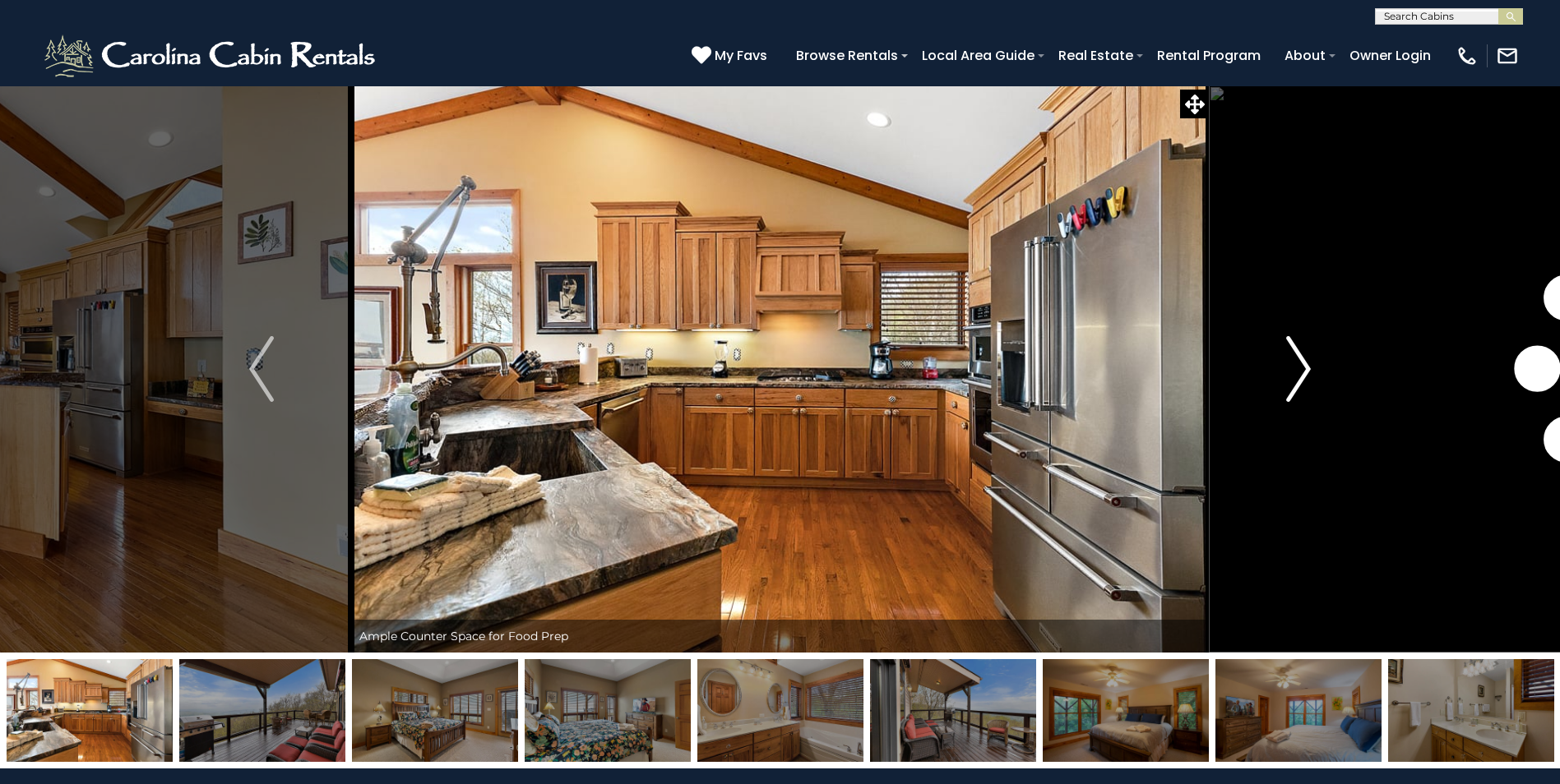
click at [1294, 367] on img "Next" at bounding box center [1298, 369] width 25 height 66
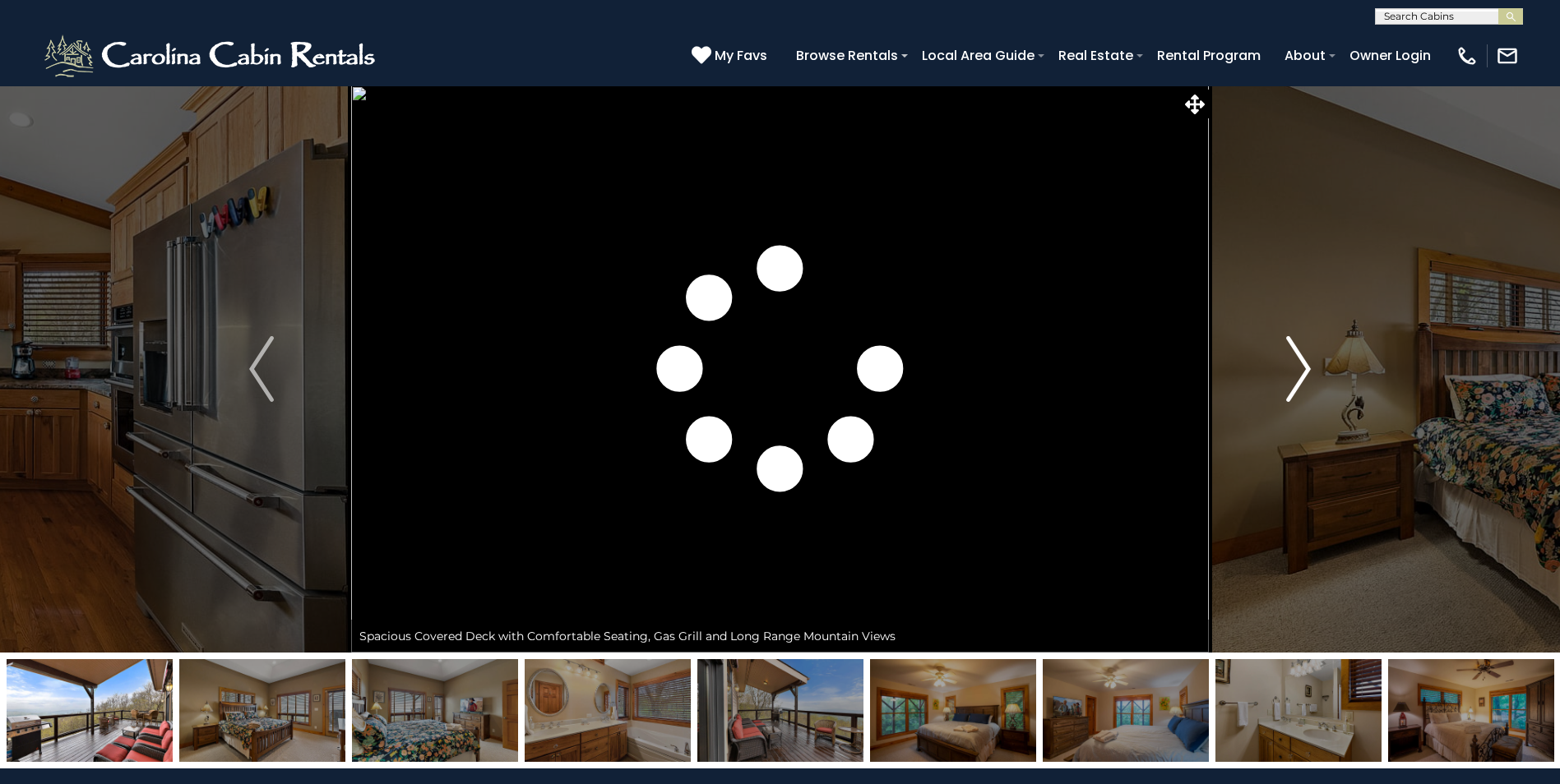
click at [1294, 367] on img "Next" at bounding box center [1298, 369] width 25 height 66
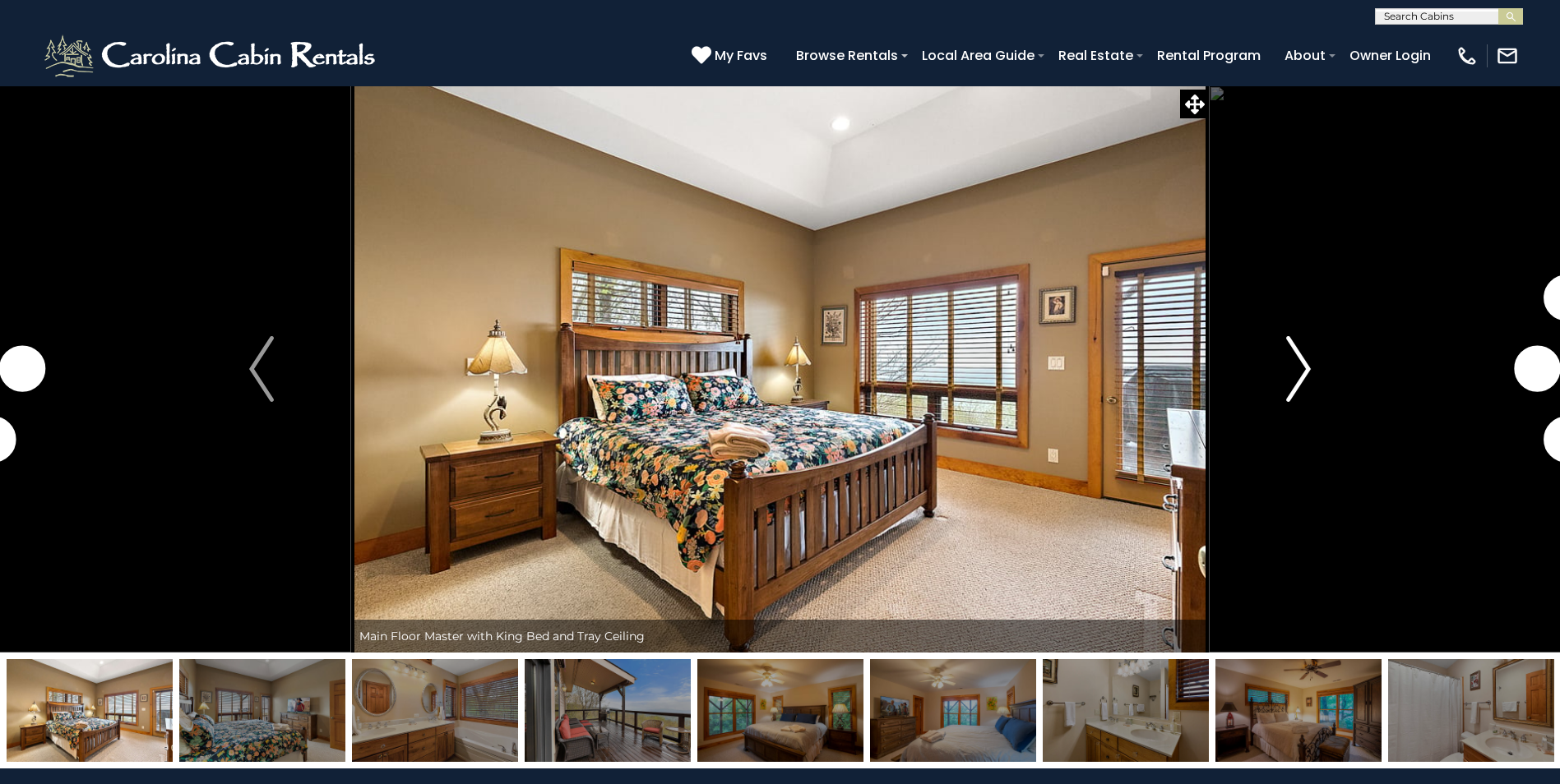
click at [1294, 367] on img "Next" at bounding box center [1298, 369] width 25 height 66
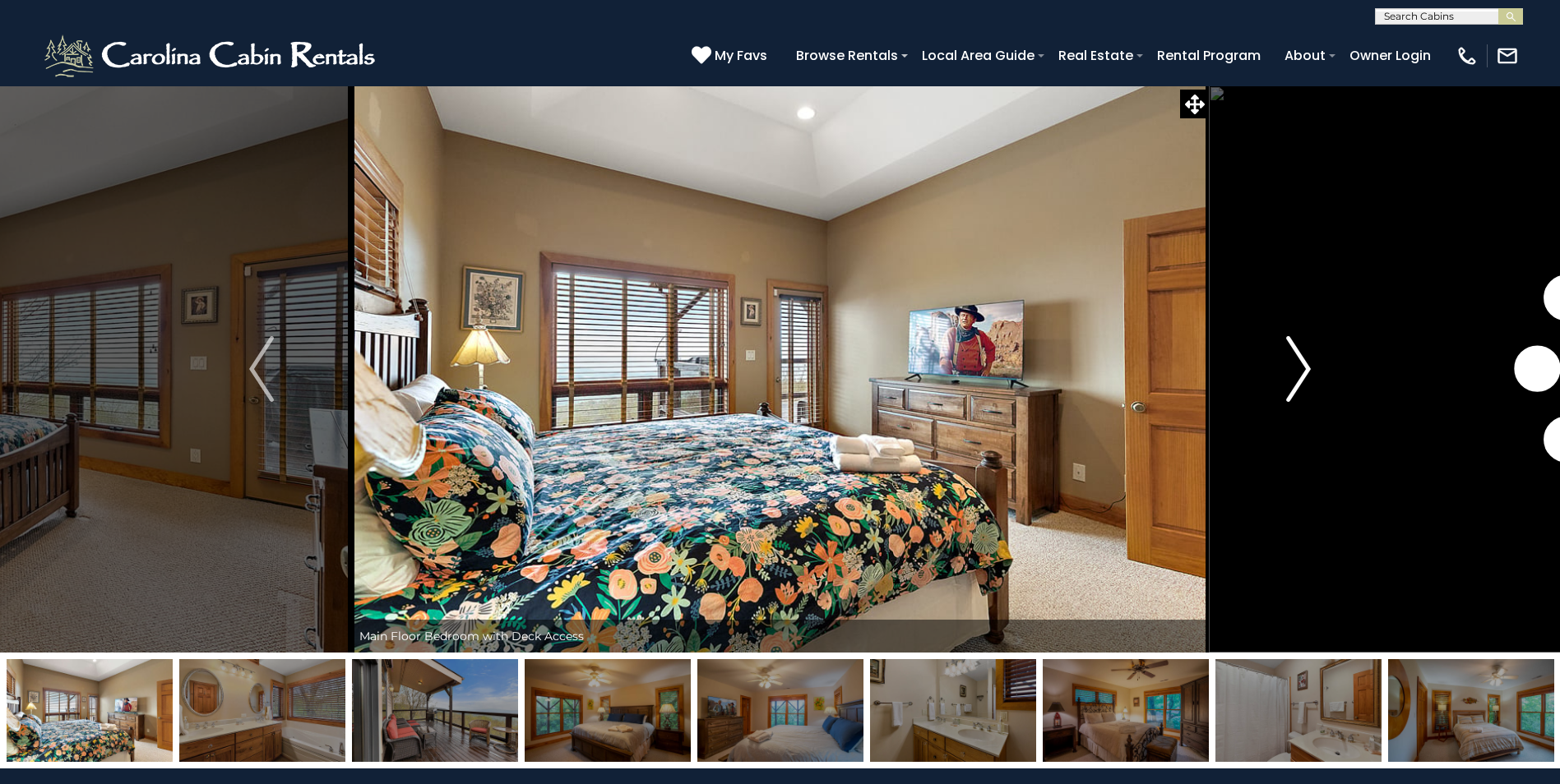
click at [1294, 367] on img "Next" at bounding box center [1298, 369] width 25 height 66
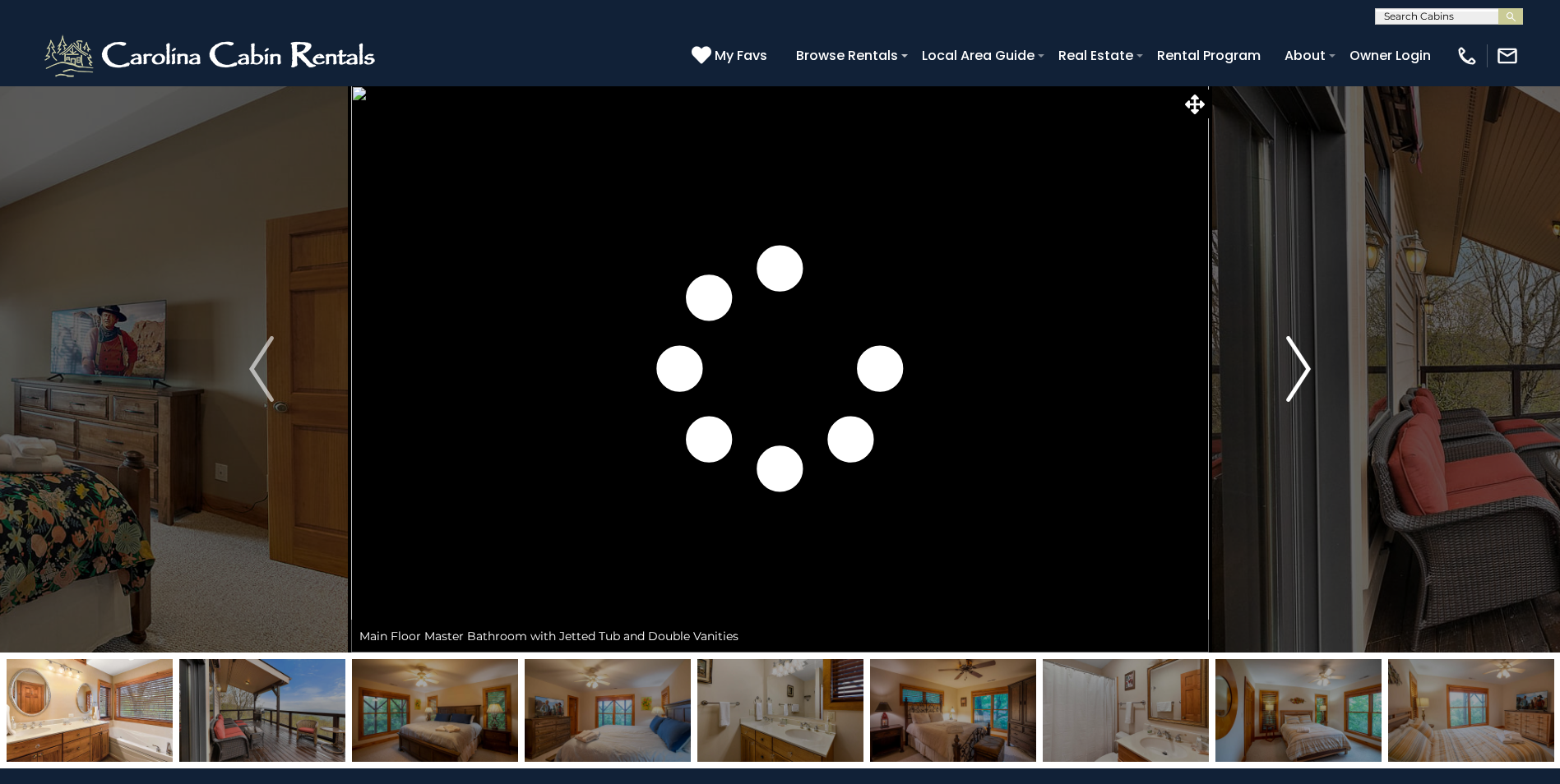
click at [1294, 367] on img "Next" at bounding box center [1298, 369] width 25 height 66
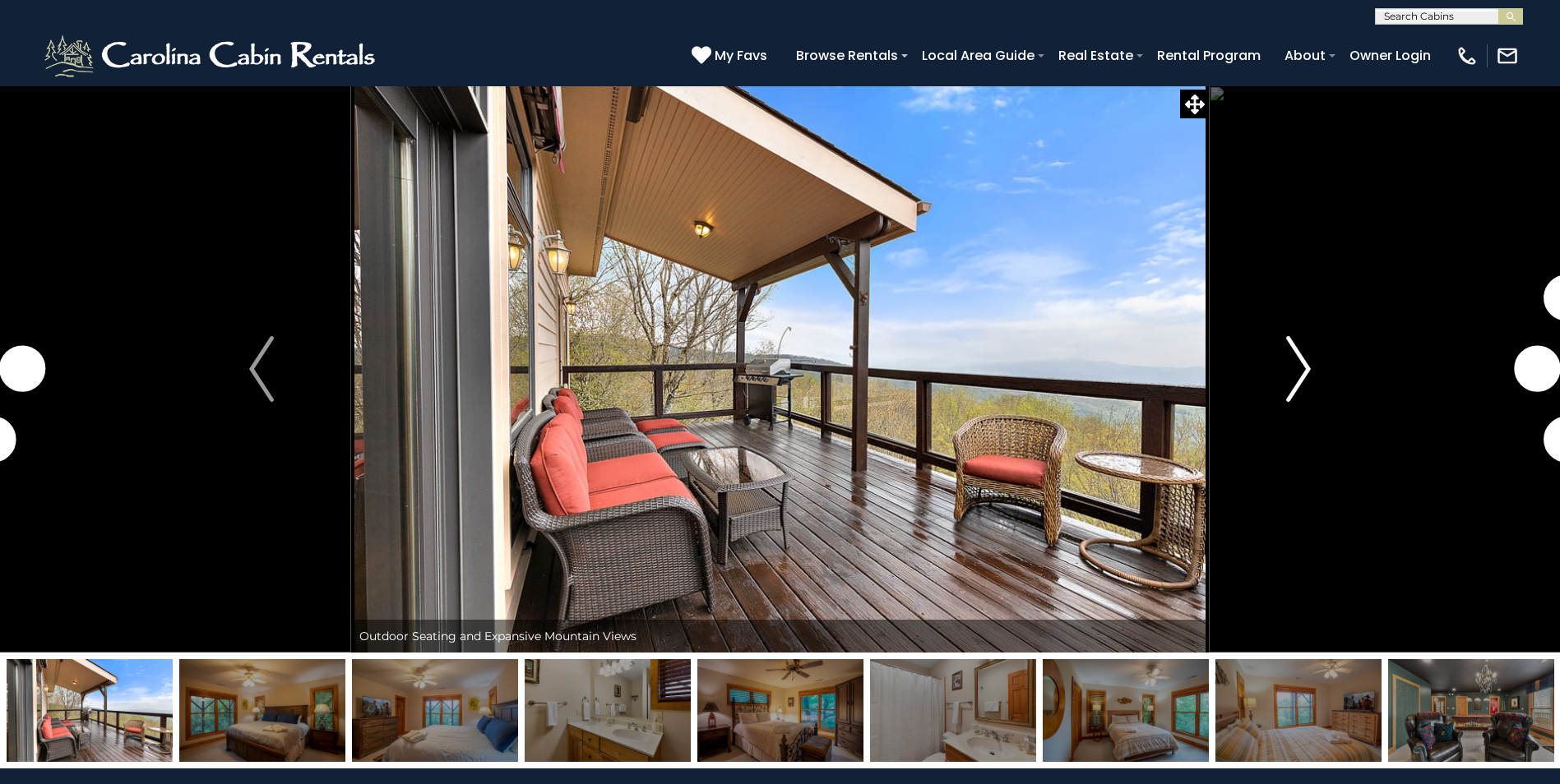
click at [1294, 367] on img "Next" at bounding box center [1298, 369] width 25 height 66
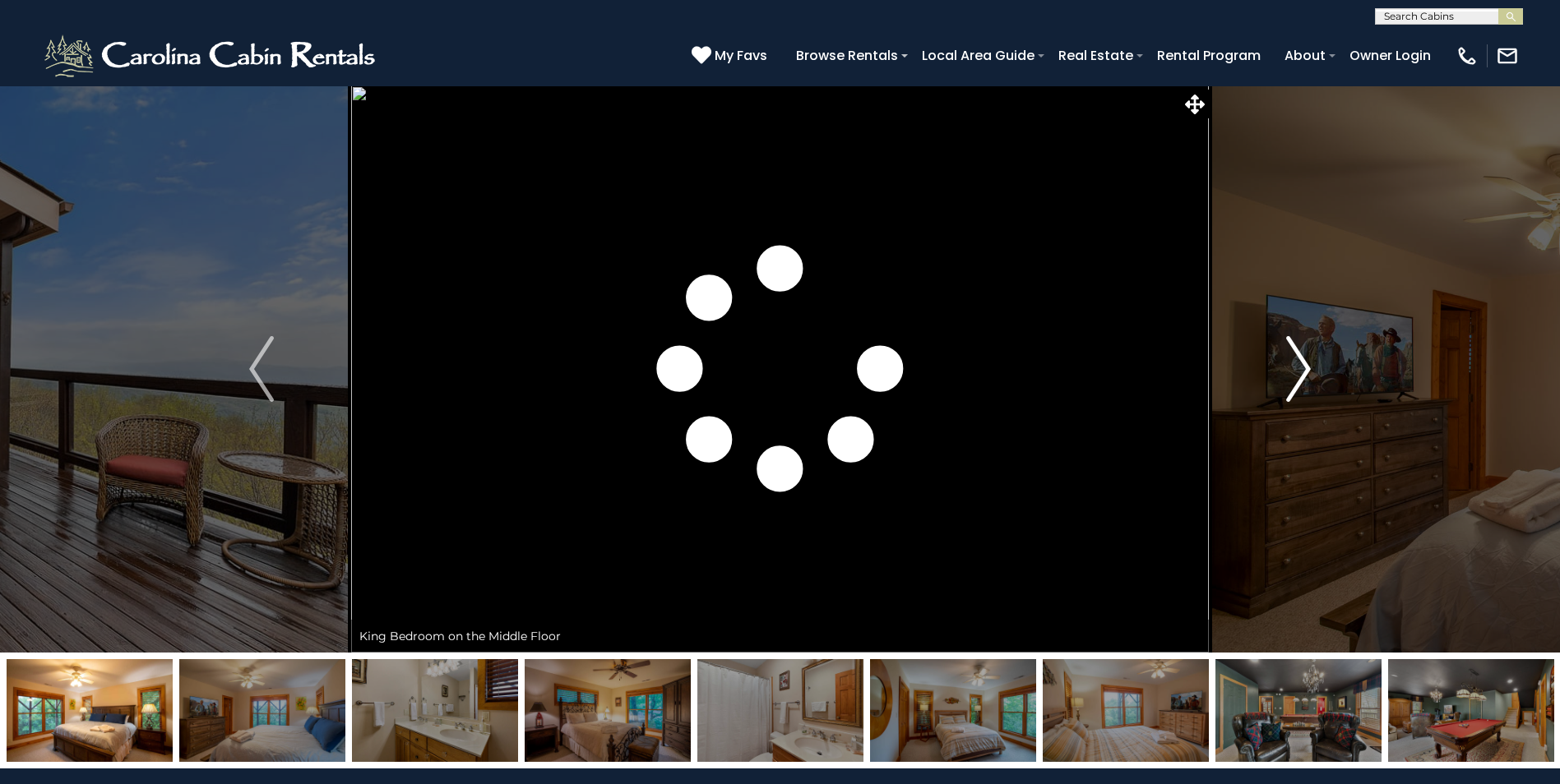
click at [1294, 367] on img "Next" at bounding box center [1298, 369] width 25 height 66
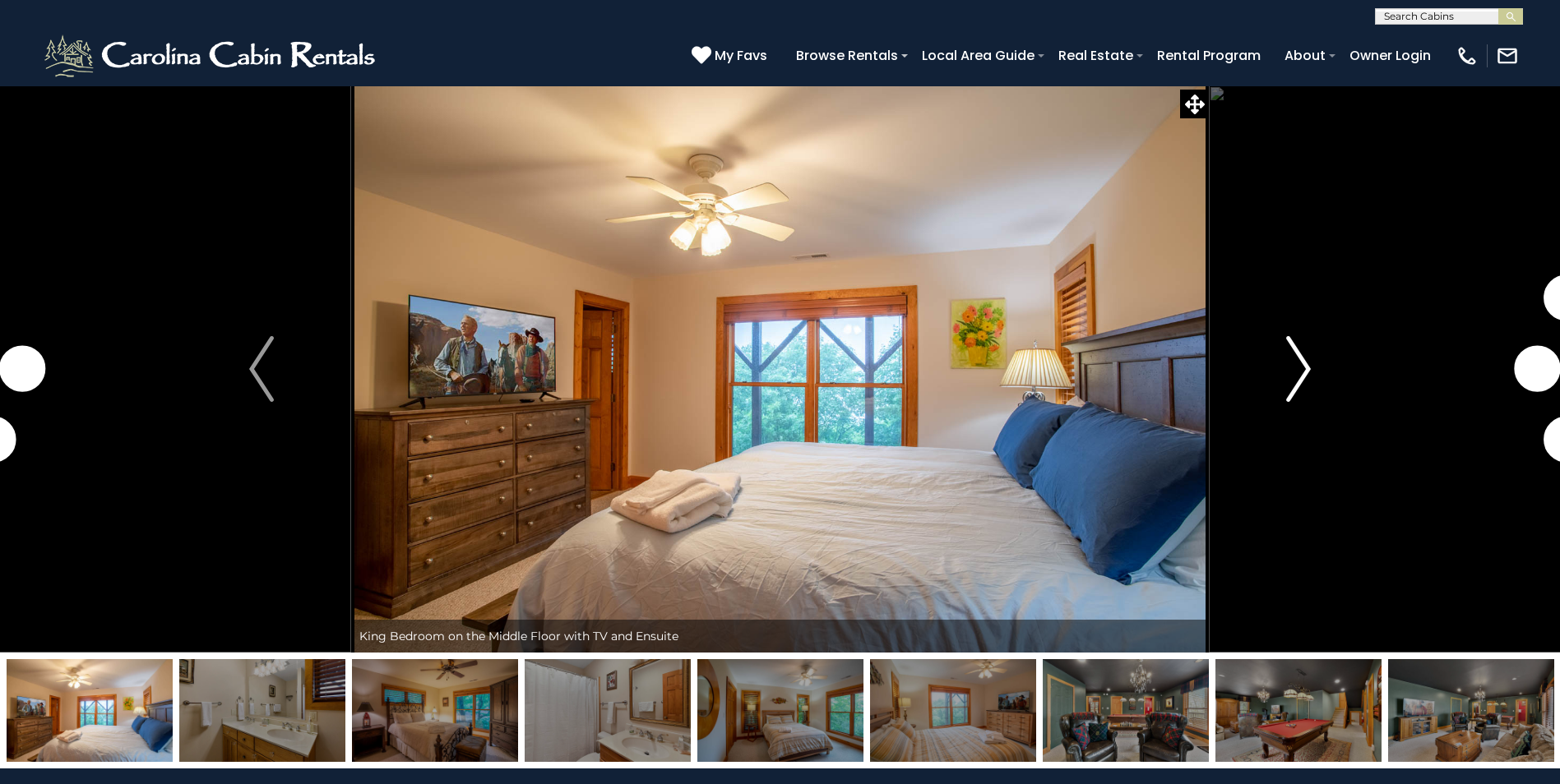
click at [1294, 367] on img "Next" at bounding box center [1298, 369] width 25 height 66
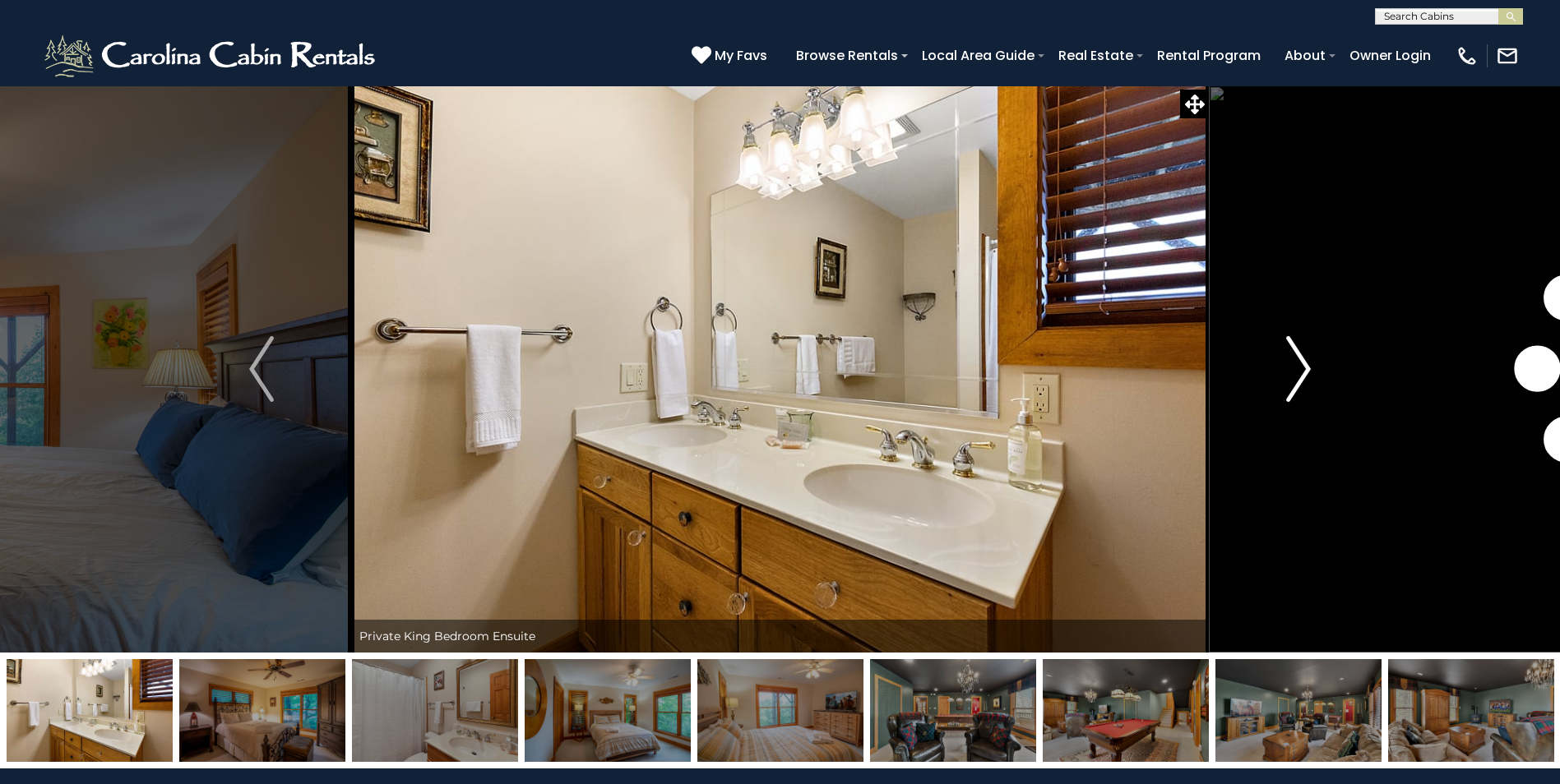
click at [1294, 367] on img "Next" at bounding box center [1298, 369] width 25 height 66
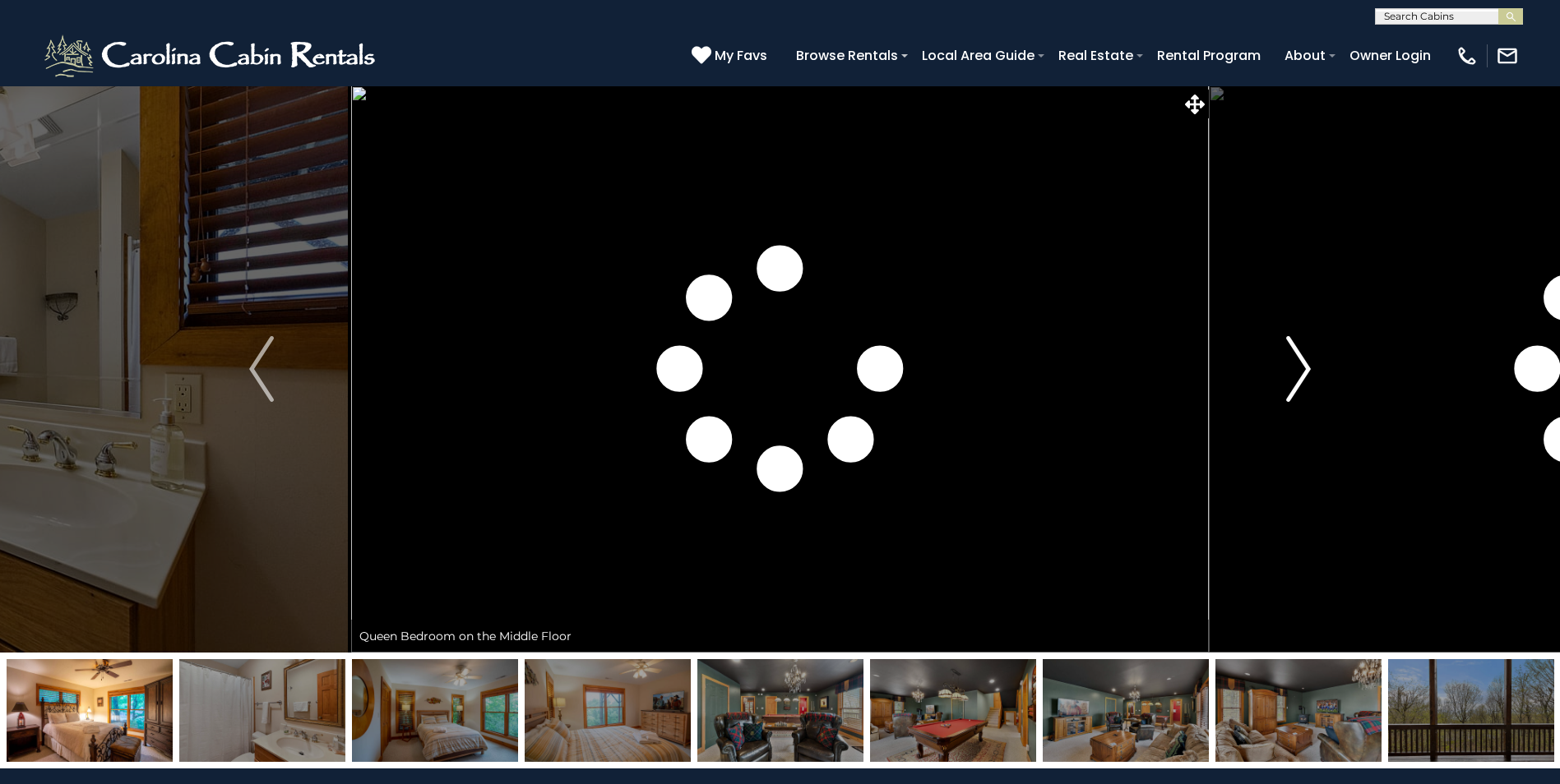
click at [1294, 367] on img "Next" at bounding box center [1298, 369] width 25 height 66
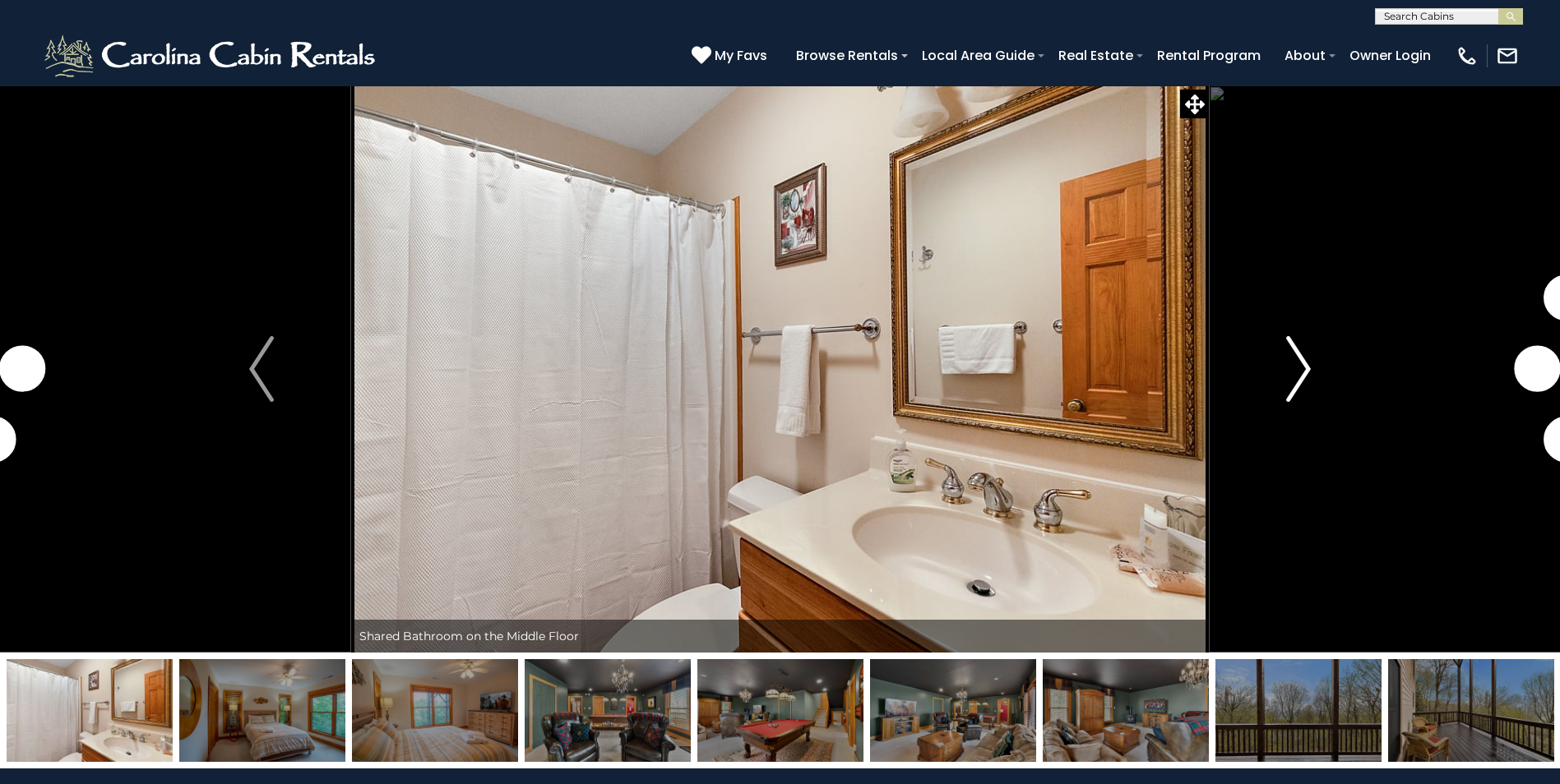
click at [1294, 367] on img "Next" at bounding box center [1298, 369] width 25 height 66
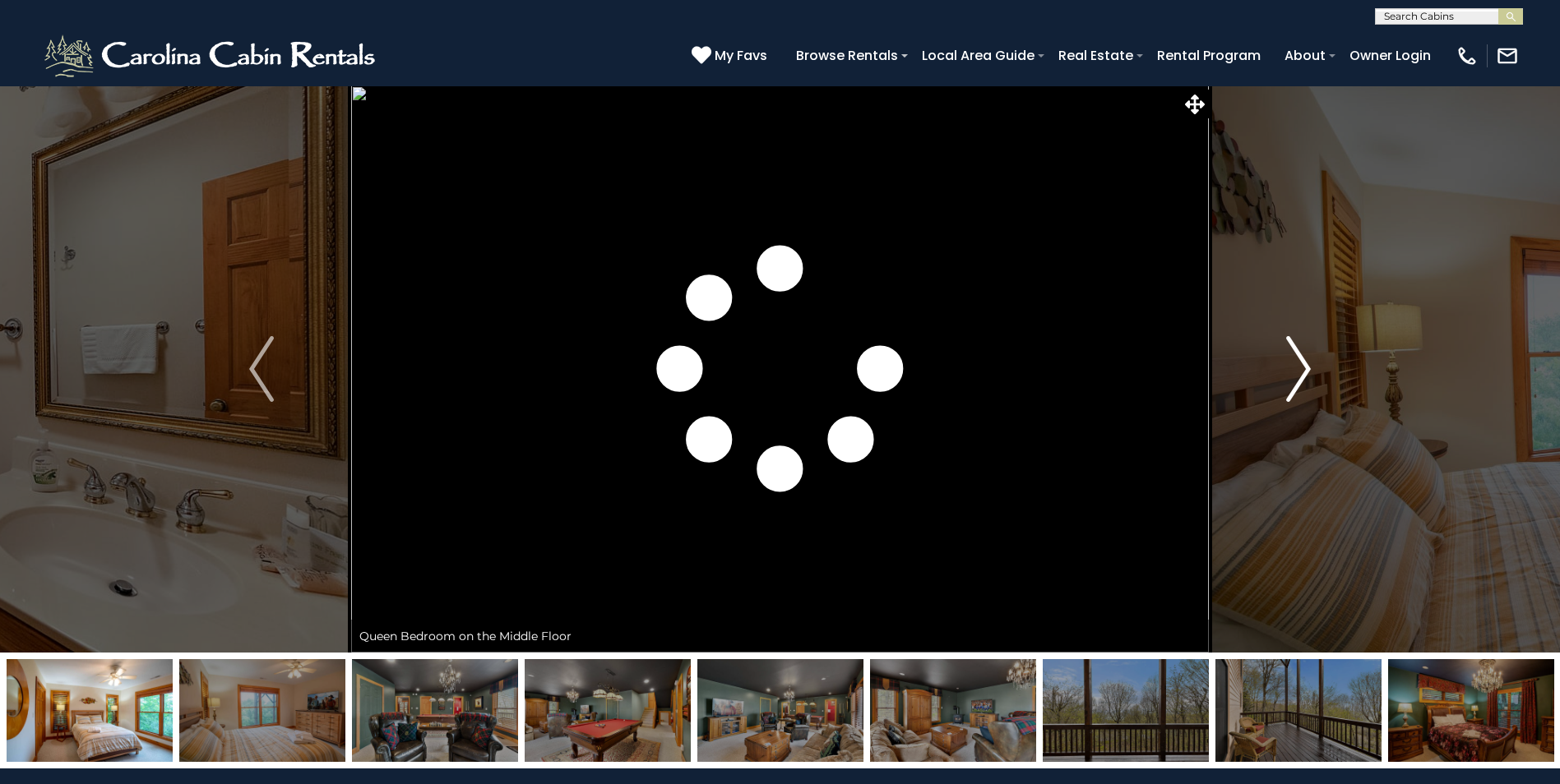
click at [1294, 367] on img "Next" at bounding box center [1298, 369] width 25 height 66
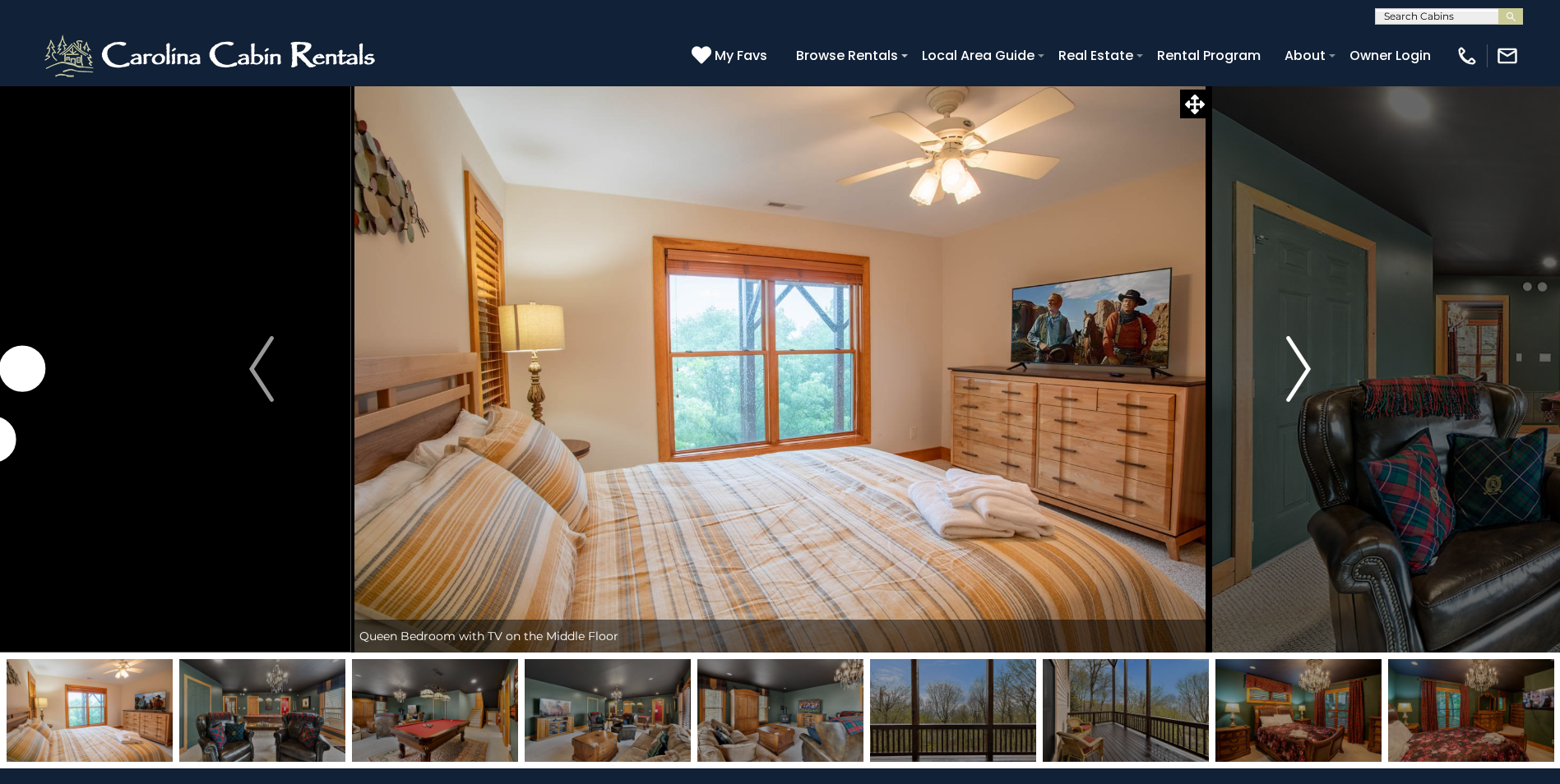
click at [1294, 367] on img "Next" at bounding box center [1298, 369] width 25 height 66
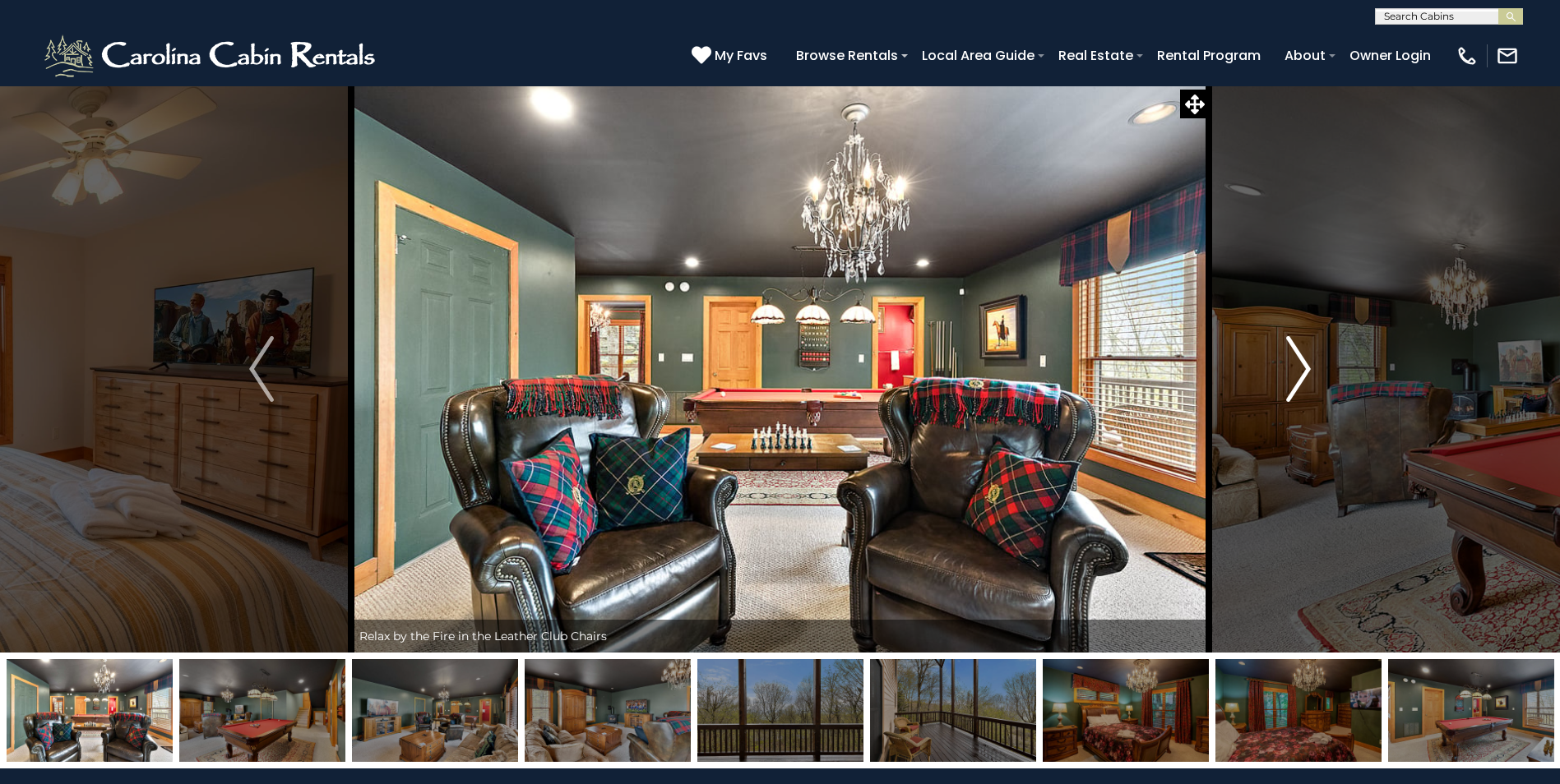
click at [1294, 367] on img "Next" at bounding box center [1298, 369] width 25 height 66
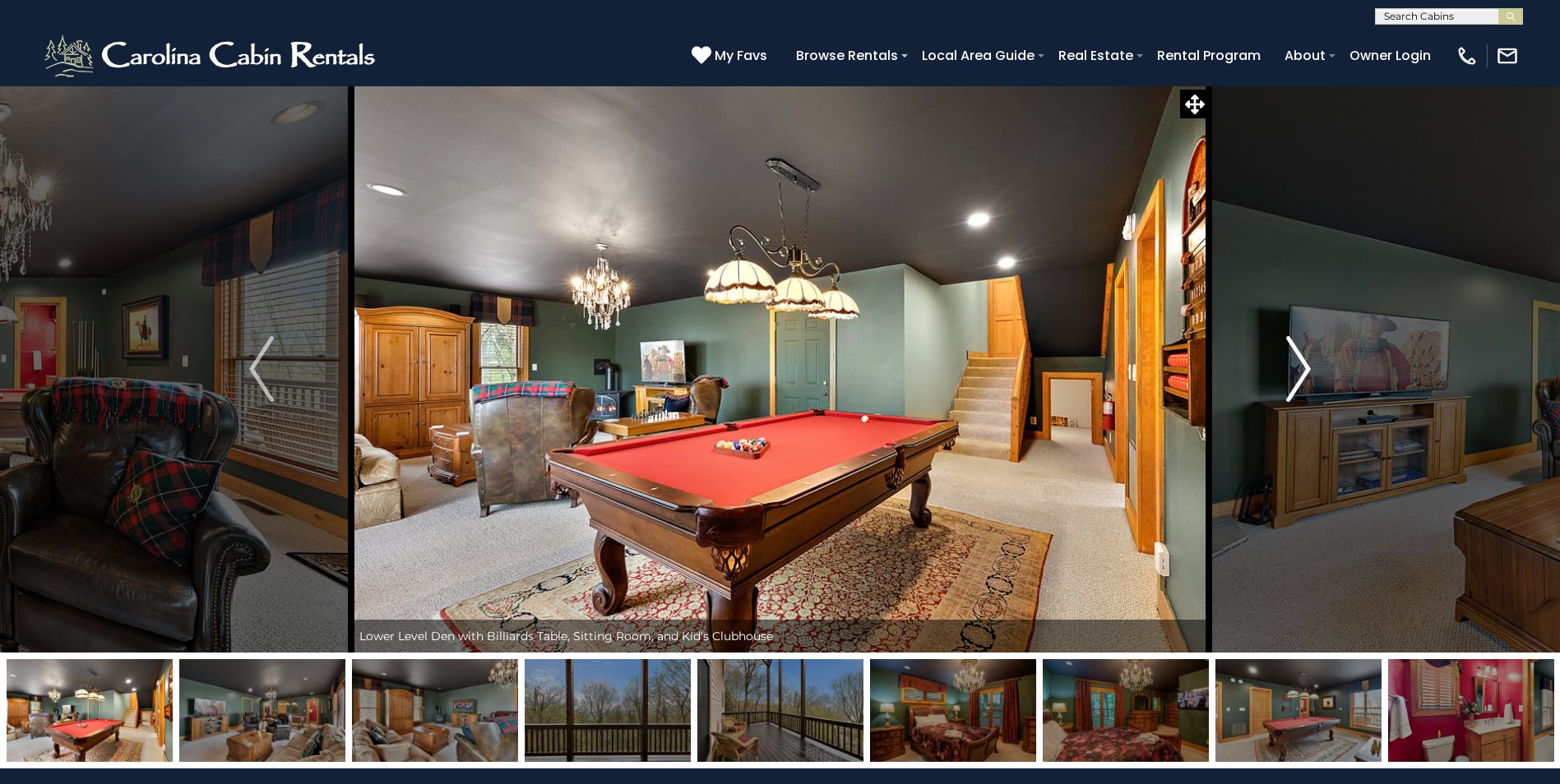
click at [1294, 367] on img "Next" at bounding box center [1298, 369] width 25 height 66
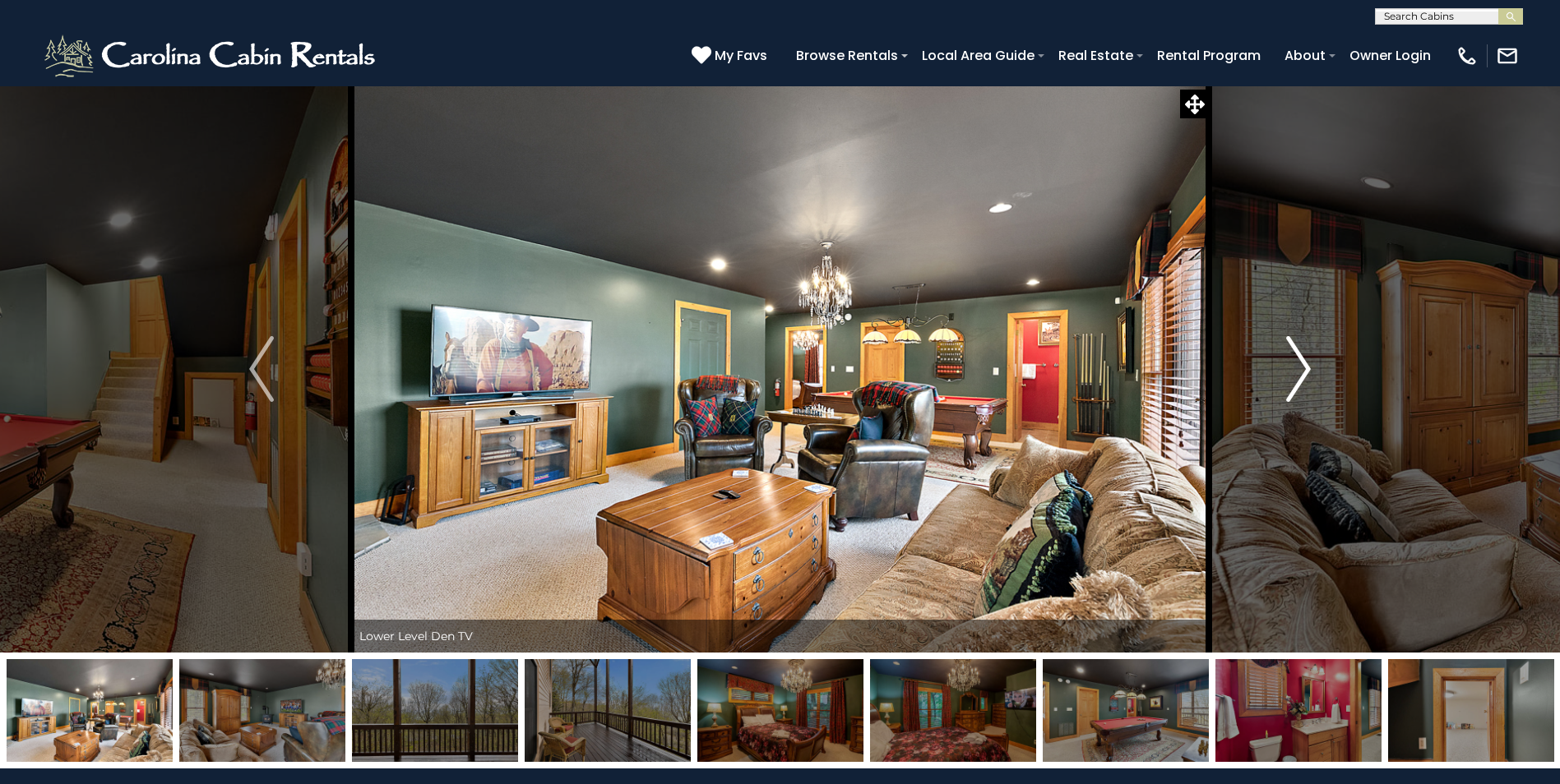
click at [1294, 367] on img "Next" at bounding box center [1298, 369] width 25 height 66
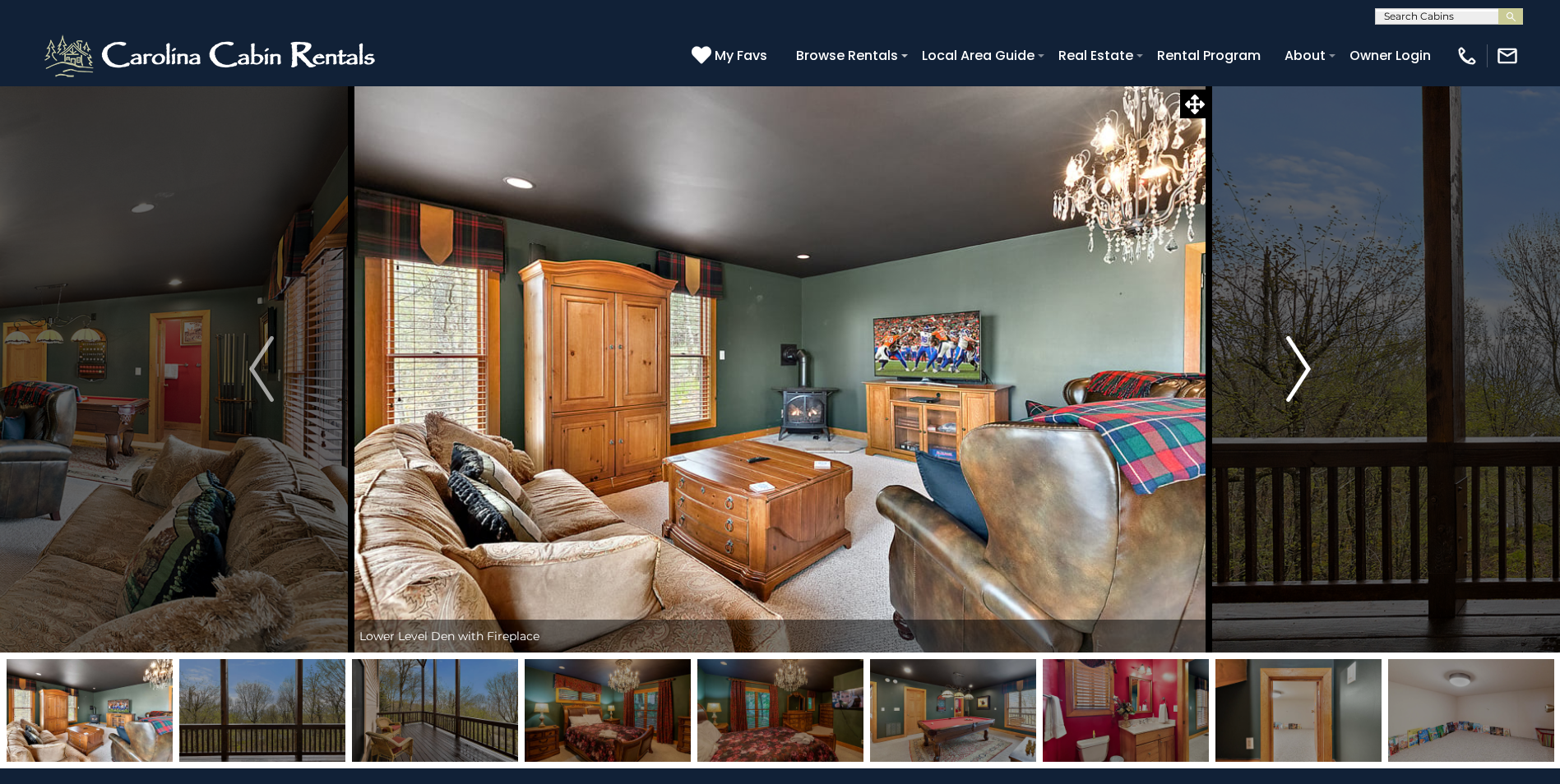
click at [1294, 367] on img "Next" at bounding box center [1298, 369] width 25 height 66
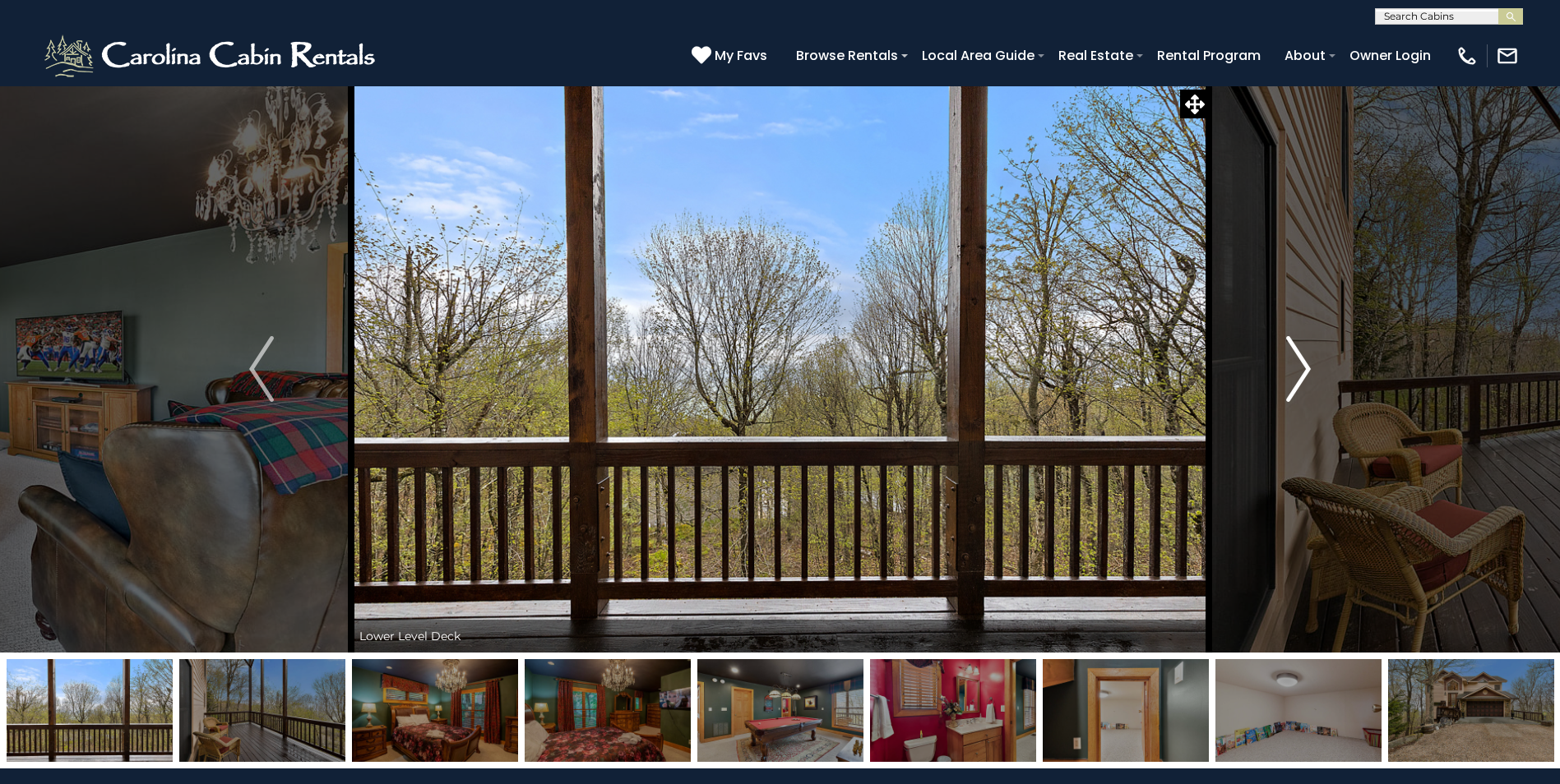
click at [1294, 367] on img "Next" at bounding box center [1298, 369] width 25 height 66
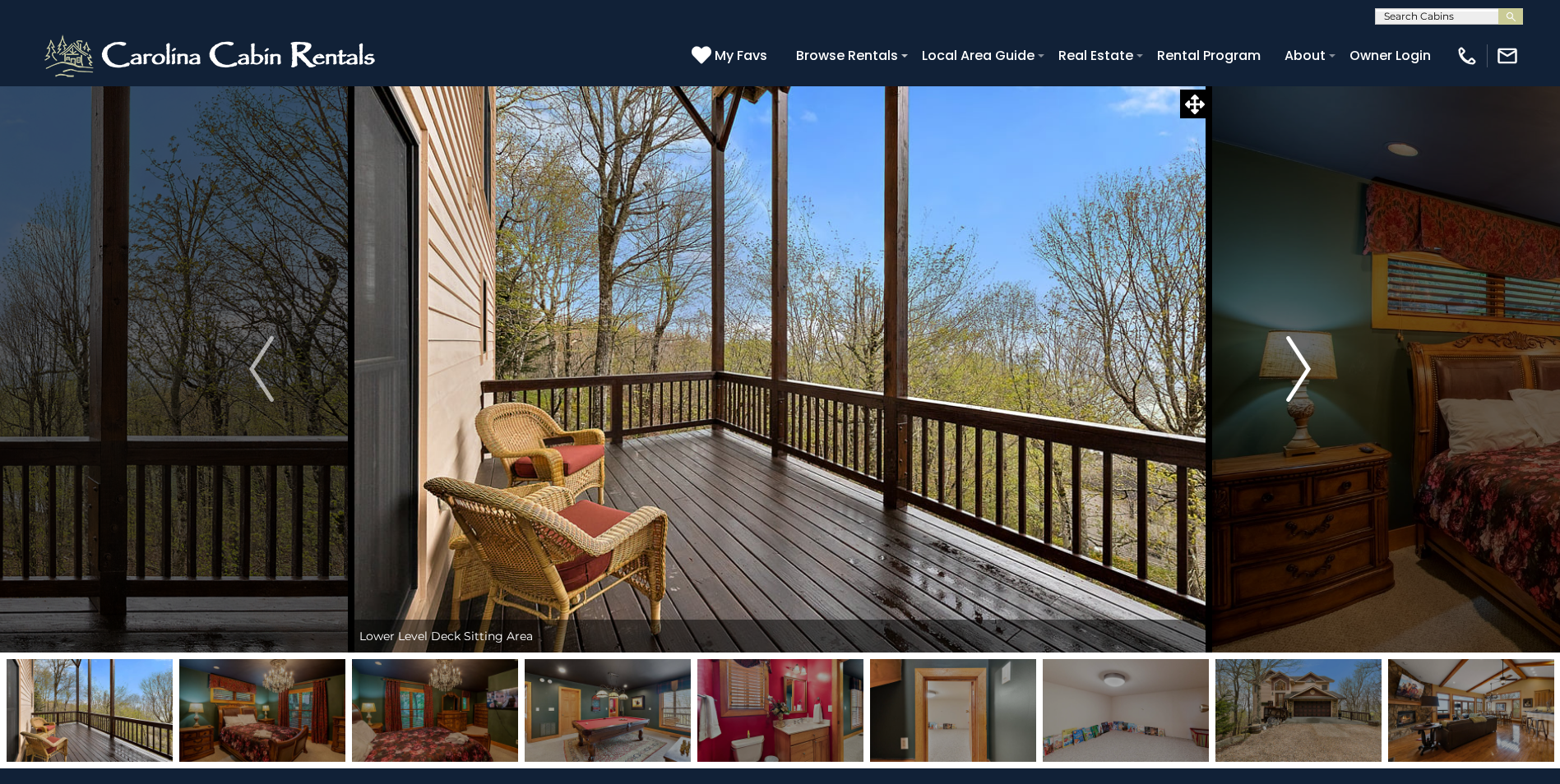
click at [1294, 367] on img "Next" at bounding box center [1298, 369] width 25 height 66
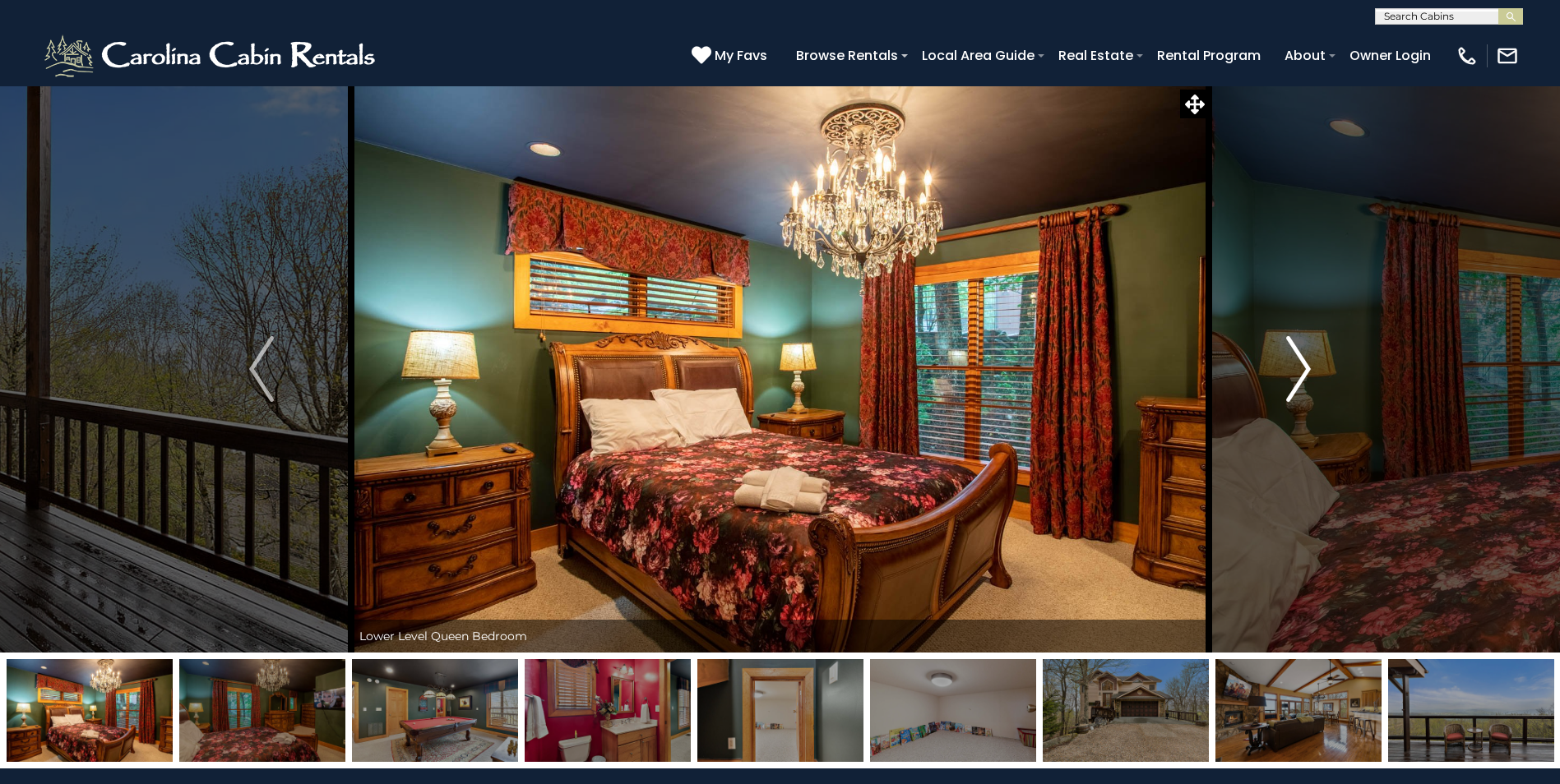
click at [1294, 367] on img "Next" at bounding box center [1298, 369] width 25 height 66
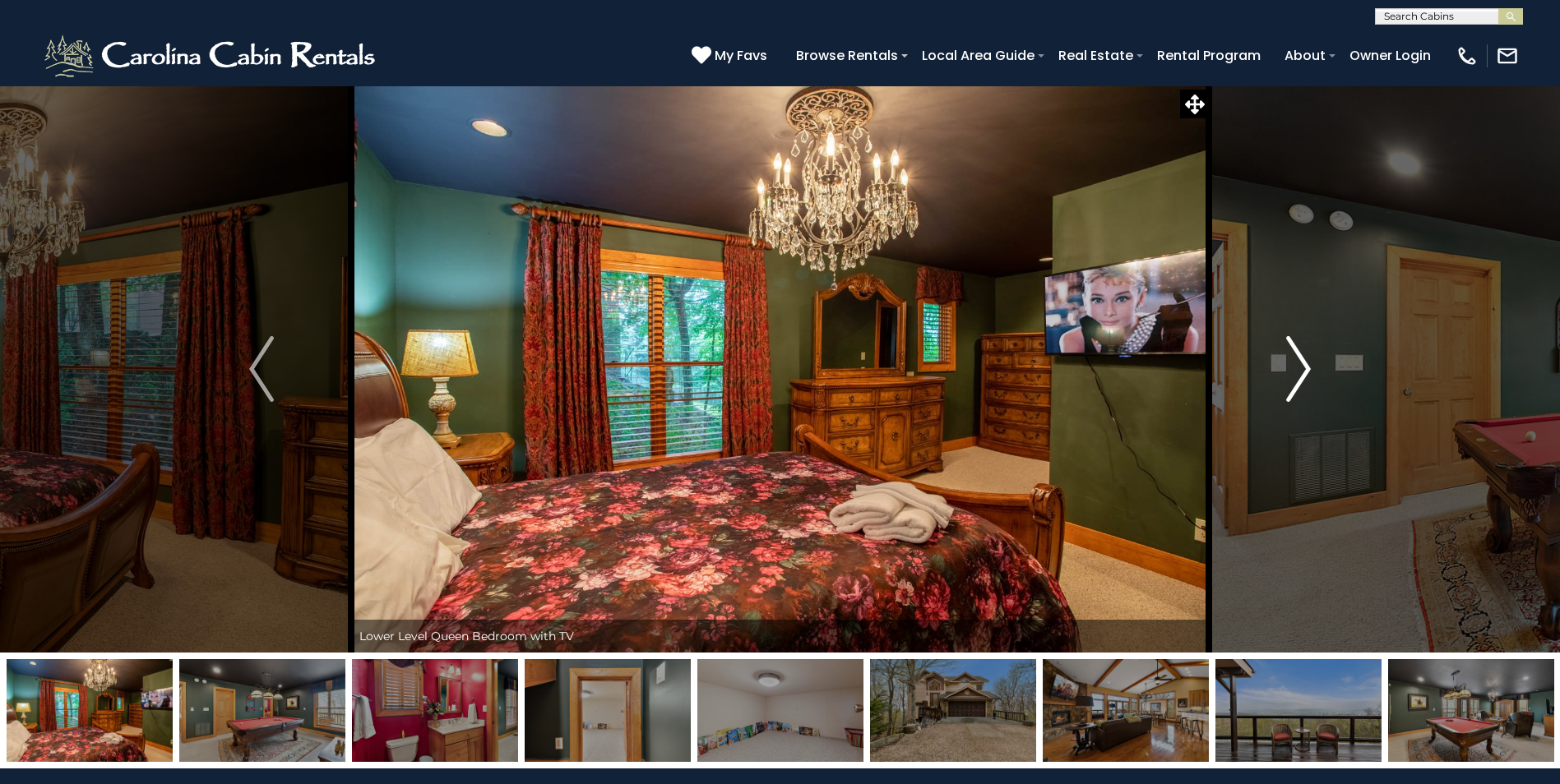
click at [1294, 367] on img "Next" at bounding box center [1298, 369] width 25 height 66
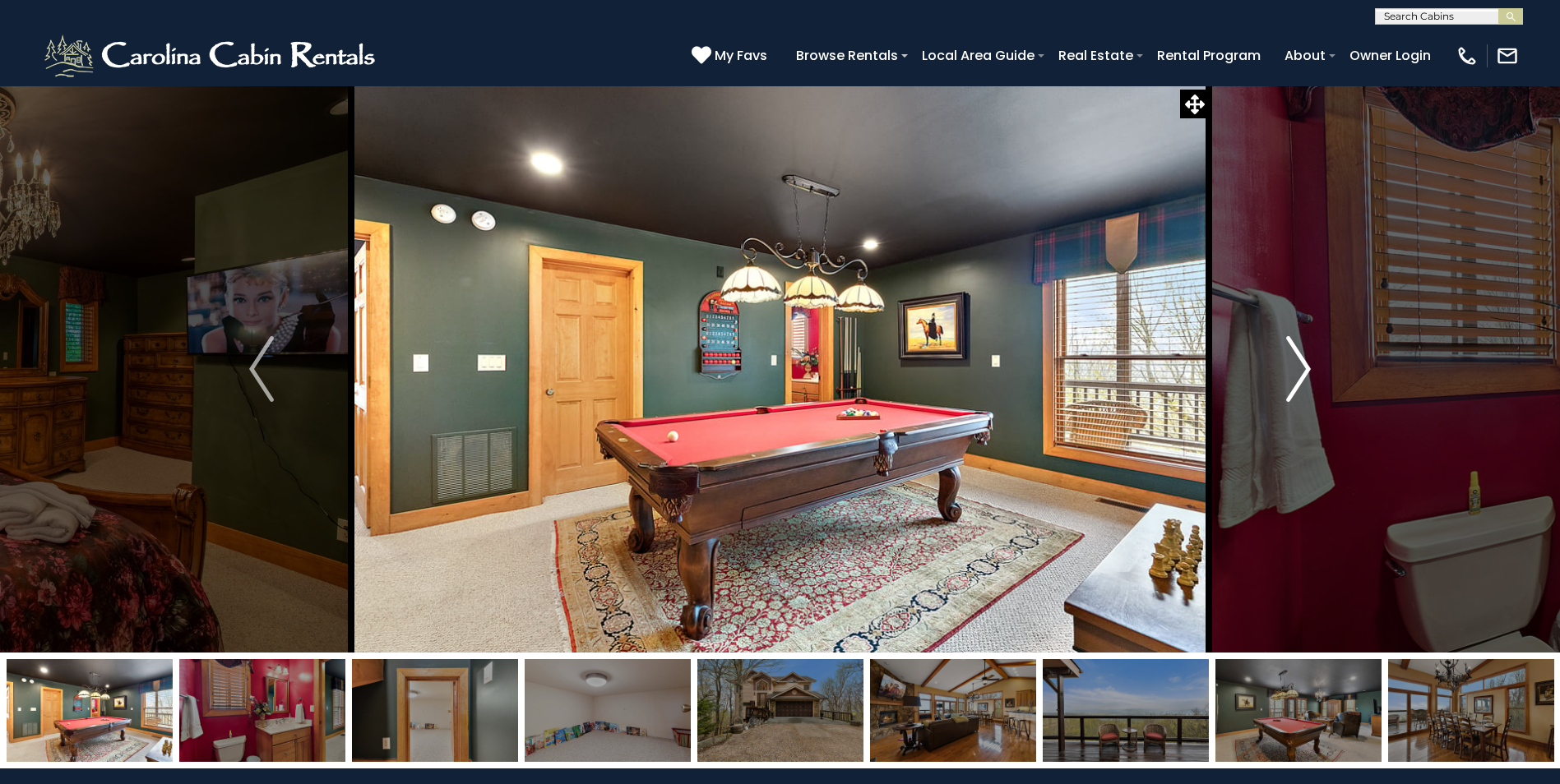
click at [1294, 367] on img "Next" at bounding box center [1298, 369] width 25 height 66
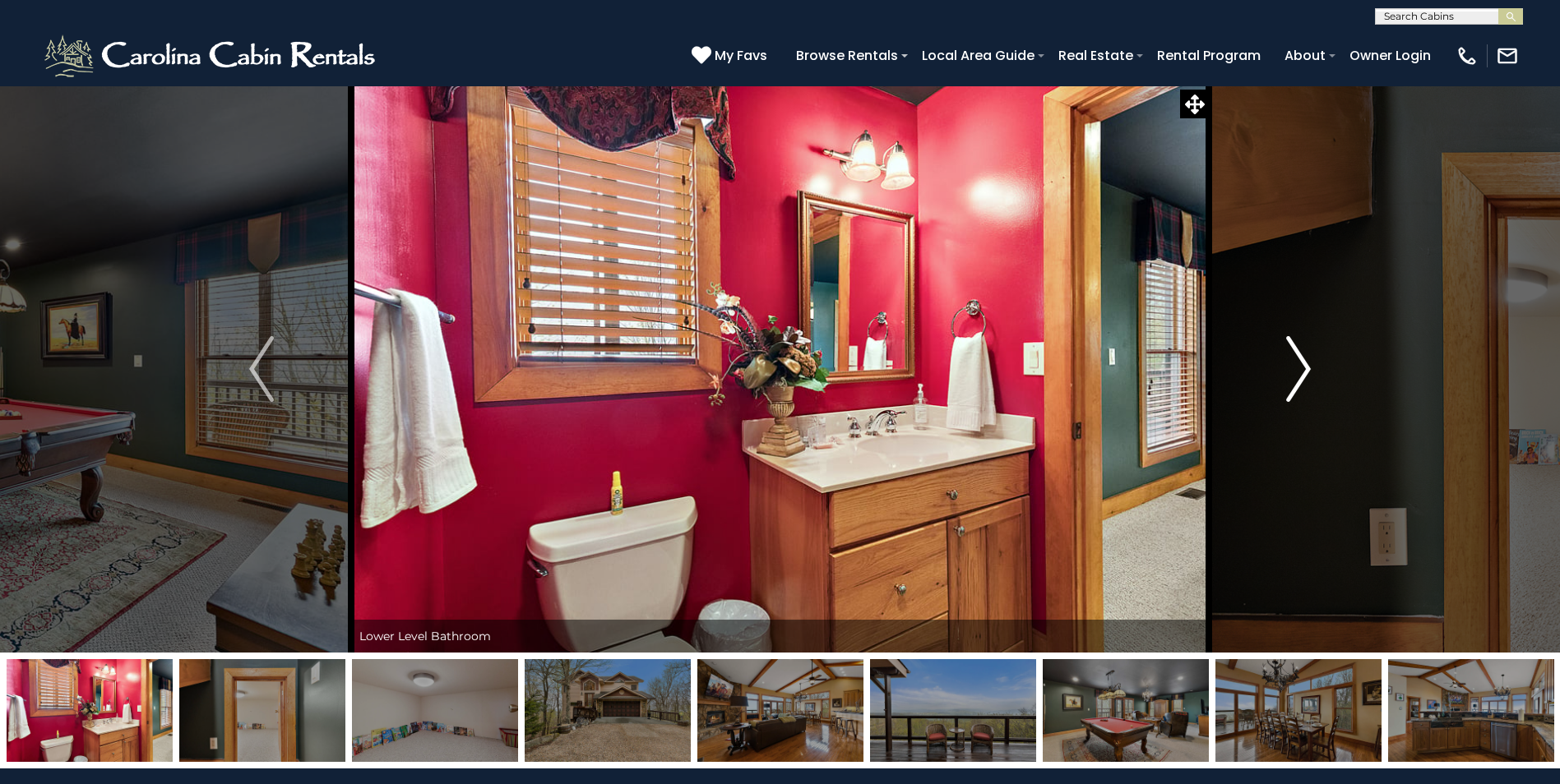
click at [1294, 367] on img "Next" at bounding box center [1298, 369] width 25 height 66
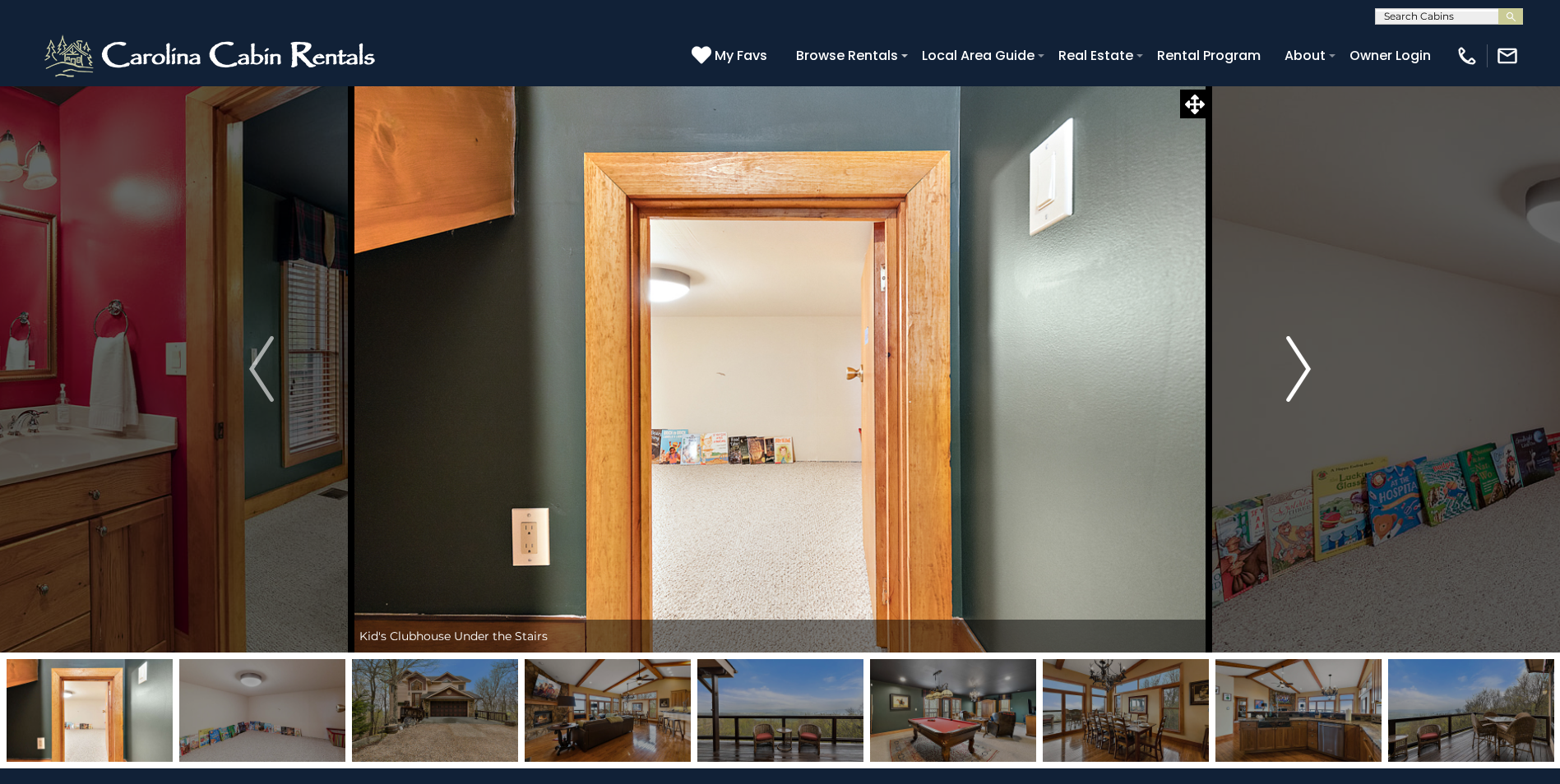
click at [1294, 367] on img "Next" at bounding box center [1298, 369] width 25 height 66
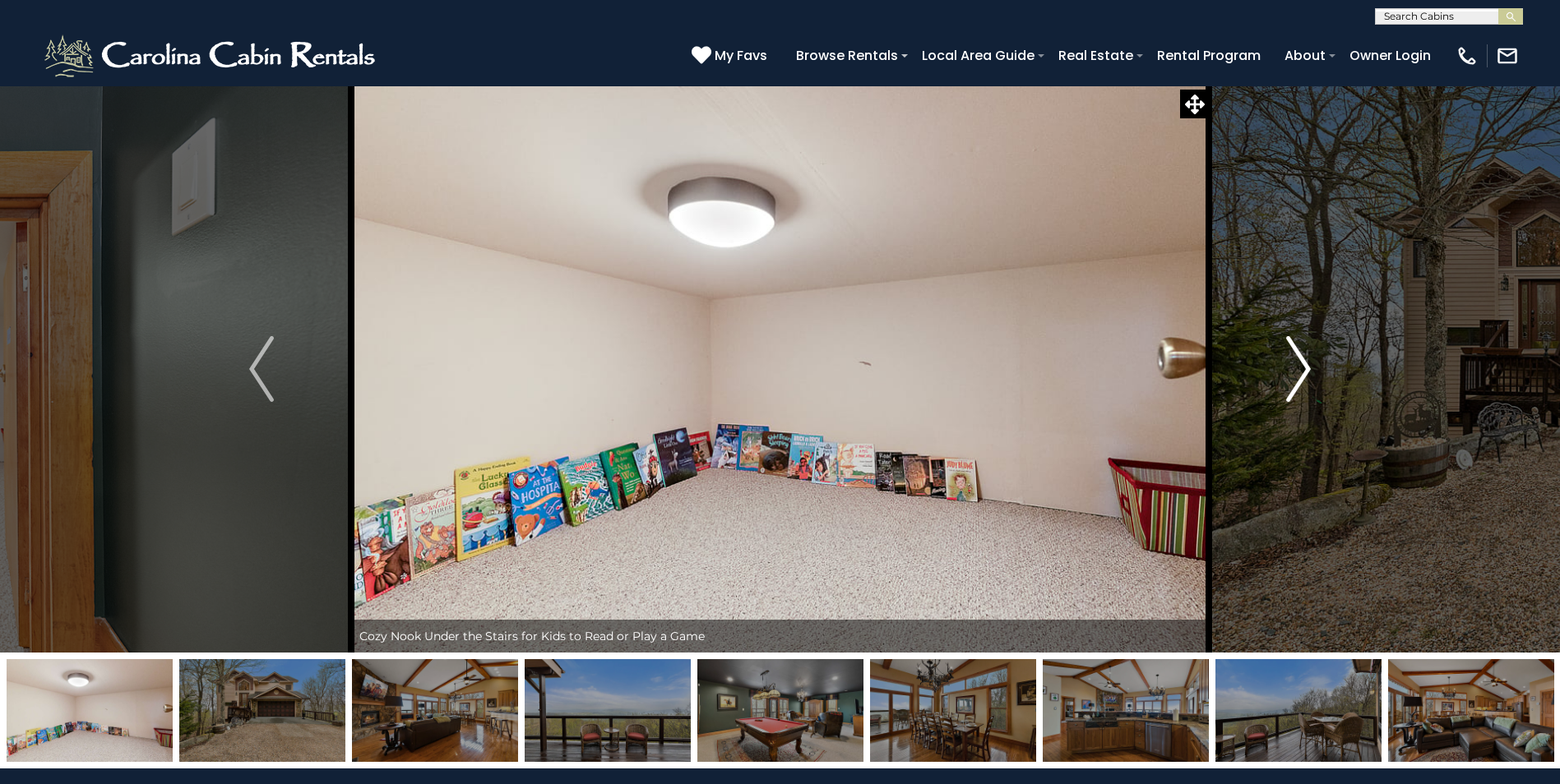
click at [1294, 367] on img "Next" at bounding box center [1298, 369] width 25 height 66
